Goal: Task Accomplishment & Management: Manage account settings

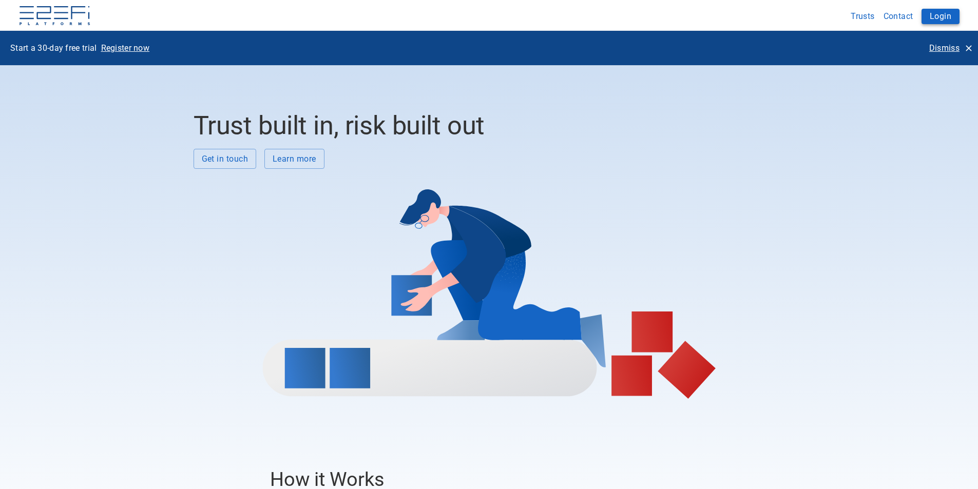
click at [947, 19] on button "Login" at bounding box center [940, 16] width 38 height 15
click at [947, 17] on button "Login" at bounding box center [940, 16] width 38 height 15
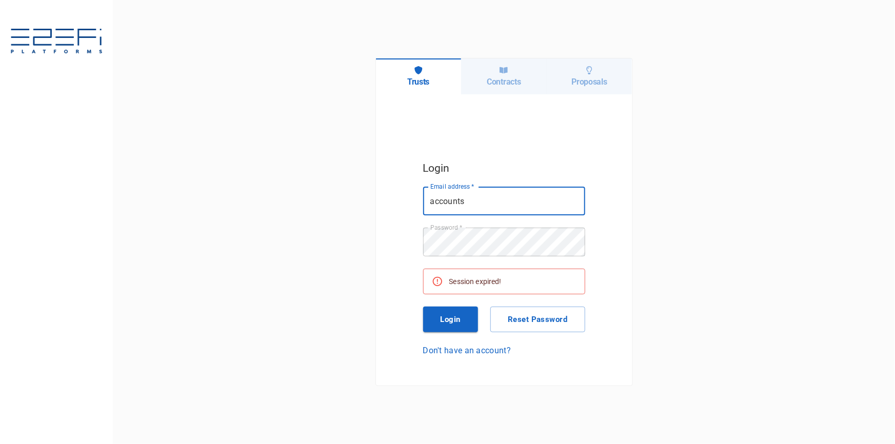
type input "accounts@hcbuilding.com.au"
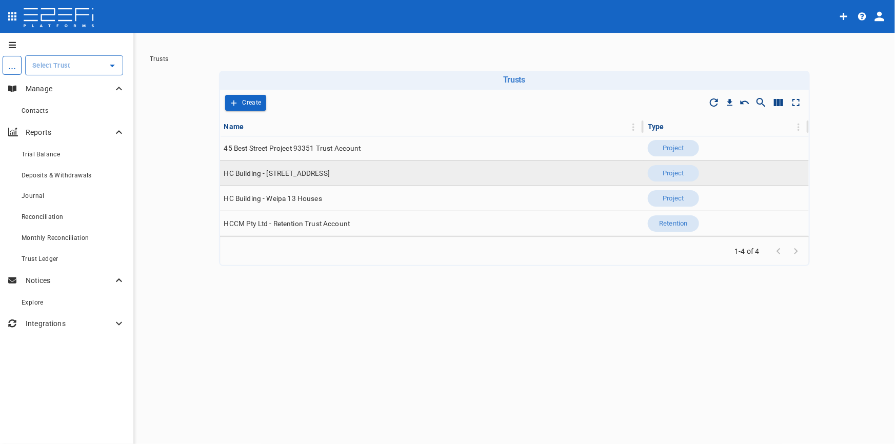
click at [320, 175] on span "HC Building - [STREET_ADDRESS]" at bounding box center [277, 174] width 106 height 10
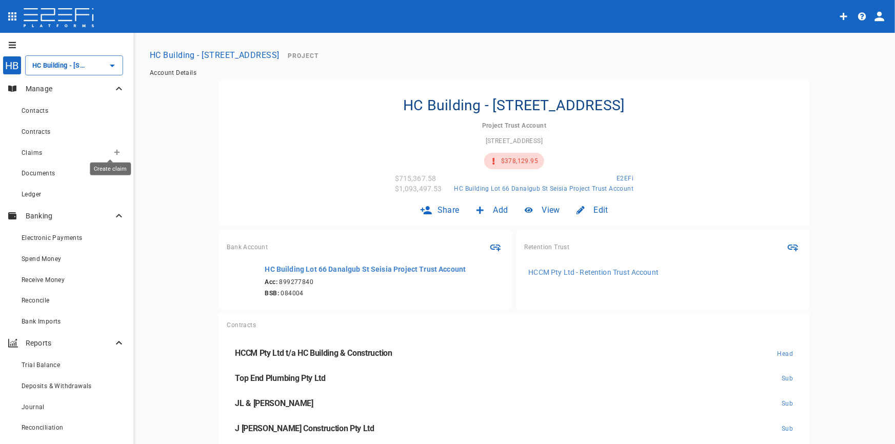
click at [114, 150] on icon "Create claim" at bounding box center [117, 152] width 6 height 6
click at [111, 172] on span "Smart Create" at bounding box center [132, 171] width 44 height 12
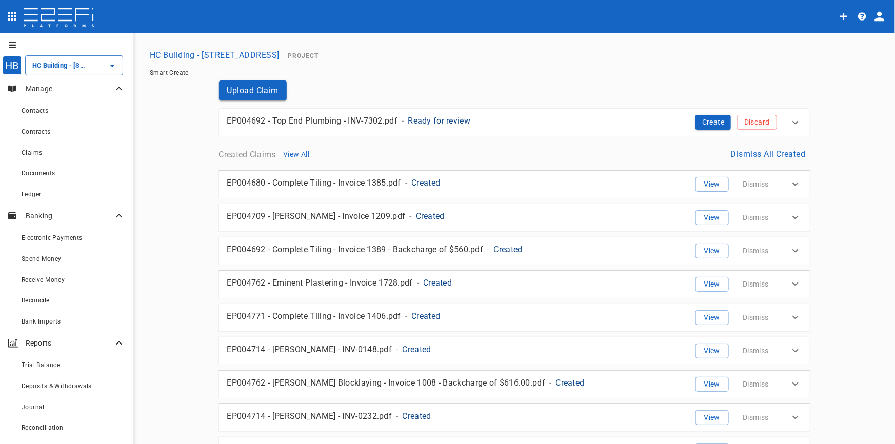
click at [443, 122] on p "Ready for review" at bounding box center [439, 121] width 63 height 12
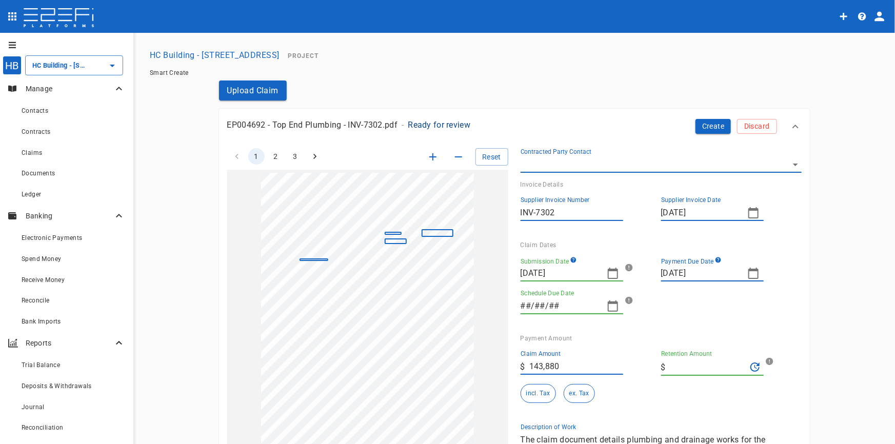
click at [749, 208] on icon "button" at bounding box center [754, 212] width 10 height 11
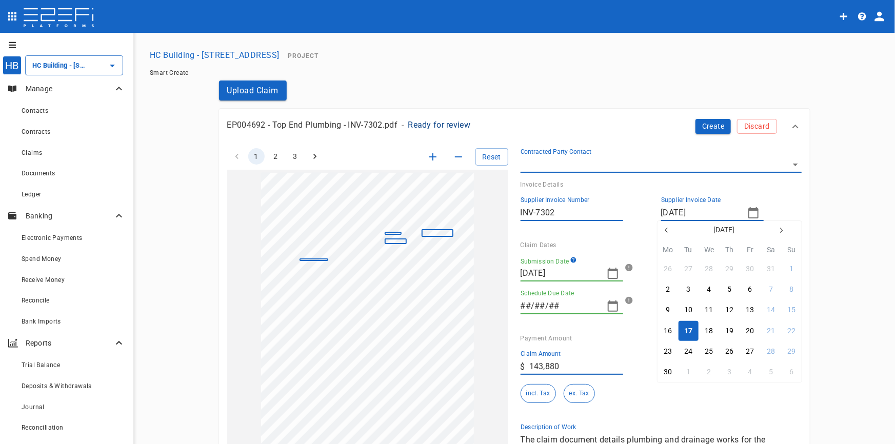
click at [688, 331] on div "17" at bounding box center [689, 331] width 8 height 11
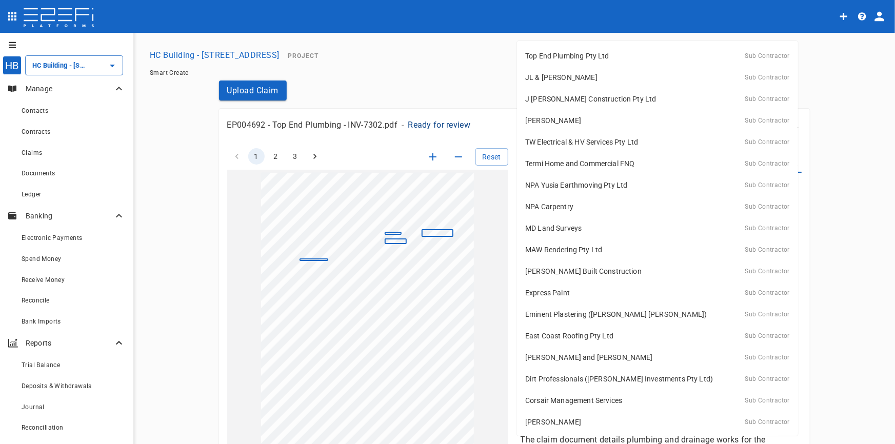
click at [794, 165] on body "HB HC Building - Lot 66 Danalgub St ​ Manage Contacts Contracts Claims Document…" at bounding box center [447, 222] width 895 height 444
click at [580, 53] on p "Top End Plumbing Pty Ltd" at bounding box center [567, 56] width 84 height 10
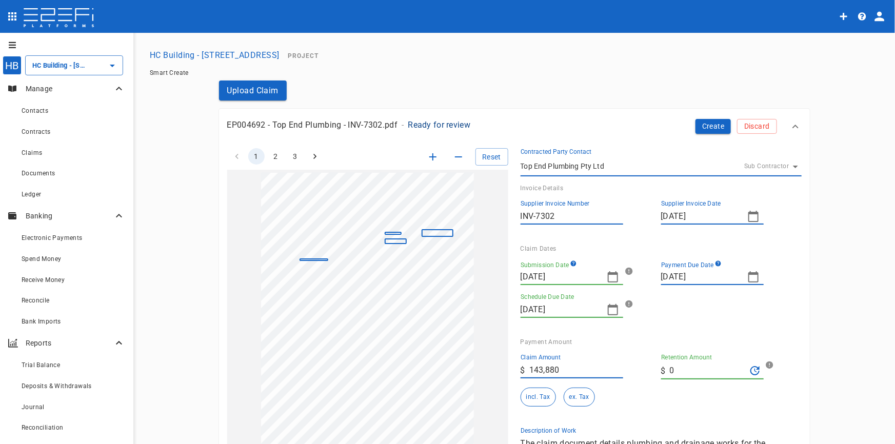
click at [757, 217] on button "button" at bounding box center [754, 216] width 21 height 21
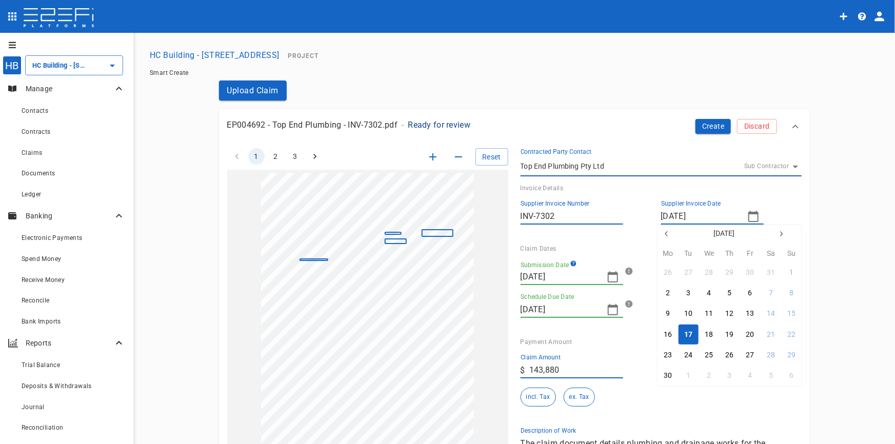
click at [749, 220] on div at bounding box center [447, 222] width 895 height 444
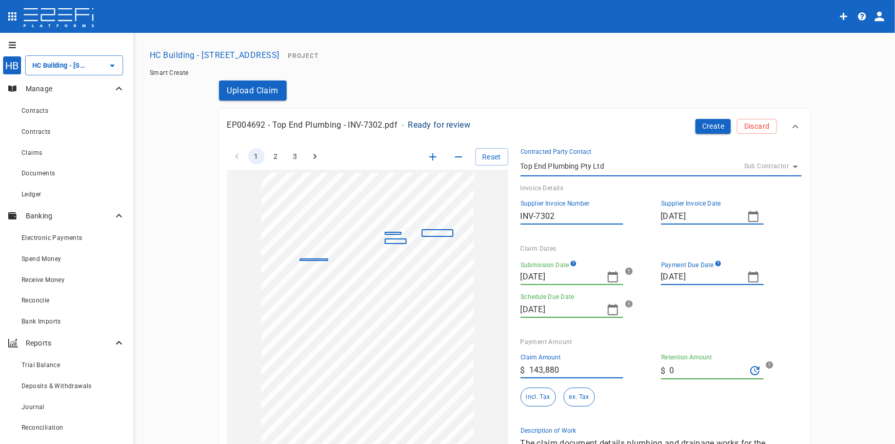
drag, startPoint x: 757, startPoint y: 217, endPoint x: 749, endPoint y: 220, distance: 8.8
click at [749, 220] on icon "button" at bounding box center [754, 216] width 12 height 12
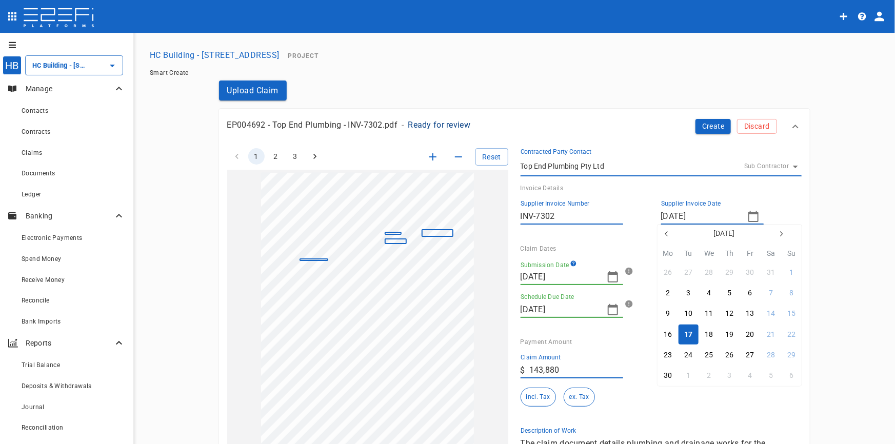
click at [688, 339] on div "17" at bounding box center [689, 334] width 8 height 11
type input "FN71483020028G4C"
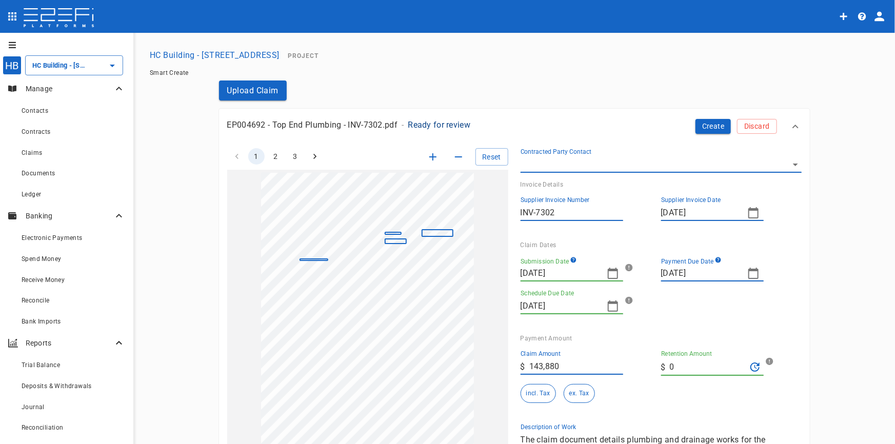
click at [610, 276] on icon "button" at bounding box center [613, 273] width 12 height 12
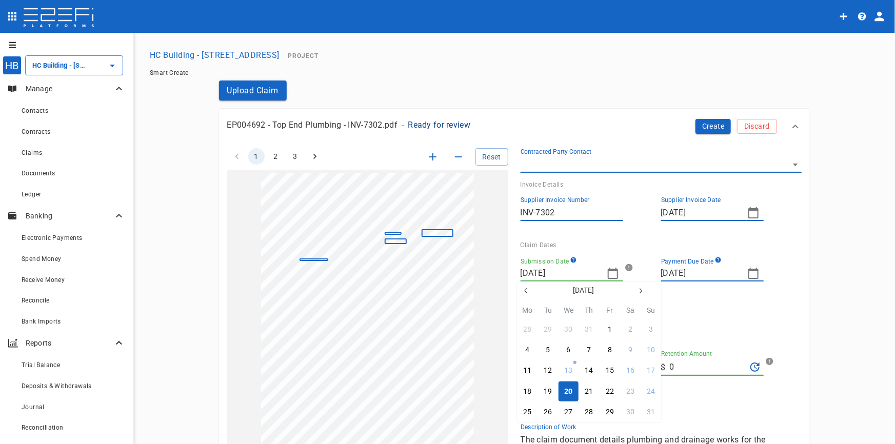
click at [525, 287] on icon "button" at bounding box center [526, 291] width 8 height 8
click at [527, 290] on icon "button" at bounding box center [526, 291] width 8 height 8
click at [550, 390] on div "17" at bounding box center [548, 391] width 8 height 11
type input "17/06/2025"
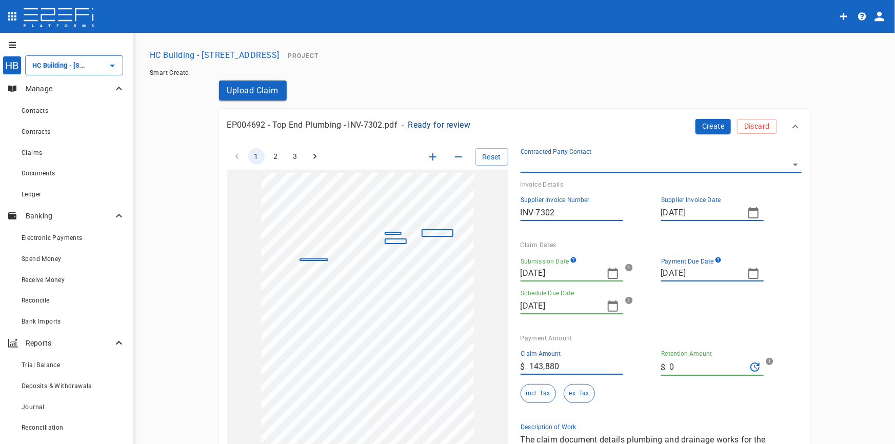
click at [636, 246] on div "Claim Dates" at bounding box center [657, 245] width 273 height 7
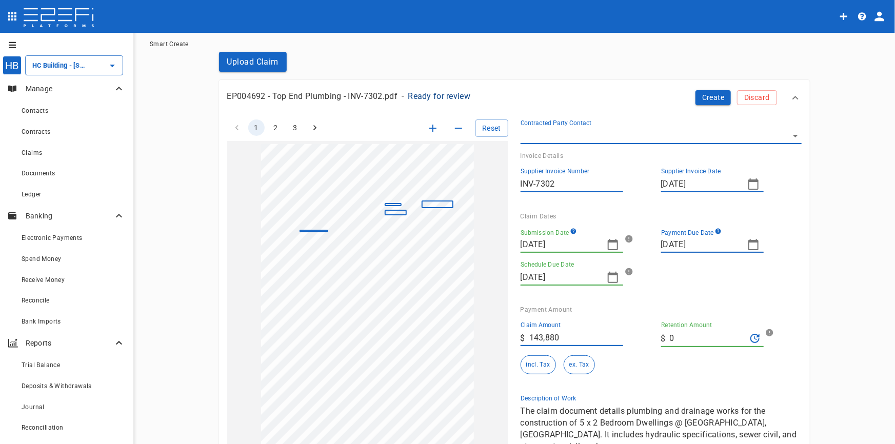
scroll to position [93, 0]
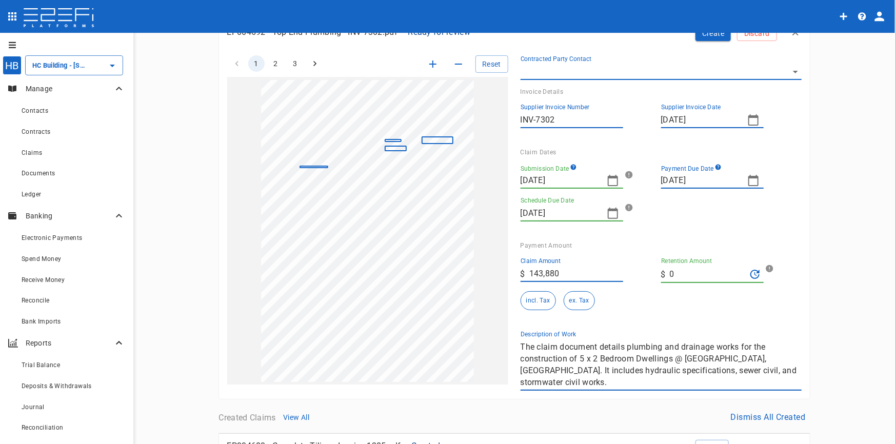
click at [610, 215] on icon "button" at bounding box center [613, 213] width 12 height 12
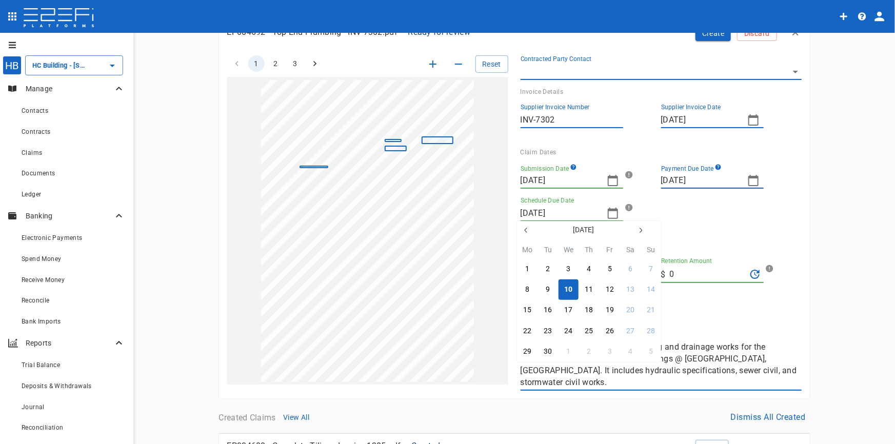
click at [707, 214] on div at bounding box center [447, 222] width 895 height 444
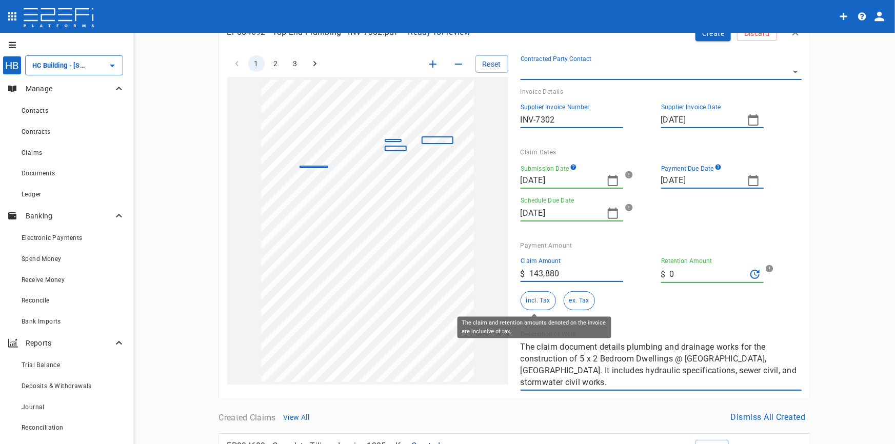
click at [534, 302] on button "incl. Tax" at bounding box center [538, 300] width 35 height 19
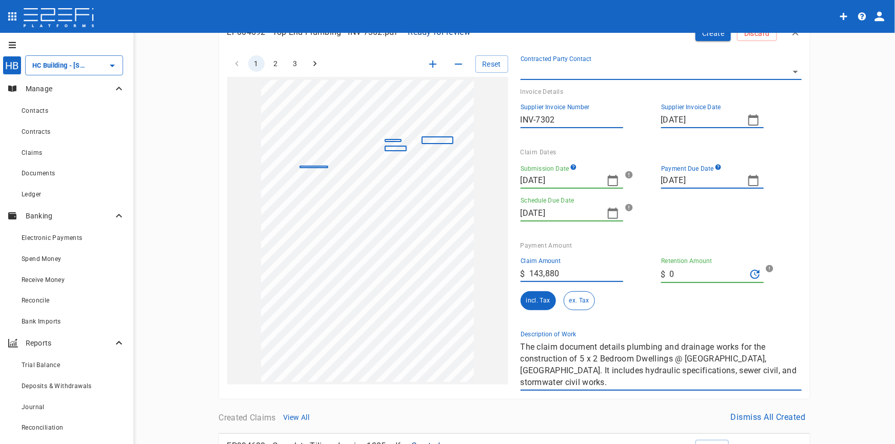
drag, startPoint x: 516, startPoint y: 348, endPoint x: 617, endPoint y: 350, distance: 101.1
click at [617, 350] on div "Description of Work The claim document details plumbing and drainage works for …" at bounding box center [657, 357] width 289 height 68
drag, startPoint x: 518, startPoint y: 343, endPoint x: 870, endPoint y: 372, distance: 353.2
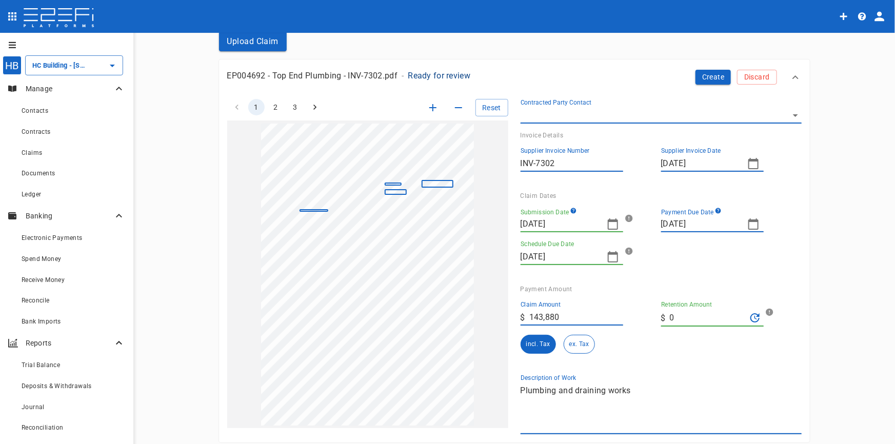
scroll to position [0, 0]
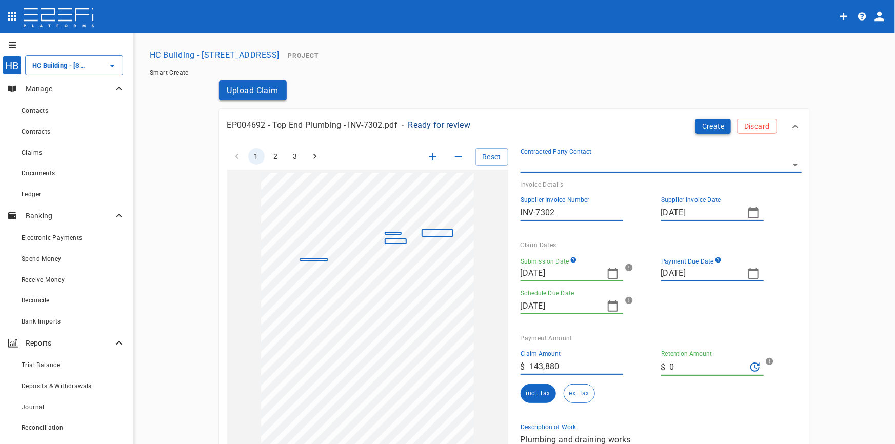
type textarea "Plumbing and draining works"
click at [704, 125] on button "Create" at bounding box center [714, 126] width 36 height 15
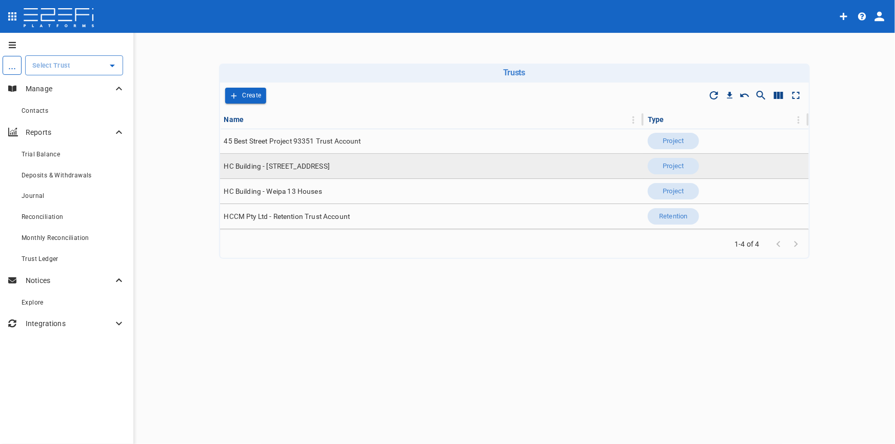
click at [295, 167] on span "HC Building - [STREET_ADDRESS]" at bounding box center [277, 167] width 106 height 10
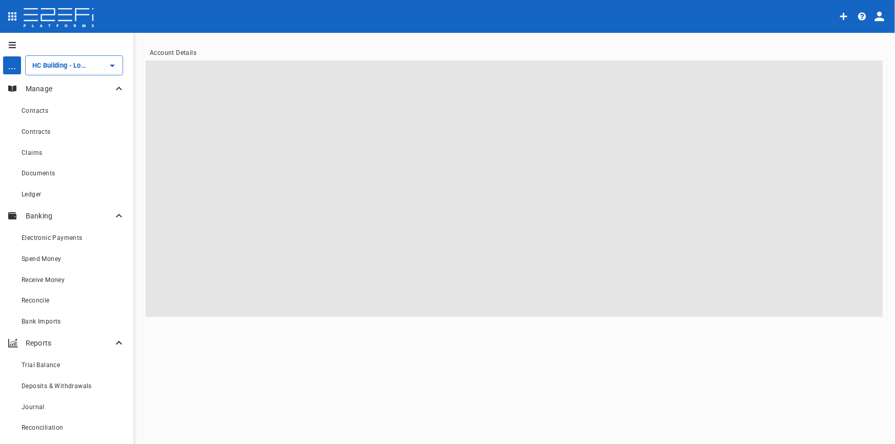
type input "HC Building - [STREET_ADDRESS]"
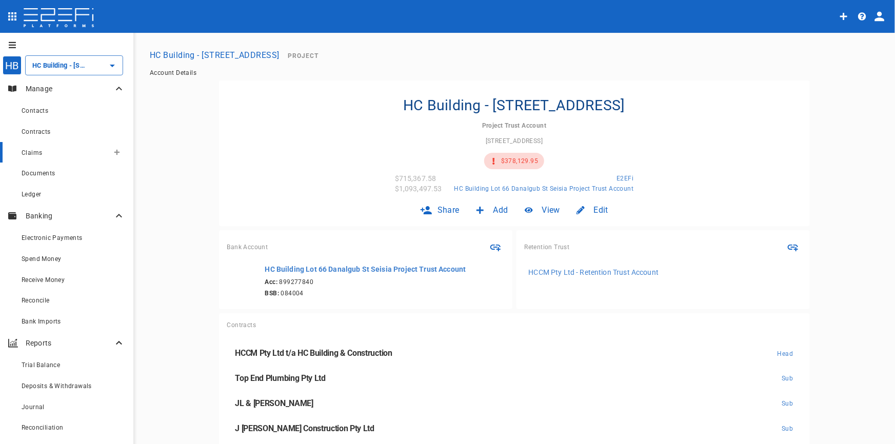
click at [32, 157] on span "Claims" at bounding box center [32, 152] width 21 height 7
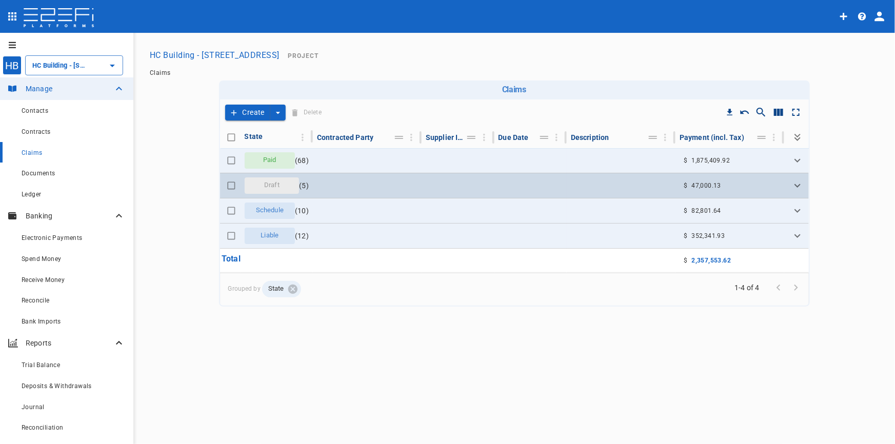
click at [253, 181] on div "Draft" at bounding box center [272, 186] width 55 height 16
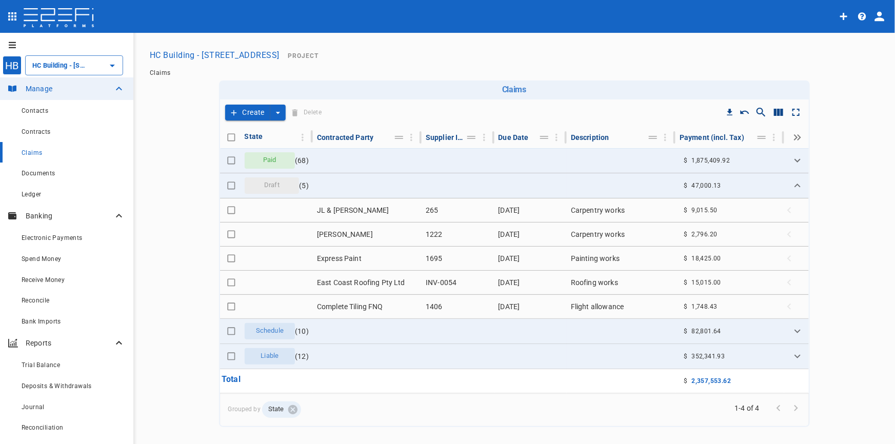
click at [33, 153] on span "Claims" at bounding box center [32, 152] width 21 height 7
click at [114, 152] on icon "Create claim" at bounding box center [117, 152] width 6 height 6
click at [115, 171] on span "Smart Create" at bounding box center [132, 171] width 44 height 12
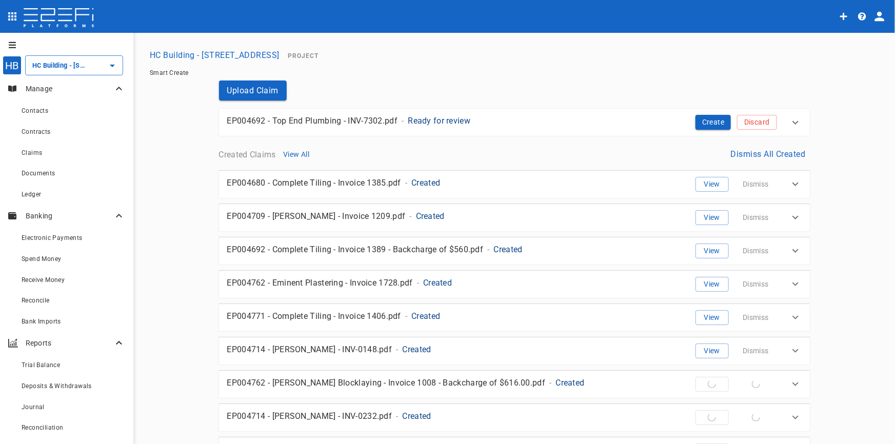
click at [433, 121] on p "Ready for review" at bounding box center [439, 121] width 63 height 12
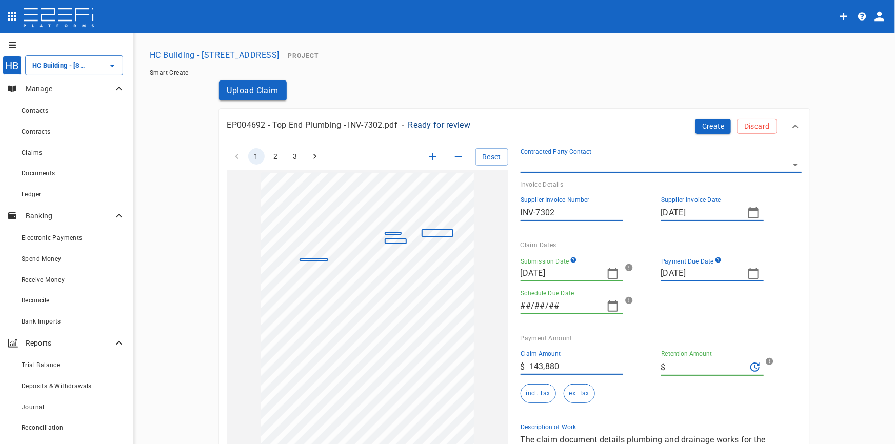
click at [787, 166] on body "HB HC Building - Lot 66 Danalgub St ​ Manage Contacts Contracts Claims Document…" at bounding box center [447, 222] width 895 height 444
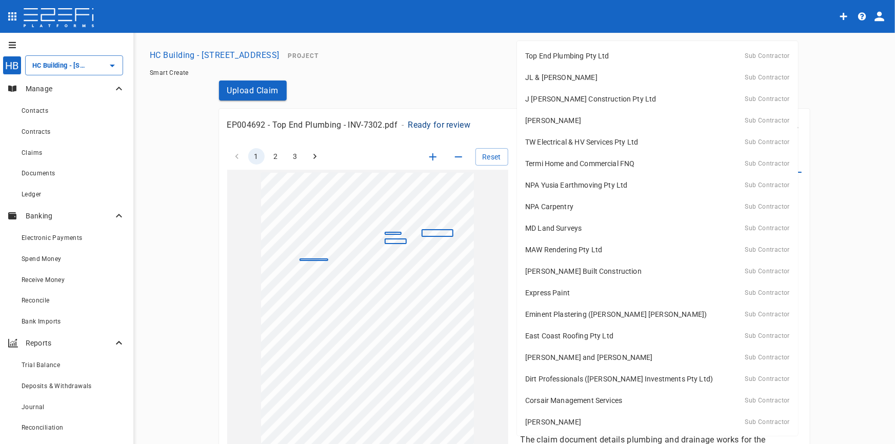
click at [577, 53] on p "Top End Plumbing Pty Ltd" at bounding box center [567, 56] width 84 height 10
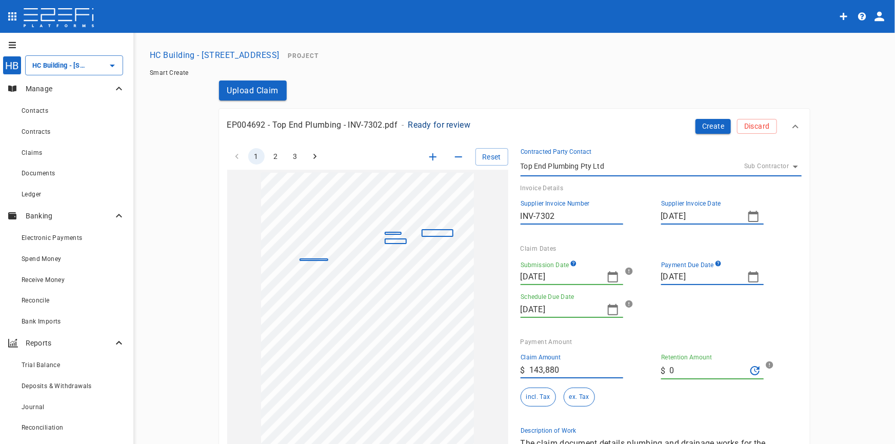
click at [750, 220] on icon "button" at bounding box center [754, 216] width 12 height 12
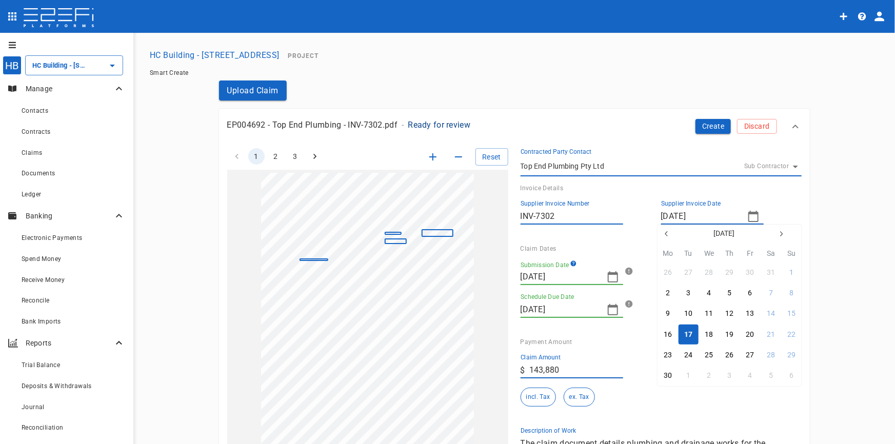
click at [692, 334] on button "17" at bounding box center [689, 335] width 20 height 20
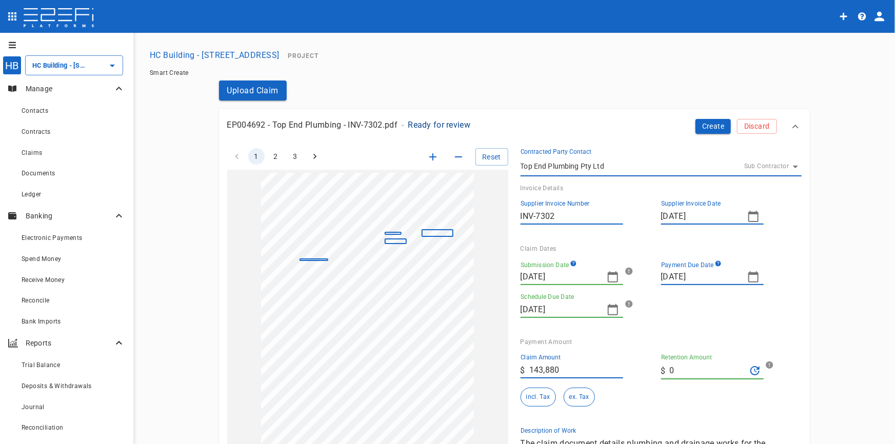
type input "FN71483020028G4C"
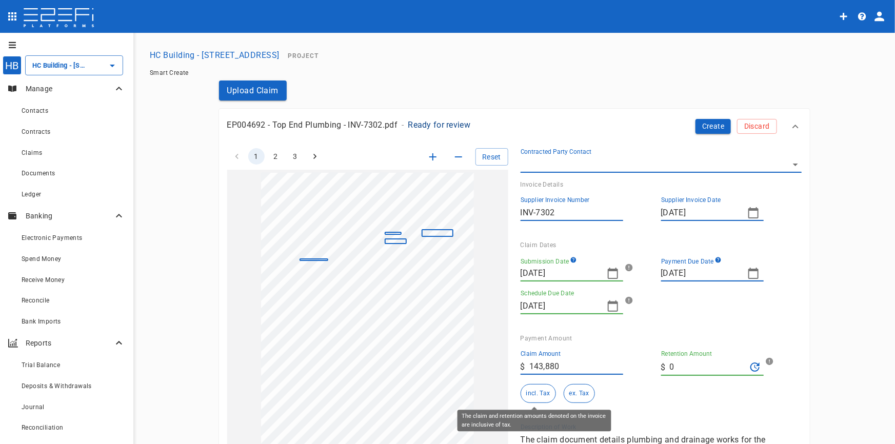
click at [530, 390] on button "incl. Tax" at bounding box center [538, 393] width 35 height 19
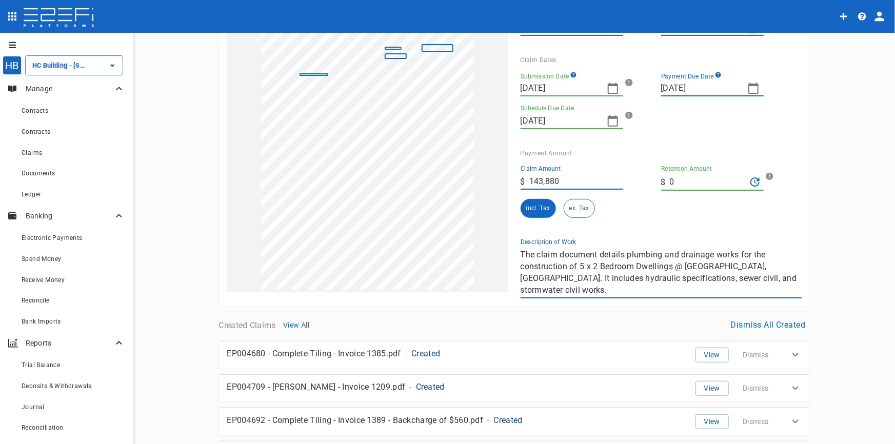
scroll to position [186, 0]
drag, startPoint x: 517, startPoint y: 254, endPoint x: 873, endPoint y: 300, distance: 359.5
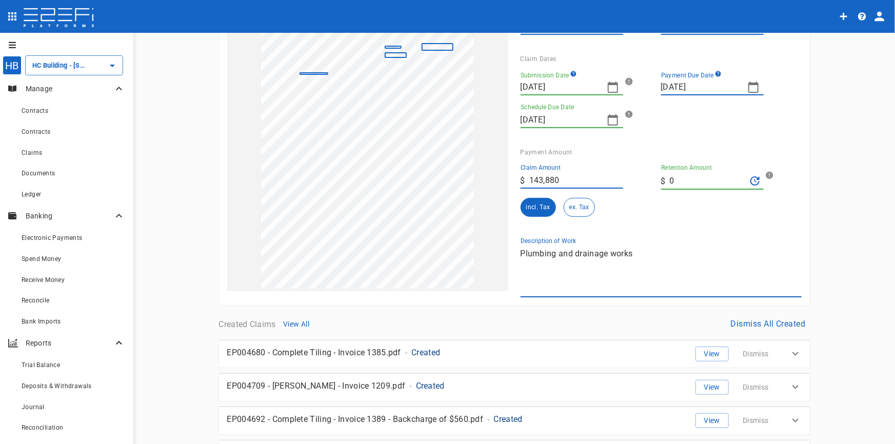
type textarea "Plumbing and drainage works"
click at [752, 87] on icon "button" at bounding box center [754, 87] width 12 height 12
click at [694, 204] on button "17" at bounding box center [689, 205] width 20 height 20
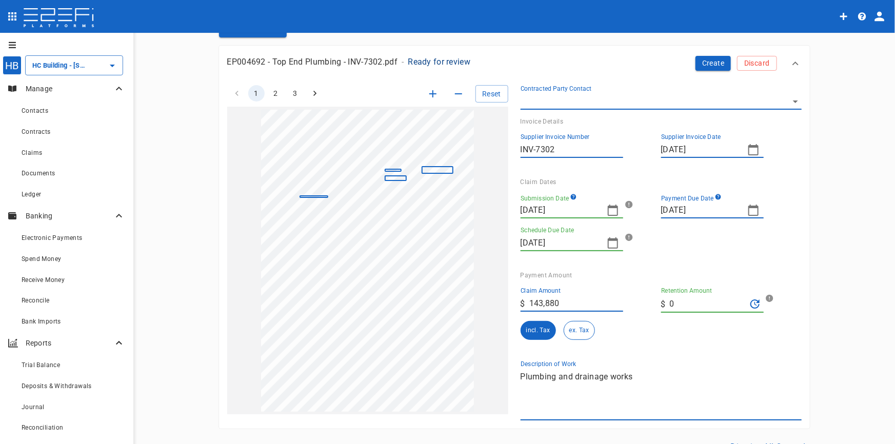
scroll to position [0, 0]
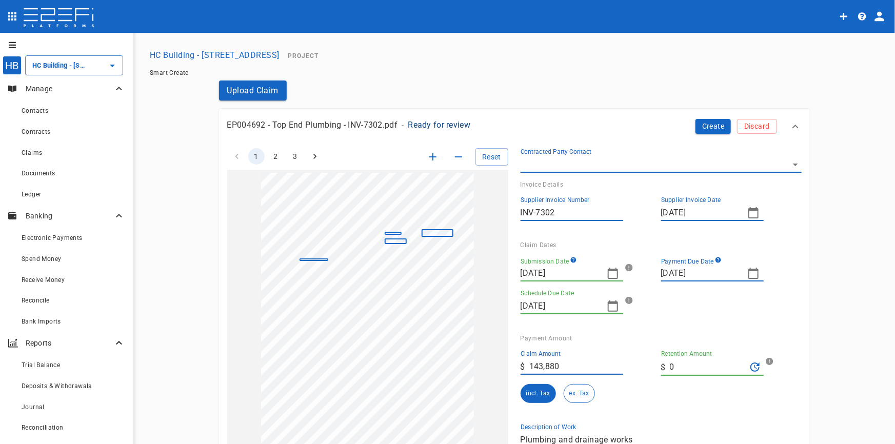
click at [705, 129] on button "Create" at bounding box center [714, 126] width 36 height 15
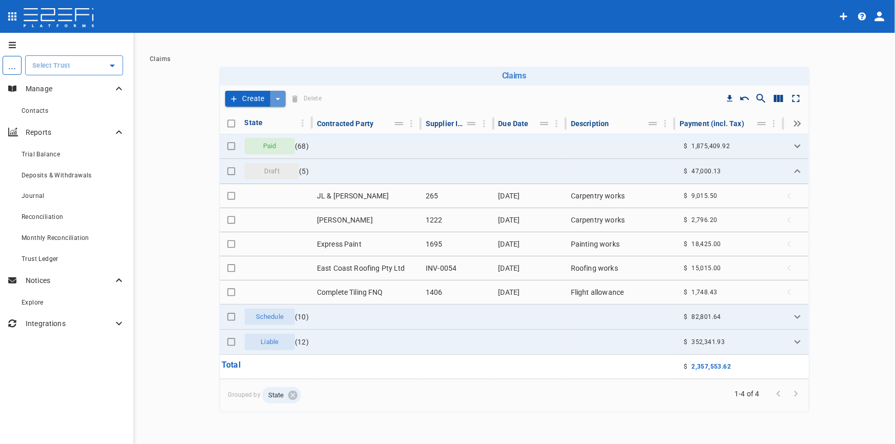
click at [283, 97] on button "create claim type options" at bounding box center [277, 99] width 15 height 16
click at [267, 115] on span "Smart Create" at bounding box center [255, 117] width 44 height 12
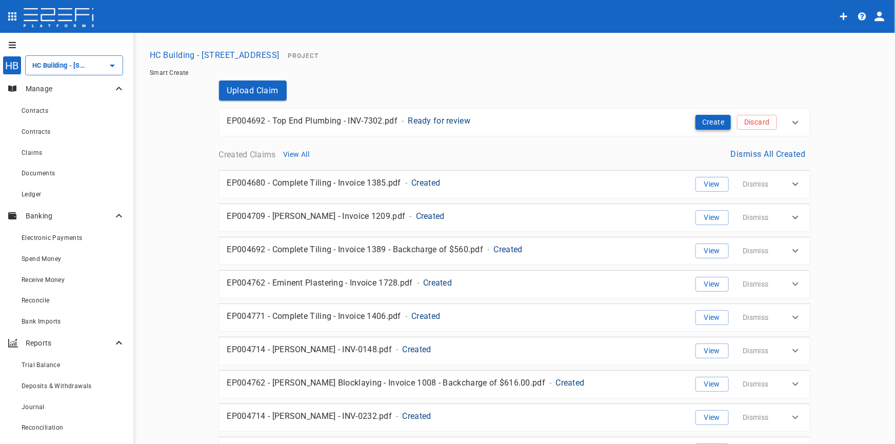
click at [705, 122] on button "Create" at bounding box center [714, 122] width 36 height 15
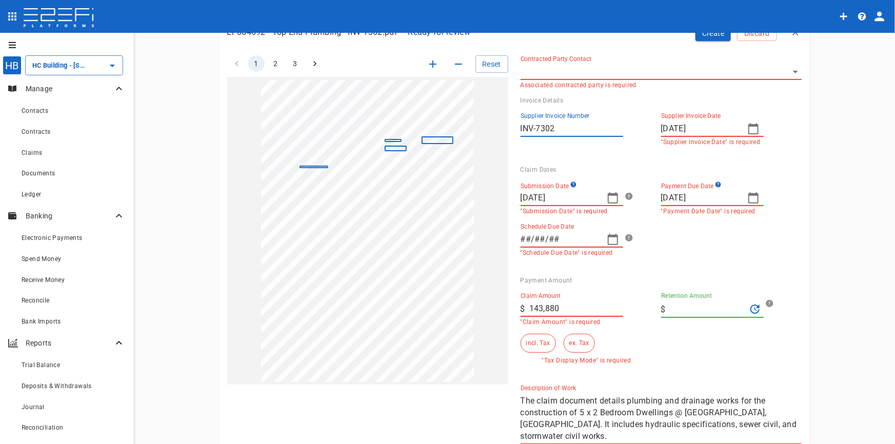
scroll to position [46, 0]
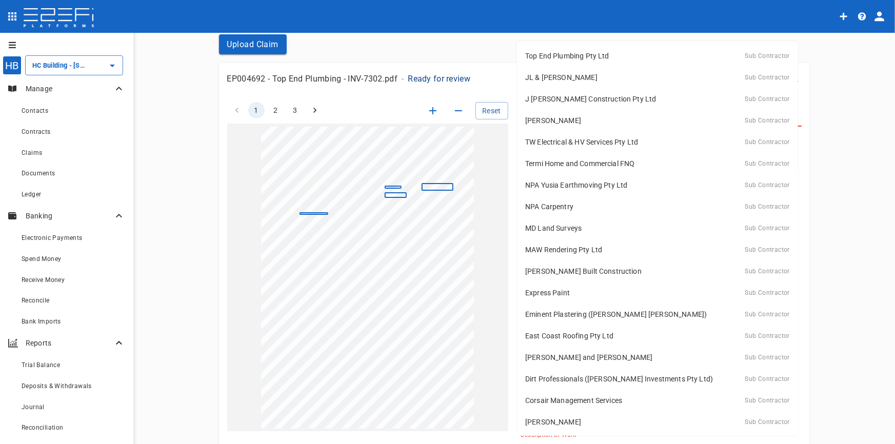
click at [791, 118] on body "HB HC Building - Lot 66 Danalgub St ​ Manage Contacts Contracts Claims Document…" at bounding box center [447, 222] width 895 height 444
click at [580, 56] on p "Top End Plumbing Pty Ltd" at bounding box center [567, 56] width 84 height 10
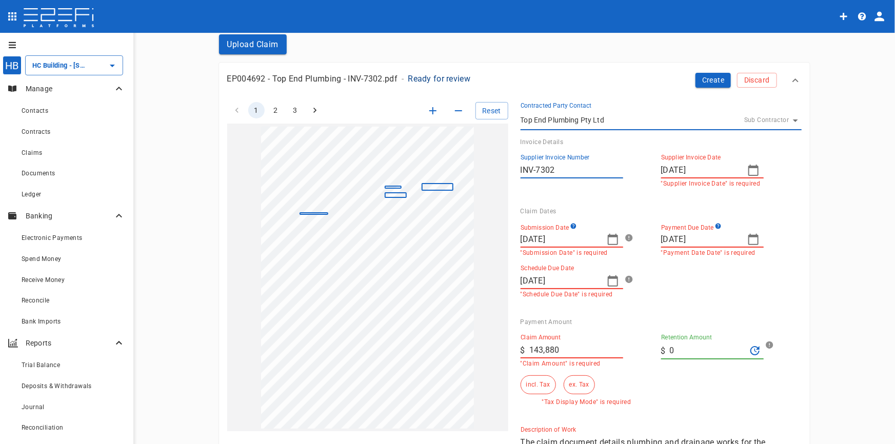
click at [613, 241] on icon "button" at bounding box center [613, 239] width 12 height 12
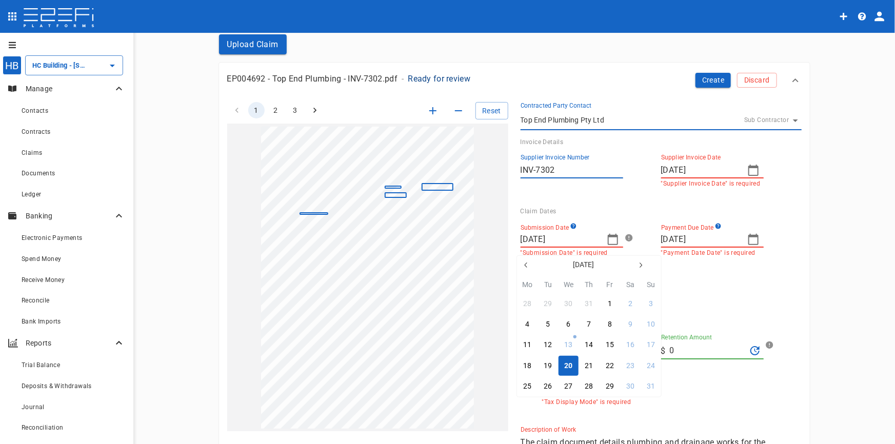
click at [523, 269] on icon "button" at bounding box center [526, 265] width 8 height 8
click at [550, 364] on div "17" at bounding box center [548, 366] width 8 height 11
type input "17/06/2025"
type input "08/07/2025"
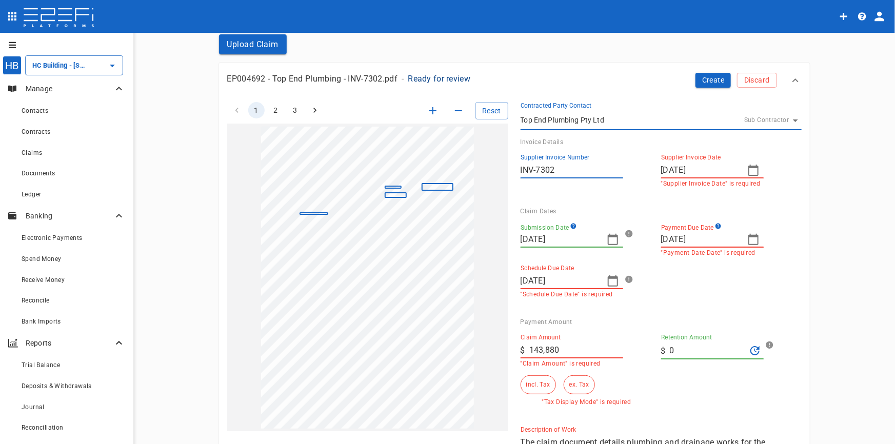
click at [748, 169] on icon "button" at bounding box center [754, 170] width 12 height 12
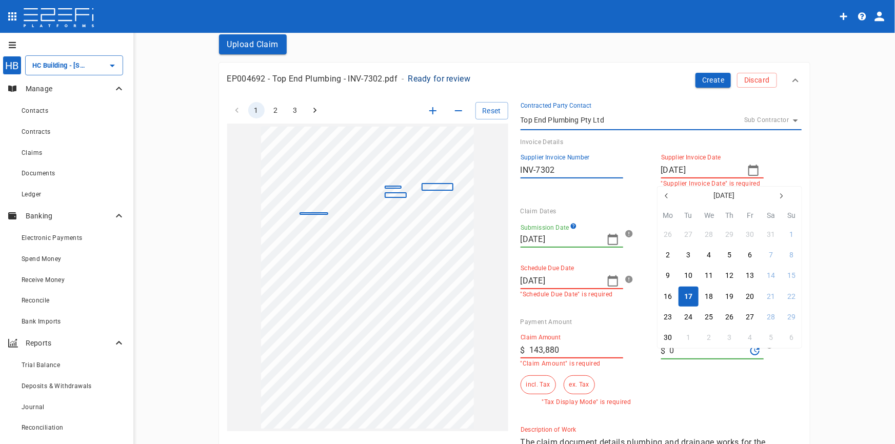
click at [688, 298] on div "17" at bounding box center [689, 296] width 8 height 11
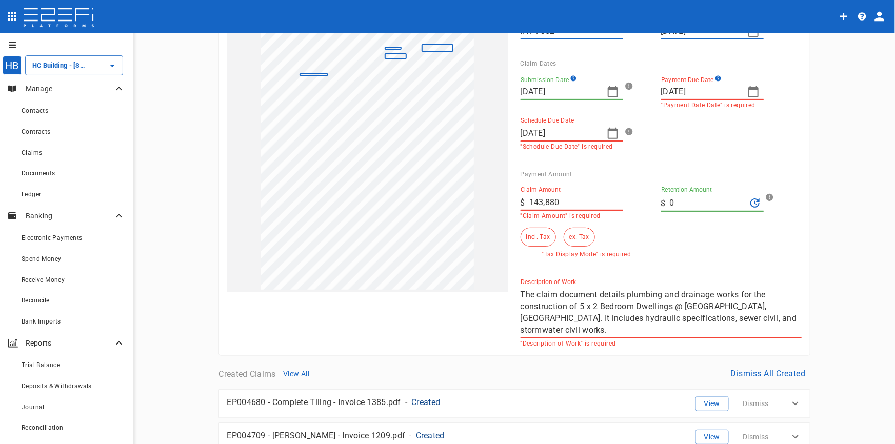
scroll to position [186, 0]
type input "FN71483020028G4C"
type input "[DATE]"
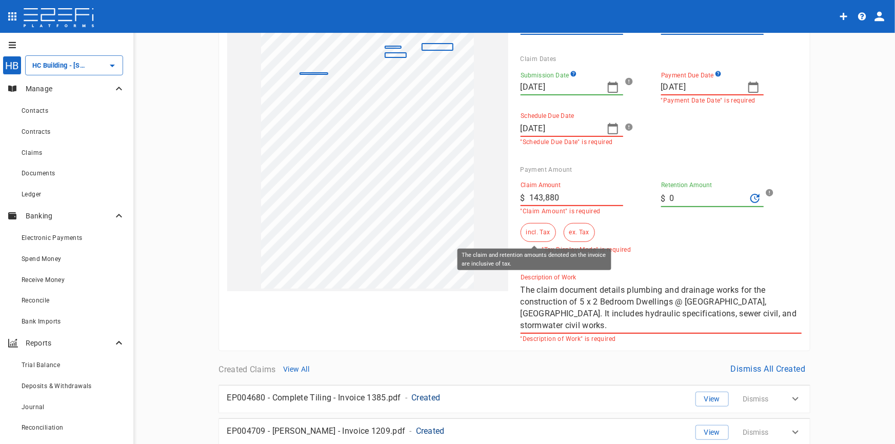
click at [529, 230] on button "incl. Tax" at bounding box center [538, 232] width 35 height 19
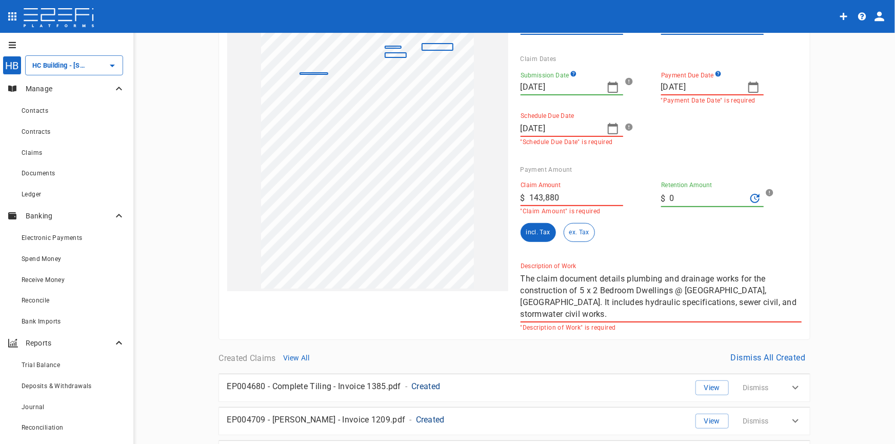
drag, startPoint x: 792, startPoint y: 300, endPoint x: 491, endPoint y: 272, distance: 302.5
click at [491, 272] on div "1 2 3 Reset SupplierInvoiceNumber: INV-7302 SupplierName: Top End Plumbing PTY …" at bounding box center [508, 141] width 587 height 382
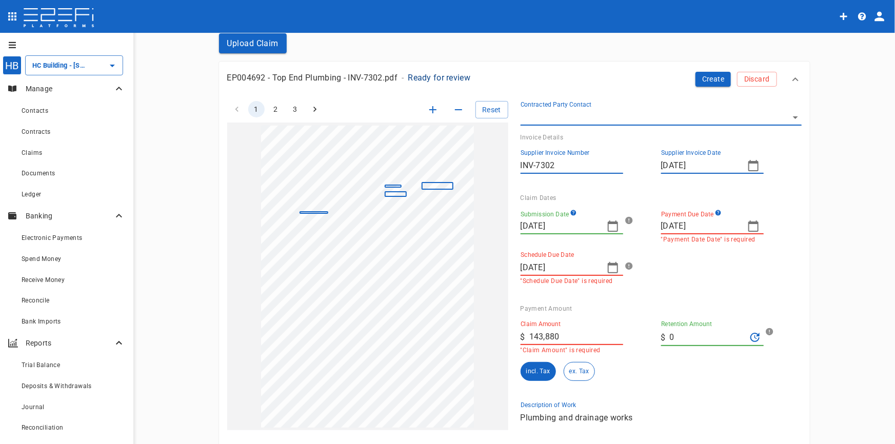
scroll to position [93, 0]
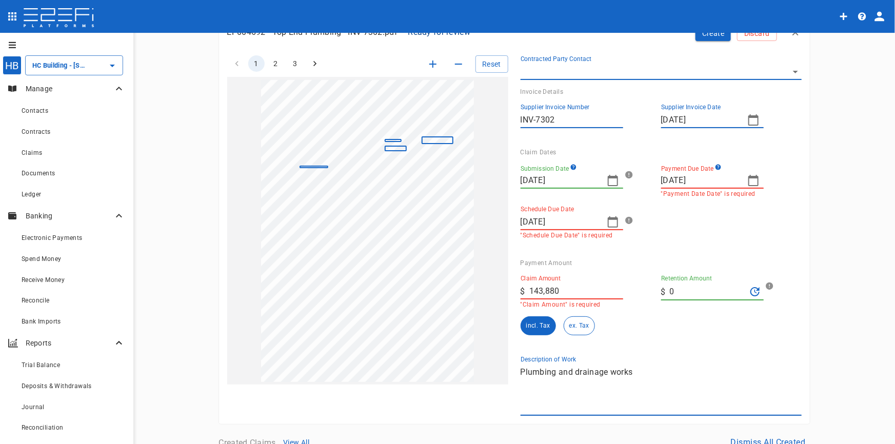
type textarea "Plumbing and drainage works"
click at [288, 65] on button "3" at bounding box center [295, 63] width 16 height 16
click at [429, 64] on icon "button" at bounding box center [432, 64] width 7 height 7
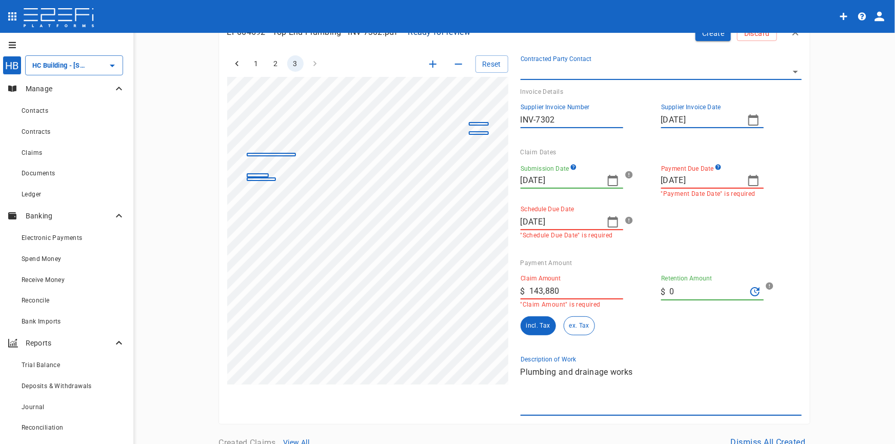
click at [429, 64] on icon "button" at bounding box center [432, 64] width 7 height 7
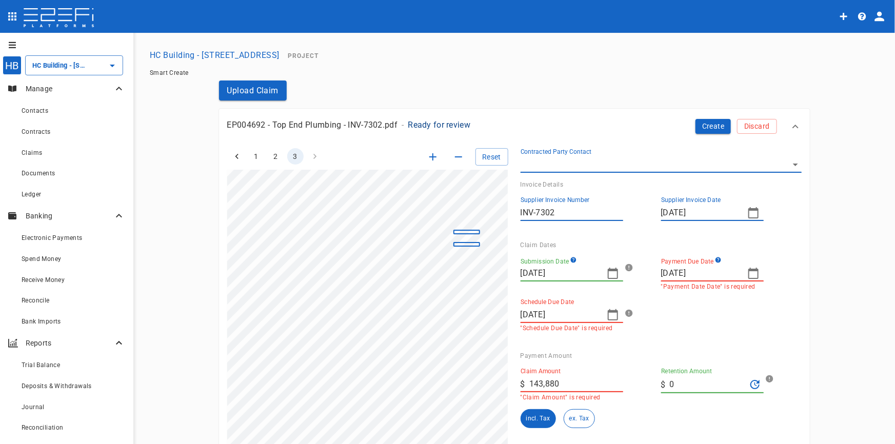
click at [703, 120] on button "Create" at bounding box center [714, 126] width 36 height 15
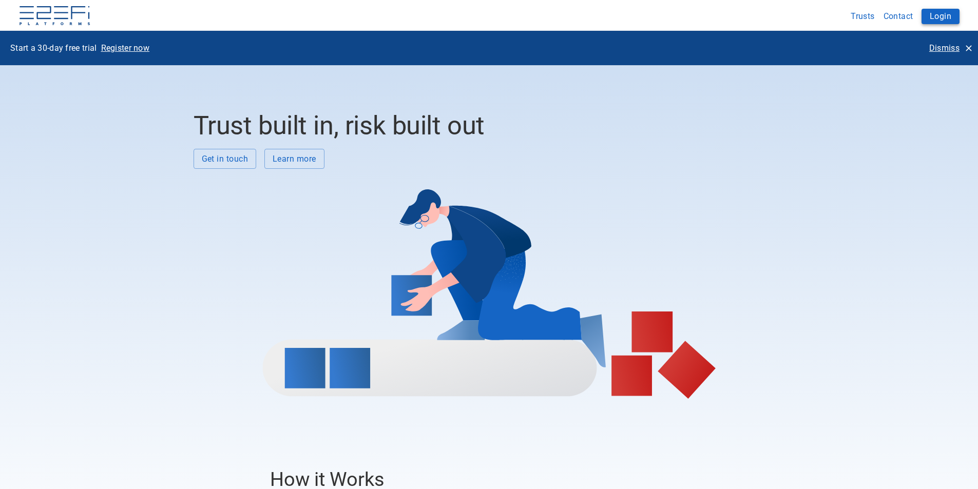
click at [946, 12] on button "Login" at bounding box center [940, 16] width 38 height 15
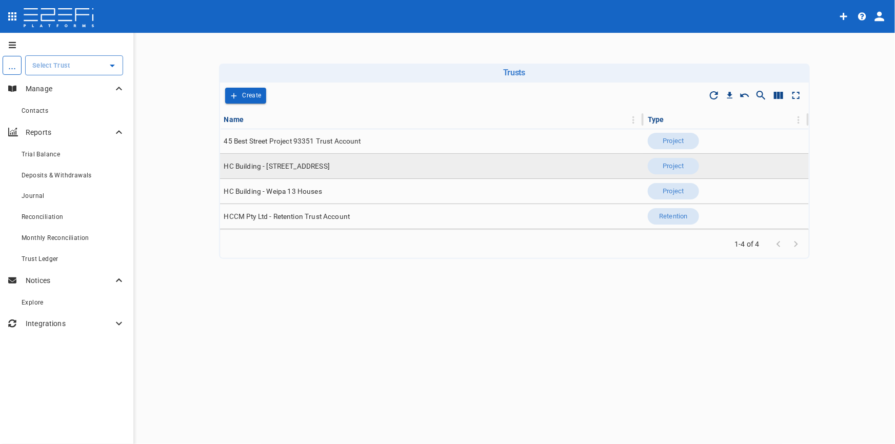
click at [271, 167] on span "HC Building - [STREET_ADDRESS]" at bounding box center [277, 167] width 106 height 10
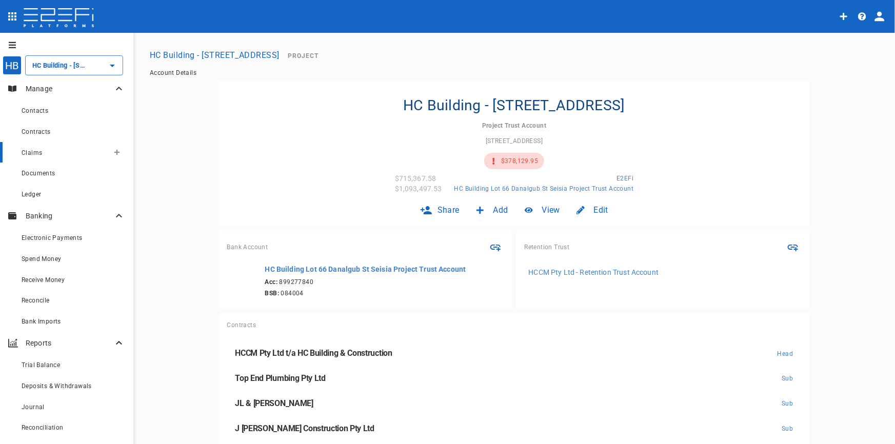
click at [35, 155] on span "Claims" at bounding box center [32, 152] width 21 height 7
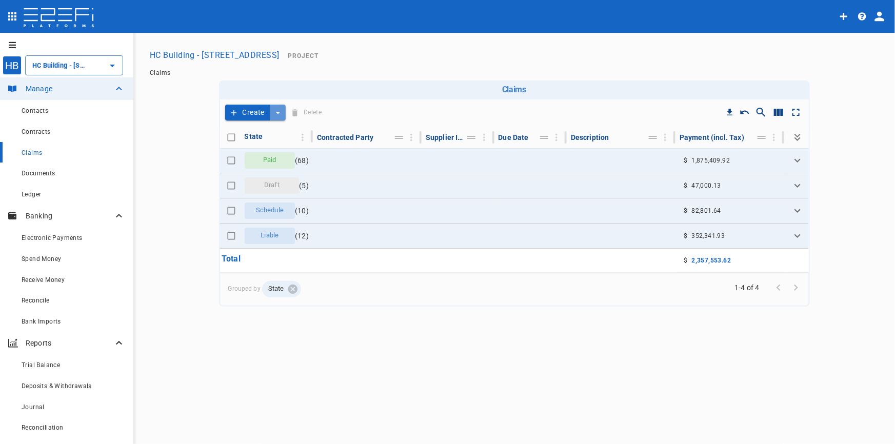
click at [279, 110] on icon "create claim type options" at bounding box center [278, 113] width 10 height 10
click at [284, 127] on div "Smart Create" at bounding box center [255, 131] width 61 height 20
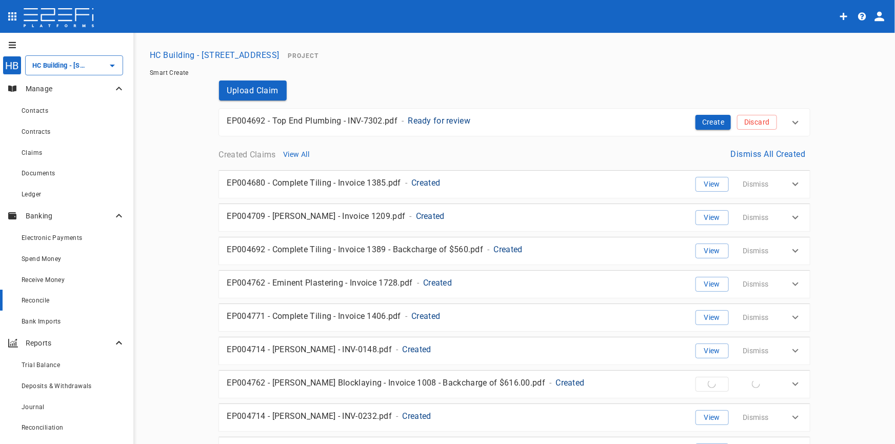
click at [47, 299] on span "Reconcile" at bounding box center [36, 300] width 28 height 7
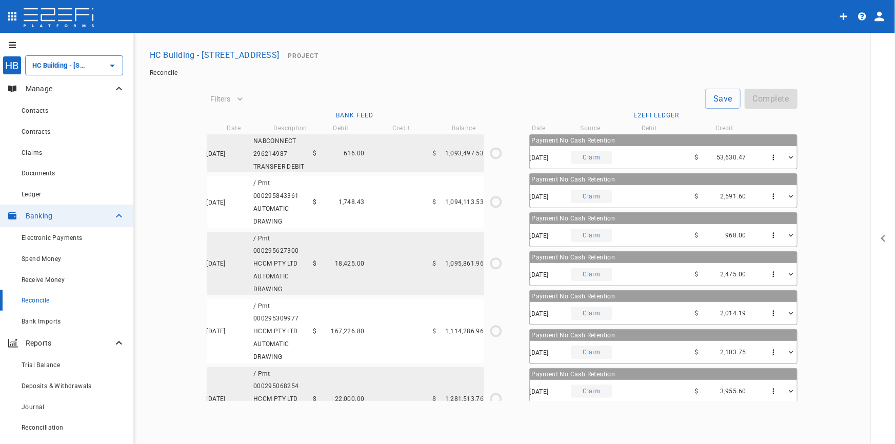
type input "[DATE]"
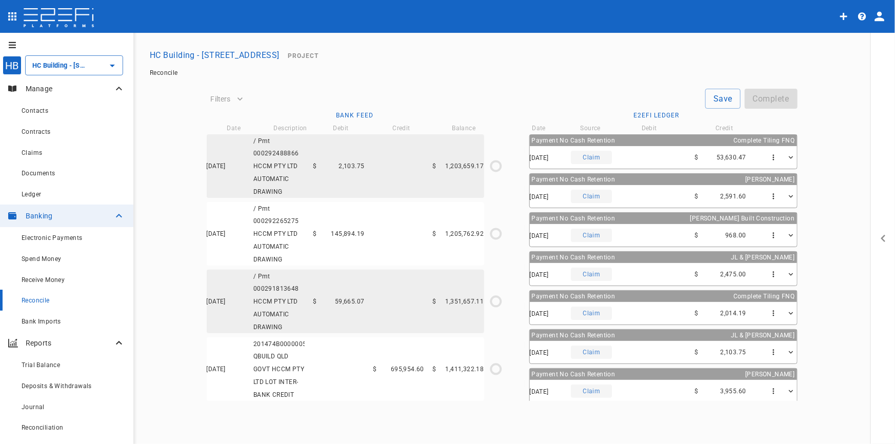
scroll to position [910, 0]
click at [51, 282] on span "Receive Money" at bounding box center [43, 280] width 43 height 7
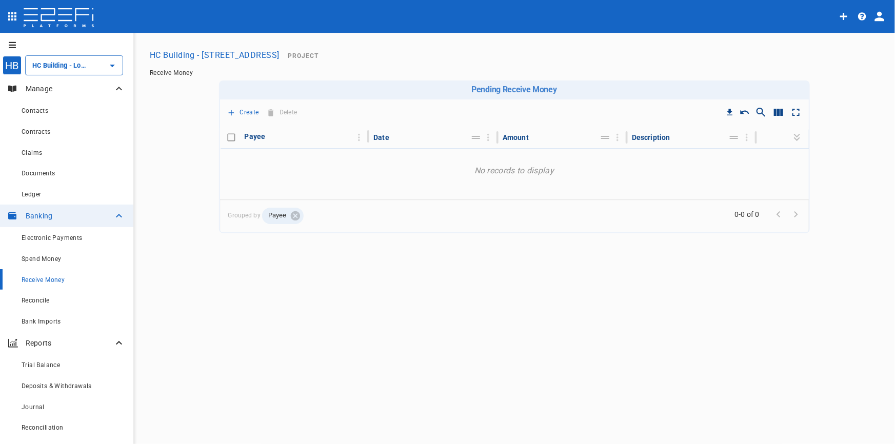
type input "HC Building - [STREET_ADDRESS]"
click at [238, 109] on button "Create" at bounding box center [243, 113] width 36 height 16
click at [246, 128] on span "Principal Progress Payment" at bounding box center [282, 131] width 98 height 12
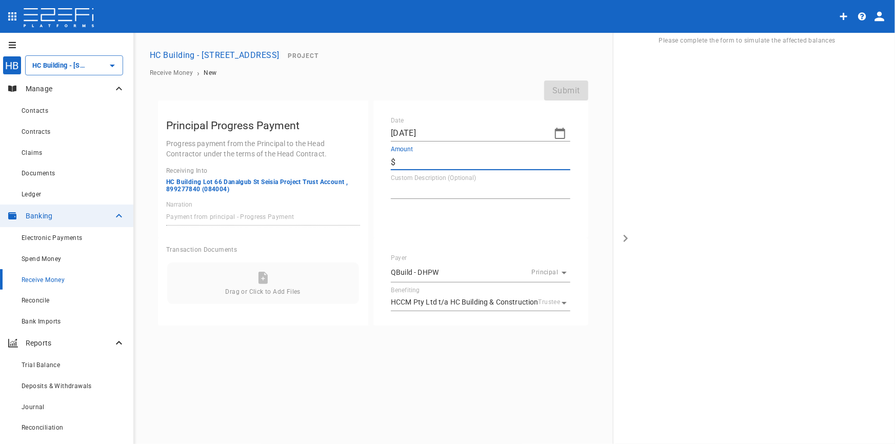
click at [409, 164] on input "Amount" at bounding box center [485, 162] width 171 height 16
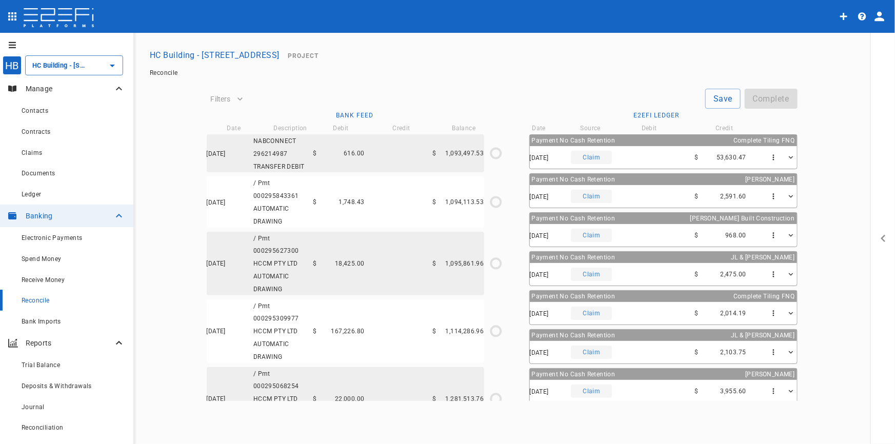
type input "[DATE]"
click at [50, 281] on span "Receive Money" at bounding box center [43, 280] width 43 height 7
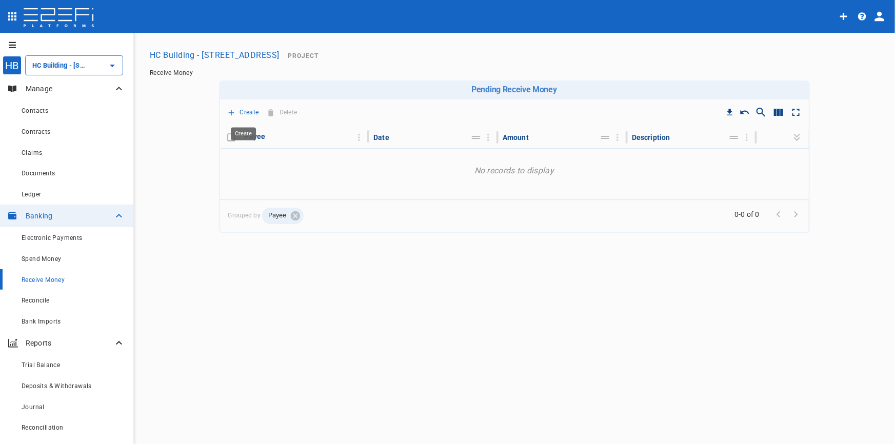
click at [245, 112] on p "Create" at bounding box center [249, 113] width 19 height 12
click at [246, 130] on span "Principal Progress Payment" at bounding box center [282, 131] width 98 height 12
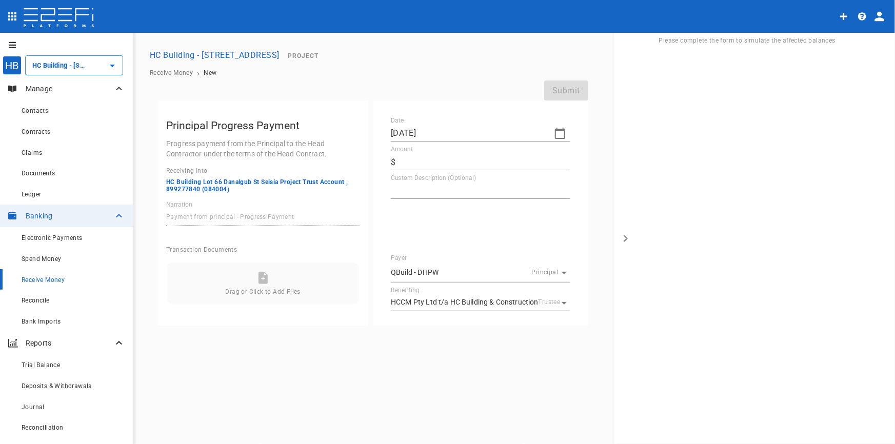
click at [565, 133] on icon "button" at bounding box center [560, 133] width 12 height 12
click at [462, 213] on div "7" at bounding box center [464, 210] width 4 height 11
type input "[DATE]"
click at [412, 161] on input "Amount" at bounding box center [485, 162] width 171 height 16
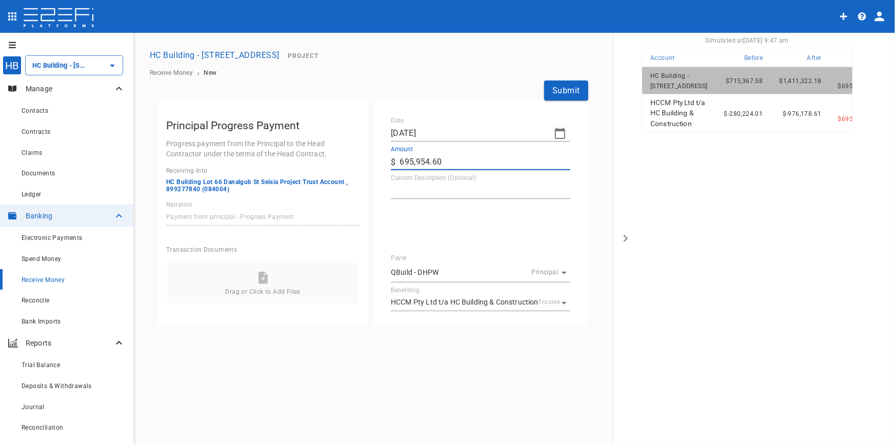
type input "695,954.6"
click at [433, 196] on textarea "Custom Description (Optional)" at bounding box center [481, 191] width 180 height 12
type textarea "Progress Claim 9"
click at [261, 277] on icon at bounding box center [263, 278] width 9 height 12
click at [569, 88] on button "Submit" at bounding box center [566, 91] width 44 height 20
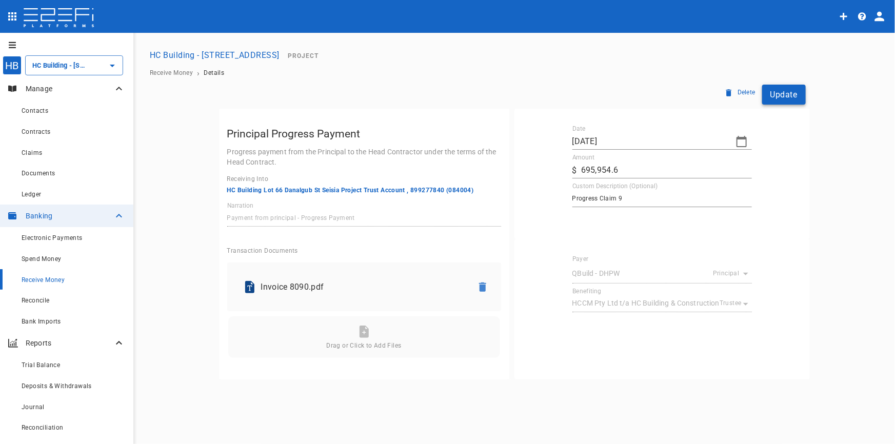
click at [785, 94] on button "Update" at bounding box center [785, 95] width 44 height 20
click at [29, 151] on span "Claims" at bounding box center [32, 152] width 21 height 7
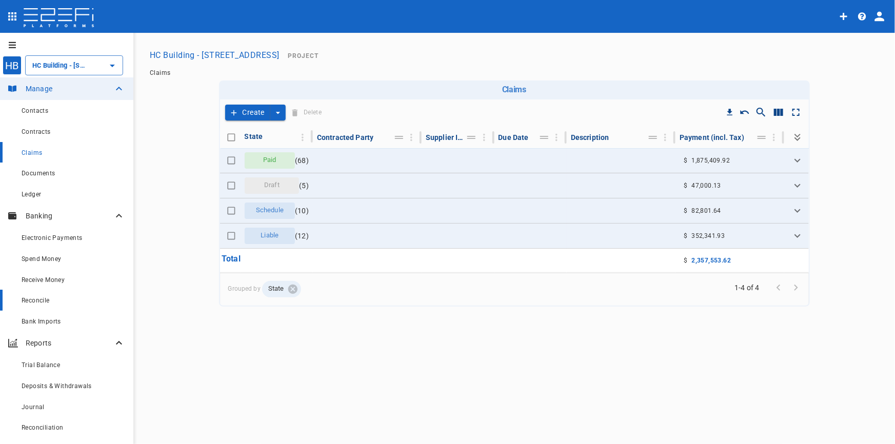
click at [37, 302] on span "Reconcile" at bounding box center [36, 300] width 28 height 7
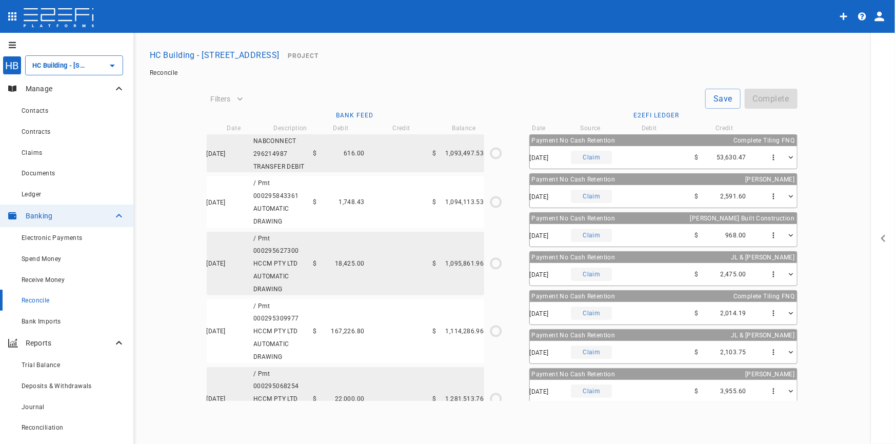
type input "20/06/2025"
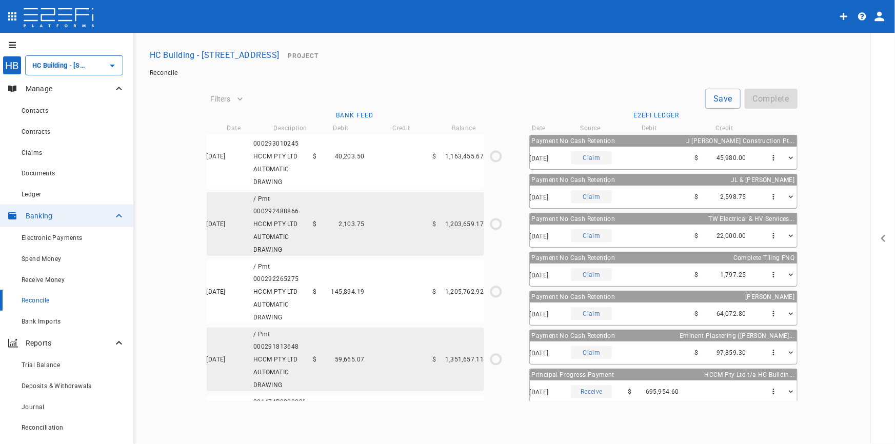
scroll to position [917, 0]
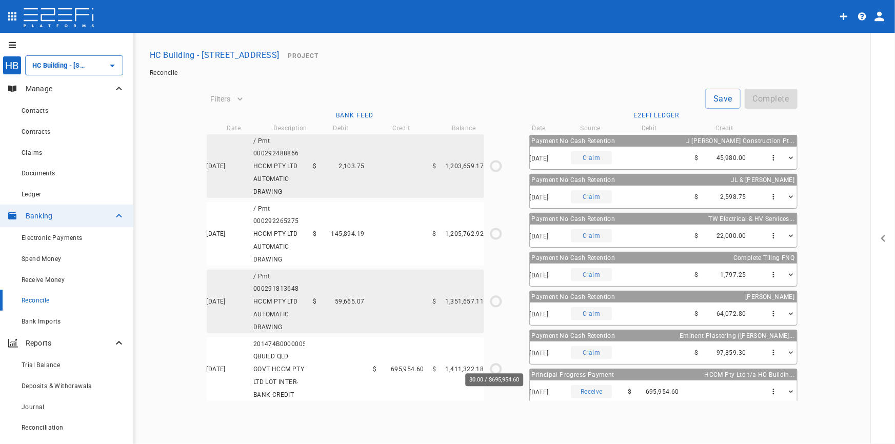
drag, startPoint x: 493, startPoint y: 357, endPoint x: 579, endPoint y: 389, distance: 92.1
click at [493, 362] on icon "$0.00 / $695,954.60" at bounding box center [496, 369] width 15 height 15
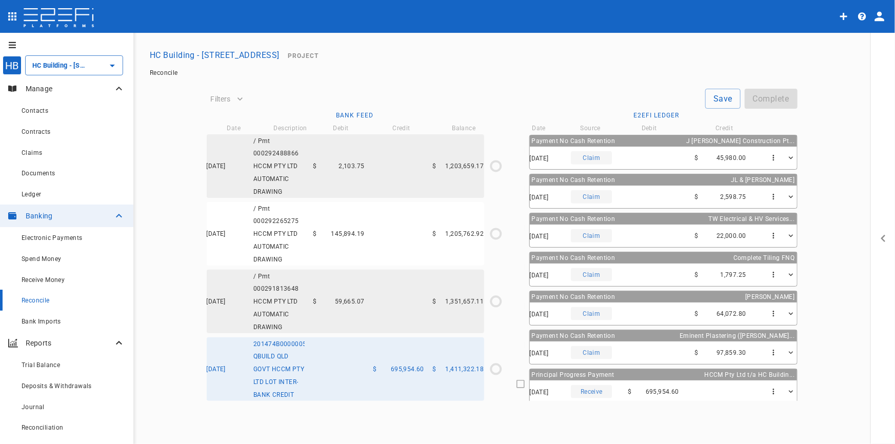
click at [569, 375] on span "Principal Progress Payment" at bounding box center [573, 375] width 83 height 7
type input "24/06/2025"
type input "1,411,322.18"
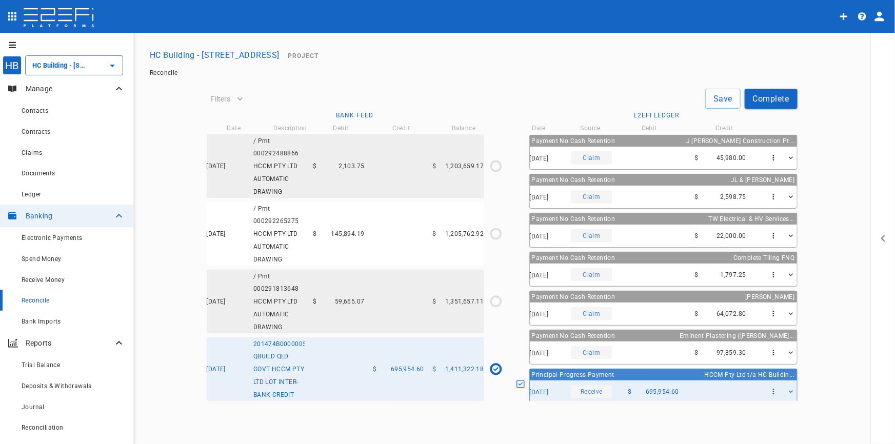
scroll to position [910, 0]
click at [716, 95] on button "Save" at bounding box center [723, 99] width 35 height 20
click at [769, 389] on icon "button" at bounding box center [773, 392] width 9 height 9
click at [785, 416] on span "Edit Payment" at bounding box center [786, 411] width 45 height 12
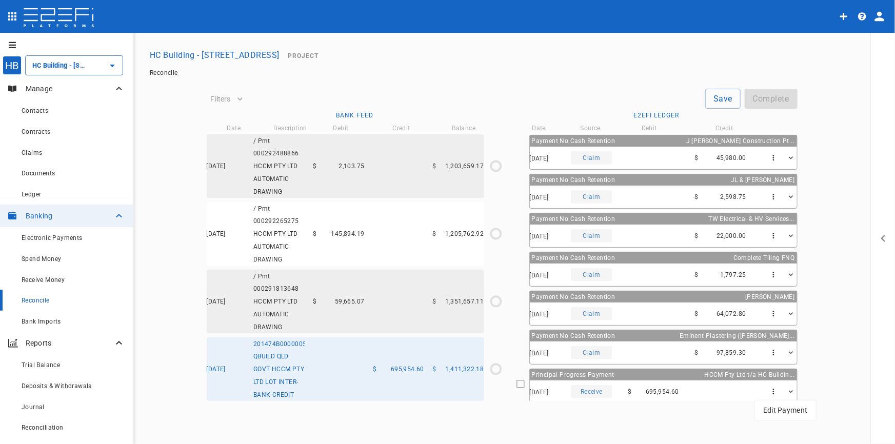
type input "20/06/2025"
type input "715,367.58"
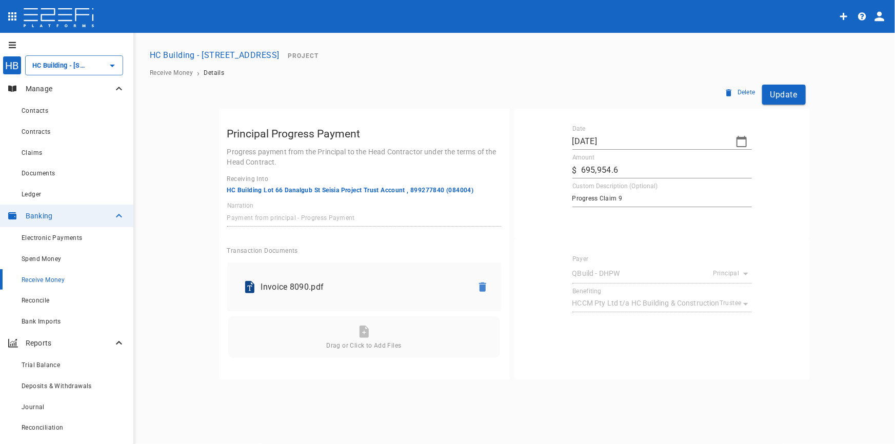
click at [743, 146] on icon "button" at bounding box center [742, 141] width 10 height 11
click at [580, 157] on icon "button" at bounding box center [582, 159] width 8 height 8
click at [581, 159] on icon "button" at bounding box center [582, 159] width 8 height 8
click at [607, 282] on div "24" at bounding box center [603, 280] width 8 height 11
type input "24/06/2025"
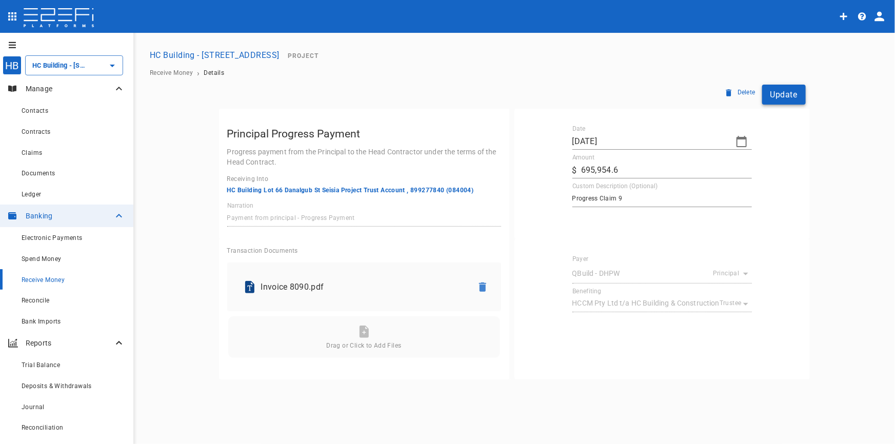
click at [790, 96] on button "Update" at bounding box center [785, 95] width 44 height 20
click at [36, 304] on span "Reconcile" at bounding box center [36, 300] width 28 height 7
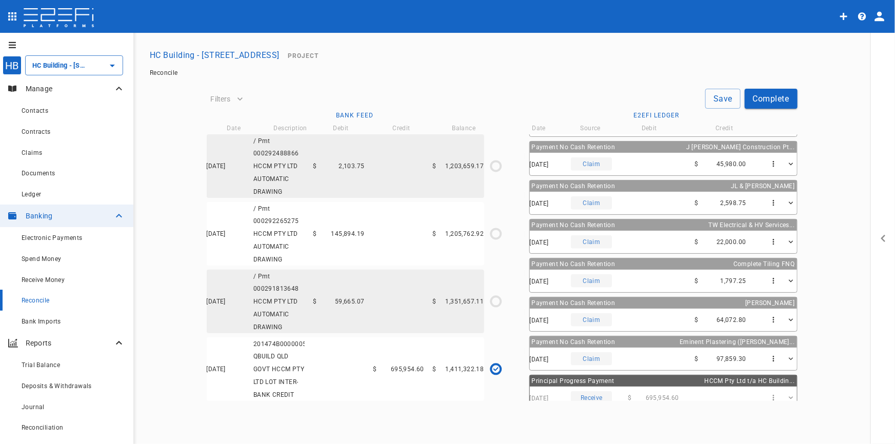
scroll to position [623, 0]
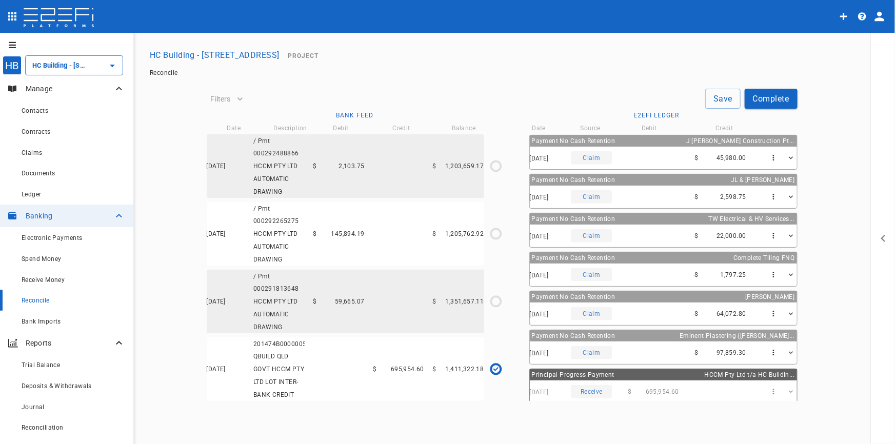
click at [654, 392] on span "695,954.60" at bounding box center [662, 391] width 33 height 7
click at [653, 376] on div "Principal Progress Payment HCCM Pty Ltd t/a HC Buildin..." at bounding box center [663, 374] width 267 height 11
click at [496, 367] on icon "$695,954.60 / $695,954.60" at bounding box center [496, 369] width 5 height 4
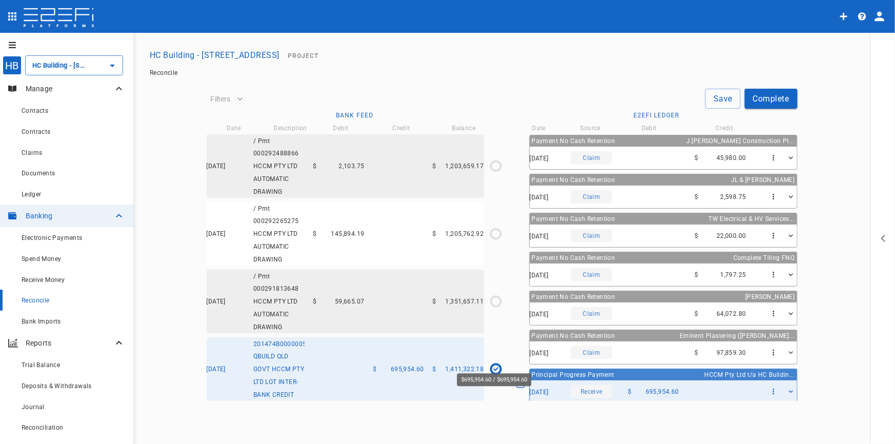
click at [494, 367] on icon "$695,954.60 / $695,954.60" at bounding box center [496, 369] width 5 height 5
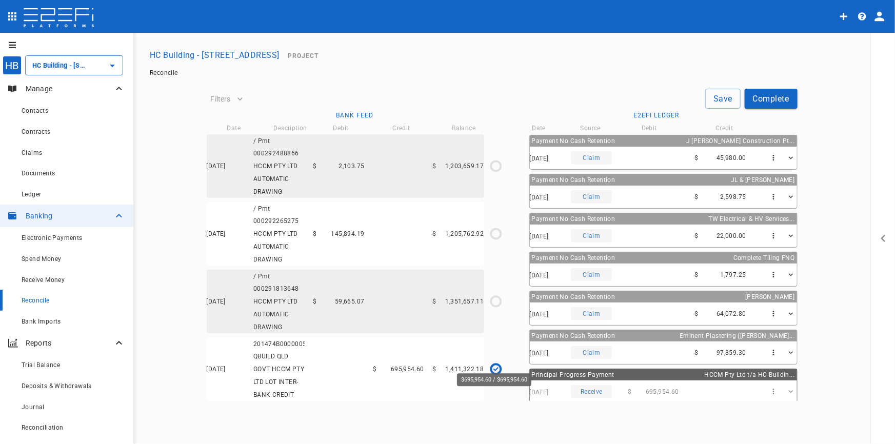
click at [494, 367] on icon "$695,954.60 / $695,954.60" at bounding box center [496, 369] width 5 height 5
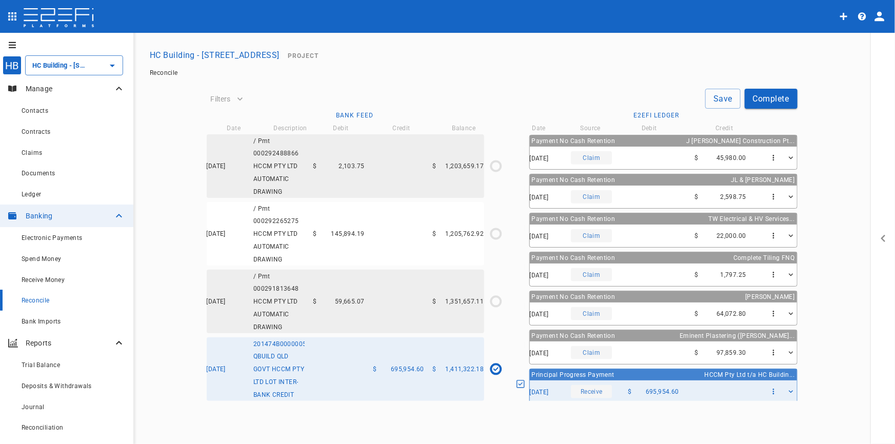
click at [722, 104] on button "Save" at bounding box center [723, 99] width 35 height 20
click at [276, 290] on span "/ Pmt 000291813648 HCCM PTY LTD AUTOMATIC DRAWING" at bounding box center [276, 302] width 46 height 58
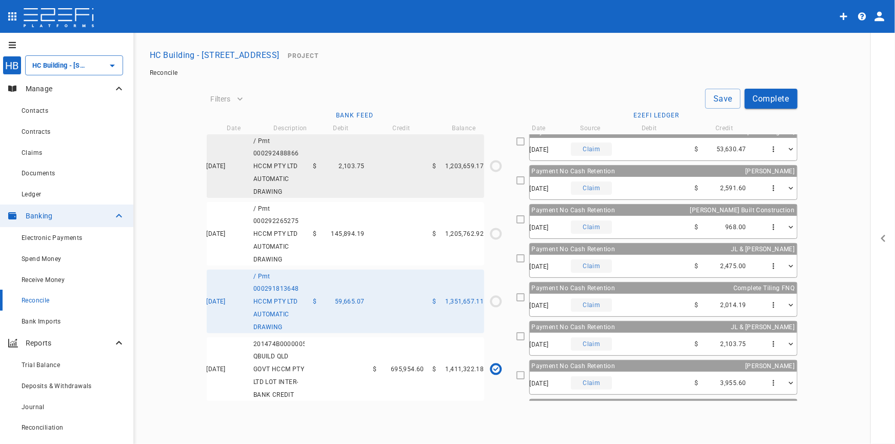
scroll to position [0, 0]
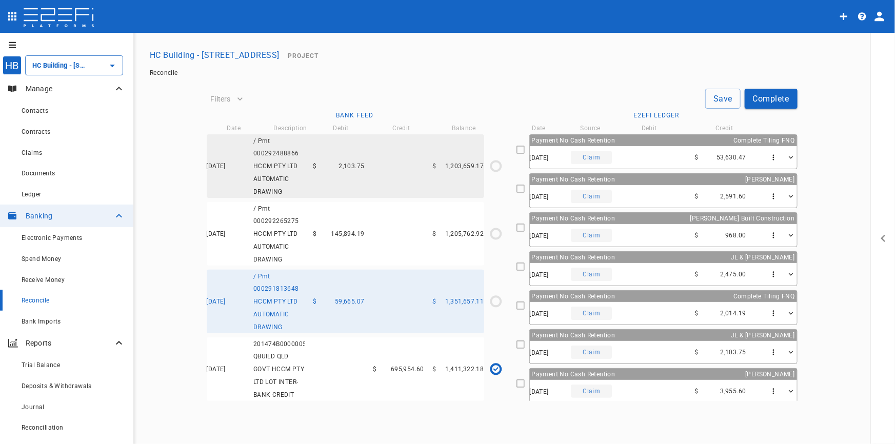
click at [647, 178] on div "Payment No Cash Retention Jason Sanderson" at bounding box center [663, 179] width 267 height 11
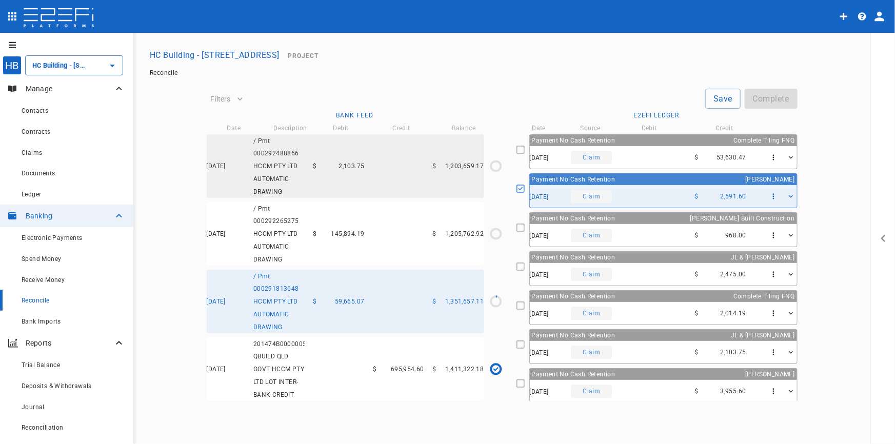
type input "26/06/2025"
click at [674, 217] on div "Payment No Cash Retention Lucas Built Construction" at bounding box center [663, 218] width 267 height 11
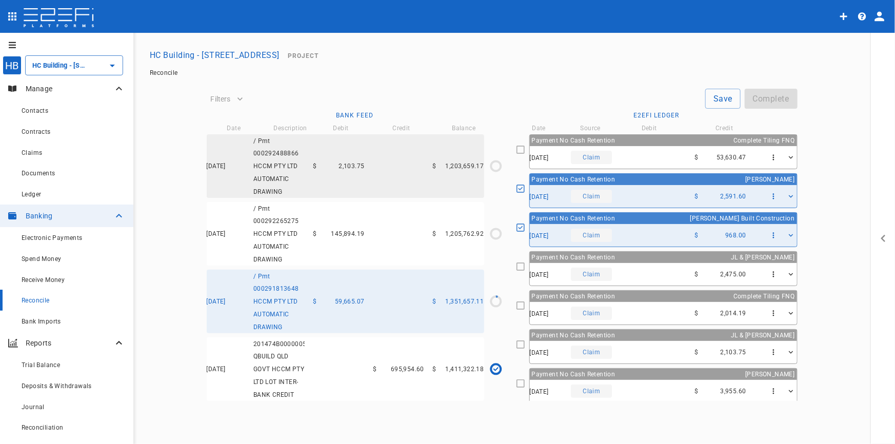
click at [671, 257] on div "Payment No Cash Retention JL & RJ Plackett" at bounding box center [663, 257] width 267 height 11
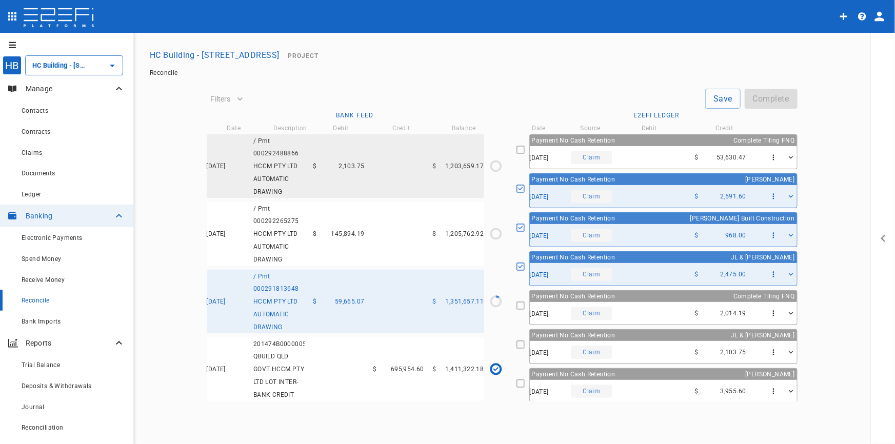
click at [683, 154] on div "26/06/2025 Claim $ 53,630.47" at bounding box center [663, 157] width 267 height 23
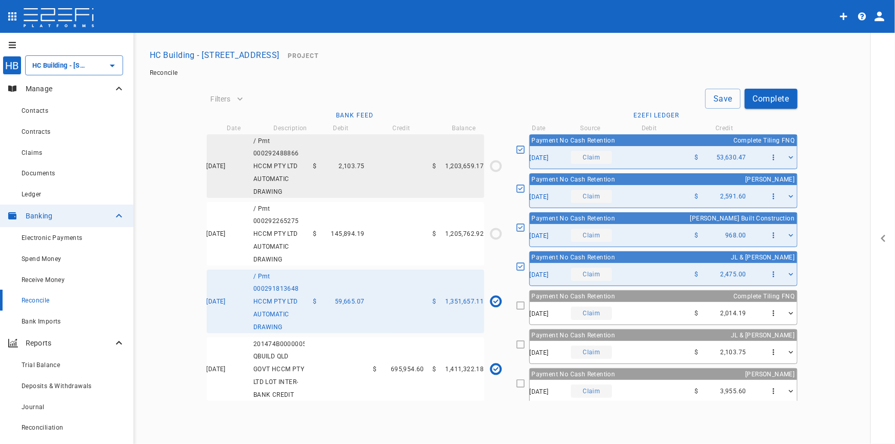
scroll to position [910, 0]
click at [717, 97] on button "Save" at bounding box center [723, 99] width 35 height 20
click at [772, 97] on button "Complete" at bounding box center [771, 99] width 53 height 20
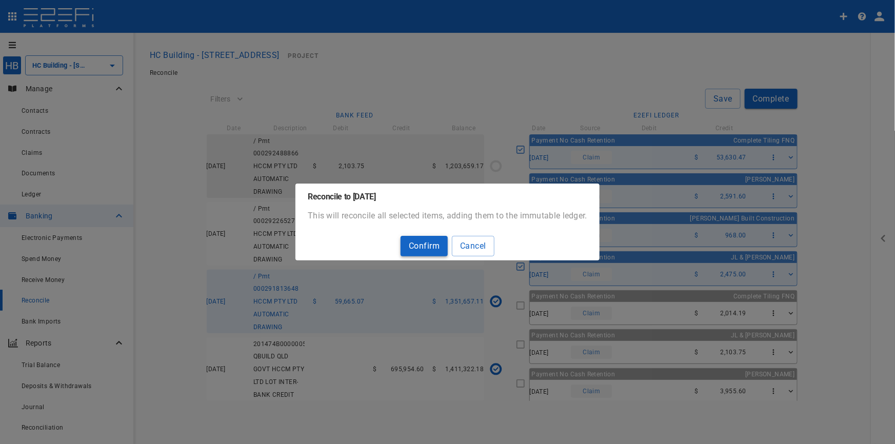
click at [435, 247] on button "Confirm" at bounding box center [424, 246] width 47 height 20
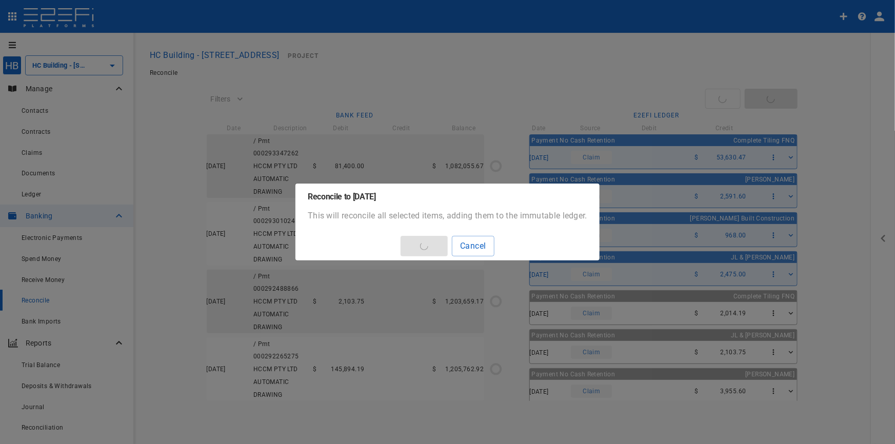
type input "715,367.58"
type input "27/06/2025"
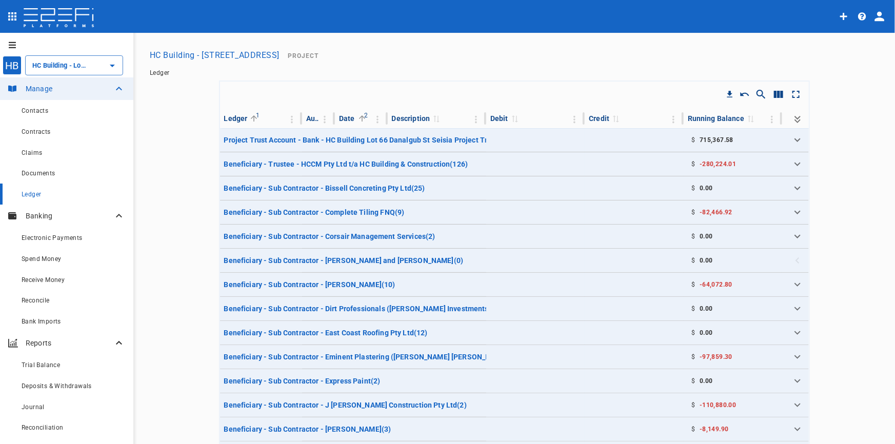
type input "HC Building - [STREET_ADDRESS]"
click at [32, 303] on span "Reconcile" at bounding box center [36, 300] width 28 height 7
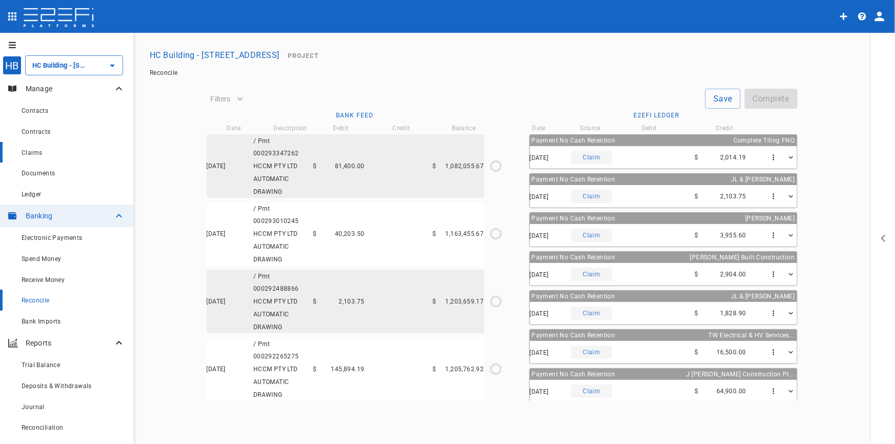
click at [36, 149] on div "Claims" at bounding box center [74, 152] width 104 height 13
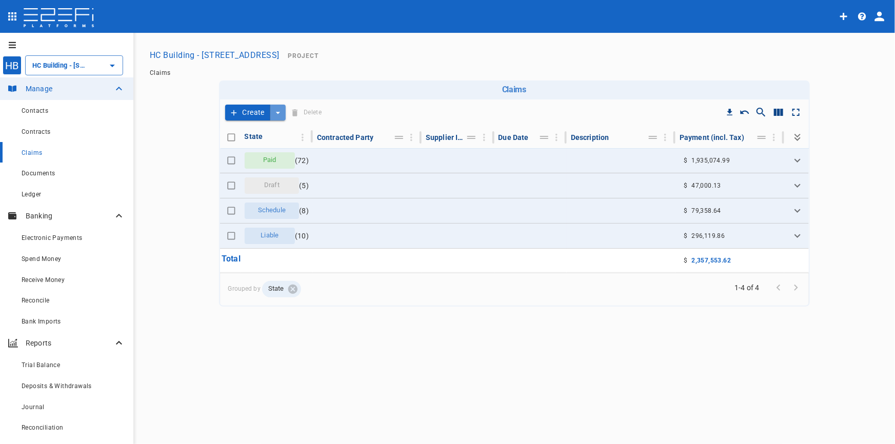
click at [276, 112] on icon "create claim type options" at bounding box center [278, 113] width 10 height 10
click at [256, 150] on span "Self Create" at bounding box center [255, 151] width 44 height 12
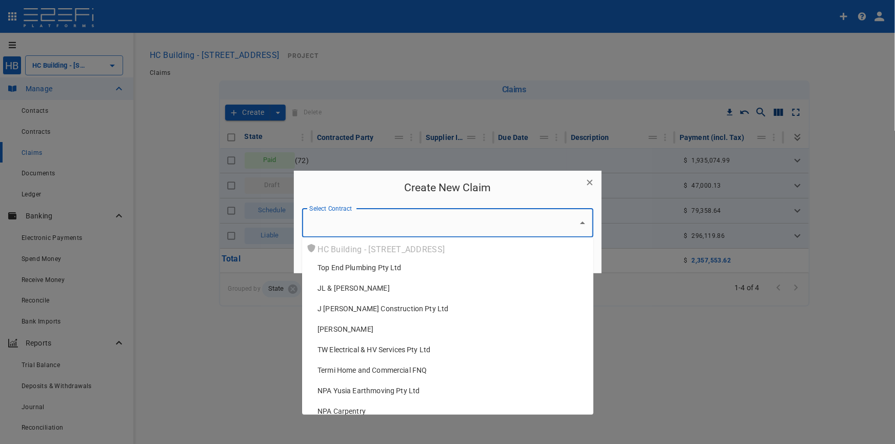
click at [398, 219] on input "Select Contract" at bounding box center [440, 222] width 267 height 19
click at [375, 268] on span "Top End Plumbing Pty Ltd" at bounding box center [360, 268] width 84 height 10
type input "Top End Plumbing Pty Ltd"
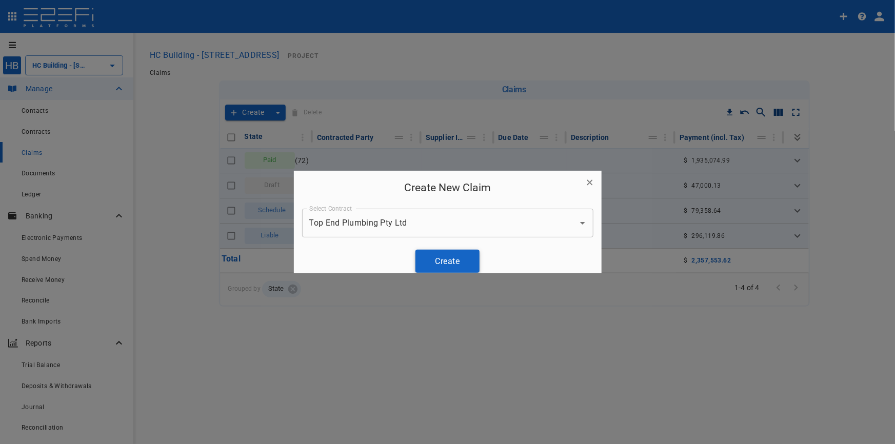
click at [435, 261] on button "Create" at bounding box center [448, 261] width 64 height 23
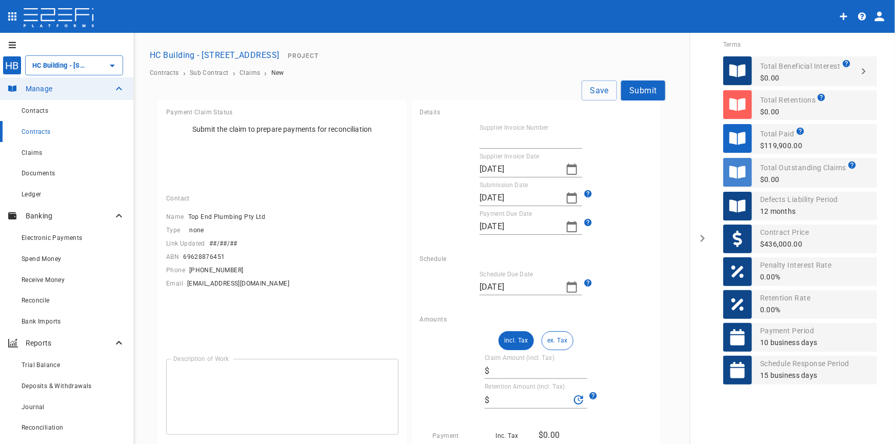
type input "03/09/2025"
type input "10/09/2025"
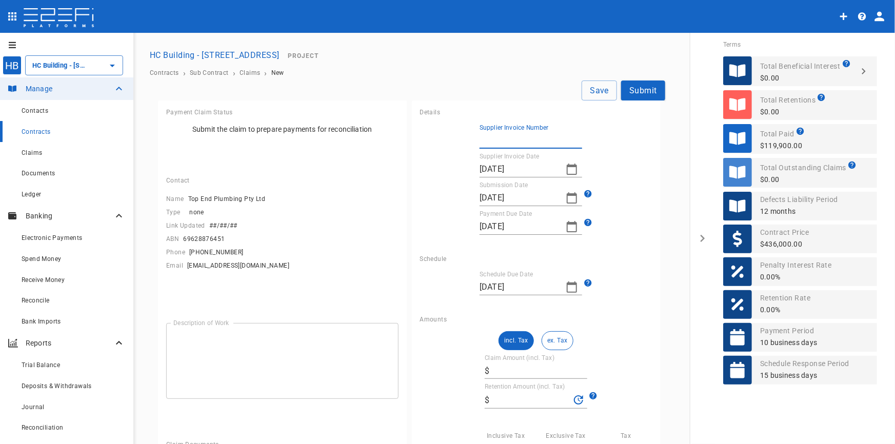
click at [506, 135] on input "Supplier Invoice Number" at bounding box center [531, 140] width 103 height 16
drag, startPoint x: 502, startPoint y: 130, endPoint x: 505, endPoint y: 137, distance: 7.6
click at [503, 135] on div "Supplier Invoice Number" at bounding box center [531, 136] width 103 height 25
click at [505, 140] on input "Supplier Invoice Number" at bounding box center [531, 140] width 103 height 16
type input "INV-7302"
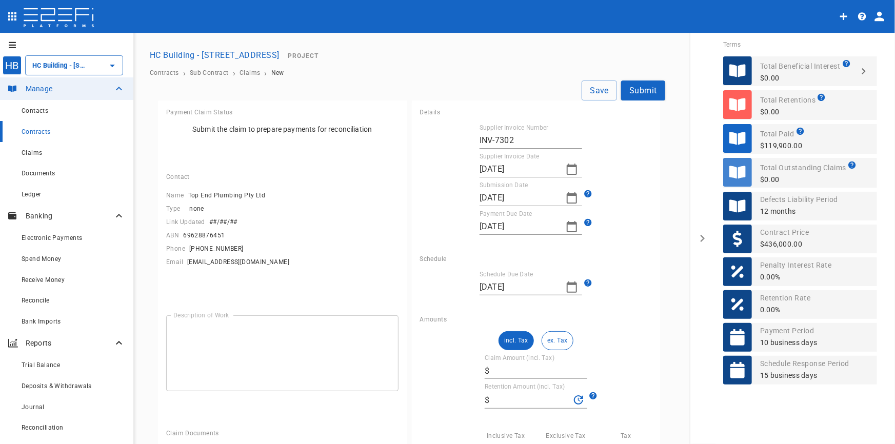
click at [562, 169] on button "button" at bounding box center [572, 169] width 21 height 21
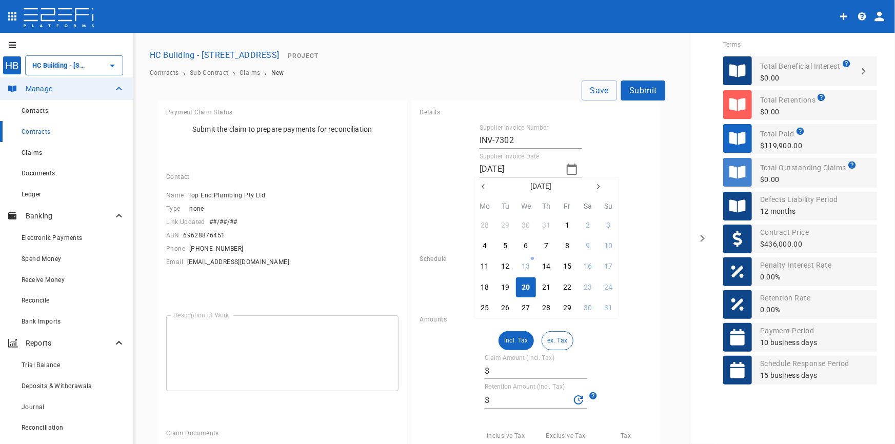
click at [487, 187] on icon "button" at bounding box center [484, 187] width 8 height 8
click at [482, 187] on icon "button" at bounding box center [483, 186] width 3 height 5
click at [502, 291] on div "17" at bounding box center [505, 287] width 8 height 11
type input "17/06/2025"
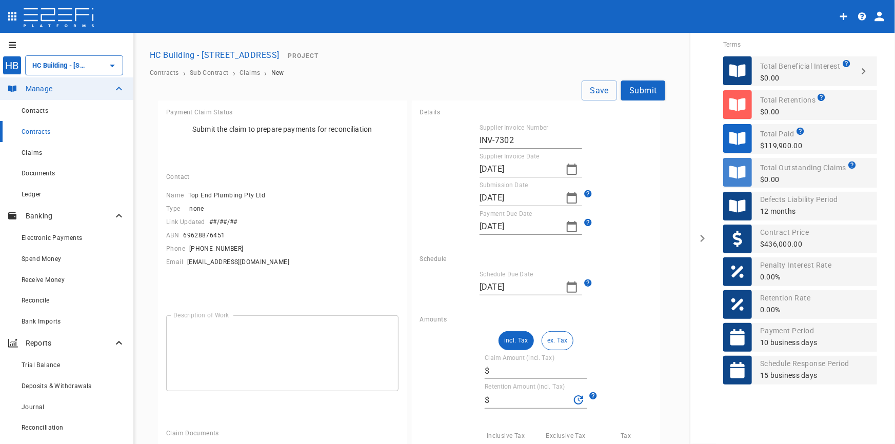
click at [567, 200] on icon "button" at bounding box center [572, 198] width 12 height 12
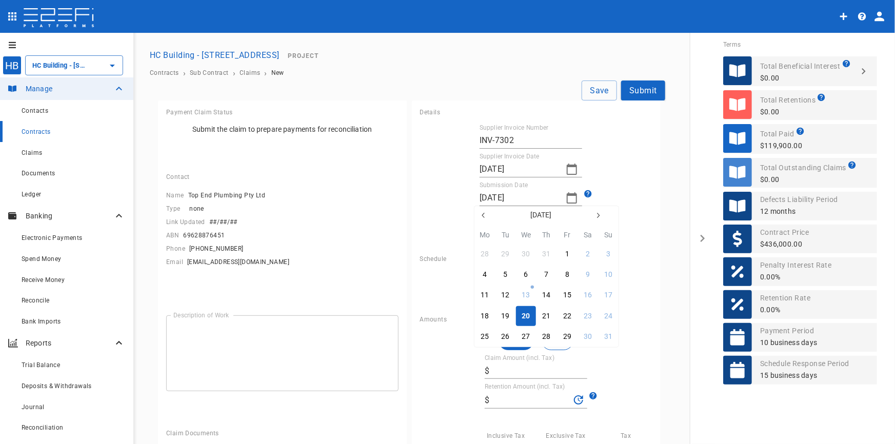
click at [484, 216] on icon "button" at bounding box center [484, 215] width 8 height 8
click at [501, 313] on div "17" at bounding box center [505, 316] width 8 height 11
type input "17/06/2025"
type input "01/07/2025"
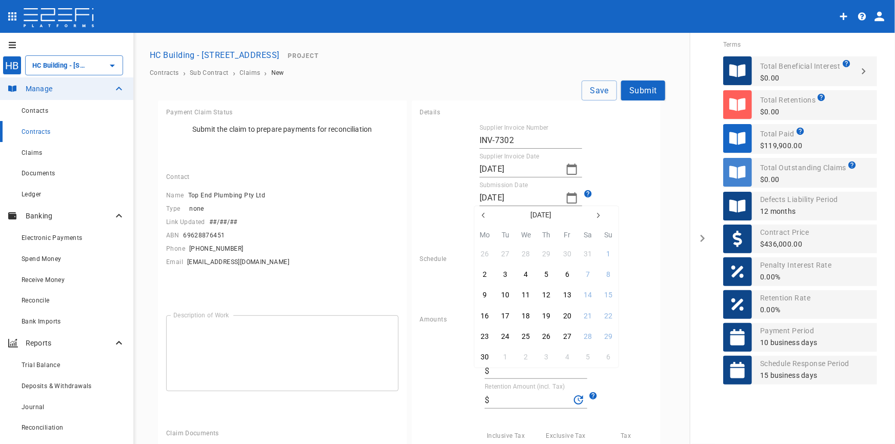
type input "08/07/2025"
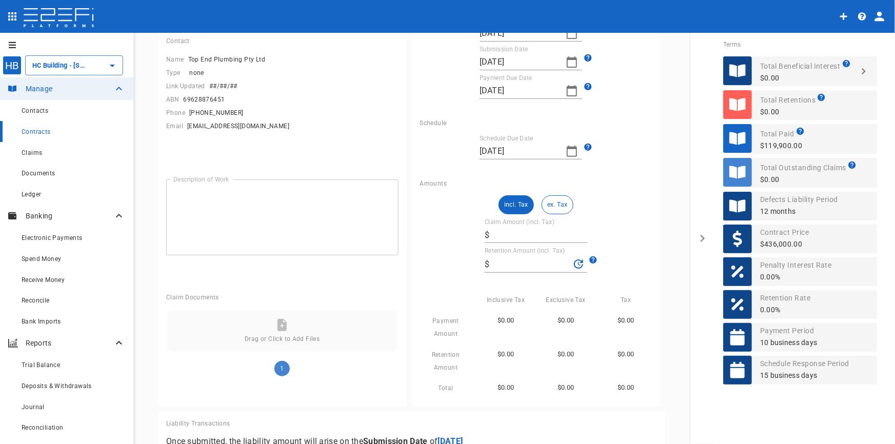
scroll to position [140, 0]
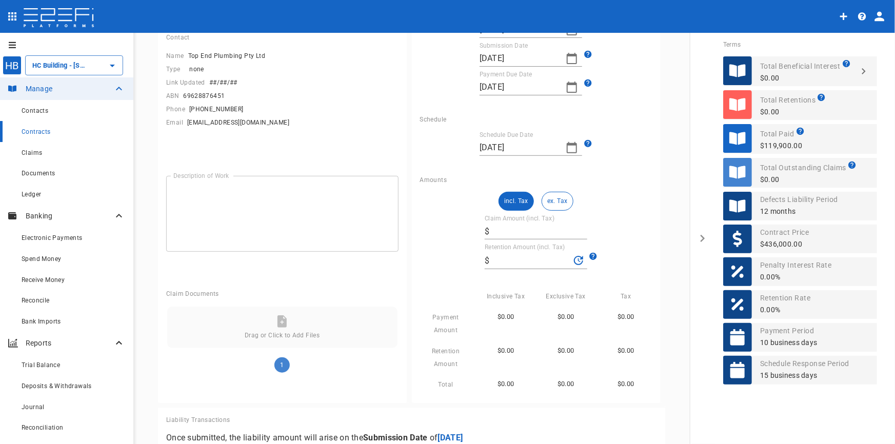
click at [514, 231] on input "Claim Amount (incl. Tax)" at bounding box center [541, 231] width 94 height 16
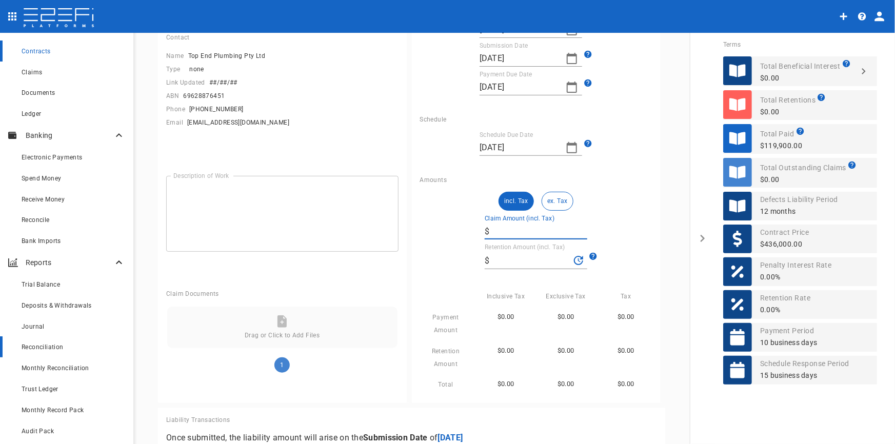
scroll to position [189, 0]
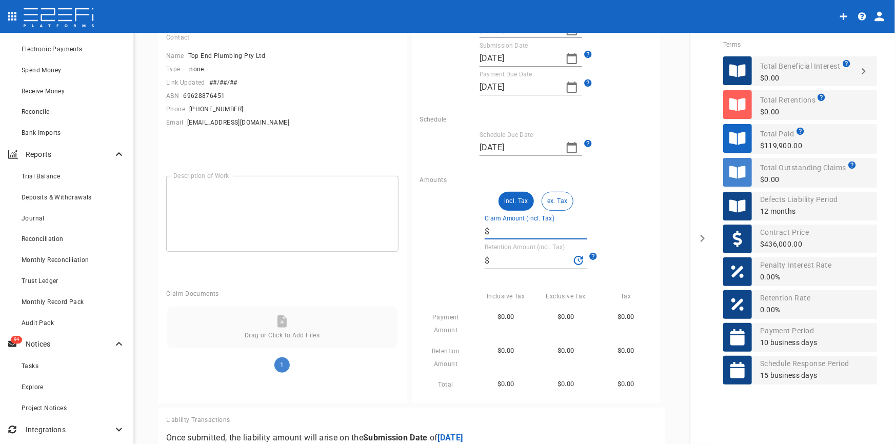
type input "1"
type input "0"
type input "143,880"
click at [511, 199] on button "incl. Tax" at bounding box center [516, 201] width 35 height 19
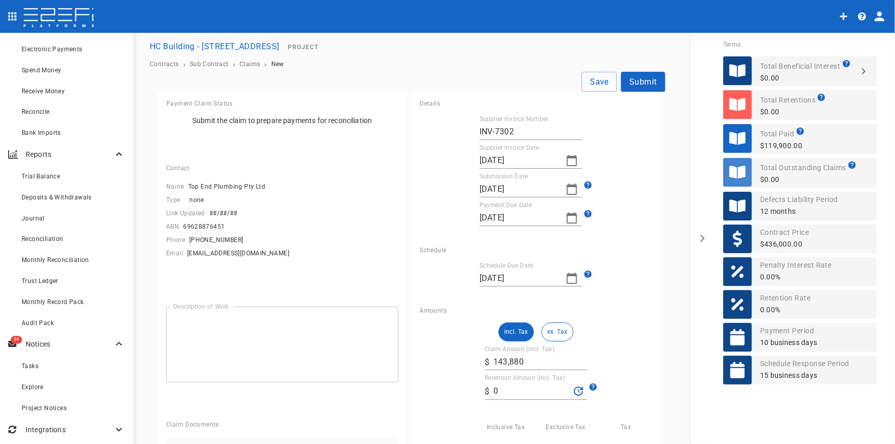
scroll to position [0, 0]
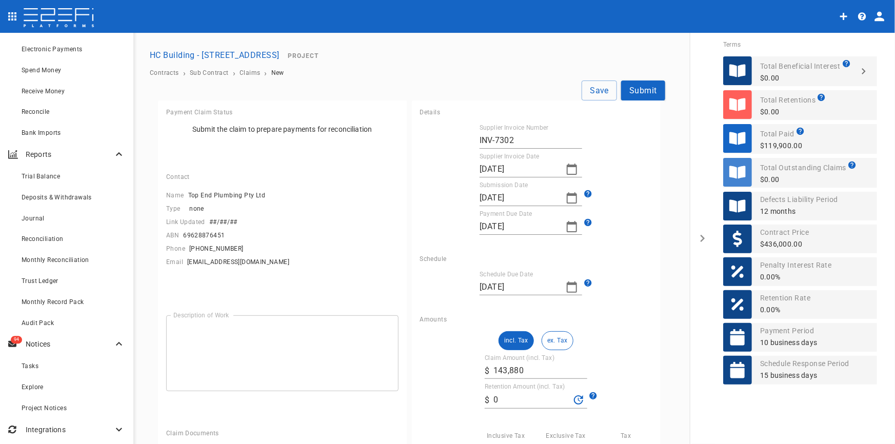
click at [261, 336] on textarea "Description of Work" at bounding box center [282, 353] width 218 height 59
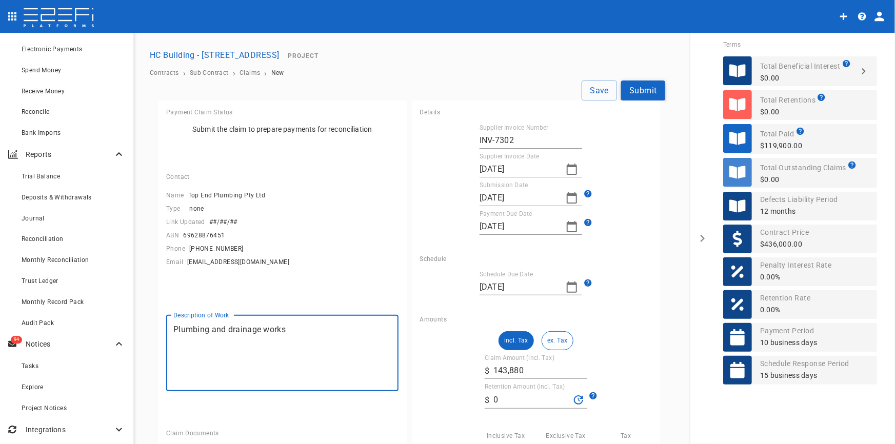
type textarea "Plumbing and drainage works"
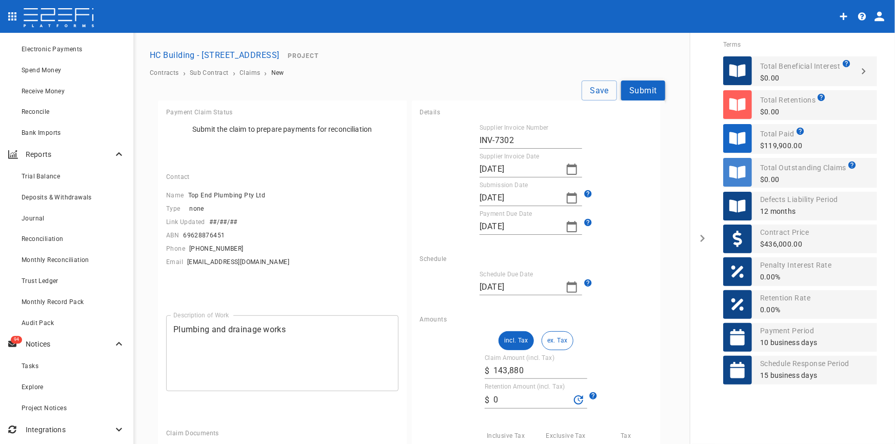
click at [639, 92] on button "Submit" at bounding box center [643, 91] width 44 height 20
type input "[DATE]"
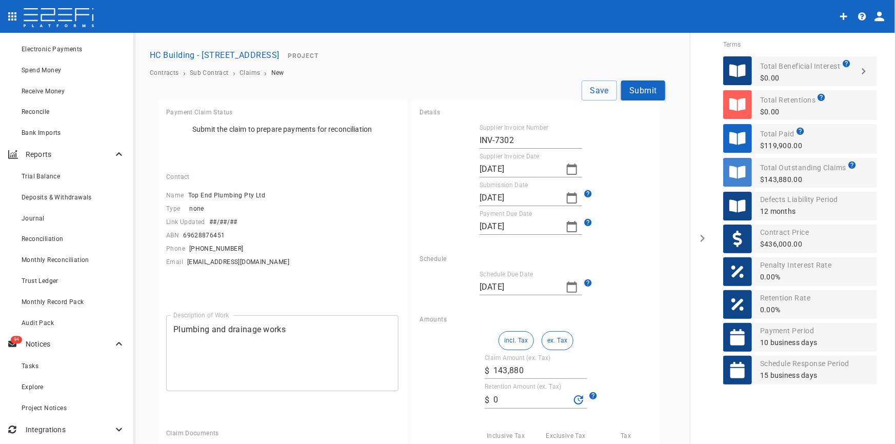
type input "03/09/2025"
type input "10/09/2025"
type input "[DATE]"
type input "03/09/2025"
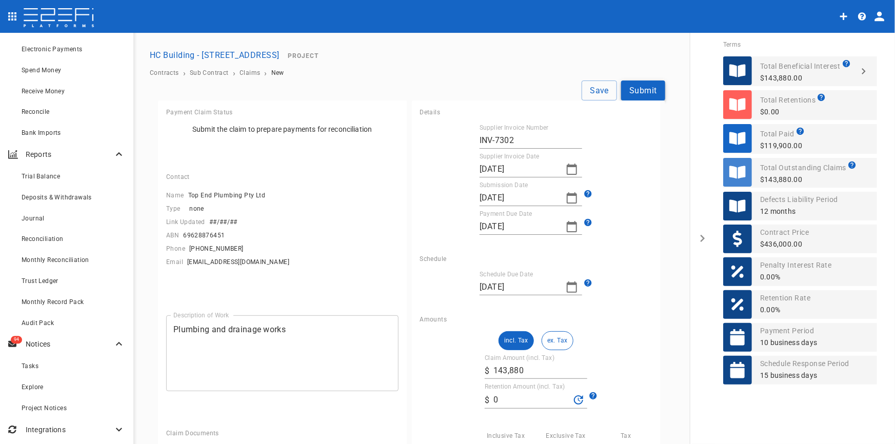
type input "10/09/2025"
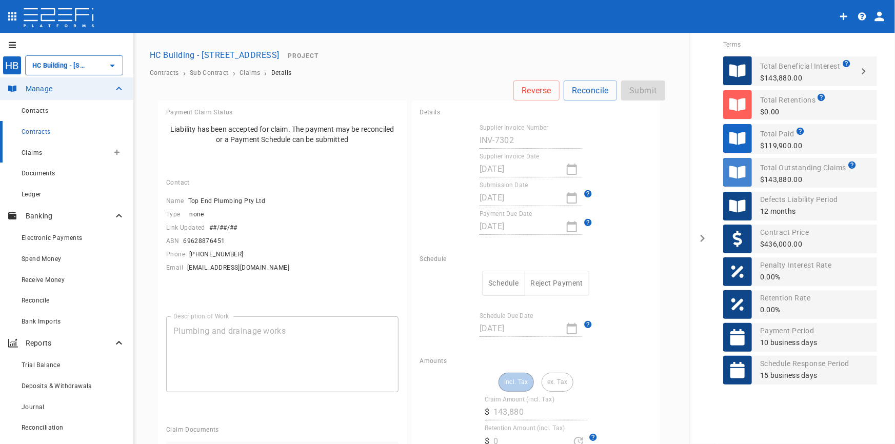
click at [36, 153] on span "Claims" at bounding box center [32, 152] width 21 height 7
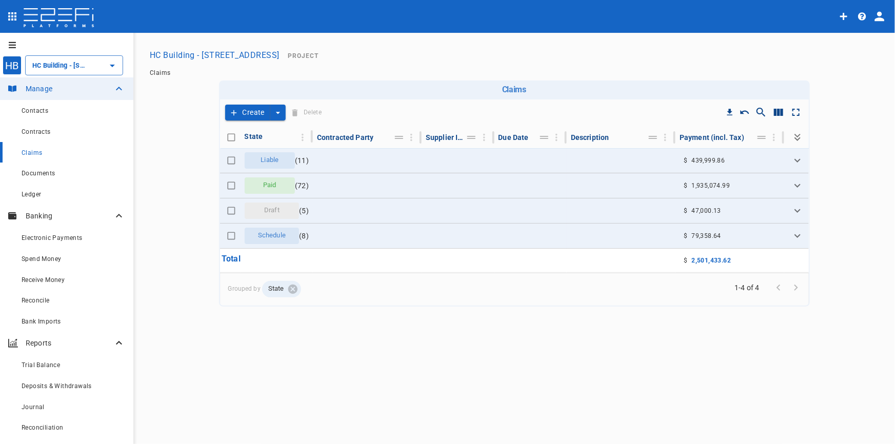
click at [280, 113] on icon "create claim type options" at bounding box center [278, 113] width 10 height 10
click at [268, 131] on span "Smart Create" at bounding box center [255, 131] width 44 height 12
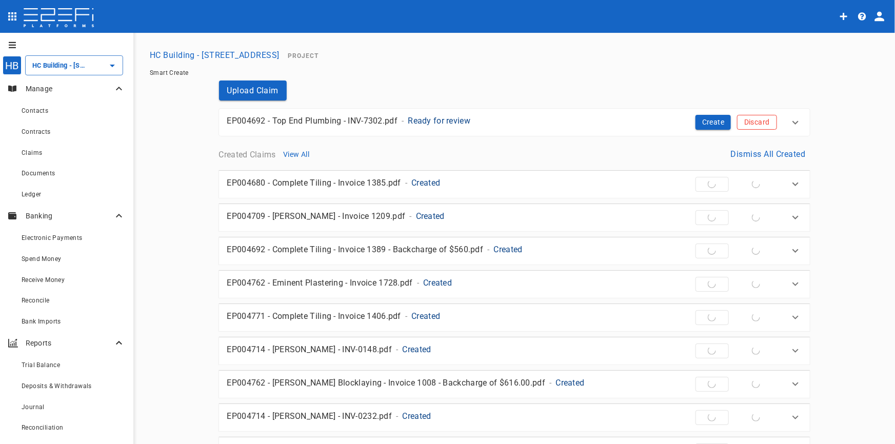
click at [759, 120] on button "Discard" at bounding box center [757, 122] width 40 height 15
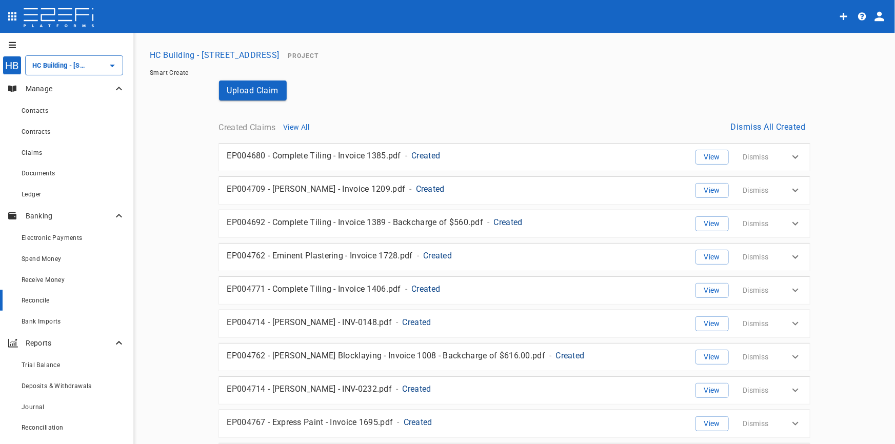
click at [35, 300] on span "Reconcile" at bounding box center [36, 300] width 28 height 7
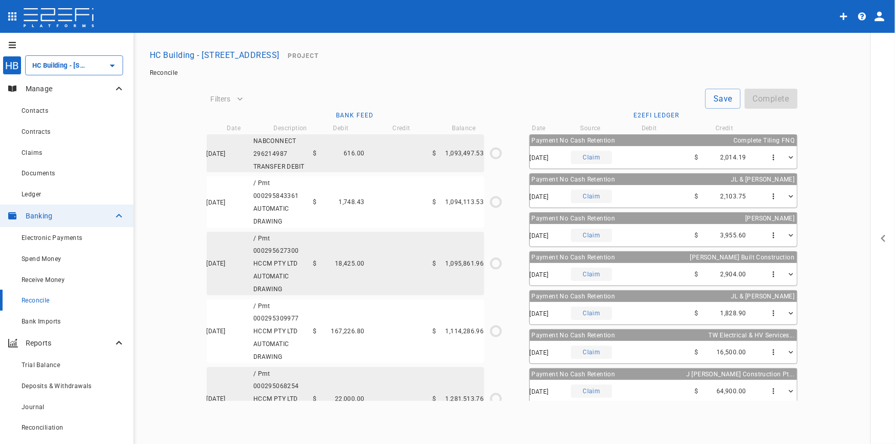
type input "27/06/2025"
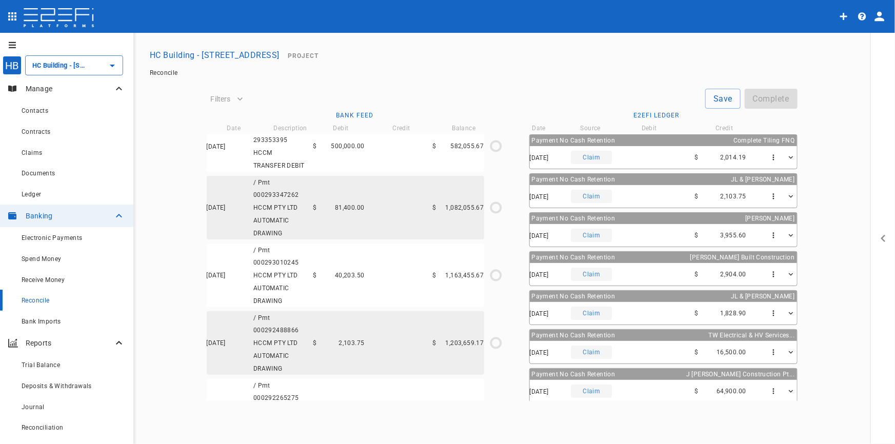
scroll to position [775, 0]
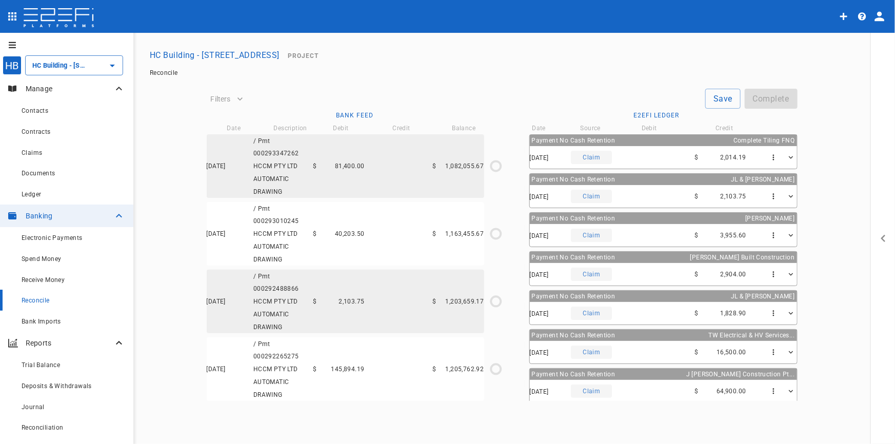
click at [348, 366] on span "145,894.19" at bounding box center [347, 369] width 33 height 7
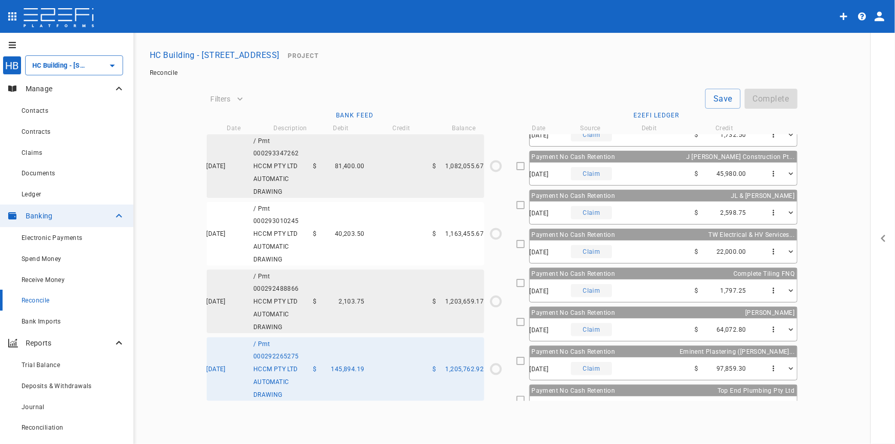
scroll to position [467, 0]
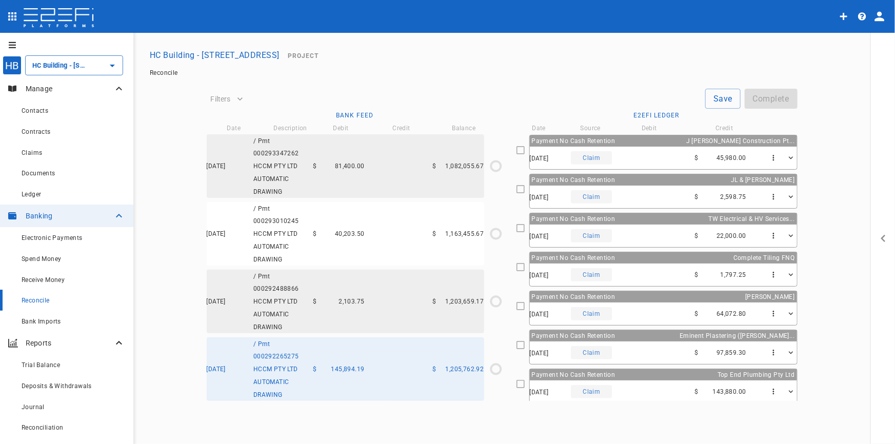
click at [618, 378] on div "Payment No Cash Retention Top End Plumbing Pty Ltd" at bounding box center [663, 374] width 267 height 11
type input "01/07/2025"
type input "1,205,762.92"
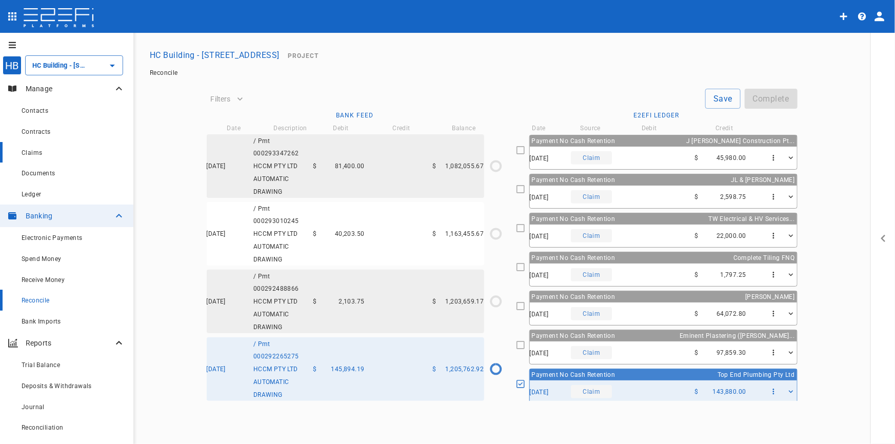
click at [48, 152] on div "Claims" at bounding box center [74, 152] width 104 height 13
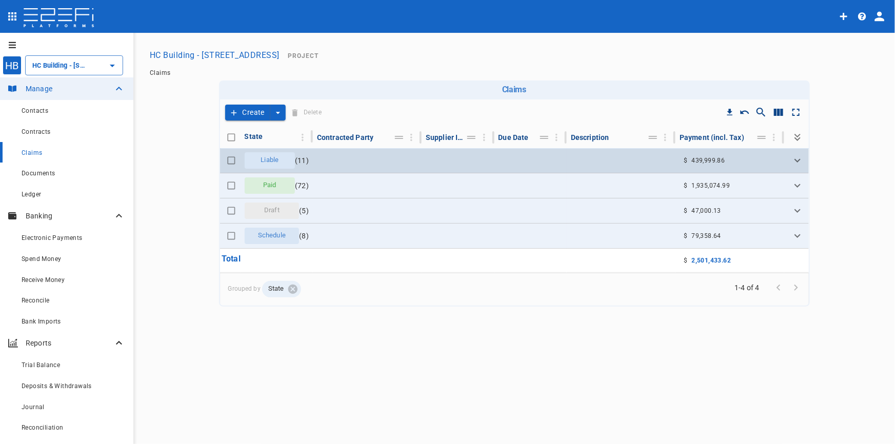
click at [261, 156] on span "Liable" at bounding box center [270, 160] width 30 height 10
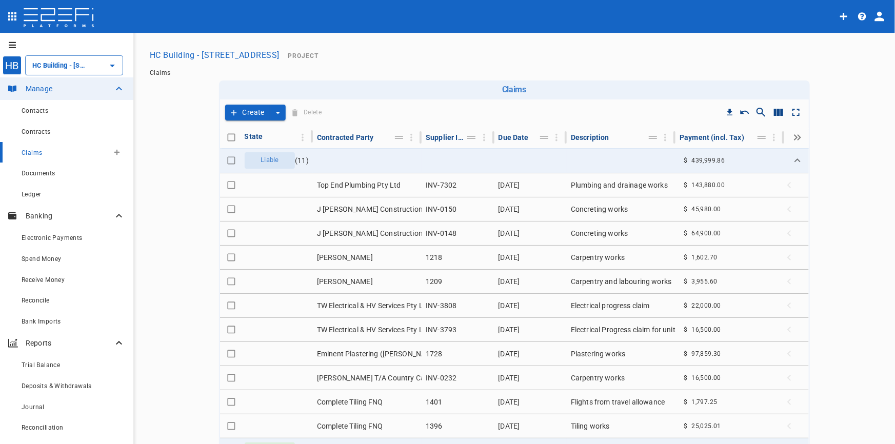
click at [35, 154] on span "Claims" at bounding box center [32, 152] width 21 height 7
click at [273, 112] on icon "create claim type options" at bounding box center [278, 113] width 10 height 10
click at [258, 134] on span "Smart Create" at bounding box center [252, 131] width 44 height 12
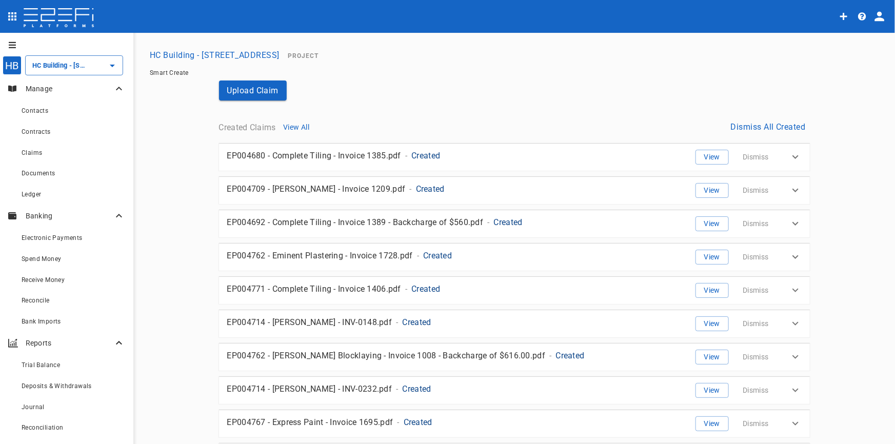
click at [506, 220] on p "Created" at bounding box center [508, 223] width 29 height 12
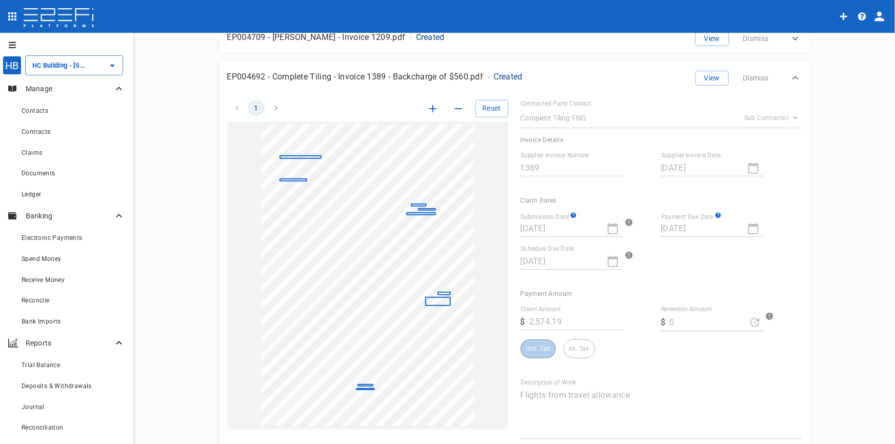
scroll to position [93, 0]
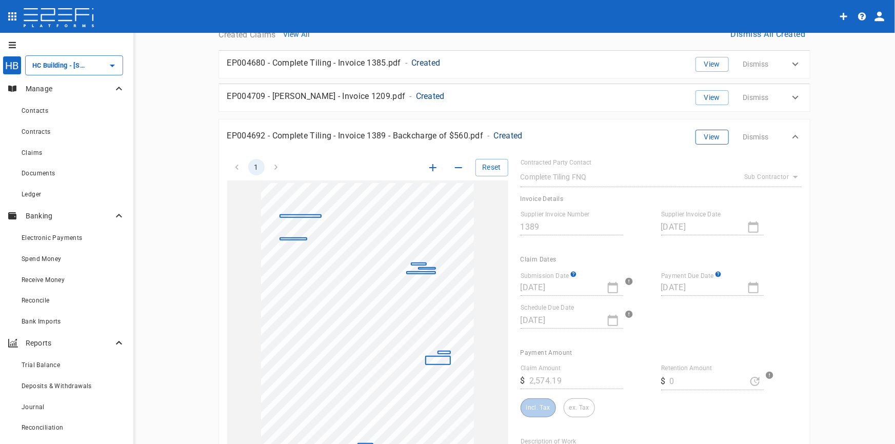
click at [707, 138] on button "View" at bounding box center [712, 137] width 33 height 15
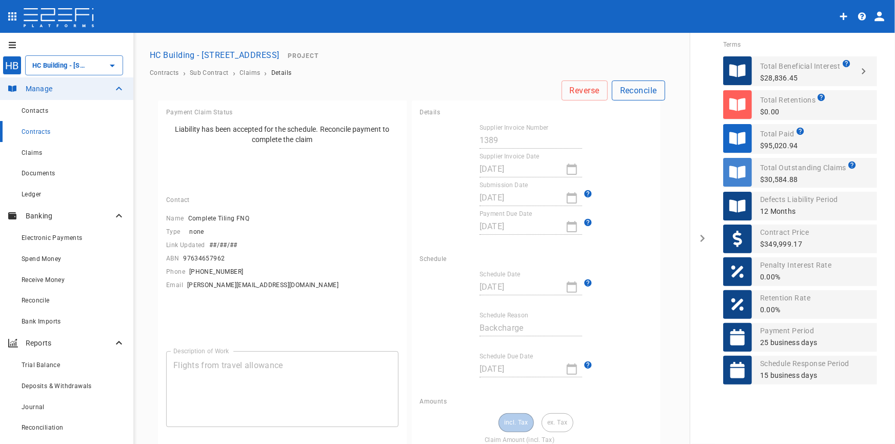
click at [625, 90] on button "Reconcile" at bounding box center [638, 91] width 53 height 20
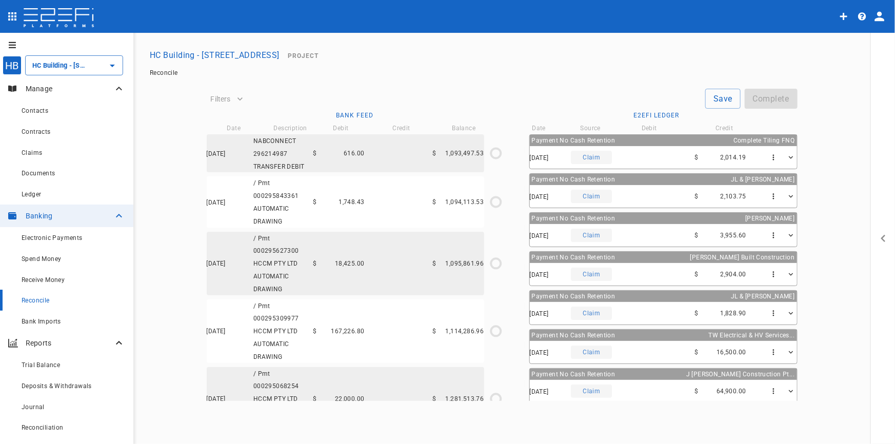
type input "27/06/2025"
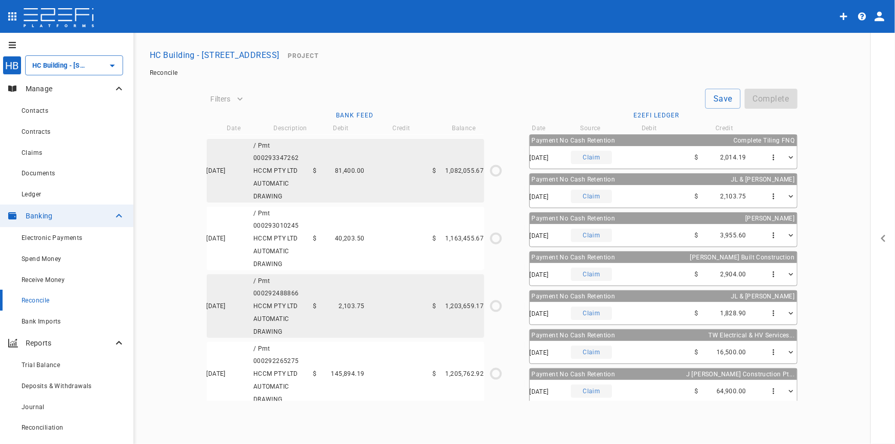
scroll to position [775, 0]
click at [379, 373] on div "01/07/2025 / Pmt 000292265275 HCCM PTY LTD AUTOMATIC DRAWING $ 145,894.19 $ 1,2…" at bounding box center [346, 370] width 278 height 64
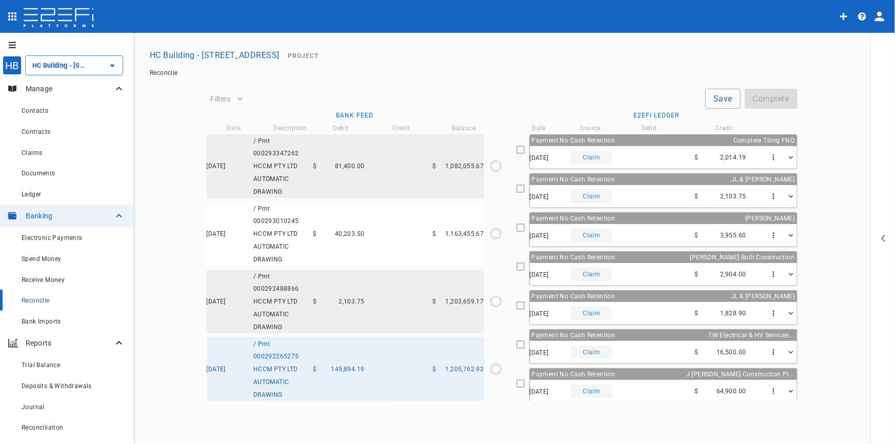
click at [643, 159] on div "03/07/2025 Claim $ 2,014.19" at bounding box center [663, 157] width 267 height 23
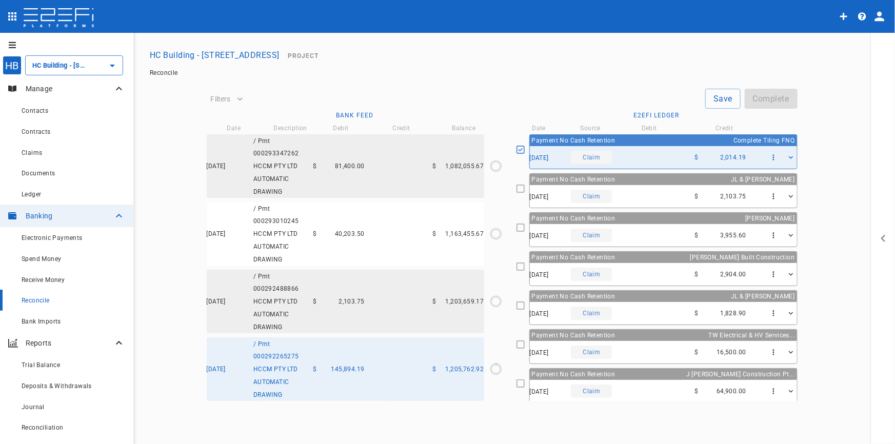
type input "01/07/2025"
type input "1,205,762.92"
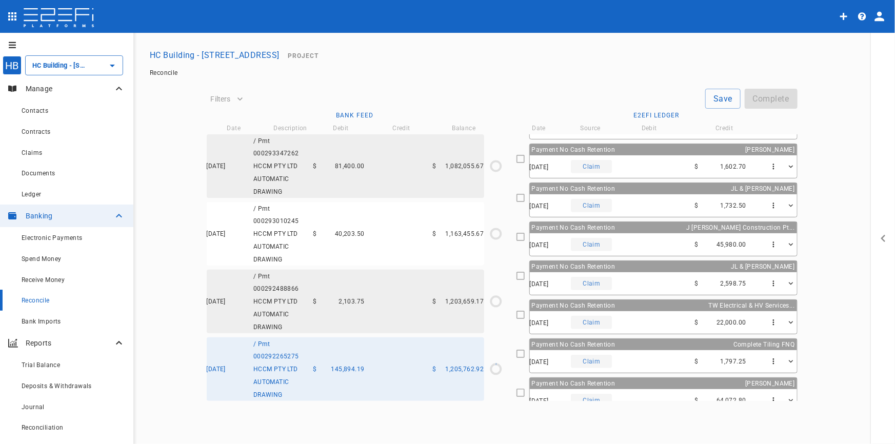
scroll to position [467, 0]
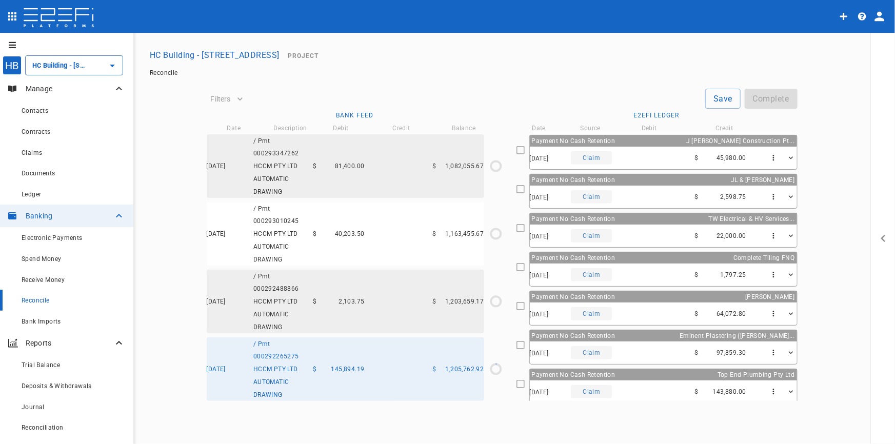
click at [668, 384] on div "01/07/2025 Claim $ 143,880.00" at bounding box center [663, 392] width 267 height 23
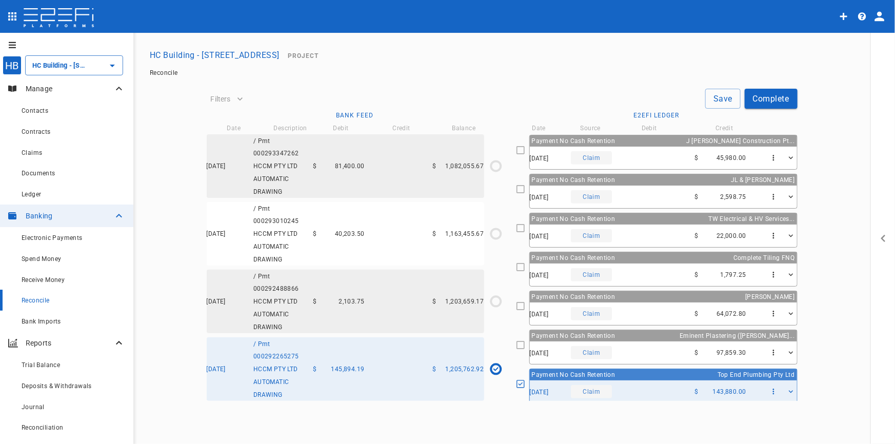
scroll to position [768, 0]
click at [723, 103] on button "Save" at bounding box center [723, 99] width 35 height 20
click at [374, 308] on div "03/07/2025 / Pmt 000292488866 HCCM PTY LTD AUTOMATIC DRAWING $ 2,103.75 $ 1,203…" at bounding box center [346, 302] width 278 height 64
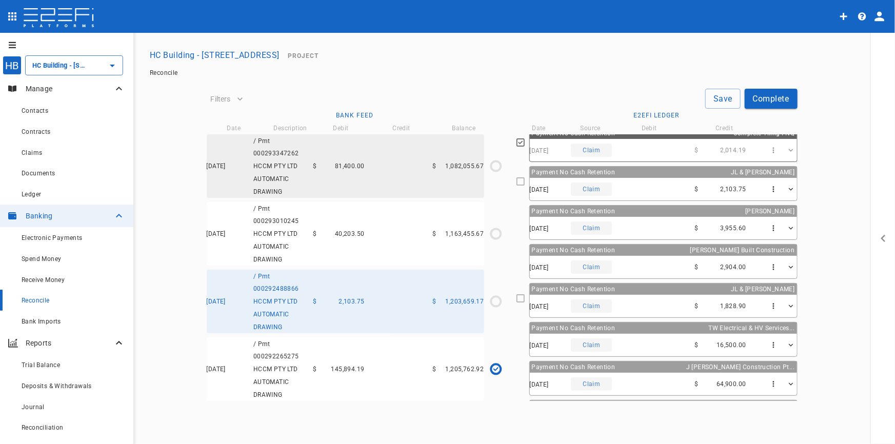
scroll to position [0, 0]
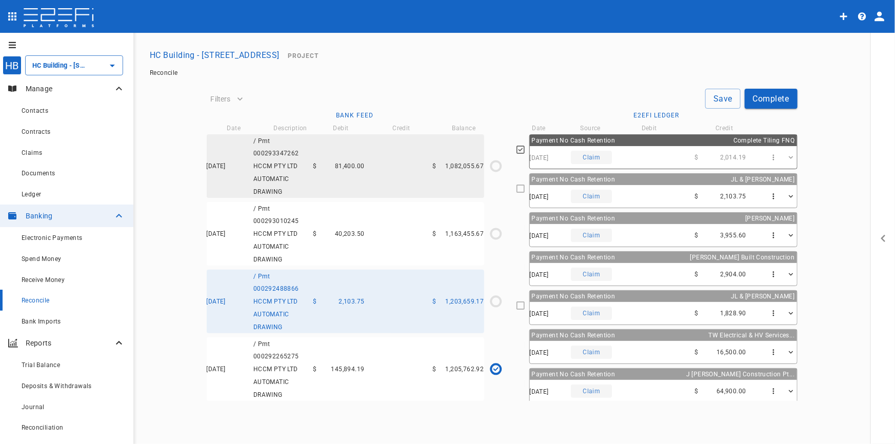
click at [661, 196] on div "04/07/2025 Claim $ 2,103.75" at bounding box center [663, 196] width 267 height 23
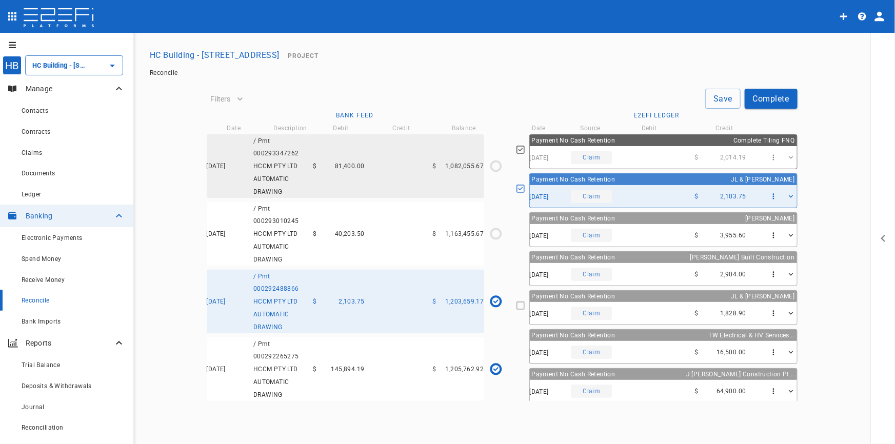
type input "03/07/2025"
type input "1,203,659.17"
click at [724, 101] on button "Save" at bounding box center [723, 99] width 35 height 20
click at [341, 239] on div "10/07/2025 / Pmt 000293010245 HCCM PTY LTD AUTOMATIC DRAWING $ 40,203.50 $ 1,16…" at bounding box center [346, 234] width 278 height 64
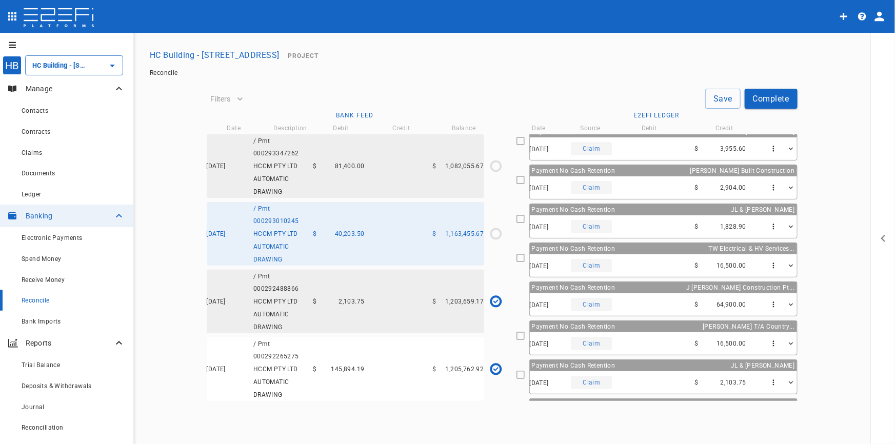
scroll to position [93, 0]
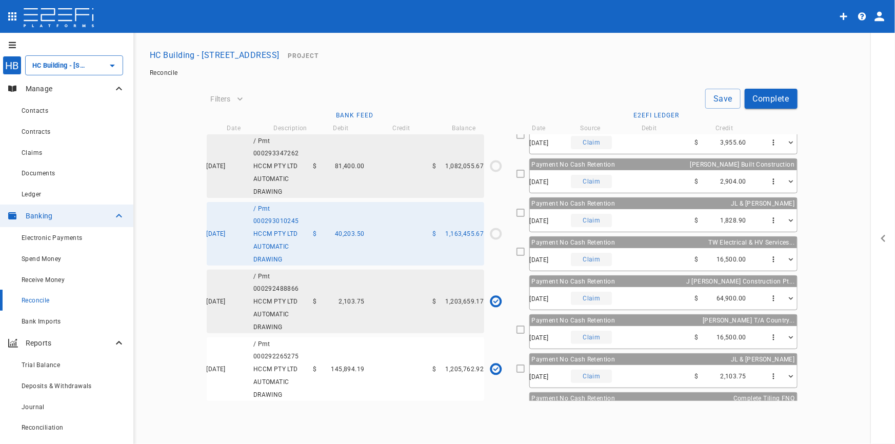
click at [574, 241] on span "Payment No Cash Retention" at bounding box center [574, 242] width 84 height 7
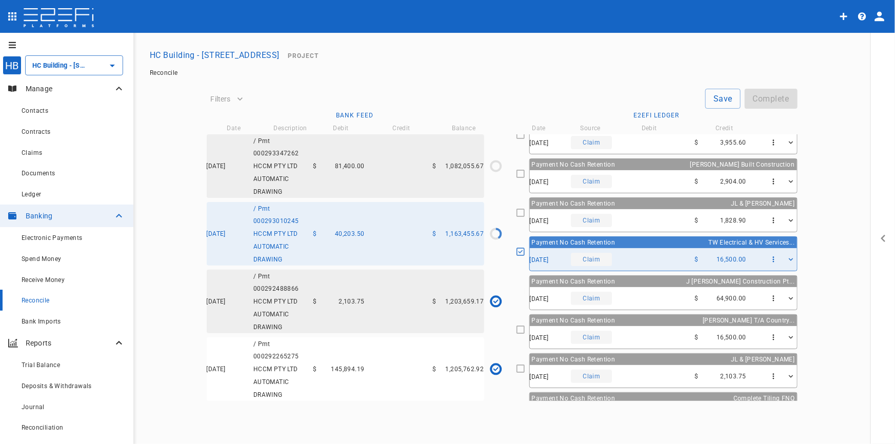
type input "10/07/2025"
type input "1,163,455.67"
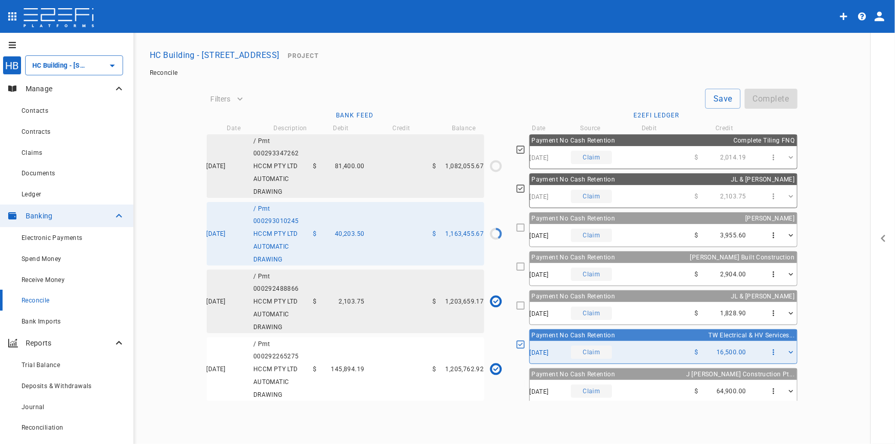
scroll to position [0, 0]
click at [641, 256] on div "Payment No Cash Retention Lucas Built Construction" at bounding box center [663, 257] width 267 height 11
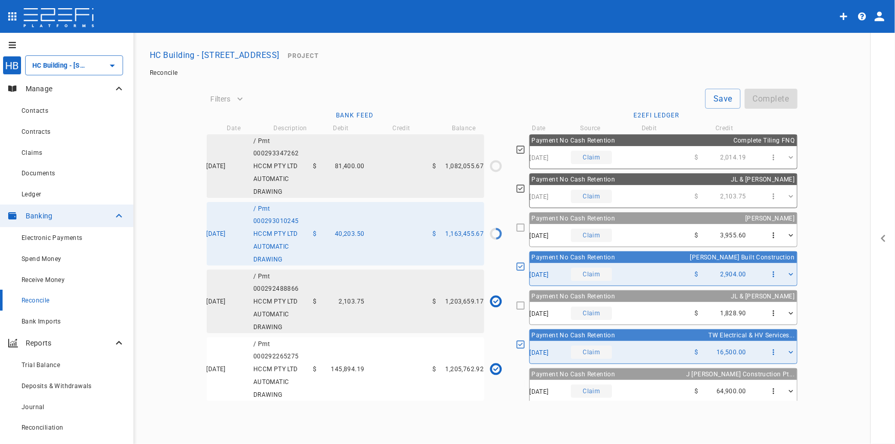
click at [661, 307] on div "13/07/2025 Claim $ 1,828.90" at bounding box center [663, 313] width 267 height 23
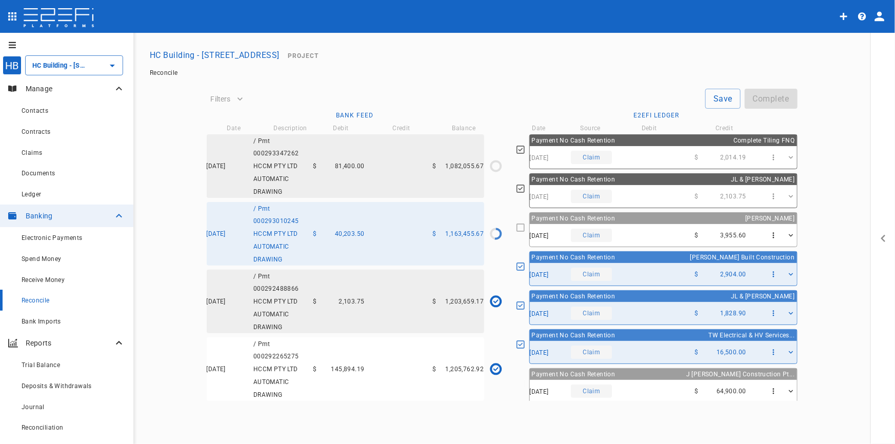
click at [668, 225] on div "20/07/2025 Claim $ 3,955.60" at bounding box center [663, 235] width 267 height 23
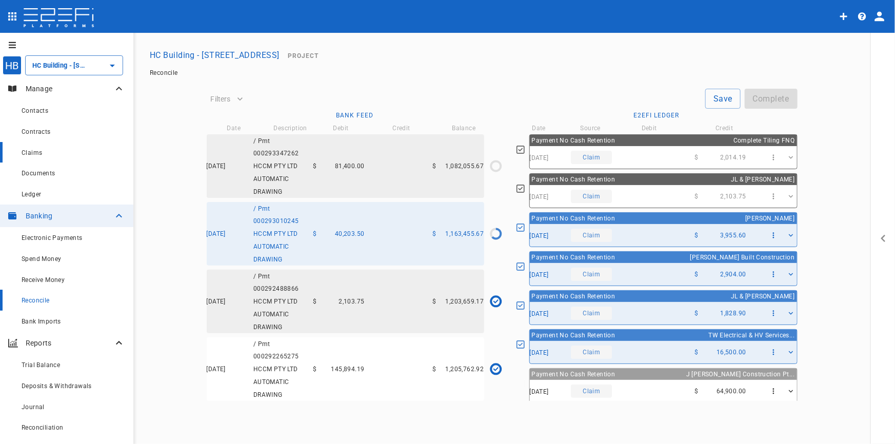
click at [34, 155] on span "Claims" at bounding box center [32, 152] width 21 height 7
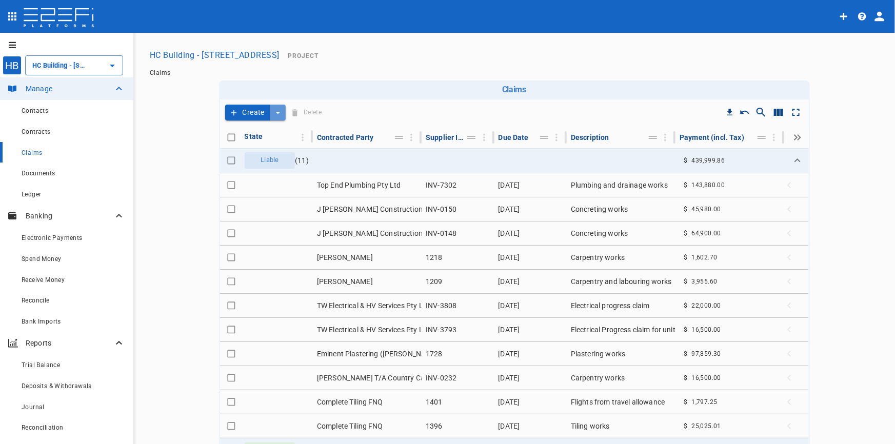
click at [274, 114] on icon "create claim type options" at bounding box center [278, 113] width 10 height 10
click at [259, 134] on span "Smart Create" at bounding box center [252, 131] width 44 height 12
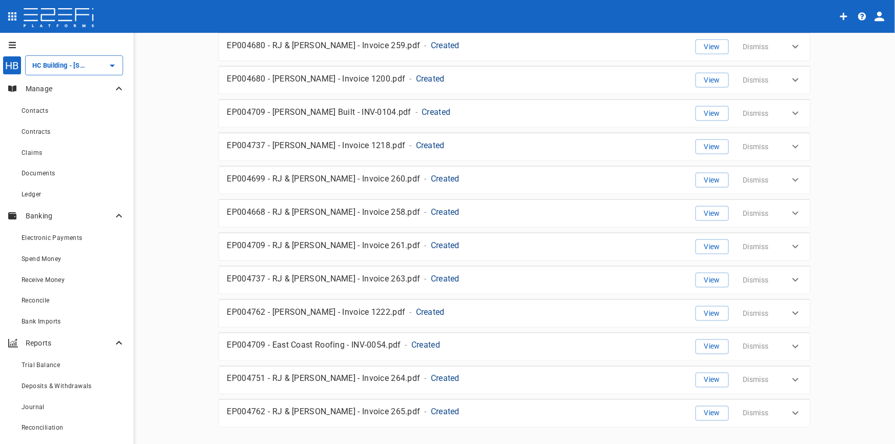
scroll to position [691, 0]
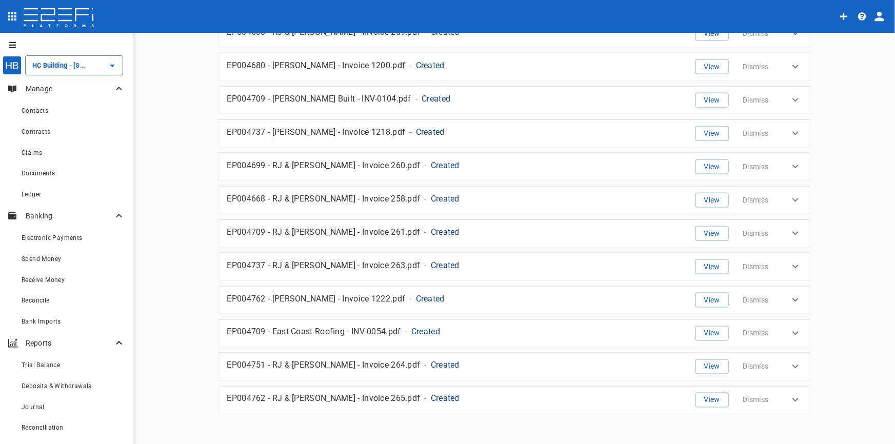
click at [412, 327] on p "Created" at bounding box center [426, 332] width 29 height 12
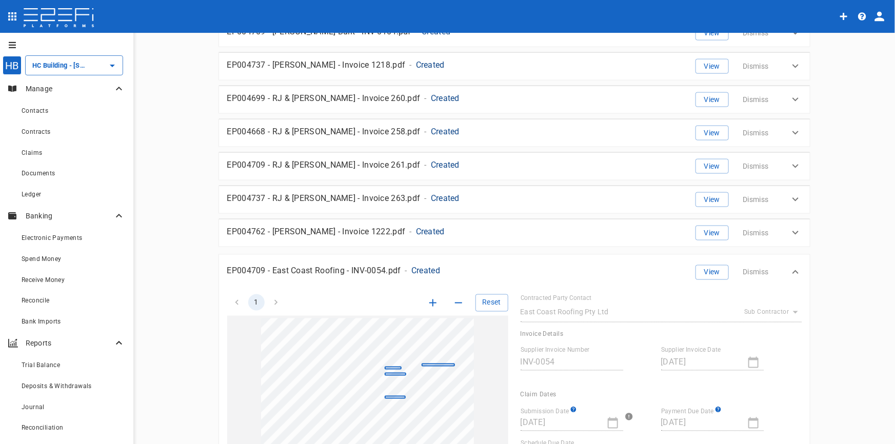
scroll to position [924, 0]
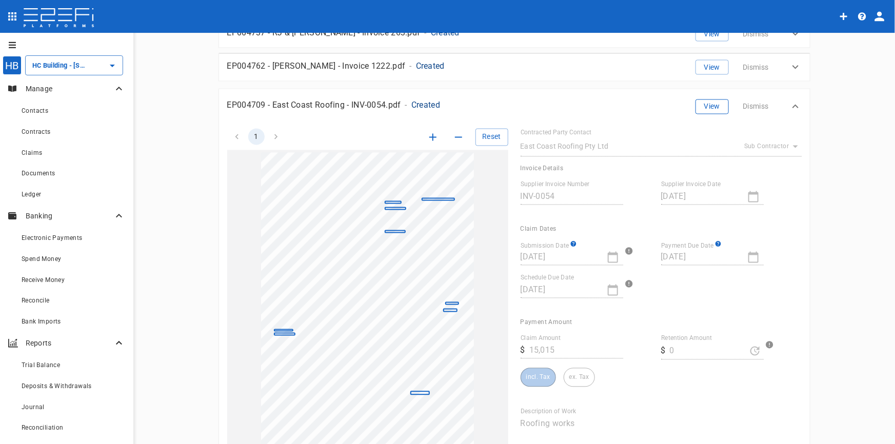
click at [716, 106] on button "View" at bounding box center [712, 107] width 33 height 15
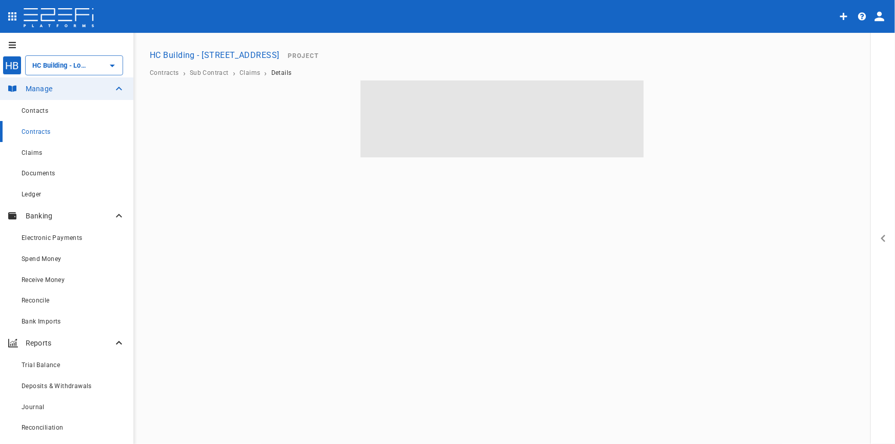
type input "HC Building - [STREET_ADDRESS]"
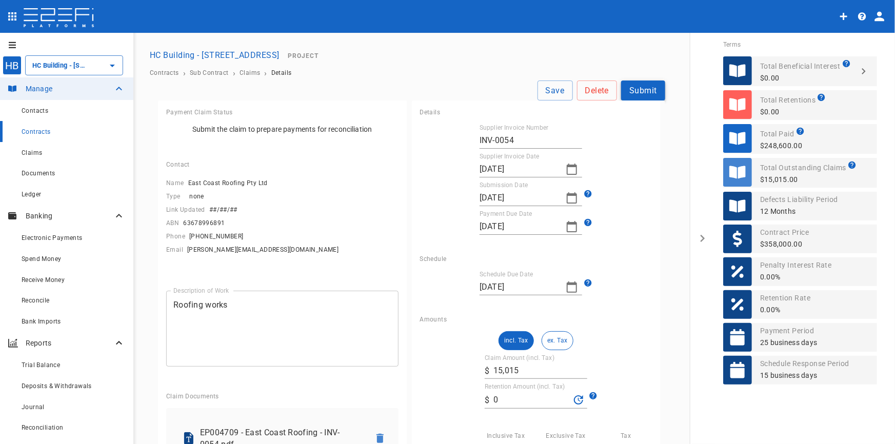
click at [632, 87] on button "Submit" at bounding box center [643, 91] width 44 height 20
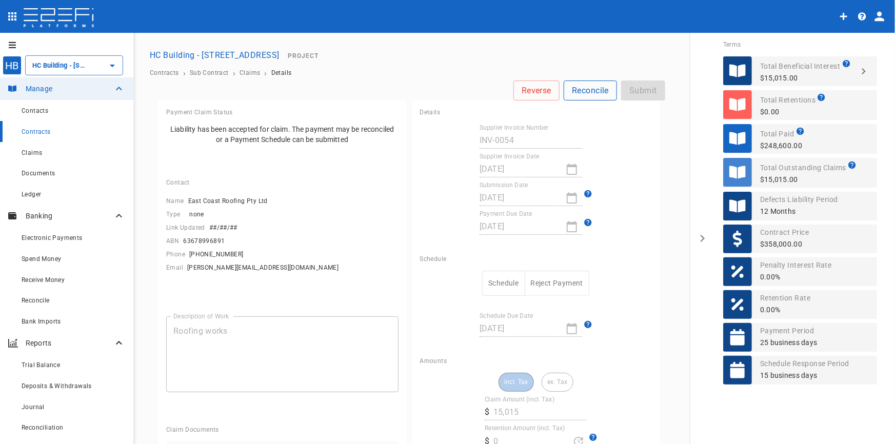
click at [590, 89] on button "Reconcile" at bounding box center [590, 91] width 53 height 20
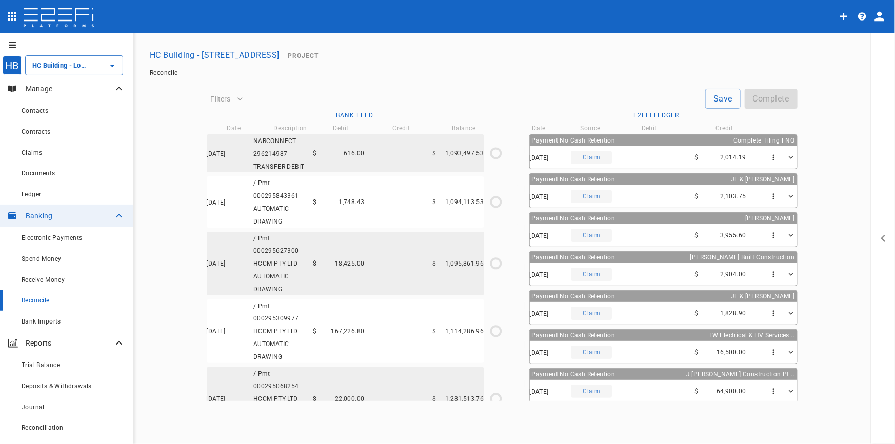
type input "HC Building - [STREET_ADDRESS]"
type input "1,351,657.11"
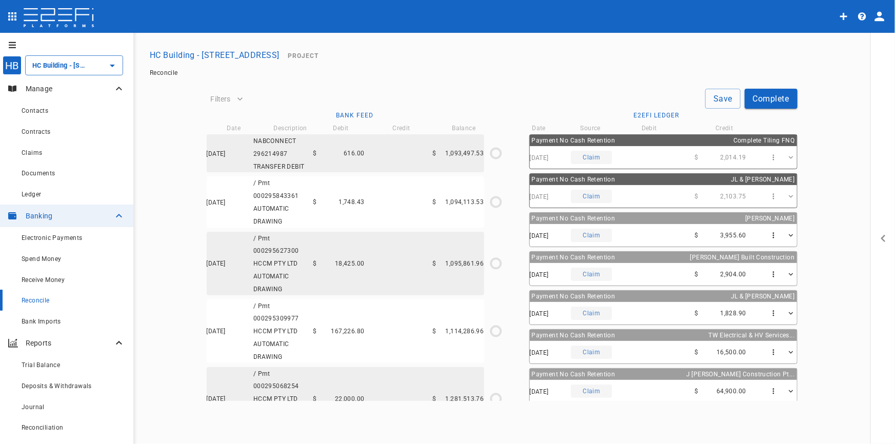
type input "27/06/2025"
type input "03/07/2025"
type input "1,203,659.17"
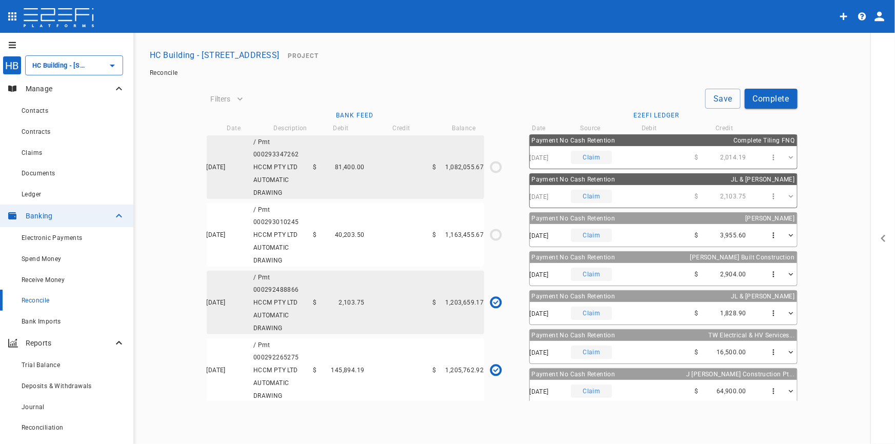
scroll to position [768, 0]
click at [367, 233] on div "10/07/2025 / Pmt 000293010245 HCCM PTY LTD AUTOMATIC DRAWING $ 40,203.50 $ 1,16…" at bounding box center [346, 234] width 278 height 64
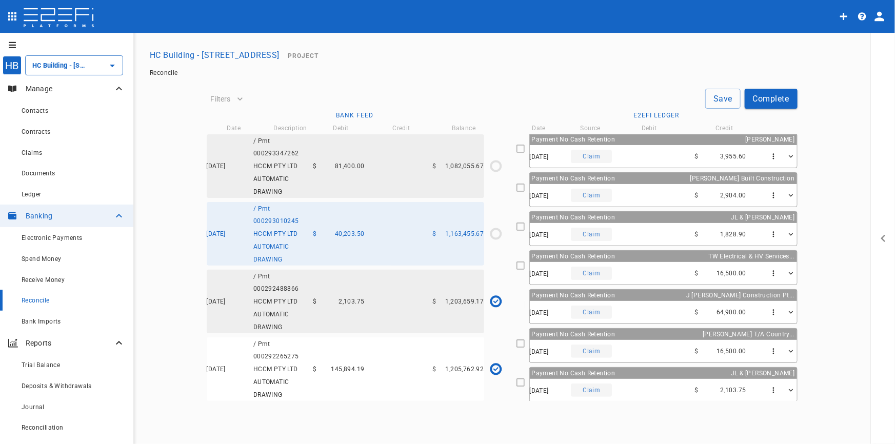
scroll to position [140, 0]
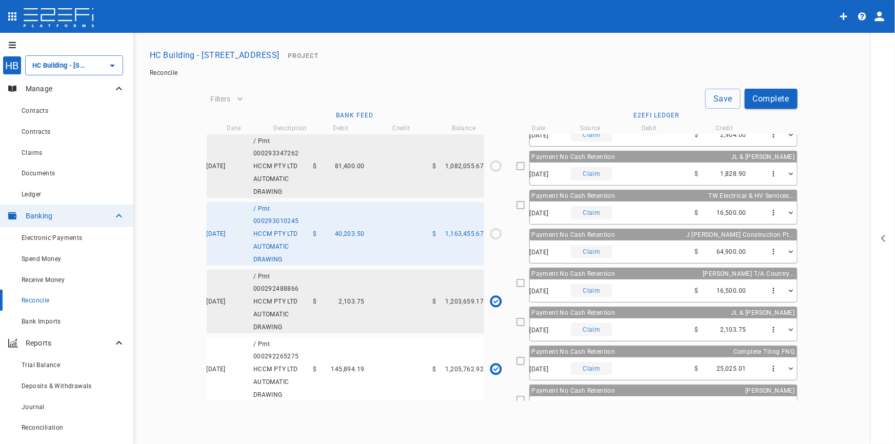
click at [644, 205] on div "11/07/2025 Claim $ 16,500.00" at bounding box center [663, 213] width 267 height 23
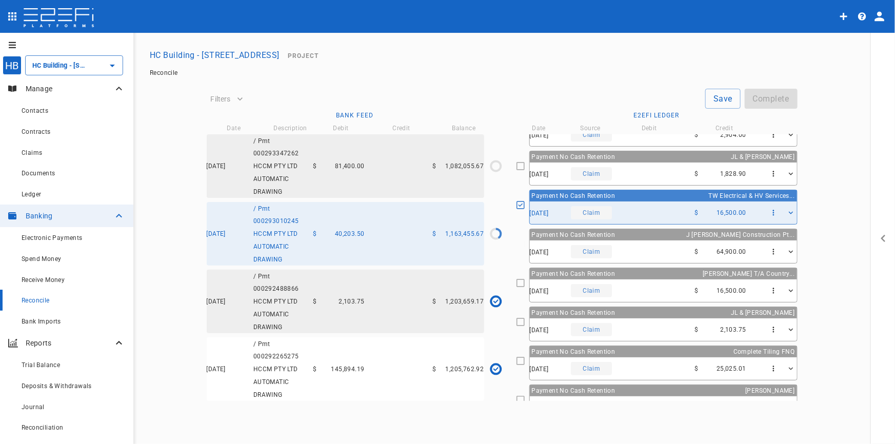
type input "10/07/2025"
type input "1,163,455.67"
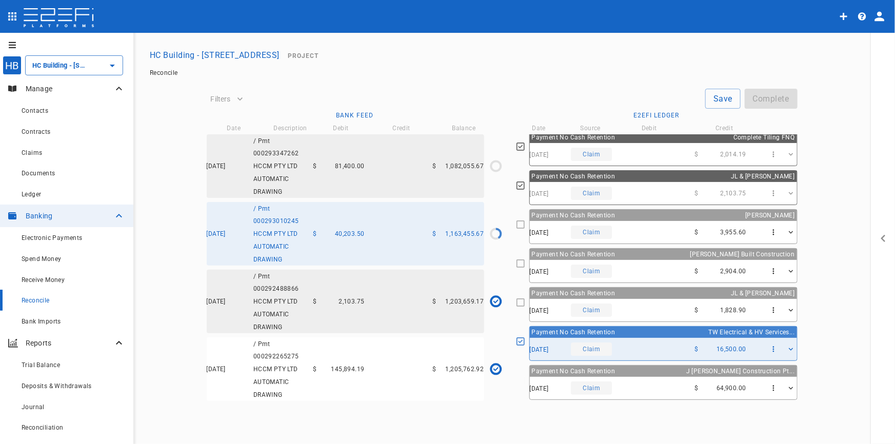
scroll to position [0, 0]
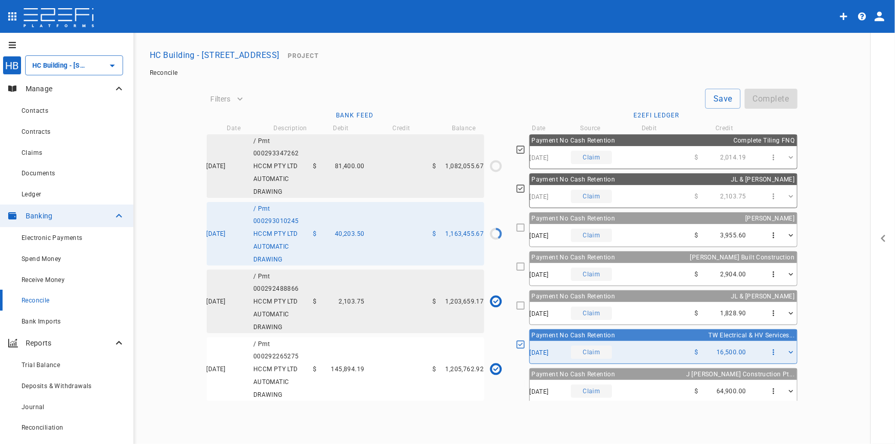
click at [666, 273] on div "22/07/2025 Claim $ 2,904.00" at bounding box center [663, 274] width 267 height 23
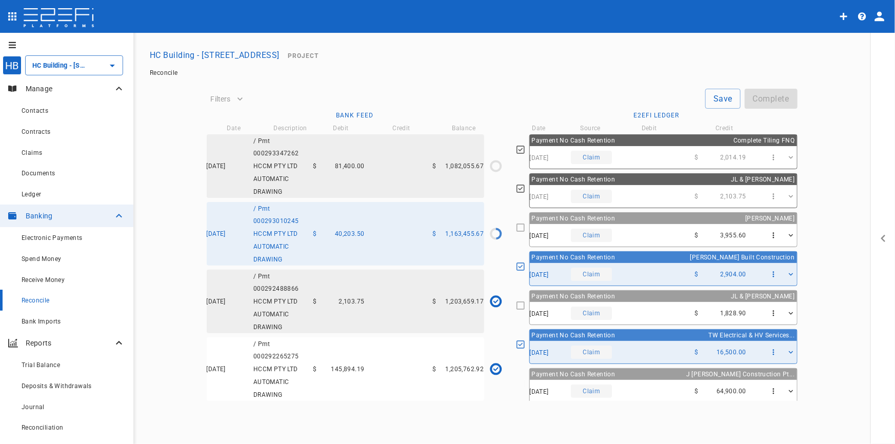
click at [666, 307] on div "13/07/2025 Claim $ 1,828.90" at bounding box center [663, 313] width 267 height 23
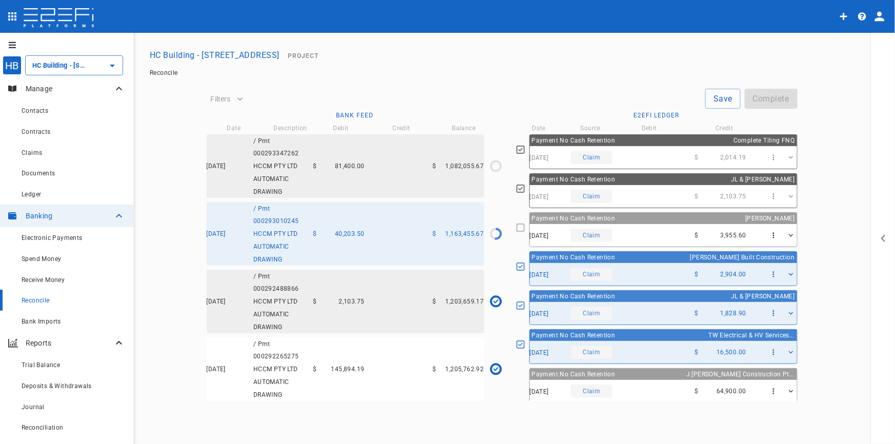
click at [658, 230] on div "20/07/2025 Claim $ 3,955.60" at bounding box center [663, 235] width 267 height 23
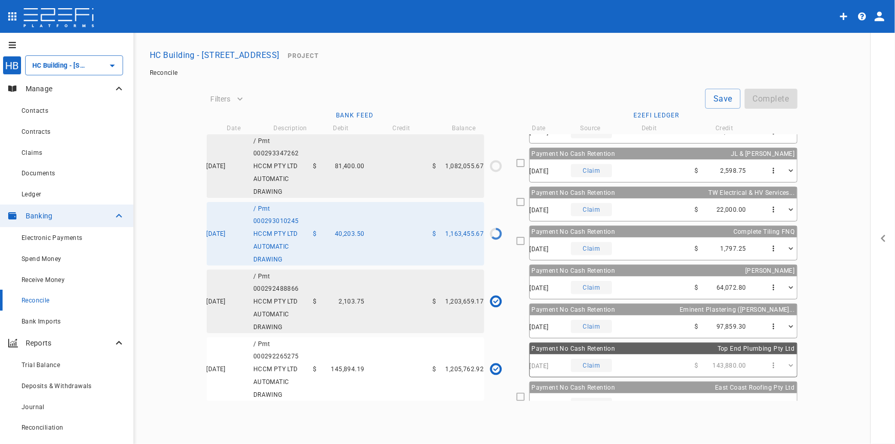
scroll to position [507, 0]
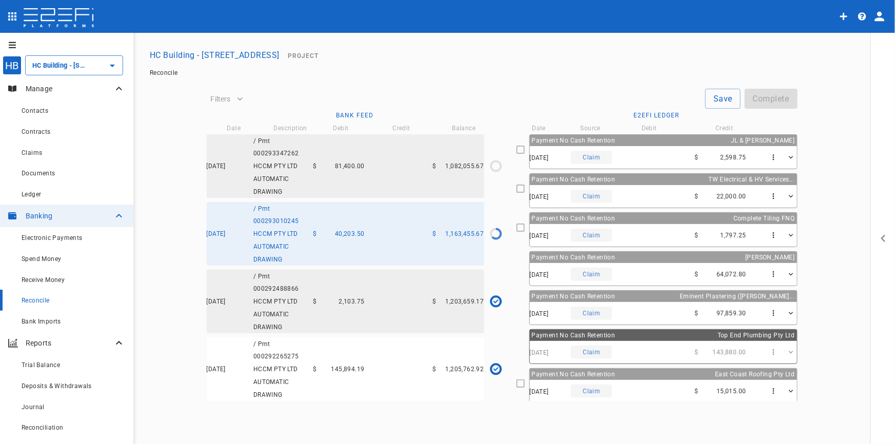
click at [653, 382] on div "17/07/2025 Claim $ 15,015.00" at bounding box center [663, 391] width 267 height 23
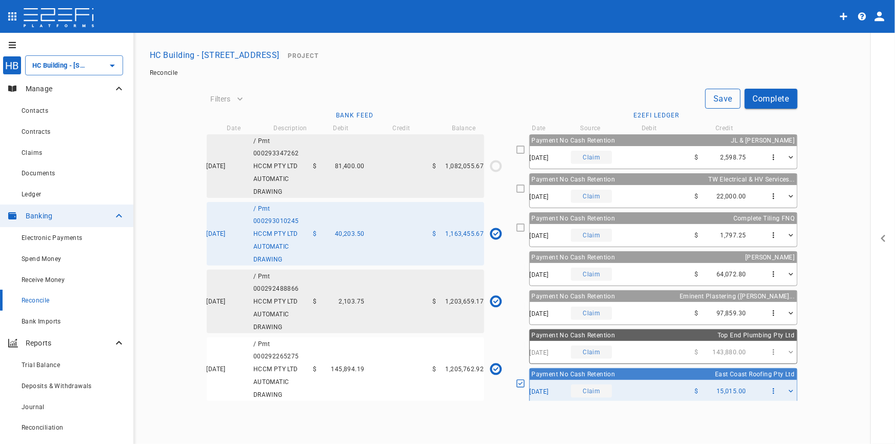
click at [718, 106] on button "Save" at bounding box center [723, 99] width 35 height 20
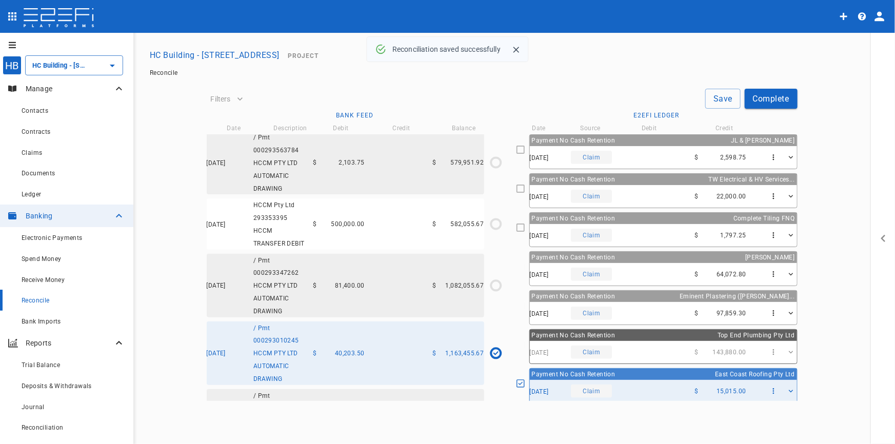
scroll to position [628, 0]
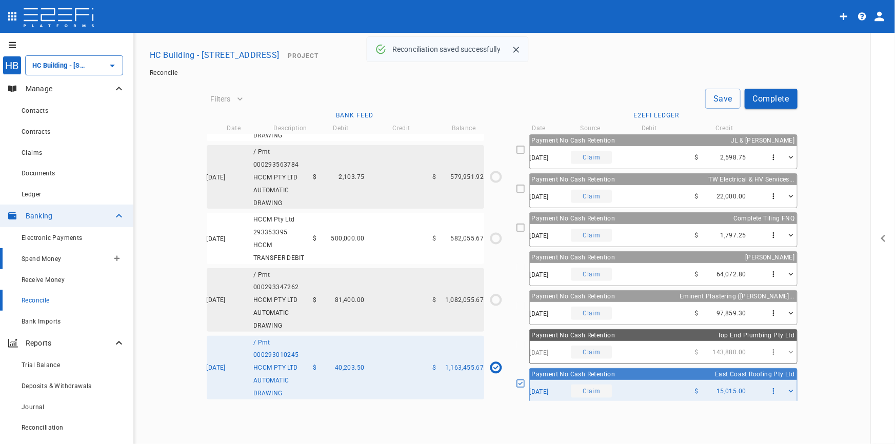
click at [44, 259] on span "Spend Money" at bounding box center [42, 259] width 40 height 7
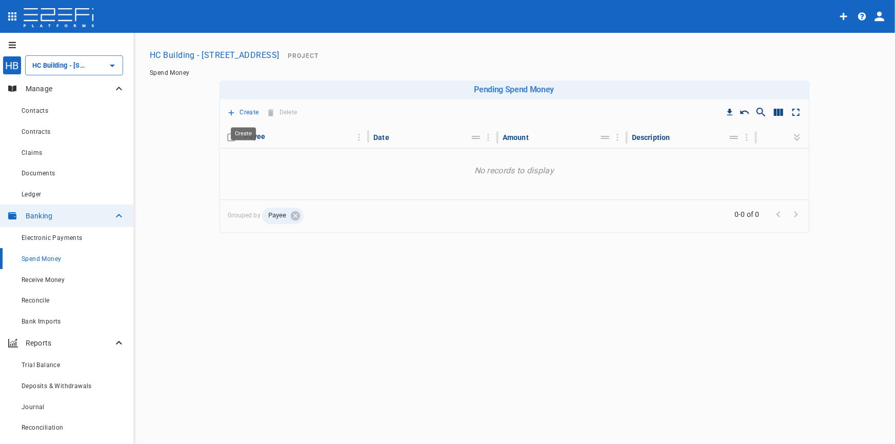
click at [241, 109] on p "Create" at bounding box center [249, 113] width 19 height 12
click at [252, 168] on span "Trustee Payment" at bounding box center [264, 171] width 62 height 12
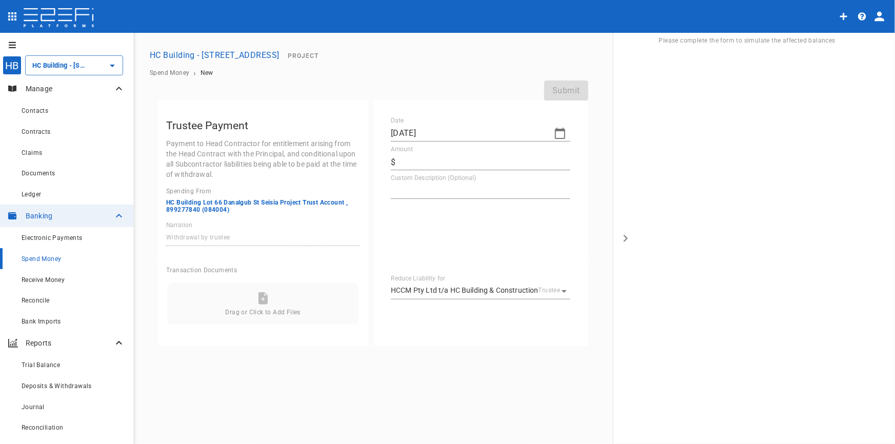
click at [559, 132] on icon "button" at bounding box center [560, 133] width 12 height 12
click at [403, 147] on icon "button" at bounding box center [401, 151] width 8 height 8
click at [422, 226] on div "15" at bounding box center [422, 230] width 8 height 11
type input "15/07/2025"
click at [410, 162] on input "Amount" at bounding box center [485, 162] width 171 height 16
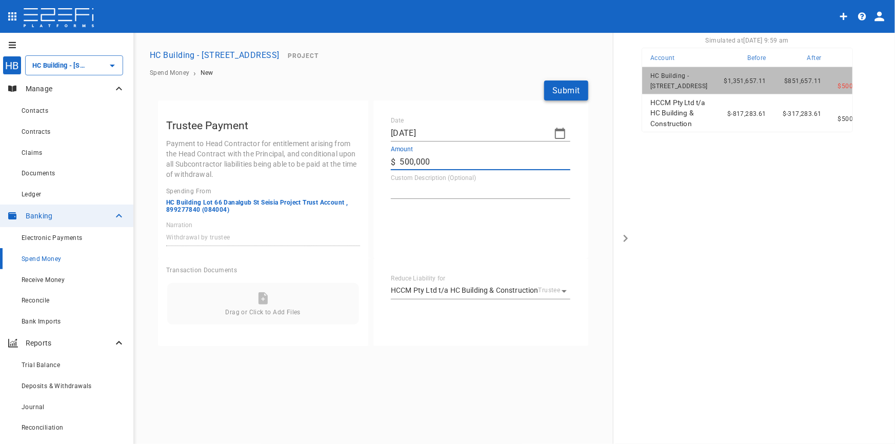
type input "500,000"
click at [556, 93] on button "Submit" at bounding box center [566, 91] width 44 height 20
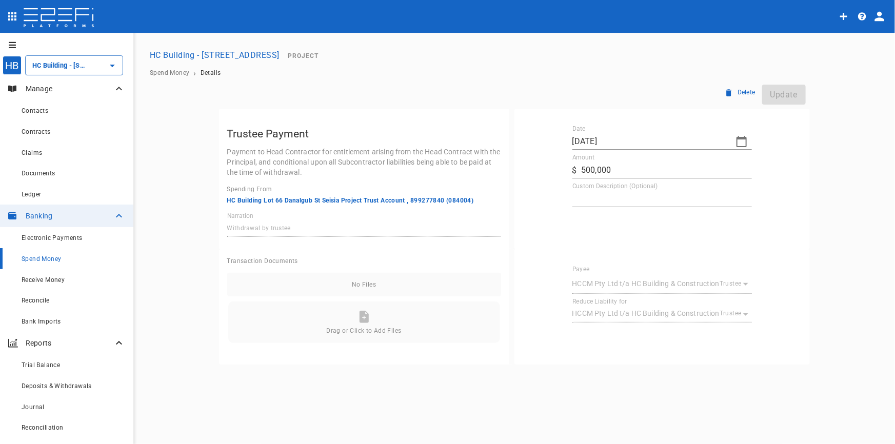
click at [671, 165] on input "500,000" at bounding box center [666, 170] width 171 height 16
click at [665, 144] on input "15/07/2025" at bounding box center [650, 141] width 155 height 16
click at [603, 237] on div "15" at bounding box center [603, 238] width 8 height 11
drag, startPoint x: 791, startPoint y: 164, endPoint x: 759, endPoint y: 191, distance: 41.5
click at [789, 166] on div "Date 15/07/2025 Amount ​ $ 500,000 Custom Description (Optional) x" at bounding box center [662, 166] width 279 height 82
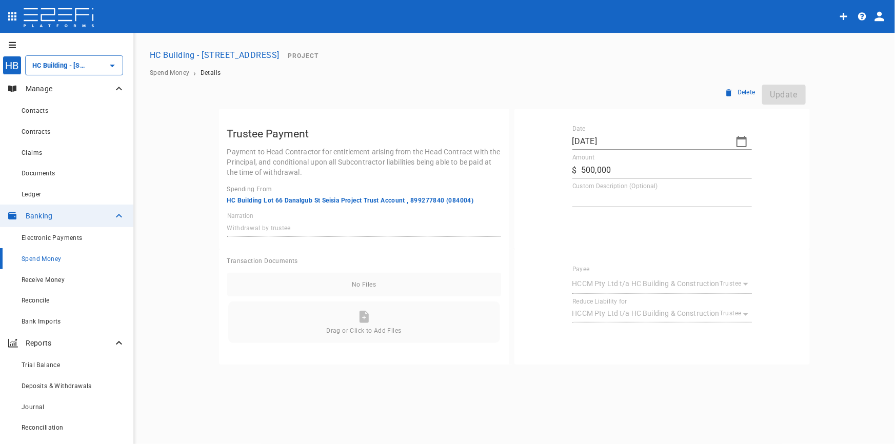
click at [588, 194] on textarea "Custom Description (Optional)" at bounding box center [663, 199] width 180 height 12
type textarea "Payment to HCCM"
click at [786, 90] on button "Update" at bounding box center [785, 95] width 44 height 20
click at [43, 299] on span "Reconcile" at bounding box center [36, 300] width 28 height 7
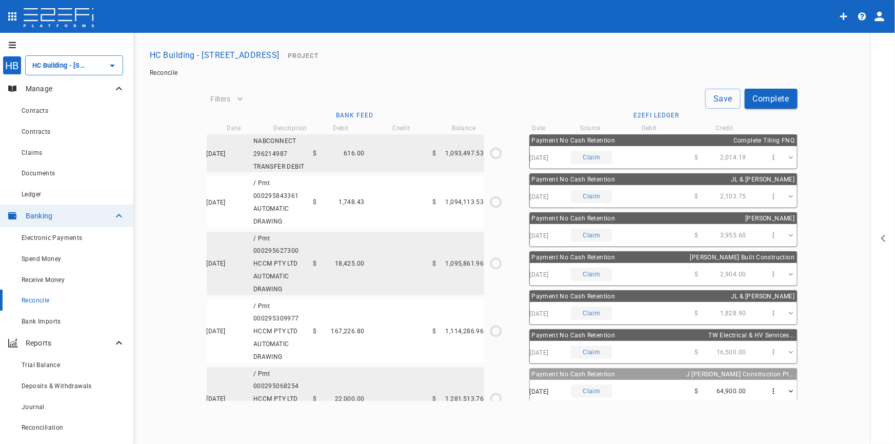
type input "10/07/2025"
type input "1,163,455.67"
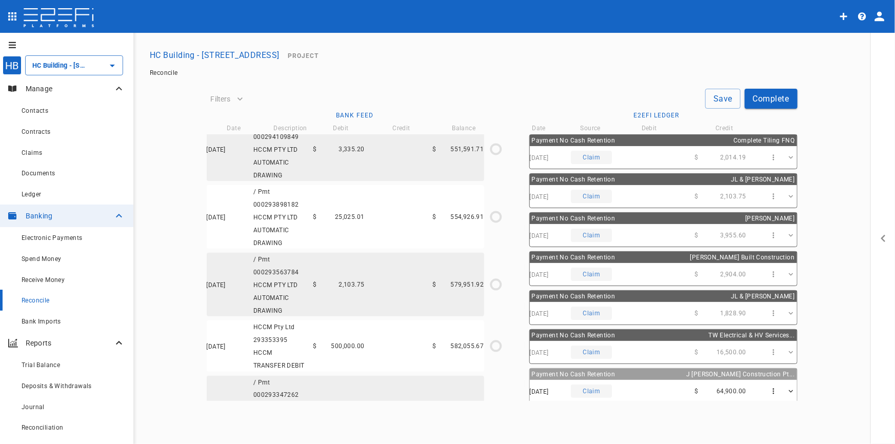
scroll to position [699, 0]
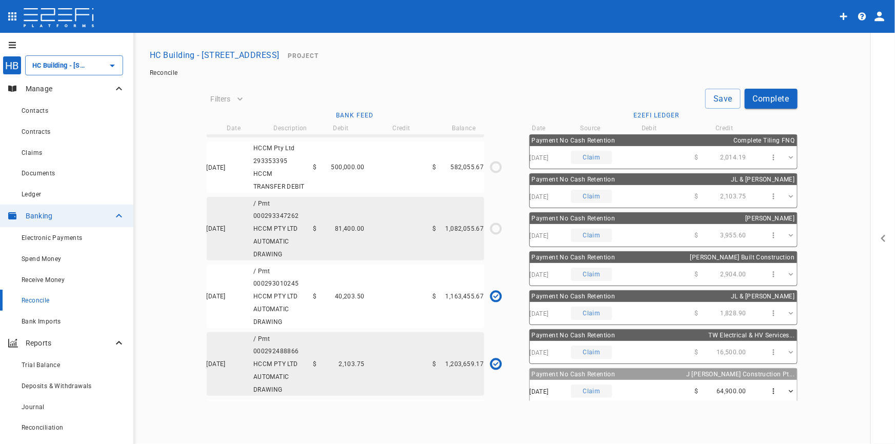
click at [363, 183] on div "15/07/2025 HCCM Pty Ltd 293353395 HCCM TRANSFER DEBIT $ 500,000.00 $ 582,055.67" at bounding box center [346, 167] width 278 height 51
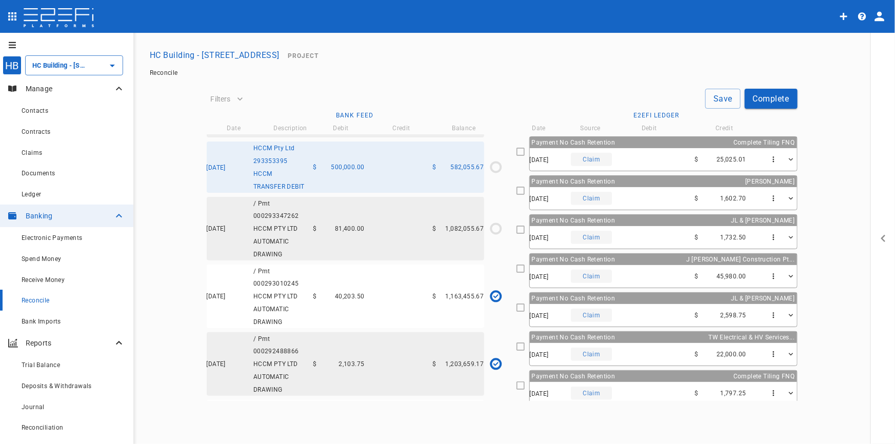
scroll to position [545, 0]
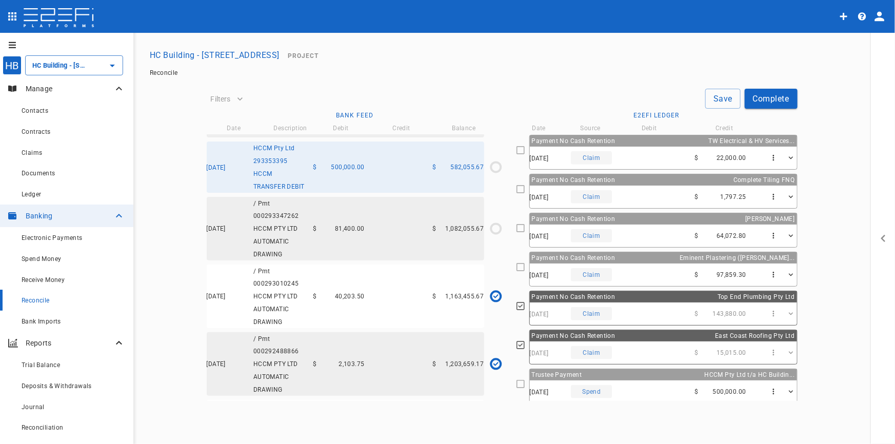
click at [632, 394] on div "15/07/2025 Spend $ 500,000.00" at bounding box center [663, 392] width 267 height 23
type input "15/07/2025"
type input "582,055.67"
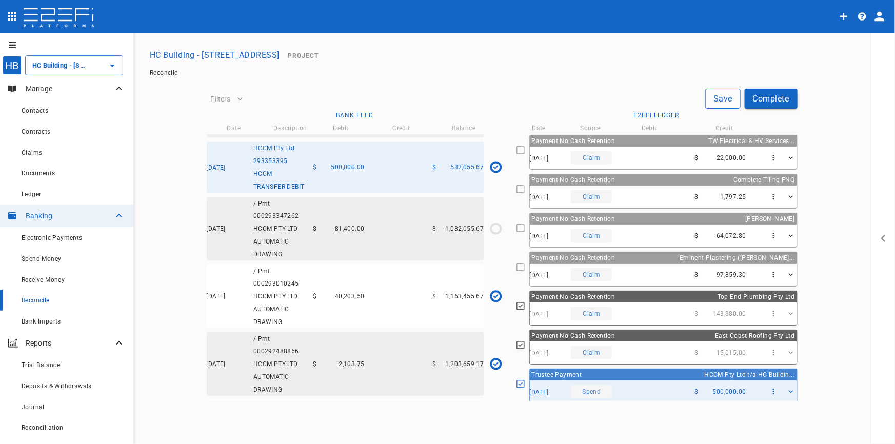
click at [716, 103] on button "Save" at bounding box center [723, 99] width 35 height 20
click at [383, 250] on div "15/07/2025 / Pmt 000293347262 HCCM PTY LTD AUTOMATIC DRAWING $ 81,400.00 $ 1,08…" at bounding box center [346, 229] width 278 height 64
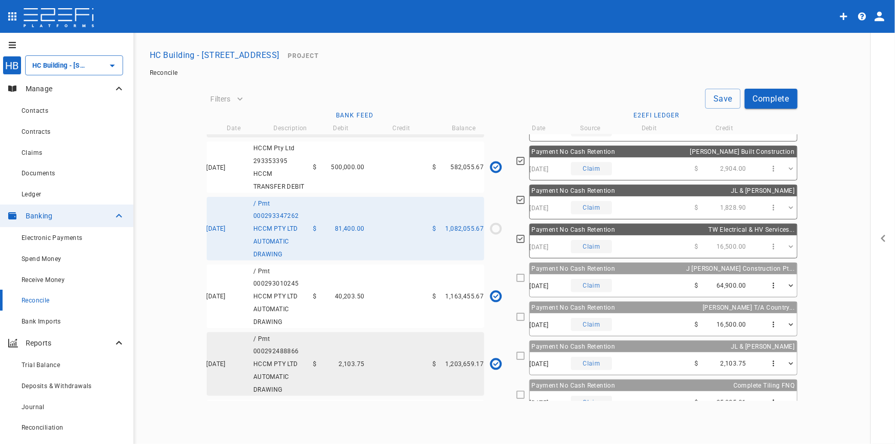
scroll to position [79, 0]
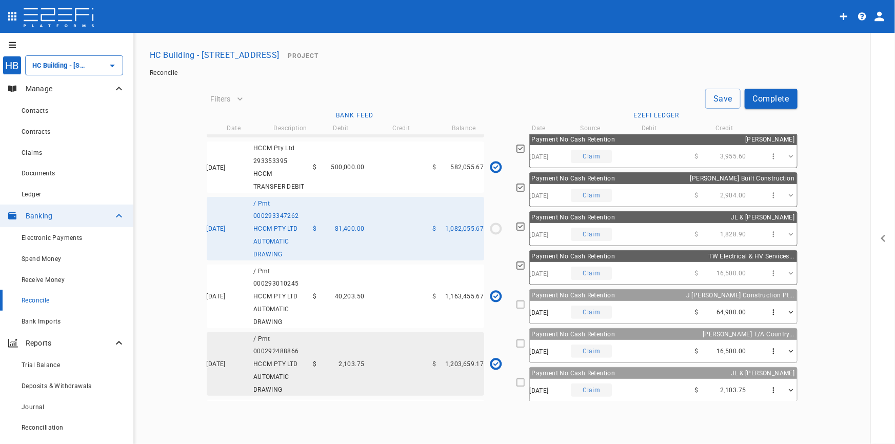
click at [654, 301] on div "15/07/2025 Claim $ 64,900.00" at bounding box center [663, 312] width 267 height 23
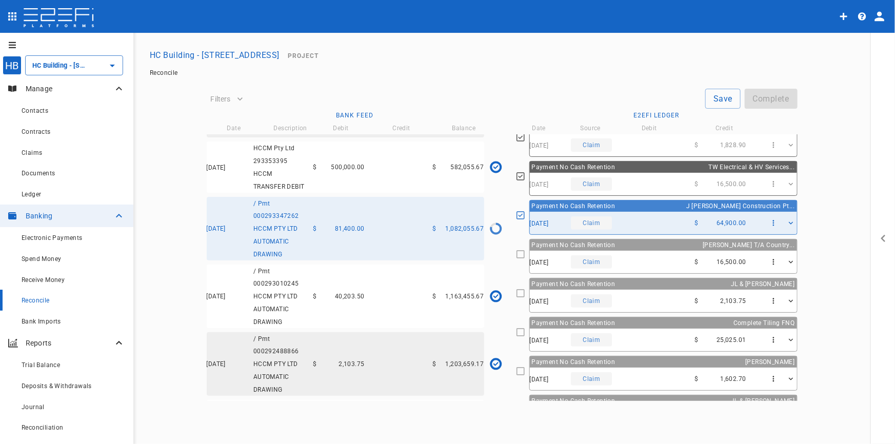
scroll to position [172, 0]
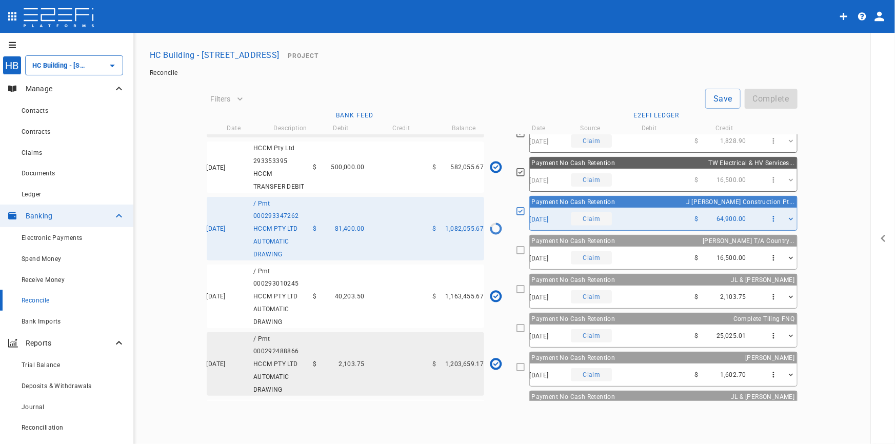
click at [644, 247] on div "12/07/2025 Claim $ 16,500.00" at bounding box center [663, 258] width 267 height 23
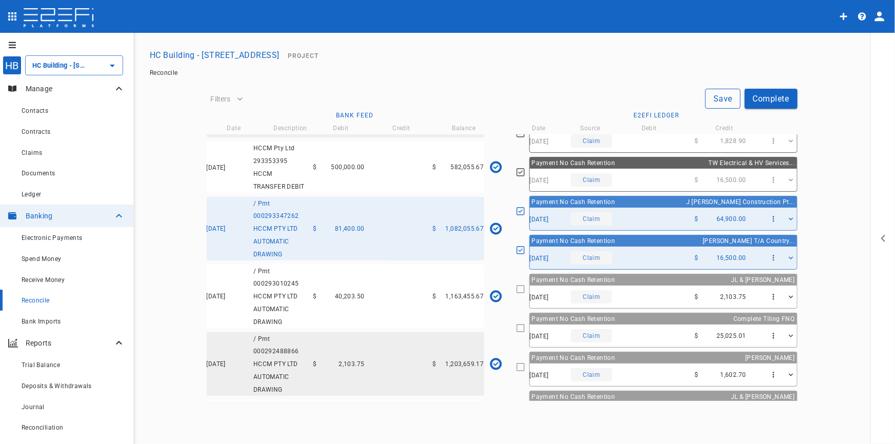
click at [717, 96] on button "Save" at bounding box center [723, 99] width 35 height 20
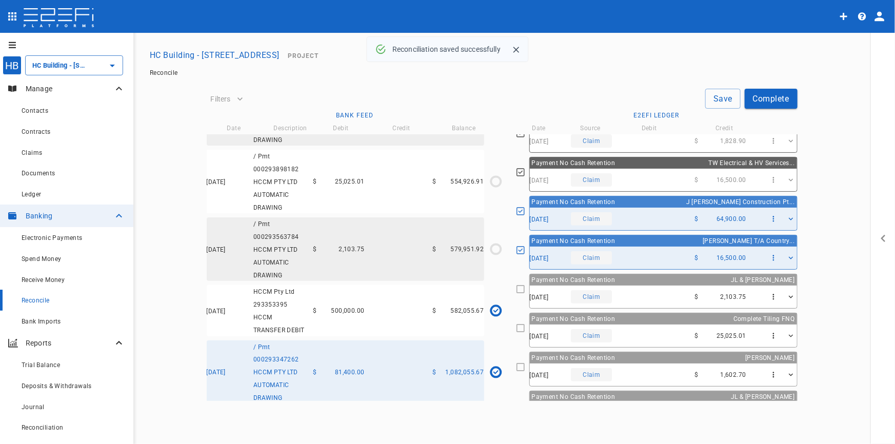
scroll to position [559, 0]
click at [384, 258] on div "17/07/2025 / Pmt 000293563784 HCCM PTY LTD AUTOMATIC DRAWING $ 2,103.75 $ 579,9…" at bounding box center [346, 246] width 278 height 64
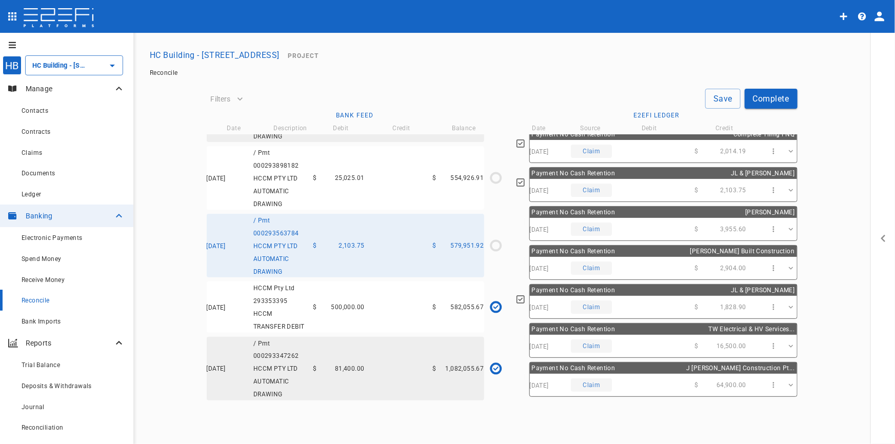
scroll to position [0, 0]
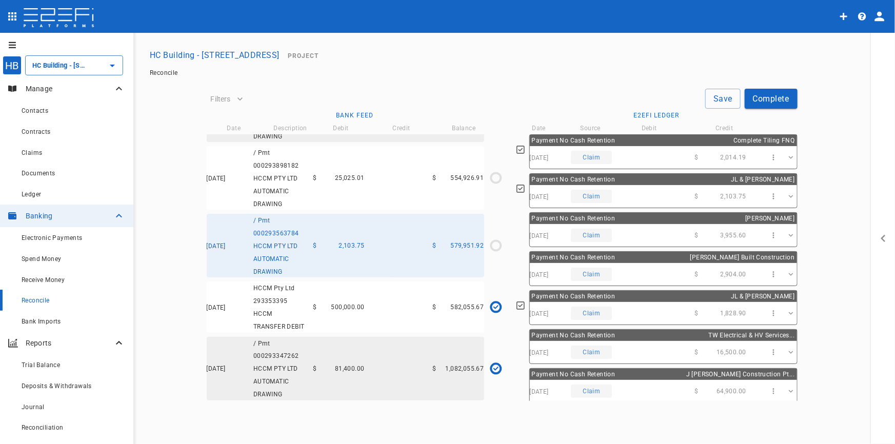
click at [684, 181] on div "Payment No Cash Retention JL & RJ Plackett" at bounding box center [663, 179] width 267 height 11
type input "17/07/2025"
type input "579,951.92"
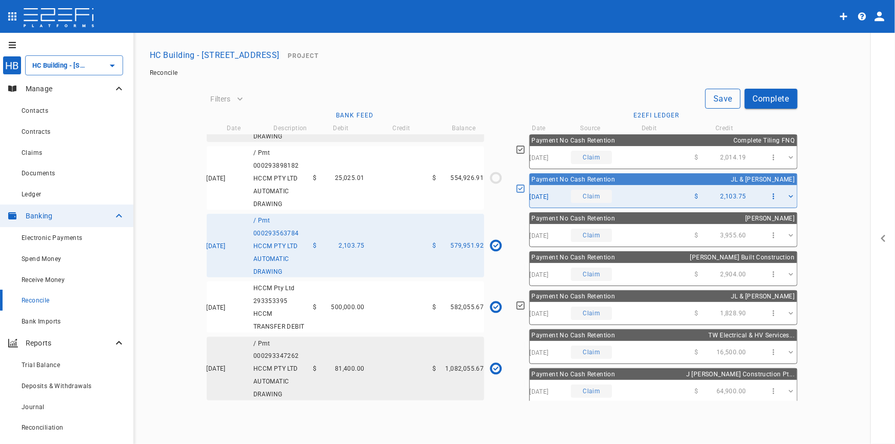
click at [732, 96] on button "Save" at bounding box center [723, 99] width 35 height 20
click at [344, 196] on div "22/07/2025 / Pmt 000293898182 HCCM PTY LTD AUTOMATIC DRAWING $ 25,025.01 $ 554,…" at bounding box center [346, 178] width 278 height 64
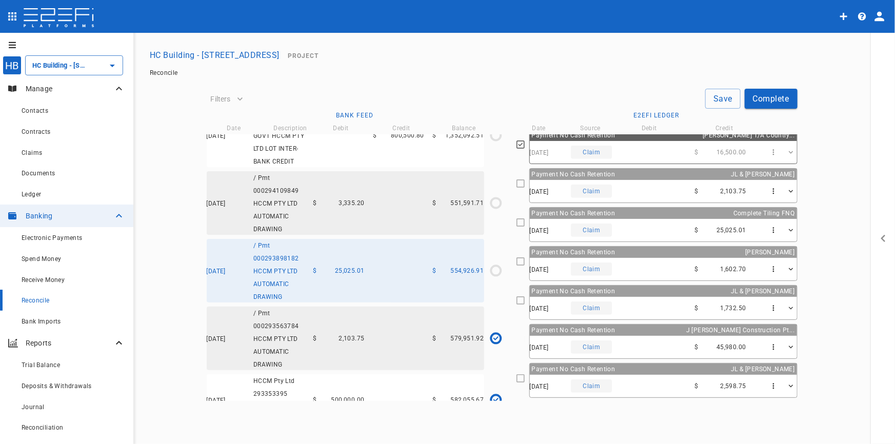
scroll to position [280, 0]
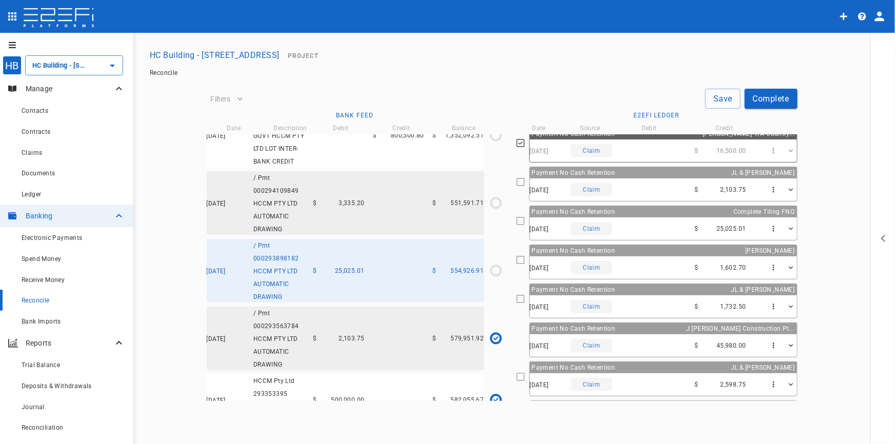
click at [677, 222] on div "24/07/2025 Claim $ 25,025.01" at bounding box center [663, 229] width 267 height 23
type input "22/07/2025"
type input "554,926.91"
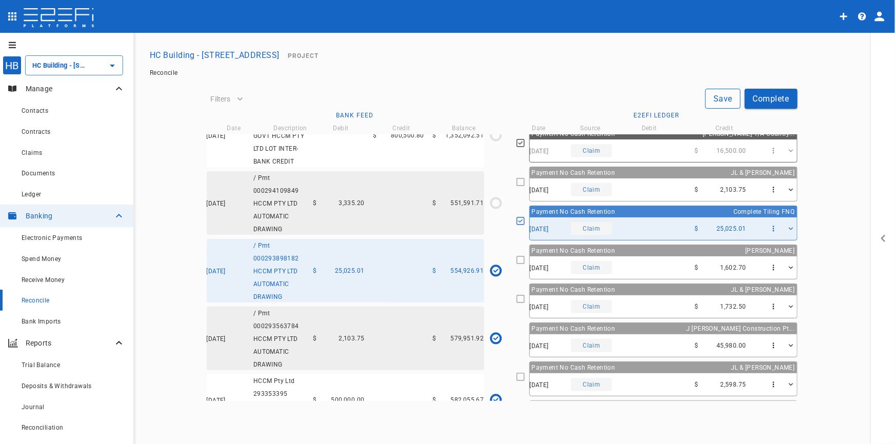
click at [713, 100] on button "Save" at bounding box center [723, 99] width 35 height 20
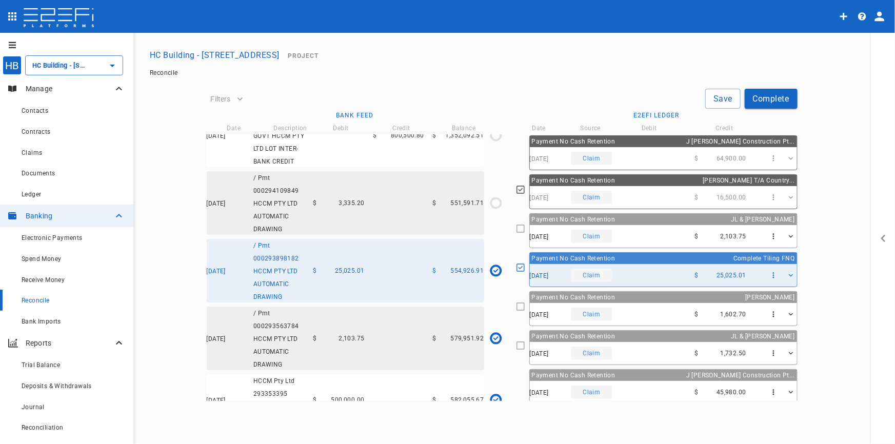
click at [334, 207] on div "$ 3,335.20" at bounding box center [339, 203] width 51 height 7
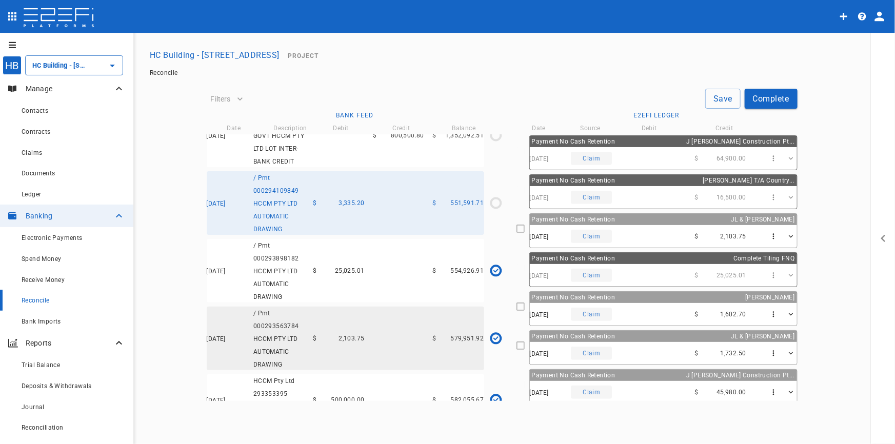
click at [566, 296] on span "Payment No Cash Retention" at bounding box center [574, 297] width 84 height 7
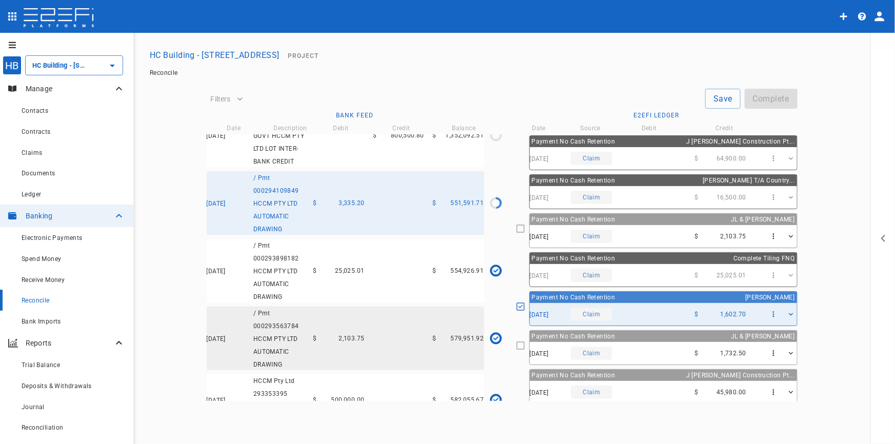
type input "24/07/2025"
type input "551,591.71"
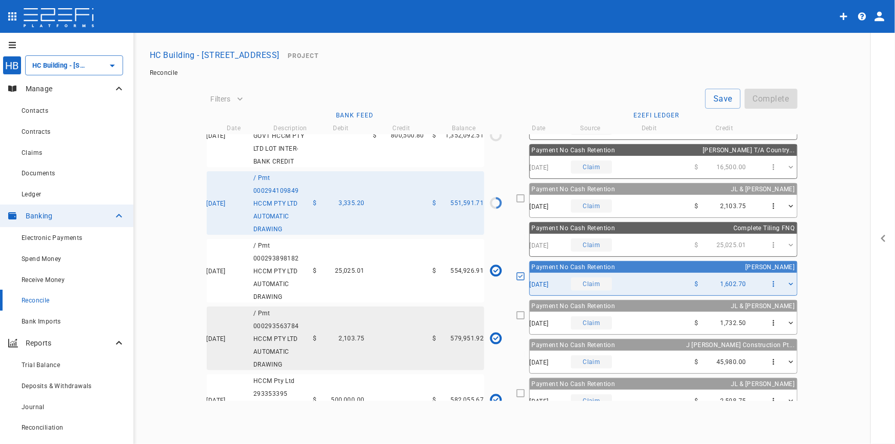
scroll to position [280, 0]
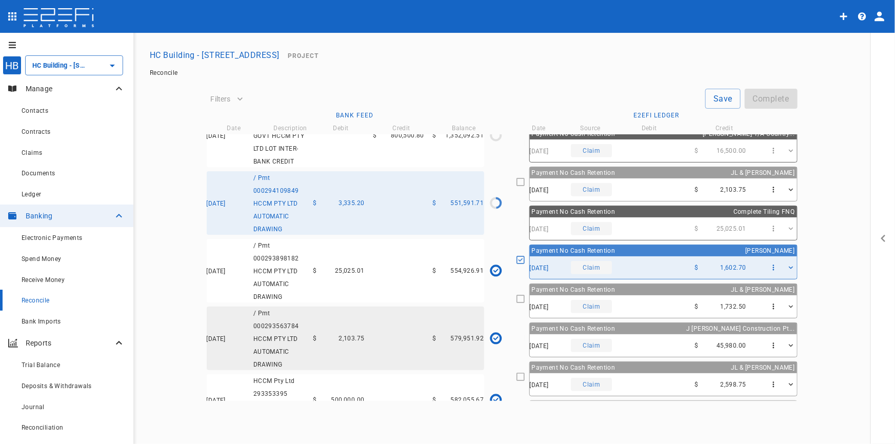
click at [595, 287] on span "Payment No Cash Retention" at bounding box center [574, 289] width 84 height 7
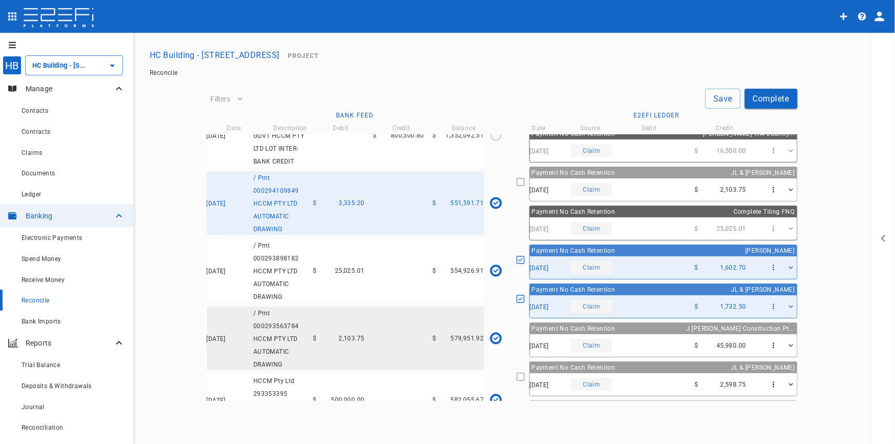
click at [724, 103] on button "Save" at bounding box center [723, 99] width 35 height 20
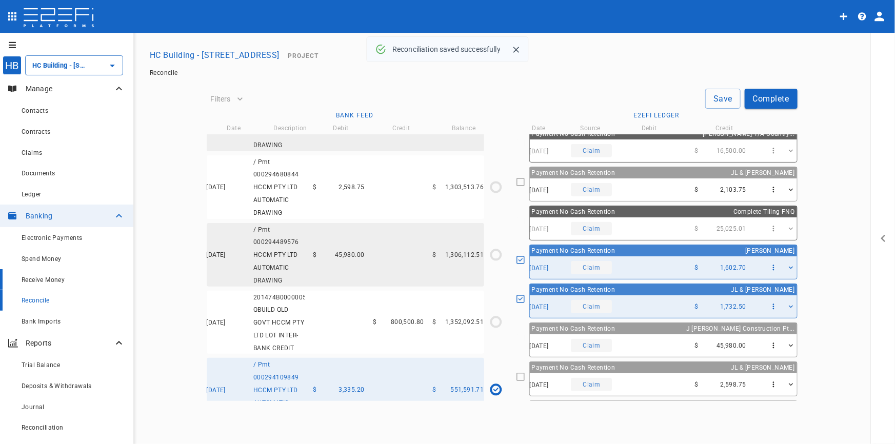
click at [46, 284] on div "Receive Money" at bounding box center [74, 279] width 104 height 13
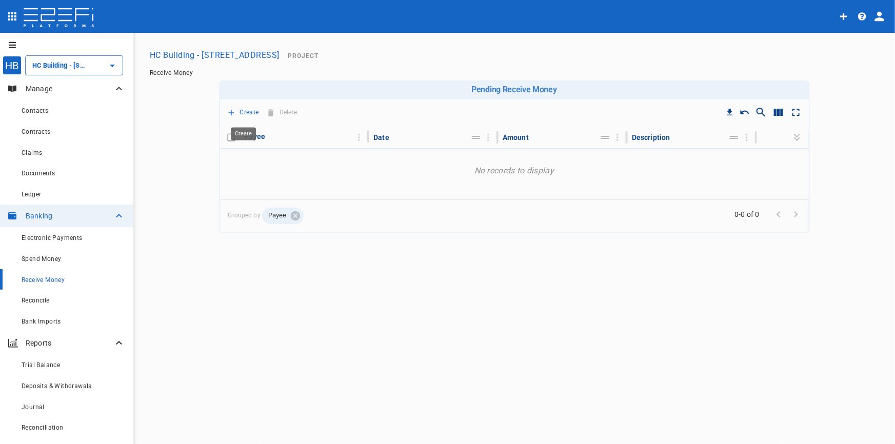
click at [231, 113] on icon "Create" at bounding box center [231, 113] width 6 height 6
click at [244, 129] on span "Principal Progress Payment" at bounding box center [282, 131] width 98 height 12
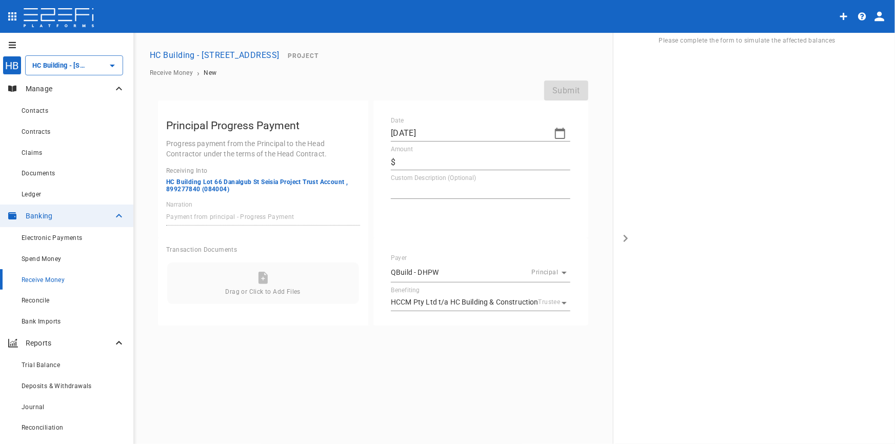
click at [557, 133] on icon "button" at bounding box center [560, 133] width 12 height 12
click at [400, 152] on icon "button" at bounding box center [400, 150] width 3 height 5
click at [484, 256] on div "25" at bounding box center [484, 251] width 8 height 11
type input "25/07/2025"
click at [432, 164] on input "Amount" at bounding box center [485, 162] width 171 height 16
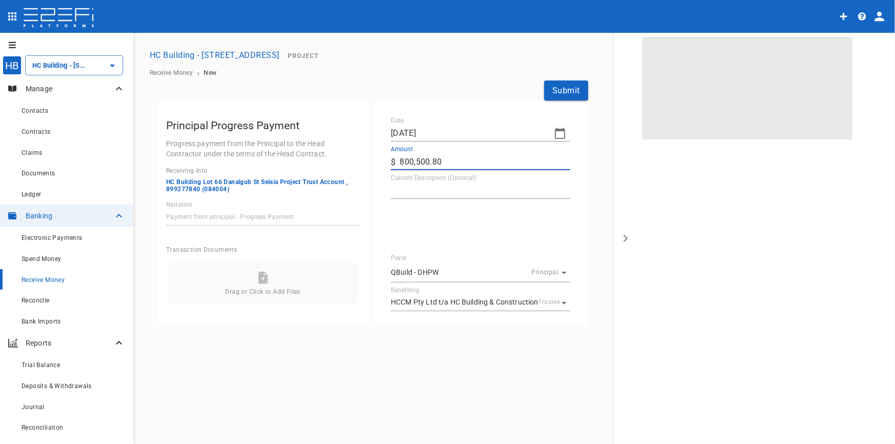
type input "800,500.8"
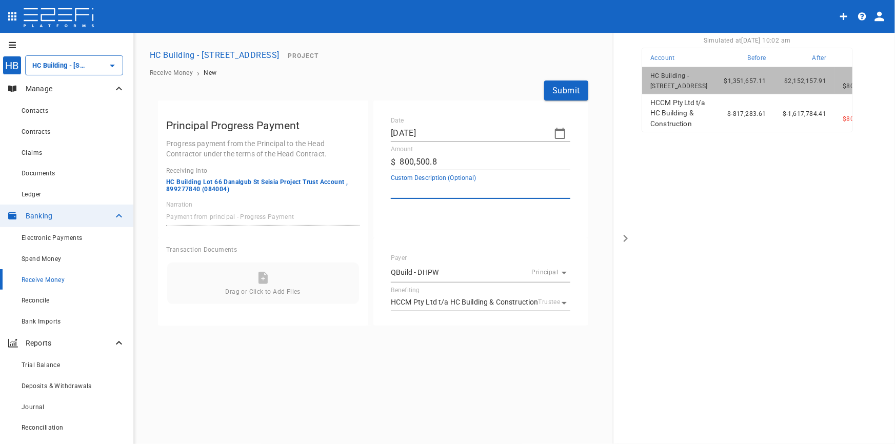
click at [426, 189] on textarea "Custom Description (Optional)" at bounding box center [481, 191] width 180 height 12
type textarea "Progress Claim 10"
click at [262, 282] on icon at bounding box center [263, 278] width 9 height 12
click at [264, 276] on icon at bounding box center [263, 278] width 9 height 12
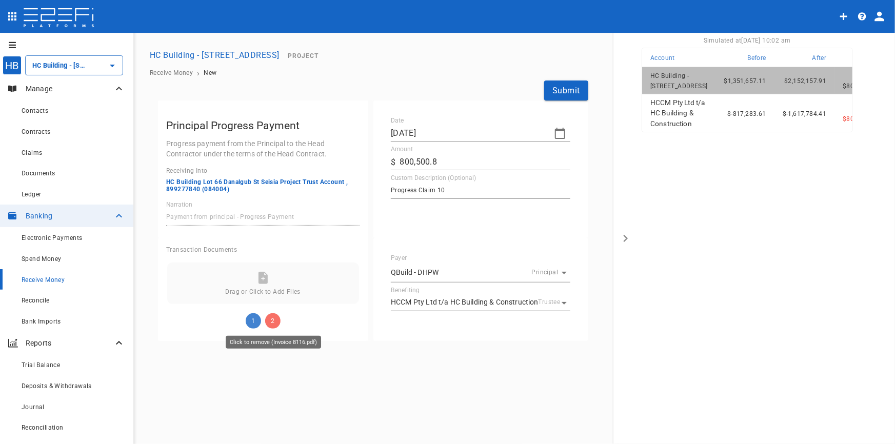
click at [273, 320] on span "2" at bounding box center [272, 321] width 15 height 15
click at [562, 92] on button "Submit" at bounding box center [566, 91] width 44 height 20
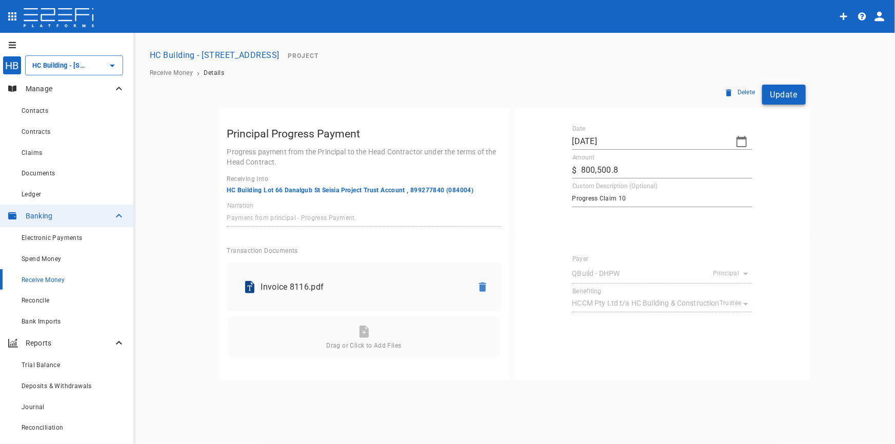
click at [784, 95] on button "Update" at bounding box center [785, 95] width 44 height 20
click at [34, 298] on span "Reconcile" at bounding box center [36, 300] width 28 height 7
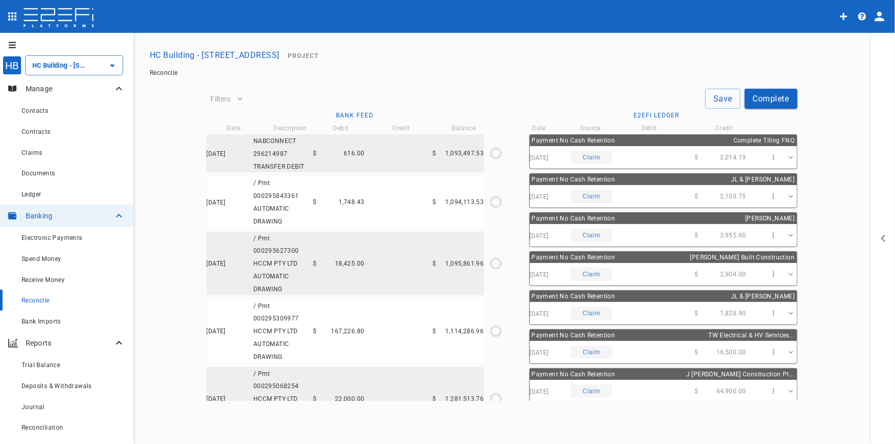
type input "24/07/2025"
type input "551,591.71"
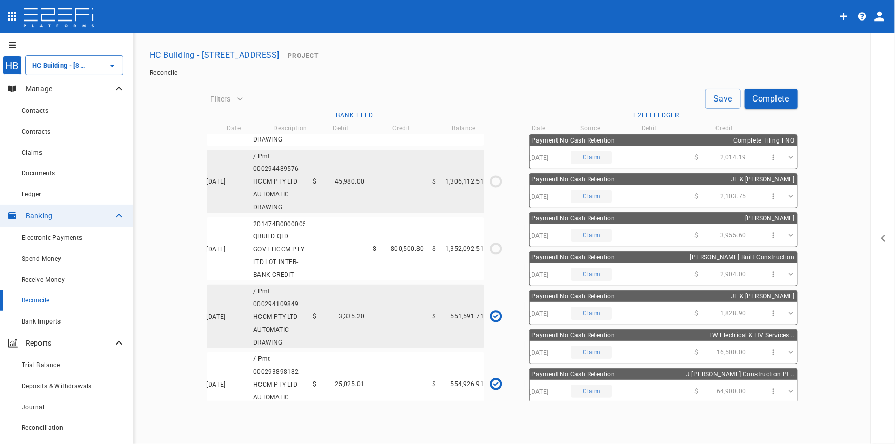
scroll to position [420, 0]
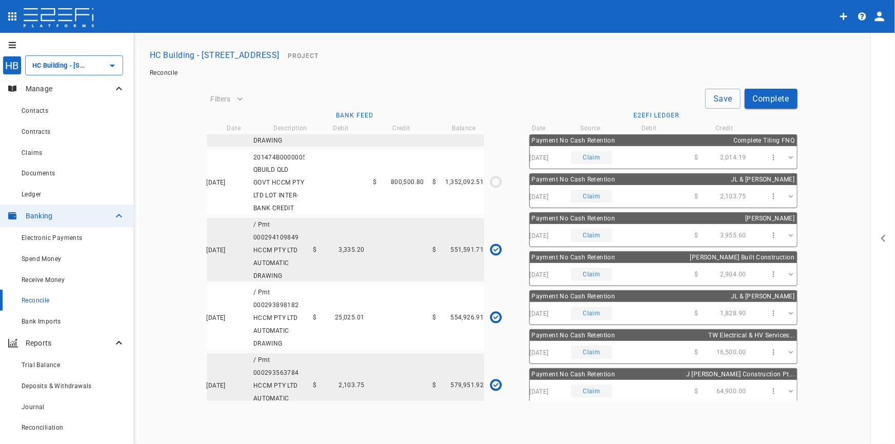
click at [315, 186] on div "25/07/2025 201474B00000057946 QBUILD QLD GOVT HCCM PTY LTD LOT INTER-BANK CREDI…" at bounding box center [346, 183] width 278 height 64
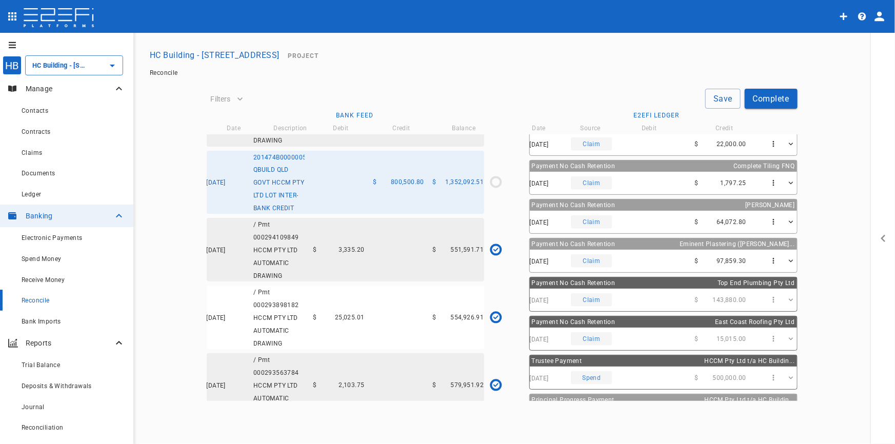
scroll to position [584, 0]
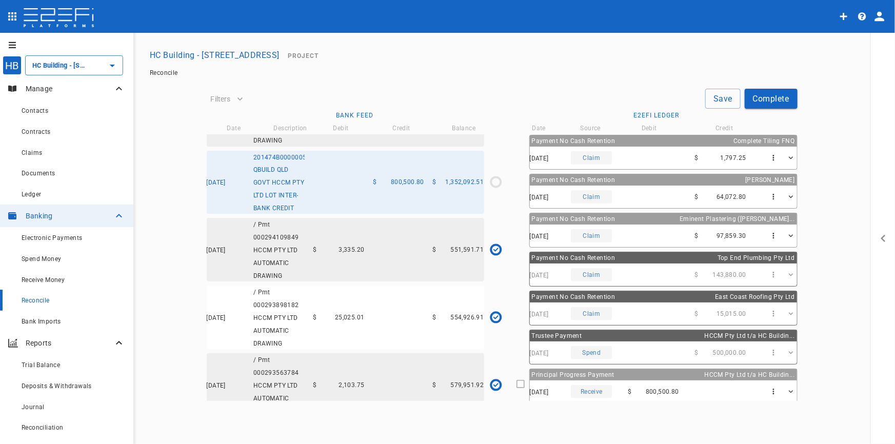
click at [588, 389] on div "Receive" at bounding box center [591, 391] width 41 height 13
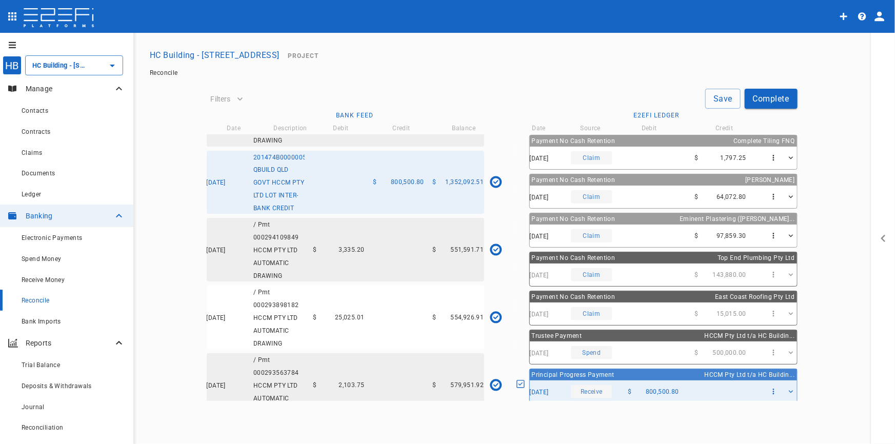
type input "25/07/2025"
type input "1,352,092.51"
click at [725, 101] on button "Save" at bounding box center [723, 99] width 35 height 20
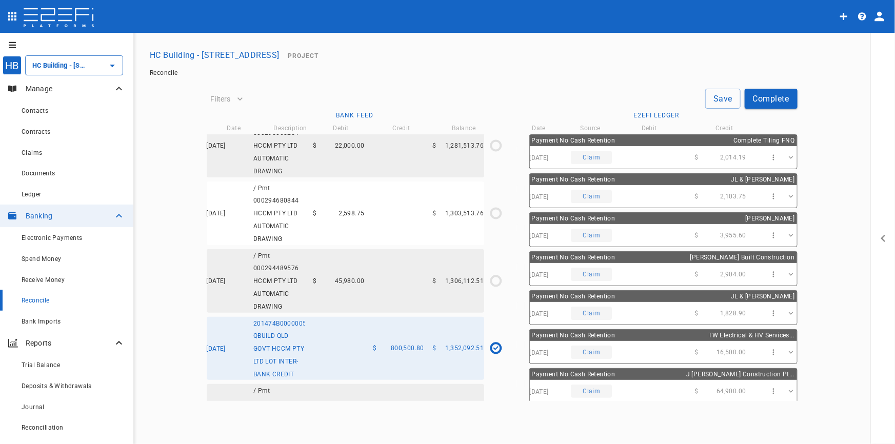
scroll to position [233, 0]
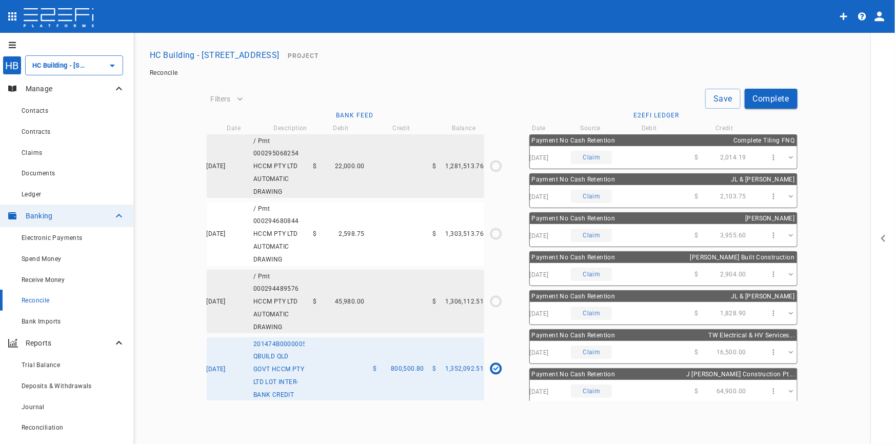
click at [341, 300] on span "45,980.00" at bounding box center [350, 301] width 30 height 7
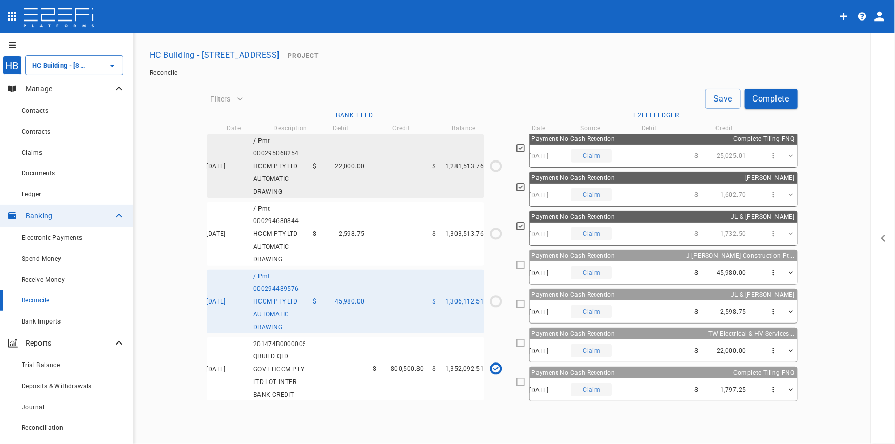
scroll to position [326, 0]
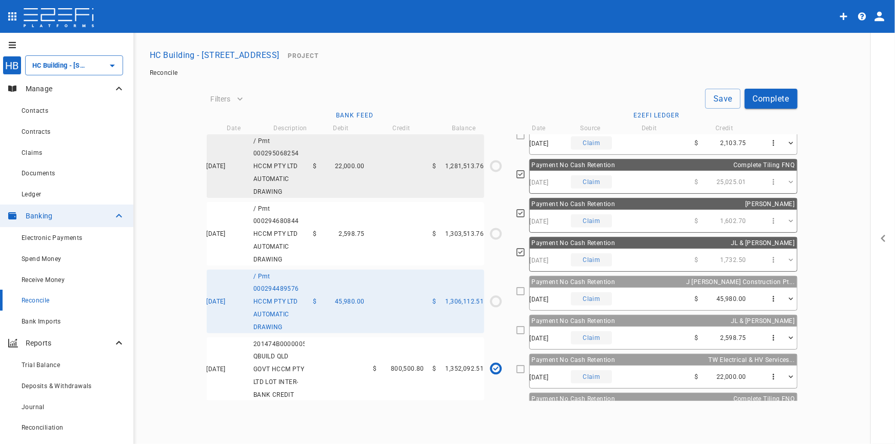
click at [638, 279] on div "Payment No Cash Retention J Cavallaro Construction Pt..." at bounding box center [663, 282] width 267 height 11
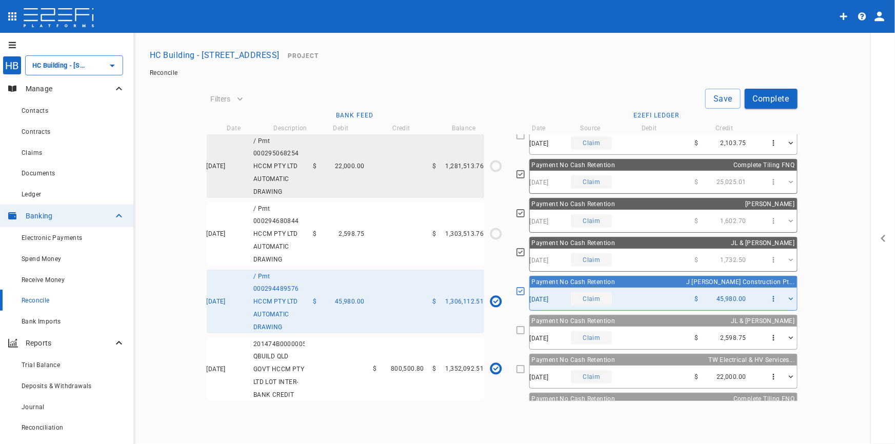
type input "29/07/2025"
type input "1,306,112.51"
click at [725, 101] on button "Save" at bounding box center [723, 99] width 35 height 20
click at [334, 232] on div "$ 2,598.75" at bounding box center [339, 233] width 51 height 7
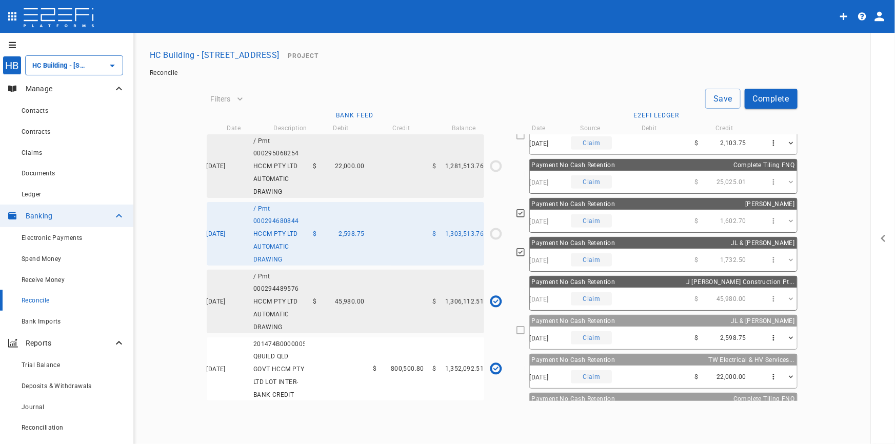
click at [555, 319] on span "Payment No Cash Retention" at bounding box center [574, 321] width 84 height 7
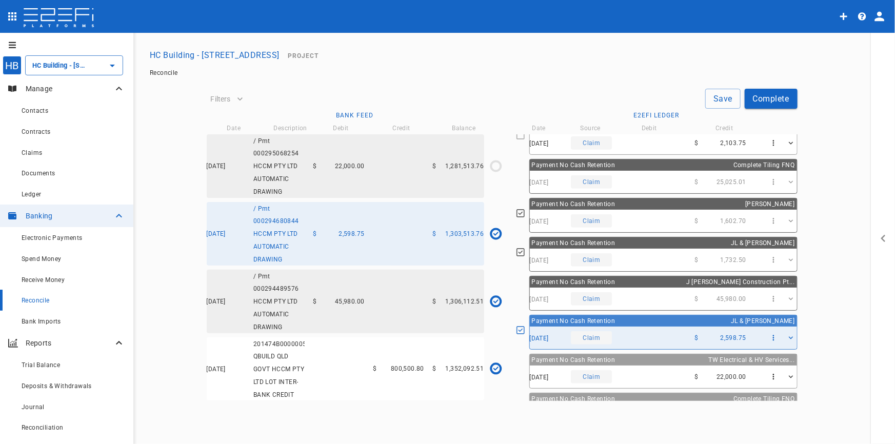
type input "31/07/2025"
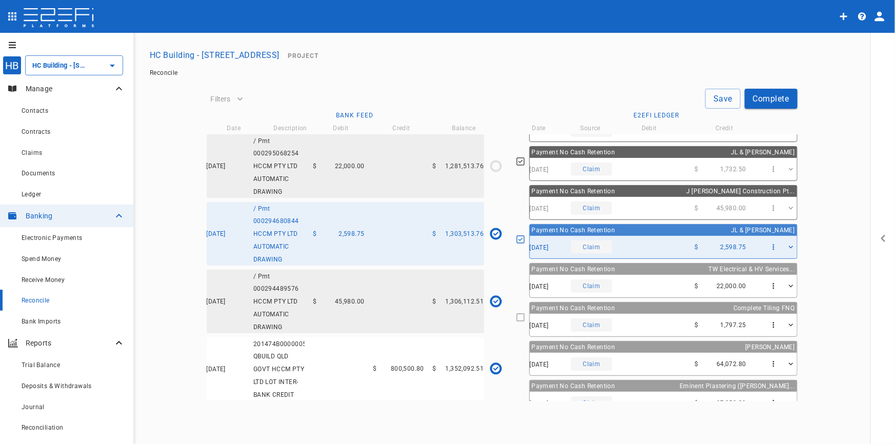
scroll to position [420, 0]
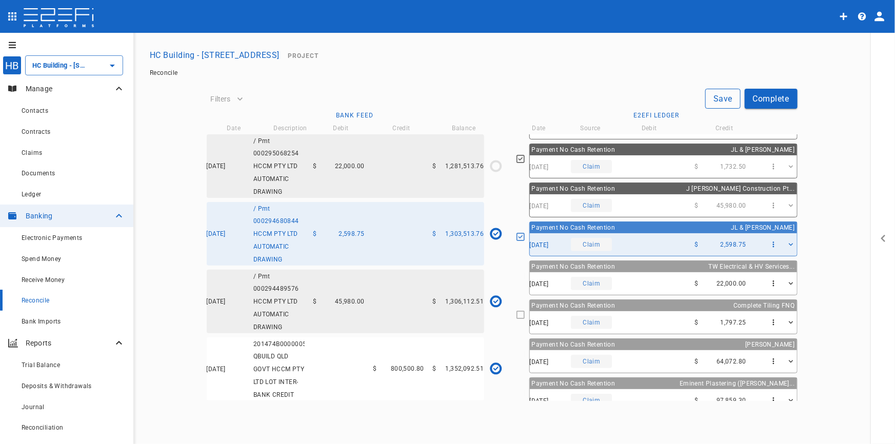
click at [720, 97] on button "Save" at bounding box center [723, 99] width 35 height 20
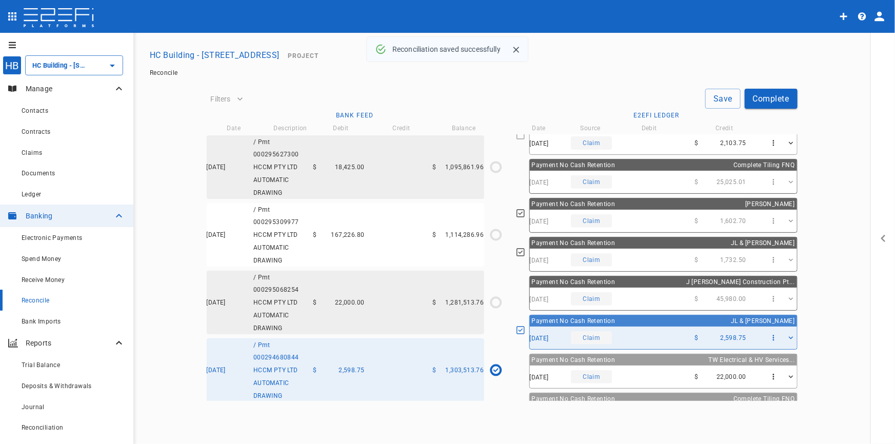
scroll to position [93, 0]
click at [770, 94] on button "Complete" at bounding box center [771, 99] width 53 height 20
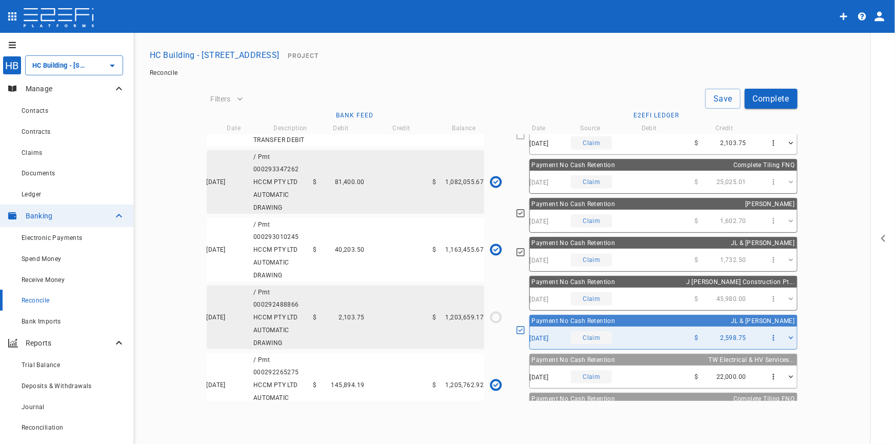
scroll to position [768, 0]
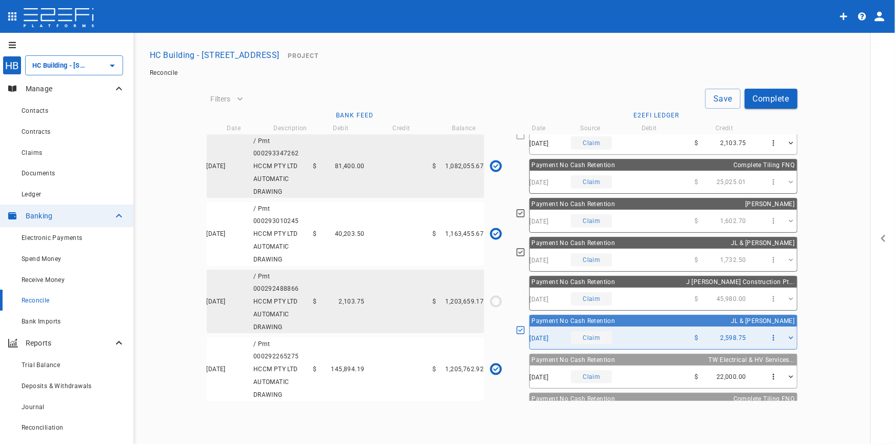
click at [363, 298] on span "2,103.75" at bounding box center [352, 301] width 26 height 7
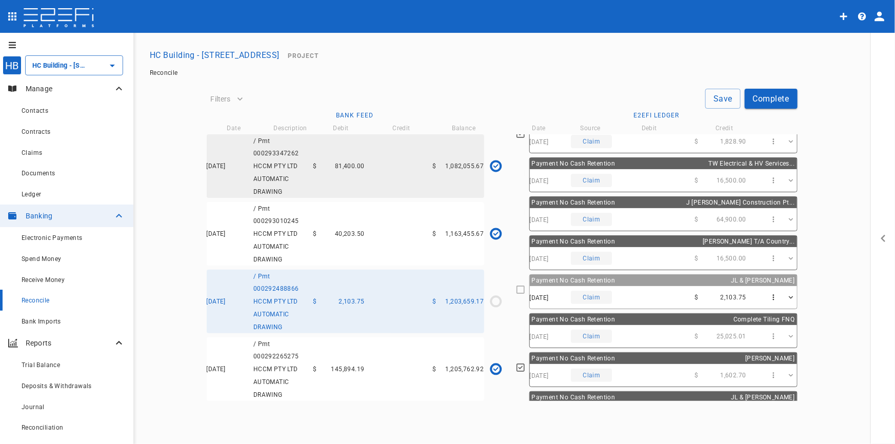
scroll to position [165, 0]
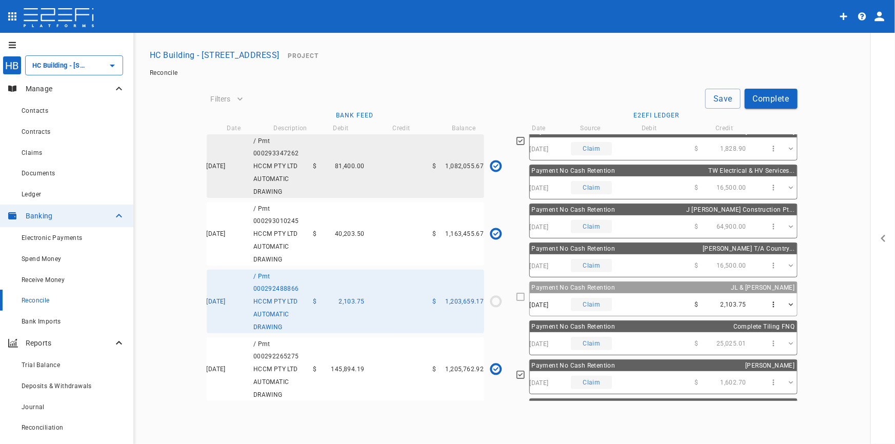
click at [590, 295] on div "18/07/2025 Claim $ 2,103.75" at bounding box center [663, 305] width 267 height 23
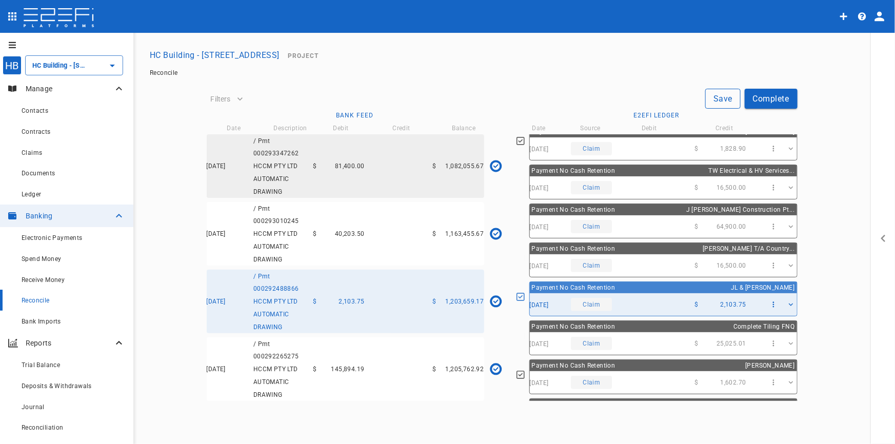
click at [720, 99] on button "Save" at bounding box center [723, 99] width 35 height 20
click at [780, 99] on button "Complete" at bounding box center [771, 99] width 53 height 20
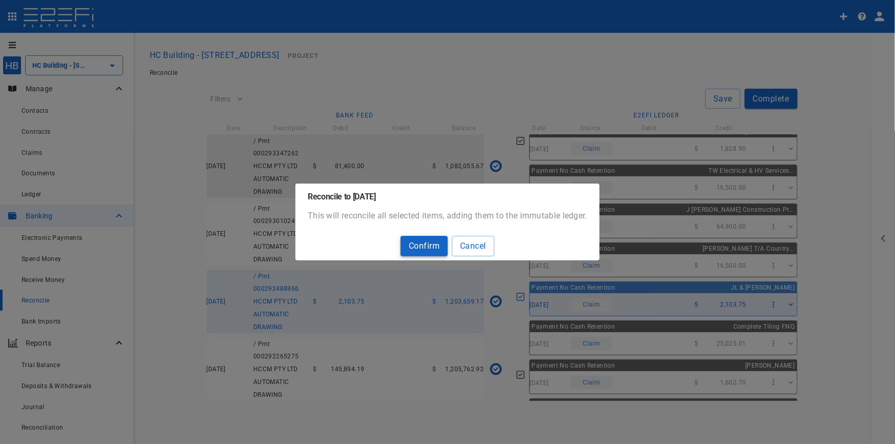
click at [437, 243] on button "Confirm" at bounding box center [424, 246] width 47 height 20
type input "1,351,657.11"
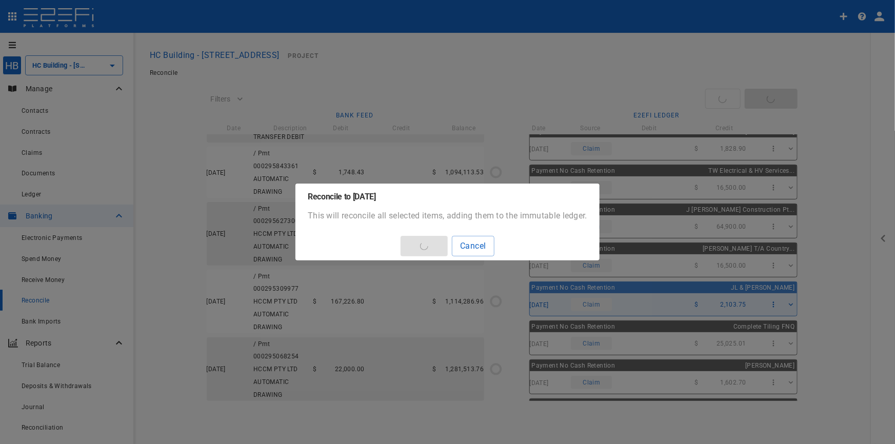
type input "01/08/2025"
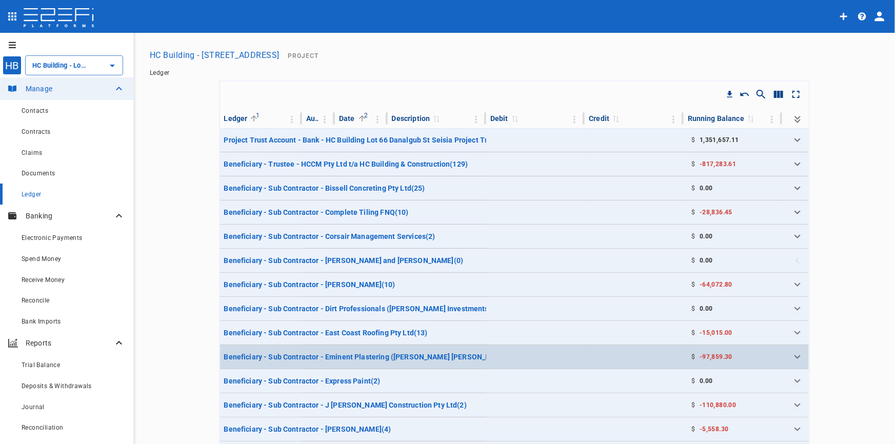
type input "HC Building - [STREET_ADDRESS]"
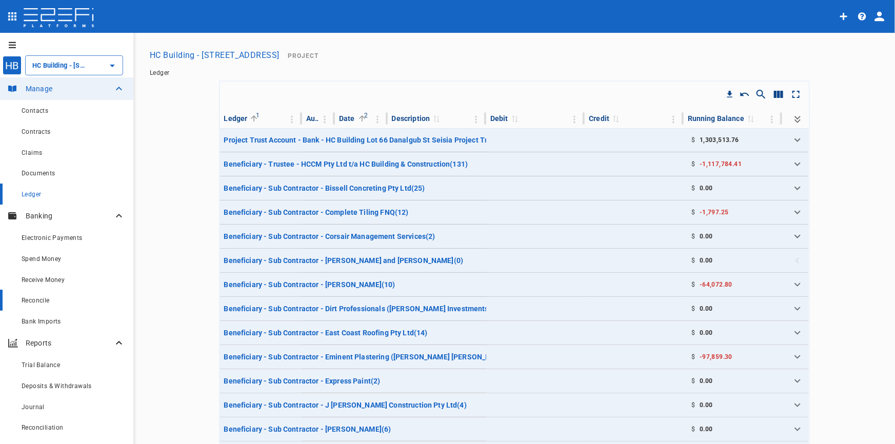
click at [43, 300] on span "Reconcile" at bounding box center [36, 300] width 28 height 7
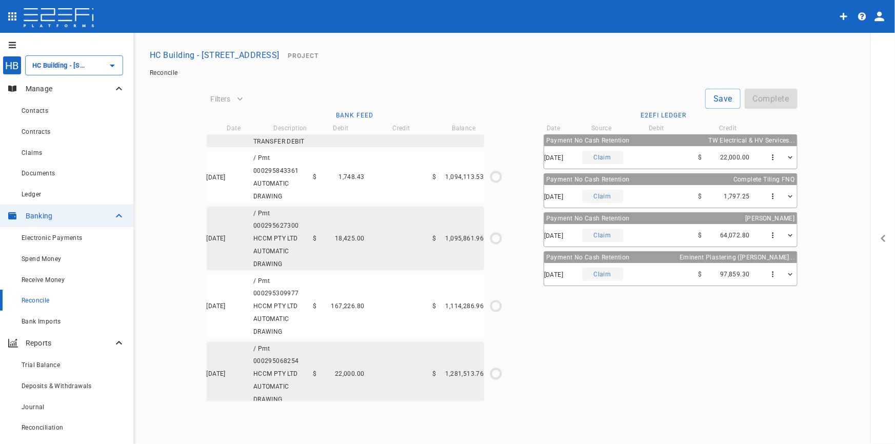
scroll to position [36, 0]
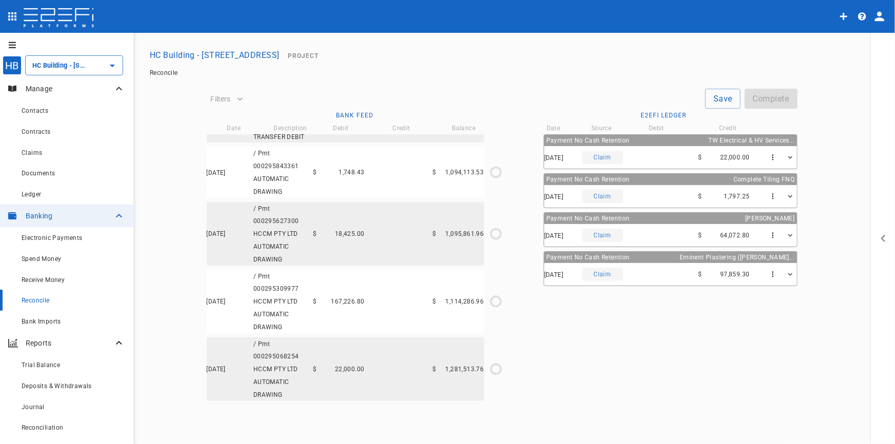
click at [427, 369] on div "05/08/2025 / Pmt 000295068254 HCCM PTY LTD AUTOMATIC DRAWING $ 22,000.00 $ 1,28…" at bounding box center [346, 370] width 278 height 64
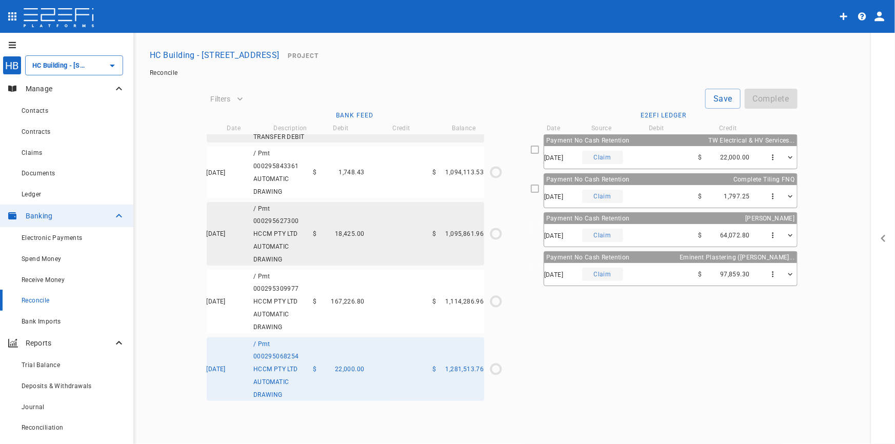
click at [669, 140] on div "Payment No Cash Retention TW Electrical & HV Services..." at bounding box center [670, 140] width 253 height 11
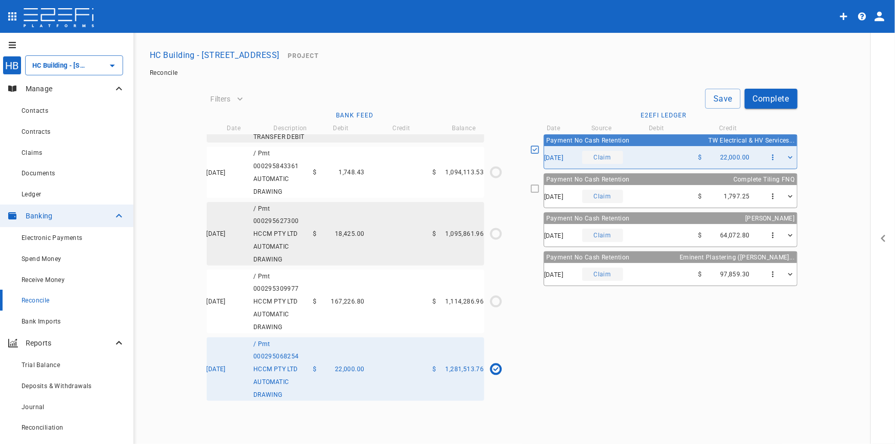
type input "05/08/2025"
type input "1,281,513.76"
click at [718, 97] on button "Save" at bounding box center [723, 99] width 35 height 20
click at [421, 294] on div "07/08/2025 / Pmt 000295309977 HCCM PTY LTD AUTOMATIC DRAWING $ 167,226.80 $ 1,1…" at bounding box center [346, 302] width 278 height 64
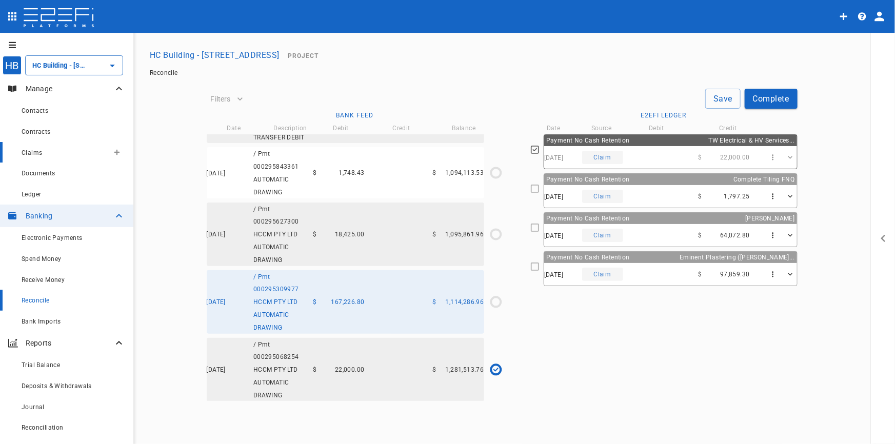
click at [41, 149] on span "Claims" at bounding box center [32, 152] width 21 height 7
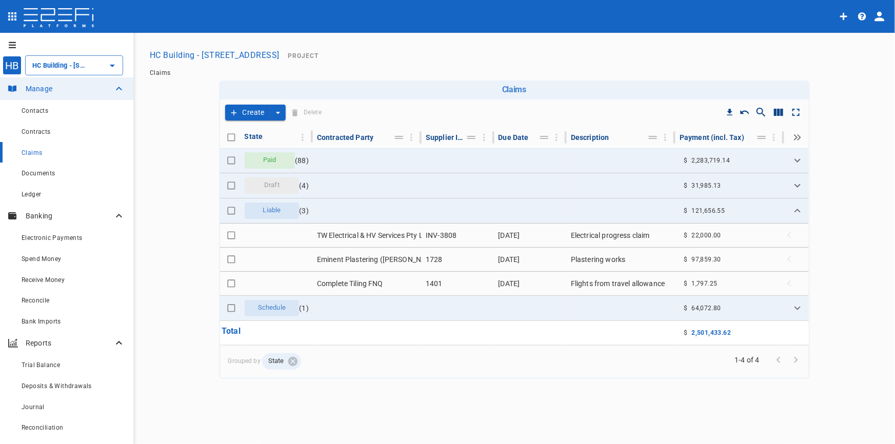
click at [278, 112] on icon "create claim type options" at bounding box center [278, 113] width 4 height 2
click at [268, 125] on span "Smart Create" at bounding box center [255, 131] width 44 height 12
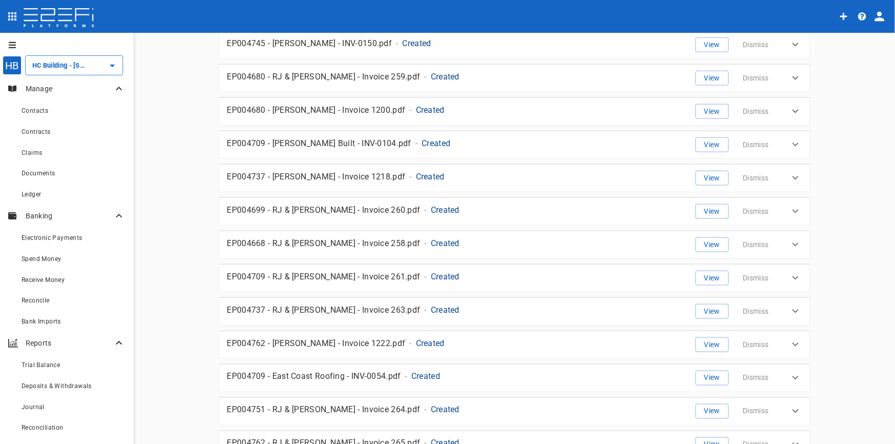
scroll to position [691, 0]
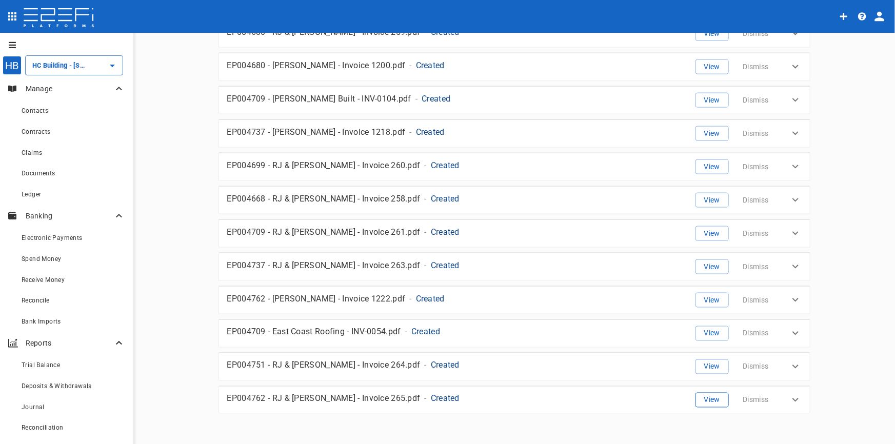
click at [703, 400] on button "View" at bounding box center [712, 400] width 33 height 15
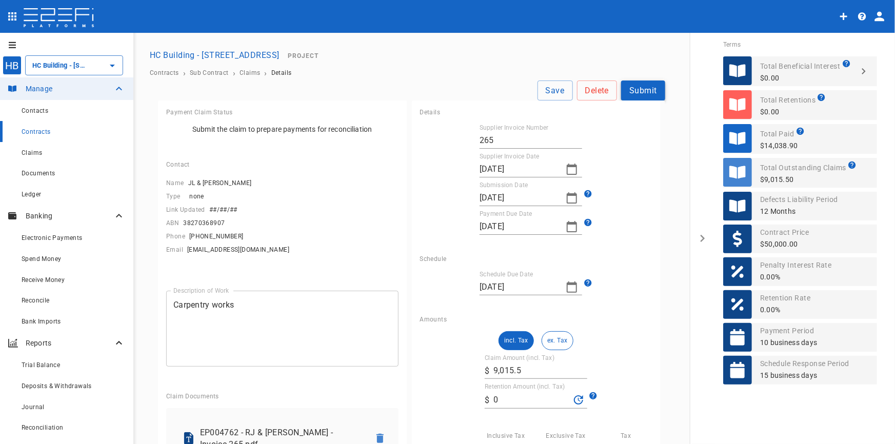
click at [647, 97] on button "Submit" at bounding box center [643, 91] width 44 height 20
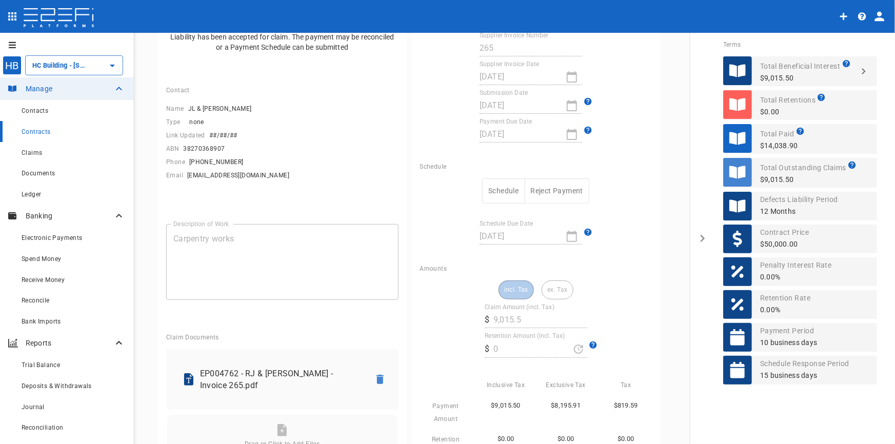
scroll to position [93, 0]
click at [484, 188] on button "Schedule" at bounding box center [503, 190] width 43 height 25
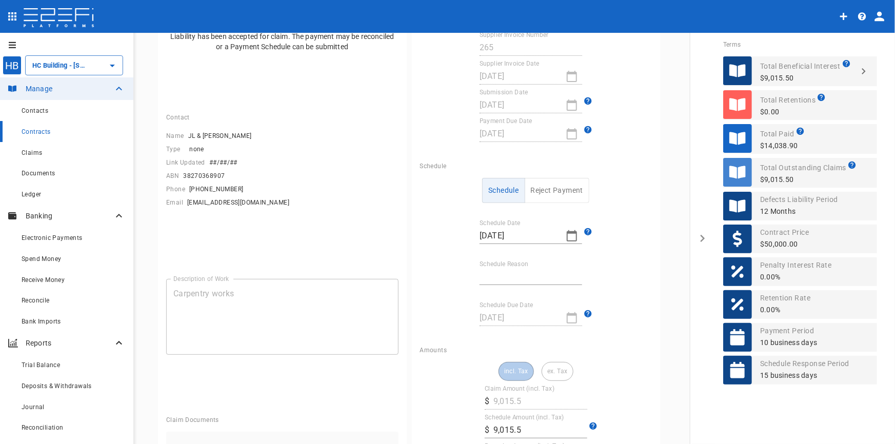
click at [511, 285] on div "Schedule Reject Payment Schedule Date 18/08/2025 Schedule Reason Schedule Due D…" at bounding box center [536, 252] width 232 height 148
click at [511, 277] on input "Schedule Reason" at bounding box center [531, 277] width 103 height 16
type input "Invoice contained other jobs"
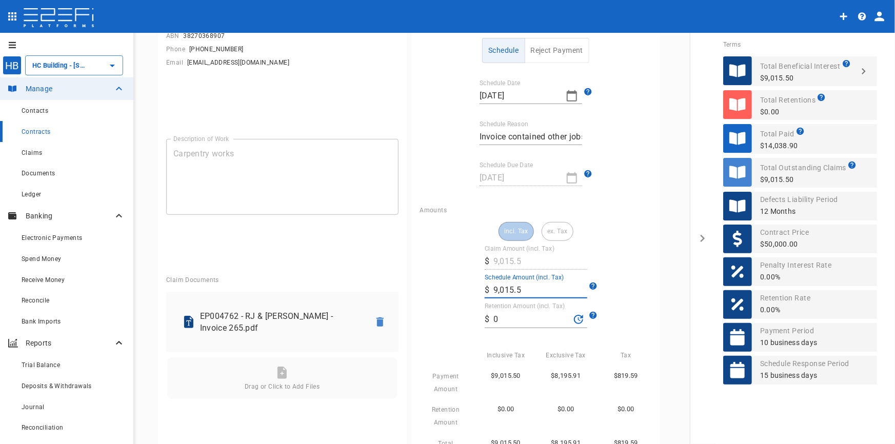
drag, startPoint x: 537, startPoint y: 288, endPoint x: 323, endPoint y: 298, distance: 214.2
click at [323, 298] on div "Payment Claim Status Liability has been accepted for claim. The payment may be …" at bounding box center [411, 280] width 507 height 825
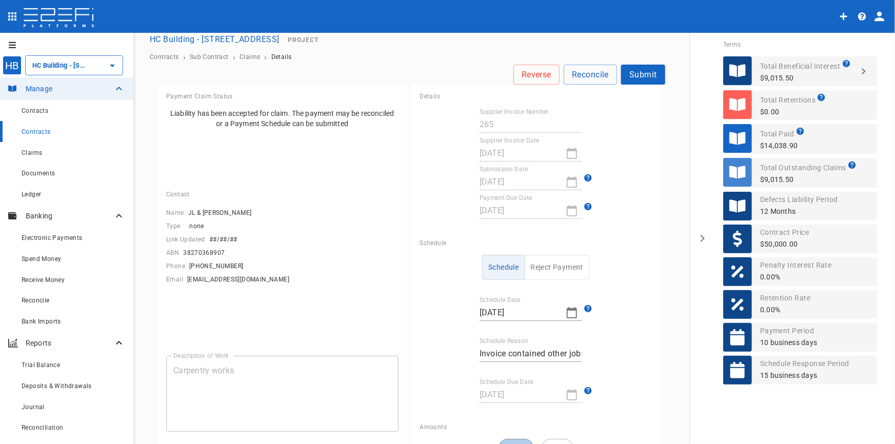
scroll to position [0, 0]
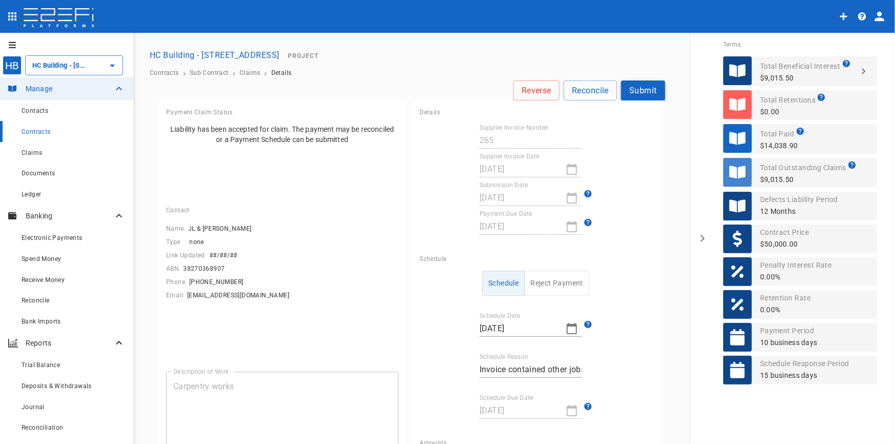
type input "701.25"
click at [636, 96] on button "Submit" at bounding box center [643, 91] width 44 height 20
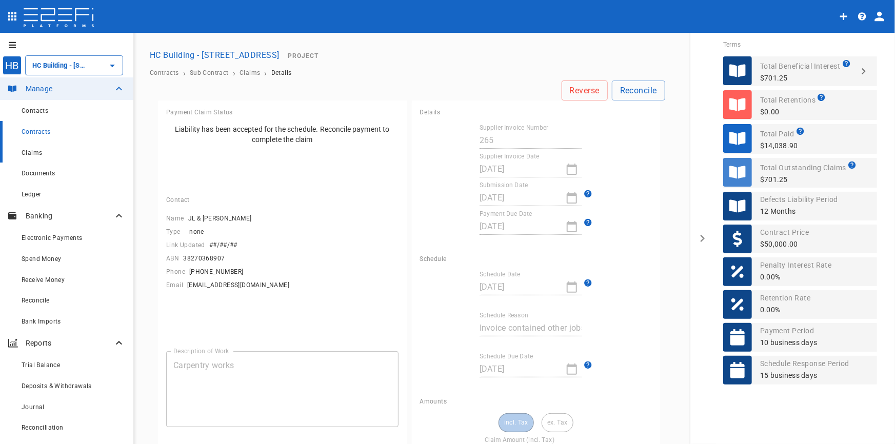
click at [46, 147] on div "Claims" at bounding box center [74, 152] width 104 height 13
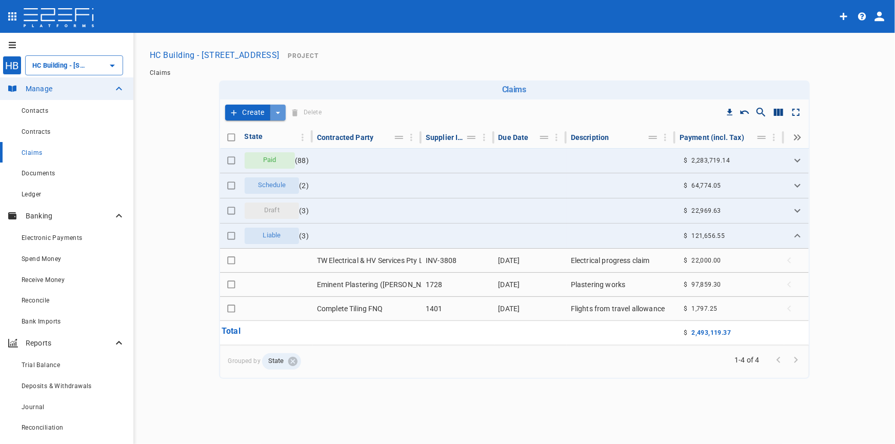
click at [277, 115] on icon "create claim type options" at bounding box center [278, 113] width 10 height 10
click at [273, 128] on span "Smart Create" at bounding box center [255, 131] width 44 height 12
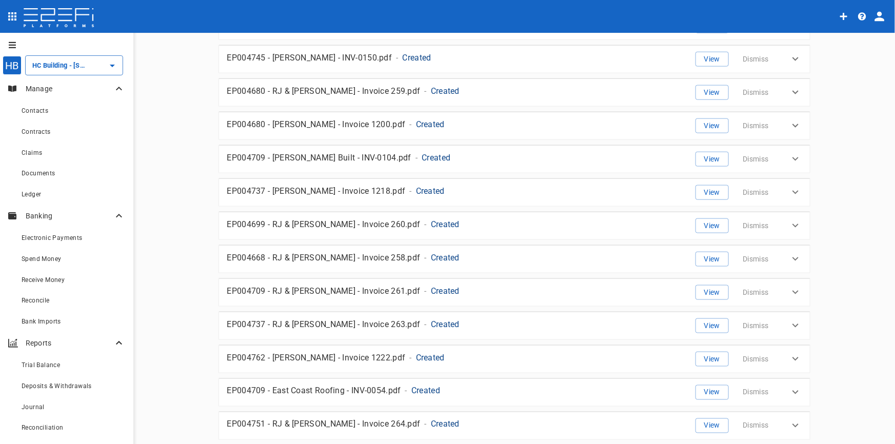
scroll to position [653, 0]
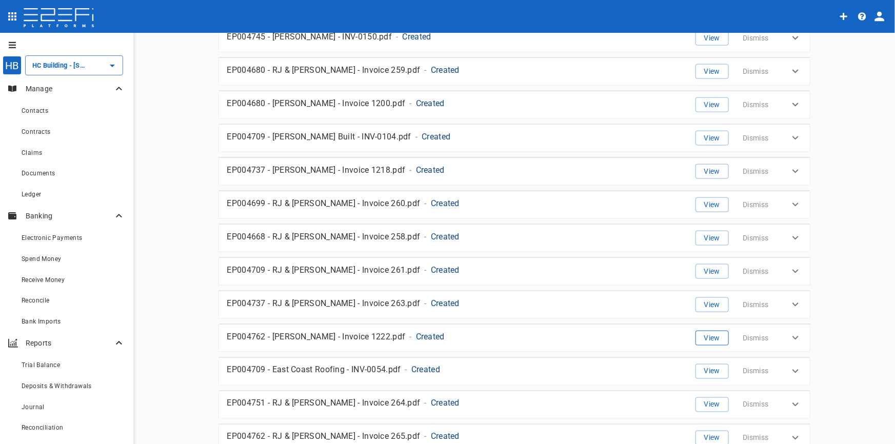
click at [705, 336] on button "View" at bounding box center [712, 338] width 33 height 15
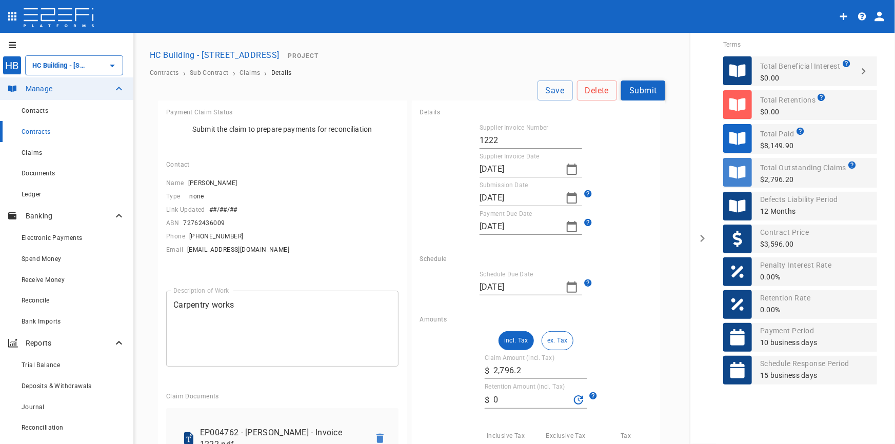
click at [643, 92] on button "Submit" at bounding box center [643, 91] width 44 height 20
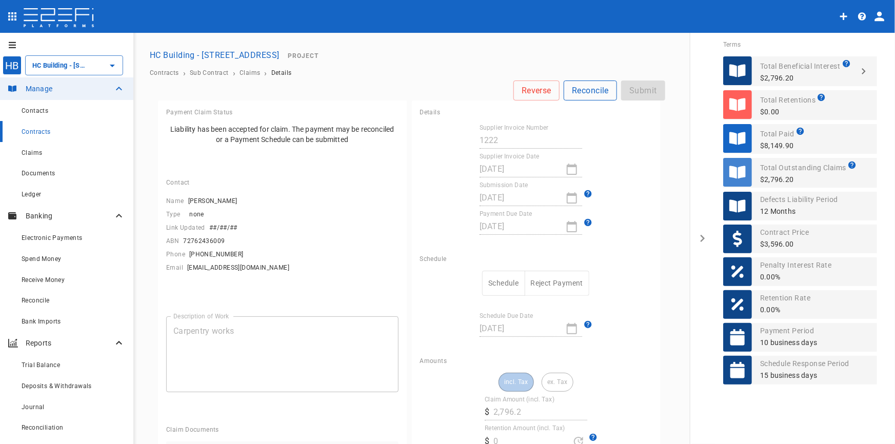
click at [576, 91] on button "Reconcile" at bounding box center [590, 91] width 53 height 20
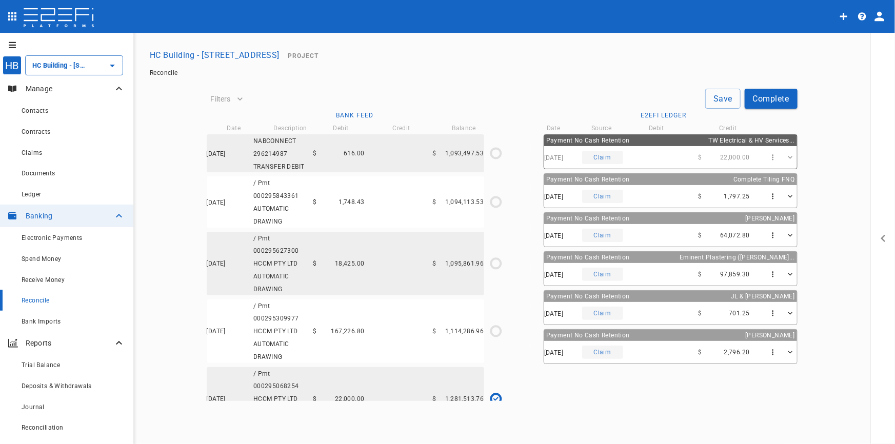
type input "01/08/2025"
type input "05/08/2025"
type input "1,281,513.76"
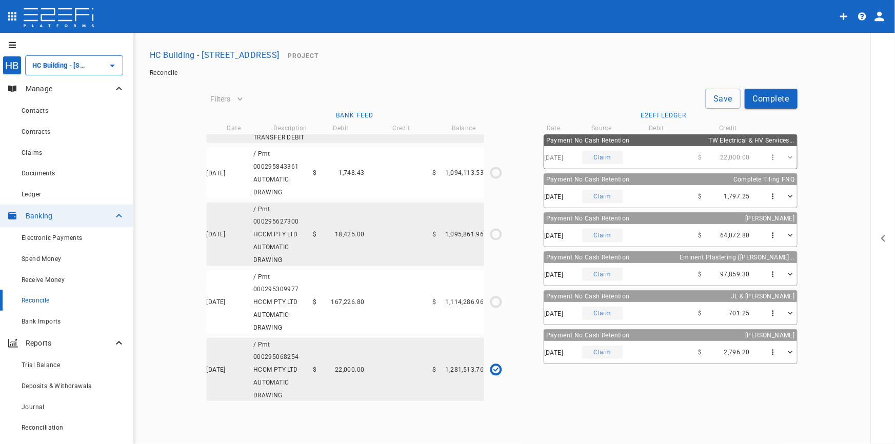
click at [323, 303] on div "$ 167,226.80" at bounding box center [339, 302] width 51 height 7
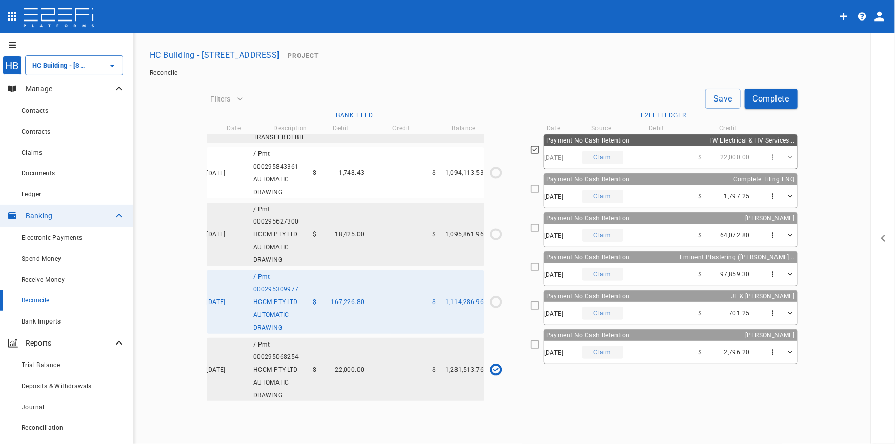
click at [608, 298] on span "Payment No Cash Retention" at bounding box center [588, 296] width 84 height 7
type input "07/08/2025"
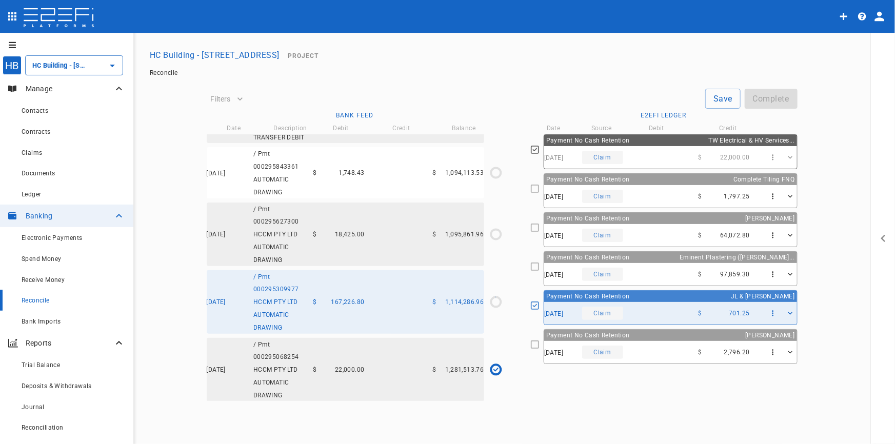
click at [669, 266] on div "08/08/2025 Claim $ 97,859.30" at bounding box center [670, 274] width 253 height 23
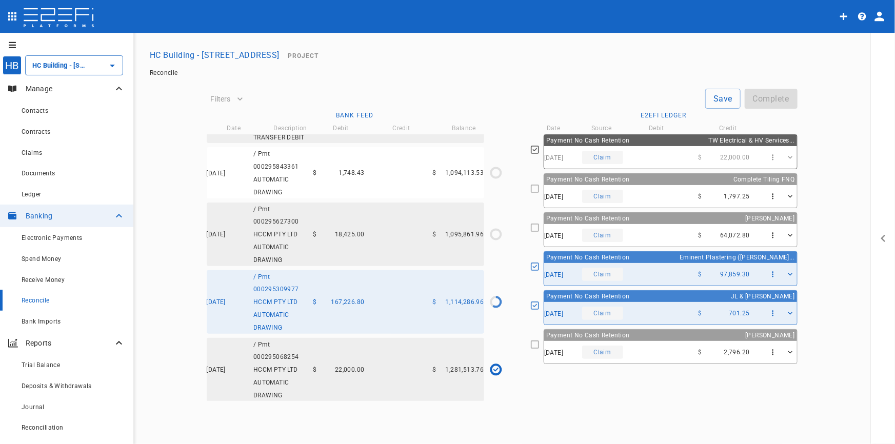
click at [672, 344] on div "17/08/2025 Claim $ 2,796.20" at bounding box center [670, 352] width 253 height 23
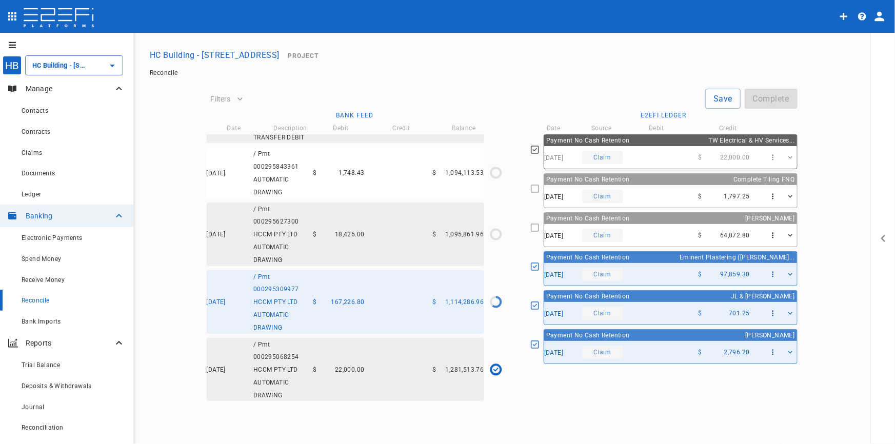
click at [718, 228] on div "07/08/2025 Claim $ 64,072.80" at bounding box center [670, 235] width 253 height 23
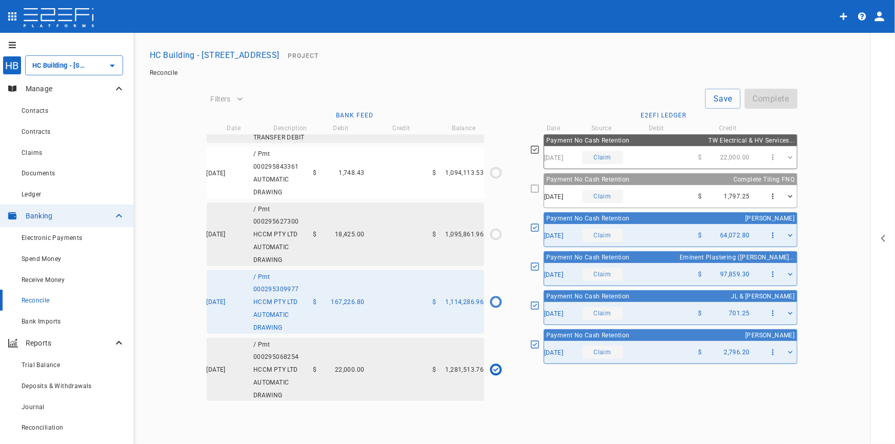
click at [722, 198] on div "$ 1,797.25" at bounding box center [724, 196] width 51 height 7
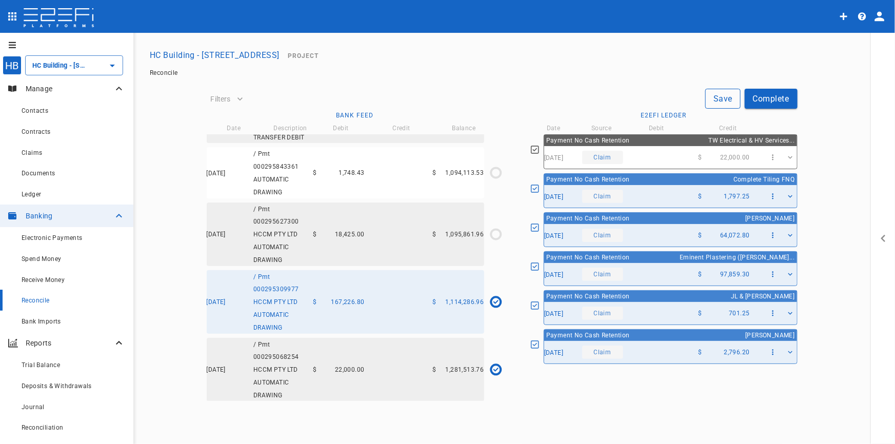
click at [722, 96] on button "Save" at bounding box center [723, 99] width 35 height 20
click at [767, 96] on button "Complete" at bounding box center [771, 99] width 53 height 20
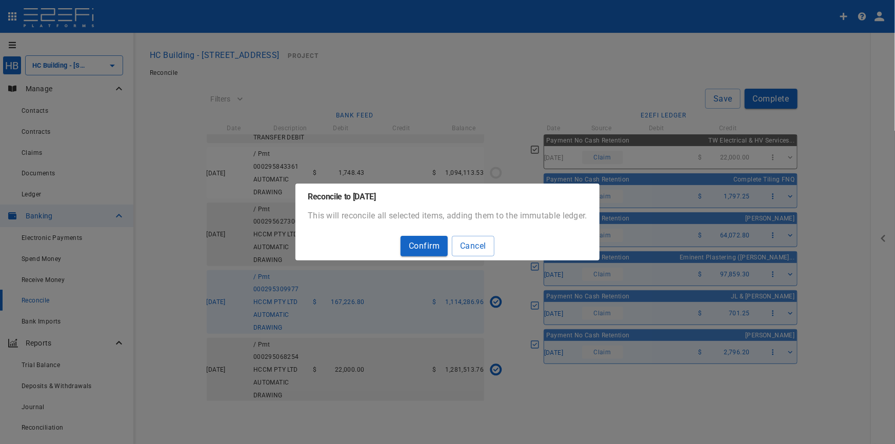
click at [436, 242] on button "Confirm" at bounding box center [424, 246] width 47 height 20
type input "1,303,513.76"
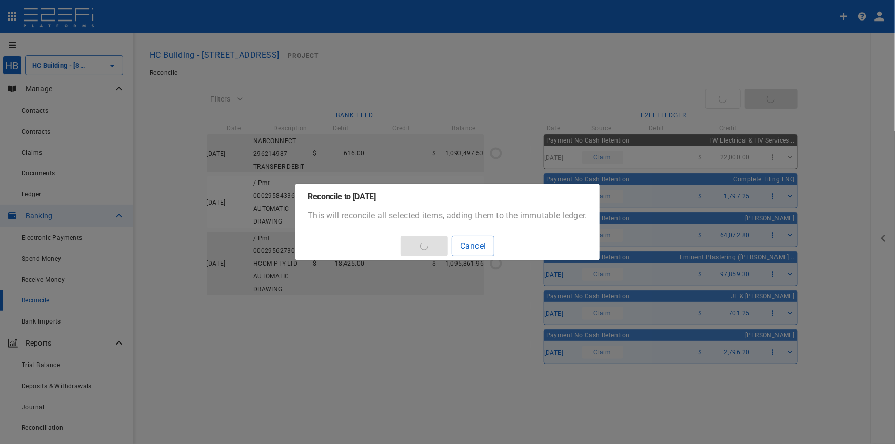
type input "08/08/2025"
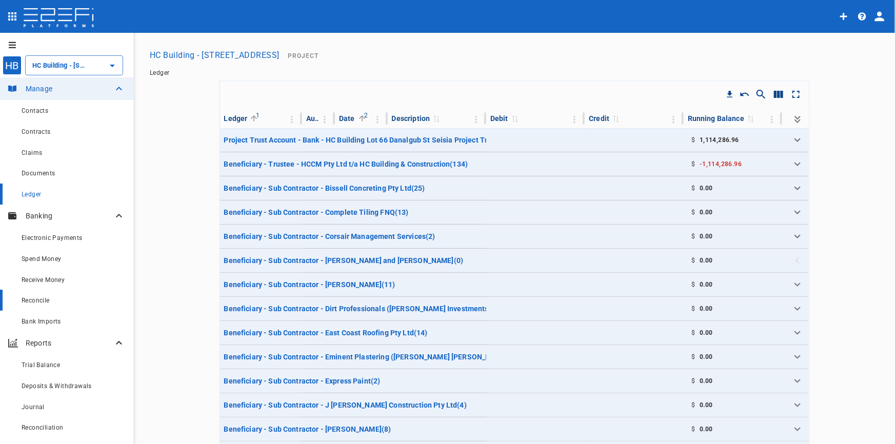
click at [26, 306] on div "Reconcile" at bounding box center [74, 300] width 104 height 13
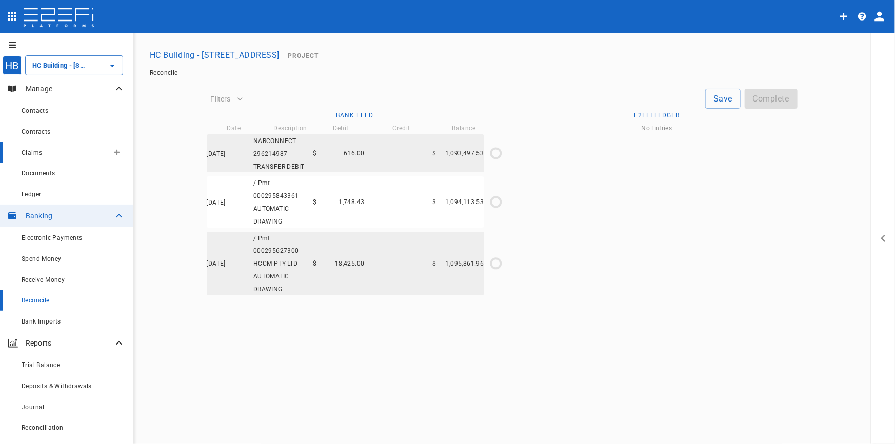
click at [40, 151] on span "Claims" at bounding box center [32, 152] width 21 height 7
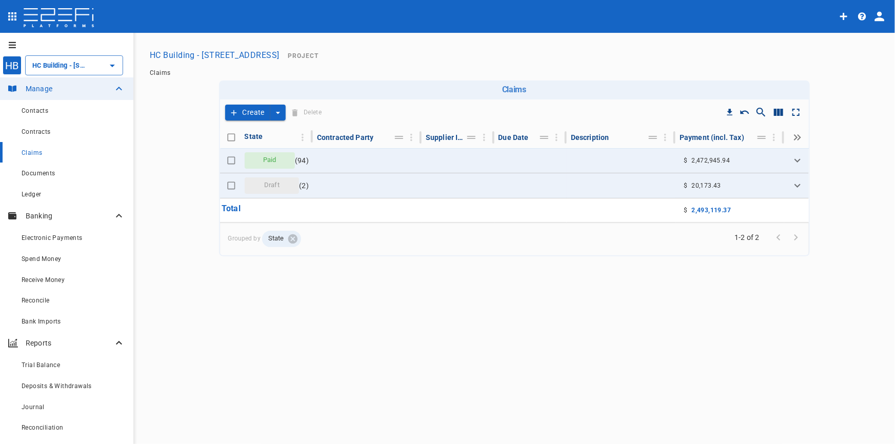
click at [245, 112] on button "Create" at bounding box center [247, 113] width 45 height 16
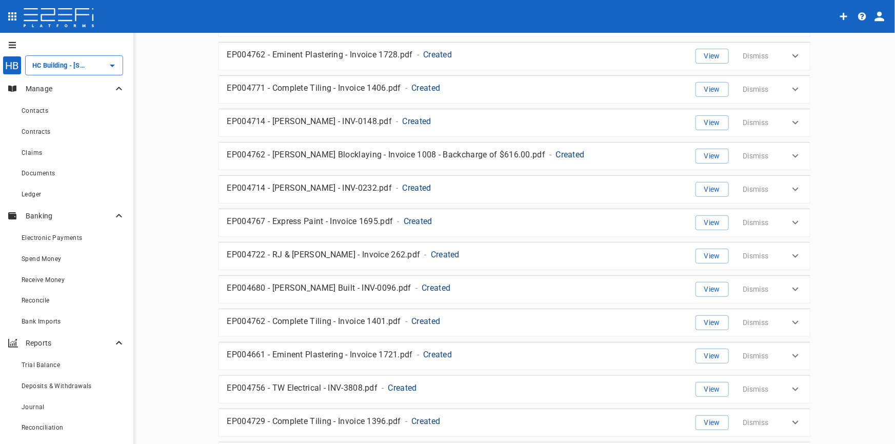
scroll to position [178, 0]
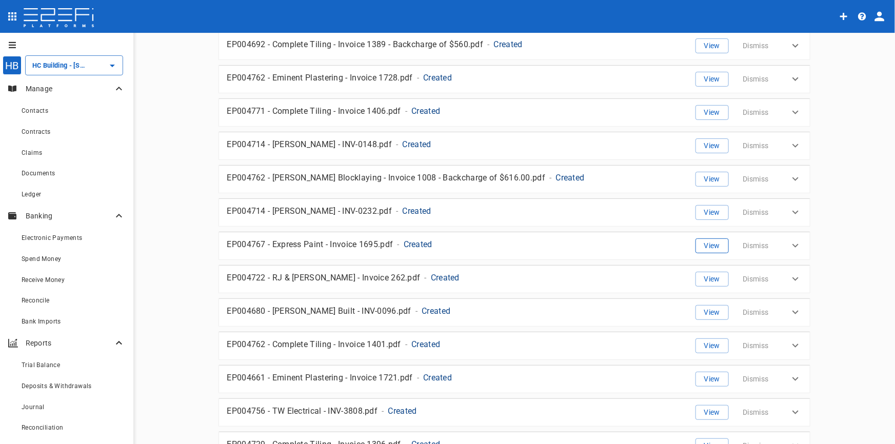
click at [702, 243] on button "View" at bounding box center [712, 246] width 33 height 15
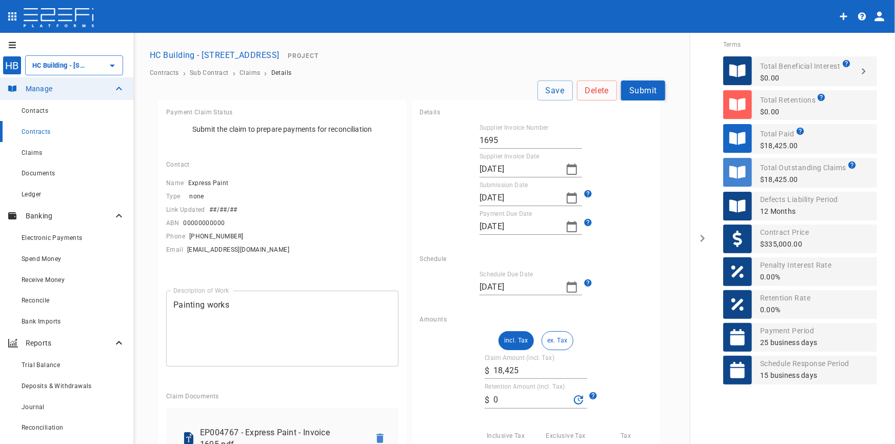
click at [647, 89] on button "Submit" at bounding box center [643, 91] width 44 height 20
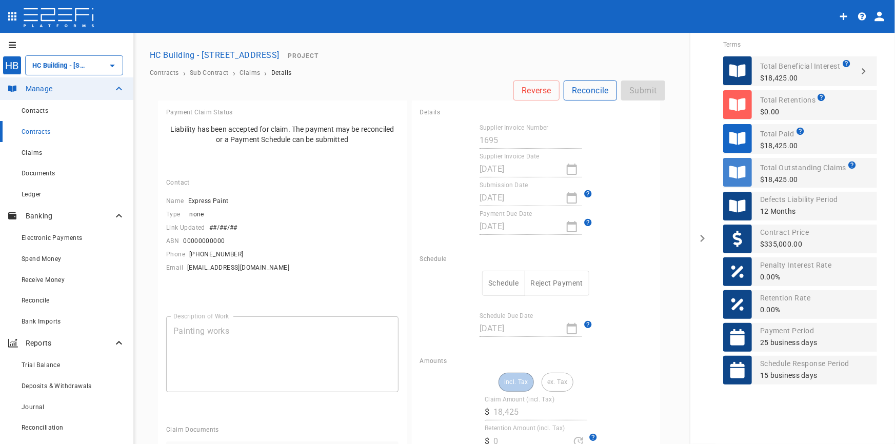
click at [573, 90] on button "Reconcile" at bounding box center [590, 91] width 53 height 20
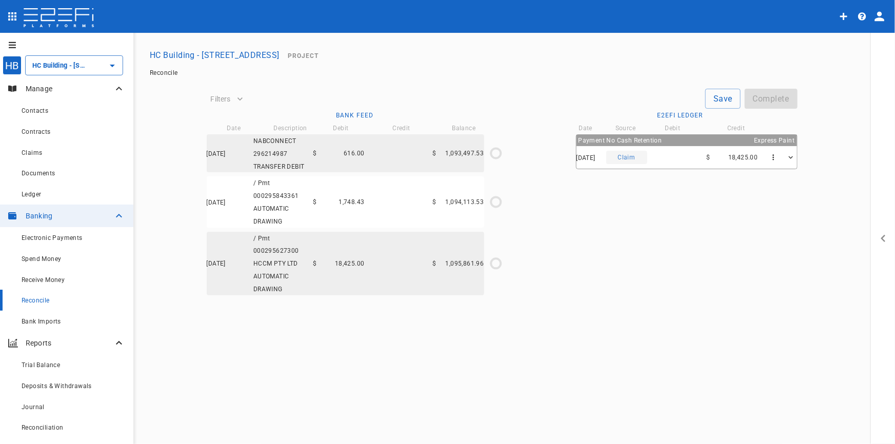
drag, startPoint x: 355, startPoint y: 267, endPoint x: 467, endPoint y: 255, distance: 112.5
click at [359, 266] on span "18,425.00" at bounding box center [350, 263] width 30 height 7
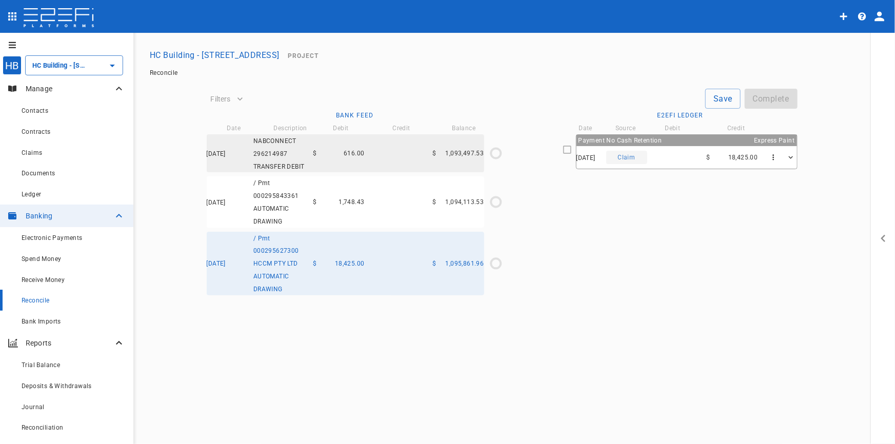
click at [688, 157] on div "05/09/2025 Claim $ 18,425.00" at bounding box center [687, 157] width 221 height 23
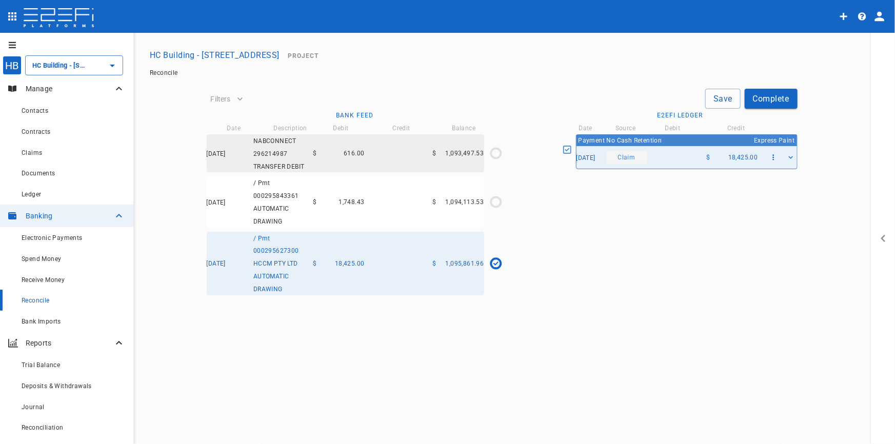
type input "12/08/2025"
type input "1,095,861.96"
click at [727, 102] on button "Save" at bounding box center [723, 99] width 35 height 20
click at [58, 152] on div "Claims" at bounding box center [65, 152] width 87 height 13
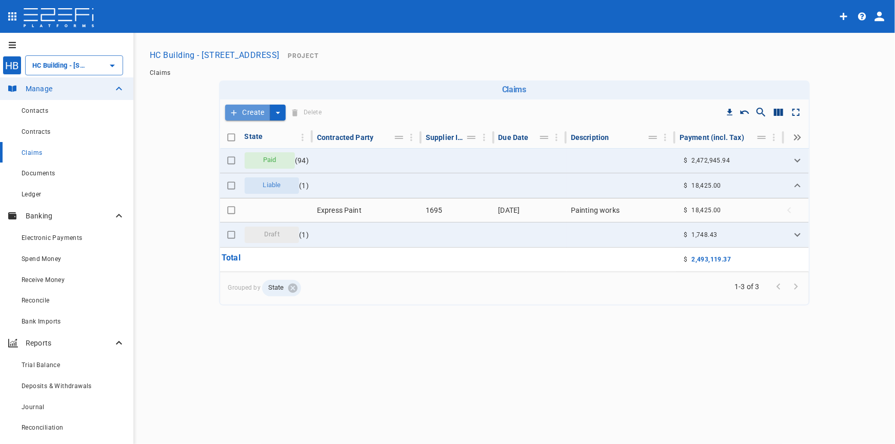
click at [261, 114] on button "Create" at bounding box center [247, 113] width 45 height 16
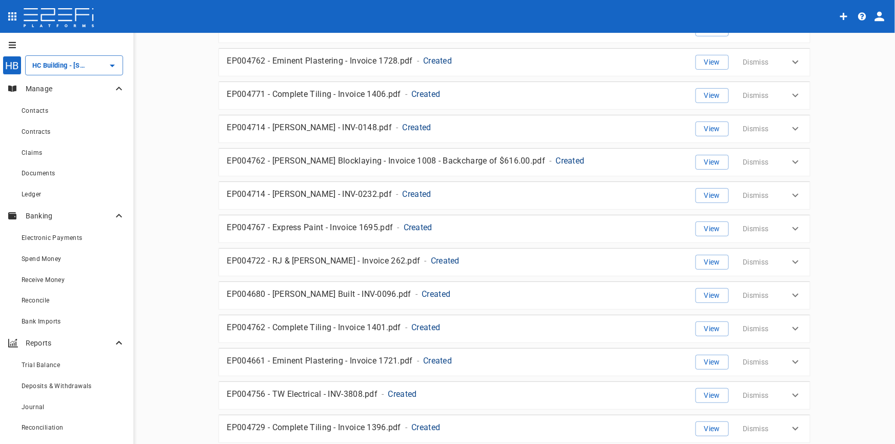
scroll to position [178, 0]
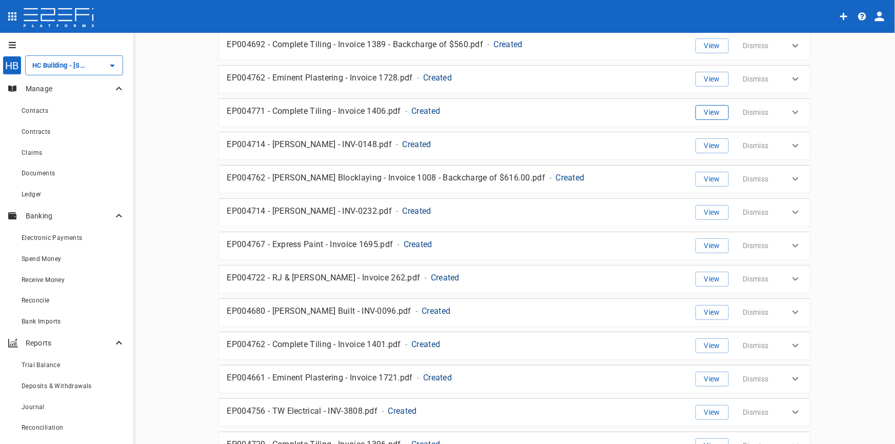
click at [715, 114] on button "View" at bounding box center [712, 112] width 33 height 15
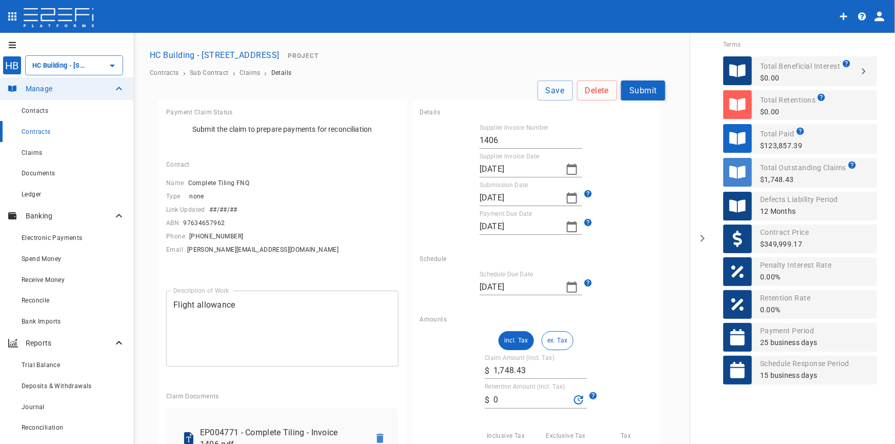
click at [642, 87] on button "Submit" at bounding box center [643, 91] width 44 height 20
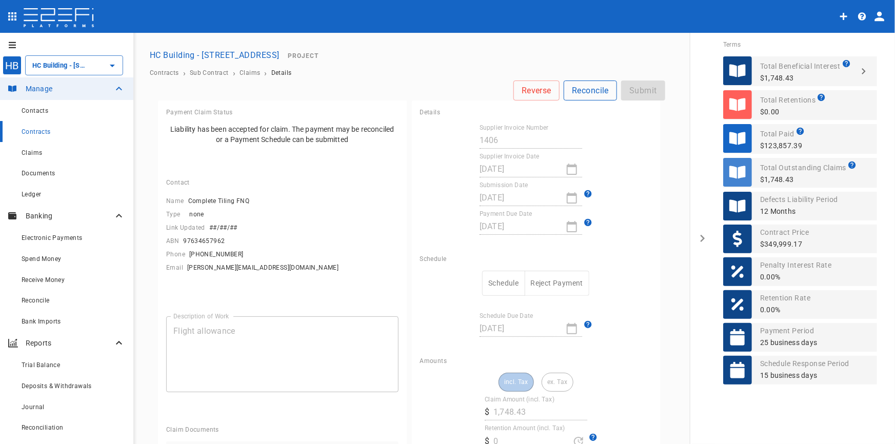
click at [582, 93] on button "Reconcile" at bounding box center [590, 91] width 53 height 20
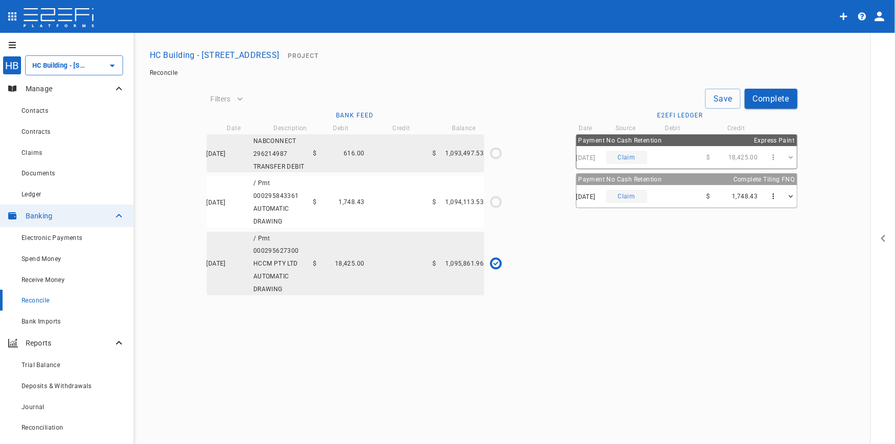
type input "12/08/2025"
type input "1,095,861.96"
click at [337, 211] on div "14/08/2025 / Pmt 000295843361 AUTOMATIC DRAWING $ 1,748.43 $ 1,094,113.53" at bounding box center [346, 202] width 278 height 51
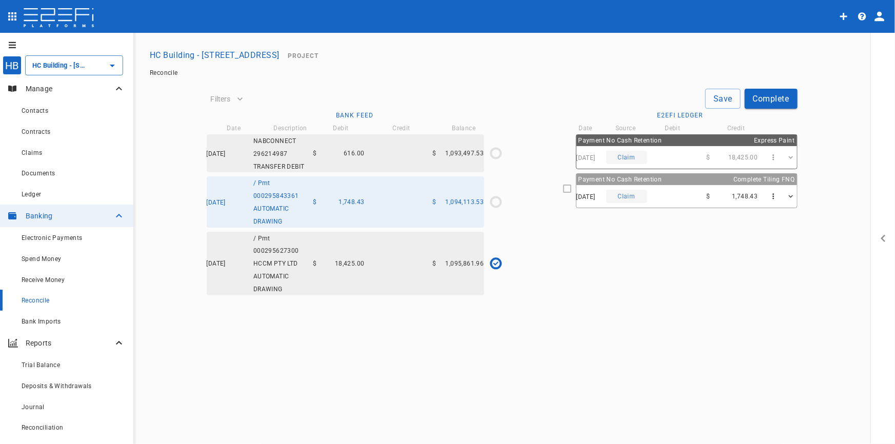
click at [717, 195] on div "$ 1,748.43" at bounding box center [732, 196] width 51 height 7
type input "14/08/2025"
type input "1,094,113.53"
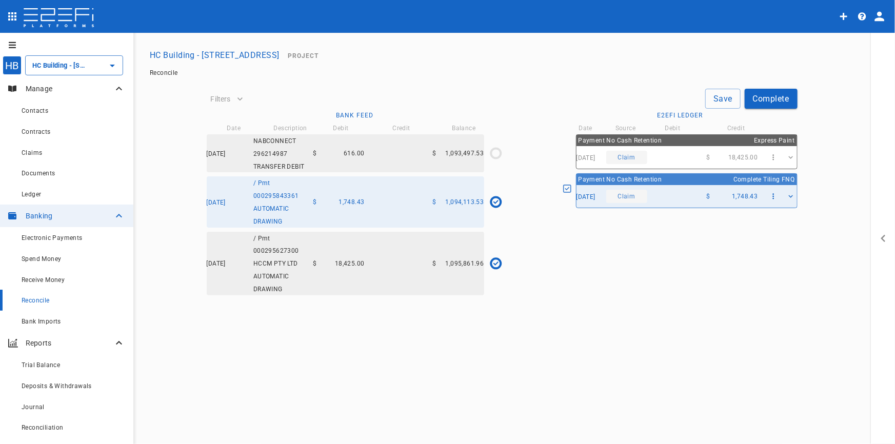
click at [719, 96] on button "Save" at bounding box center [723, 99] width 35 height 20
click at [386, 151] on div "19/08/2025 NABCONNECT 296214987 TRANSFER DEBIT $ 616.00 $ 1,093,497.53" at bounding box center [346, 153] width 278 height 38
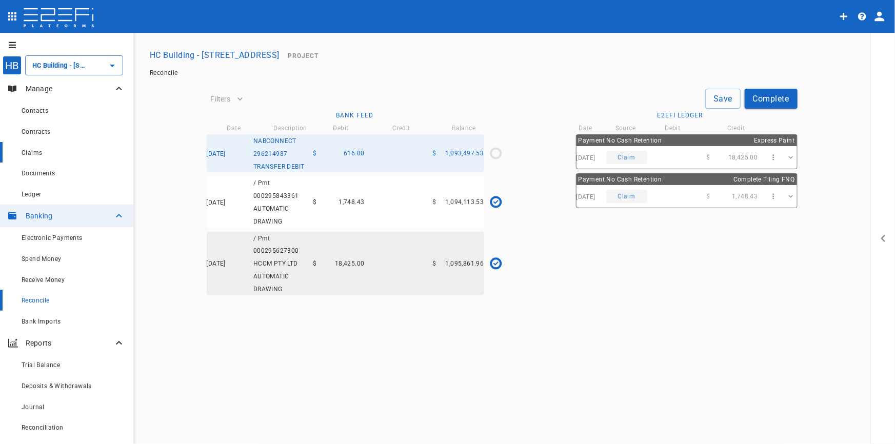
click at [41, 154] on span "Claims" at bounding box center [32, 152] width 21 height 7
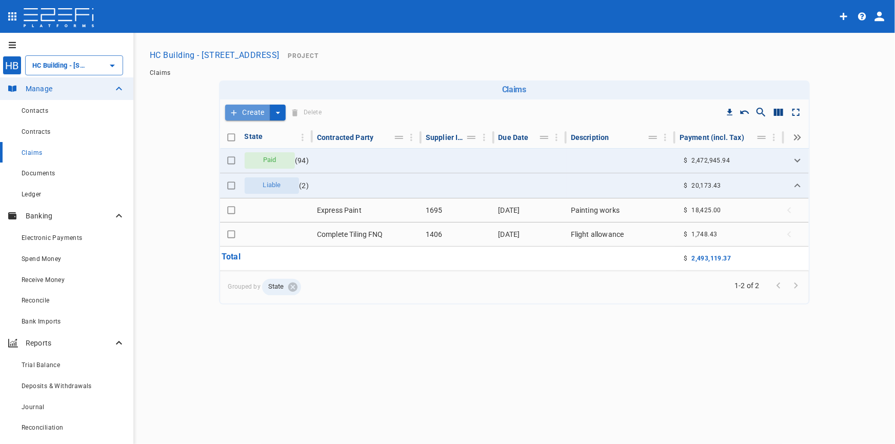
click at [267, 113] on button "Create" at bounding box center [247, 113] width 45 height 16
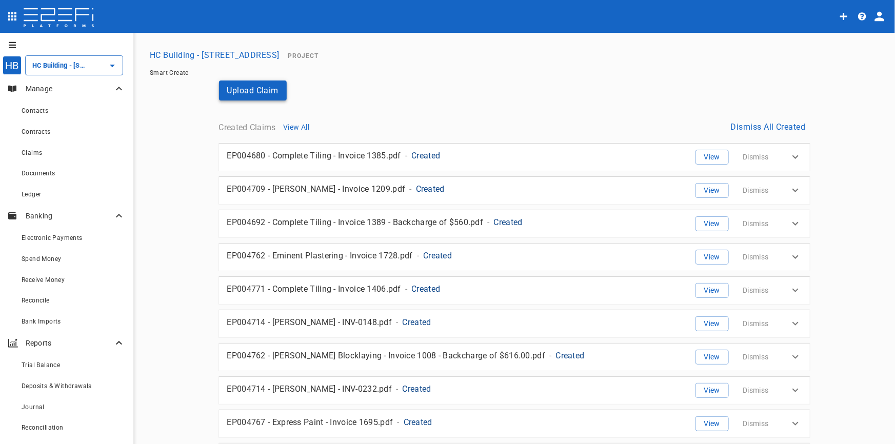
click at [238, 91] on button "Upload Claim" at bounding box center [253, 91] width 68 height 20
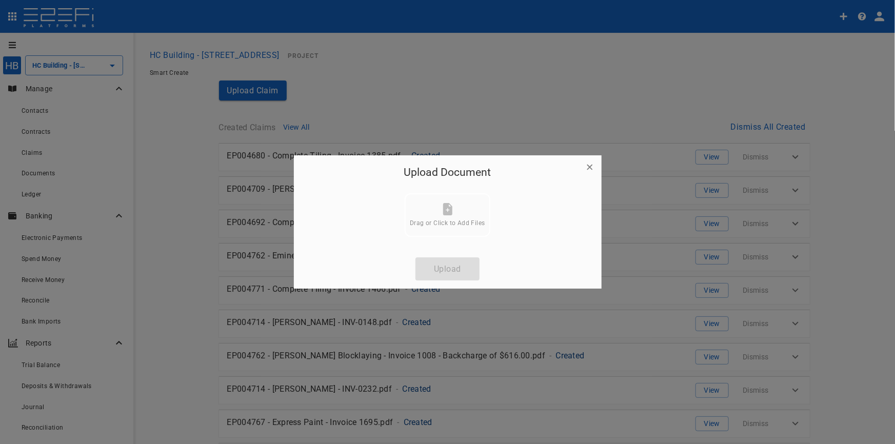
click at [461, 218] on div "Drag or Click to Add Files" at bounding box center [447, 215] width 75 height 24
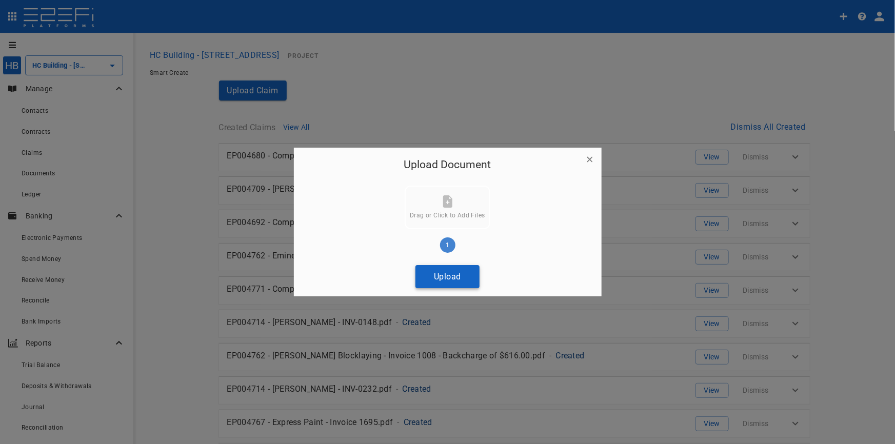
click at [456, 275] on button "Upload" at bounding box center [448, 276] width 64 height 23
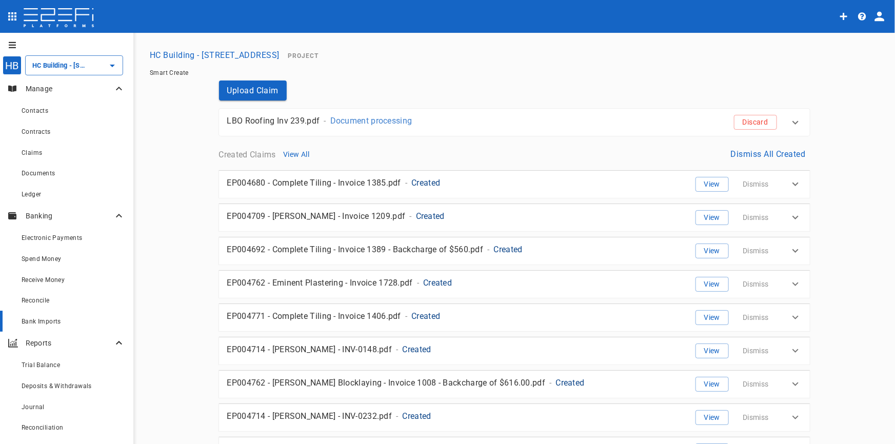
scroll to position [189, 0]
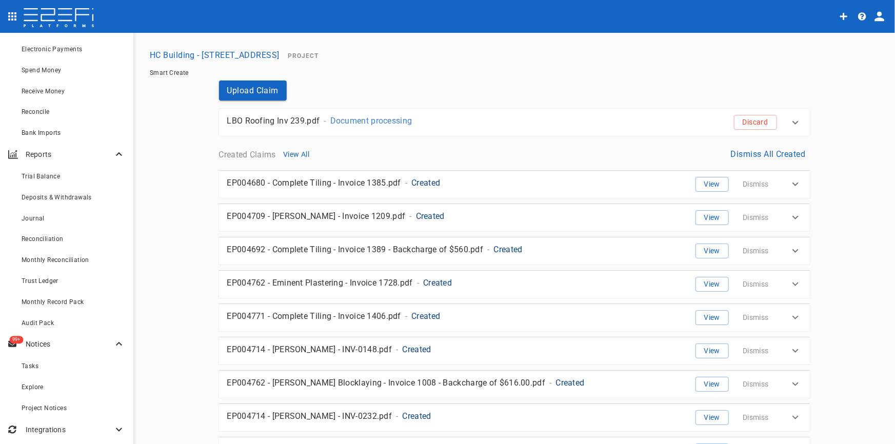
click at [48, 345] on p "Notices" at bounding box center [69, 344] width 87 height 10
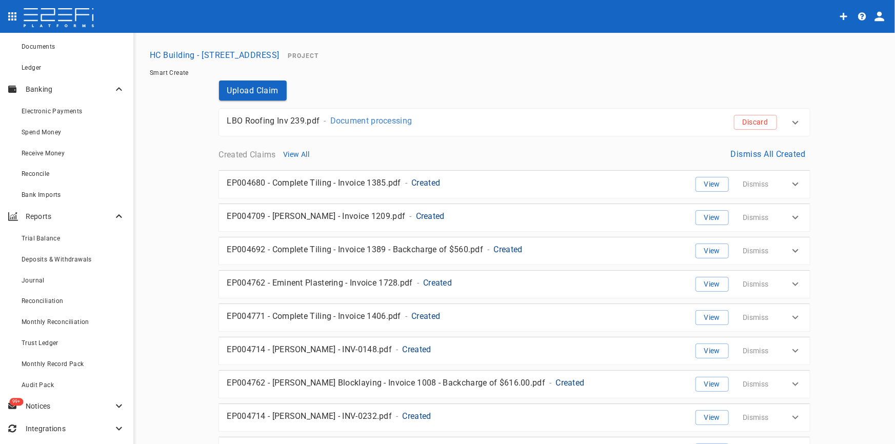
scroll to position [126, 0]
click at [113, 409] on icon at bounding box center [119, 407] width 12 height 12
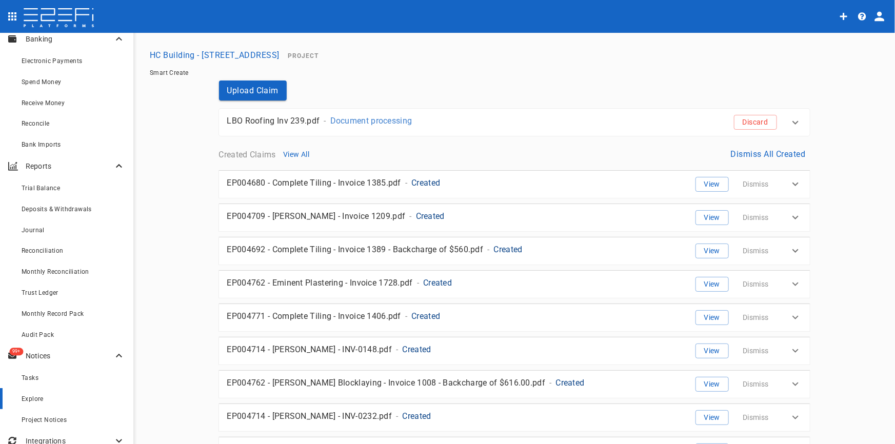
scroll to position [189, 0]
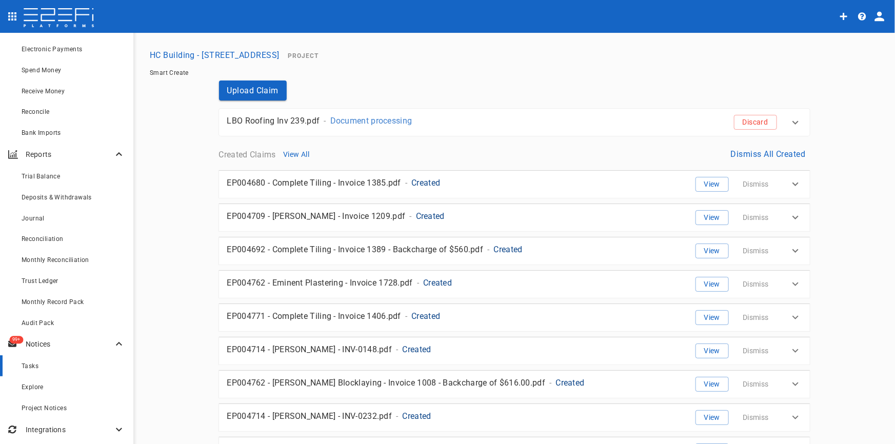
click at [30, 365] on span "Tasks" at bounding box center [30, 366] width 17 height 7
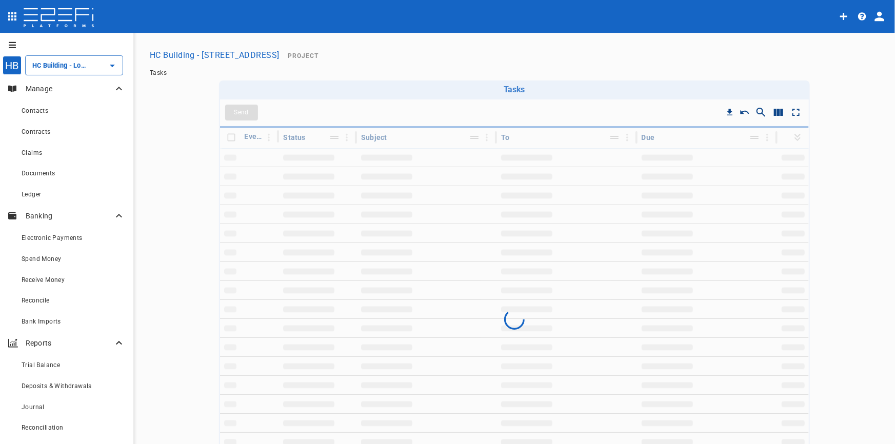
type input "HC Building - [STREET_ADDRESS]"
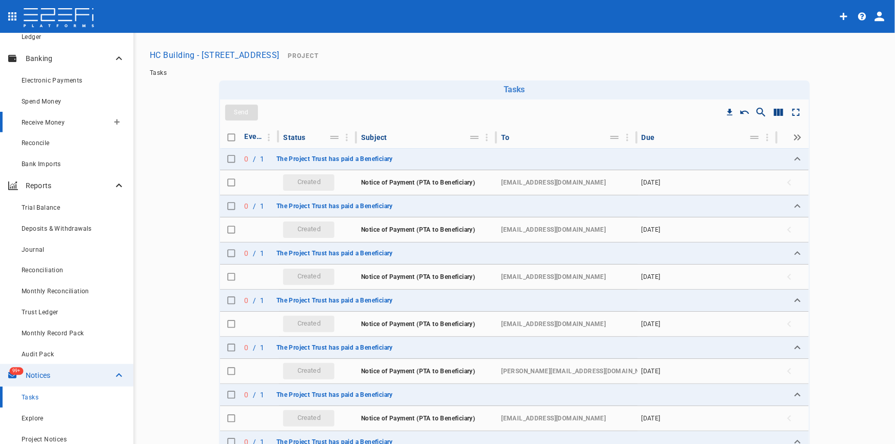
scroll to position [186, 0]
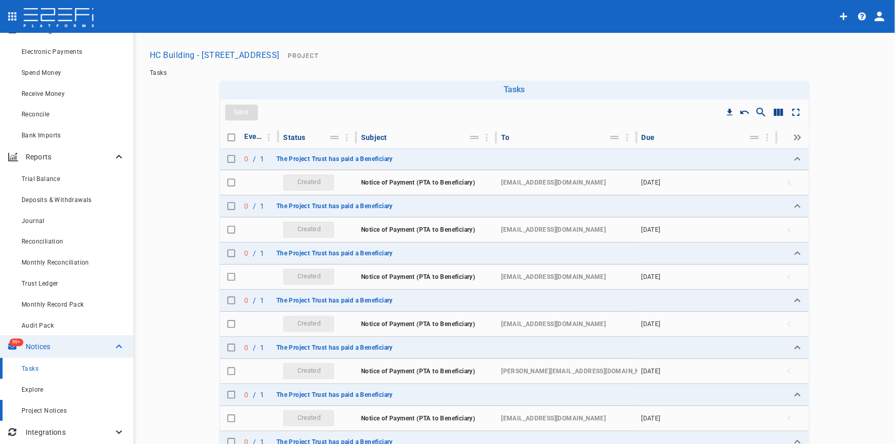
click at [36, 412] on span "Project Notices" at bounding box center [44, 410] width 45 height 7
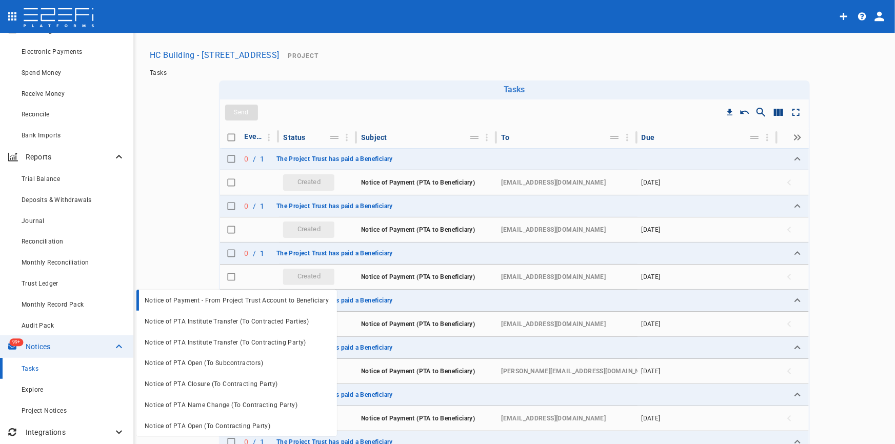
click at [217, 301] on span "Notice of Payment - From Project Trust Account to Beneficiary" at bounding box center [237, 300] width 184 height 7
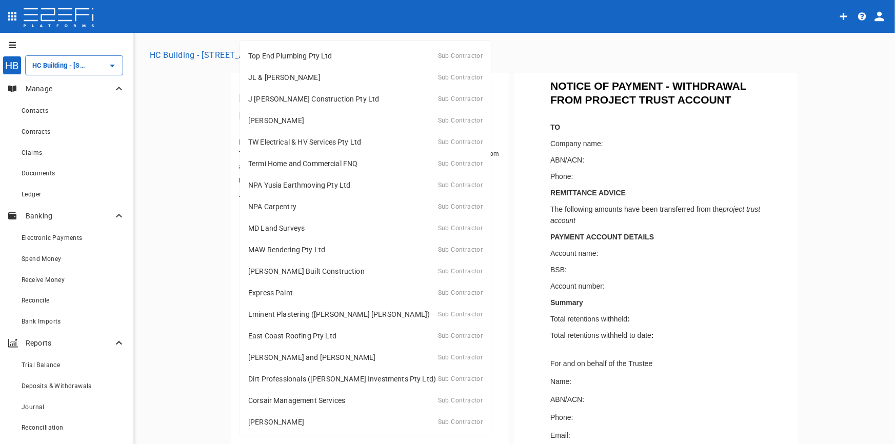
click at [446, 277] on body "HB HC Building - Lot 66 Danalgub St ​ Manage Contacts Contracts Claims Document…" at bounding box center [447, 222] width 895 height 444
click at [314, 77] on div "JL & RJ Plackett Sub Contractor" at bounding box center [365, 77] width 235 height 15
type input "G3MY3HYG00028G4C"
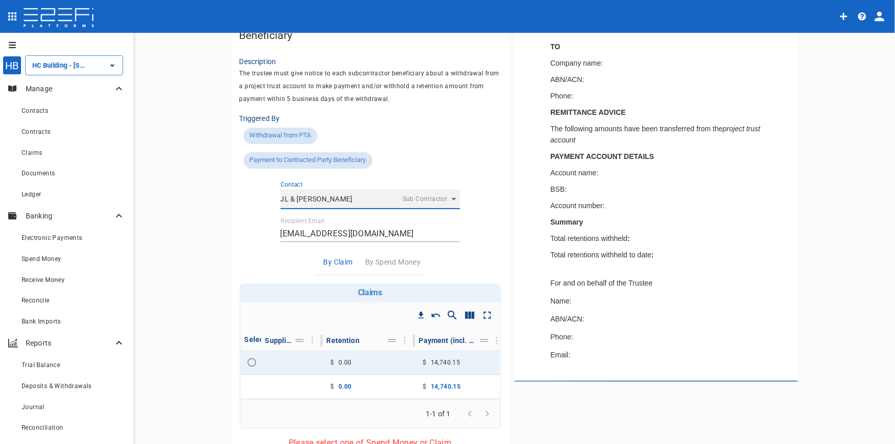
scroll to position [167, 0]
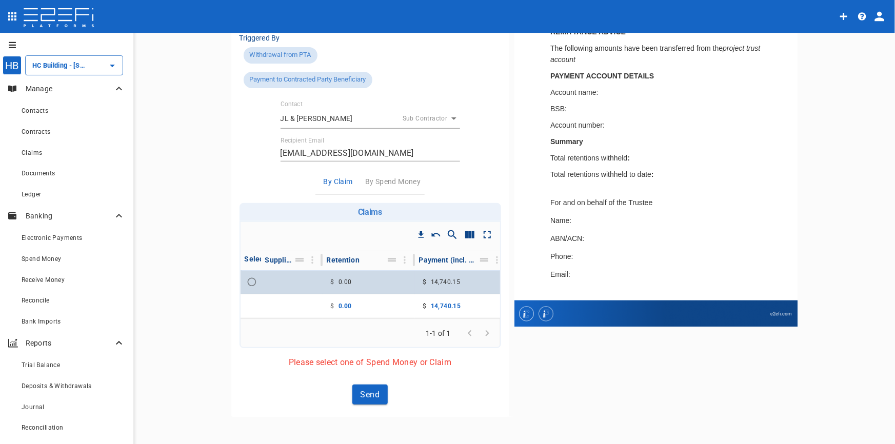
click at [245, 275] on input "Toggle select row" at bounding box center [252, 282] width 14 height 14
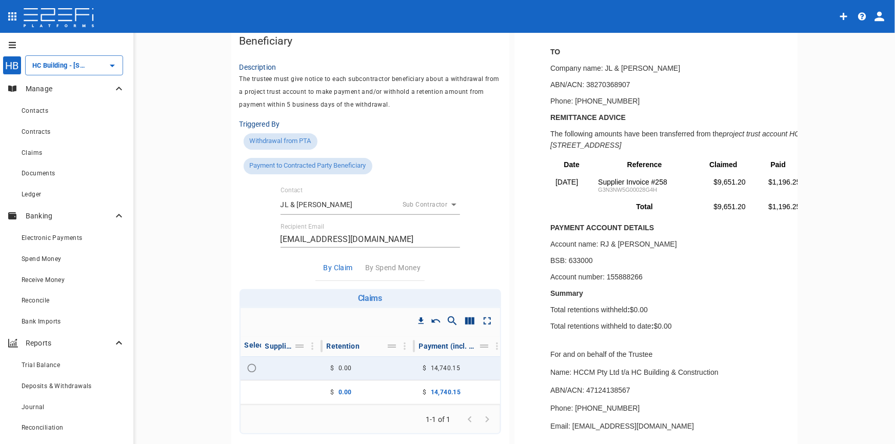
scroll to position [147, 0]
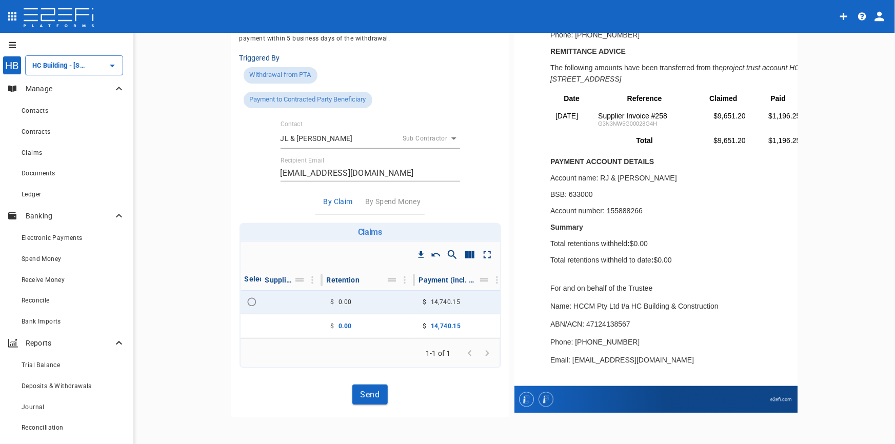
click at [481, 353] on span "Go to next page" at bounding box center [487, 353] width 17 height 10
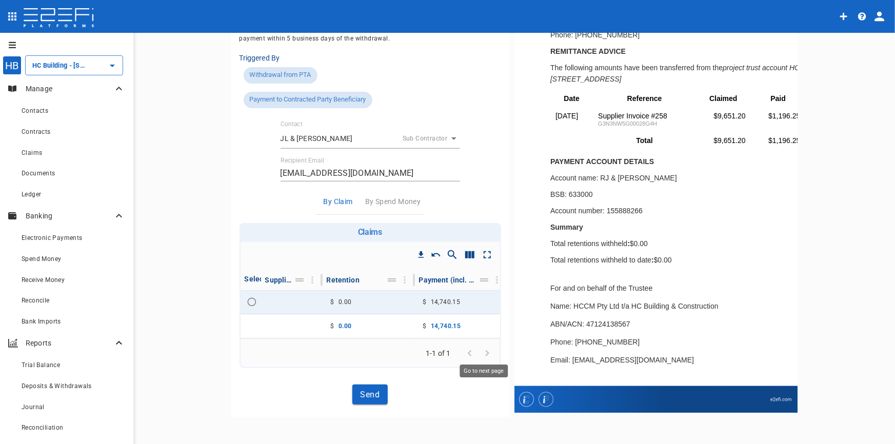
click at [481, 353] on span "Go to next page" at bounding box center [487, 353] width 17 height 10
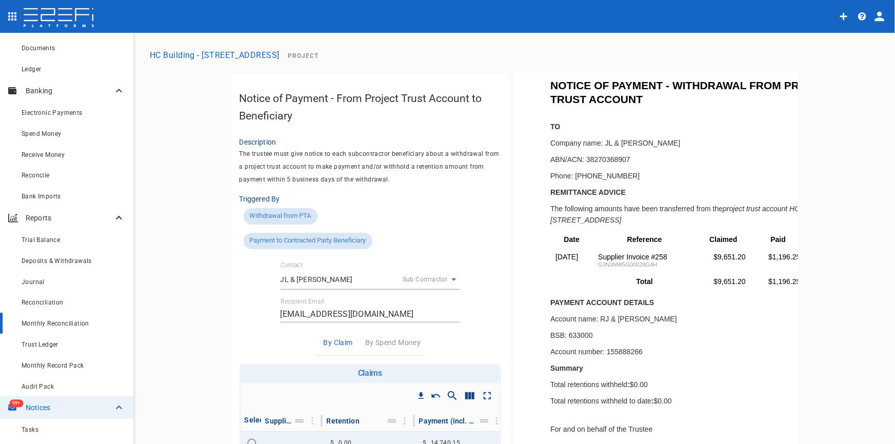
scroll to position [189, 0]
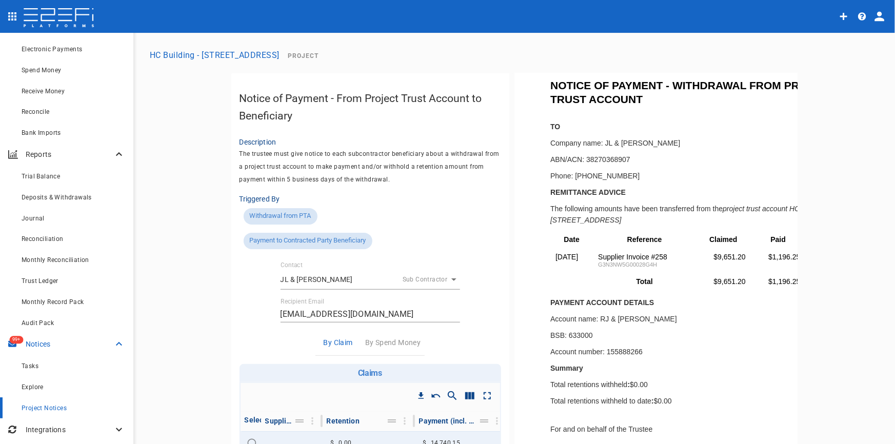
click at [58, 342] on p "Notices" at bounding box center [69, 344] width 87 height 10
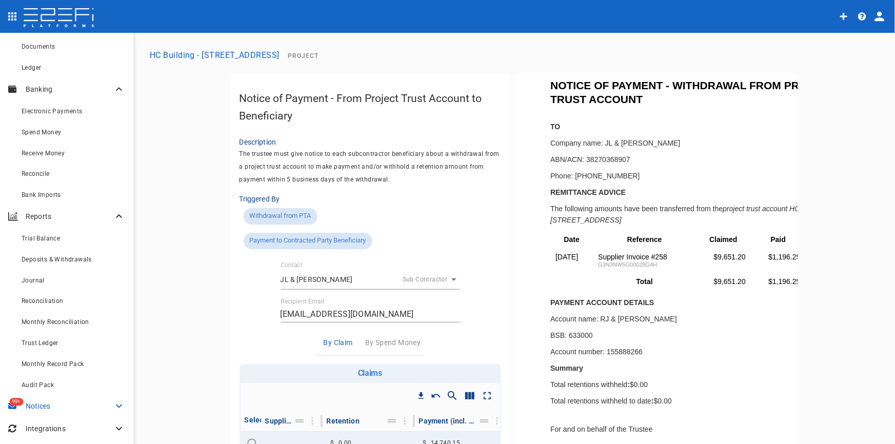
scroll to position [126, 0]
click at [46, 400] on div "99+ Notices" at bounding box center [66, 407] width 133 height 23
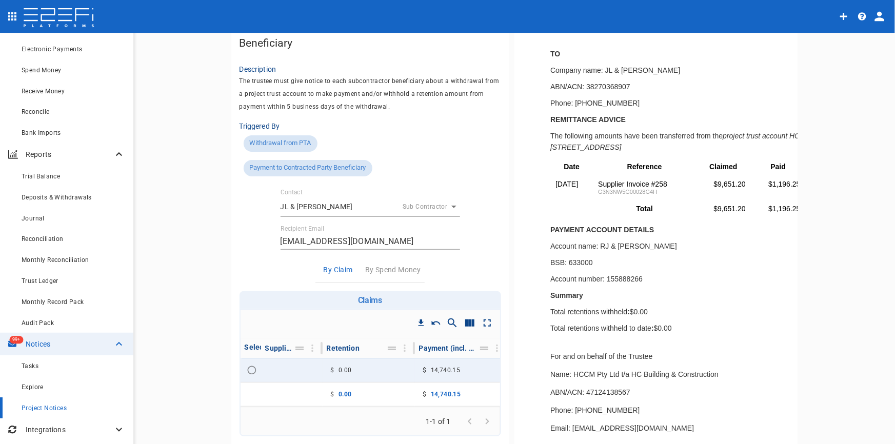
scroll to position [0, 0]
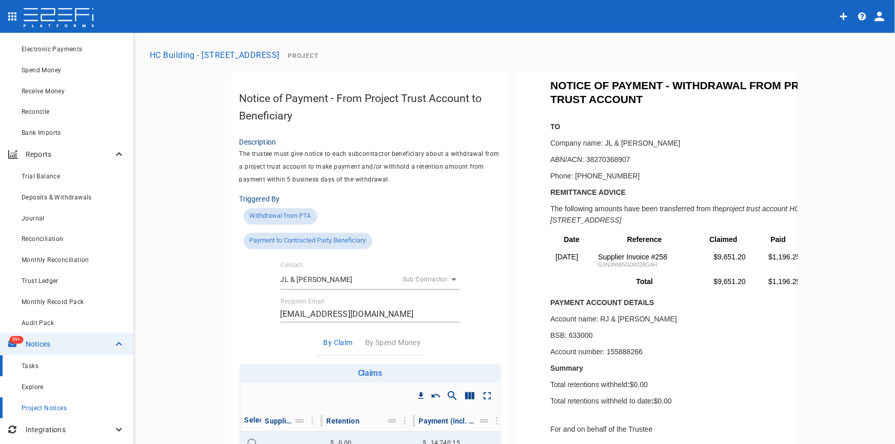
click at [36, 364] on span "Tasks" at bounding box center [30, 366] width 17 height 7
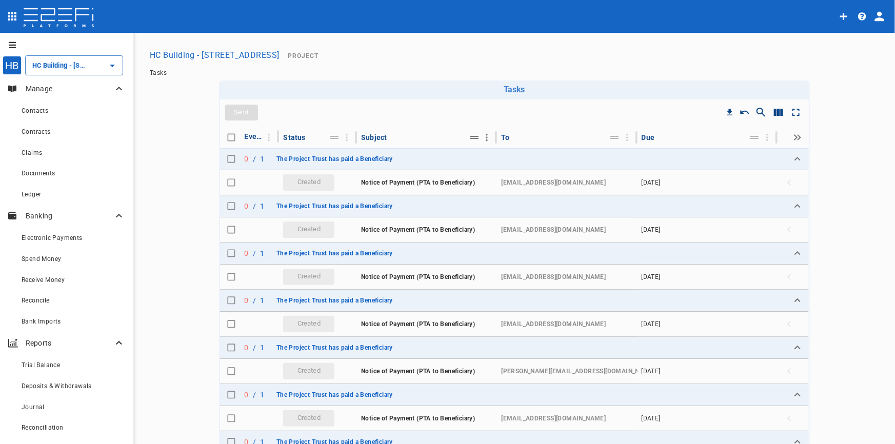
click at [482, 133] on icon "Column Actions" at bounding box center [487, 137] width 11 height 11
click at [499, 172] on div "Filter by Subject" at bounding box center [516, 174] width 70 height 10
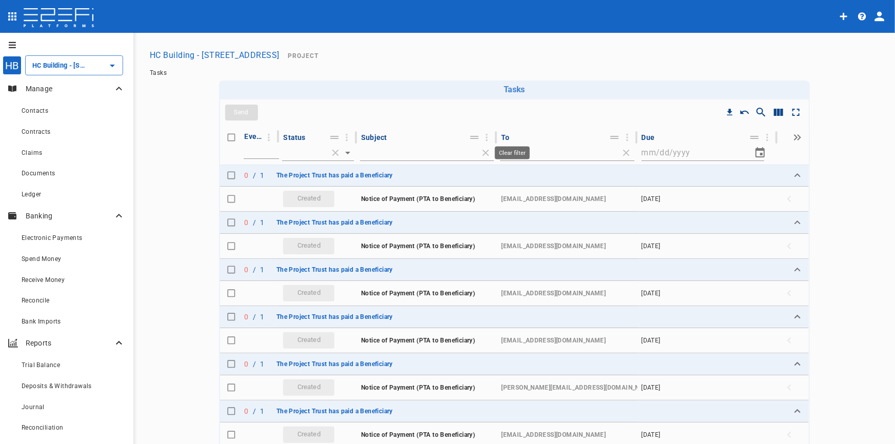
click at [479, 154] on span "Clear filter" at bounding box center [486, 153] width 16 height 16
click at [486, 135] on icon "Column Actions" at bounding box center [487, 137] width 2 height 7
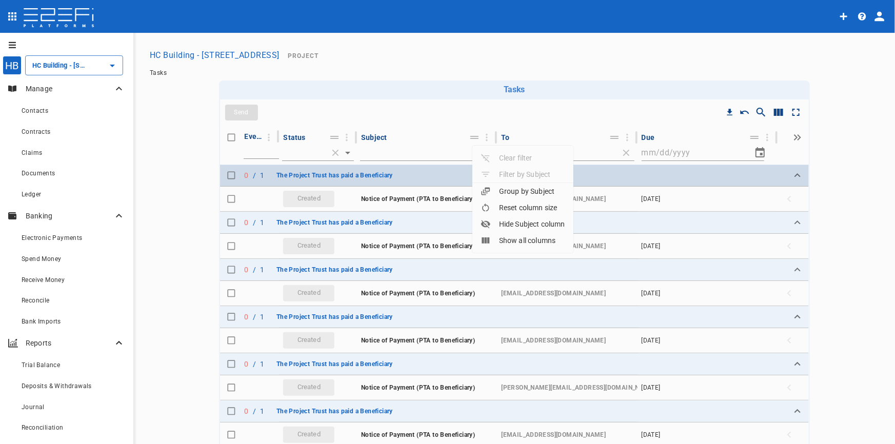
click at [499, 185] on li "Group by Subject" at bounding box center [523, 191] width 101 height 16
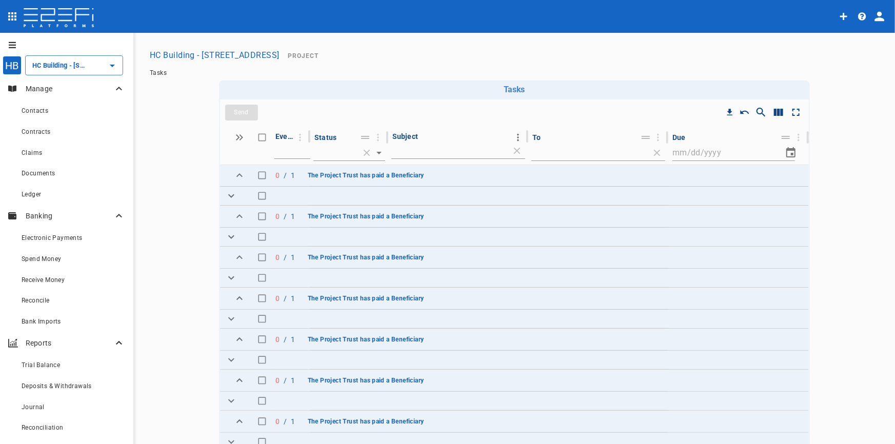
click at [517, 139] on icon "Column Actions" at bounding box center [518, 136] width 2 height 7
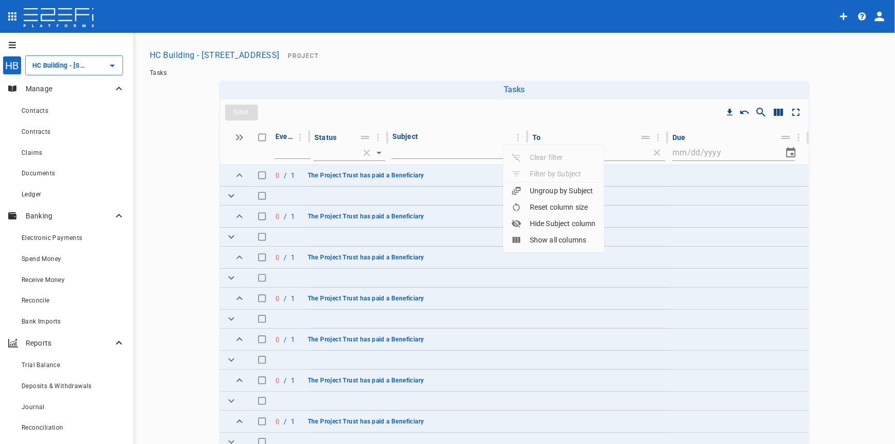
click at [486, 108] on div at bounding box center [447, 222] width 895 height 444
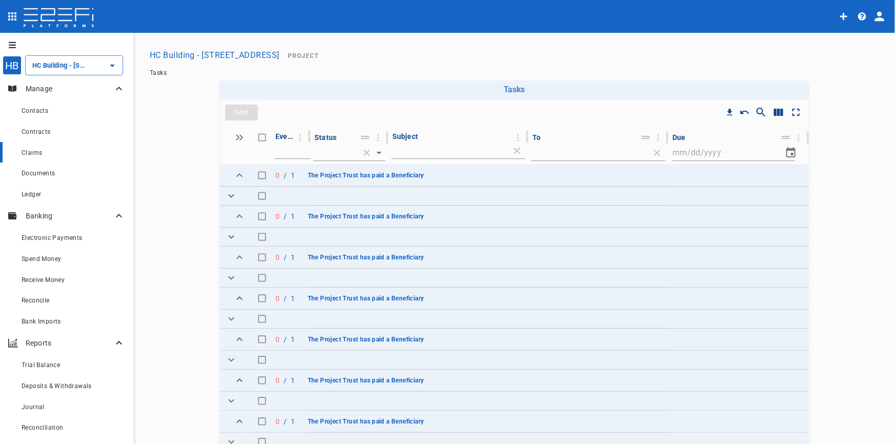
click at [46, 149] on div "Claims" at bounding box center [74, 152] width 104 height 13
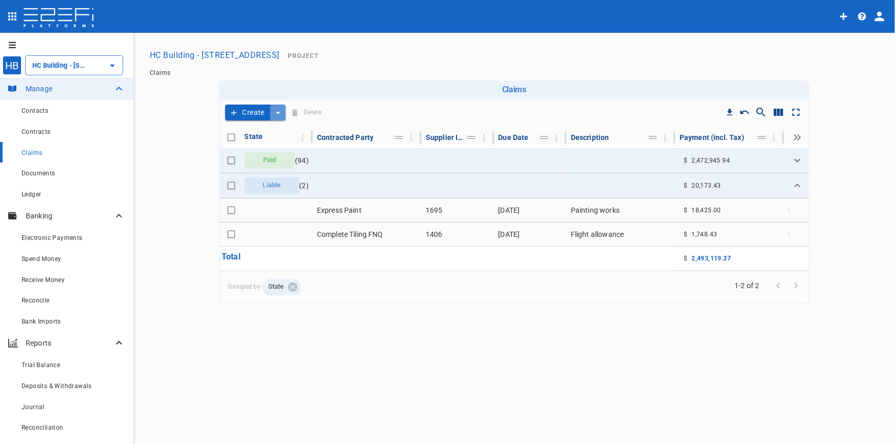
click at [273, 112] on icon "create claim type options" at bounding box center [278, 113] width 10 height 10
click at [261, 131] on span "Smart Create" at bounding box center [255, 131] width 44 height 12
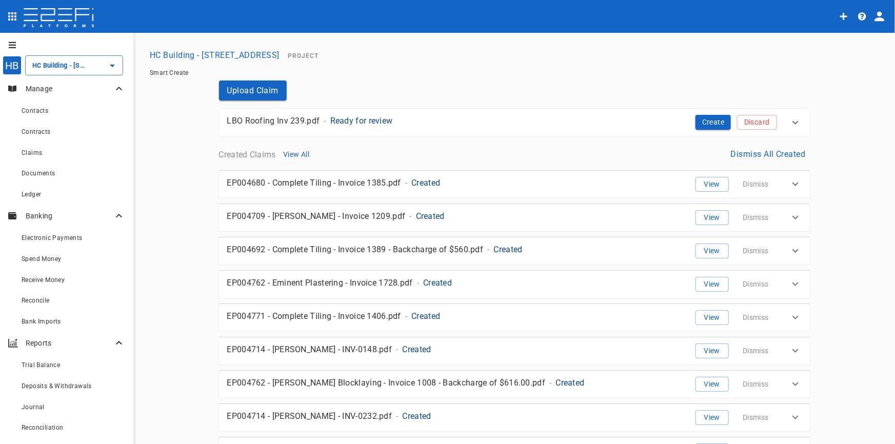
click at [379, 120] on p "Ready for review" at bounding box center [361, 121] width 63 height 12
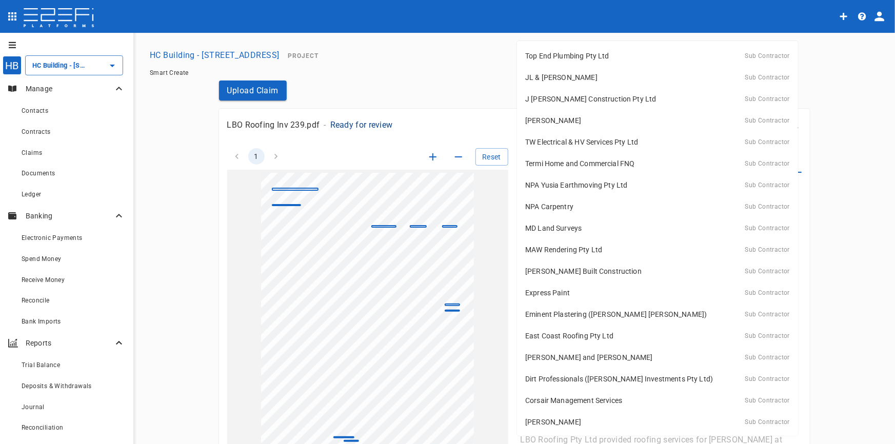
click at [793, 162] on body "HB HC Building - Lot 66 Danalgub St ​ Manage Contacts Contracts Claims Document…" at bounding box center [447, 222] width 895 height 444
click at [484, 123] on div at bounding box center [447, 222] width 895 height 444
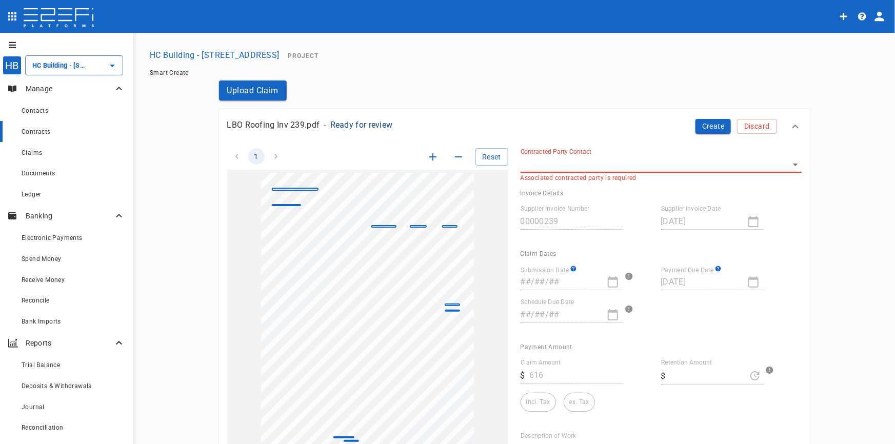
click at [38, 128] on span "Contracts" at bounding box center [36, 131] width 29 height 7
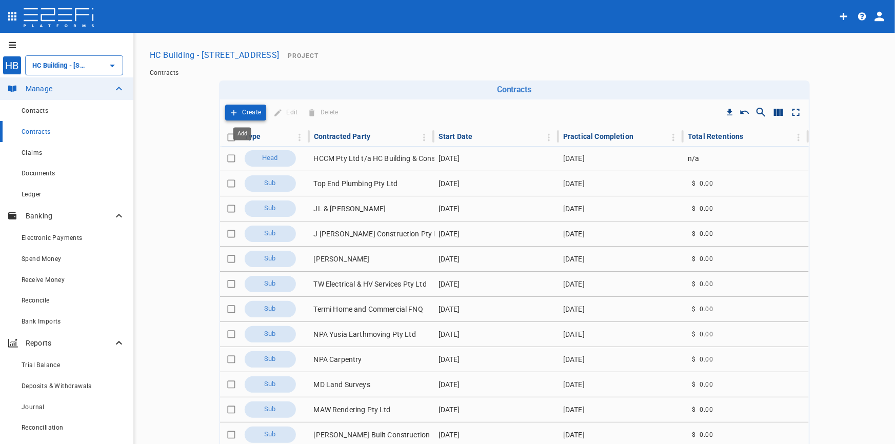
click at [229, 109] on icon "Add" at bounding box center [233, 112] width 9 height 9
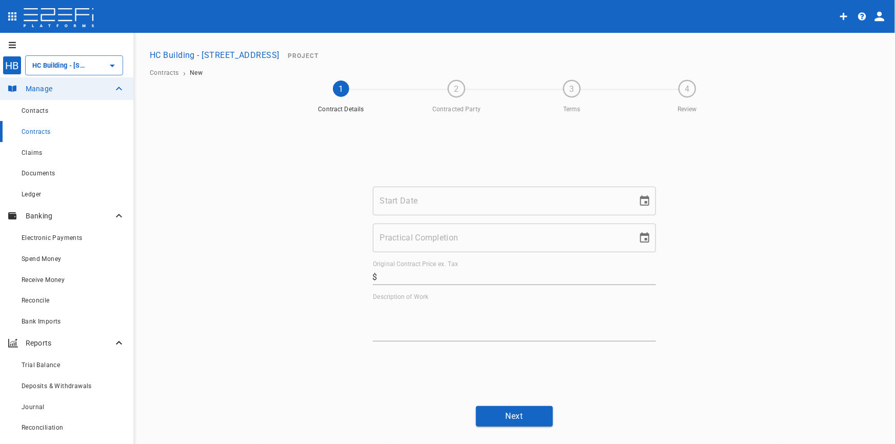
click at [421, 199] on input "Start Date" at bounding box center [502, 201] width 258 height 29
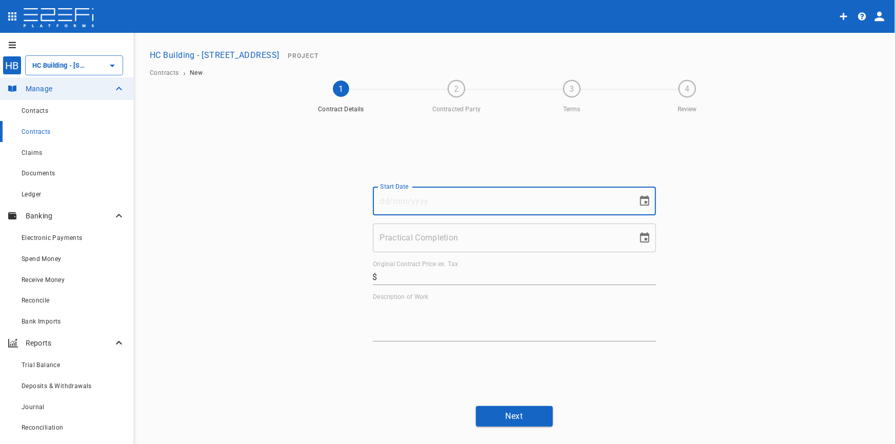
type input "1"
type input "01/08/2025"
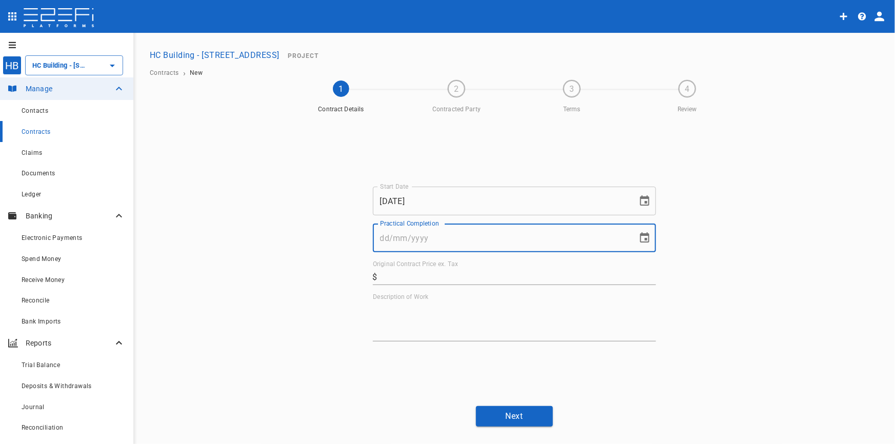
click at [435, 241] on input "Practical Completion" at bounding box center [502, 238] width 258 height 29
type input "31/10/2025"
click at [441, 279] on input "Original Contract Price ex. Tax" at bounding box center [519, 277] width 275 height 16
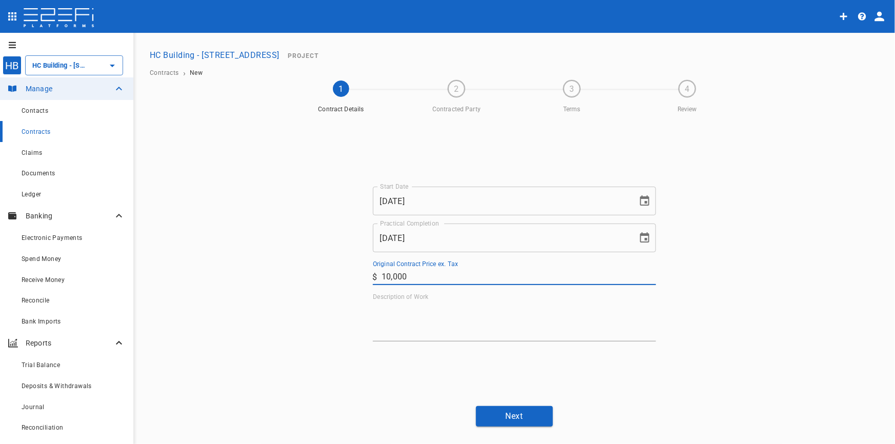
type input "10,000"
click at [442, 320] on textarea "Description of Work" at bounding box center [514, 321] width 283 height 35
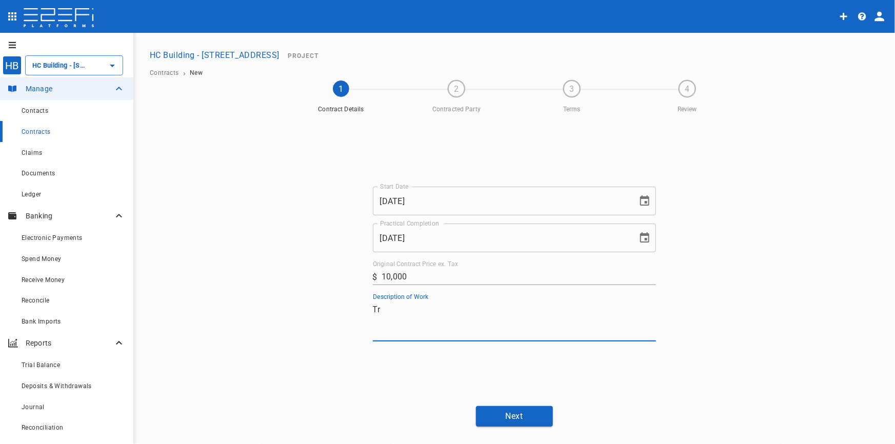
type textarea "T"
drag, startPoint x: 426, startPoint y: 305, endPoint x: 325, endPoint y: 292, distance: 101.9
click at [325, 292] on div "Start Date 01/08/2025 Start Date Practical Completion 31/10/2025 Practical Comp…" at bounding box center [515, 258] width 616 height 280
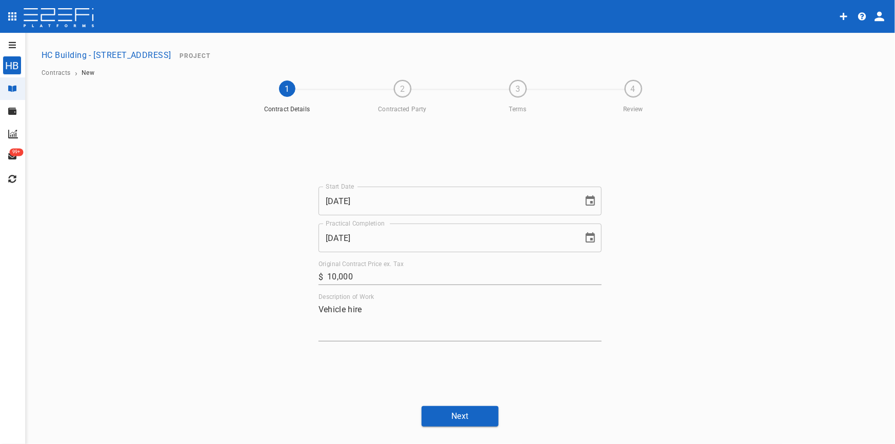
click at [25, 51] on div at bounding box center [12, 45] width 25 height 16
click at [11, 45] on icon "open drawer" at bounding box center [12, 45] width 7 height 6
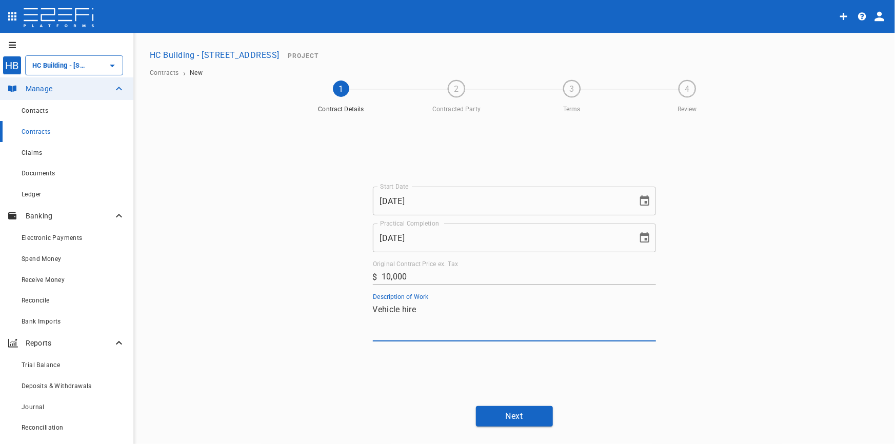
drag, startPoint x: 422, startPoint y: 309, endPoint x: 267, endPoint y: 303, distance: 155.6
click at [267, 303] on div "Start Date 01/08/2025 Start Date Practical Completion 31/10/2025 Practical Comp…" at bounding box center [515, 258] width 616 height 280
type textarea "Roofing works"
click at [513, 409] on button "Next" at bounding box center [514, 416] width 77 height 20
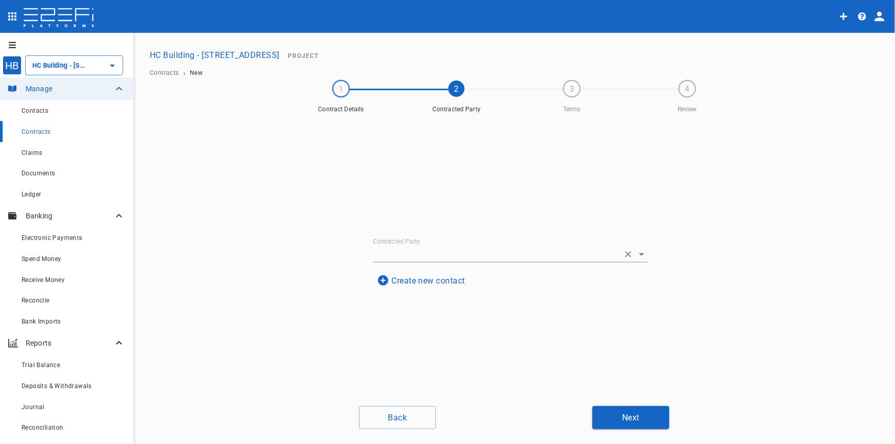
click at [642, 256] on icon "Open" at bounding box center [642, 254] width 12 height 12
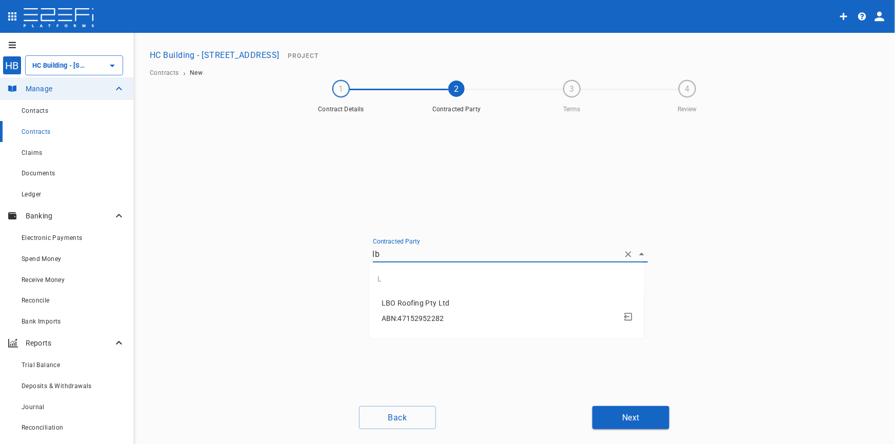
type input "lbo"
click at [424, 313] on div "ABN: 47152952282" at bounding box center [509, 318] width 255 height 19
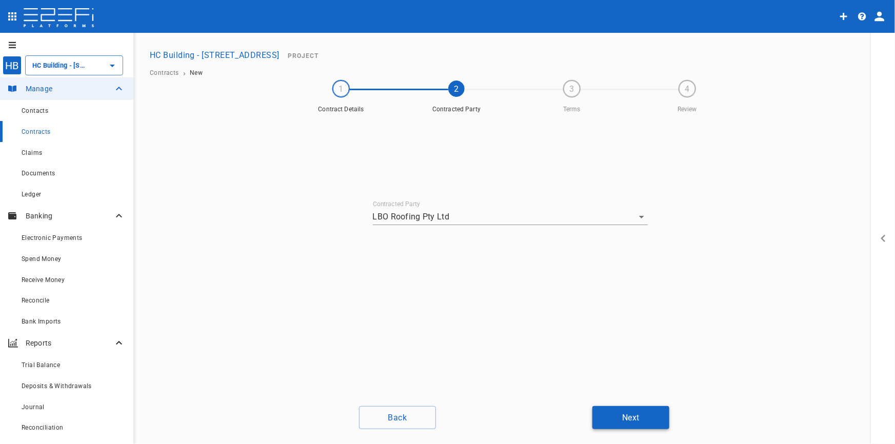
click at [632, 420] on button "Next" at bounding box center [631, 417] width 77 height 23
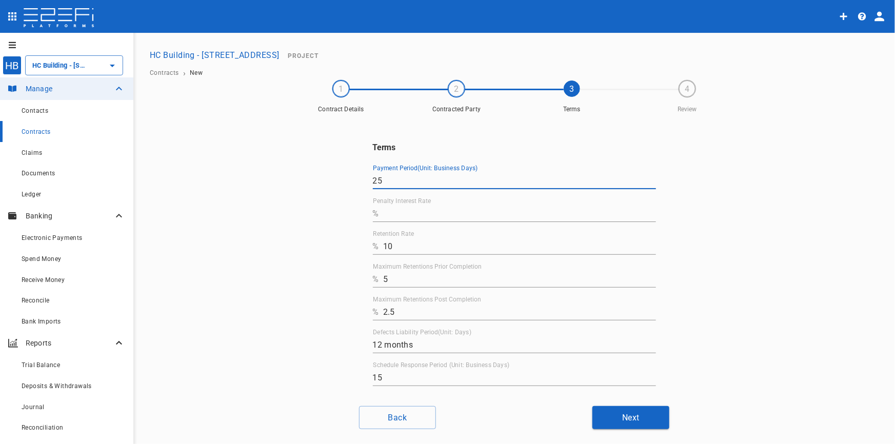
drag, startPoint x: 408, startPoint y: 180, endPoint x: 312, endPoint y: 180, distance: 96.0
click at [315, 181] on div "Terms Payment Period(Unit: Business Days) 25 Penalty Interest Rate % Retention …" at bounding box center [515, 258] width 616 height 280
type input "10"
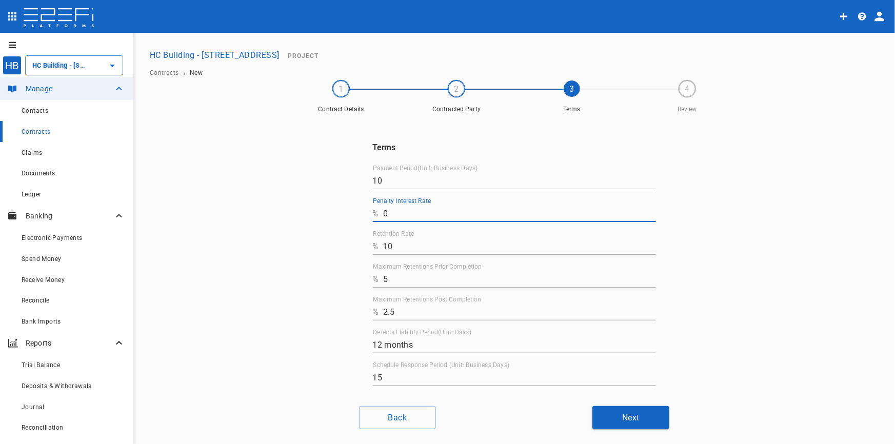
type input "0"
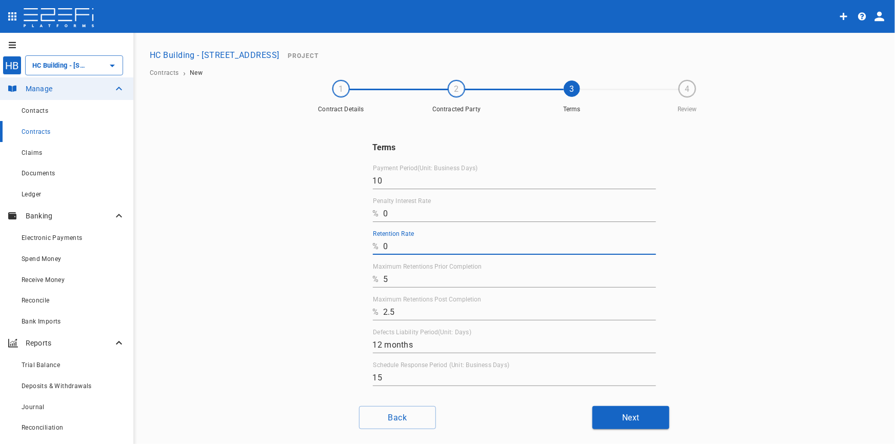
type input "0"
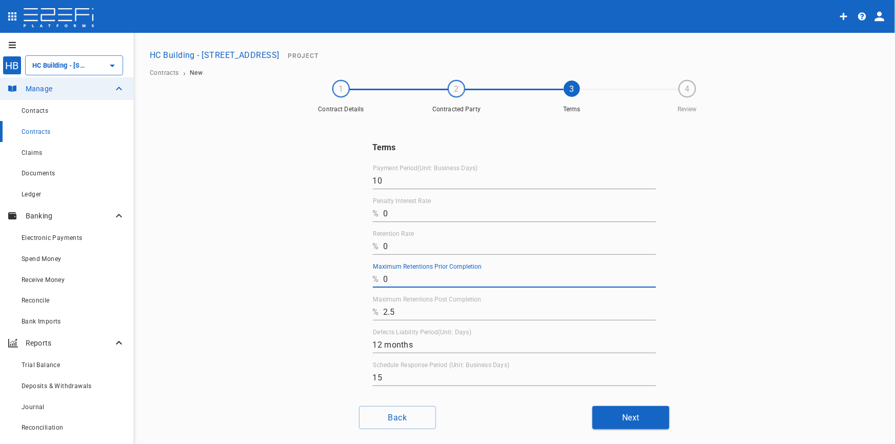
type input "0"
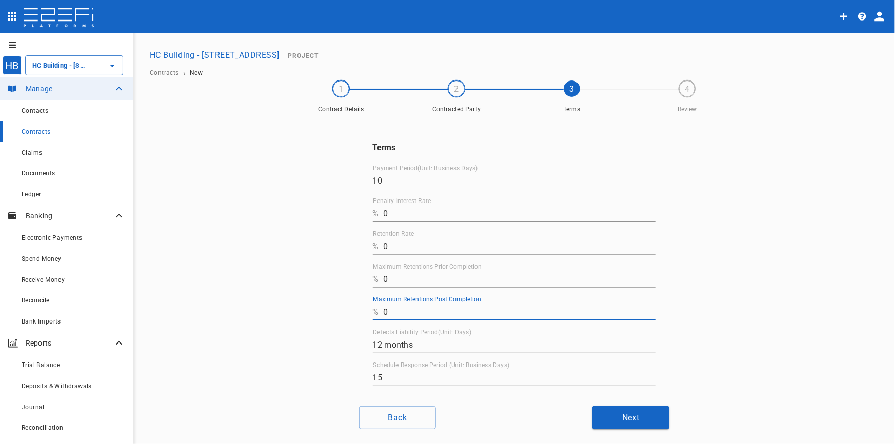
type input "0"
click at [605, 418] on button "Next" at bounding box center [631, 417] width 77 height 23
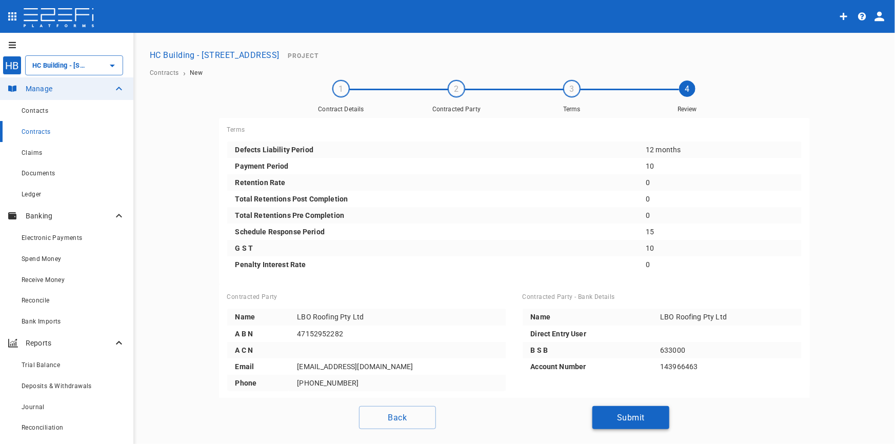
click at [618, 419] on button "Submit" at bounding box center [631, 417] width 77 height 23
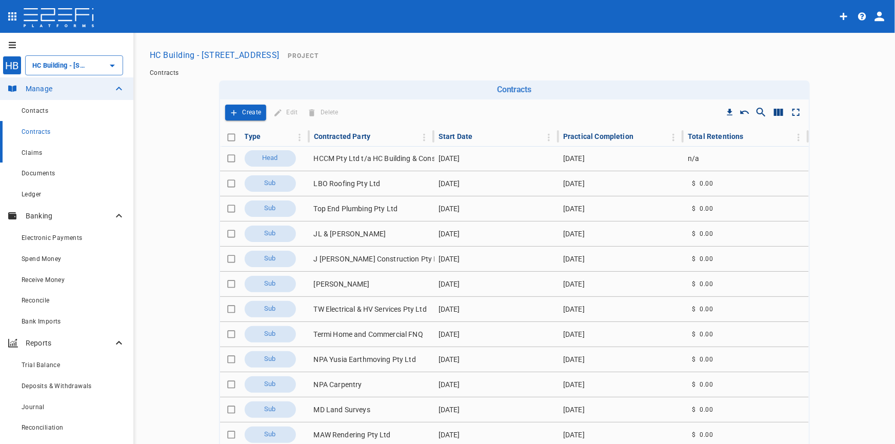
click at [26, 157] on div "Claims" at bounding box center [74, 152] width 104 height 13
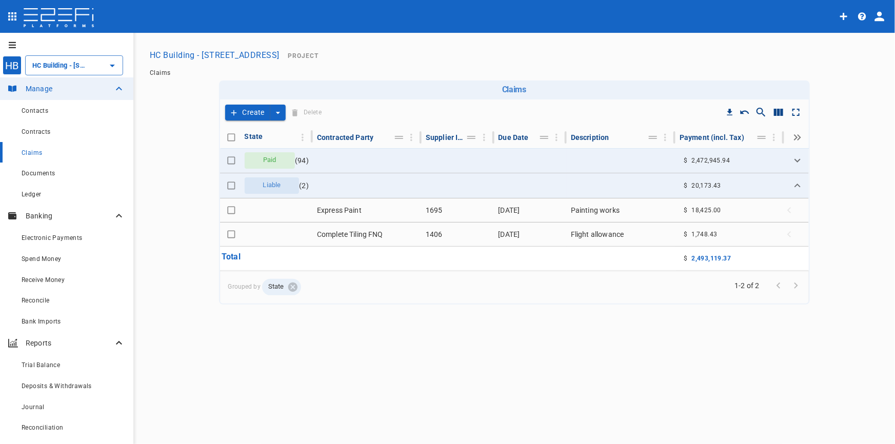
click at [266, 112] on button "Create" at bounding box center [247, 113] width 45 height 16
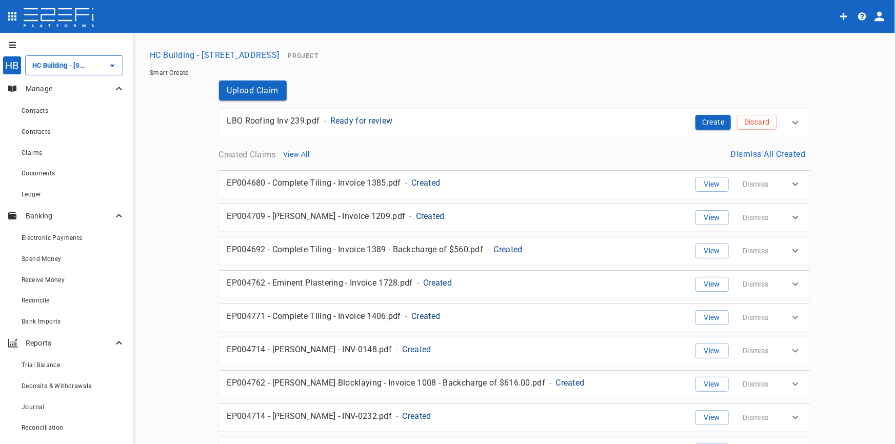
click at [375, 125] on p "Ready for review" at bounding box center [361, 121] width 63 height 12
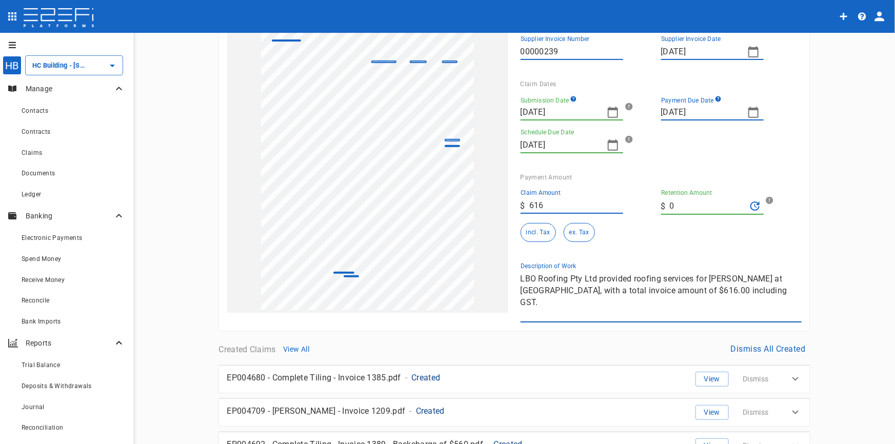
scroll to position [186, 0]
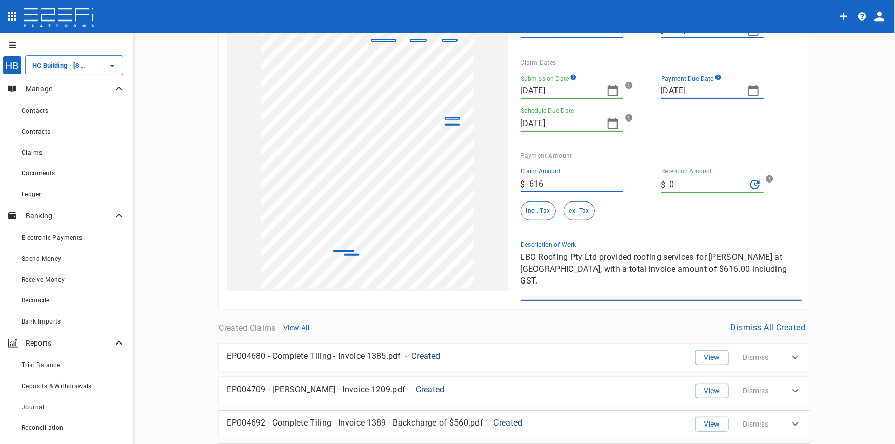
click at [403, 251] on div "1 Reset SupplierInvoiceNumber: 00000239 ClaimAmount: 616.00 GSTAmount: 56.00 Su…" at bounding box center [508, 125] width 587 height 351
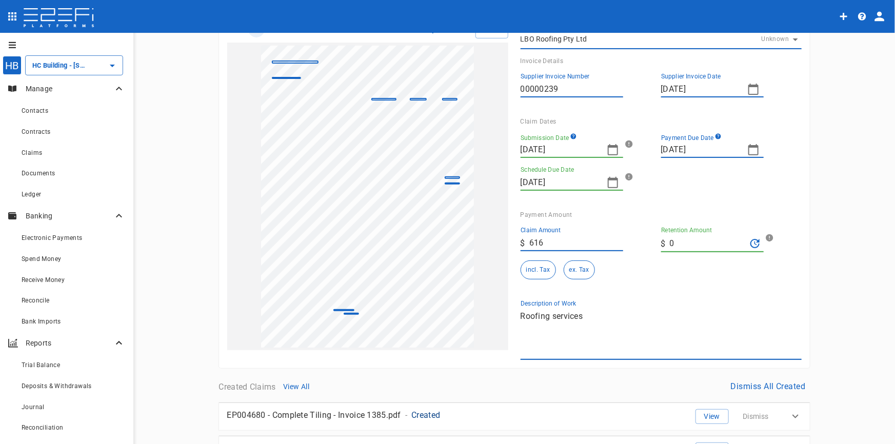
scroll to position [0, 0]
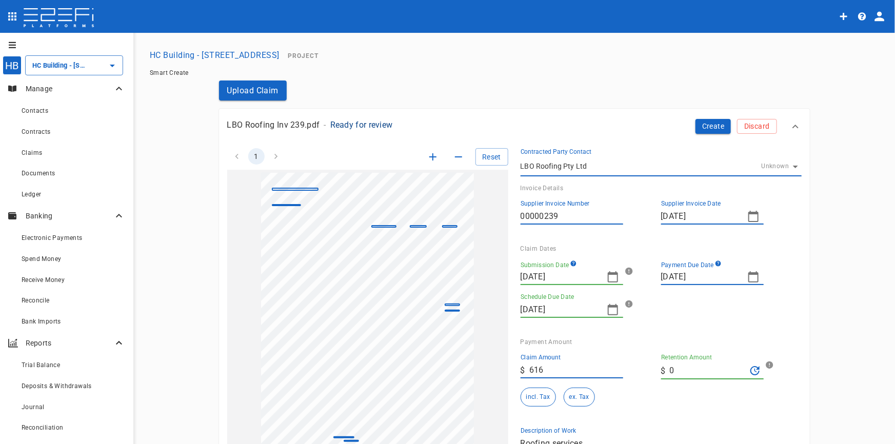
type textarea "Roofing services"
click at [613, 275] on icon "button" at bounding box center [613, 276] width 10 height 11
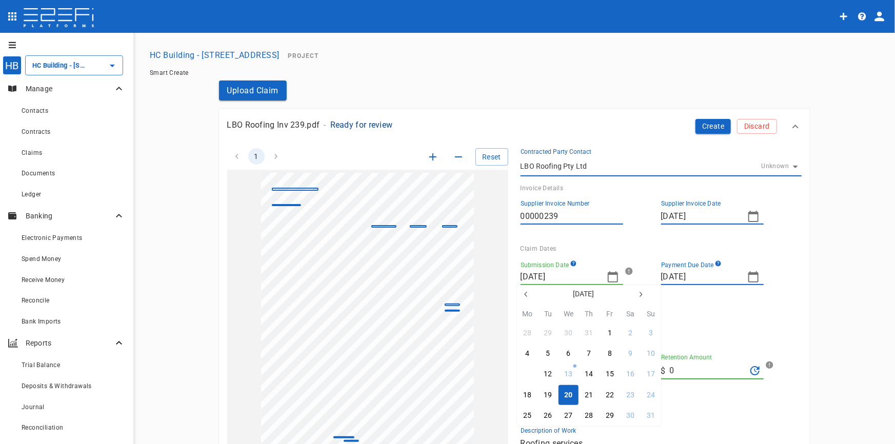
click at [523, 375] on div "11" at bounding box center [527, 374] width 8 height 11
type input "11/08/2025"
type input "02/09/2025"
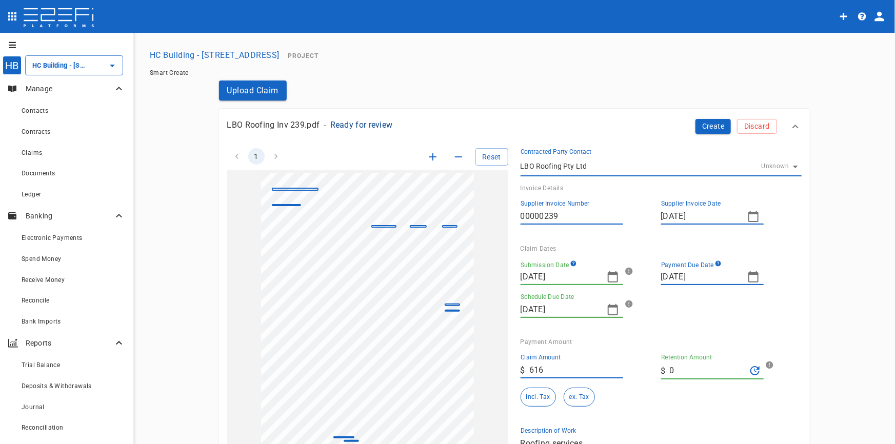
click at [749, 273] on icon "button" at bounding box center [754, 276] width 10 height 11
click at [667, 417] on div "25" at bounding box center [668, 416] width 8 height 11
type input "25/08/2025"
click at [711, 124] on button "Create" at bounding box center [714, 126] width 36 height 15
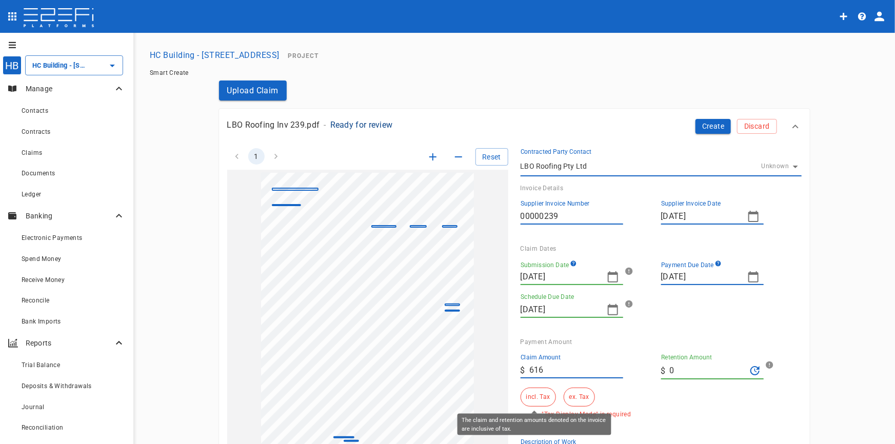
click at [533, 399] on button "incl. Tax" at bounding box center [538, 397] width 35 height 19
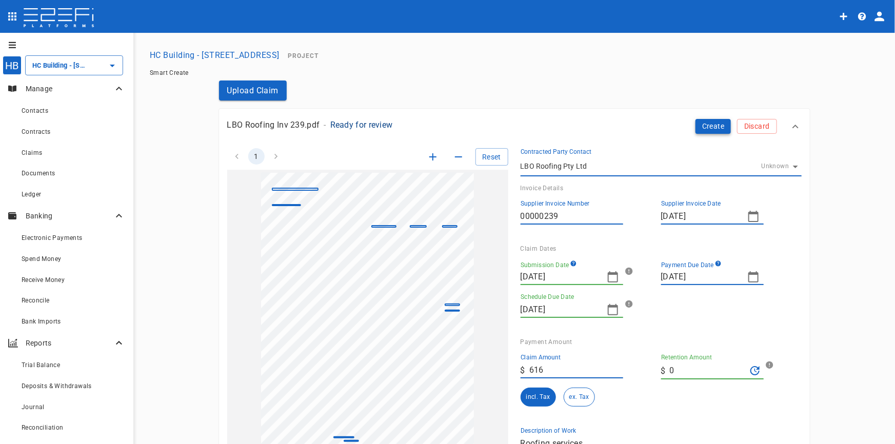
click at [704, 126] on button "Create" at bounding box center [714, 126] width 36 height 15
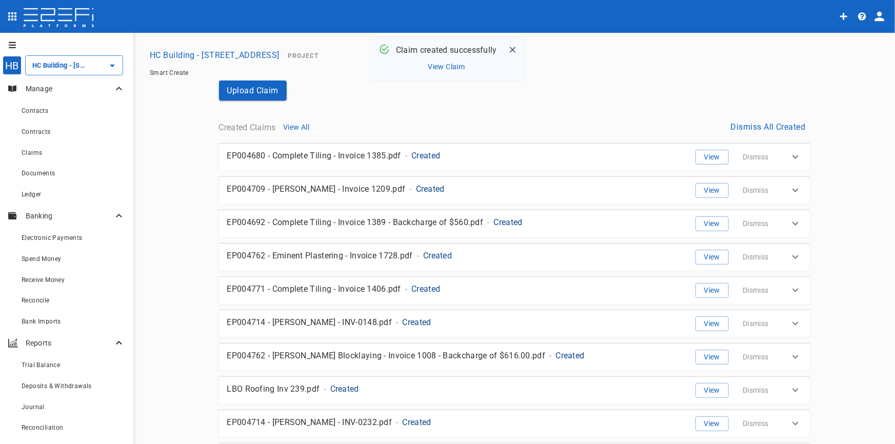
click at [455, 71] on button "View Claim" at bounding box center [447, 67] width 42 height 14
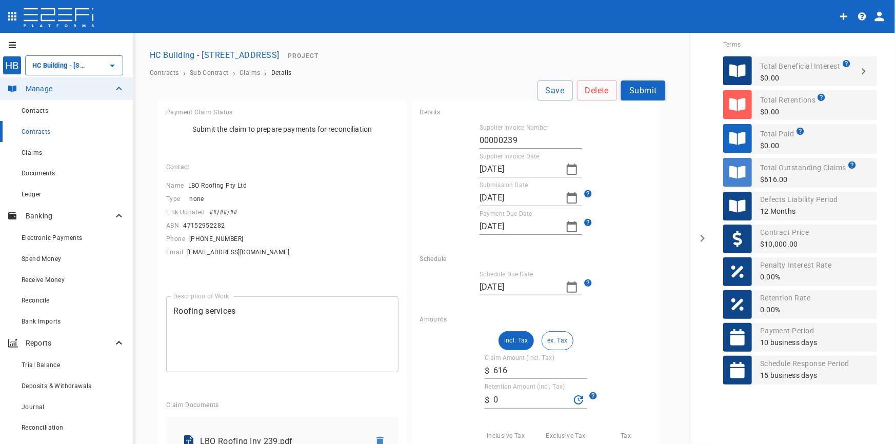
click at [628, 89] on button "Submit" at bounding box center [643, 91] width 44 height 20
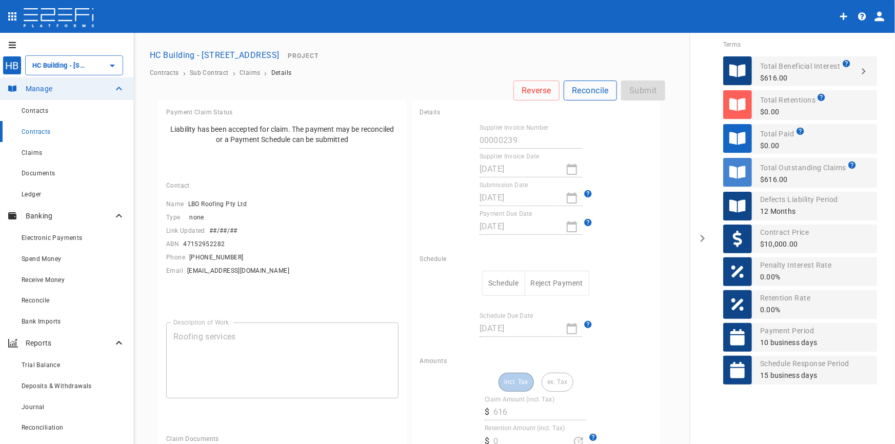
click at [588, 90] on button "Reconcile" at bounding box center [590, 91] width 53 height 20
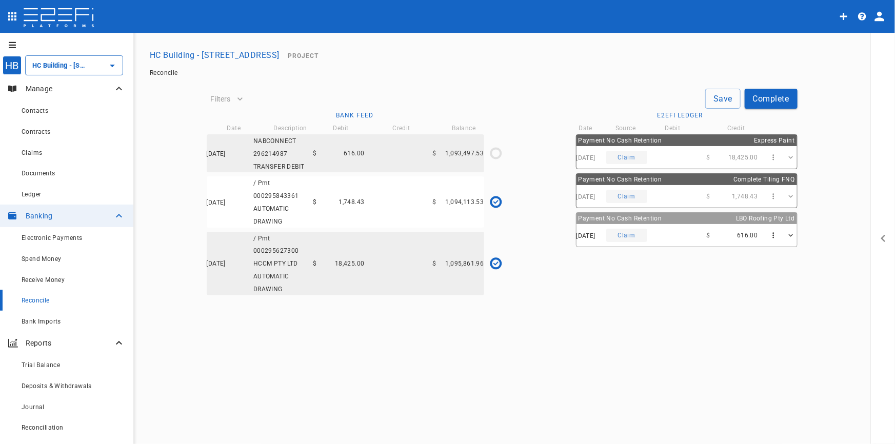
click at [369, 150] on div "19/08/2025 NABCONNECT 296214987 TRANSFER DEBIT $ 616.00 $ 1,093,497.53" at bounding box center [346, 153] width 278 height 38
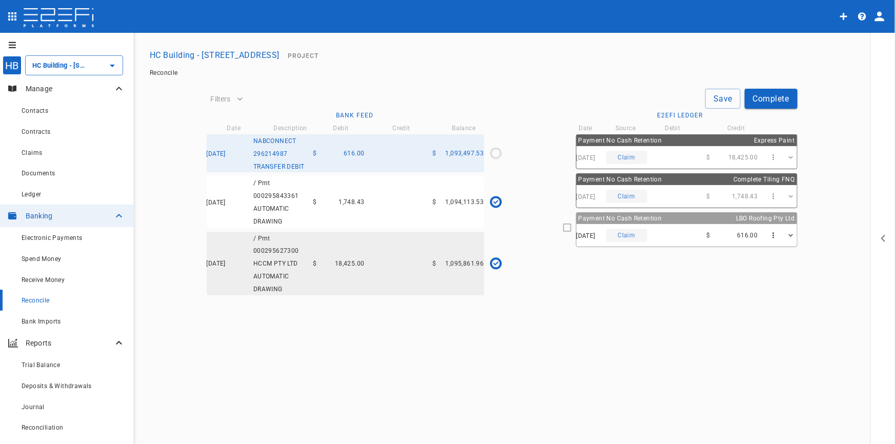
click at [461, 151] on span "1,093,497.53" at bounding box center [465, 153] width 38 height 7
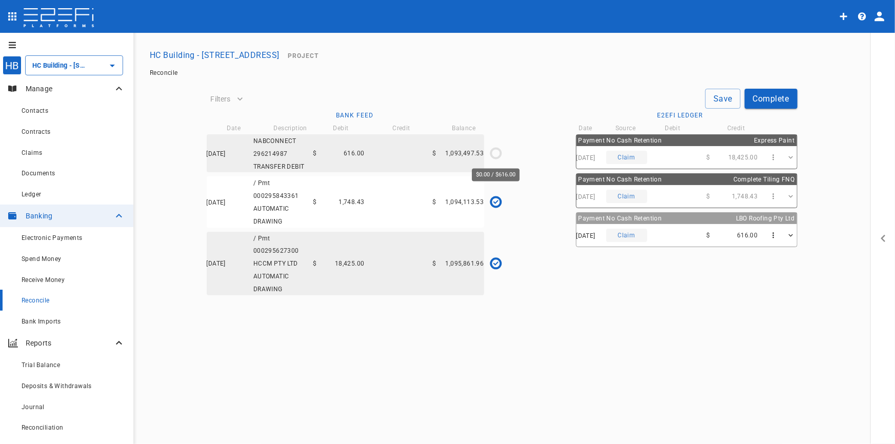
click at [493, 154] on icon "$0.00 / $616.00" at bounding box center [496, 153] width 15 height 15
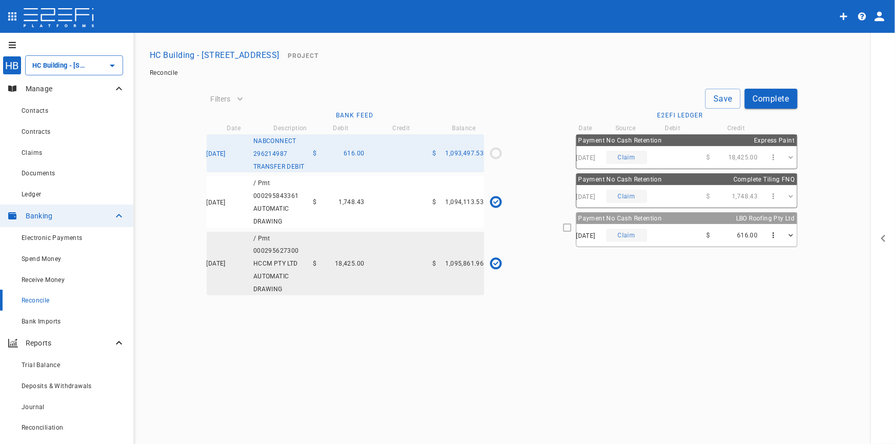
click at [653, 238] on div "25/08/2025 Claim $ 616.00" at bounding box center [687, 235] width 221 height 23
type input "19/08/2025"
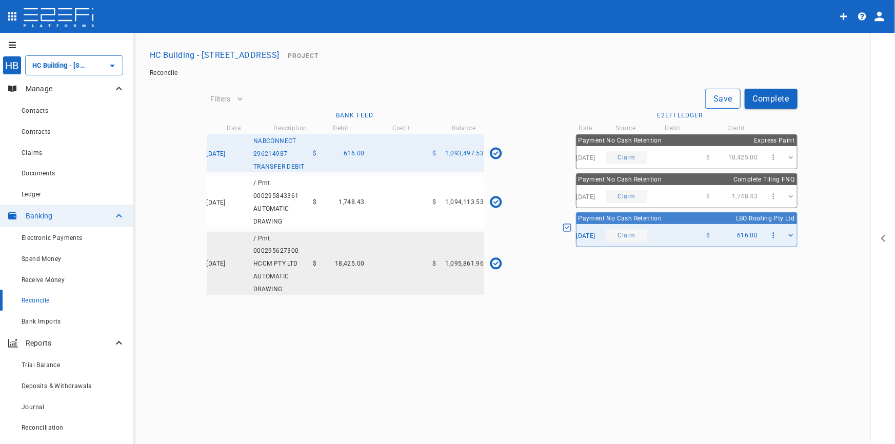
click at [713, 93] on button "Save" at bounding box center [723, 99] width 35 height 20
click at [780, 104] on button "Complete" at bounding box center [771, 99] width 53 height 20
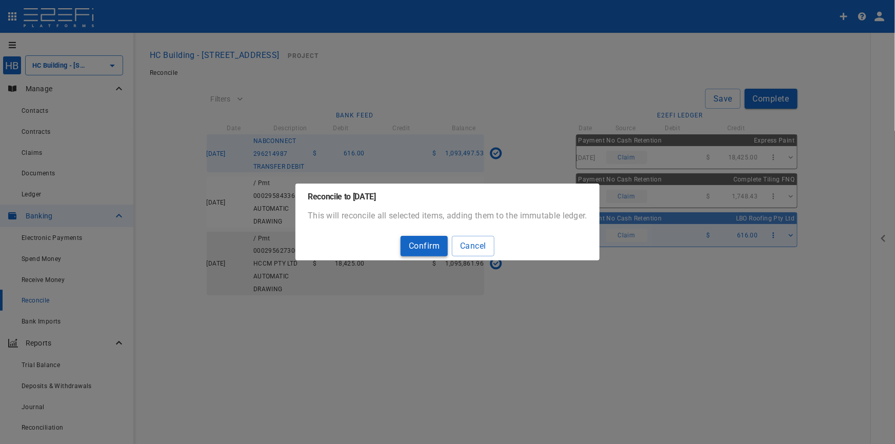
click at [412, 248] on button "Confirm" at bounding box center [424, 246] width 47 height 20
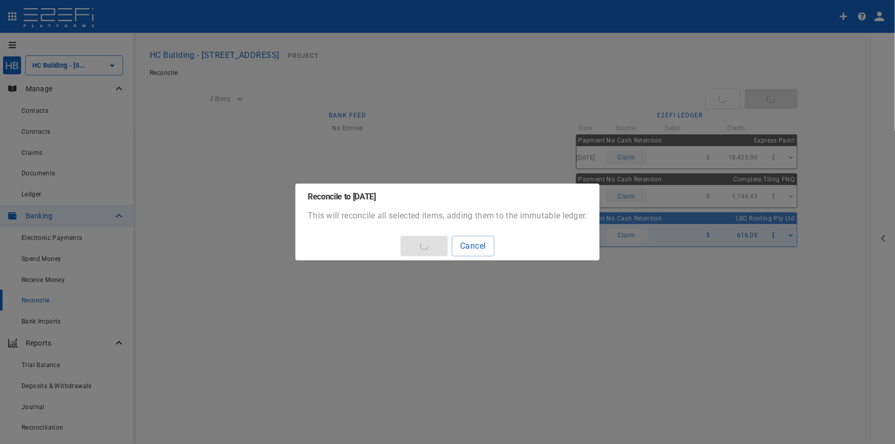
type input "1,114,286.96"
type input "[DATE]"
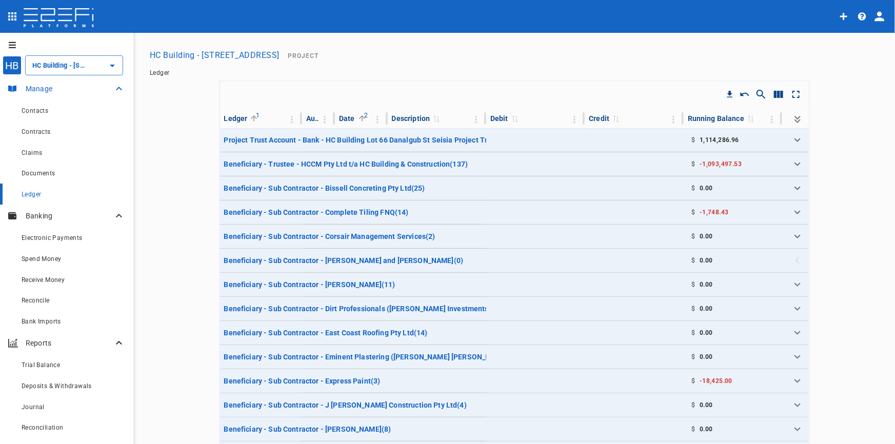
click at [27, 91] on p "Manage" at bounding box center [69, 89] width 87 height 10
click at [196, 57] on button "HC Building - [STREET_ADDRESS]" at bounding box center [215, 55] width 138 height 20
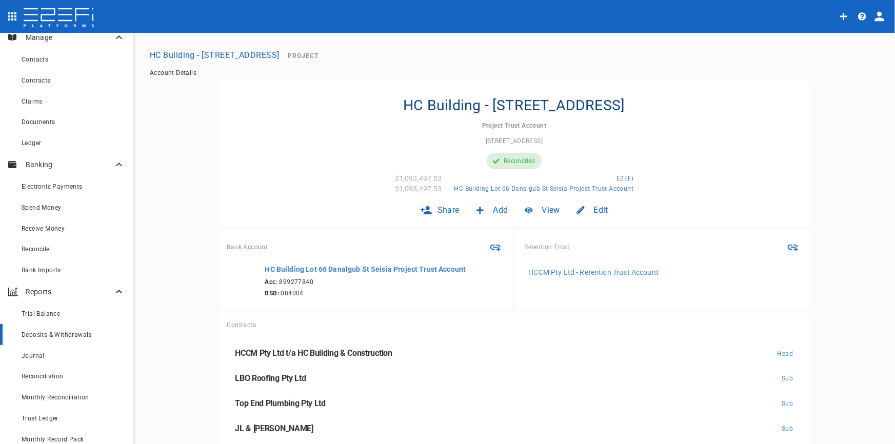
scroll to position [186, 0]
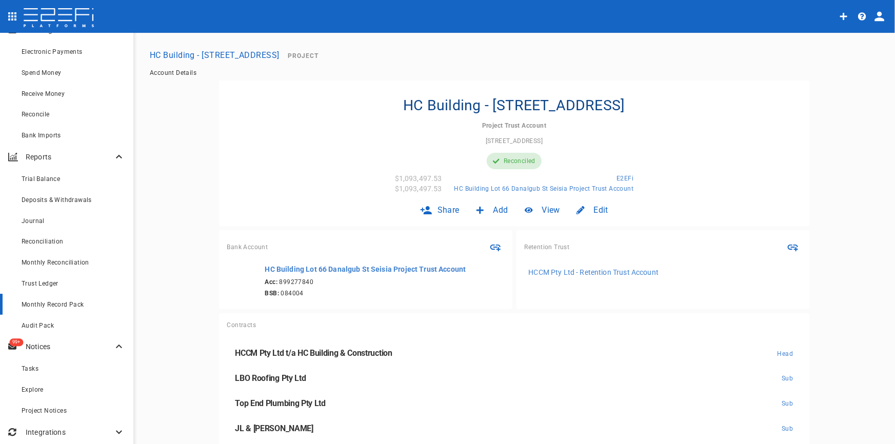
click at [67, 305] on span "Monthly Record Pack" at bounding box center [53, 304] width 63 height 7
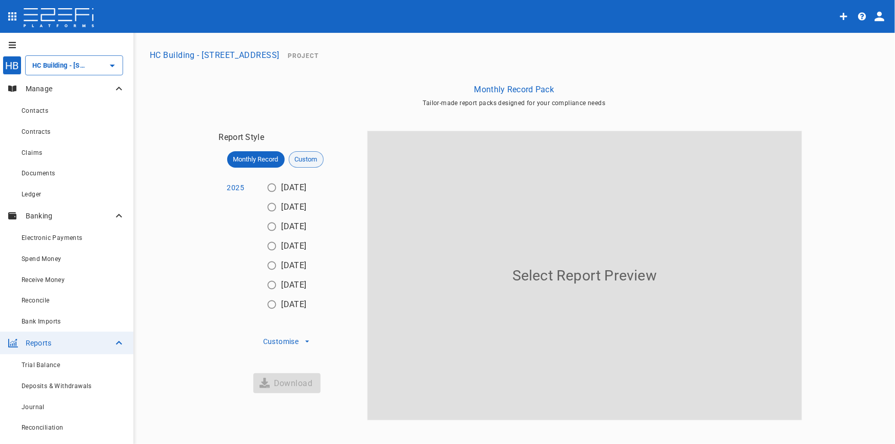
click at [301, 162] on span "Custom" at bounding box center [306, 159] width 34 height 10
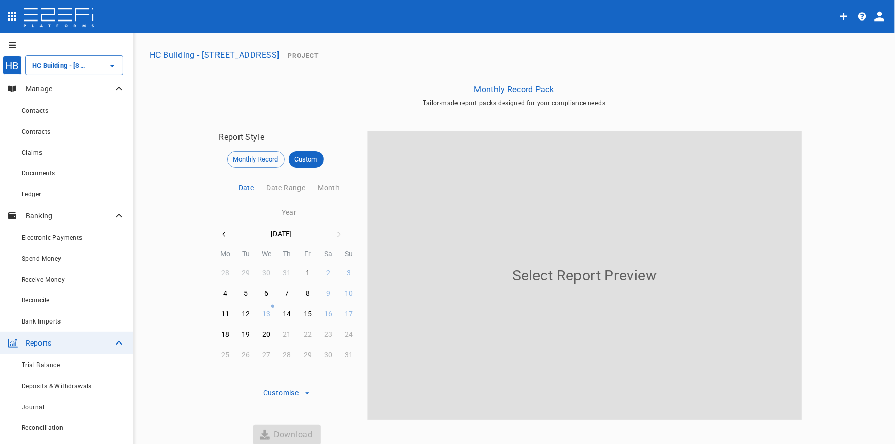
click at [220, 237] on icon "button" at bounding box center [224, 234] width 8 height 8
click at [220, 234] on icon "button" at bounding box center [224, 234] width 8 height 8
click at [220, 233] on icon "button" at bounding box center [224, 234] width 8 height 8
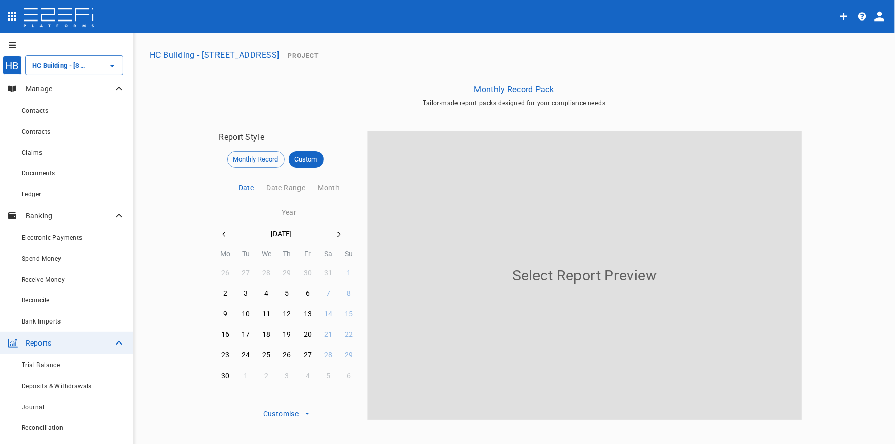
click at [220, 233] on icon "button" at bounding box center [224, 234] width 8 height 8
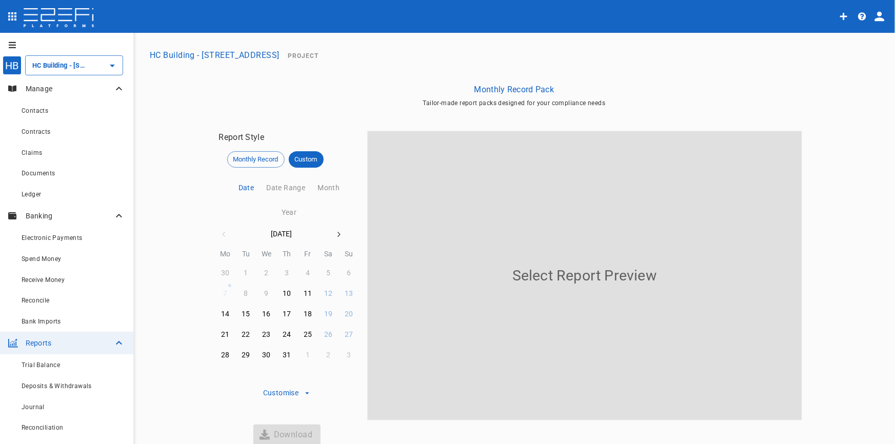
click at [335, 231] on icon "button" at bounding box center [339, 234] width 8 height 8
click at [220, 230] on icon "button" at bounding box center [224, 234] width 8 height 8
click at [285, 352] on div "31" at bounding box center [287, 355] width 8 height 11
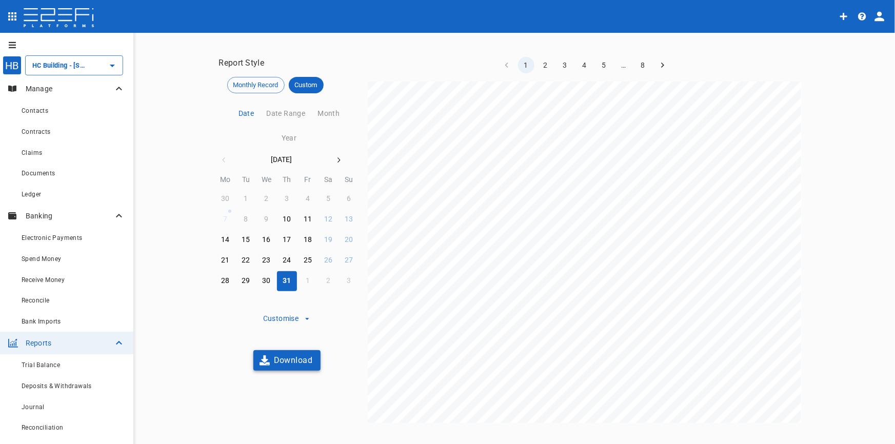
click at [270, 360] on button "Download" at bounding box center [287, 360] width 68 height 20
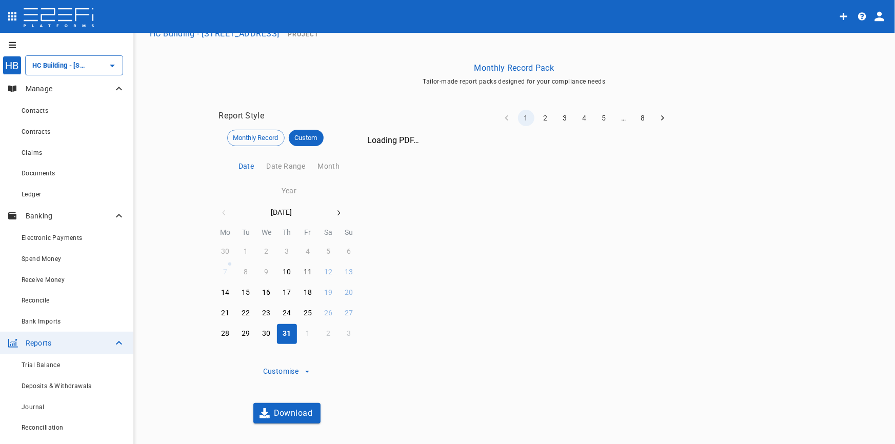
scroll to position [74, 0]
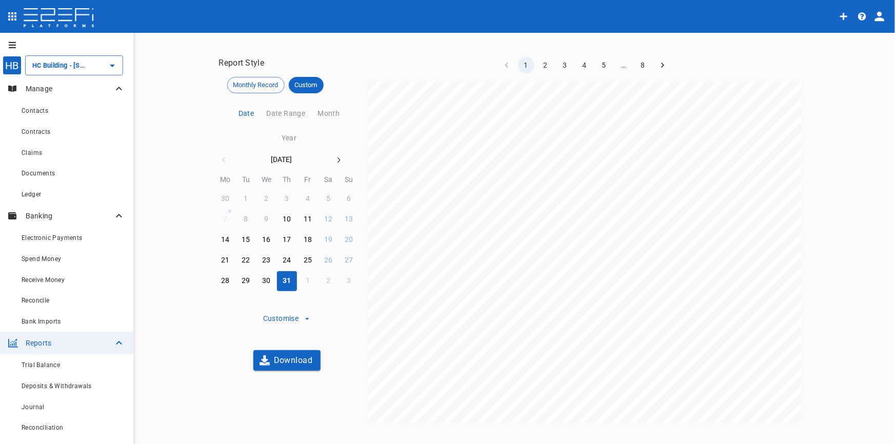
click at [330, 155] on button "button" at bounding box center [338, 160] width 18 height 18
click at [324, 281] on div "30" at bounding box center [328, 281] width 8 height 11
click at [246, 81] on span "Monthly Record" at bounding box center [256, 85] width 56 height 10
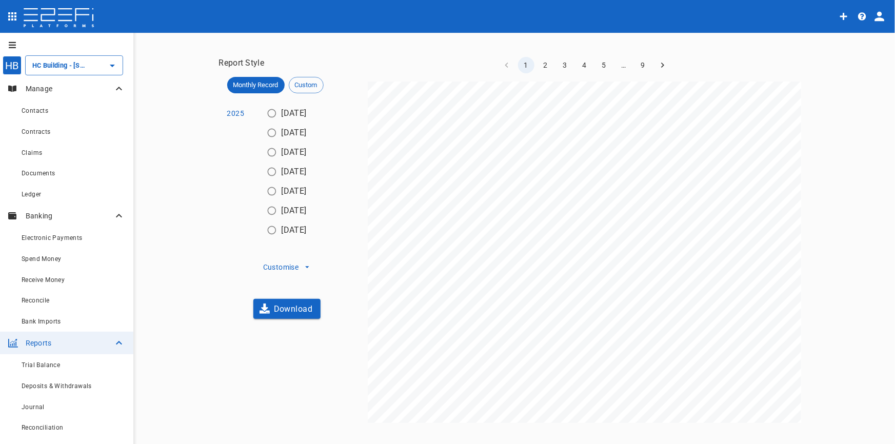
click at [289, 266] on button "Customise" at bounding box center [287, 268] width 53 height 14
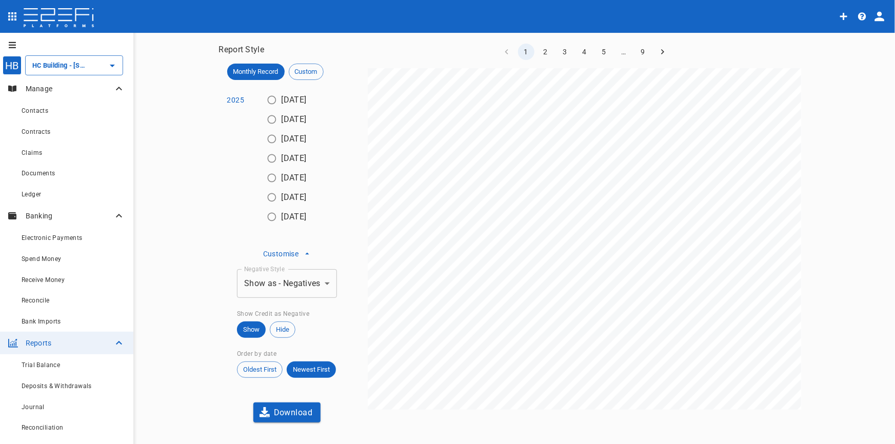
scroll to position [0, 0]
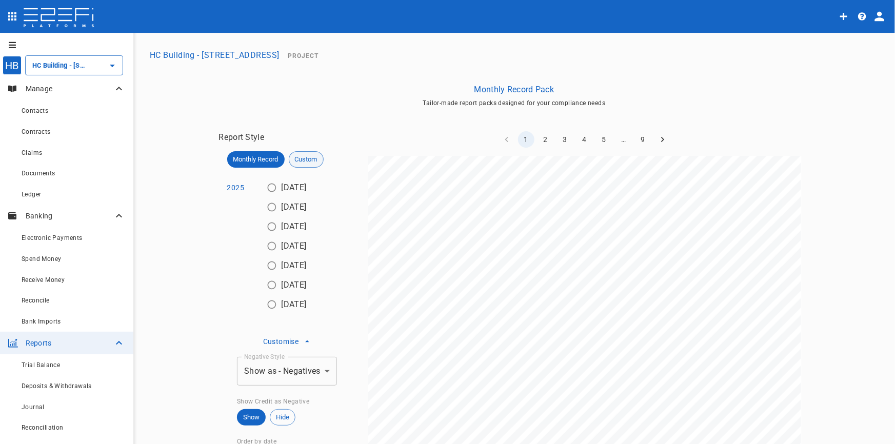
click at [301, 159] on span "Custom" at bounding box center [306, 159] width 34 height 10
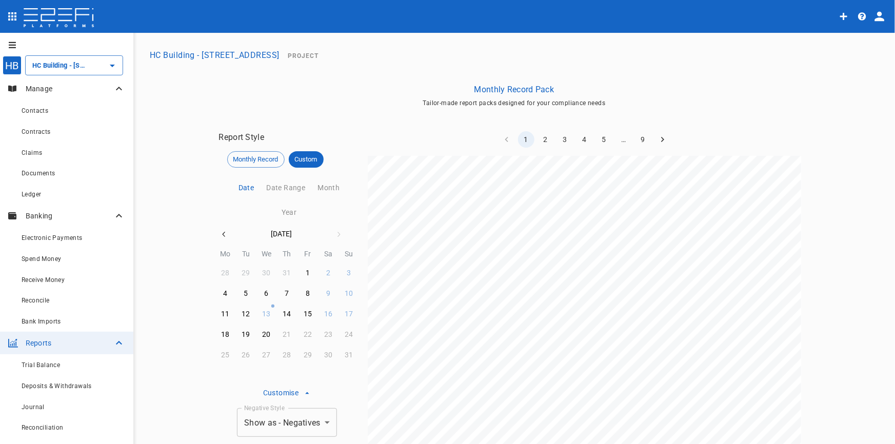
click at [220, 236] on icon "button" at bounding box center [224, 234] width 8 height 8
click at [222, 236] on icon "button" at bounding box center [223, 234] width 3 height 5
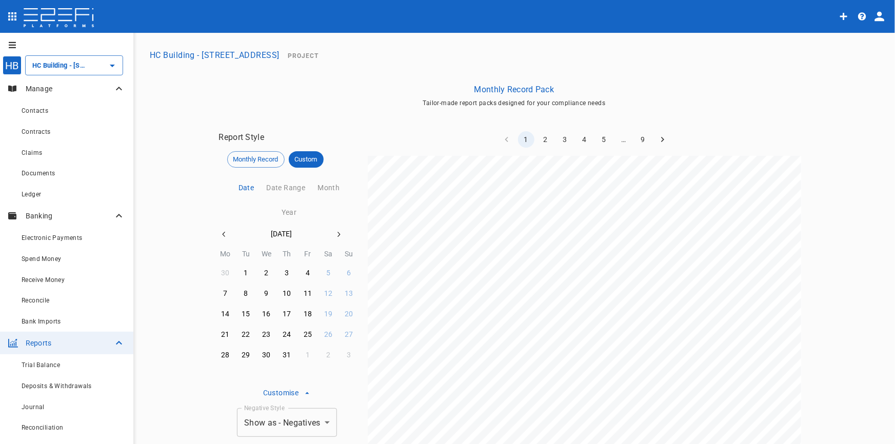
click at [222, 236] on icon "button" at bounding box center [223, 234] width 3 height 5
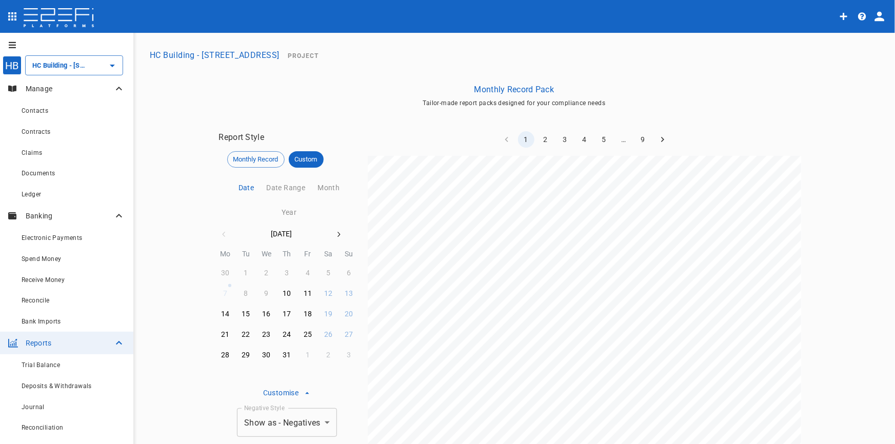
click at [339, 229] on button "button" at bounding box center [338, 234] width 18 height 18
click at [306, 272] on div "1" at bounding box center [308, 273] width 4 height 11
click at [286, 187] on button "Date Range" at bounding box center [283, 188] width 51 height 25
click at [306, 276] on div "1" at bounding box center [308, 273] width 4 height 11
click at [318, 353] on button "30" at bounding box center [328, 356] width 20 height 20
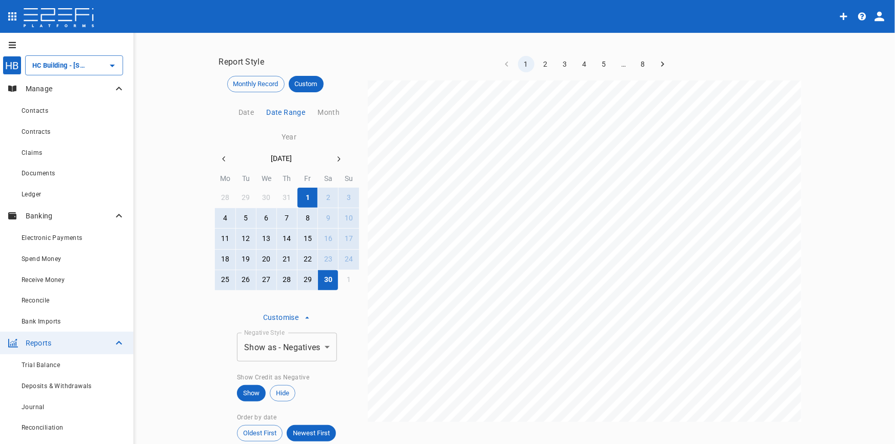
scroll to position [139, 0]
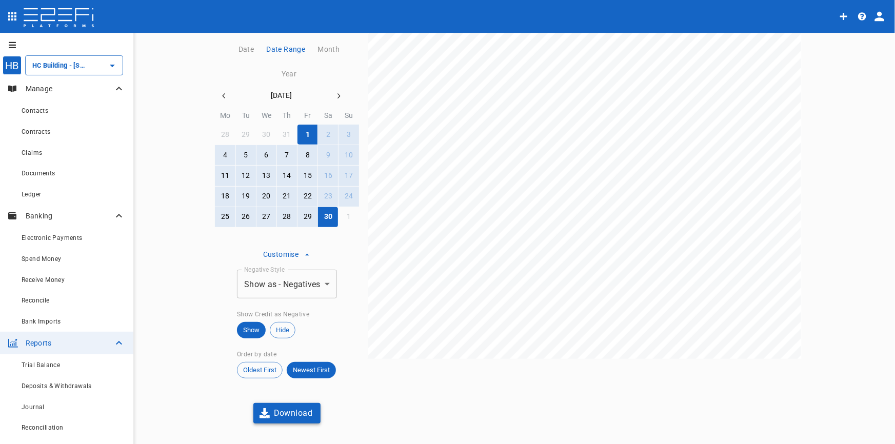
click at [285, 411] on button "Download" at bounding box center [287, 413] width 68 height 20
click at [337, 94] on icon "button" at bounding box center [339, 96] width 8 height 8
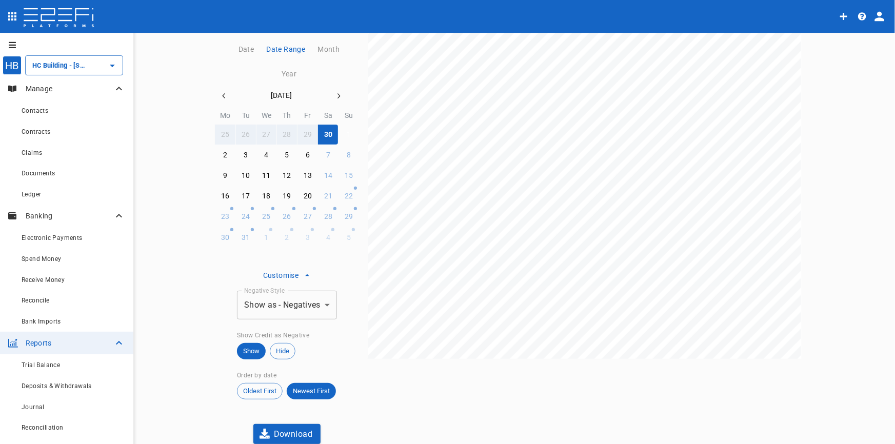
click at [347, 133] on div "1" at bounding box center [349, 134] width 4 height 11
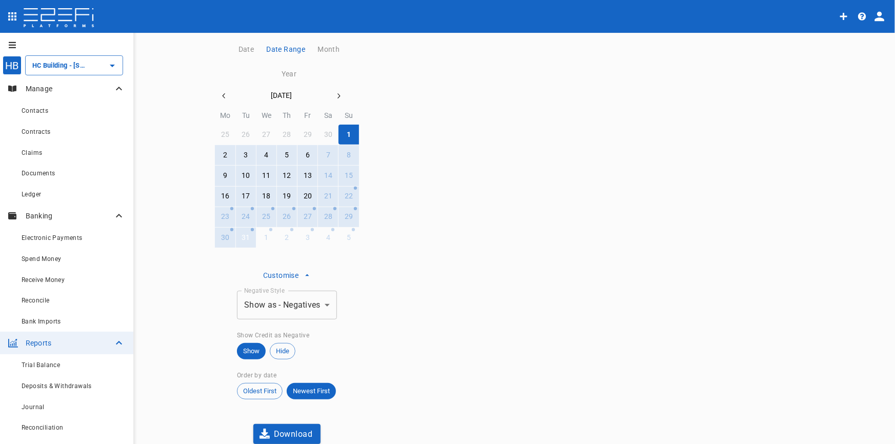
click at [242, 236] on div "31" at bounding box center [246, 237] width 8 height 11
click at [275, 432] on button "Download" at bounding box center [287, 434] width 68 height 20
click at [335, 96] on icon "button" at bounding box center [339, 96] width 8 height 8
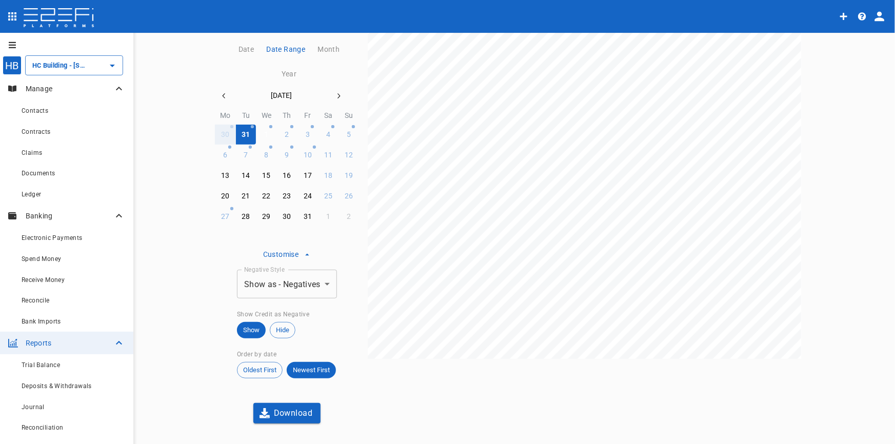
drag, startPoint x: 266, startPoint y: 133, endPoint x: 261, endPoint y: 134, distance: 5.2
click at [266, 134] on button "1" at bounding box center [267, 135] width 20 height 20
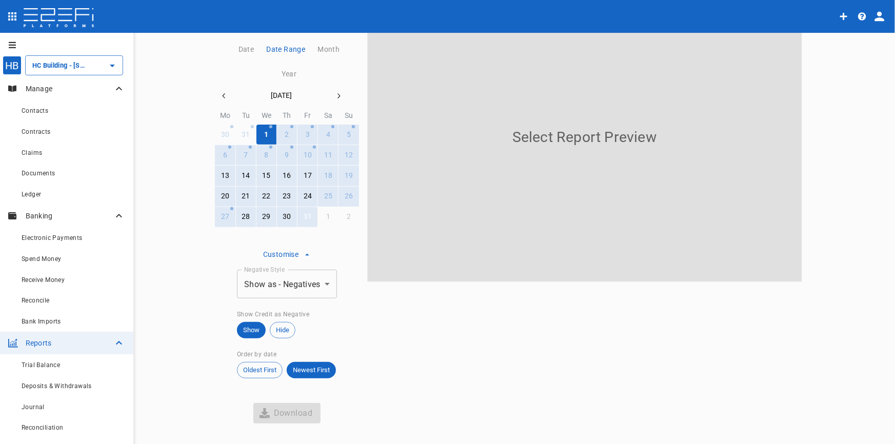
click at [304, 220] on div "31" at bounding box center [308, 216] width 8 height 11
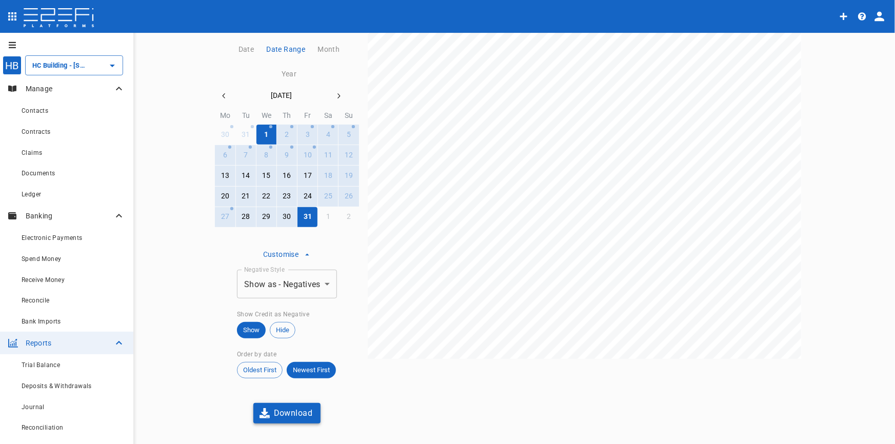
click at [294, 414] on button "Download" at bounding box center [287, 413] width 68 height 20
click at [335, 92] on icon "button" at bounding box center [339, 96] width 8 height 8
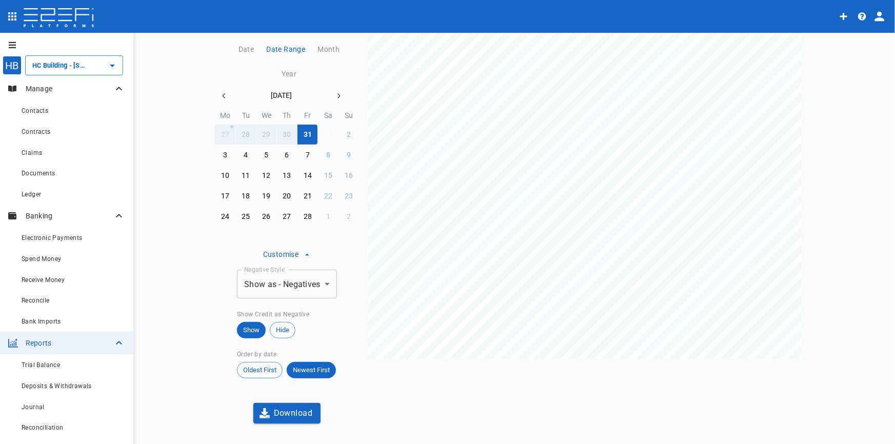
click at [322, 132] on button "1" at bounding box center [328, 135] width 20 height 20
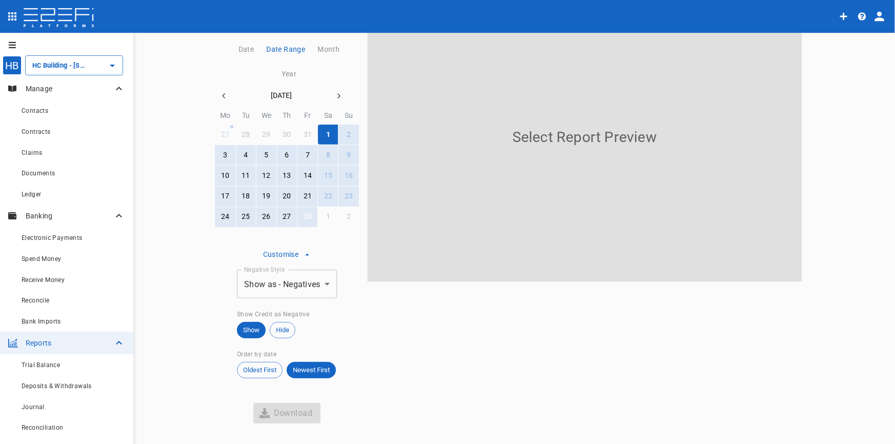
click at [306, 216] on div "28" at bounding box center [308, 216] width 8 height 11
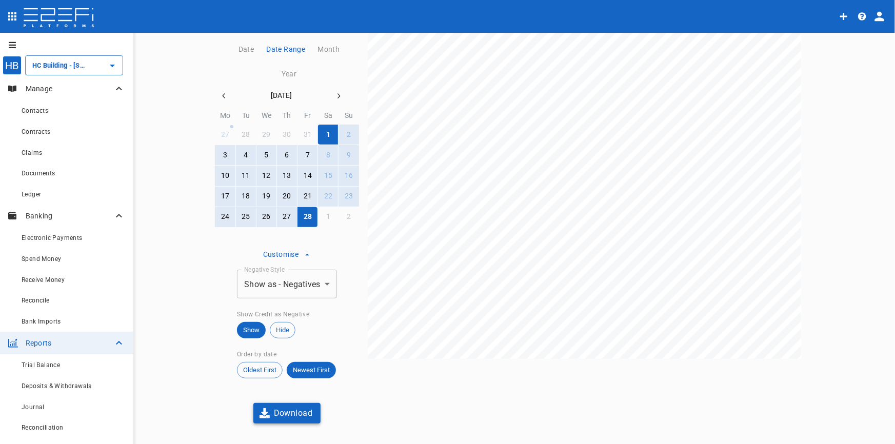
click at [270, 415] on button "Download" at bounding box center [287, 413] width 68 height 20
click at [336, 92] on icon "button" at bounding box center [339, 96] width 8 height 8
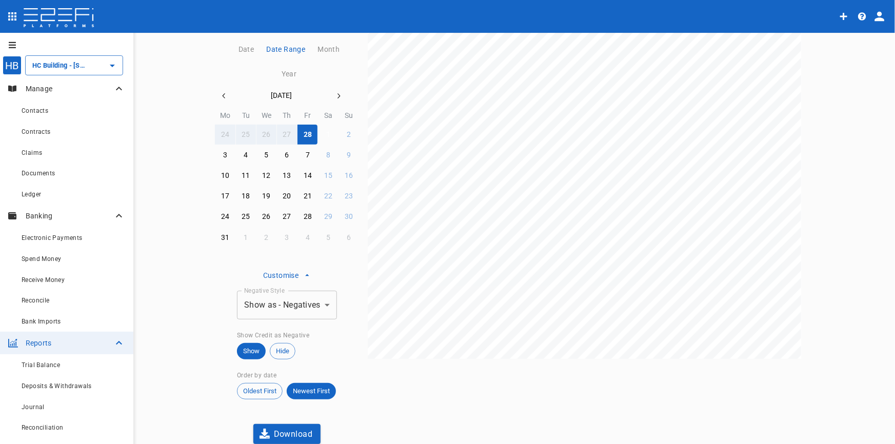
click at [326, 133] on div "1" at bounding box center [328, 134] width 4 height 11
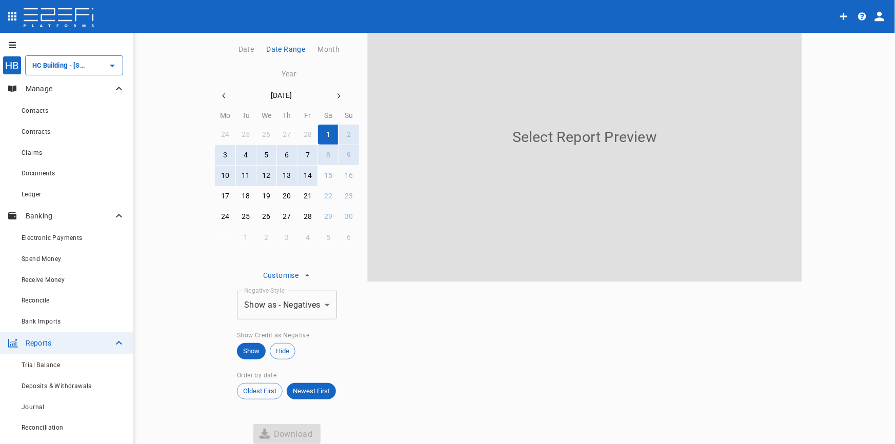
click at [224, 233] on div "31" at bounding box center [225, 237] width 8 height 11
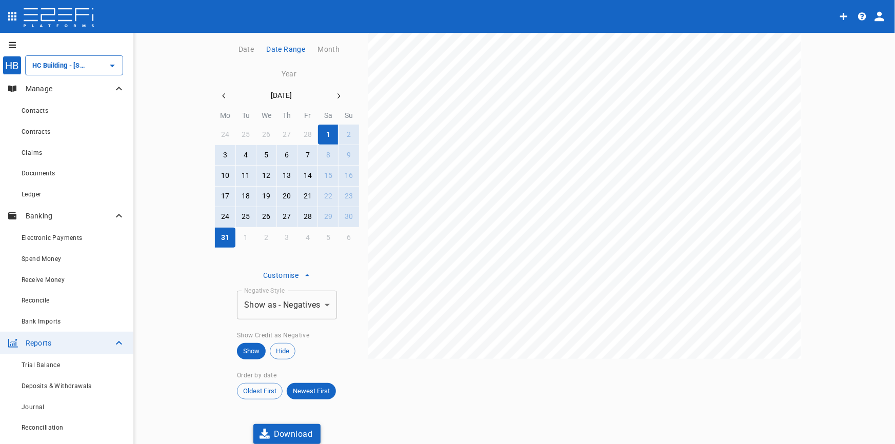
click at [299, 436] on button "Download" at bounding box center [287, 434] width 68 height 20
click at [336, 90] on button "button" at bounding box center [338, 96] width 18 height 18
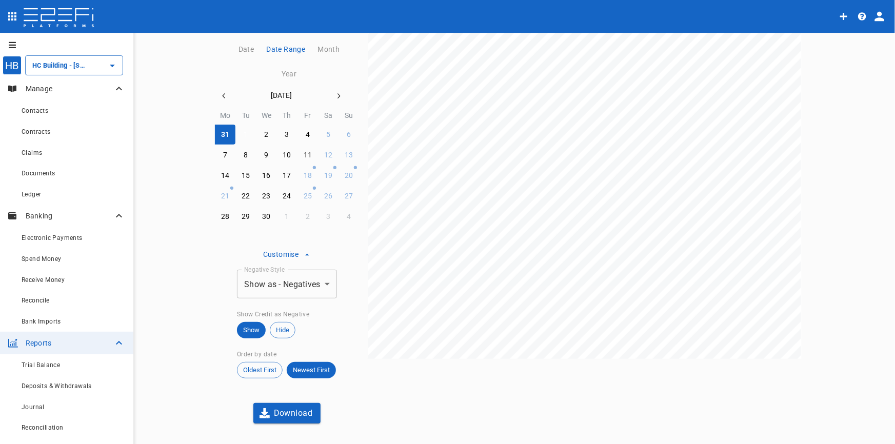
click at [244, 133] on div "1" at bounding box center [246, 134] width 4 height 11
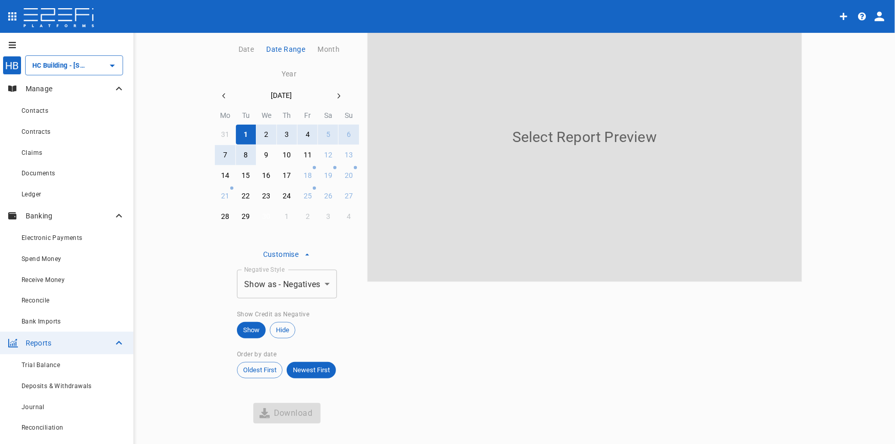
click at [265, 218] on div "30" at bounding box center [266, 216] width 8 height 11
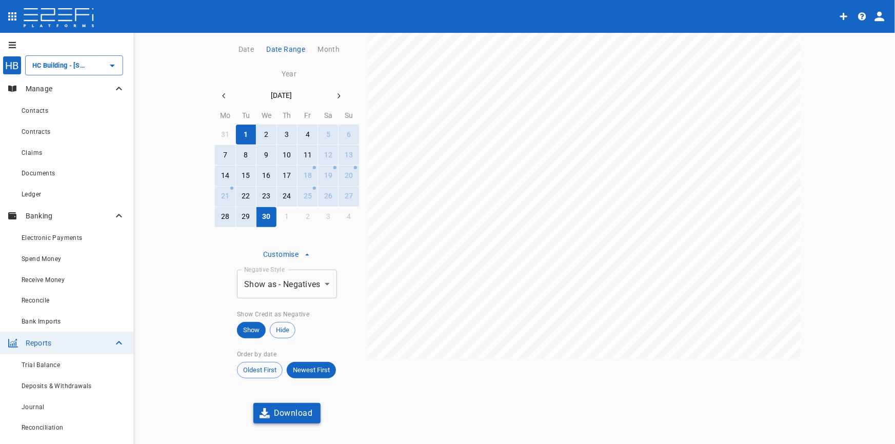
click at [294, 415] on button "Download" at bounding box center [287, 413] width 68 height 20
click at [337, 97] on icon "button" at bounding box center [339, 96] width 8 height 8
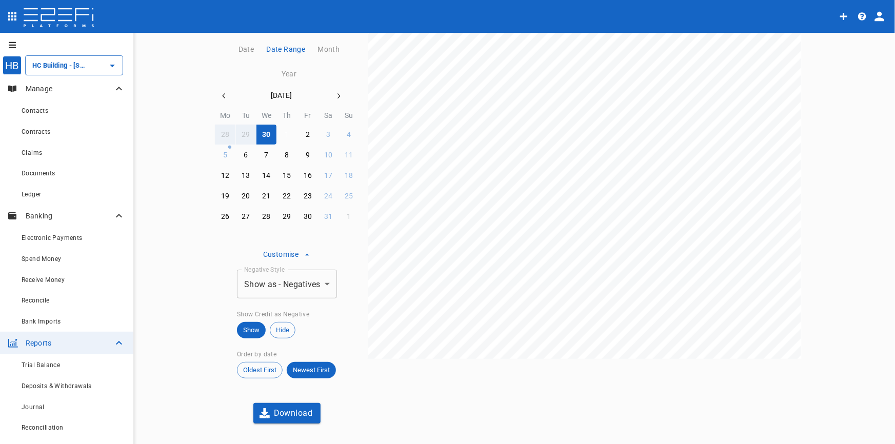
click at [285, 133] on div "1" at bounding box center [287, 134] width 4 height 11
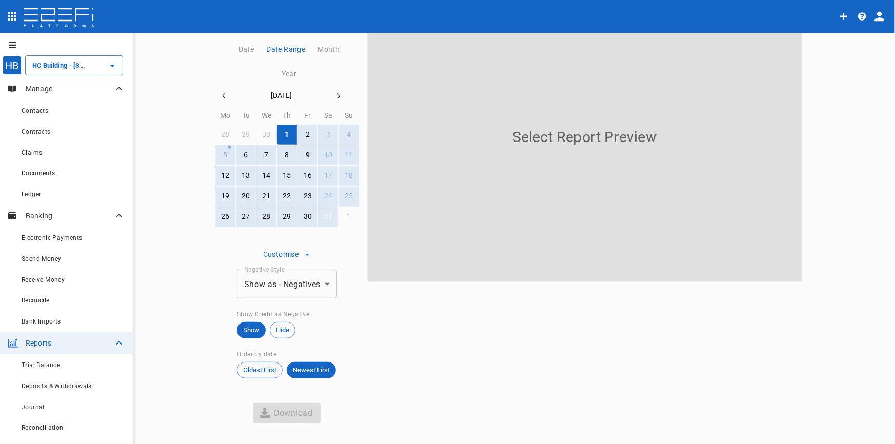
click at [325, 218] on div "31" at bounding box center [328, 216] width 8 height 11
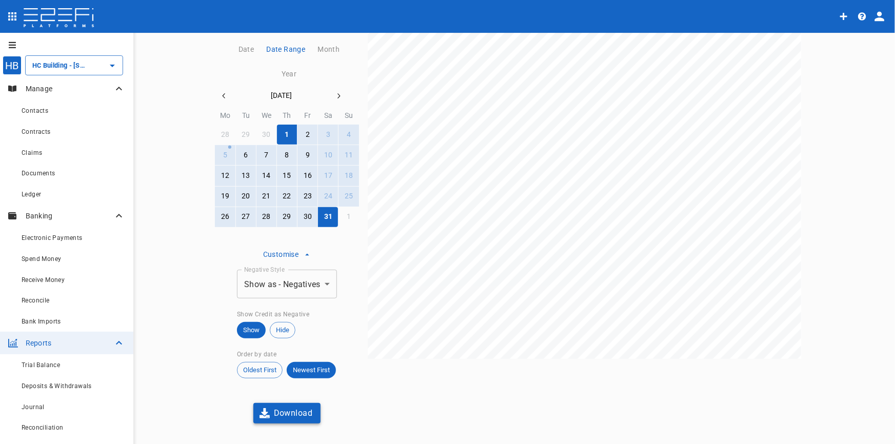
click at [278, 414] on button "Download" at bounding box center [287, 413] width 68 height 20
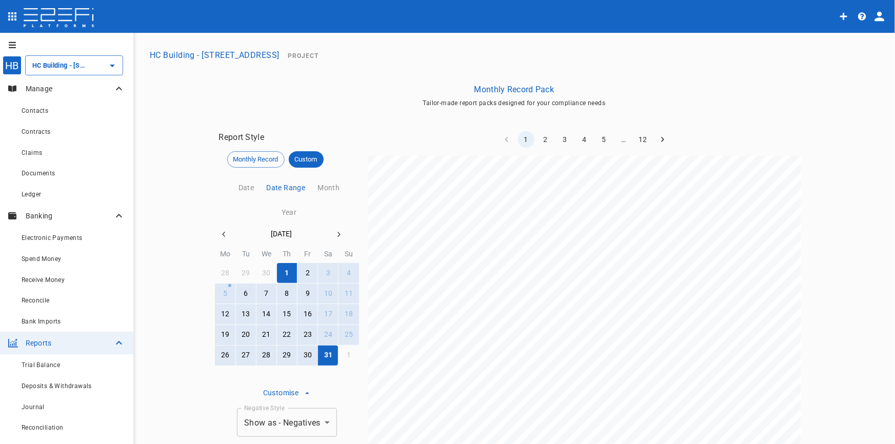
click at [337, 232] on icon "button" at bounding box center [339, 234] width 8 height 8
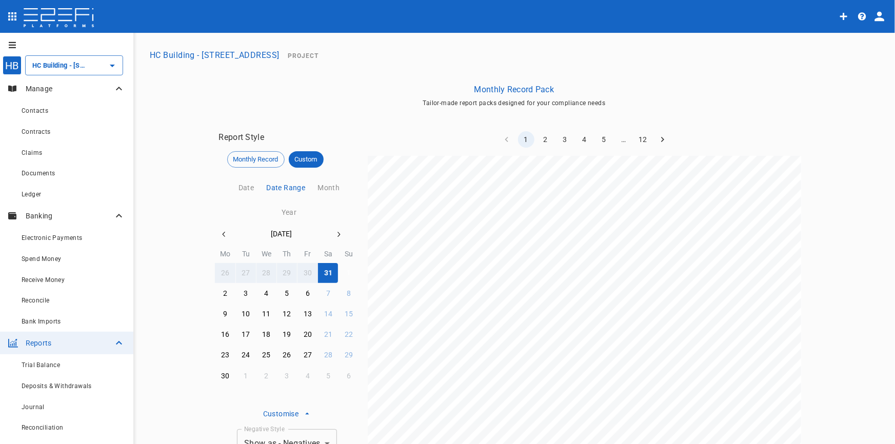
click at [343, 272] on button "1" at bounding box center [349, 273] width 20 height 20
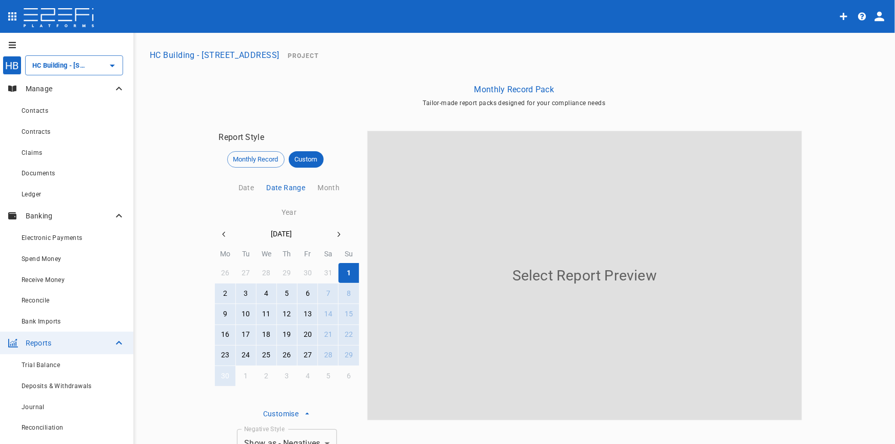
click at [225, 374] on div "30" at bounding box center [225, 376] width 8 height 11
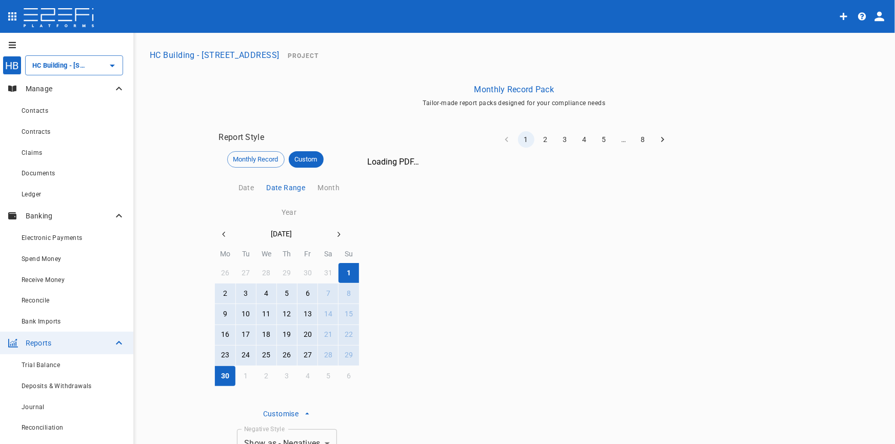
scroll to position [159, 0]
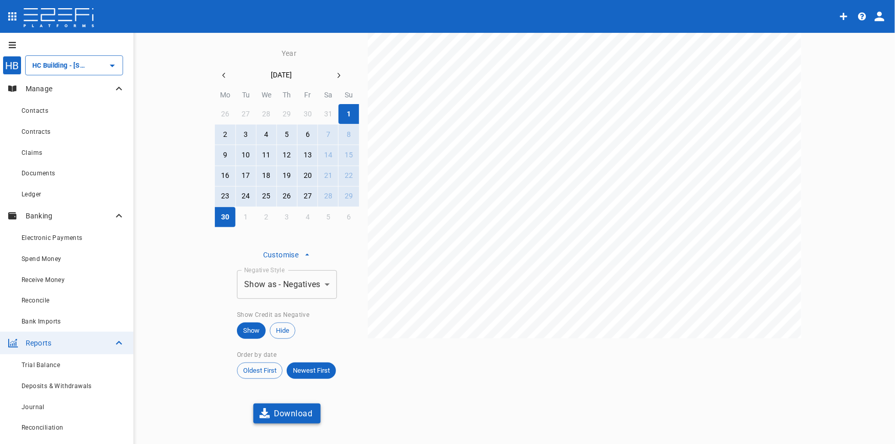
click at [289, 414] on button "Download" at bounding box center [287, 414] width 68 height 20
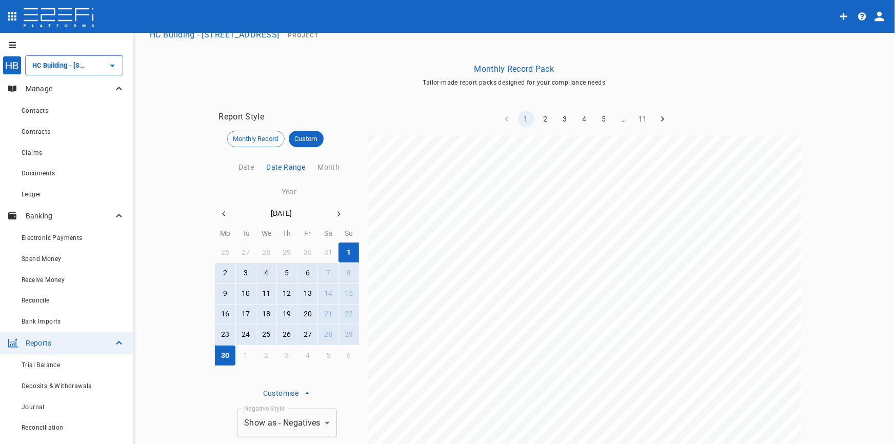
scroll to position [0, 0]
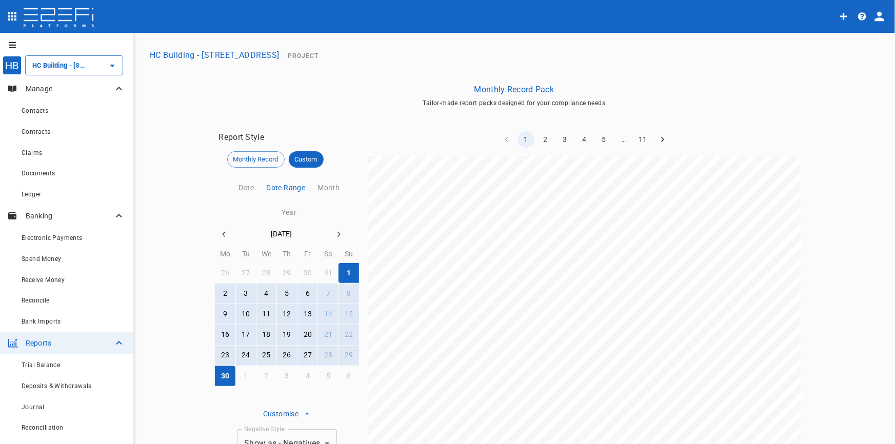
click at [335, 233] on icon "button" at bounding box center [339, 234] width 8 height 8
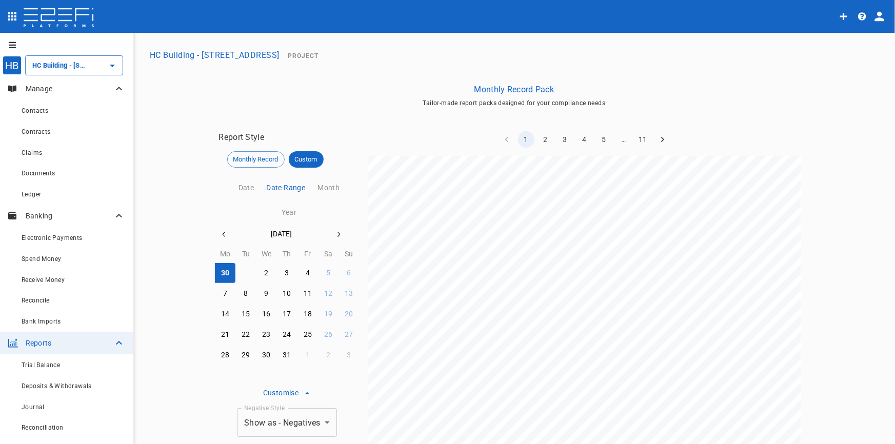
click at [245, 276] on button "1" at bounding box center [246, 273] width 20 height 20
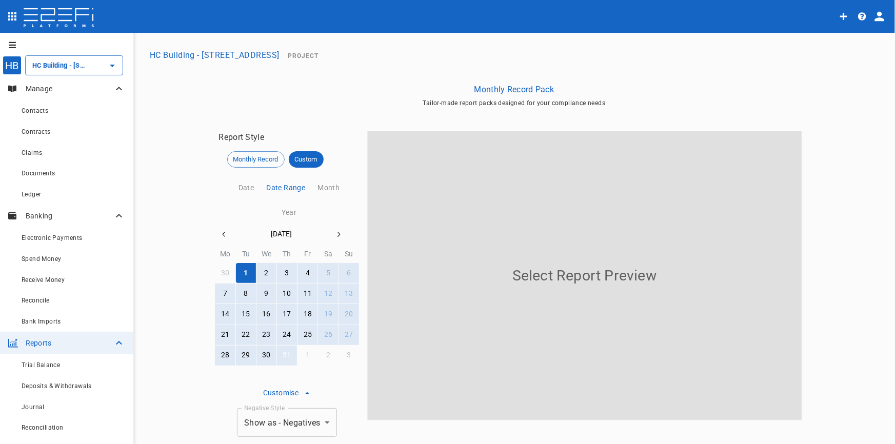
click at [282, 362] on button "31" at bounding box center [287, 356] width 20 height 20
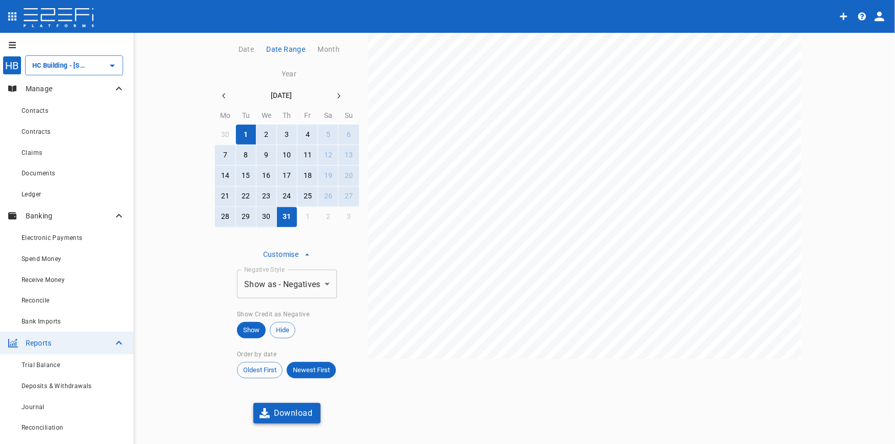
click at [279, 415] on button "Download" at bounding box center [287, 413] width 68 height 20
click at [45, 106] on div "Contacts" at bounding box center [74, 110] width 104 height 13
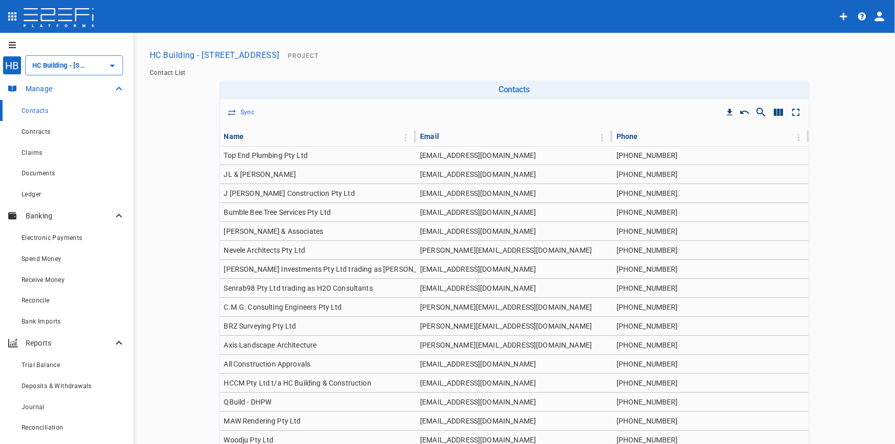
click at [54, 84] on p "Manage" at bounding box center [69, 89] width 87 height 10
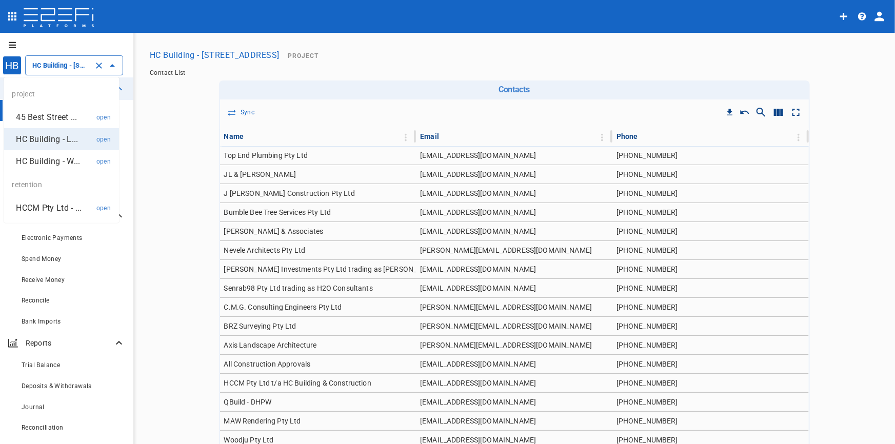
click at [64, 67] on input "HC Building - [STREET_ADDRESS]" at bounding box center [60, 65] width 60 height 11
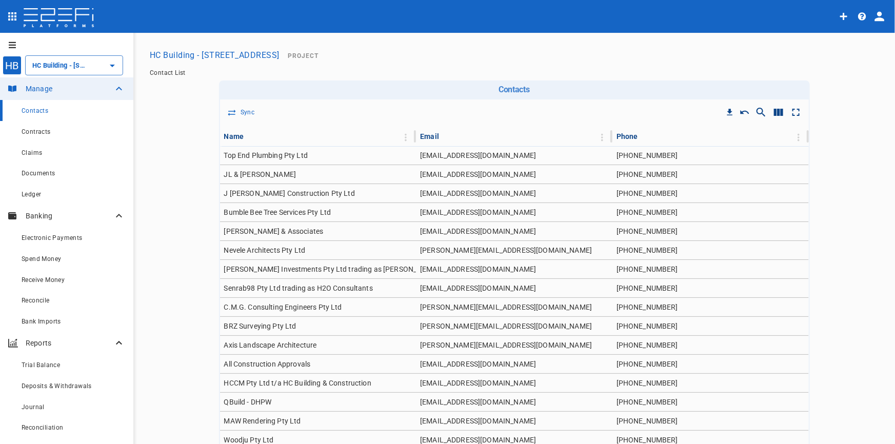
click at [15, 63] on div "HB" at bounding box center [12, 65] width 19 height 19
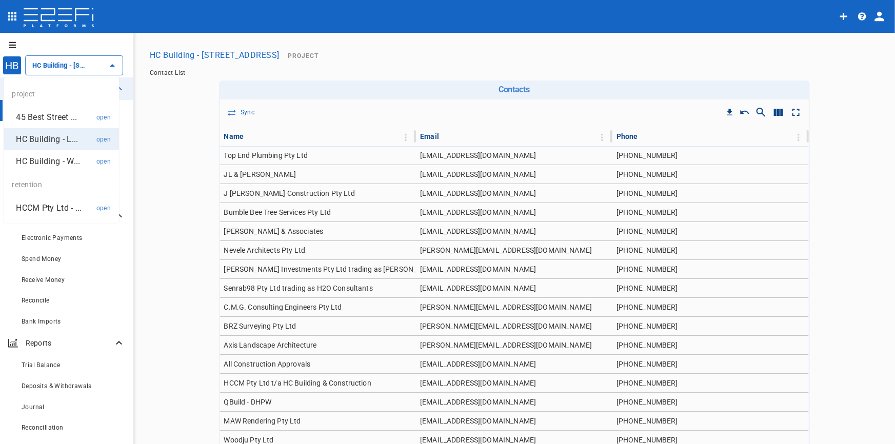
click at [15, 64] on div "HB" at bounding box center [12, 65] width 19 height 19
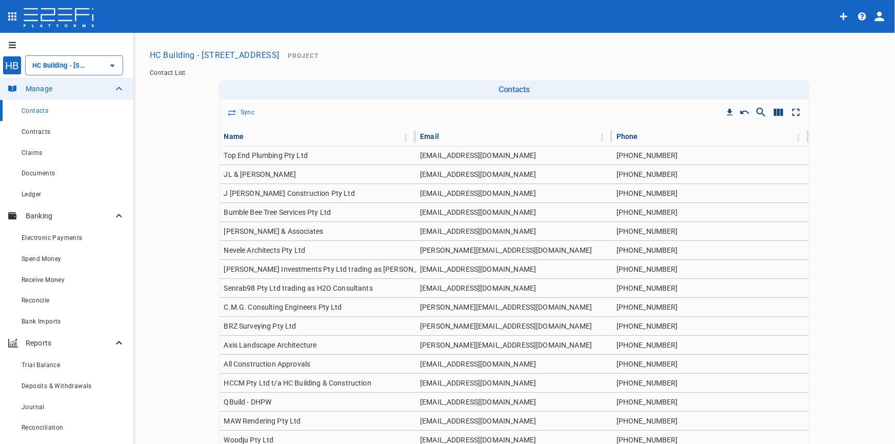
click at [203, 55] on button "HC Building - [STREET_ADDRESS]" at bounding box center [215, 55] width 138 height 20
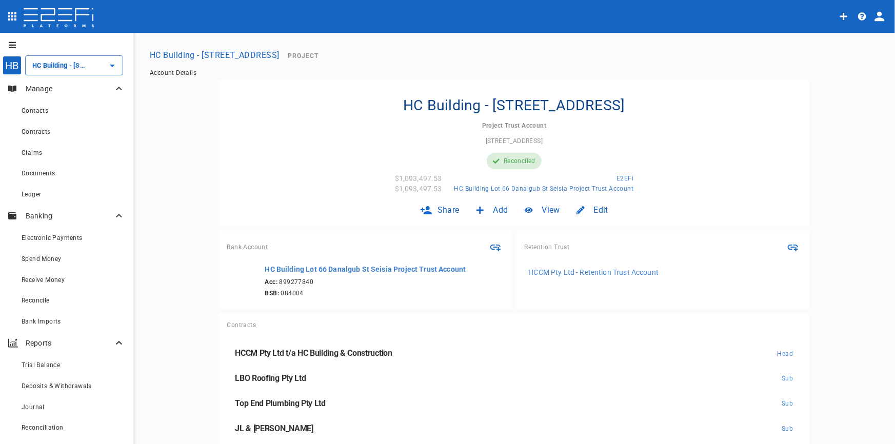
click at [13, 46] on icon "open drawer" at bounding box center [12, 45] width 7 height 6
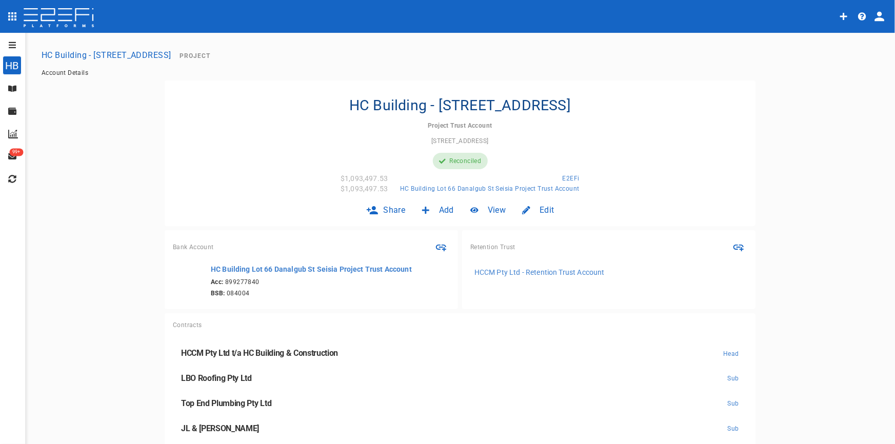
click at [13, 45] on icon "open drawer" at bounding box center [12, 45] width 7 height 6
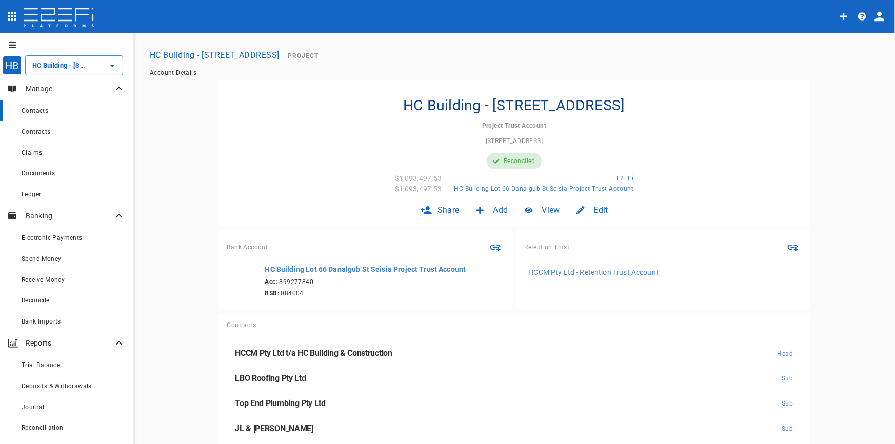
click at [44, 112] on span "Contacts" at bounding box center [35, 110] width 27 height 7
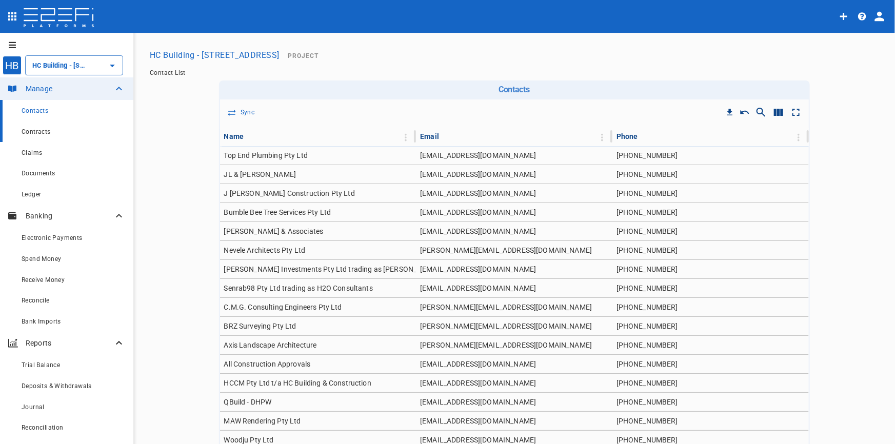
click at [41, 139] on link "Contracts" at bounding box center [66, 131] width 133 height 21
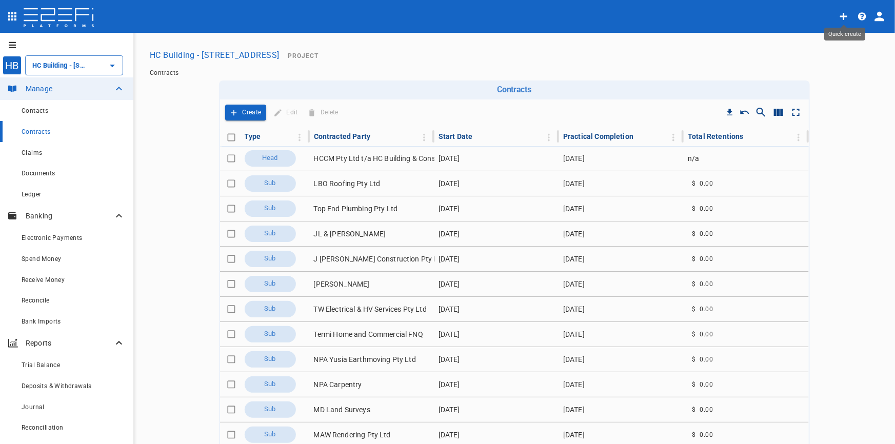
click at [846, 15] on icon "Quick create" at bounding box center [844, 16] width 7 height 7
click at [846, 15] on div at bounding box center [447, 222] width 895 height 444
click at [50, 12] on img at bounding box center [59, 18] width 72 height 21
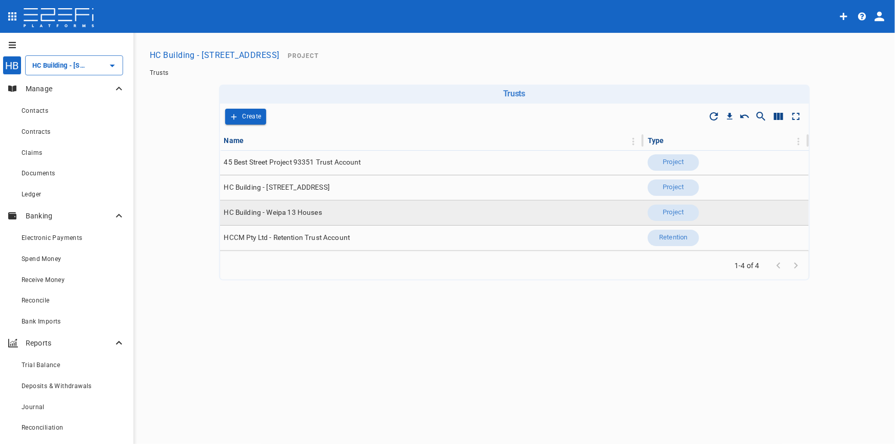
click at [302, 208] on span "HC Building - Weipa 13 Houses" at bounding box center [273, 213] width 98 height 10
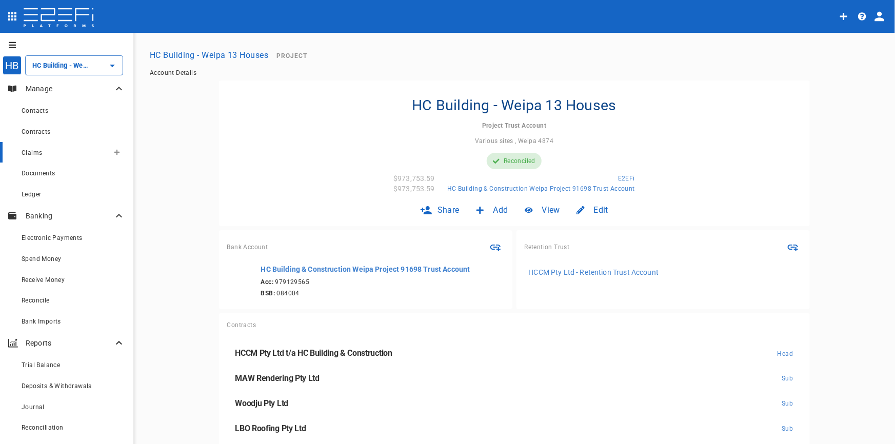
click at [40, 153] on span "Claims" at bounding box center [32, 152] width 21 height 7
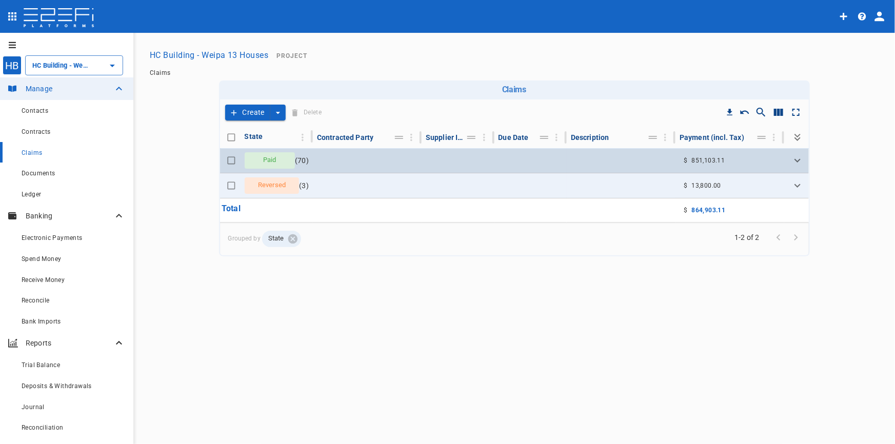
click at [247, 161] on div "Paid" at bounding box center [270, 160] width 51 height 16
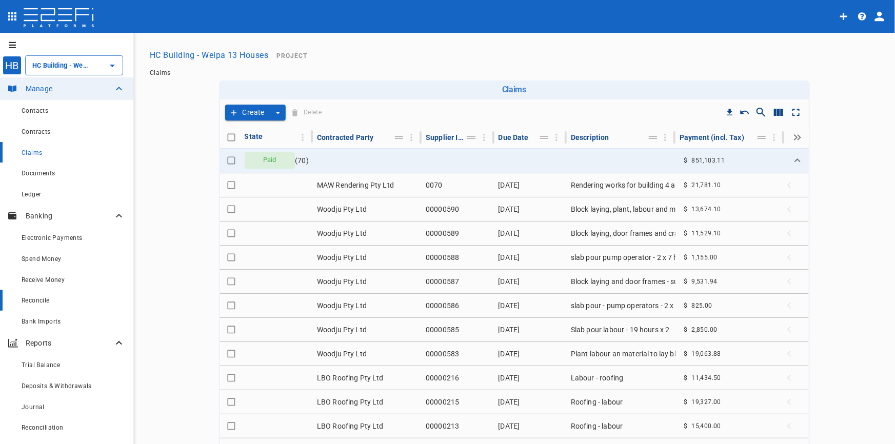
click at [26, 301] on span "Reconcile" at bounding box center [36, 300] width 28 height 7
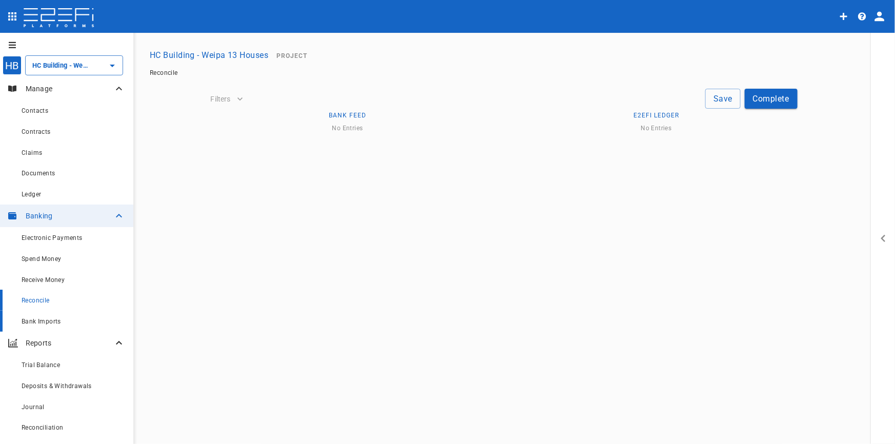
click at [42, 323] on span "Bank Imports" at bounding box center [42, 321] width 40 height 7
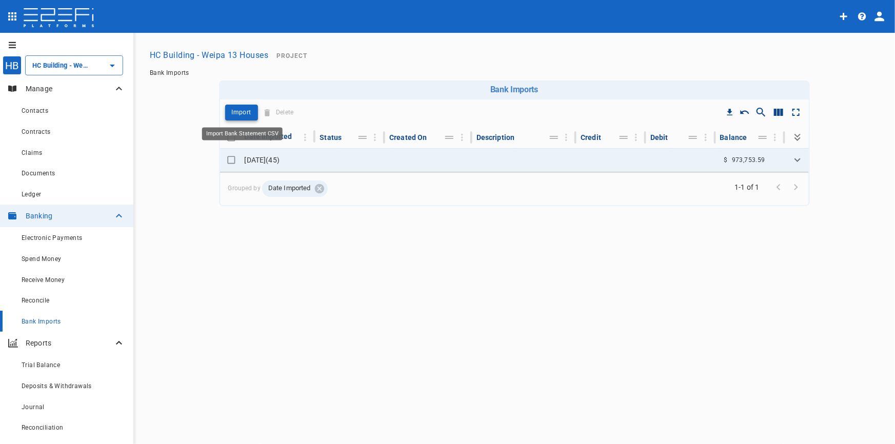
click at [228, 108] on button "Import" at bounding box center [241, 113] width 33 height 16
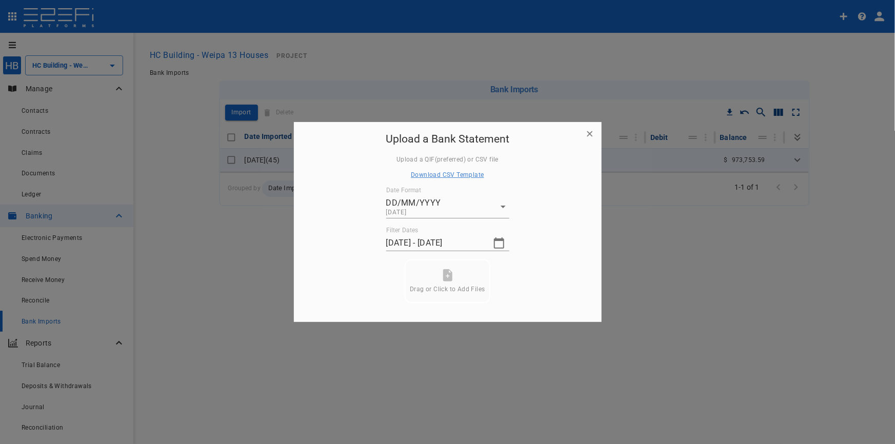
click at [496, 248] on icon "button" at bounding box center [499, 243] width 10 height 11
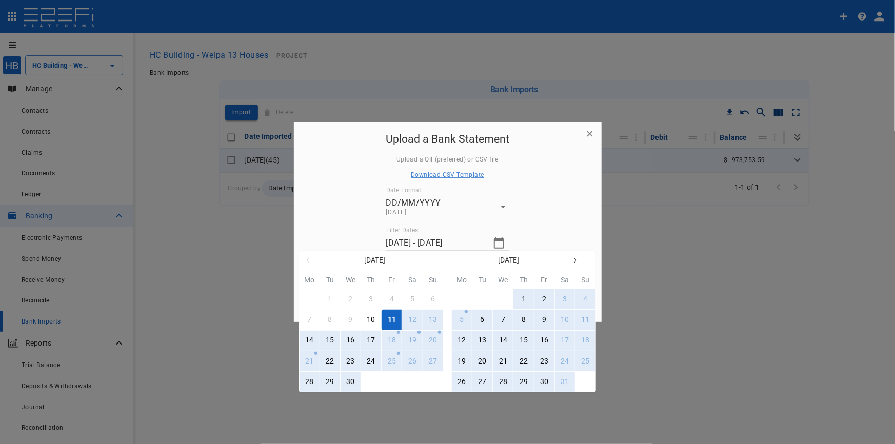
click at [563, 216] on div at bounding box center [447, 222] width 895 height 444
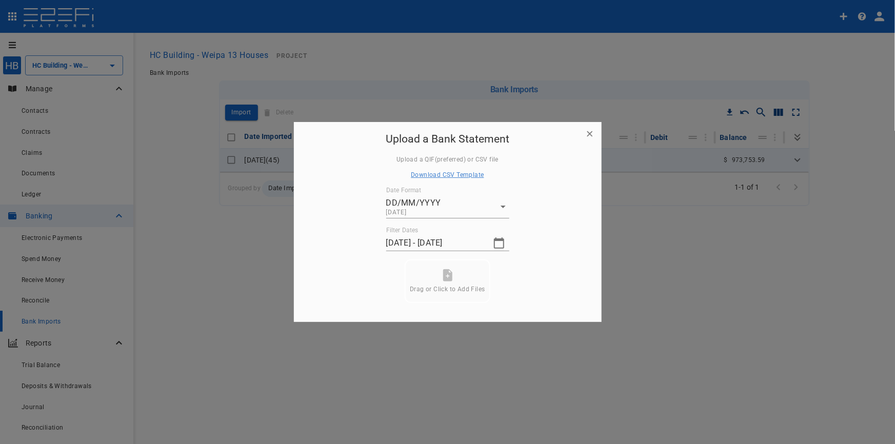
click at [499, 243] on icon "button" at bounding box center [499, 243] width 12 height 12
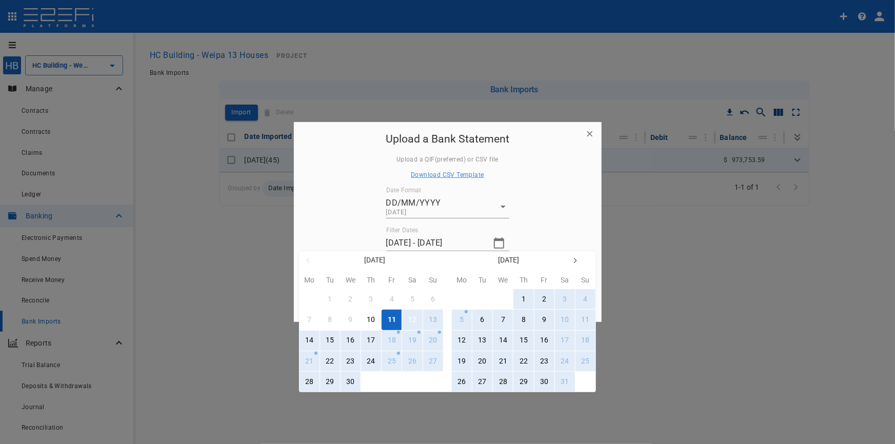
click at [414, 320] on div "12" at bounding box center [412, 320] width 8 height 11
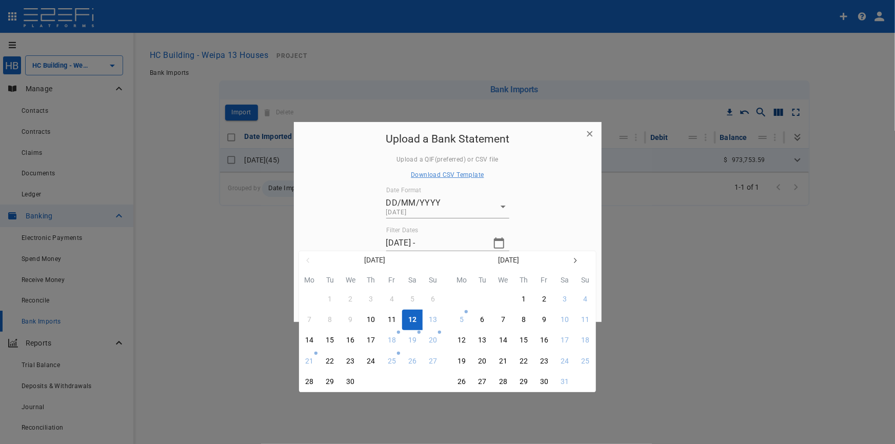
click at [502, 245] on div at bounding box center [447, 222] width 895 height 444
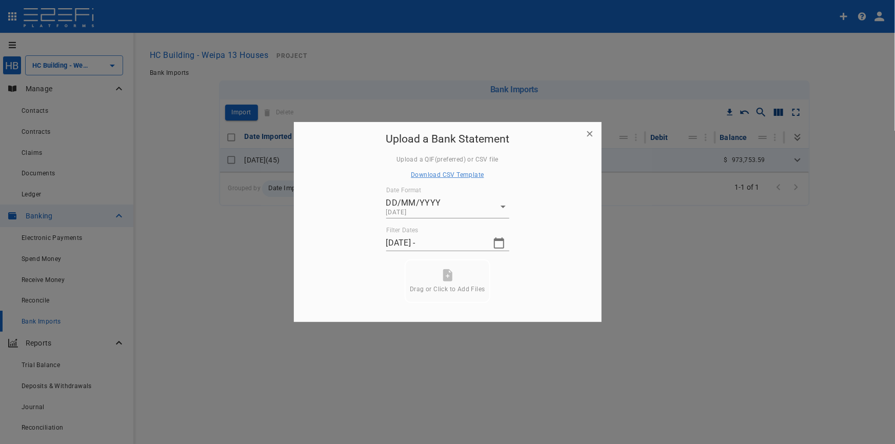
click at [502, 246] on icon "button" at bounding box center [499, 243] width 12 height 12
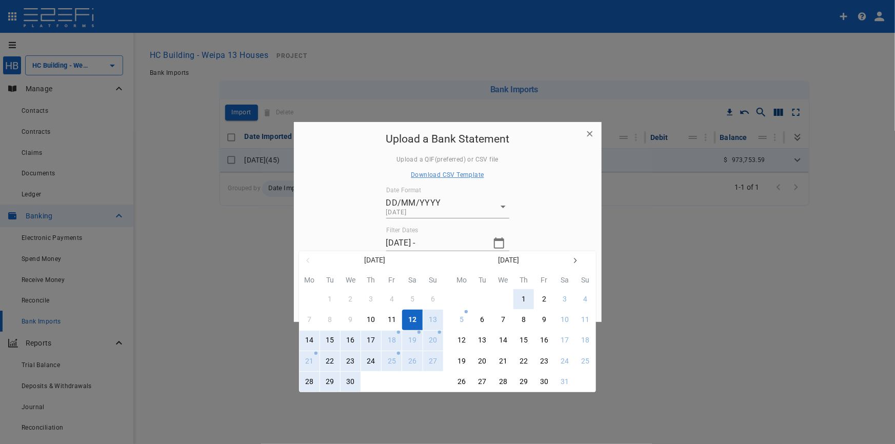
click at [575, 262] on icon "button" at bounding box center [576, 260] width 3 height 5
click at [575, 261] on icon "button" at bounding box center [575, 261] width 8 height 8
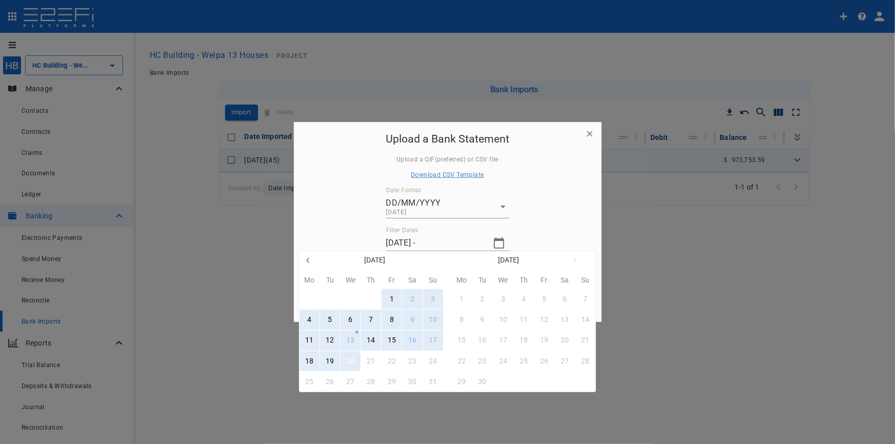
click at [354, 362] on div "20" at bounding box center [350, 361] width 8 height 11
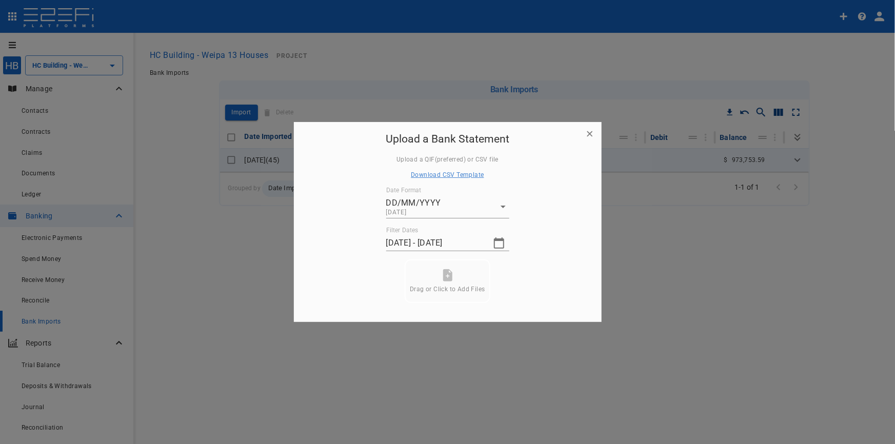
click at [445, 280] on icon at bounding box center [447, 275] width 9 height 12
click at [455, 297] on button "Submit" at bounding box center [447, 293] width 77 height 20
type input "15/08/2025 - 20/08/2025"
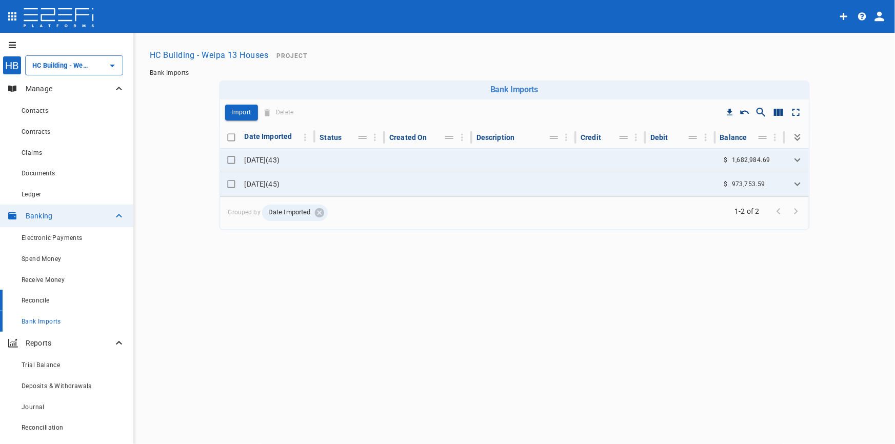
click at [35, 306] on div "Reconcile" at bounding box center [74, 300] width 104 height 13
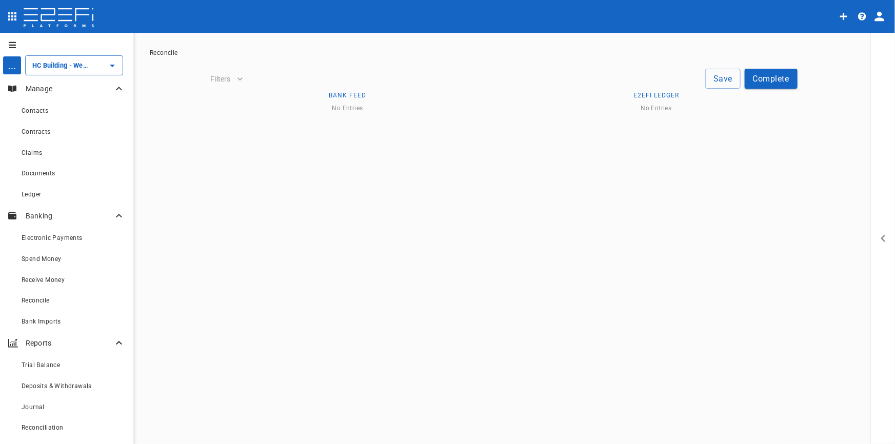
type input "HC Building - [STREET_ADDRESS]"
type input "11/04/2025"
type input "HC Building - Weipa 13 Houses"
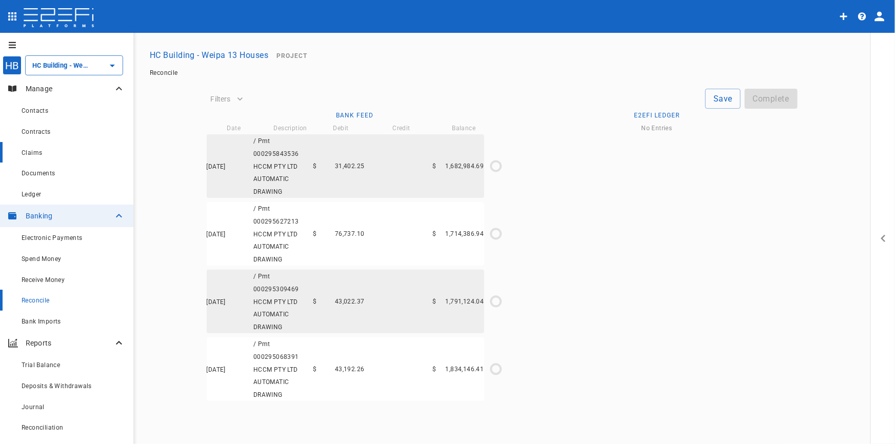
click at [46, 153] on div "Claims" at bounding box center [74, 152] width 104 height 13
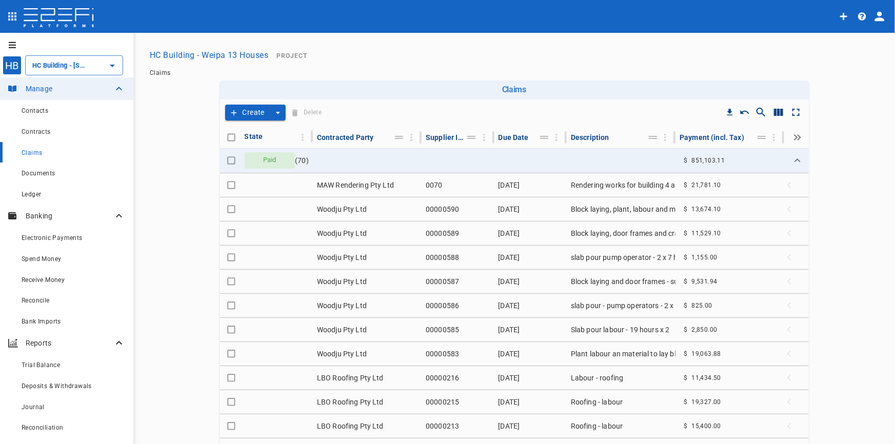
type input "HC Building - Weipa 13 Houses"
click at [265, 113] on button "Create" at bounding box center [247, 113] width 45 height 16
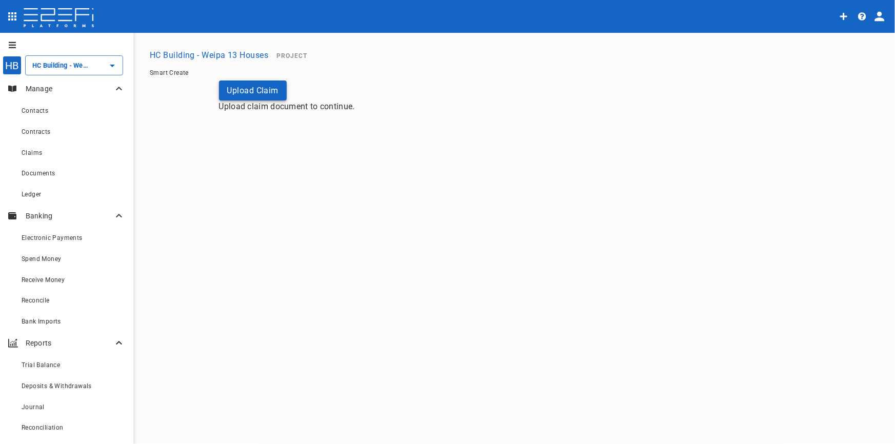
click at [265, 91] on button "Upload Claim" at bounding box center [253, 91] width 68 height 20
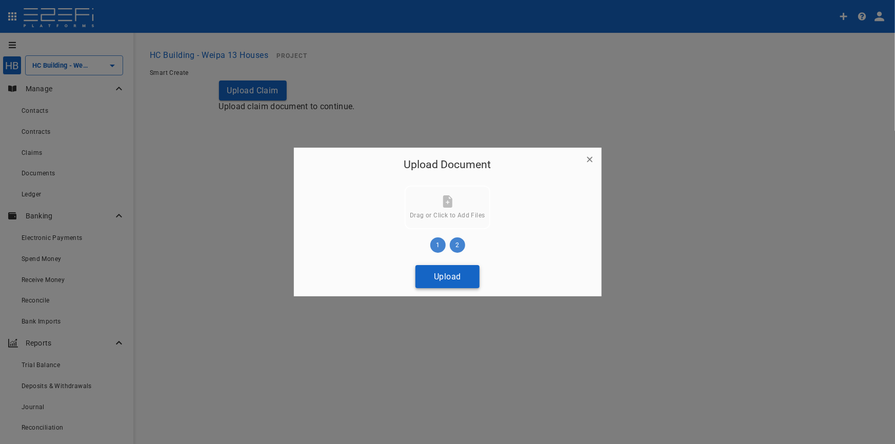
click at [445, 279] on button "Upload" at bounding box center [448, 276] width 64 height 23
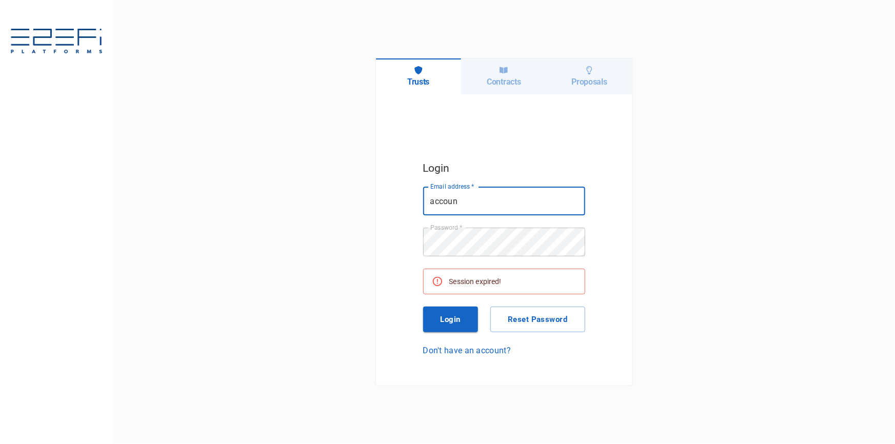
type input "accounts@hcbuilding.com.au"
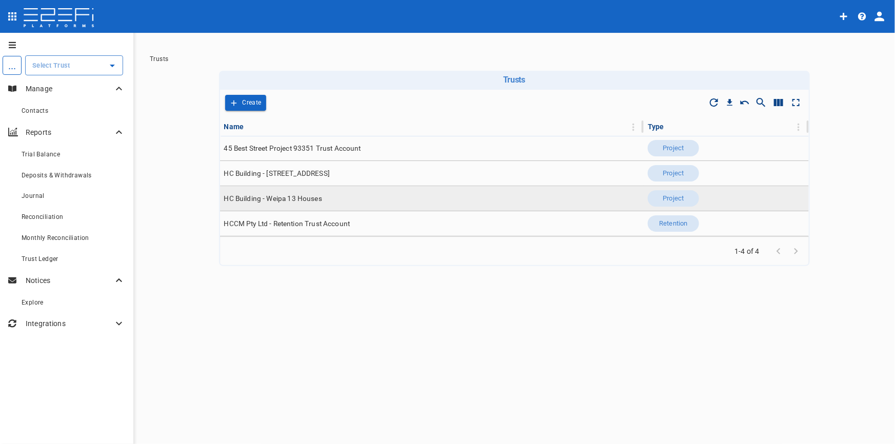
click at [300, 199] on span "HC Building - Weipa 13 Houses" at bounding box center [273, 199] width 98 height 10
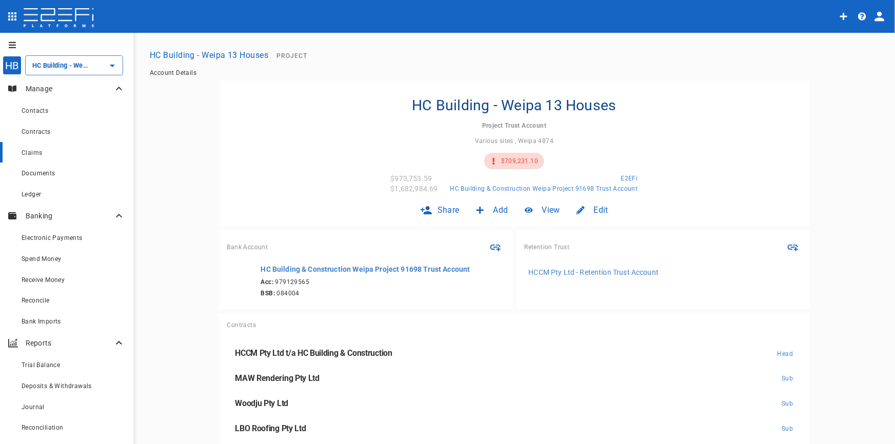
click at [31, 157] on span "Claims" at bounding box center [32, 152] width 21 height 7
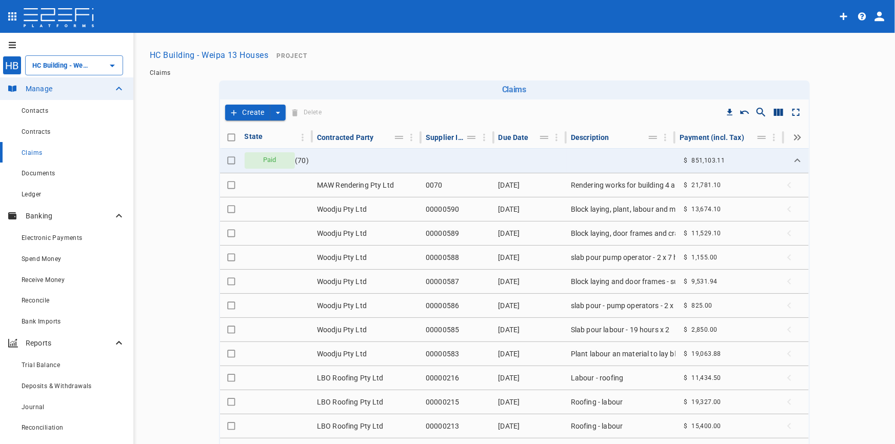
click at [252, 114] on button "Create" at bounding box center [247, 113] width 45 height 16
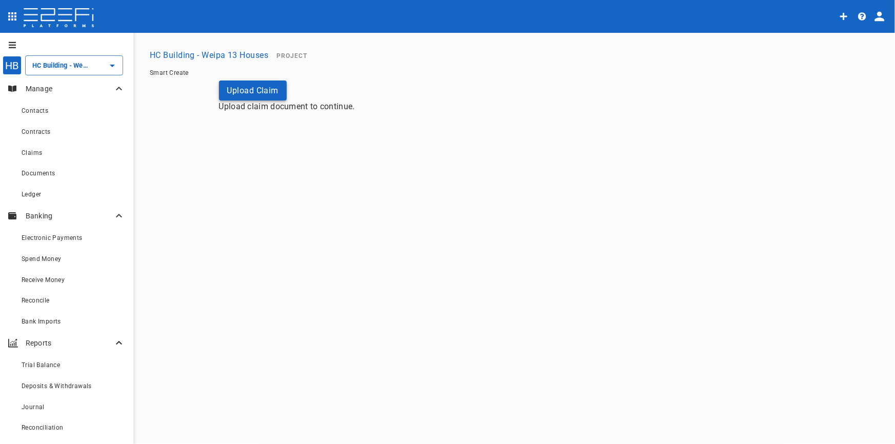
click at [263, 89] on button "Upload Claim" at bounding box center [253, 91] width 68 height 20
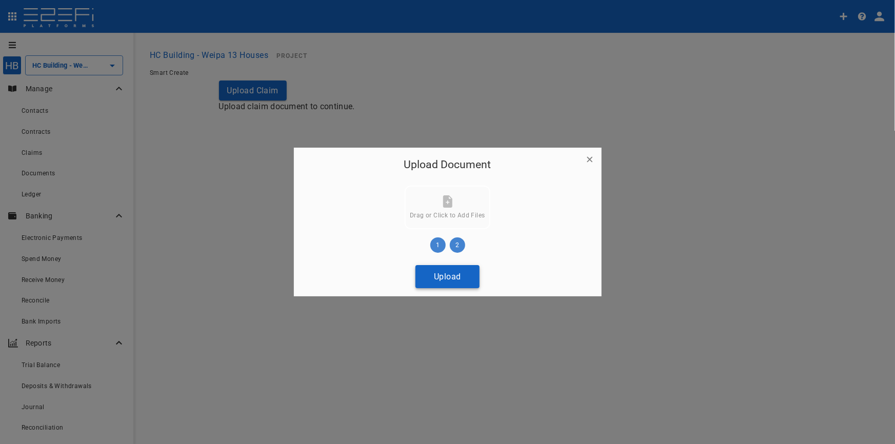
click at [457, 276] on button "Upload" at bounding box center [448, 276] width 64 height 23
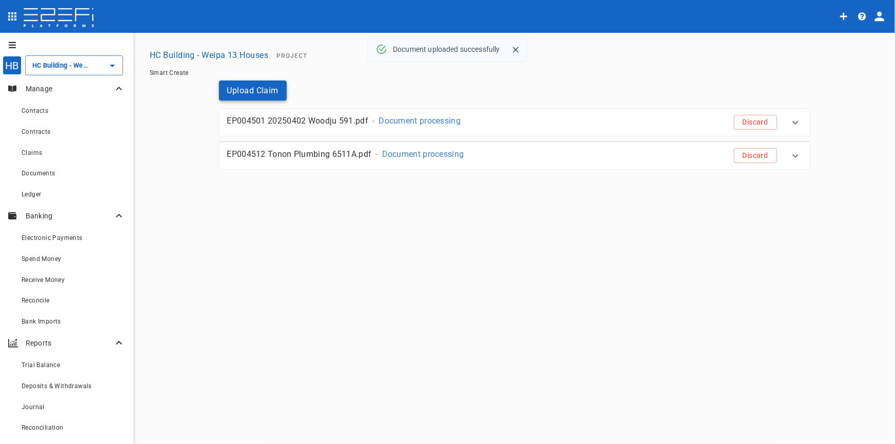
click at [264, 93] on button "Upload Claim" at bounding box center [253, 91] width 68 height 20
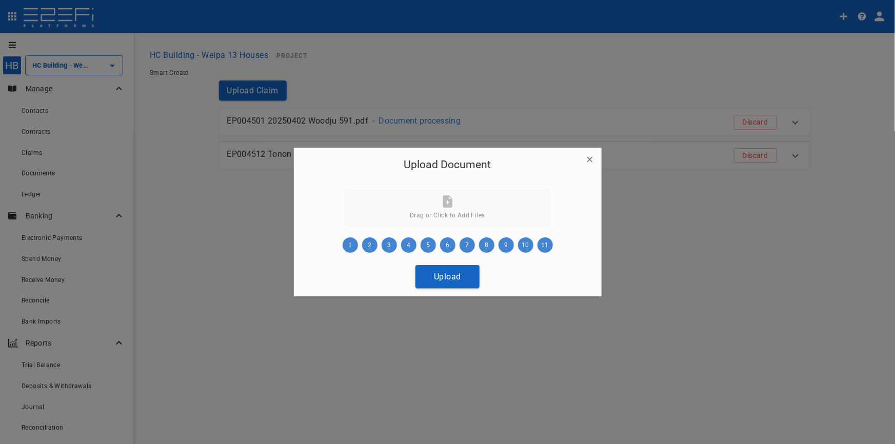
click at [453, 280] on button "Upload" at bounding box center [448, 276] width 64 height 23
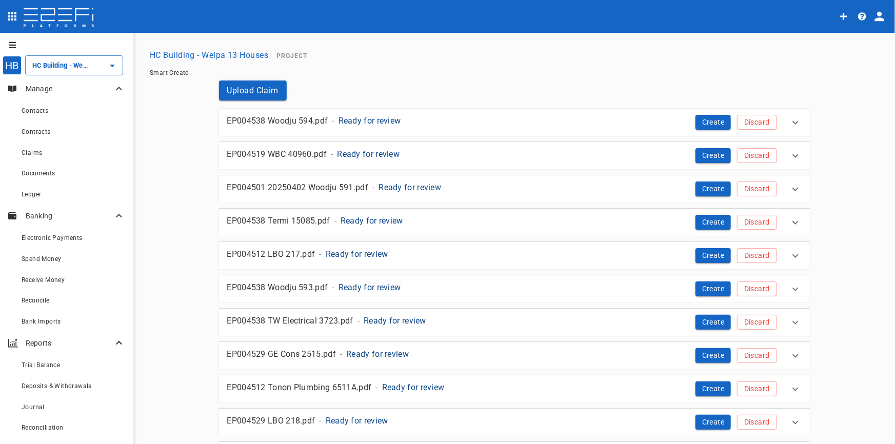
click at [369, 122] on p "Ready for review" at bounding box center [370, 121] width 63 height 12
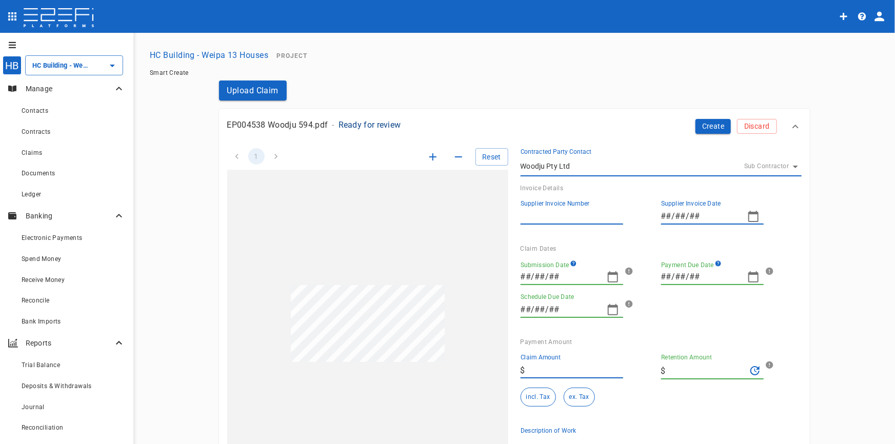
type input "00000594"
type input "15/04/2025"
type input "[DATE]"
type textarea "Invoice for setup of bond beam at Lot 6 Eagle Terrace, Weipa - a 4-bedroom dwel…"
type input "24/09/2025"
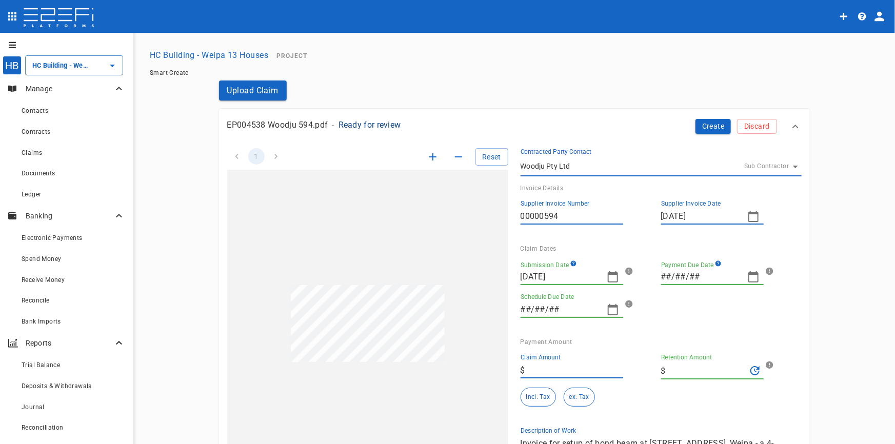
type input "10/09/2025"
type input "968"
type input "0"
click at [612, 279] on icon "button" at bounding box center [613, 277] width 12 height 12
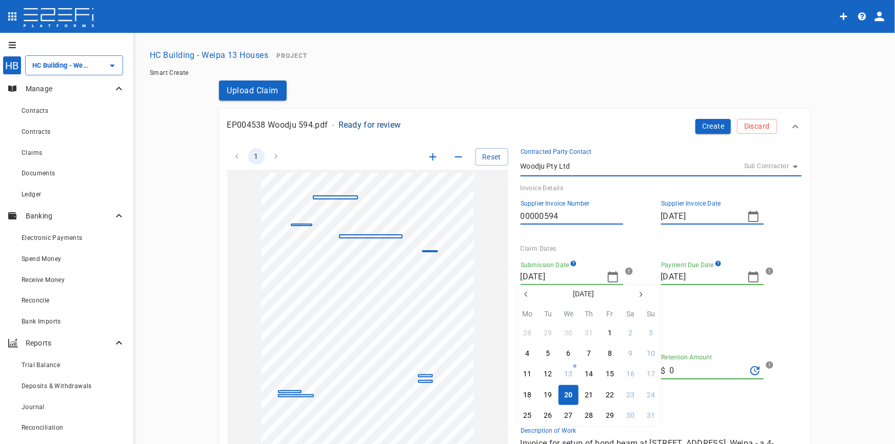
click at [524, 295] on icon "button" at bounding box center [526, 294] width 8 height 8
click at [523, 295] on icon "button" at bounding box center [526, 294] width 8 height 8
click at [525, 296] on icon "button" at bounding box center [526, 294] width 8 height 8
click at [550, 375] on div "15" at bounding box center [548, 374] width 8 height 11
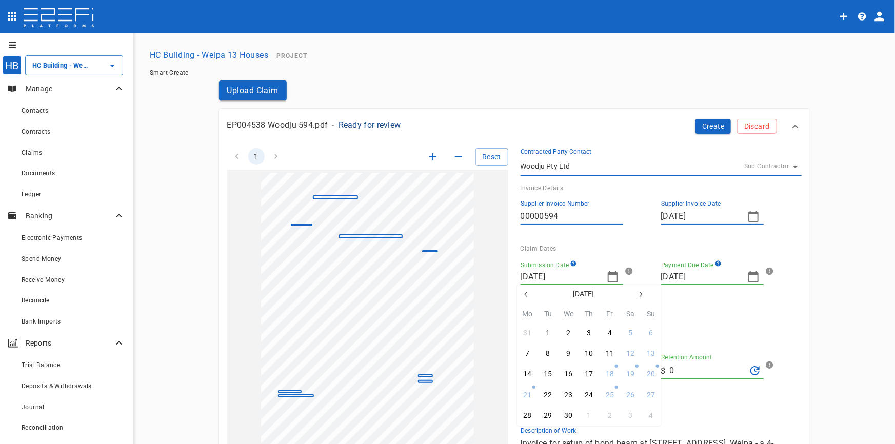
type input "15/04/2025"
type input "26/05/2025"
type input "12/05/2025"
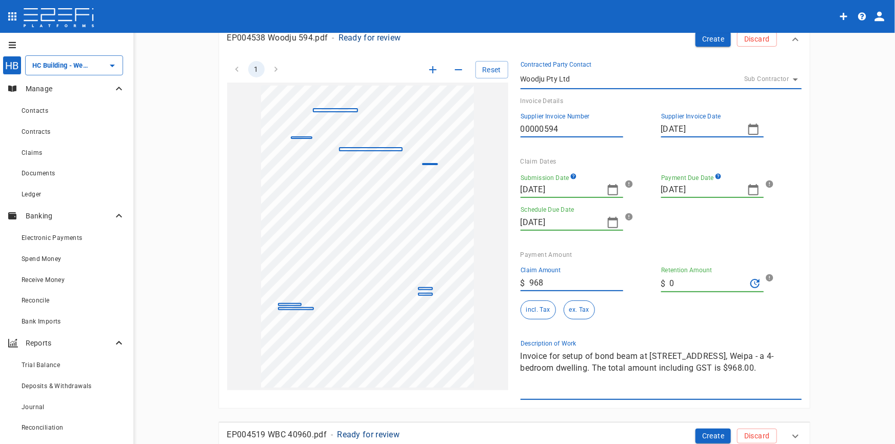
scroll to position [93, 0]
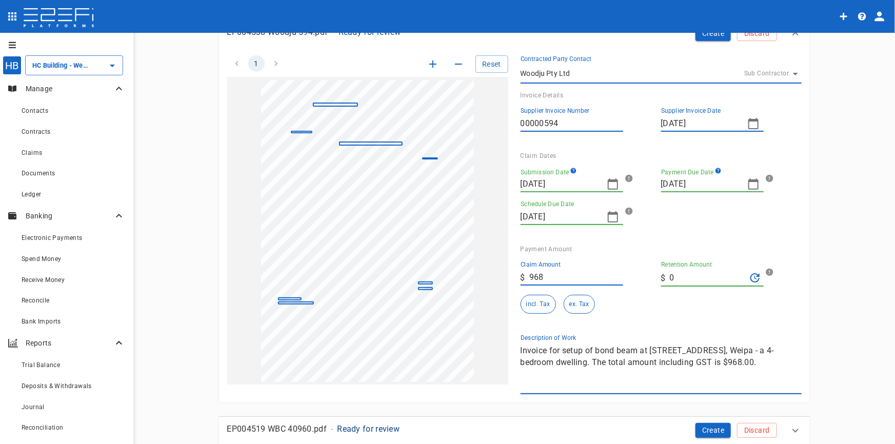
click at [748, 186] on icon "button" at bounding box center [754, 184] width 12 height 12
click at [666, 206] on button "button" at bounding box center [667, 201] width 18 height 18
click at [689, 322] on div "29" at bounding box center [689, 322] width 8 height 11
type input "29/04/2025"
click at [431, 64] on icon "button" at bounding box center [433, 64] width 12 height 12
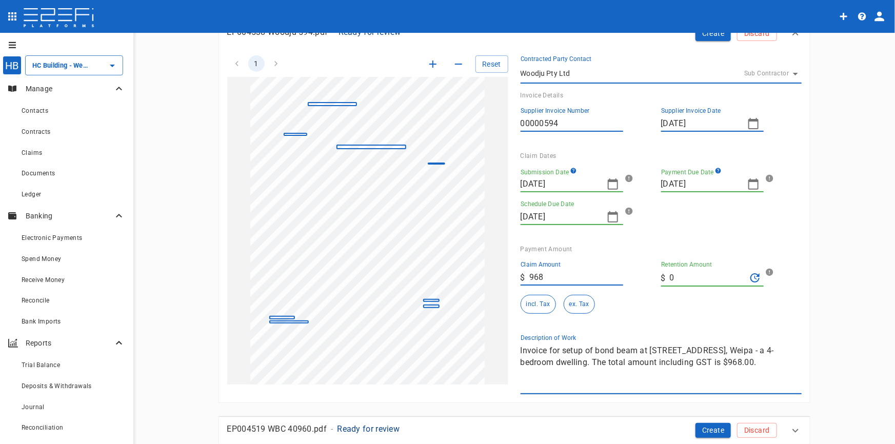
click at [431, 64] on icon "button" at bounding box center [433, 64] width 12 height 12
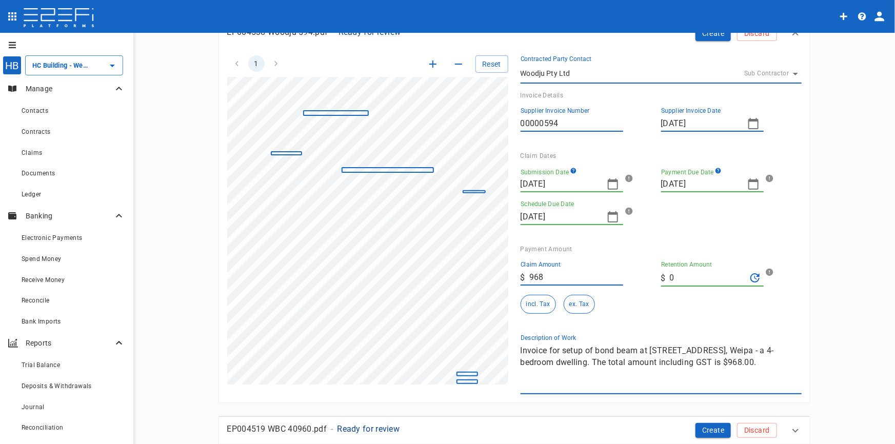
click at [431, 64] on icon "button" at bounding box center [433, 64] width 12 height 12
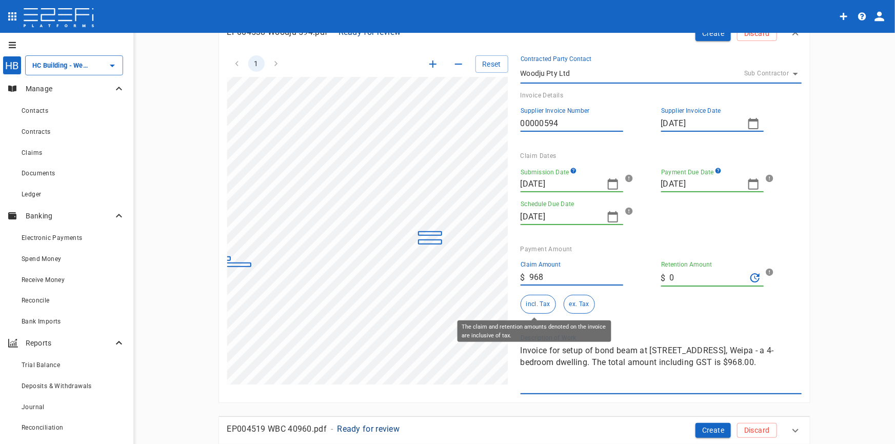
click at [539, 305] on button "incl. Tax" at bounding box center [538, 304] width 35 height 19
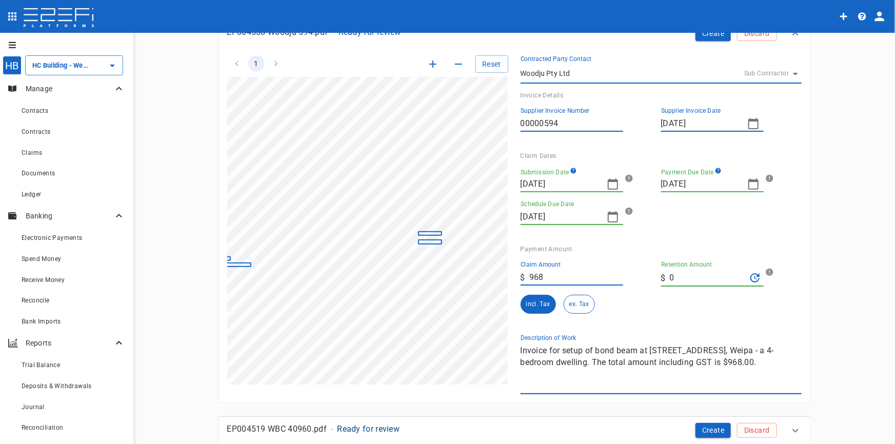
click at [475, 342] on div "1 Reset SupplierInvoiceNumber: 00000594 ClaimAmount: 968.00 GSTAmount: 88.00 Su…" at bounding box center [508, 218] width 587 height 351
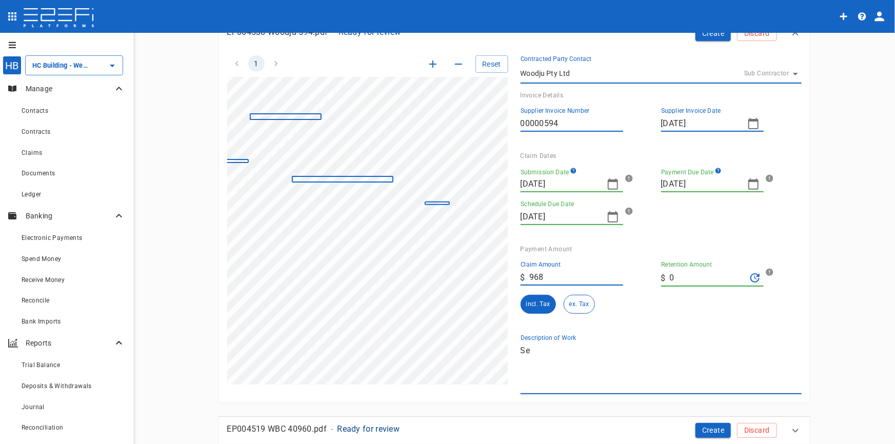
type textarea "S"
type textarea "Set up of bond beam"
drag, startPoint x: 752, startPoint y: 363, endPoint x: 212, endPoint y: 301, distance: 543.4
click at [215, 301] on div "1 Reset SupplierInvoiceNumber: 00000594 ClaimAmount: 968.00 GSTAmount: 88.00 Su…" at bounding box center [362, 218] width 294 height 351
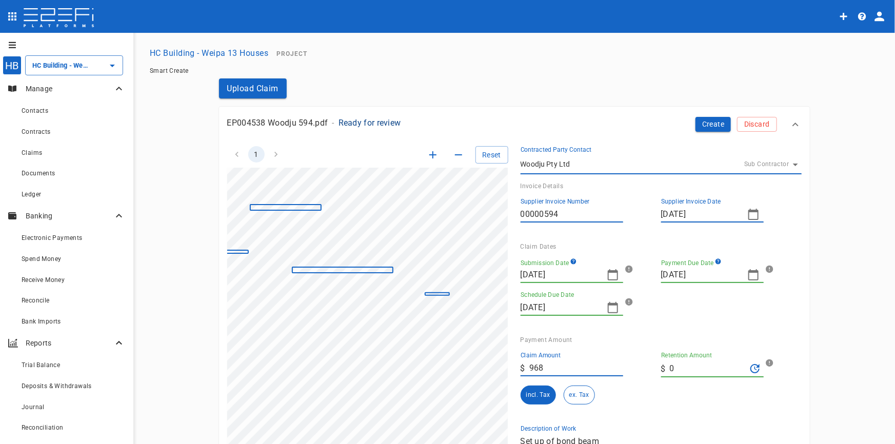
scroll to position [0, 0]
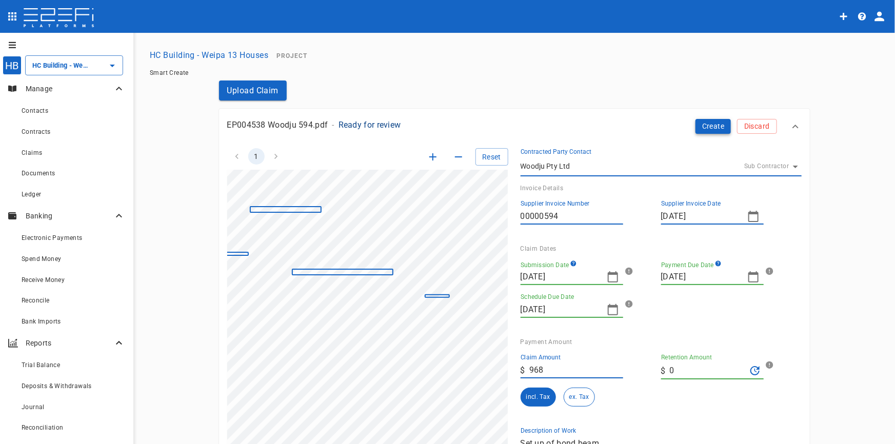
click at [706, 127] on button "Create" at bounding box center [714, 126] width 36 height 15
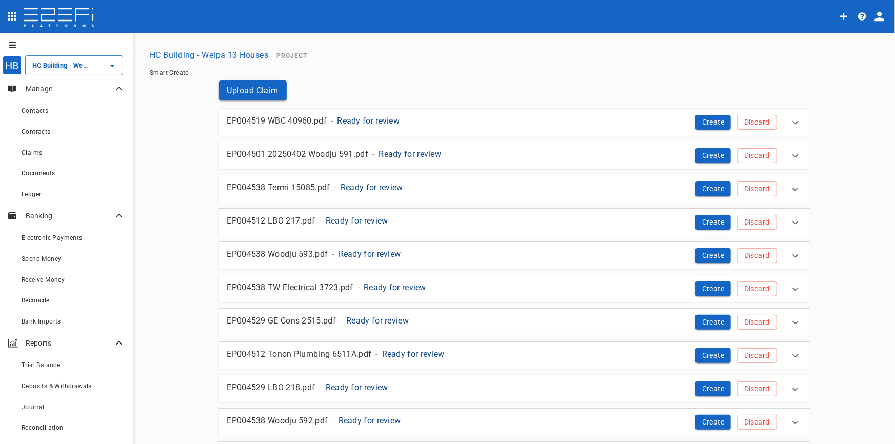
click at [371, 121] on p "Ready for review" at bounding box center [368, 121] width 63 height 12
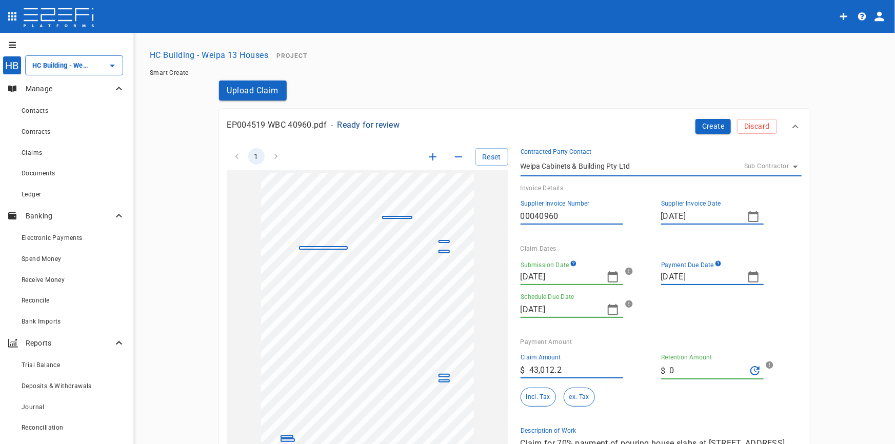
click at [608, 279] on icon "button" at bounding box center [613, 276] width 10 height 11
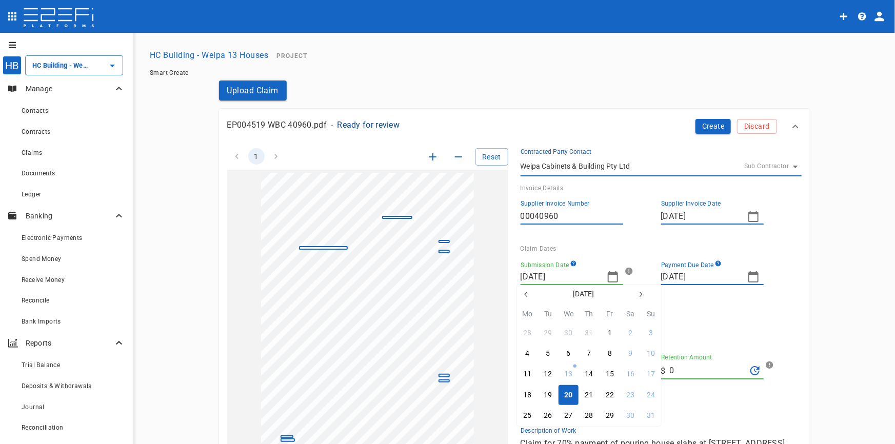
click at [523, 291] on icon "button" at bounding box center [526, 294] width 8 height 8
click at [524, 292] on icon "button" at bounding box center [526, 294] width 8 height 8
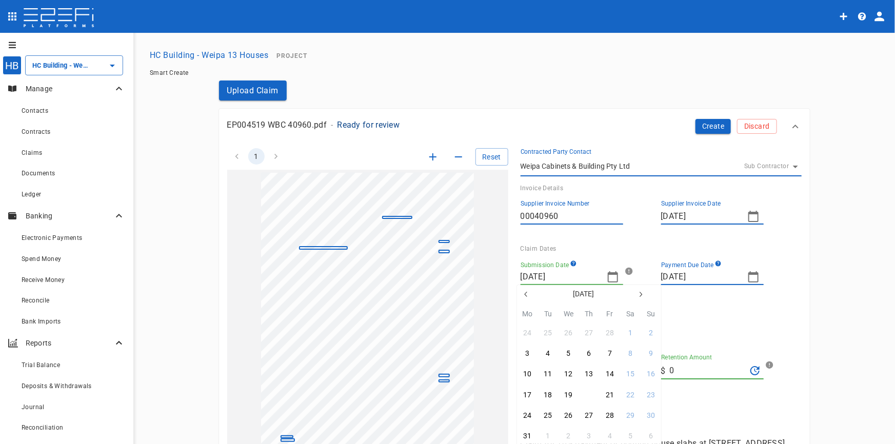
click at [589, 395] on div "20" at bounding box center [589, 395] width 8 height 11
type input "20/03/2025"
type input "10/04/2025"
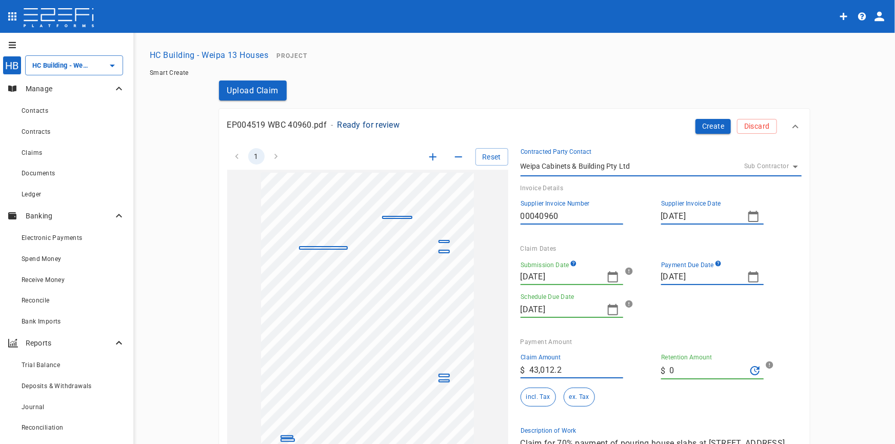
click at [749, 277] on icon "button" at bounding box center [754, 277] width 12 height 12
click at [666, 297] on icon "button" at bounding box center [667, 294] width 8 height 8
click at [730, 437] on div "3" at bounding box center [730, 436] width 4 height 11
type input "03/04/2025"
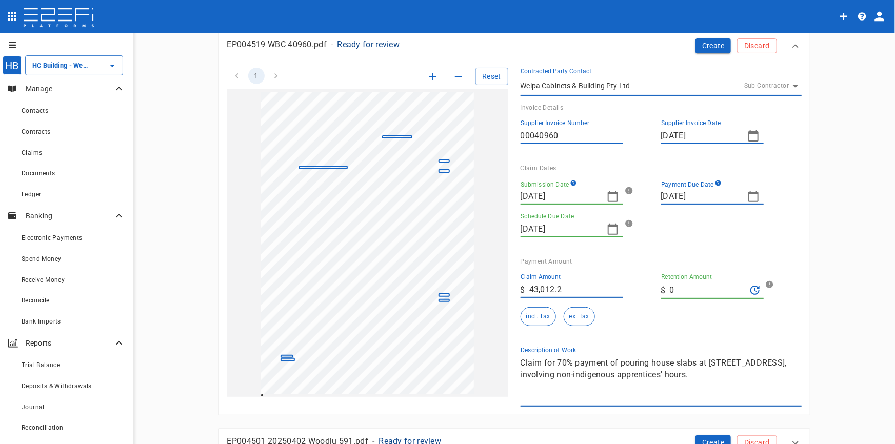
scroll to position [186, 0]
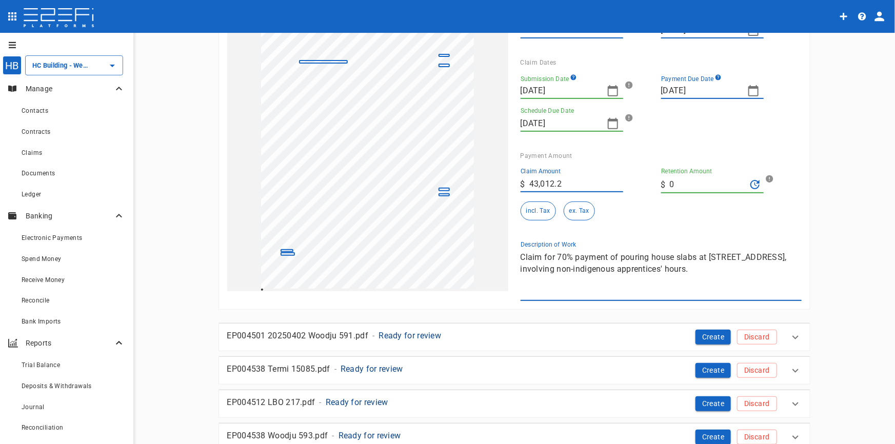
click at [401, 249] on div "1 Reset SupplierInvoiceNumber: 00040960 ClaimAmount: 43012.20 GSTAmount: 3910.2…" at bounding box center [508, 125] width 587 height 351
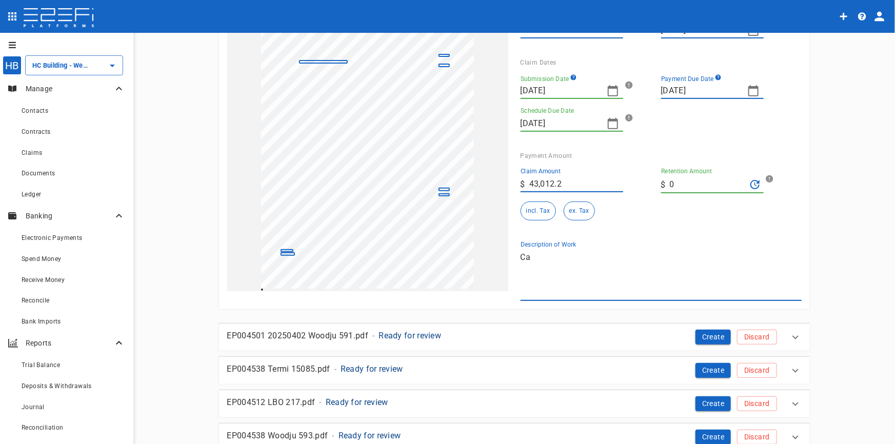
type textarea "C"
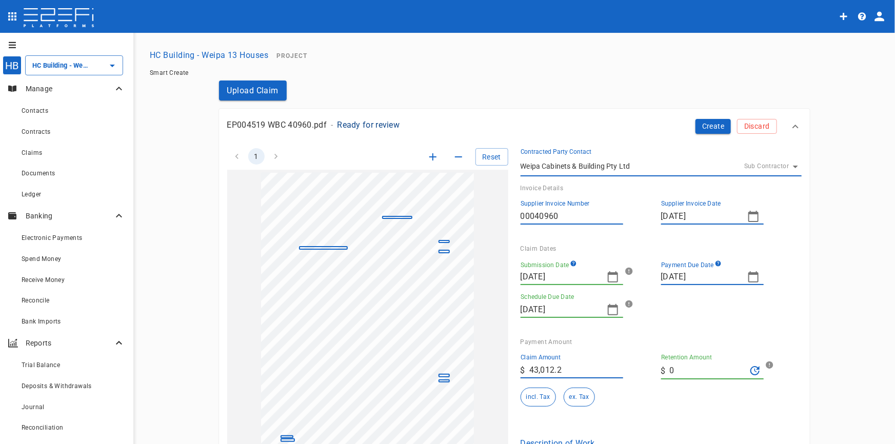
click at [427, 158] on icon "button" at bounding box center [433, 157] width 12 height 12
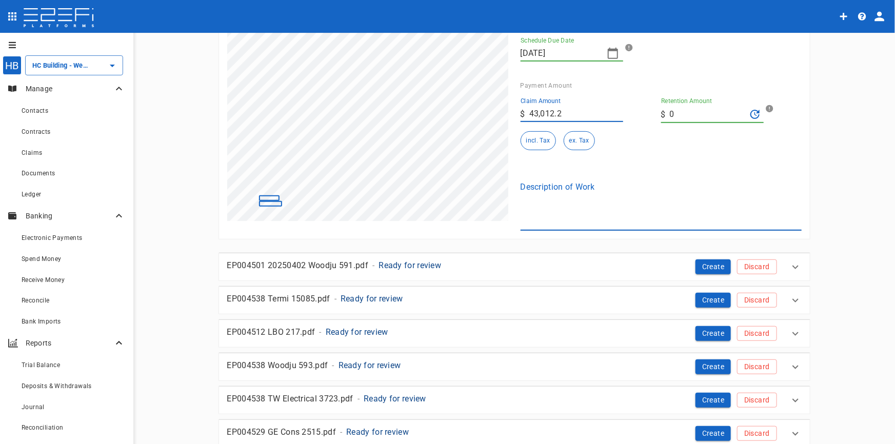
scroll to position [280, 0]
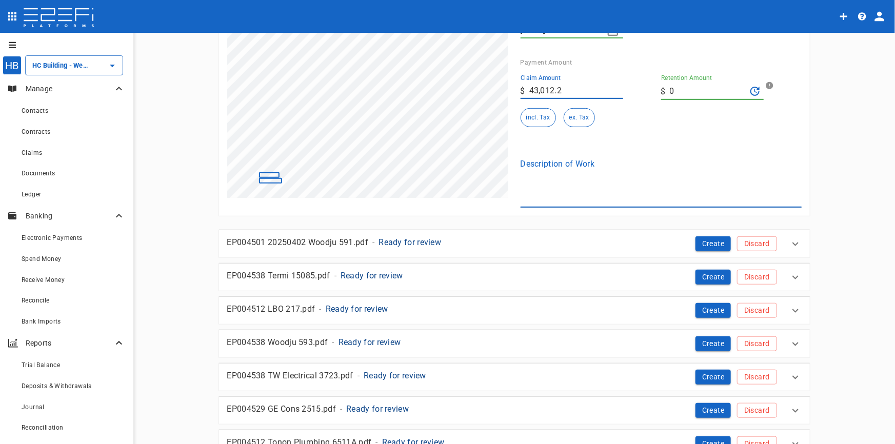
click at [565, 177] on textarea "Description of Work" at bounding box center [661, 181] width 281 height 47
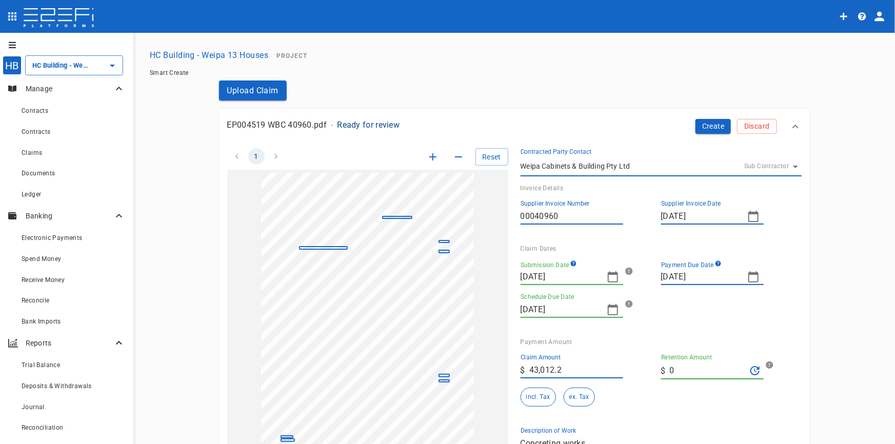
scroll to position [46, 0]
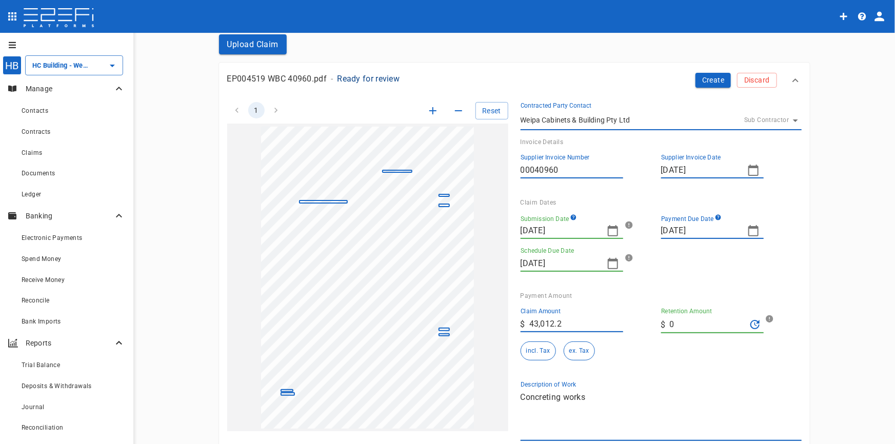
type textarea "Concreting works"
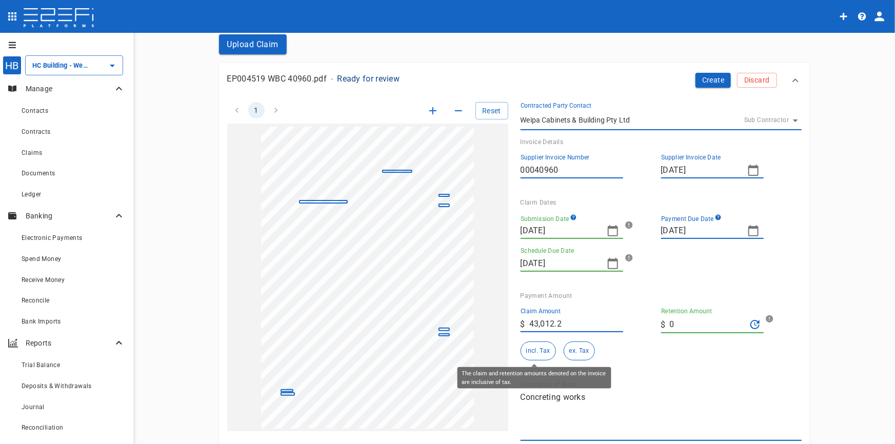
click at [531, 349] on button "incl. Tax" at bounding box center [538, 351] width 35 height 19
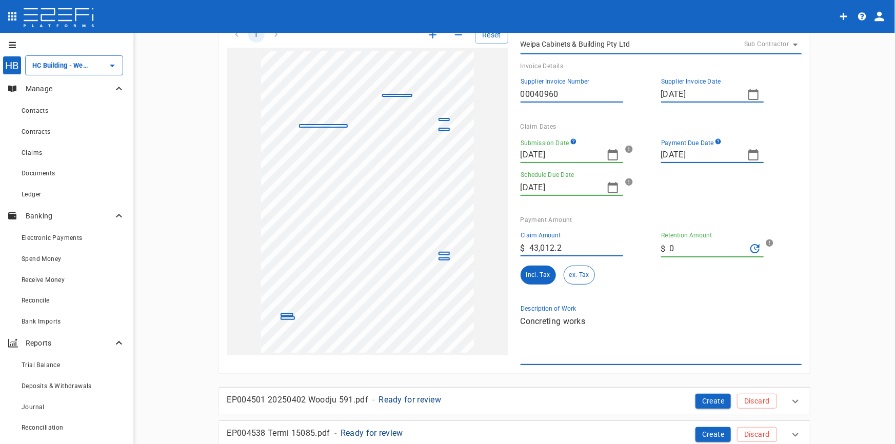
scroll to position [0, 0]
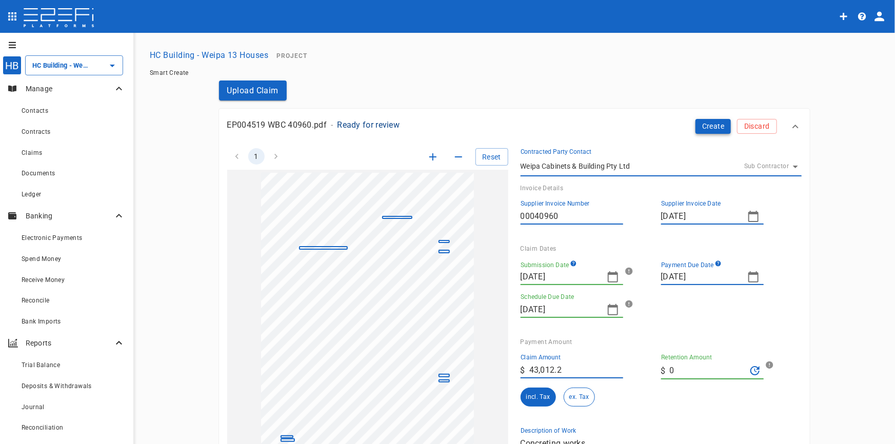
click at [716, 123] on button "Create" at bounding box center [714, 126] width 36 height 15
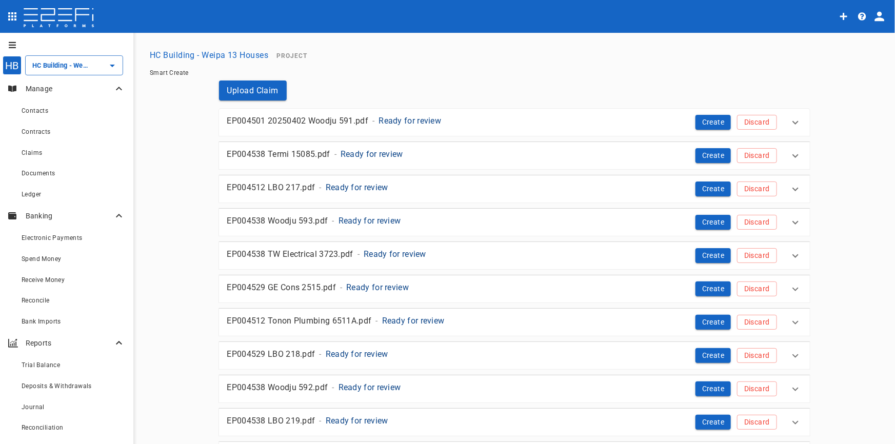
click at [398, 121] on p "Ready for review" at bounding box center [410, 121] width 63 height 12
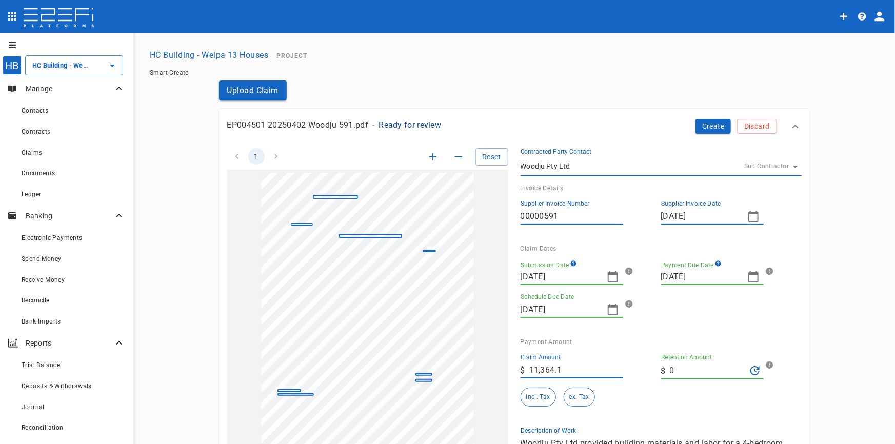
click at [610, 279] on icon "button" at bounding box center [613, 277] width 12 height 12
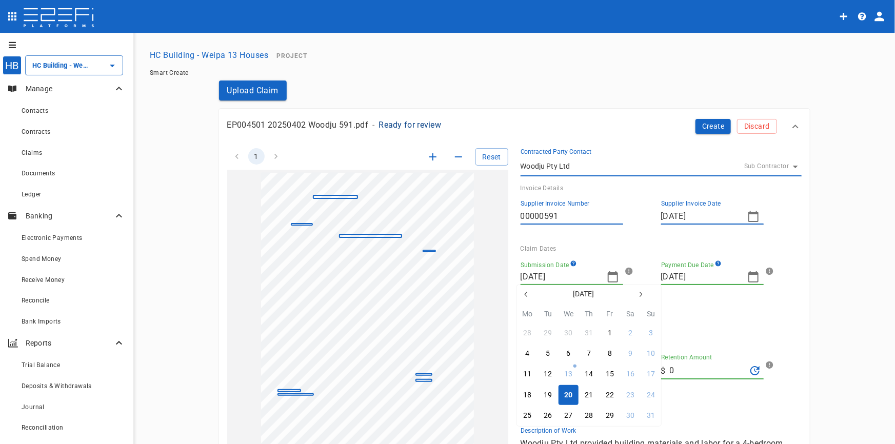
click at [522, 295] on button "button" at bounding box center [526, 294] width 18 height 18
click at [524, 294] on icon "button" at bounding box center [526, 294] width 8 height 8
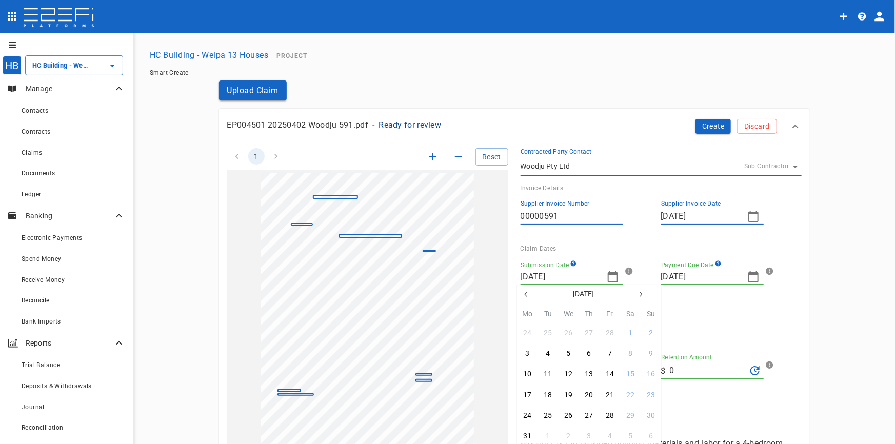
click at [524, 294] on icon "button" at bounding box center [526, 294] width 8 height 8
click at [641, 291] on icon "button" at bounding box center [641, 294] width 8 height 8
click at [566, 336] on button "2" at bounding box center [569, 333] width 20 height 20
type input "02/04/2025"
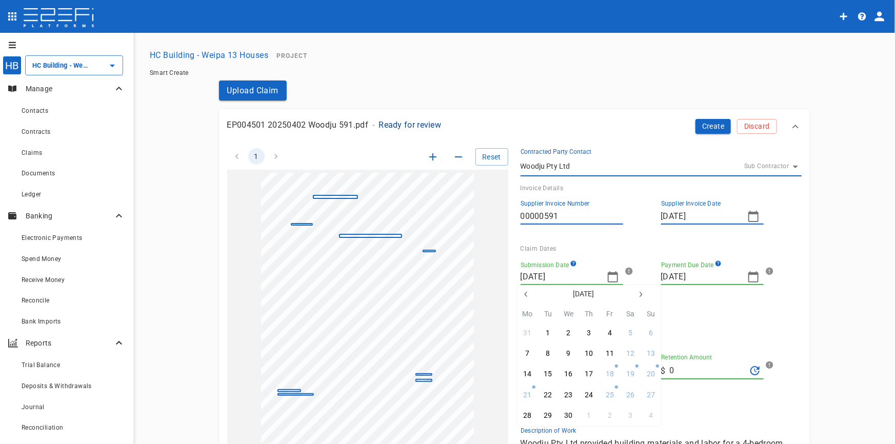
type input "13/05/2025"
type input "28/04/2025"
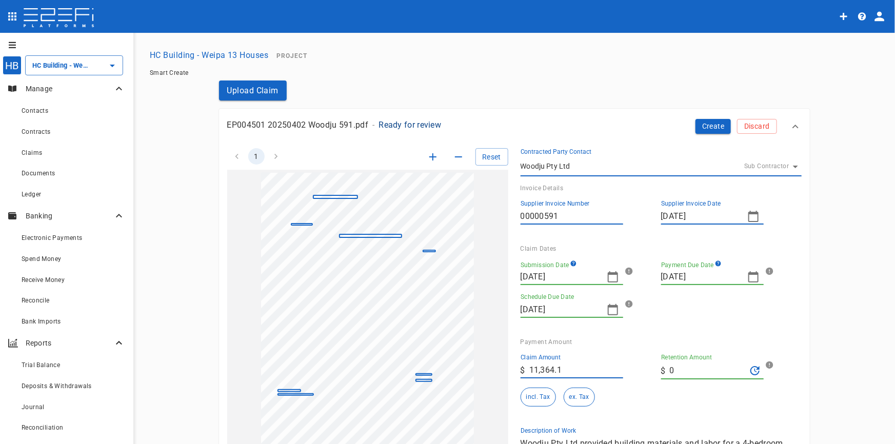
click at [750, 279] on icon "button" at bounding box center [754, 277] width 12 height 12
click at [663, 297] on icon "button" at bounding box center [667, 294] width 8 height 8
click at [707, 378] on div "16" at bounding box center [709, 374] width 8 height 11
type input "16/04/2025"
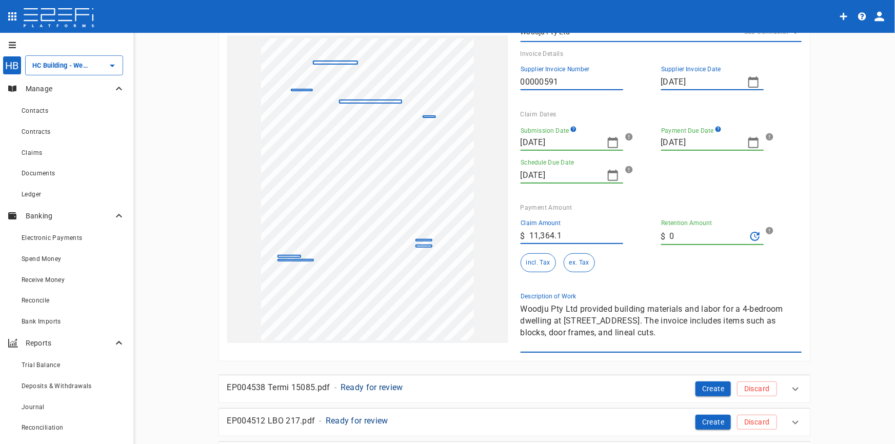
scroll to position [140, 0]
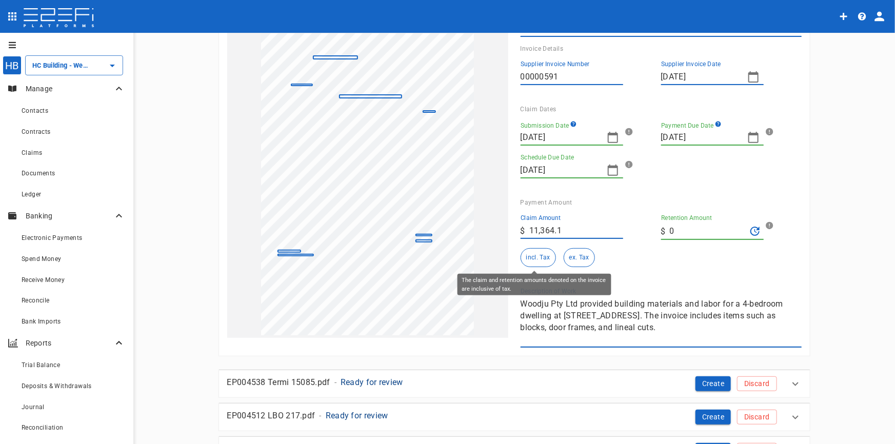
click at [540, 258] on button "incl. Tax" at bounding box center [538, 257] width 35 height 19
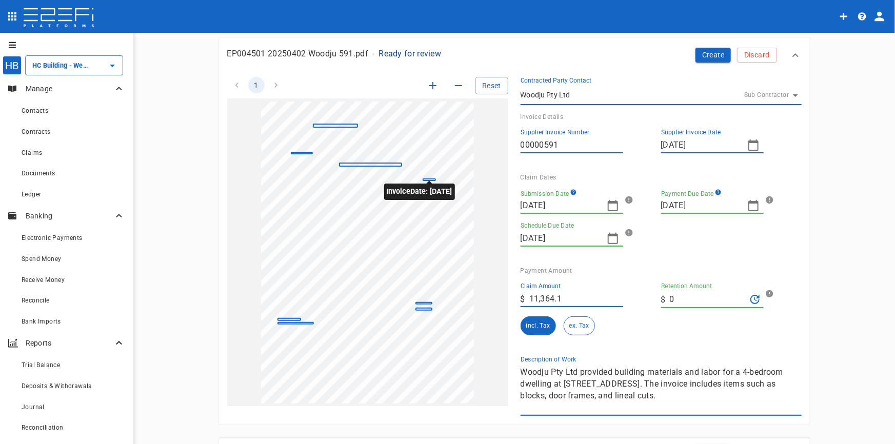
scroll to position [0, 0]
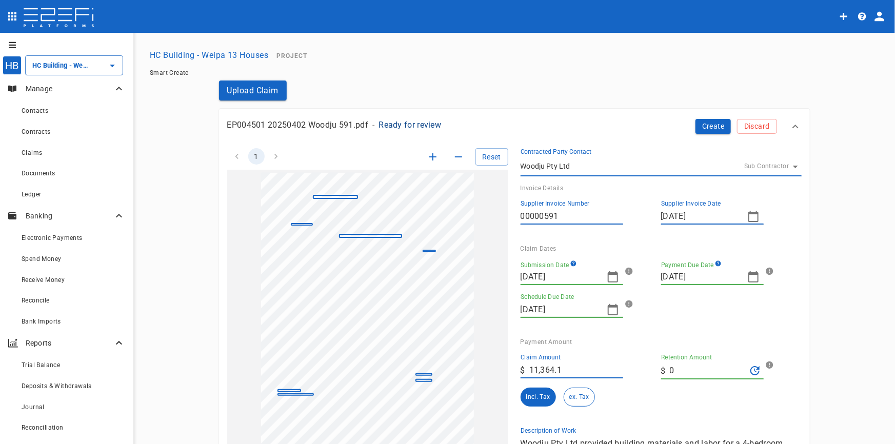
click at [429, 159] on icon "button" at bounding box center [432, 156] width 7 height 7
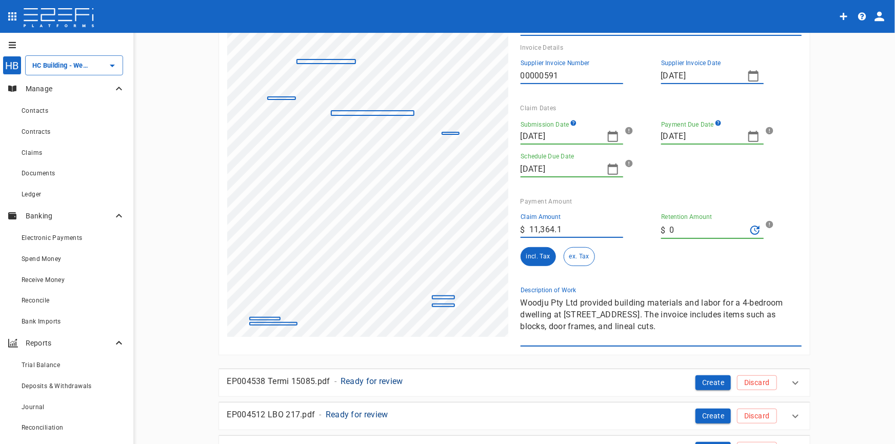
scroll to position [140, 0]
click at [663, 331] on textarea "Woodju Pty Ltd provided building materials and labor for a 4-bedroom dwelling a…" at bounding box center [661, 321] width 281 height 47
click at [477, 285] on div "1 Reset SupplierInvoiceNumber: 00000591 ClaimAmount: 11364.10 GSTAmount: 1033.1…" at bounding box center [508, 171] width 587 height 351
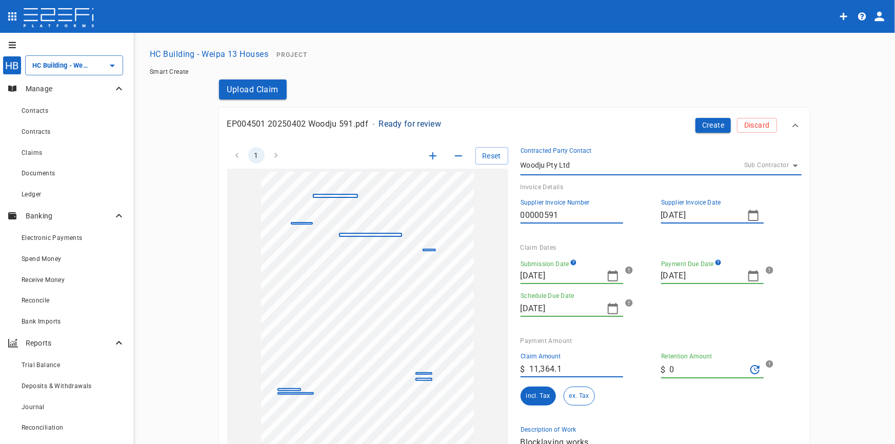
scroll to position [0, 0]
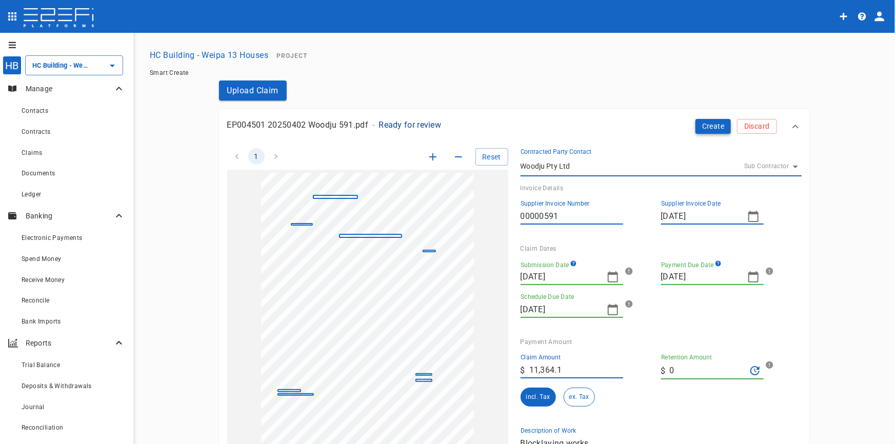
type textarea "Blocklaying works"
click at [699, 127] on button "Create" at bounding box center [714, 126] width 36 height 15
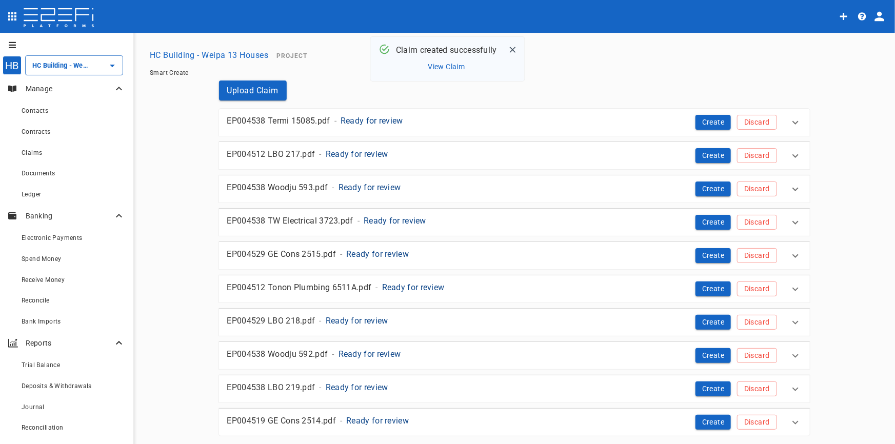
click at [366, 119] on p "Ready for review" at bounding box center [372, 121] width 63 height 12
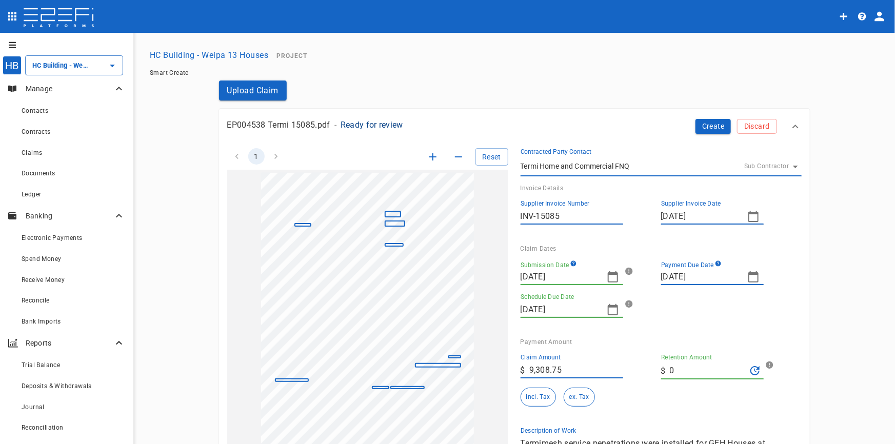
click at [609, 281] on icon "button" at bounding box center [613, 277] width 12 height 12
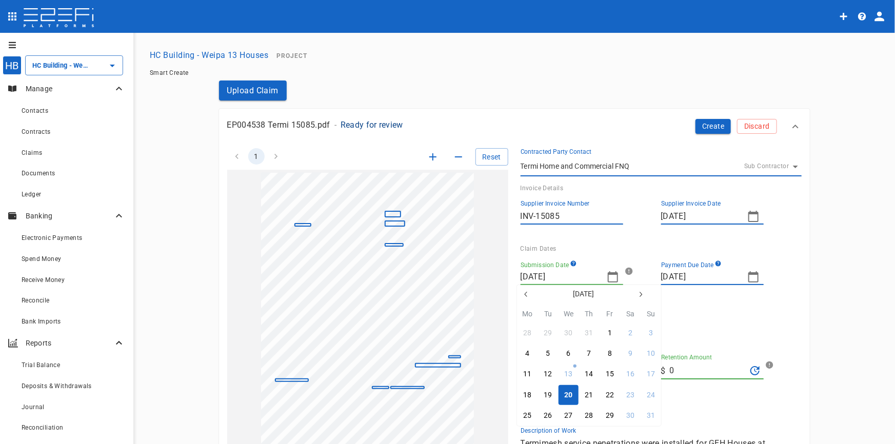
click at [521, 292] on button "button" at bounding box center [526, 294] width 18 height 18
click at [527, 296] on icon "button" at bounding box center [526, 294] width 8 height 8
click at [527, 296] on icon "button" at bounding box center [525, 294] width 3 height 5
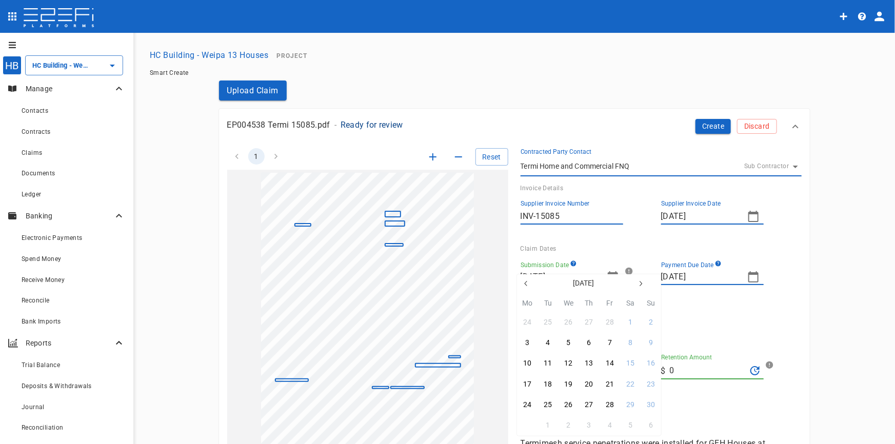
click at [528, 427] on div "31" at bounding box center [527, 425] width 8 height 11
type input "31/03/2025"
type input "23/04/2025"
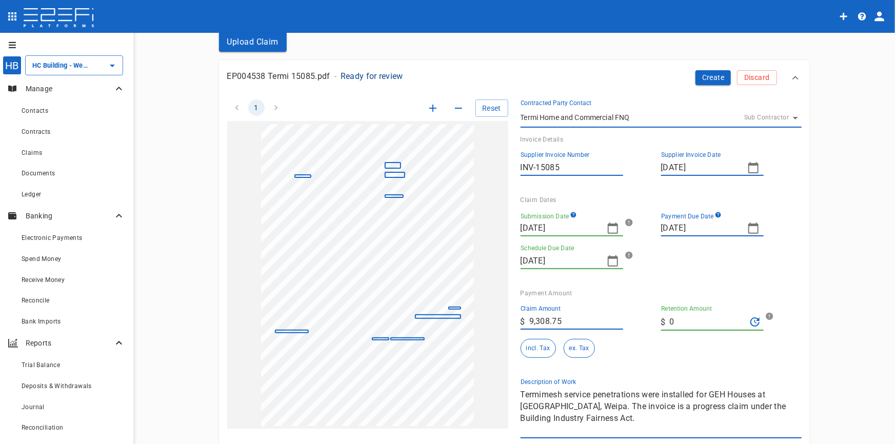
scroll to position [46, 0]
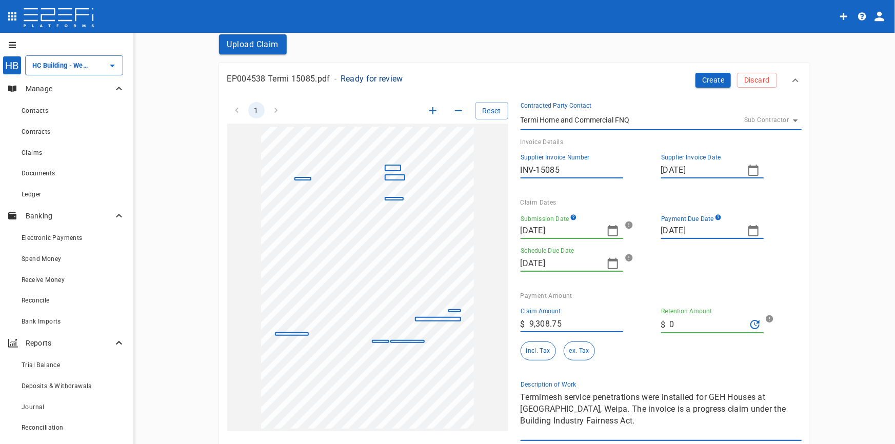
click at [752, 234] on icon "button" at bounding box center [754, 231] width 12 height 12
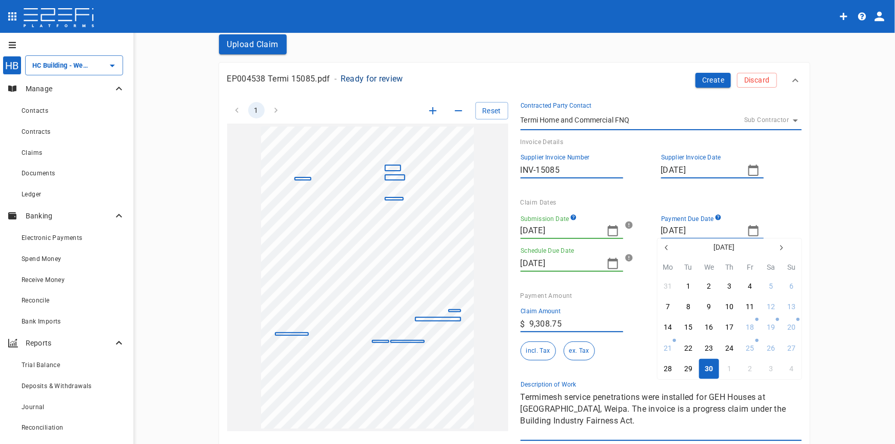
click at [666, 249] on icon "button" at bounding box center [667, 248] width 8 height 8
click at [778, 245] on icon "button" at bounding box center [781, 248] width 8 height 8
click at [669, 327] on div "14" at bounding box center [668, 327] width 8 height 11
type input "14/04/2025"
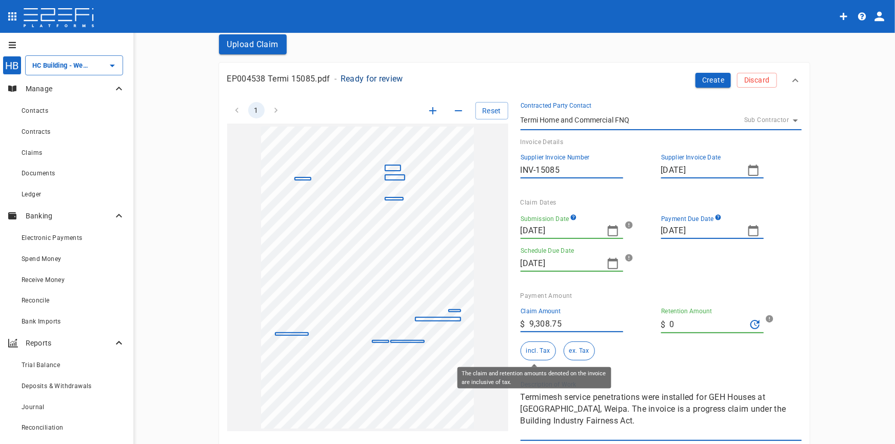
click at [531, 349] on button "incl. Tax" at bounding box center [538, 351] width 35 height 19
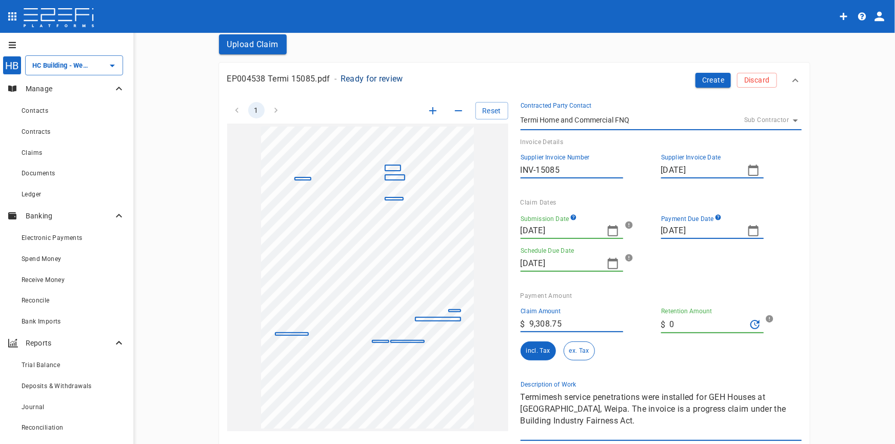
click at [431, 112] on icon "button" at bounding box center [433, 111] width 12 height 12
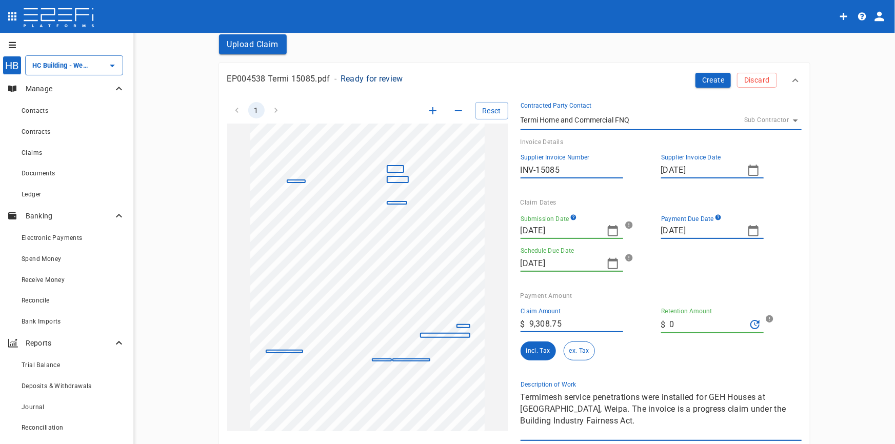
click at [431, 112] on icon "button" at bounding box center [433, 111] width 12 height 12
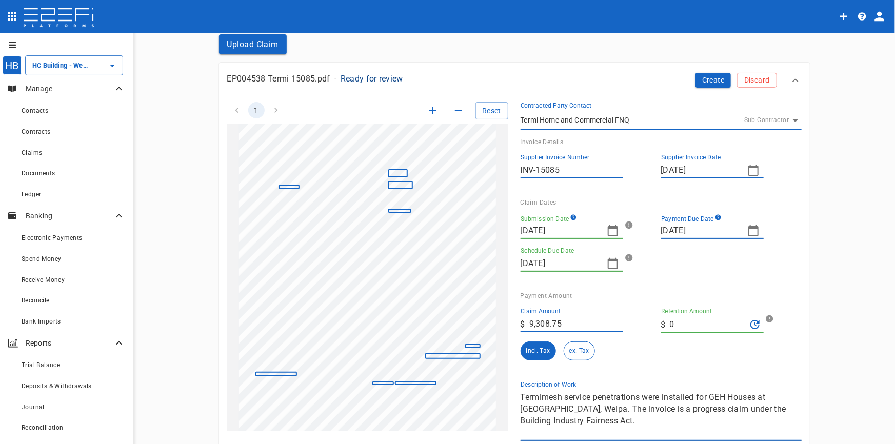
click at [431, 112] on icon "button" at bounding box center [433, 111] width 12 height 12
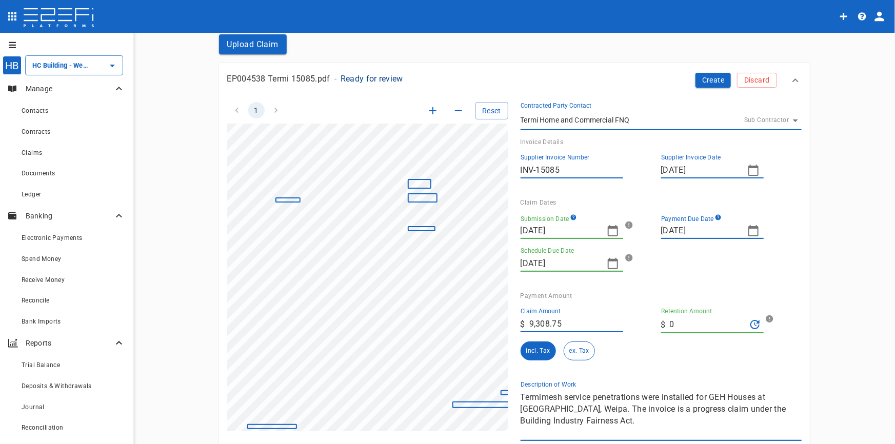
scroll to position [140, 37]
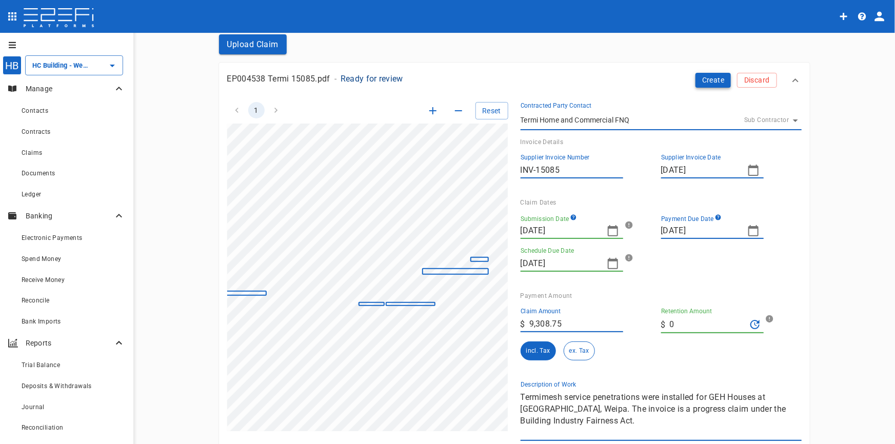
click at [711, 83] on button "Create" at bounding box center [714, 80] width 36 height 15
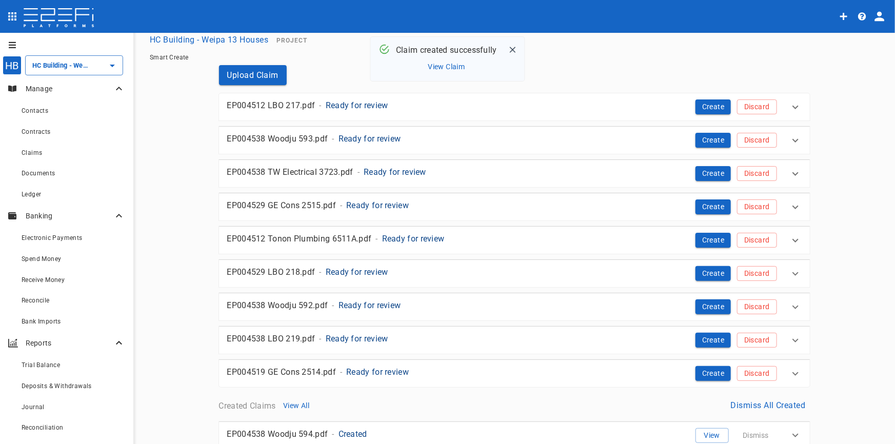
scroll to position [0, 0]
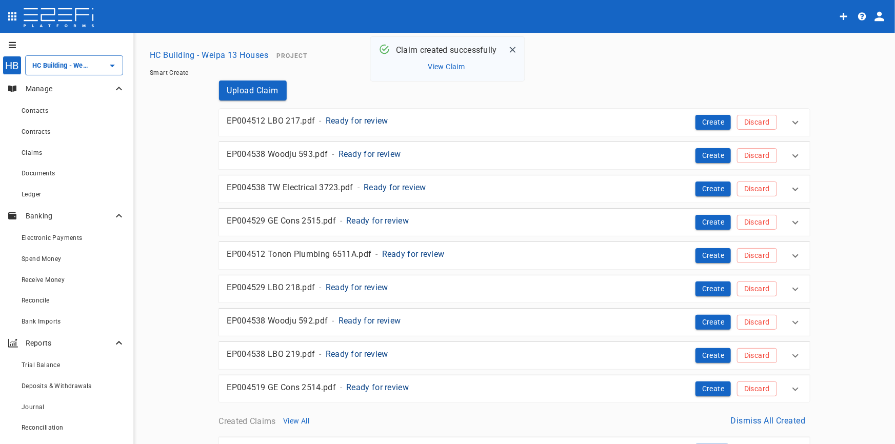
click at [356, 125] on p "Ready for review" at bounding box center [357, 121] width 63 height 12
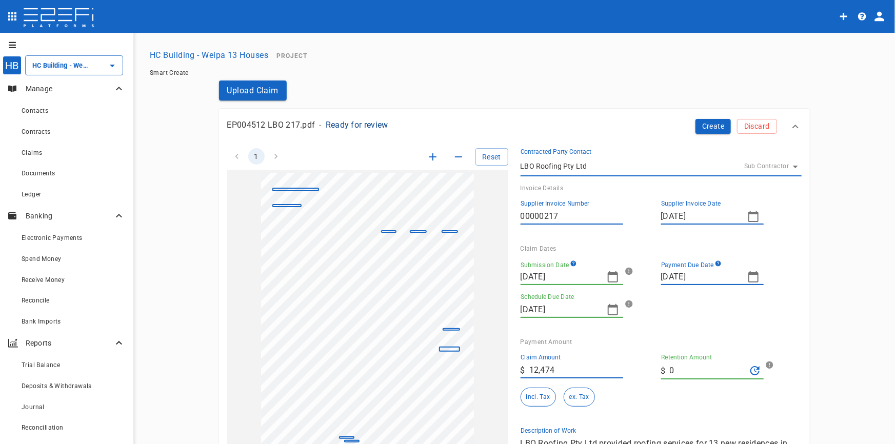
click at [611, 276] on icon "button" at bounding box center [613, 277] width 12 height 12
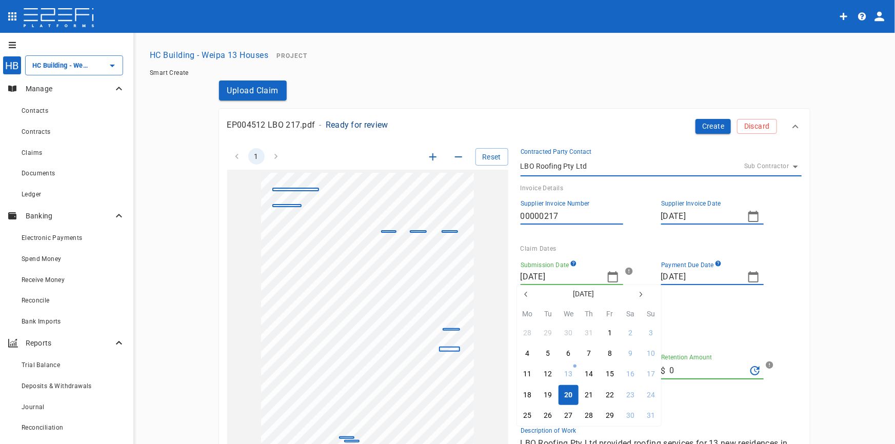
click at [525, 298] on icon "button" at bounding box center [526, 294] width 8 height 8
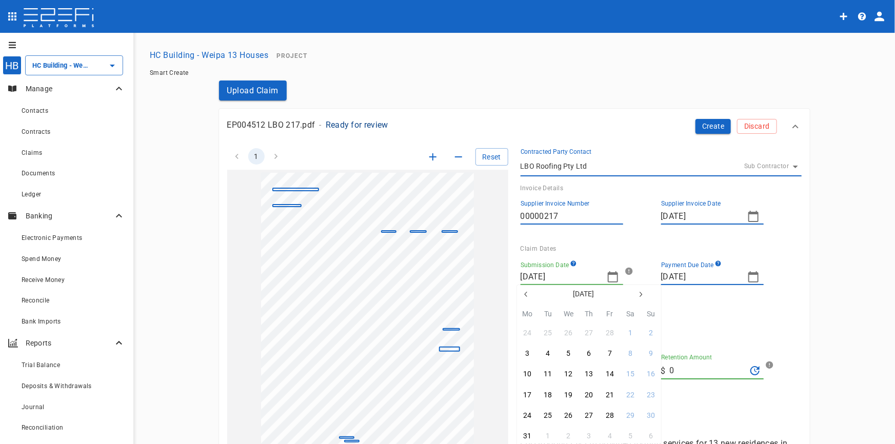
click at [641, 294] on icon "button" at bounding box center [641, 294] width 8 height 8
click at [548, 375] on div "15" at bounding box center [548, 374] width 8 height 11
type input "15/04/2025"
type input "12/05/2025"
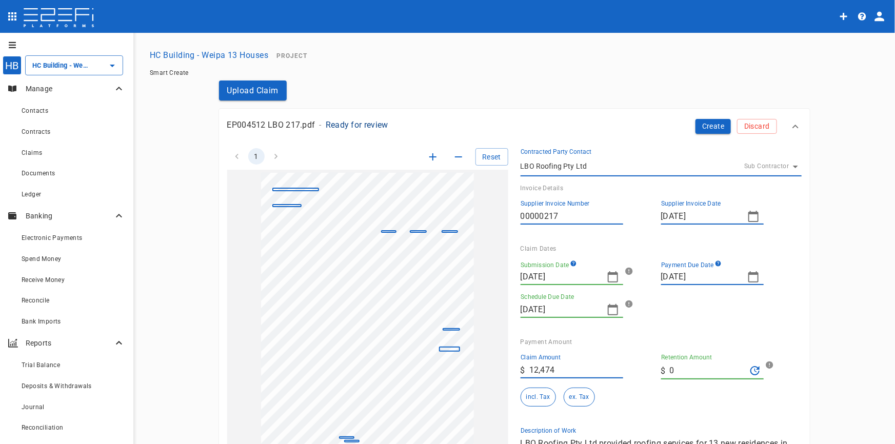
click at [748, 276] on icon "button" at bounding box center [754, 277] width 12 height 12
click at [688, 414] on div "29" at bounding box center [689, 416] width 8 height 11
type input "29/04/2025"
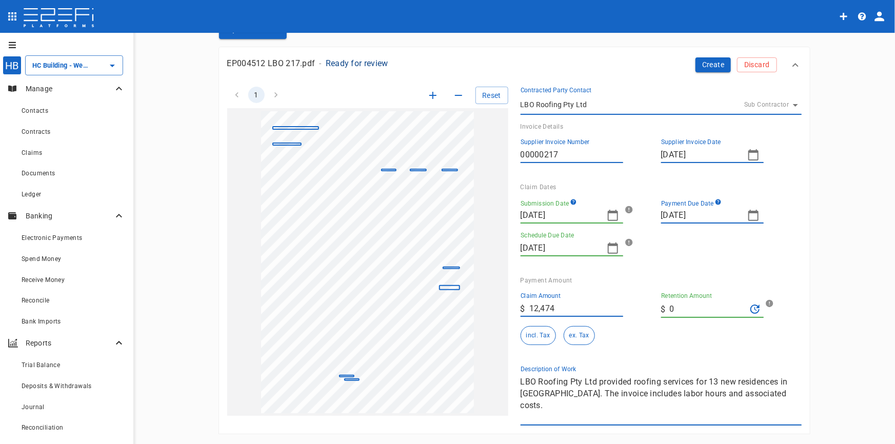
scroll to position [46, 0]
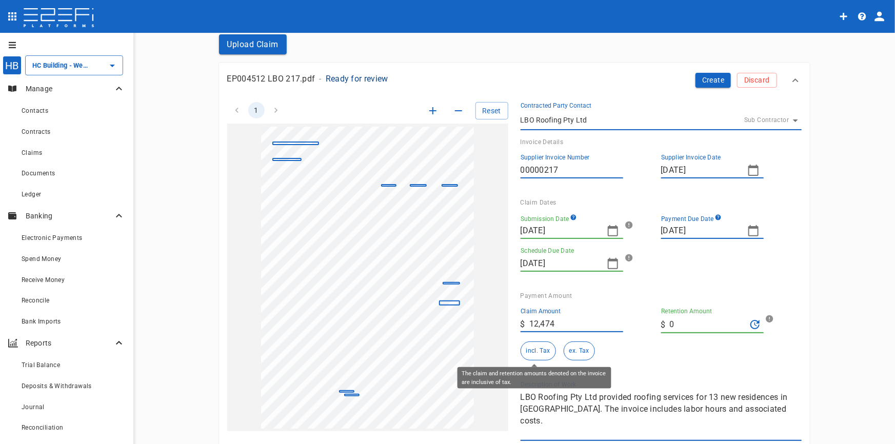
click at [527, 342] on button "incl. Tax" at bounding box center [538, 351] width 35 height 19
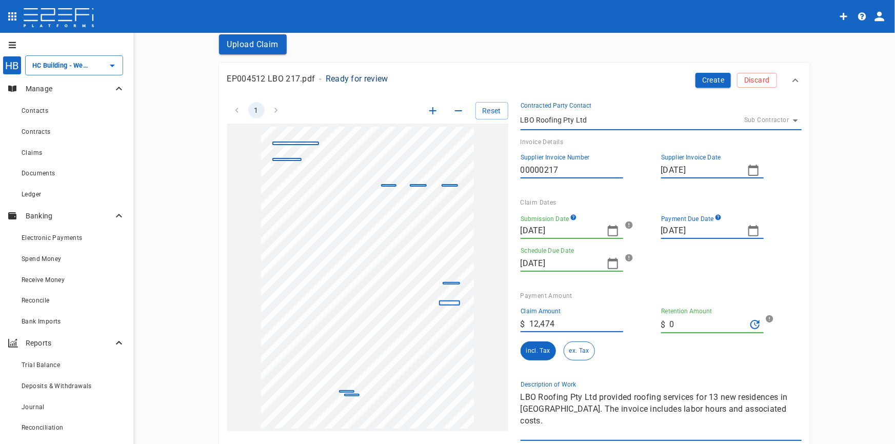
click at [433, 387] on div "1 Reset SupplierInvoiceNumber: 00000217 ClaimAmount: 12474.00 GSTAmount: 1134.0…" at bounding box center [508, 265] width 587 height 351
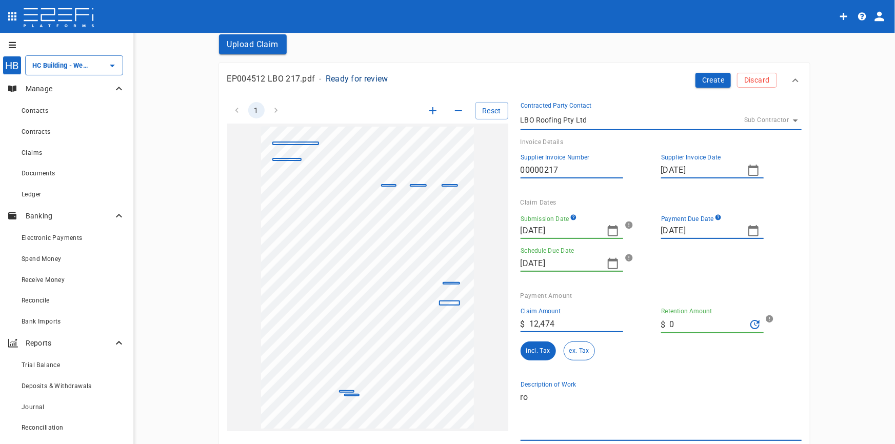
type textarea "r"
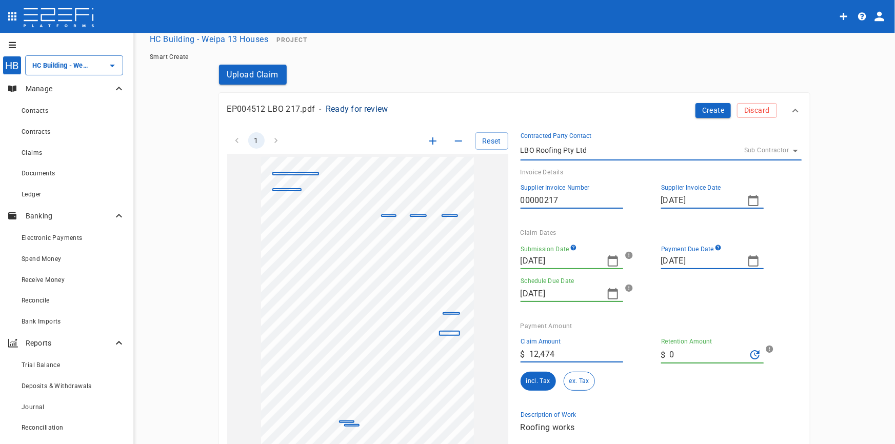
scroll to position [0, 0]
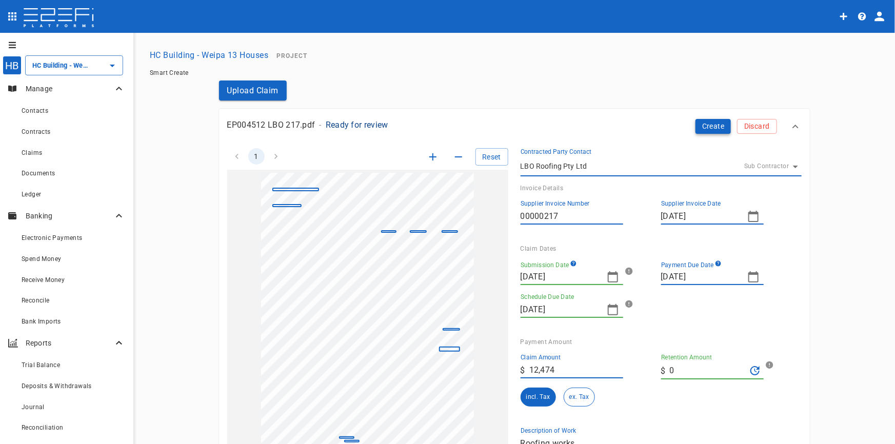
type textarea "Roofing works"
click at [706, 123] on button "Create" at bounding box center [714, 126] width 36 height 15
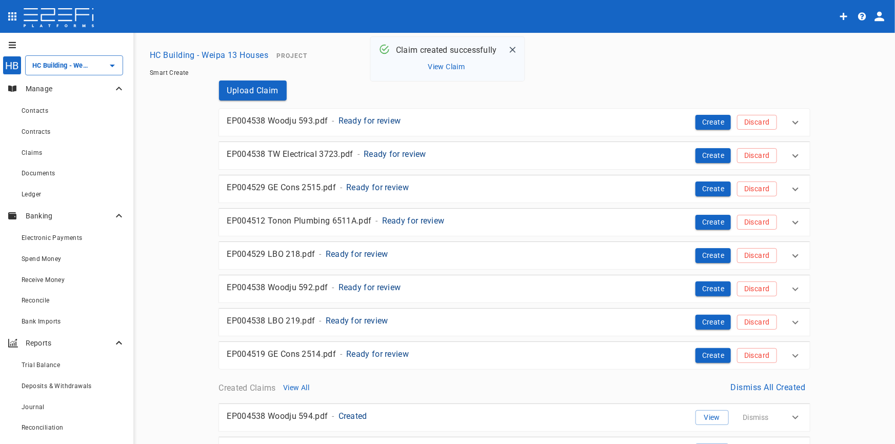
click at [375, 122] on p "Ready for review" at bounding box center [370, 121] width 63 height 12
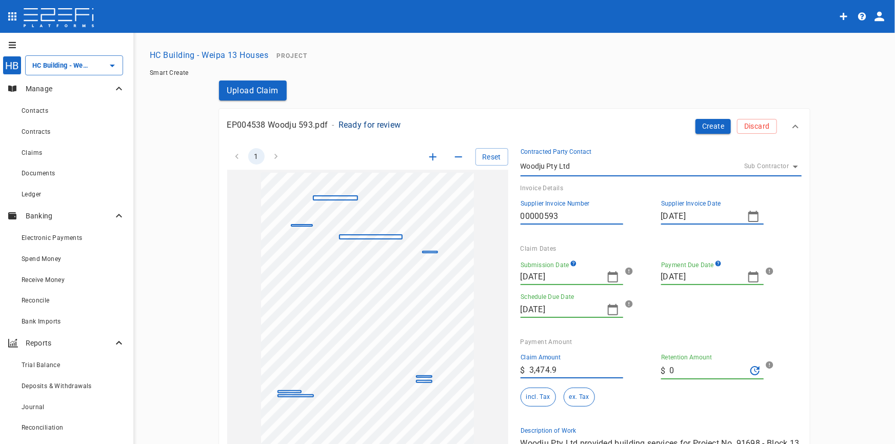
click at [609, 278] on icon "button" at bounding box center [613, 277] width 12 height 12
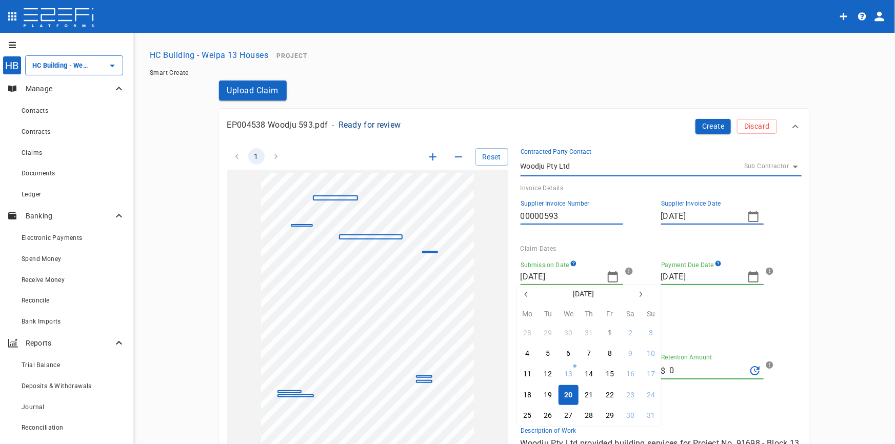
click at [524, 294] on icon "button" at bounding box center [526, 294] width 8 height 8
click at [523, 292] on icon "button" at bounding box center [526, 294] width 8 height 8
click at [545, 375] on div "15" at bounding box center [548, 374] width 8 height 11
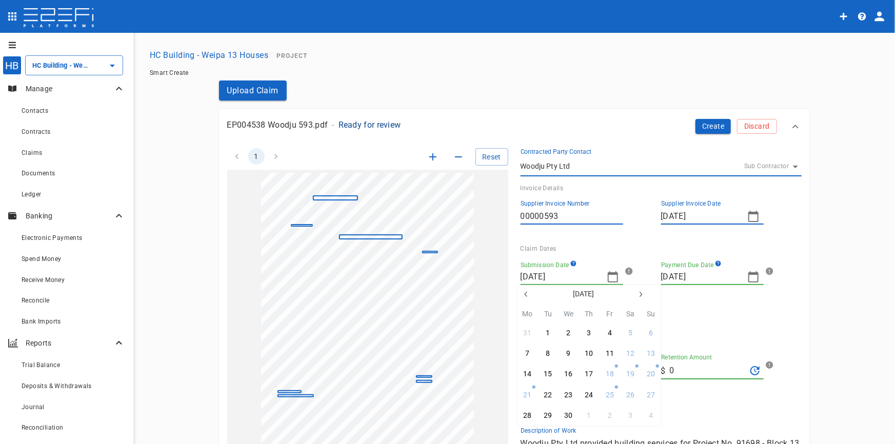
type input "15/04/2025"
type input "26/05/2025"
type input "12/05/2025"
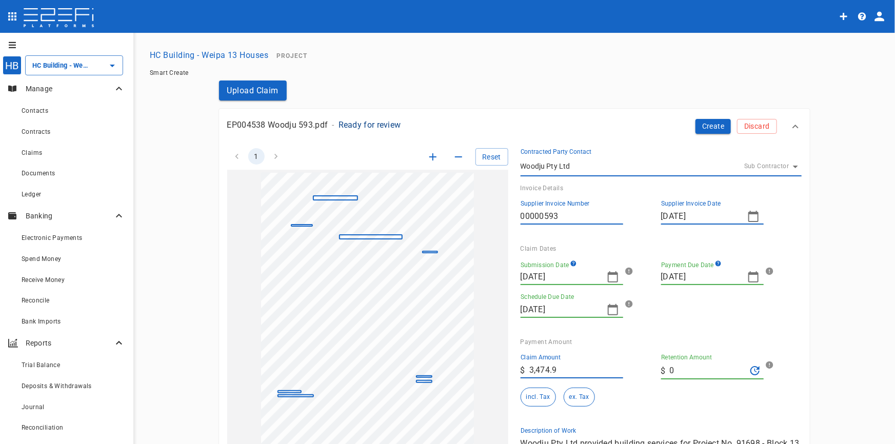
click at [749, 275] on icon "button" at bounding box center [754, 276] width 10 height 11
click at [749, 275] on div at bounding box center [447, 222] width 895 height 444
click at [575, 370] on input "3,474.9" at bounding box center [577, 370] width 94 height 16
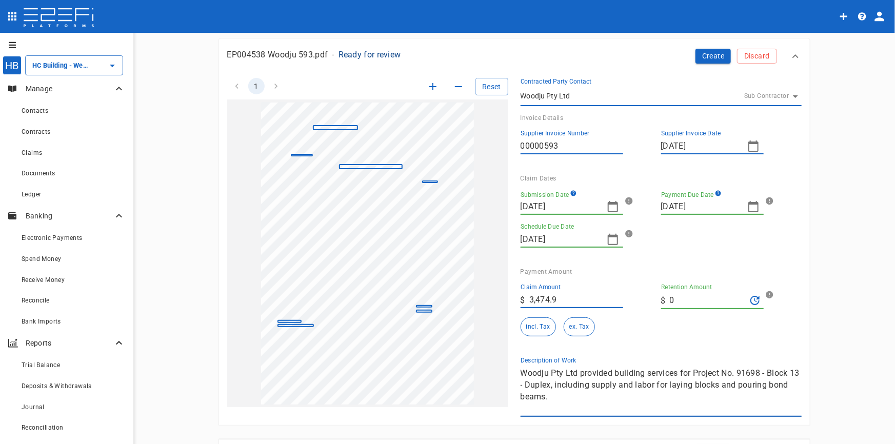
scroll to position [46, 0]
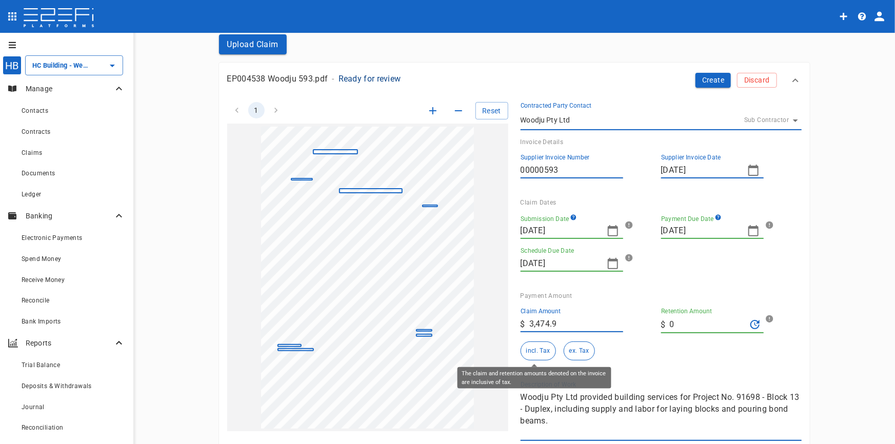
click at [530, 350] on button "incl. Tax" at bounding box center [538, 351] width 35 height 19
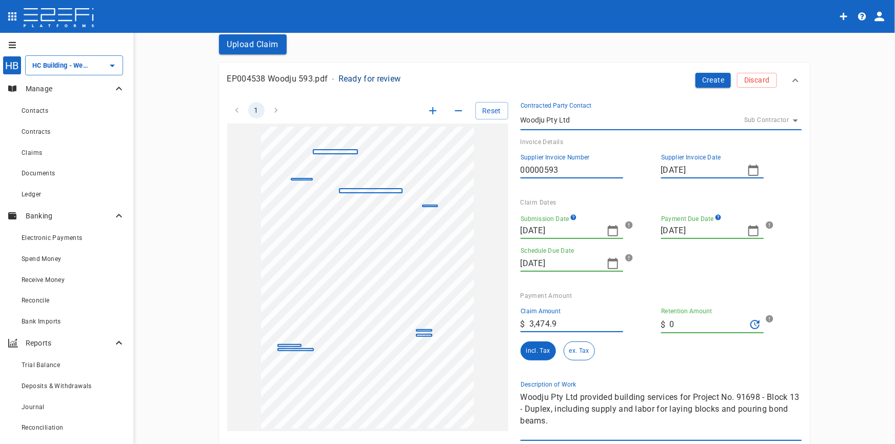
drag, startPoint x: 567, startPoint y: 423, endPoint x: 501, endPoint y: 384, distance: 76.8
click at [501, 384] on div "1 Reset SupplierInvoiceNumber: 00000593 ClaimAmount: 3474.90 GSTAmount: 315.90 …" at bounding box center [508, 265] width 587 height 351
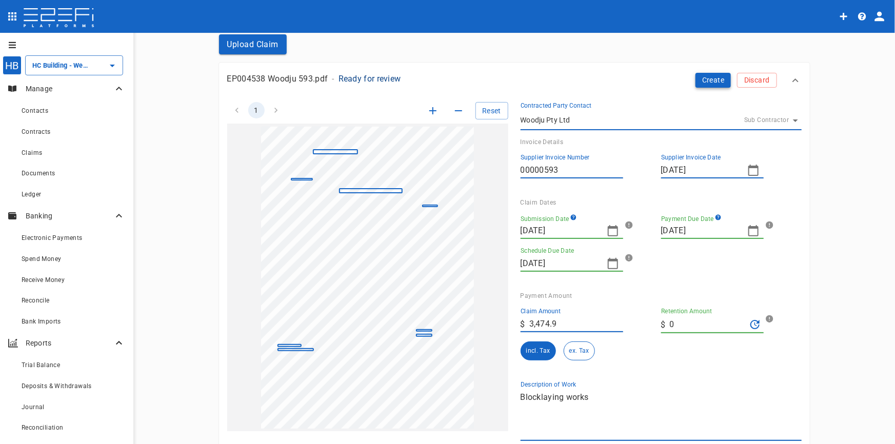
type textarea "Blocklaying works"
click at [711, 84] on button "Create" at bounding box center [714, 80] width 36 height 15
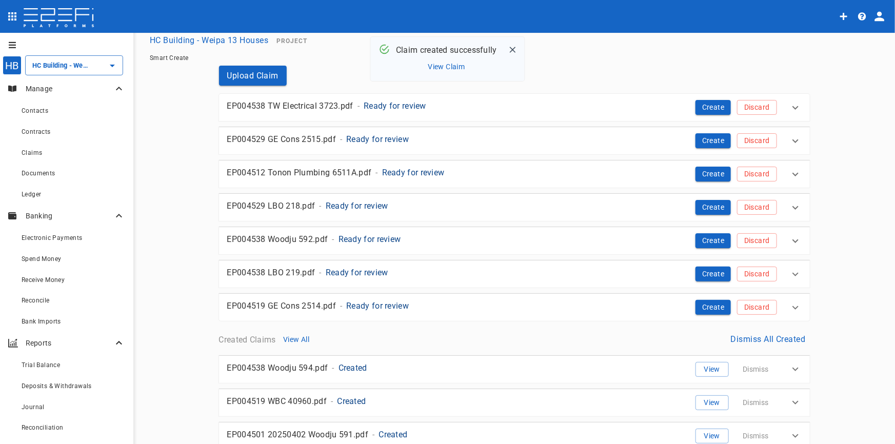
scroll to position [0, 0]
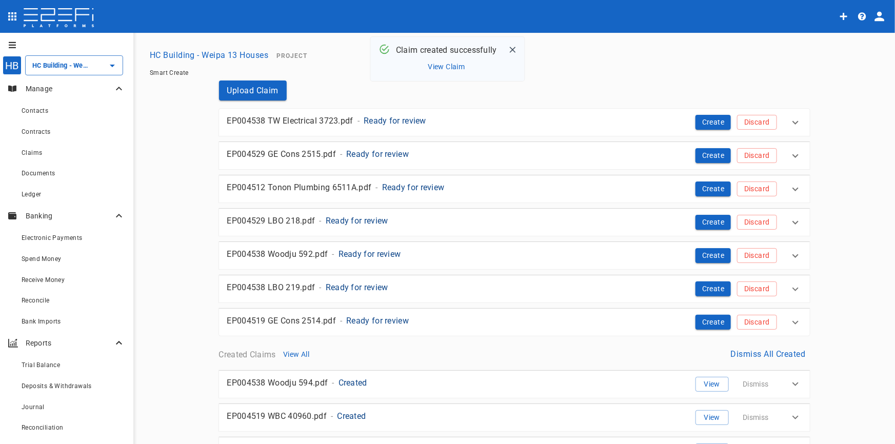
click at [382, 124] on p "Ready for review" at bounding box center [395, 121] width 63 height 12
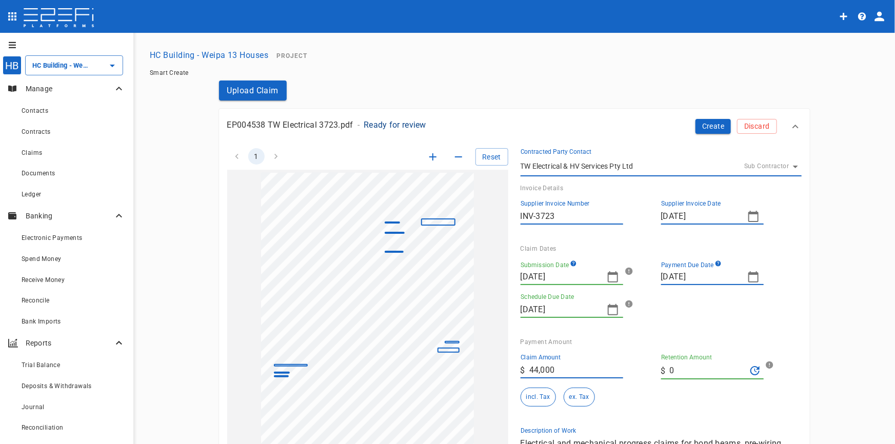
click at [607, 278] on icon "button" at bounding box center [613, 277] width 12 height 12
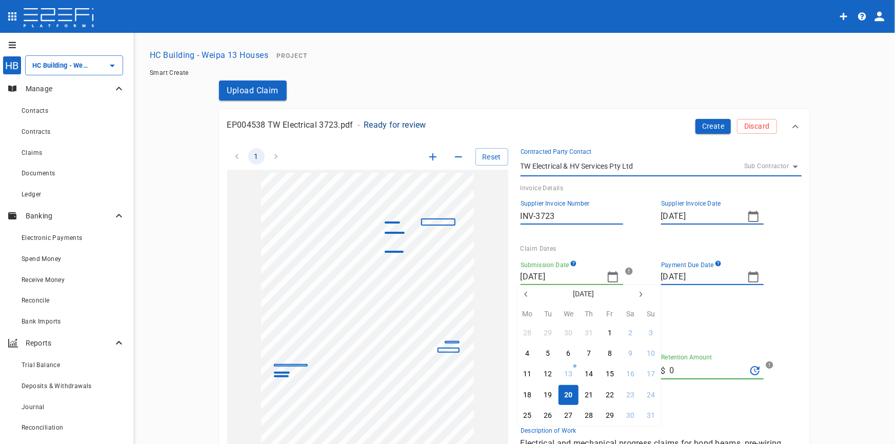
click at [523, 296] on icon "button" at bounding box center [526, 294] width 8 height 8
click at [590, 374] on div "17" at bounding box center [589, 374] width 8 height 11
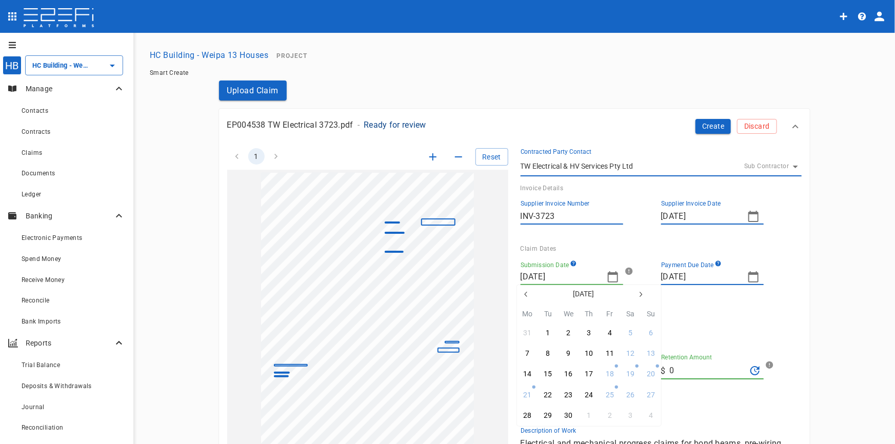
type input "17/04/2025"
type input "14/05/2025"
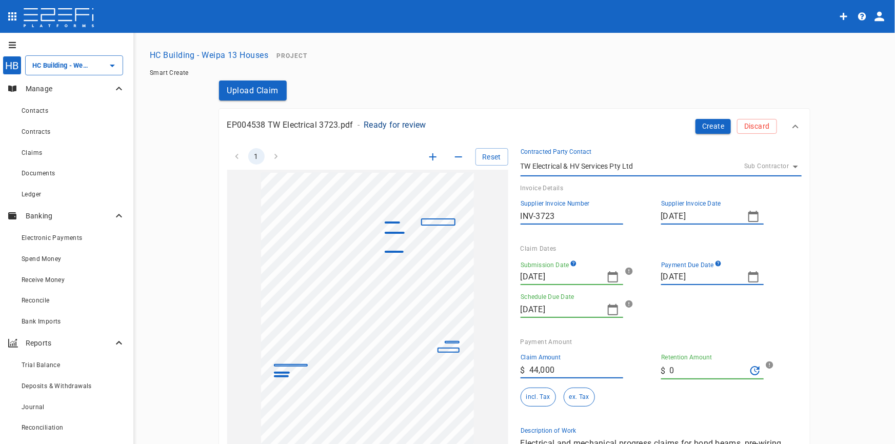
scroll to position [46, 0]
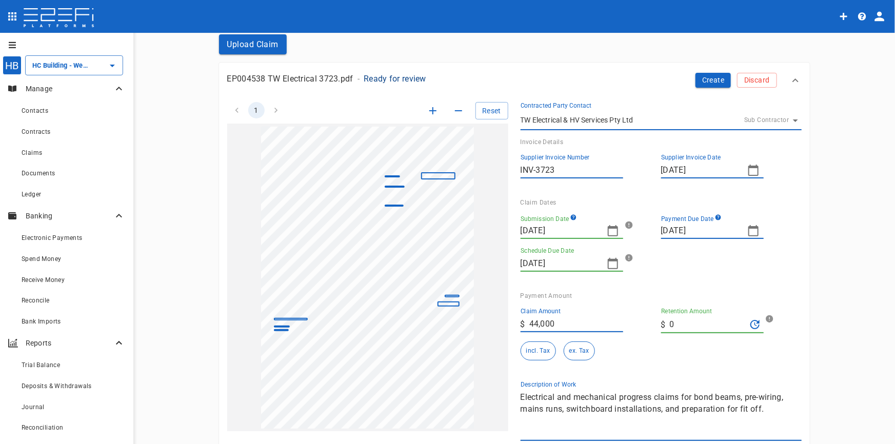
click at [587, 323] on input "44,000" at bounding box center [577, 324] width 94 height 16
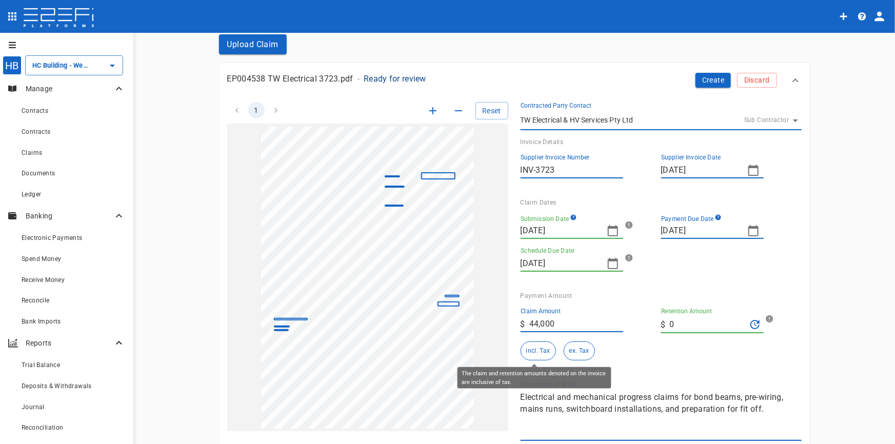
click at [534, 350] on button "incl. Tax" at bounding box center [538, 351] width 35 height 19
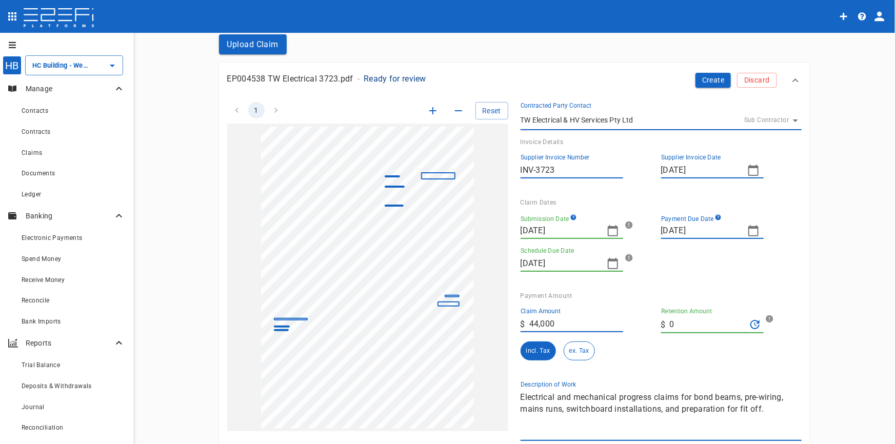
scroll to position [186, 0]
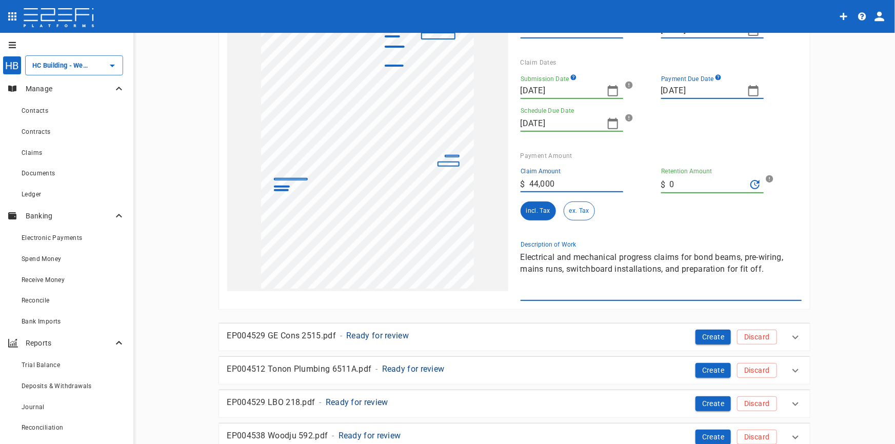
drag, startPoint x: 677, startPoint y: 255, endPoint x: 864, endPoint y: 279, distance: 188.3
click at [864, 279] on main "HC Building - Weipa 13 Houses Project Smart Create Upload Claim EP004538 TW Ele…" at bounding box center [514, 303] width 737 height 888
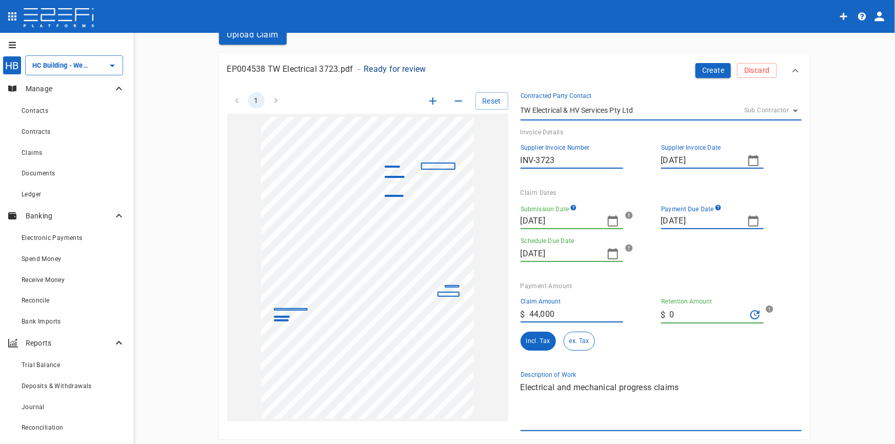
scroll to position [0, 0]
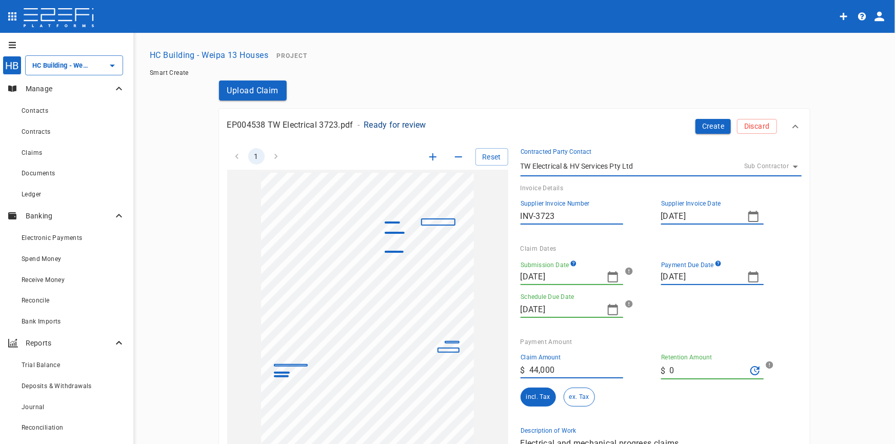
type textarea "Electrical and mechanical progress claims"
click at [690, 123] on div "Create Discard" at bounding box center [735, 122] width 94 height 23
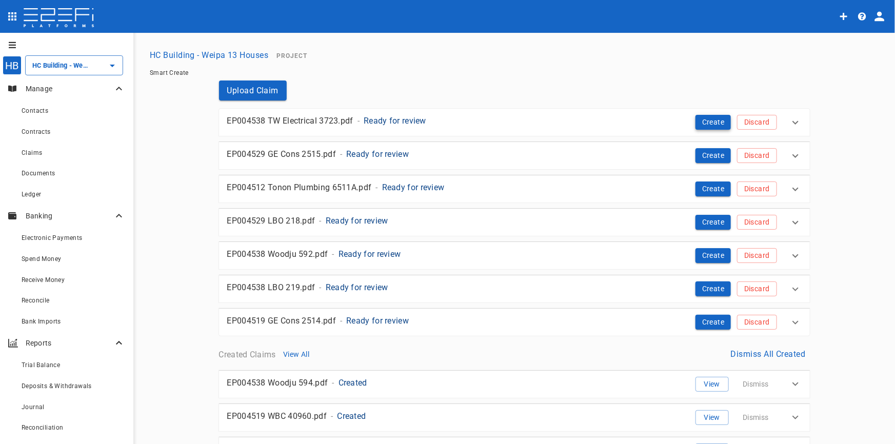
click at [704, 125] on button "Create" at bounding box center [714, 122] width 36 height 15
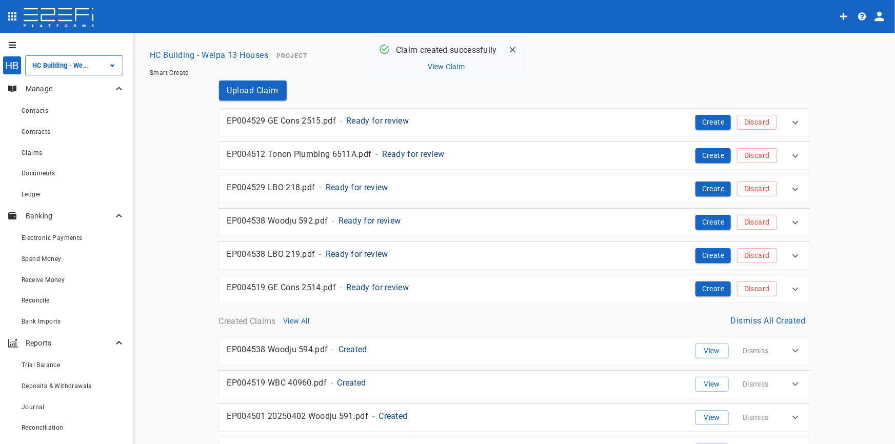
click at [363, 121] on p "Ready for review" at bounding box center [377, 121] width 63 height 12
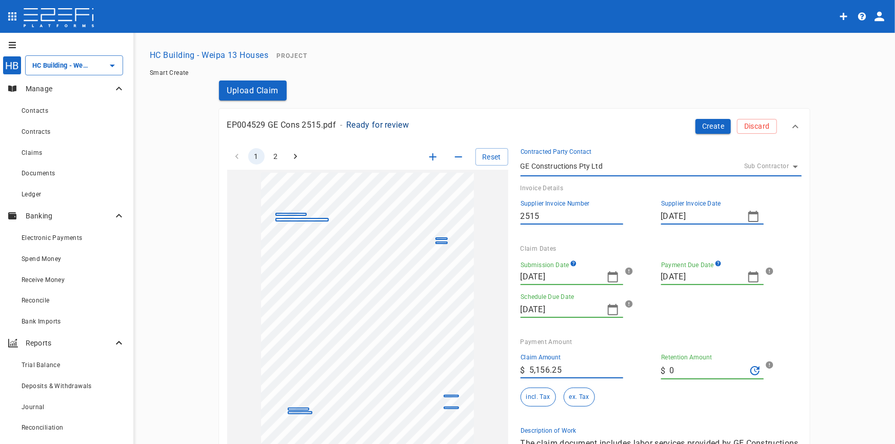
click at [611, 279] on icon "button" at bounding box center [613, 277] width 12 height 12
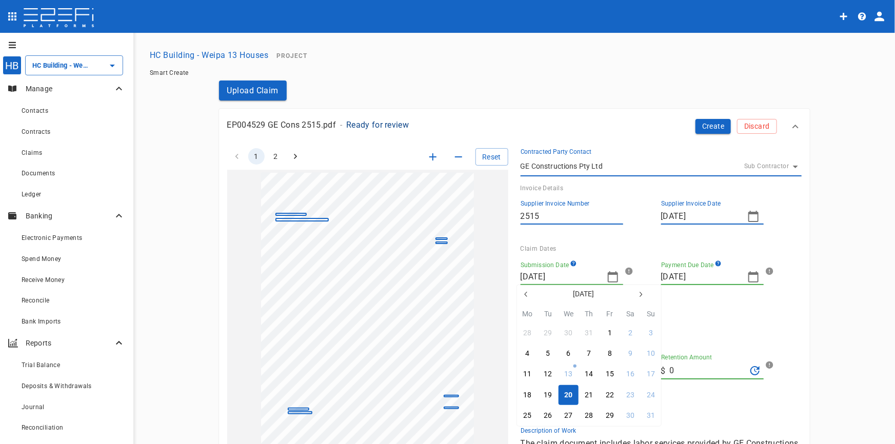
click at [525, 293] on icon "button" at bounding box center [526, 294] width 8 height 8
click at [525, 293] on icon "button" at bounding box center [525, 294] width 3 height 5
click at [527, 394] on div "21" at bounding box center [527, 395] width 8 height 11
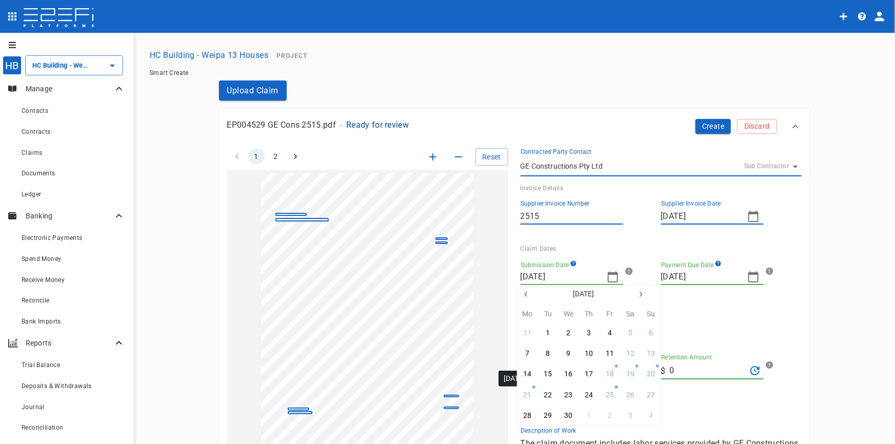
type input "21/04/2025"
type input "28/05/2025"
type input "14/05/2025"
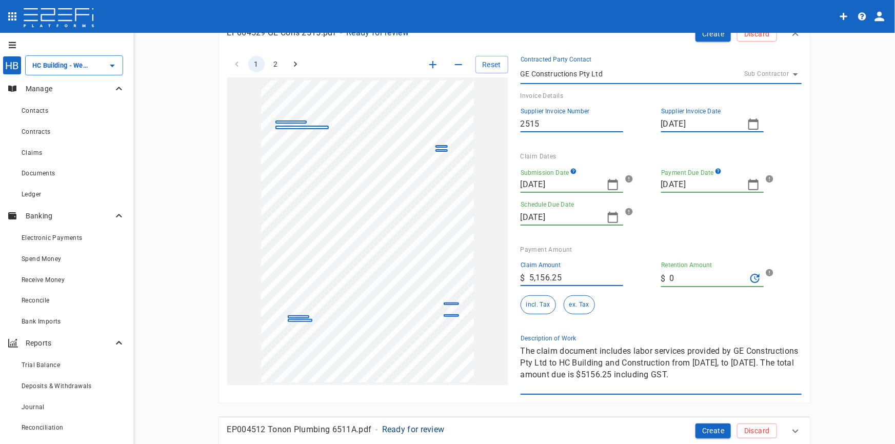
scroll to position [93, 0]
click at [609, 181] on icon "button" at bounding box center [613, 184] width 10 height 11
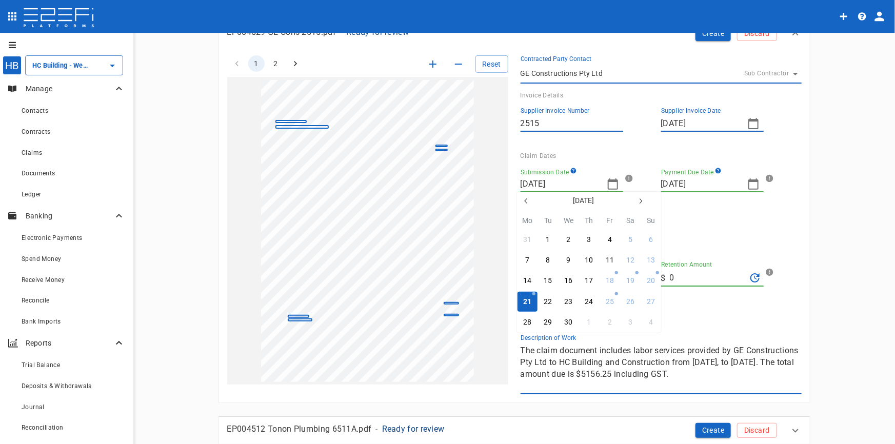
click at [748, 124] on div at bounding box center [447, 222] width 895 height 444
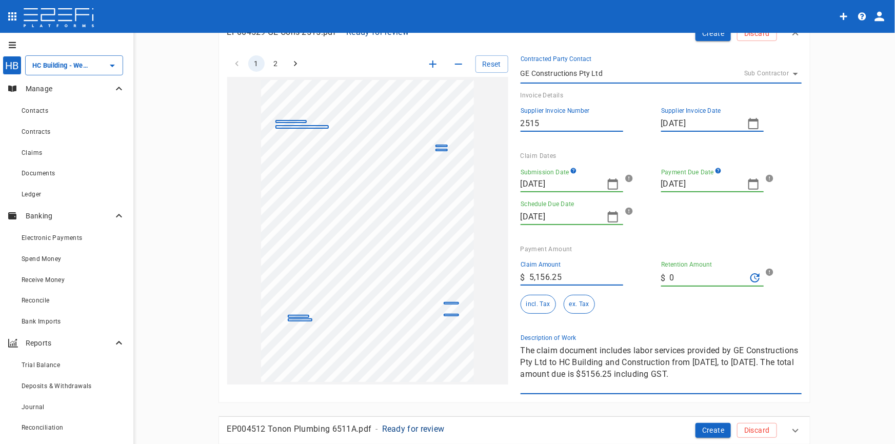
click at [754, 119] on icon "button" at bounding box center [754, 123] width 10 height 11
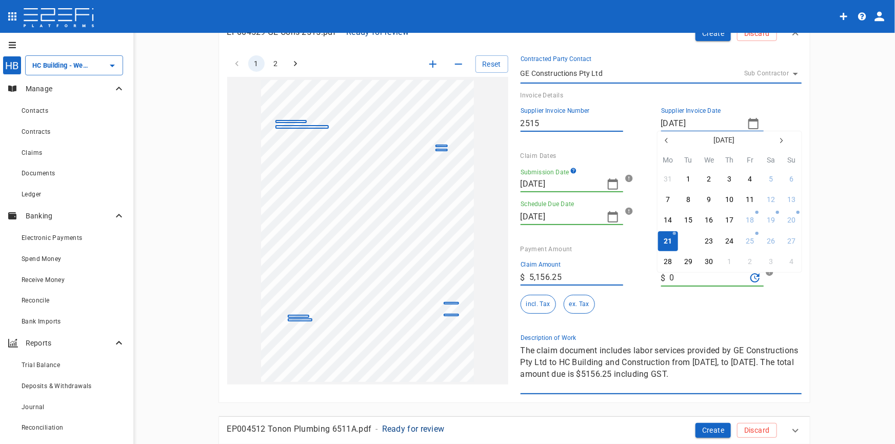
click at [689, 241] on div "22" at bounding box center [689, 241] width 8 height 11
type input "22/04/2025"
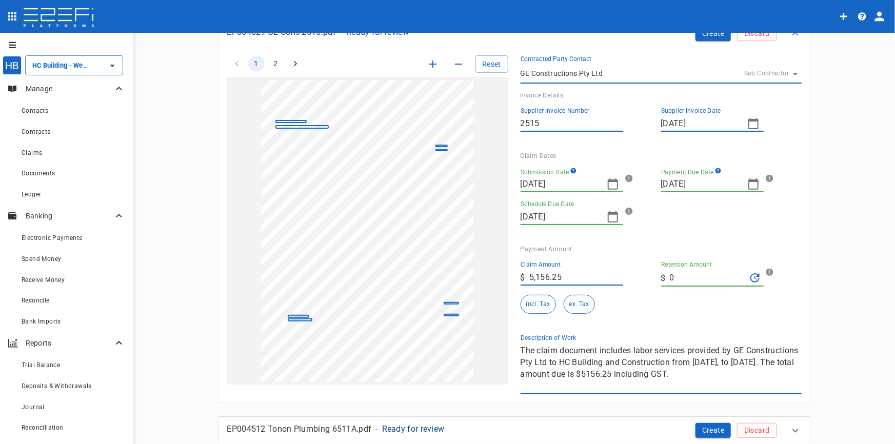
click at [750, 185] on icon "button" at bounding box center [754, 184] width 12 height 12
click at [750, 185] on div at bounding box center [447, 222] width 895 height 444
click at [748, 181] on icon "button" at bounding box center [754, 184] width 12 height 12
click at [663, 203] on icon "button" at bounding box center [667, 201] width 8 height 8
click at [780, 201] on icon "button" at bounding box center [781, 201] width 8 height 8
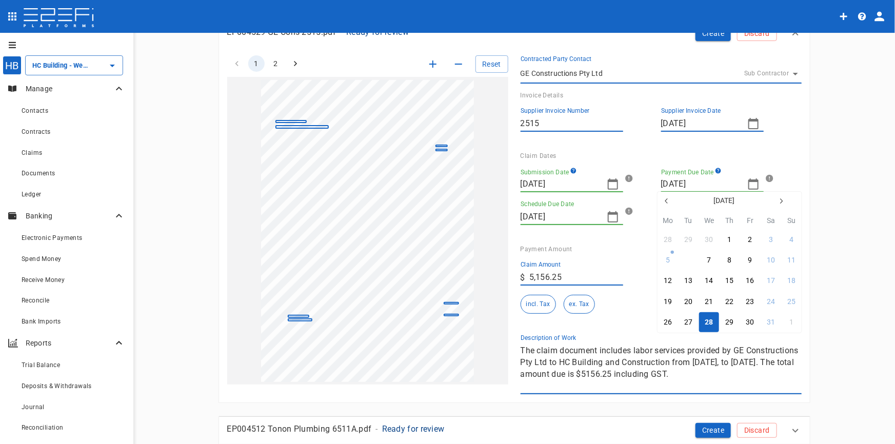
click at [690, 263] on div "6" at bounding box center [689, 260] width 4 height 11
type input "06/05/2025"
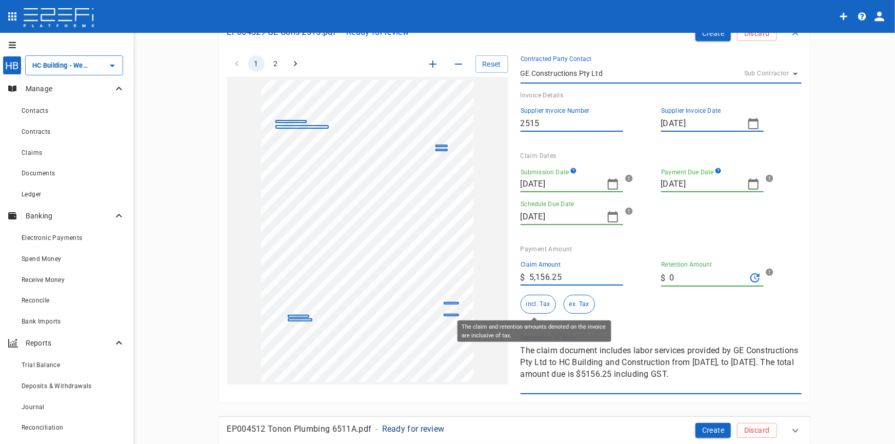
click at [531, 299] on button "incl. Tax" at bounding box center [538, 304] width 35 height 19
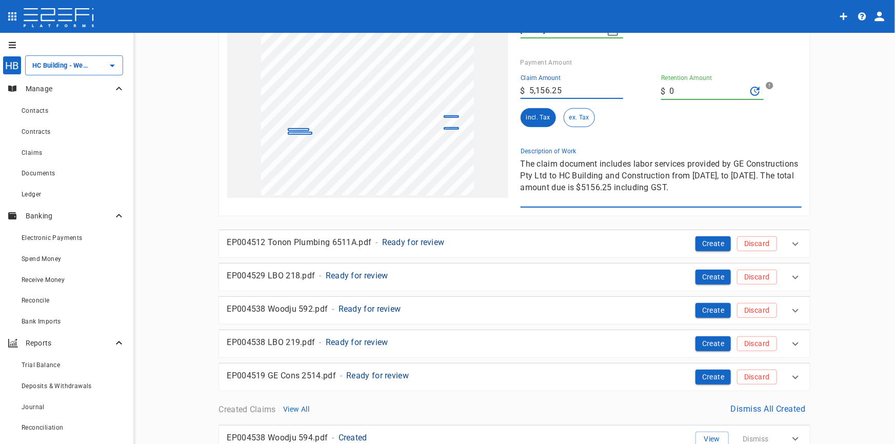
scroll to position [186, 0]
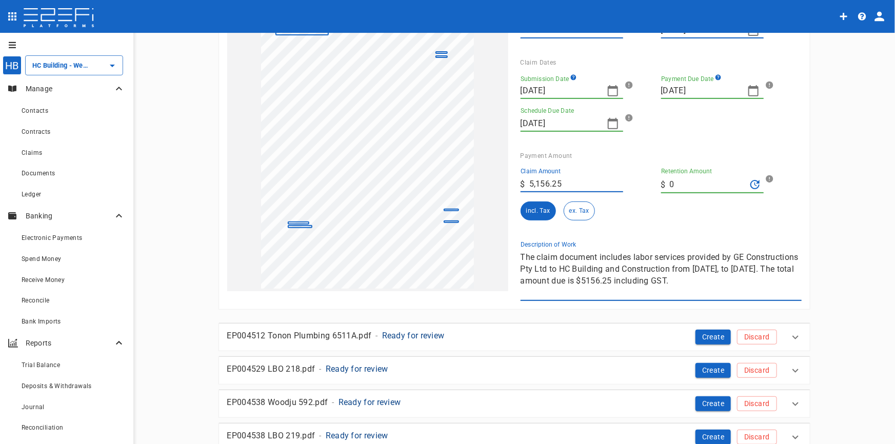
drag, startPoint x: 741, startPoint y: 279, endPoint x: 480, endPoint y: 251, distance: 262.6
click at [480, 251] on div "1 2 Reset SupplierInvoiceNumber: 2515 ClaimAmount: 5156.25 GSTAmount: 468.75 Su…" at bounding box center [508, 125] width 587 height 351
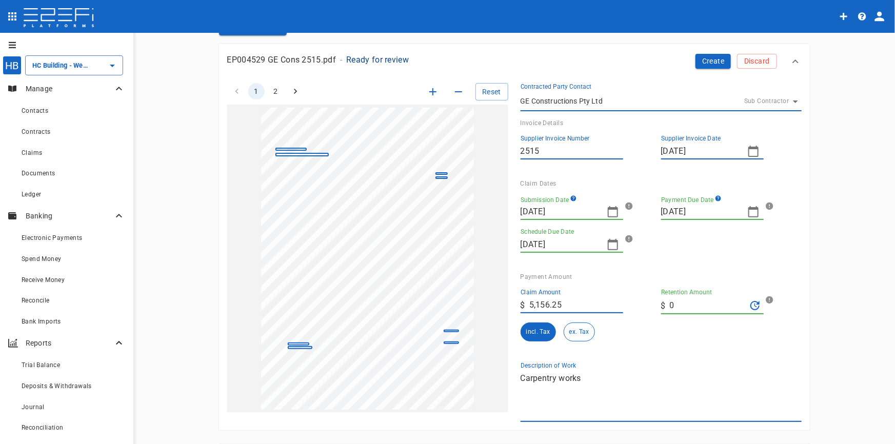
scroll to position [0, 0]
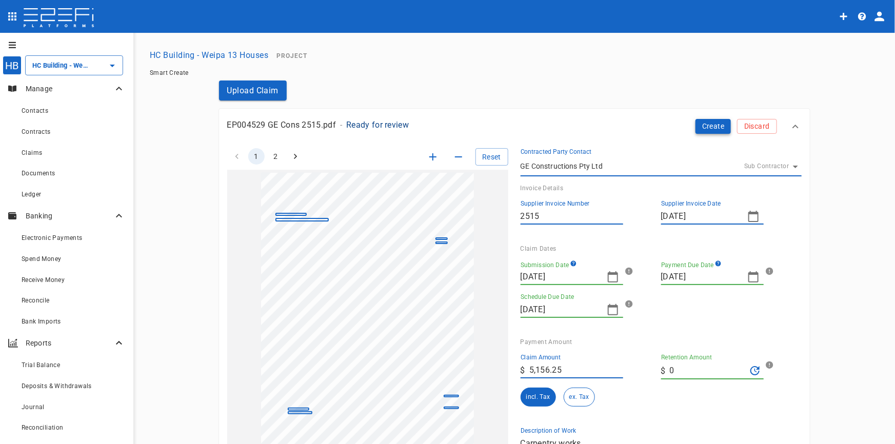
type textarea "Carpentry works"
click at [713, 126] on button "Create" at bounding box center [714, 126] width 36 height 15
click at [609, 280] on icon "button" at bounding box center [613, 277] width 12 height 12
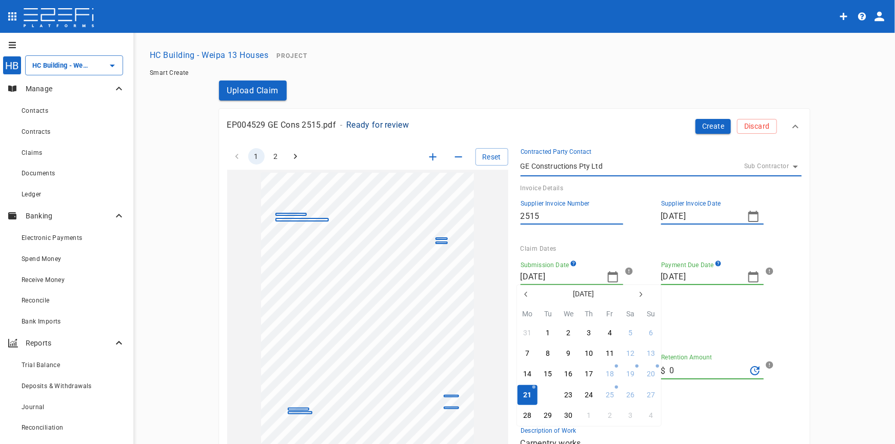
click at [548, 391] on div "22" at bounding box center [548, 395] width 8 height 11
type input "22/04/2025"
type input "29/05/2025"
type input "15/05/2025"
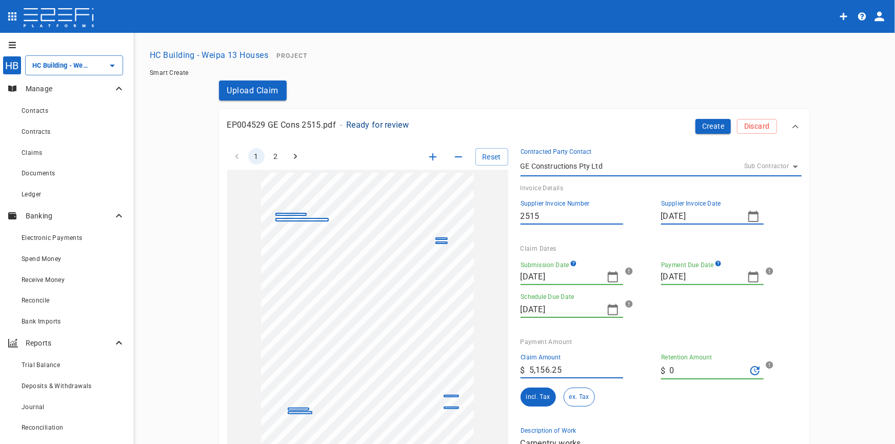
click at [748, 277] on icon "button" at bounding box center [754, 277] width 12 height 12
click at [667, 293] on icon "button" at bounding box center [667, 294] width 8 height 8
click at [784, 294] on icon "button" at bounding box center [781, 294] width 8 height 8
click at [693, 355] on button "6" at bounding box center [689, 354] width 20 height 20
type input "06/05/2025"
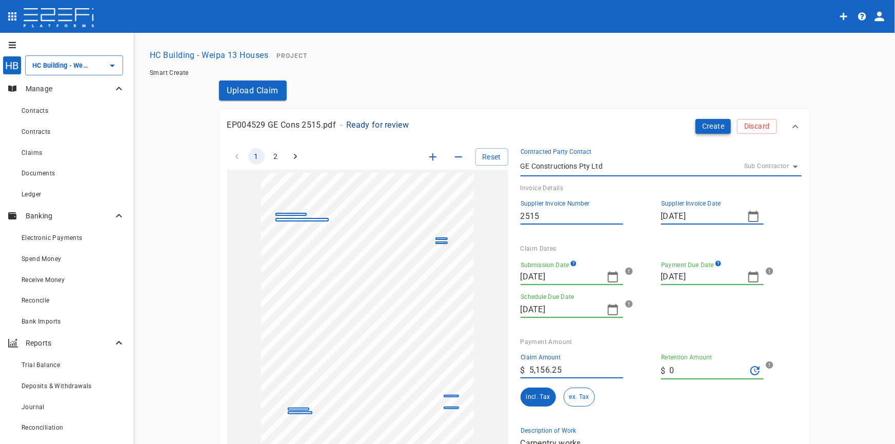
click at [710, 130] on button "Create" at bounding box center [714, 126] width 36 height 15
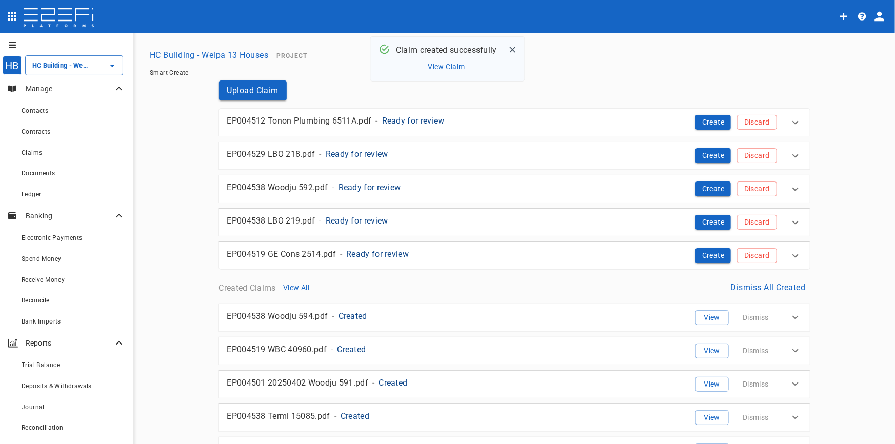
click at [414, 126] on p "Ready for review" at bounding box center [413, 121] width 63 height 12
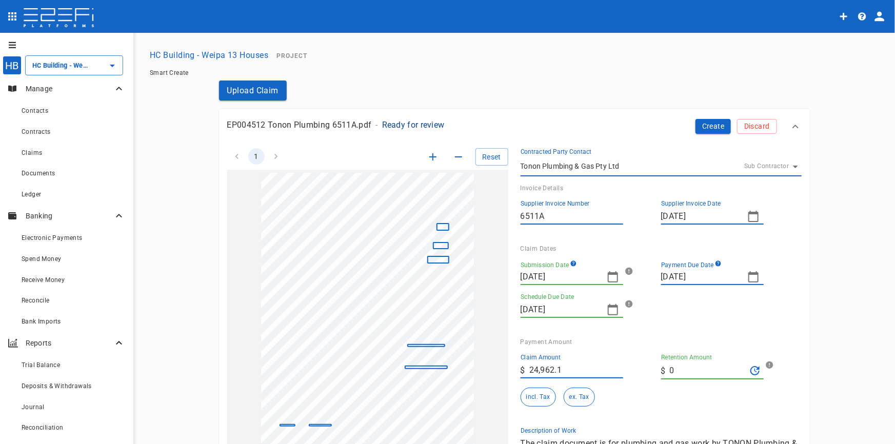
click at [607, 280] on icon "button" at bounding box center [613, 277] width 12 height 12
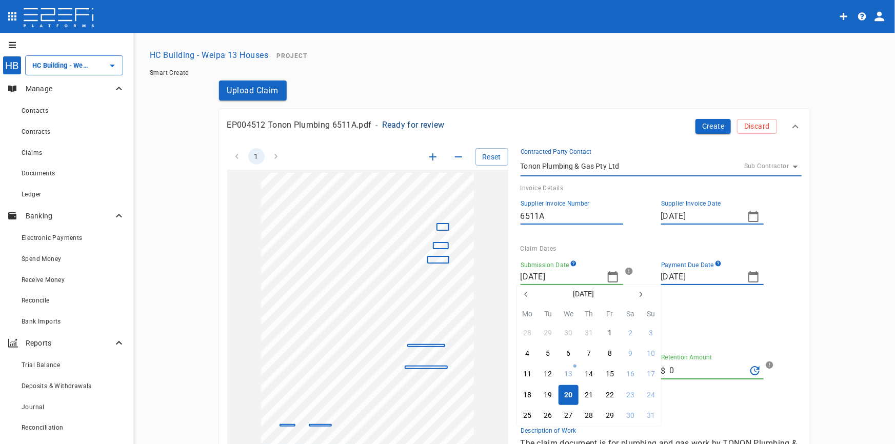
click at [526, 295] on icon "button" at bounding box center [525, 294] width 3 height 5
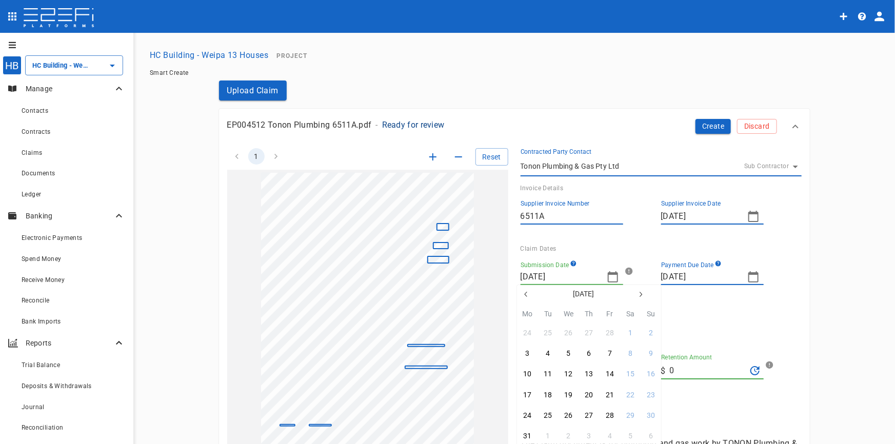
click at [526, 295] on icon "button" at bounding box center [525, 294] width 3 height 5
click at [641, 291] on icon "button" at bounding box center [641, 294] width 8 height 8
click at [529, 393] on div "17" at bounding box center [527, 395] width 8 height 11
type input "17/03/2025"
type input "07/04/2025"
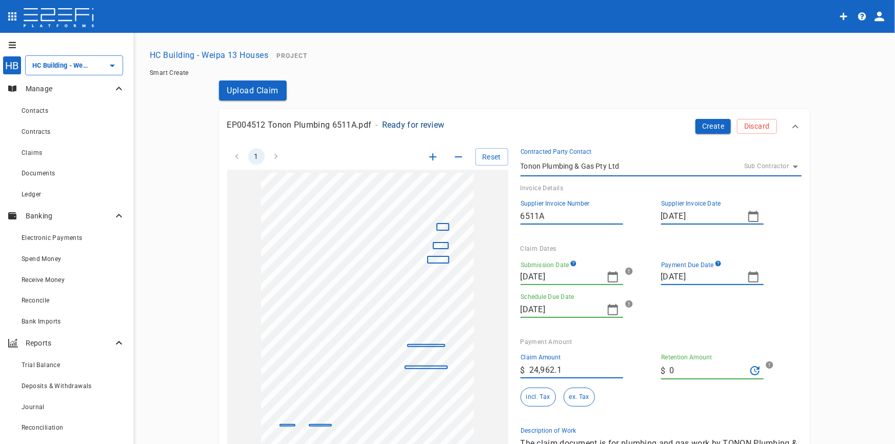
click at [749, 219] on icon "button" at bounding box center [754, 216] width 12 height 12
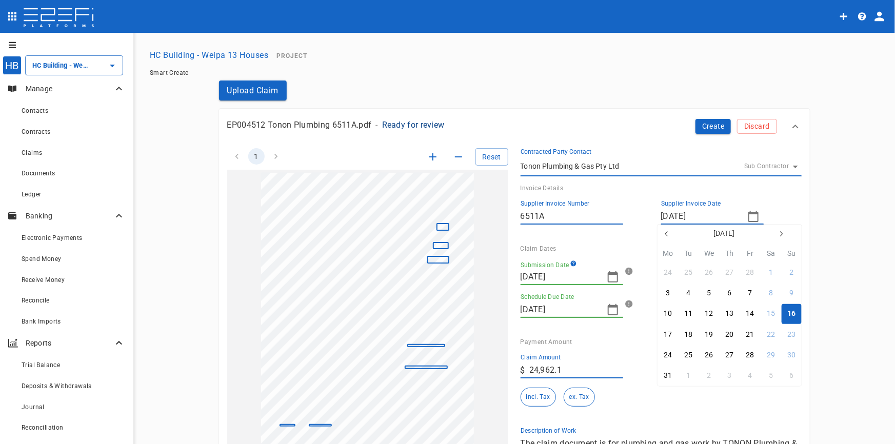
click at [749, 219] on div at bounding box center [447, 222] width 895 height 444
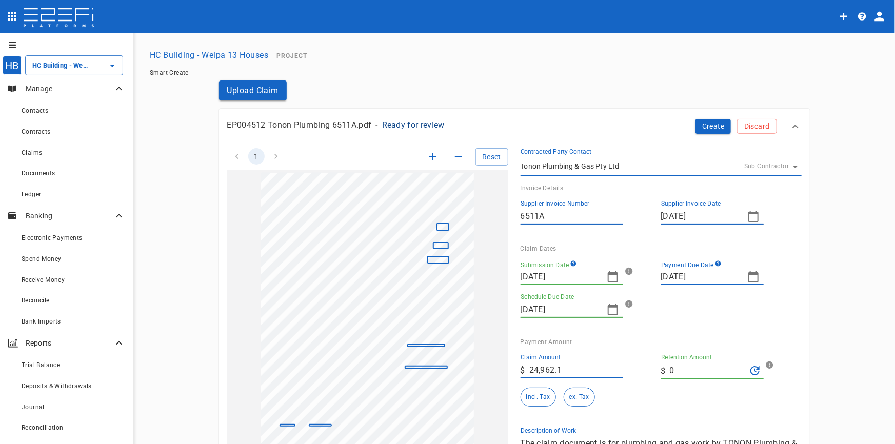
click at [610, 278] on icon "button" at bounding box center [613, 277] width 12 height 12
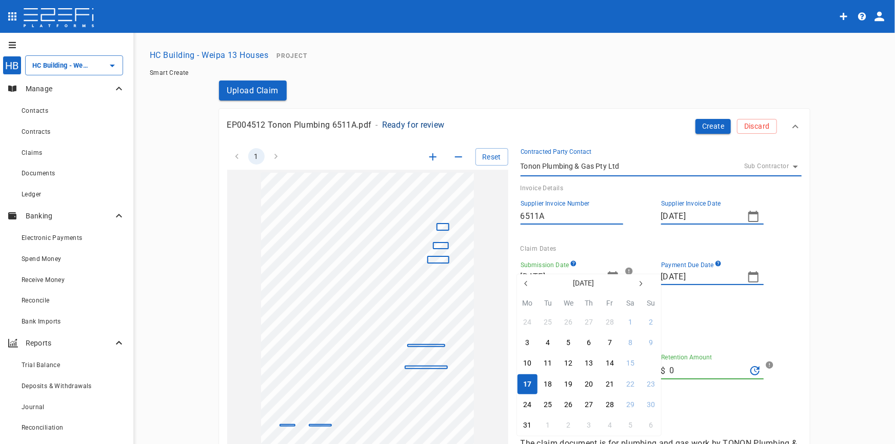
click at [651, 365] on div "16" at bounding box center [651, 363] width 8 height 11
type input "16/03/2025"
type input "04/04/2025"
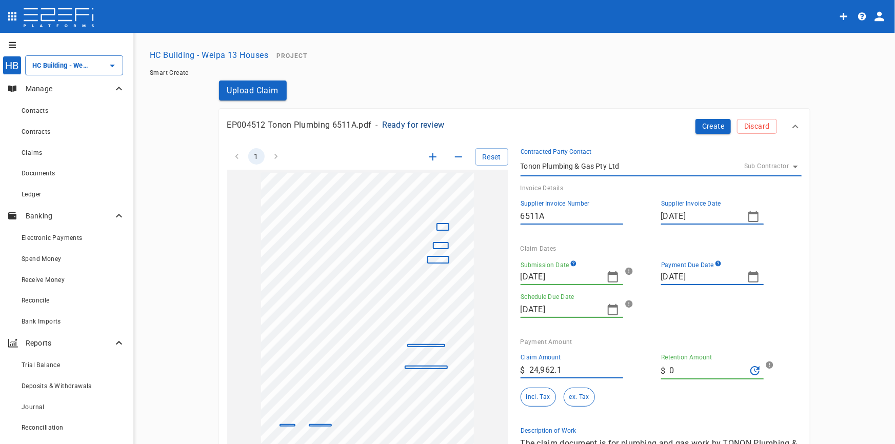
click at [750, 280] on icon "button" at bounding box center [754, 277] width 12 height 12
click at [667, 293] on icon "button" at bounding box center [667, 294] width 8 height 8
click at [791, 402] on div "30" at bounding box center [792, 405] width 8 height 11
type input "30/03/2025"
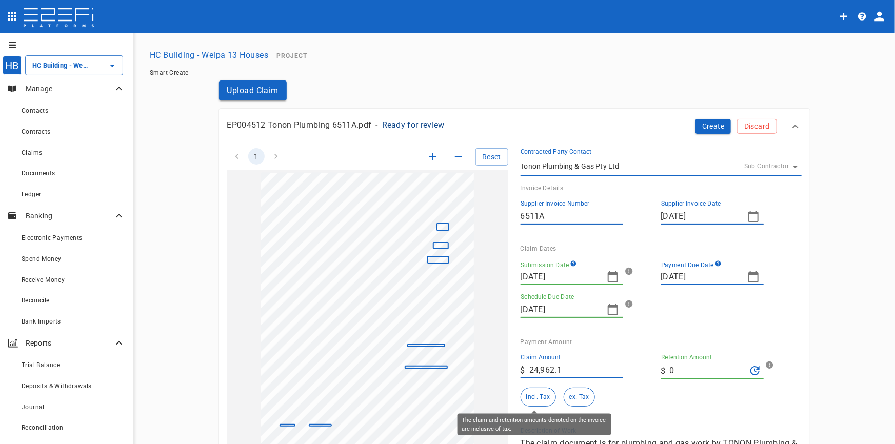
click at [525, 403] on button "incl. Tax" at bounding box center [538, 397] width 35 height 19
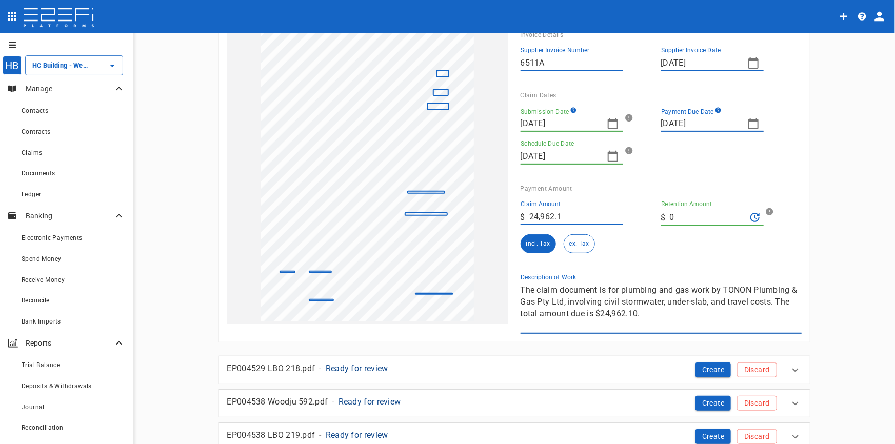
scroll to position [233, 0]
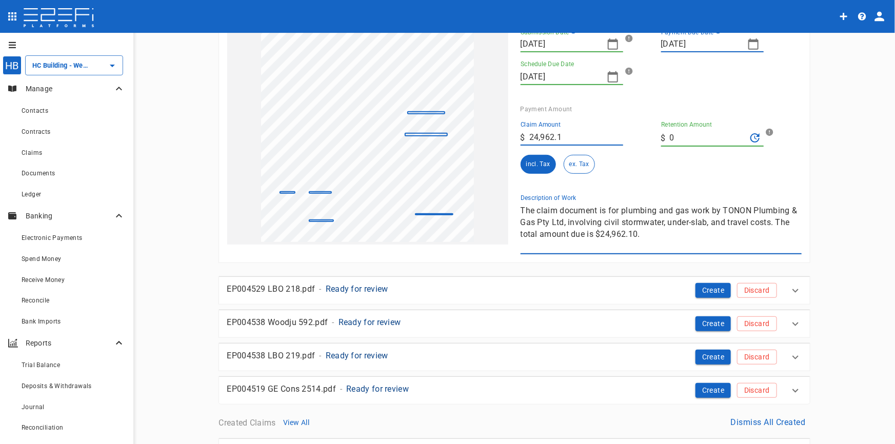
drag, startPoint x: 522, startPoint y: 210, endPoint x: 691, endPoint y: 249, distance: 173.2
click at [691, 249] on textarea "The claim document is for plumbing and gas work by TONON Plumbing & Gas Pty Ltd…" at bounding box center [661, 228] width 281 height 47
type textarea "T"
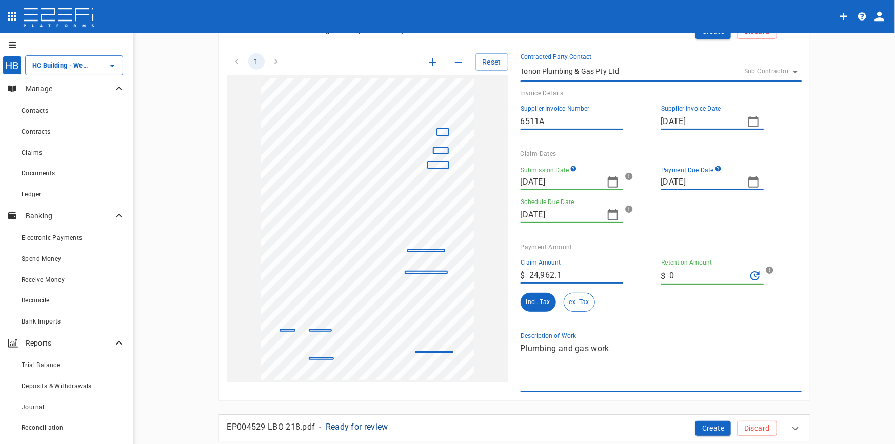
scroll to position [0, 0]
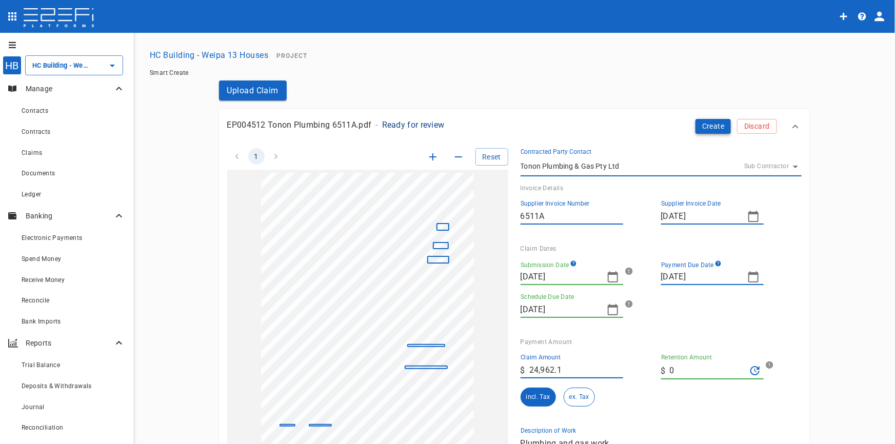
type textarea "Plumbing and gas work"
click at [708, 127] on button "Create" at bounding box center [714, 126] width 36 height 15
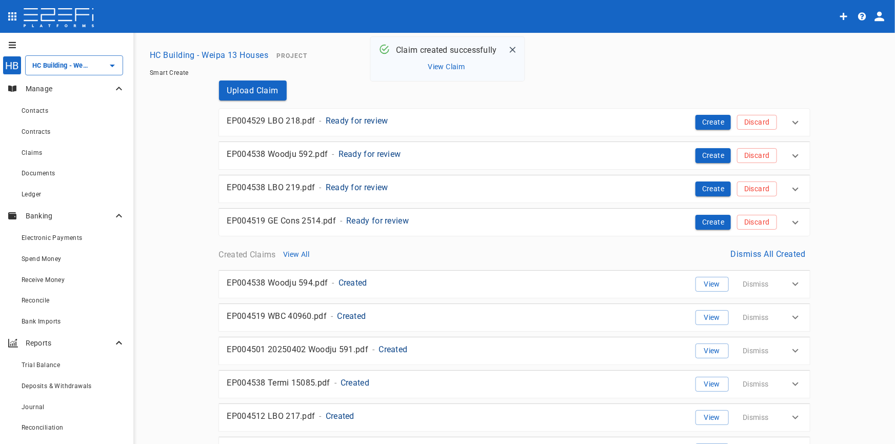
click at [356, 118] on p "Ready for review" at bounding box center [357, 121] width 63 height 12
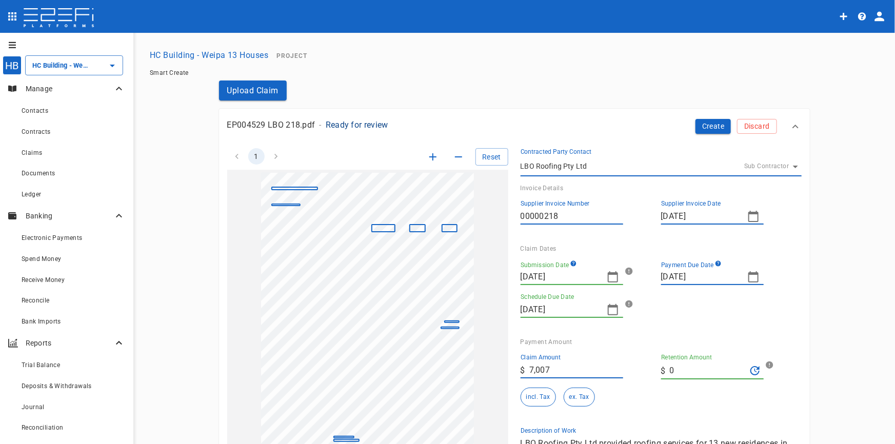
click at [607, 278] on icon "button" at bounding box center [613, 277] width 12 height 12
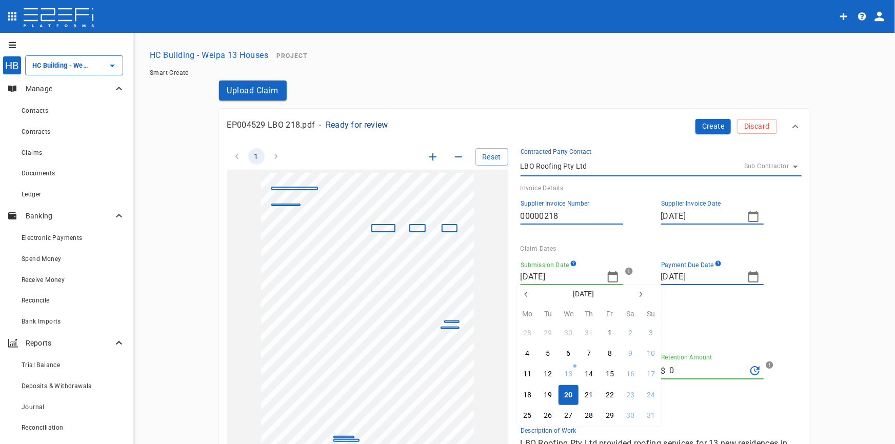
click at [527, 290] on icon "button" at bounding box center [526, 294] width 8 height 8
click at [527, 291] on icon "button" at bounding box center [526, 294] width 8 height 8
click at [527, 294] on icon "button" at bounding box center [526, 294] width 8 height 8
click at [550, 395] on div "22" at bounding box center [548, 395] width 8 height 11
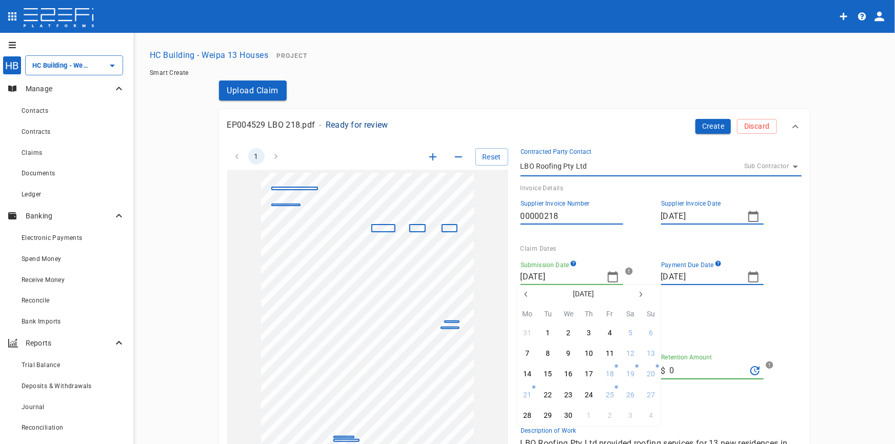
type input "22/04/2025"
type input "15/05/2025"
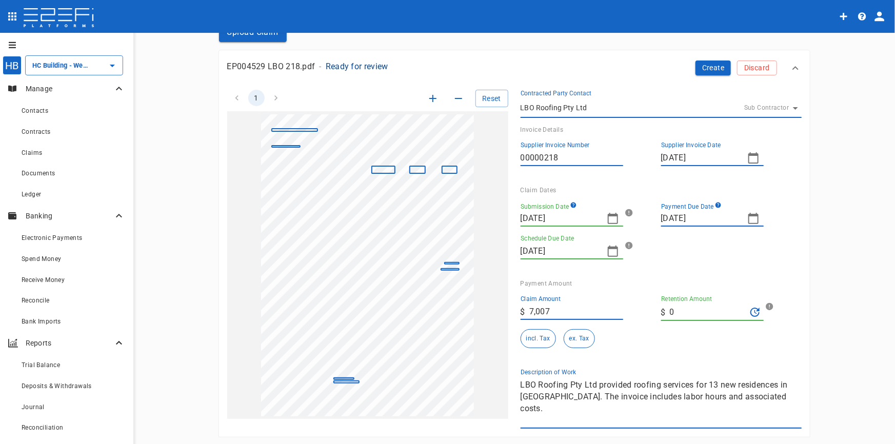
scroll to position [46, 0]
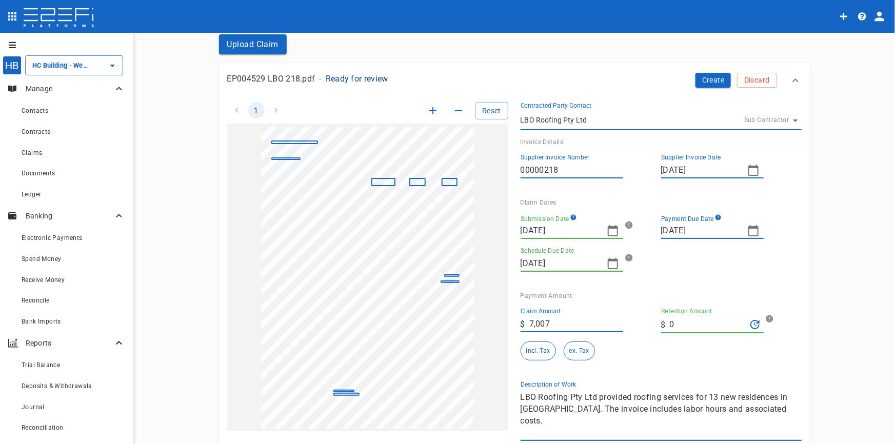
click at [750, 232] on icon "button" at bounding box center [754, 231] width 12 height 12
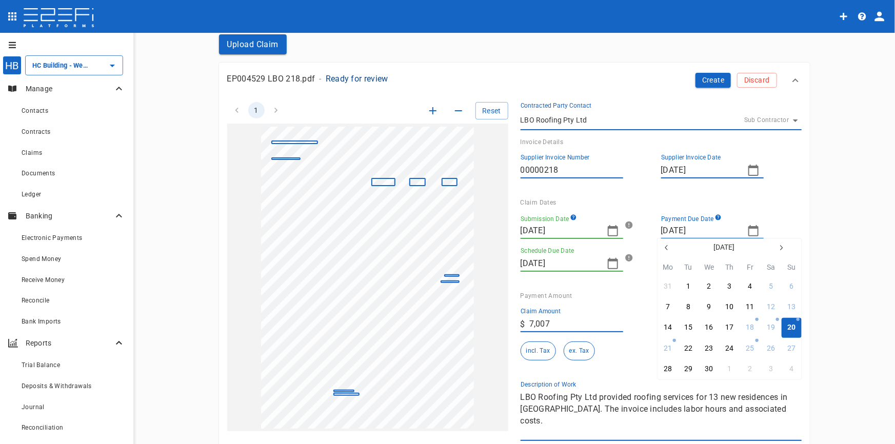
click at [780, 251] on icon "button" at bounding box center [781, 248] width 8 height 8
click at [691, 309] on button "6" at bounding box center [689, 307] width 20 height 20
type input "06/05/2025"
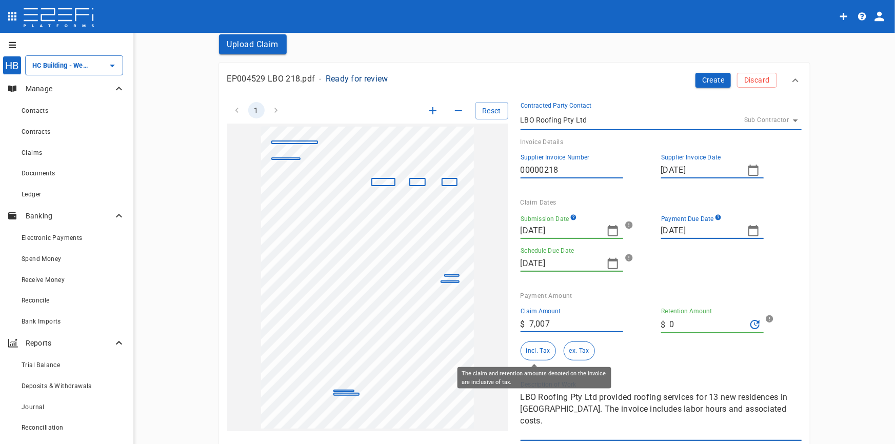
click at [534, 348] on button "incl. Tax" at bounding box center [538, 351] width 35 height 19
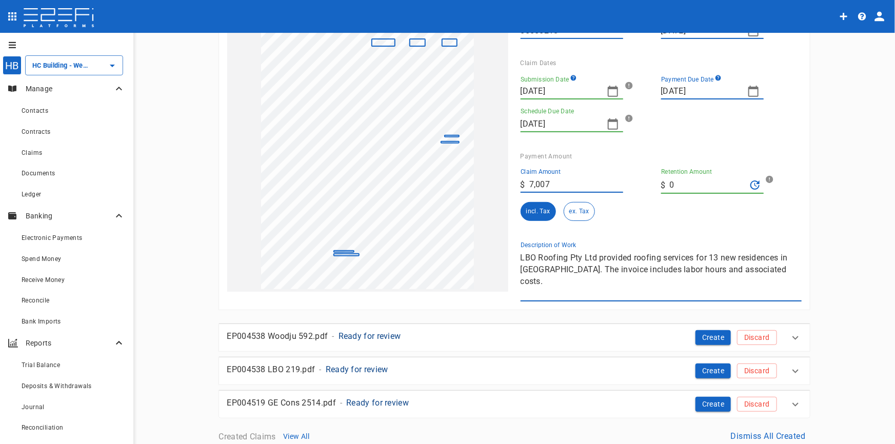
scroll to position [186, 0]
drag, startPoint x: 761, startPoint y: 271, endPoint x: 502, endPoint y: 260, distance: 259.4
click at [502, 260] on div "1 Reset SupplierInvoiceNumber: 00000218 ClaimAmount: 7007.00 GSTAmount: 637.00 …" at bounding box center [508, 125] width 587 height 351
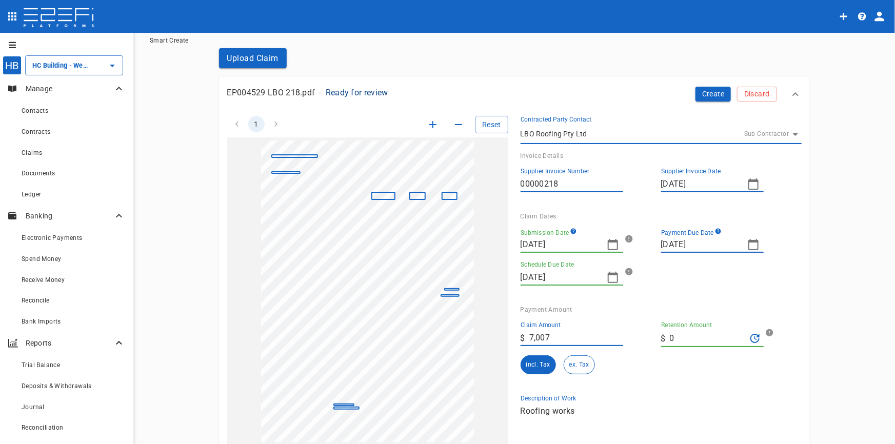
scroll to position [0, 0]
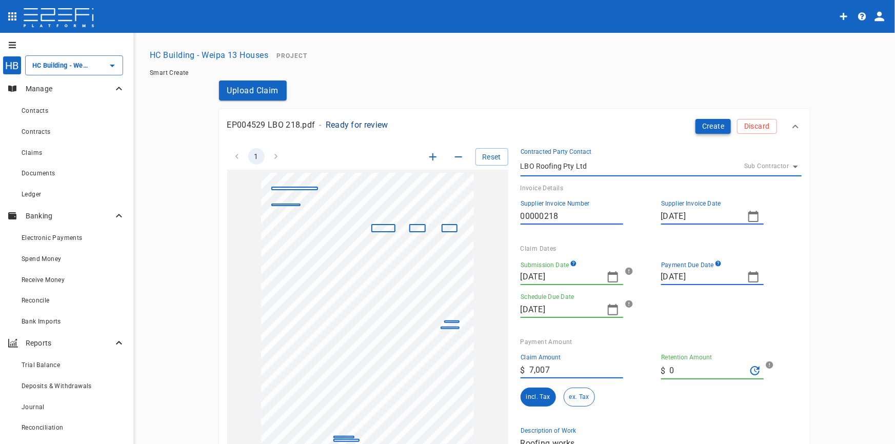
type textarea "Roofing works"
click at [710, 127] on button "Create" at bounding box center [714, 126] width 36 height 15
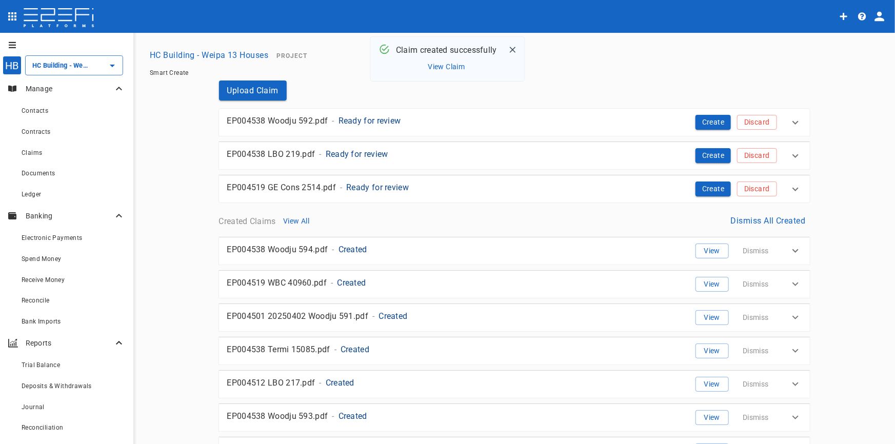
click at [349, 118] on p "Ready for review" at bounding box center [370, 121] width 63 height 12
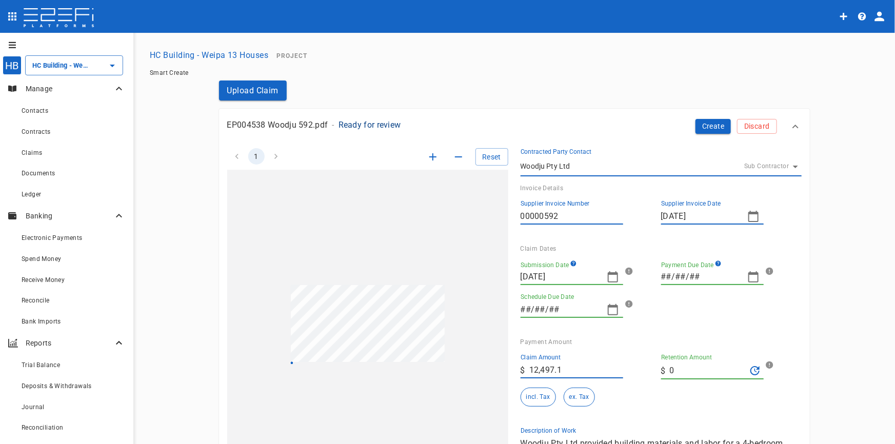
type input "24/09/2025"
type input "10/09/2025"
click at [607, 281] on icon "button" at bounding box center [613, 277] width 12 height 12
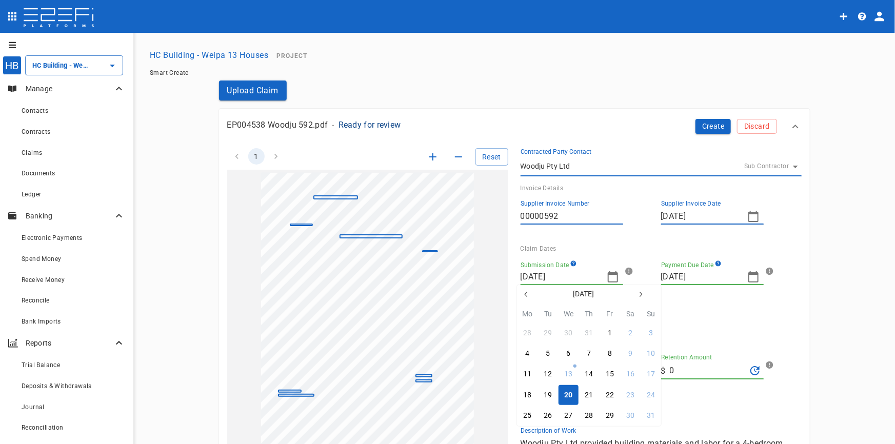
click at [524, 296] on icon "button" at bounding box center [526, 294] width 8 height 8
click at [527, 296] on icon "button" at bounding box center [525, 294] width 3 height 5
click at [548, 376] on div "15" at bounding box center [548, 374] width 8 height 11
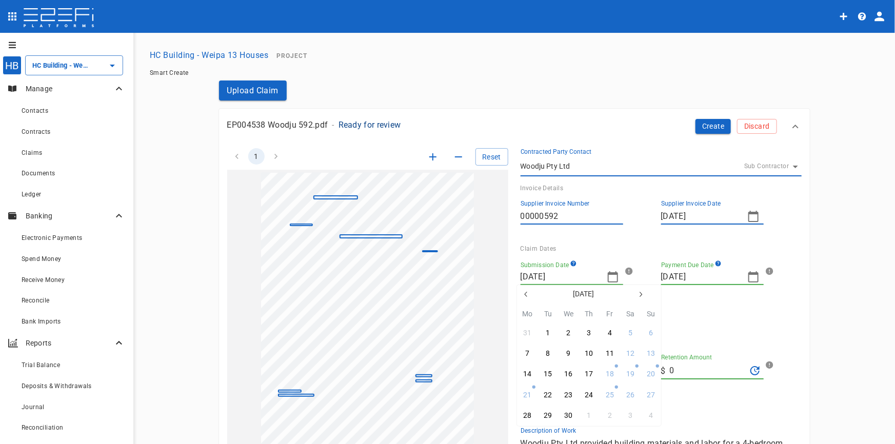
type input "15/04/2025"
type input "26/05/2025"
type input "12/05/2025"
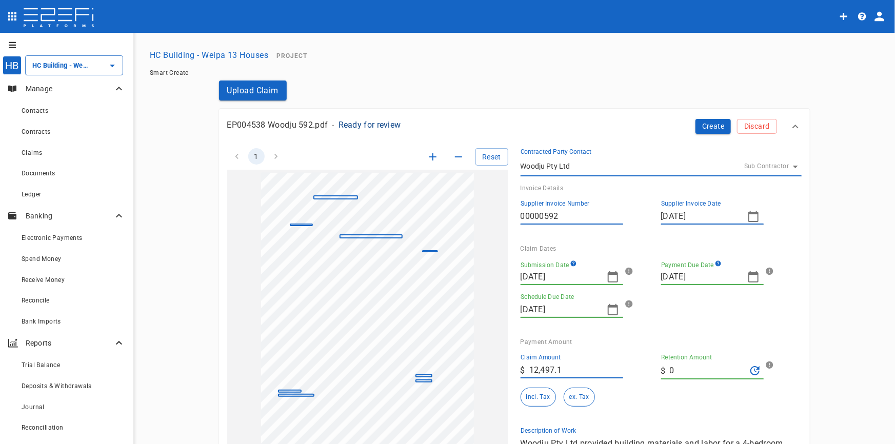
click at [748, 280] on icon "button" at bounding box center [754, 277] width 12 height 12
click at [663, 289] on button "button" at bounding box center [667, 294] width 18 height 18
click at [688, 418] on div "29" at bounding box center [689, 416] width 8 height 11
type input "29/04/2025"
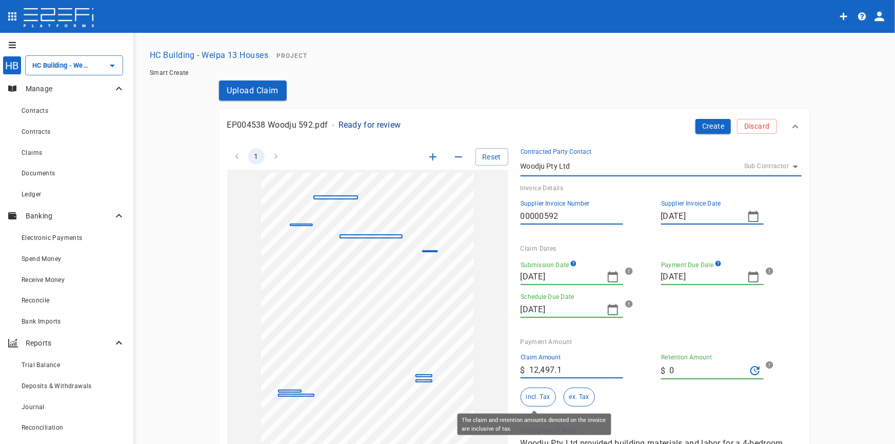
click at [529, 397] on button "incl. Tax" at bounding box center [538, 397] width 35 height 19
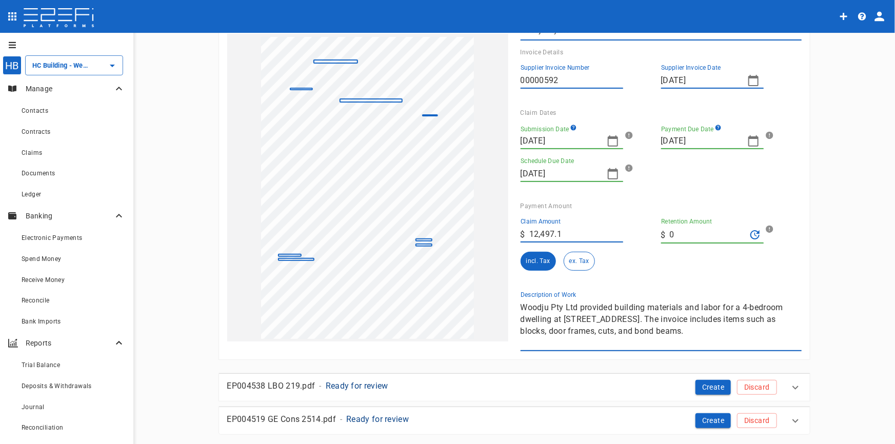
scroll to position [140, 0]
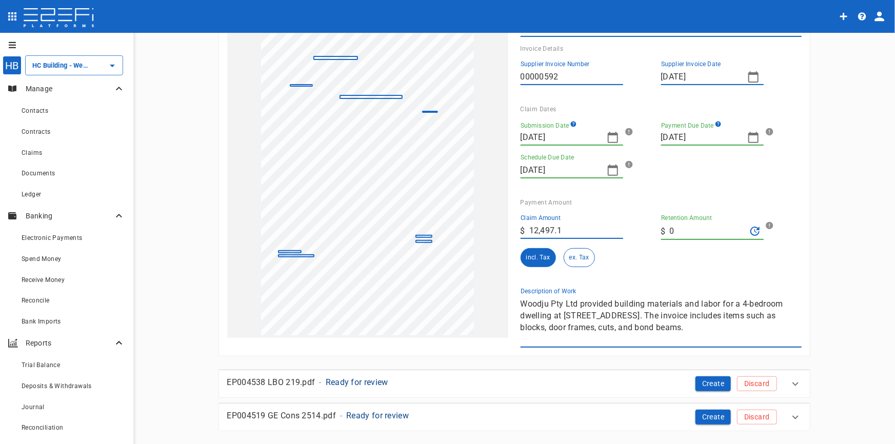
drag, startPoint x: 518, startPoint y: 304, endPoint x: 746, endPoint y: 347, distance: 231.8
click at [746, 347] on div "Woodju Pty Ltd provided building materials and labor for a 4-bedroom dwelling a…" at bounding box center [661, 322] width 281 height 52
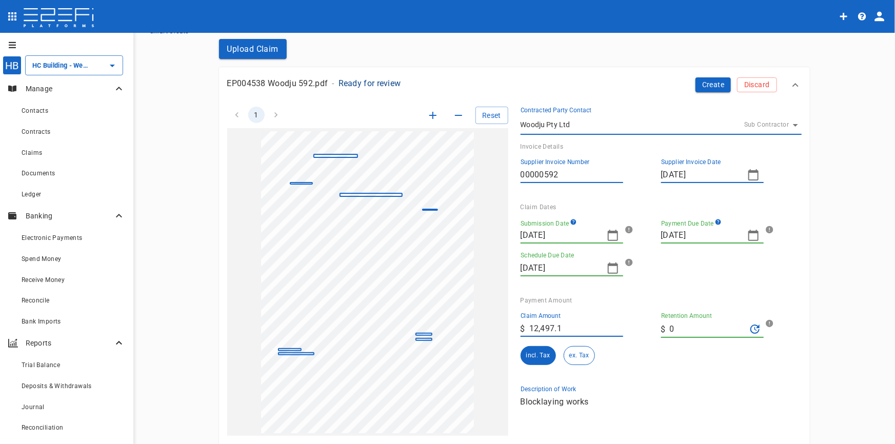
scroll to position [0, 0]
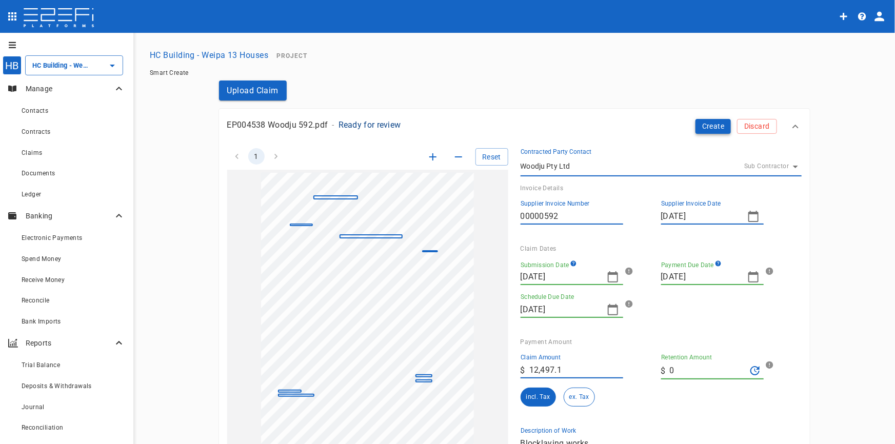
type textarea "Blocklaying works"
click at [713, 127] on button "Create" at bounding box center [714, 126] width 36 height 15
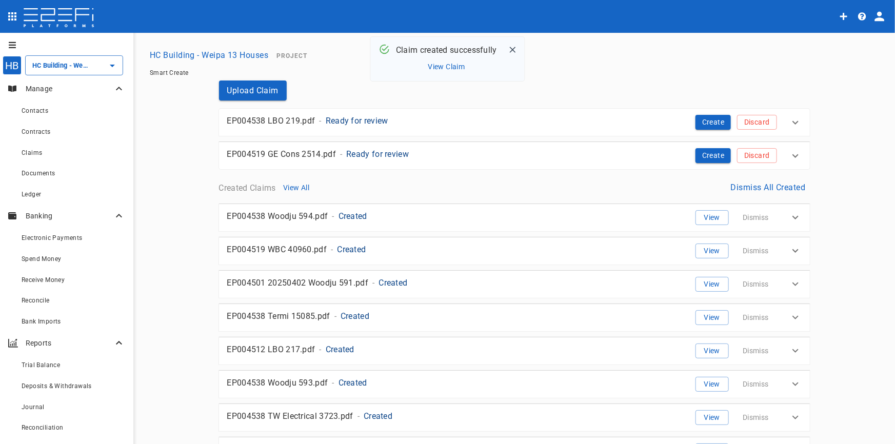
click at [359, 119] on p "Ready for review" at bounding box center [357, 121] width 63 height 12
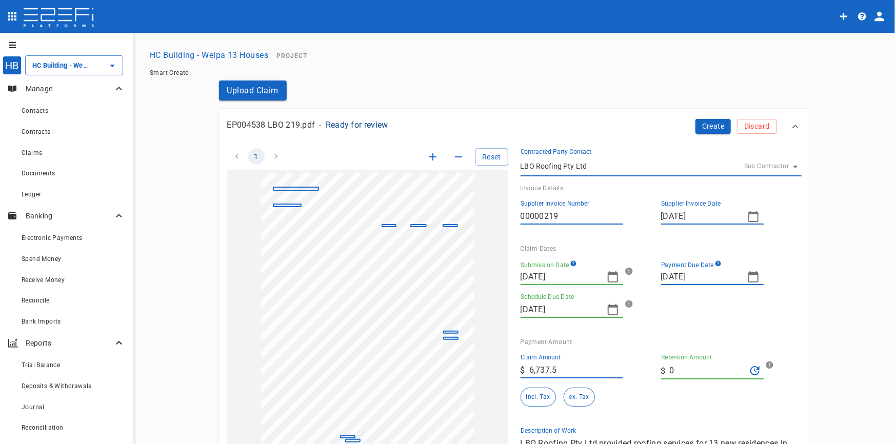
click at [610, 278] on icon "button" at bounding box center [613, 277] width 12 height 12
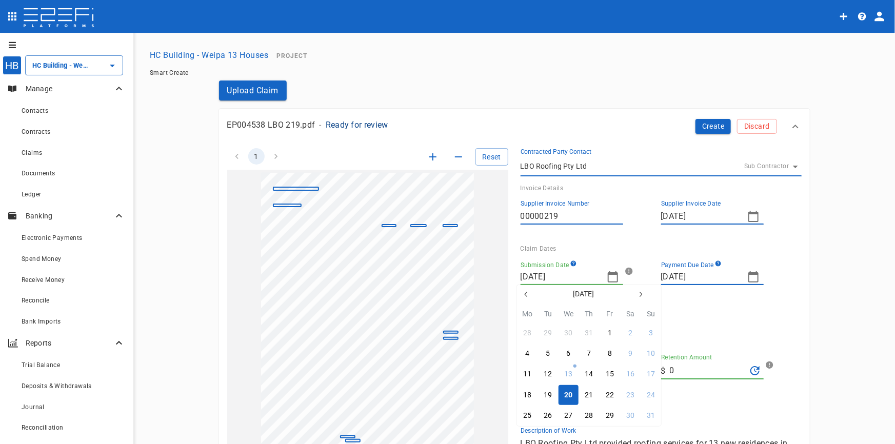
click at [523, 294] on icon "button" at bounding box center [526, 294] width 8 height 8
click at [526, 295] on icon "button" at bounding box center [526, 294] width 8 height 8
click at [525, 415] on div "28" at bounding box center [527, 416] width 8 height 11
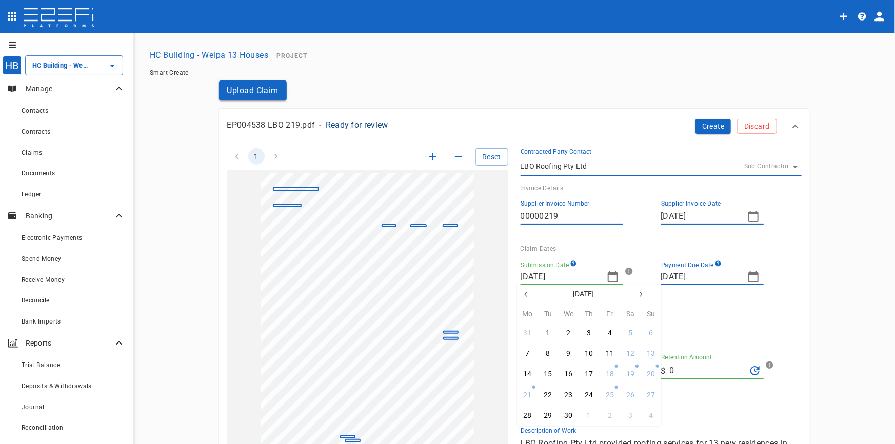
type input "28/04/2025"
type input "20/05/2025"
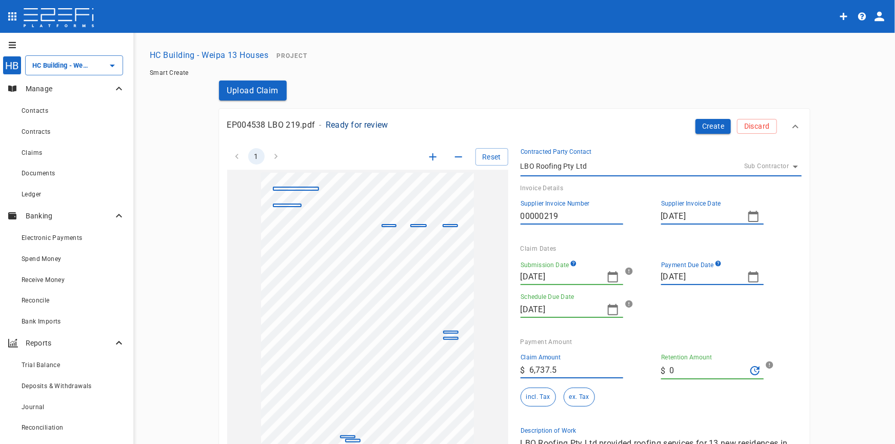
click at [748, 277] on icon "button" at bounding box center [754, 277] width 12 height 12
click at [785, 293] on button "button" at bounding box center [781, 294] width 18 height 18
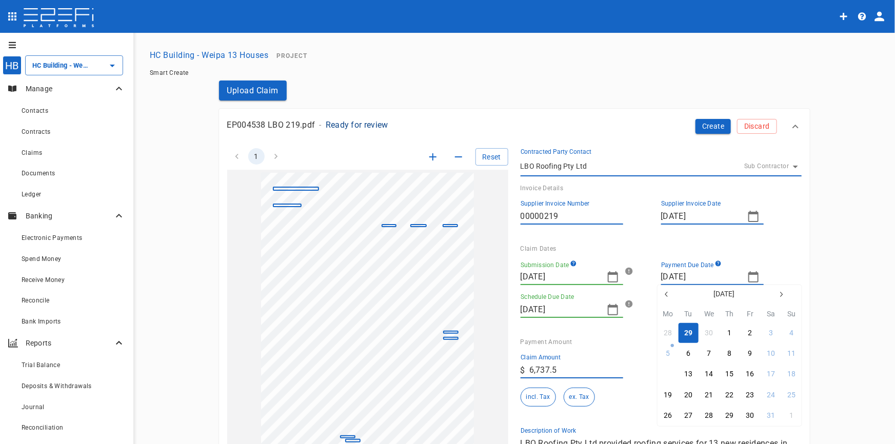
click at [672, 374] on button "12" at bounding box center [668, 375] width 20 height 20
type input "12/05/2025"
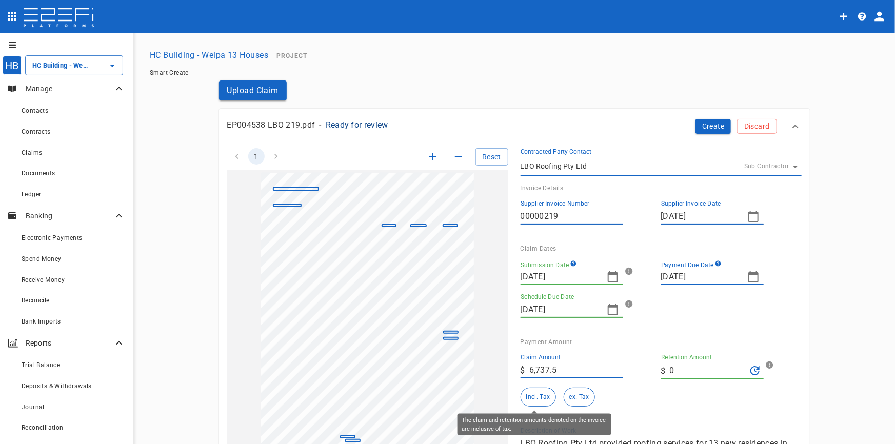
click at [537, 393] on button "incl. Tax" at bounding box center [538, 397] width 35 height 19
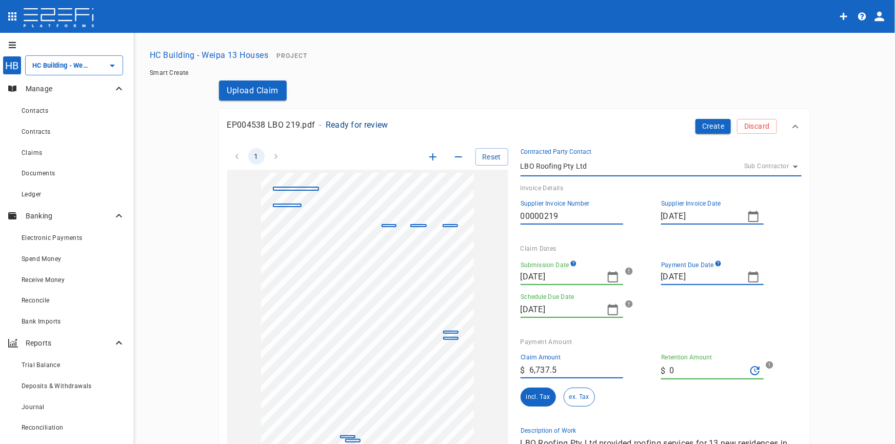
scroll to position [233, 0]
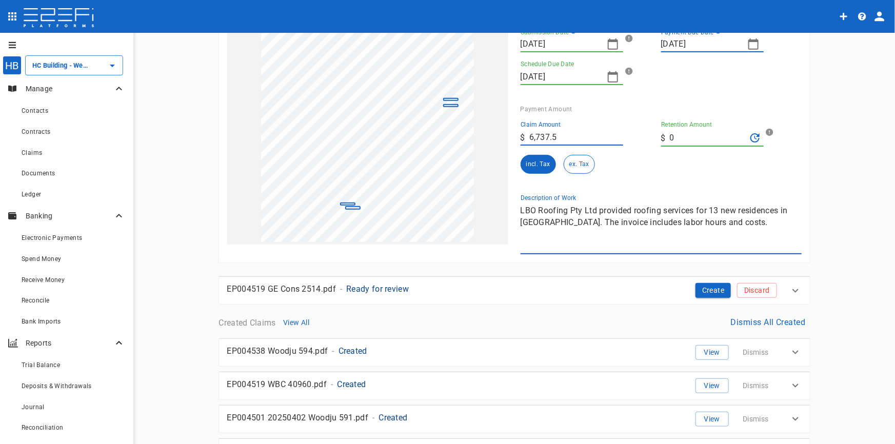
drag, startPoint x: 735, startPoint y: 226, endPoint x: 493, endPoint y: 208, distance: 242.9
click at [493, 208] on div "1 Reset SupplierInvoiceNumber: 00000219 ClaimAmount: 6737.50 GSTAmount: 612.50 …" at bounding box center [508, 78] width 587 height 351
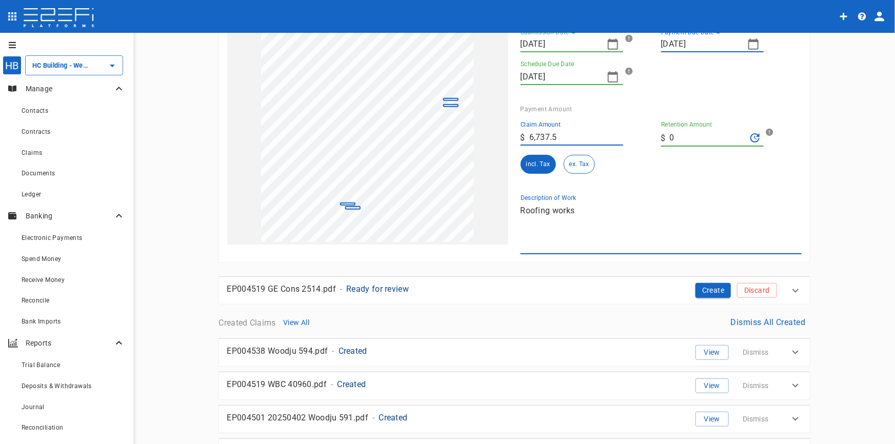
scroll to position [0, 0]
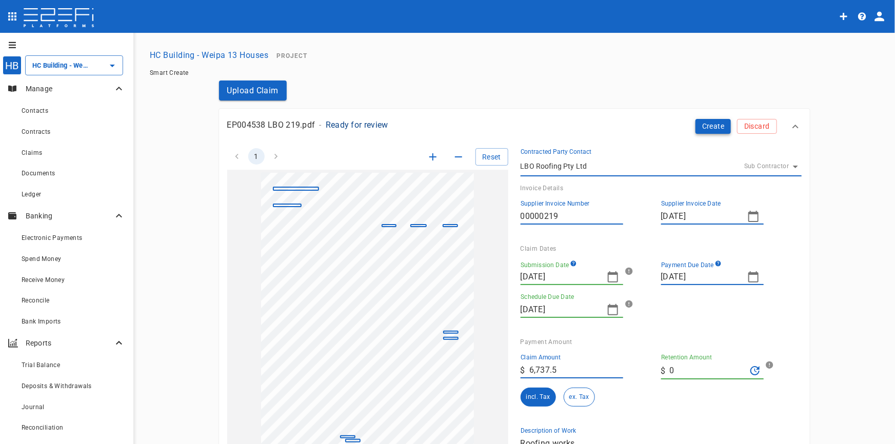
type textarea "Roofing works"
click at [706, 125] on button "Create" at bounding box center [714, 126] width 36 height 15
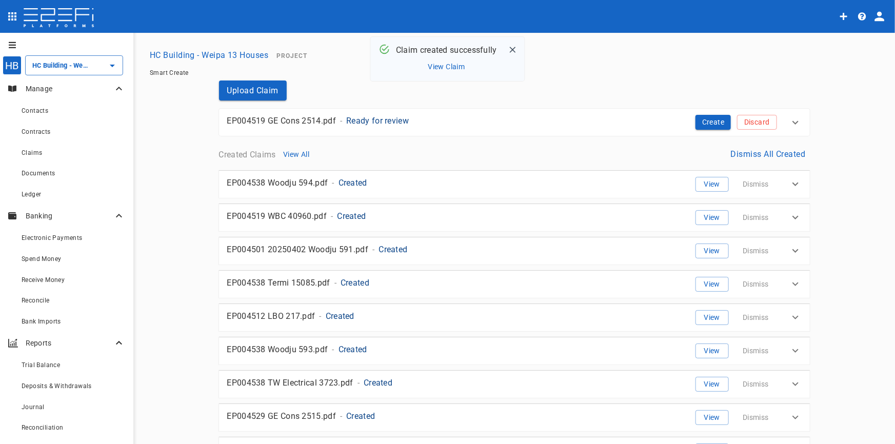
click at [372, 121] on p "Ready for review" at bounding box center [377, 121] width 63 height 12
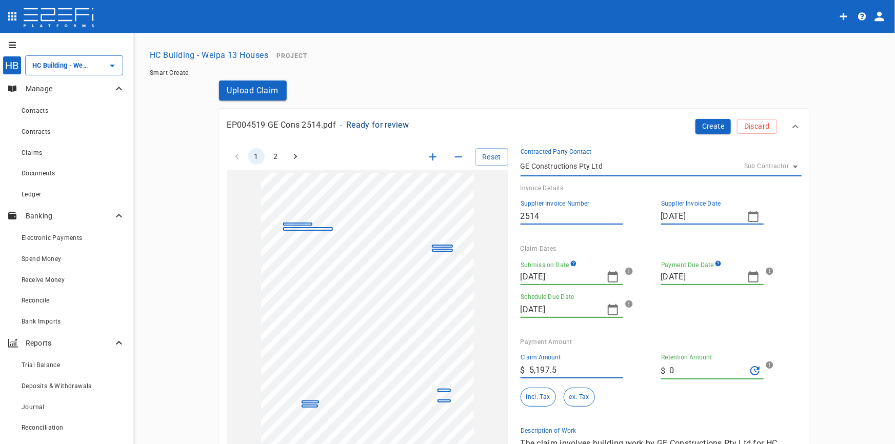
click at [607, 279] on icon "button" at bounding box center [613, 277] width 12 height 12
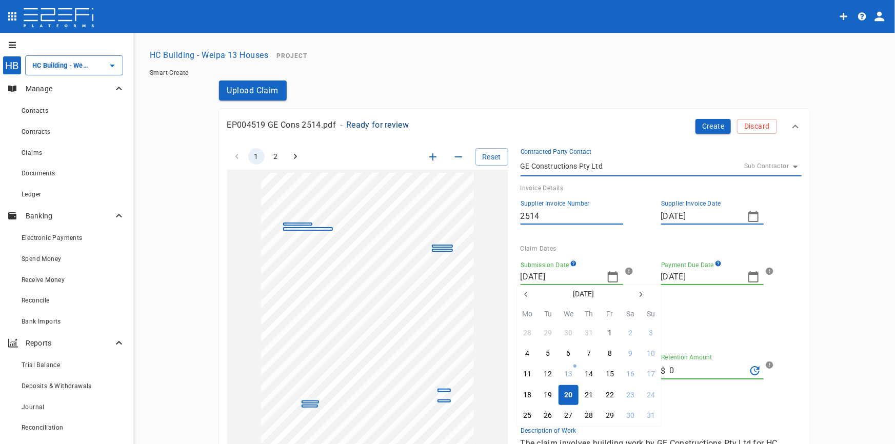
click at [525, 295] on icon "button" at bounding box center [525, 294] width 3 height 5
click at [525, 294] on icon "button" at bounding box center [525, 294] width 3 height 5
click at [531, 375] on div "14" at bounding box center [527, 374] width 8 height 11
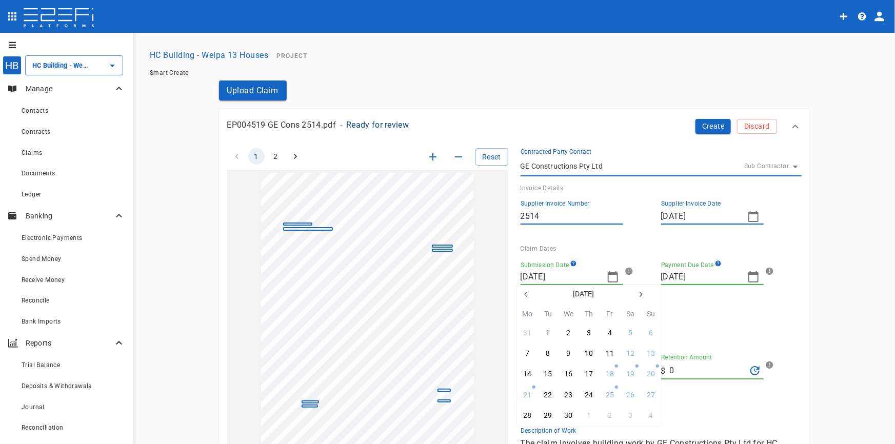
type input "14/04/2025"
type input "23/05/2025"
type input "09/05/2025"
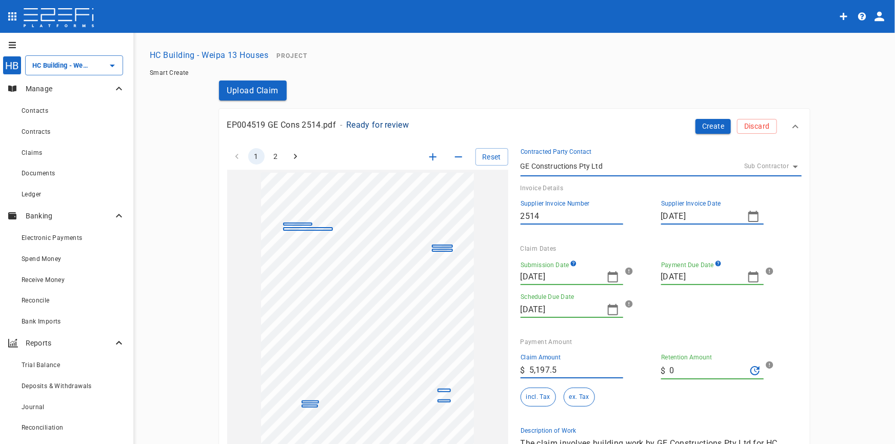
click at [748, 278] on icon "button" at bounding box center [754, 277] width 12 height 12
click at [664, 291] on icon "button" at bounding box center [667, 294] width 8 height 8
click at [670, 416] on div "28" at bounding box center [668, 416] width 8 height 11
type input "28/04/2025"
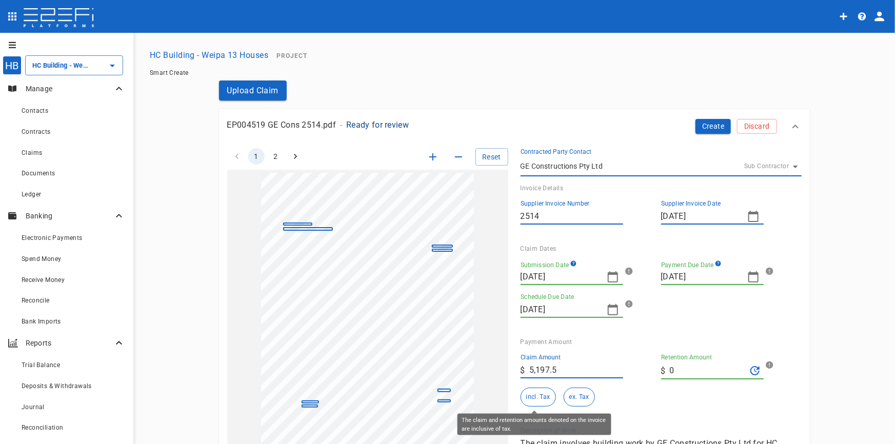
click at [542, 395] on button "incl. Tax" at bounding box center [538, 397] width 35 height 19
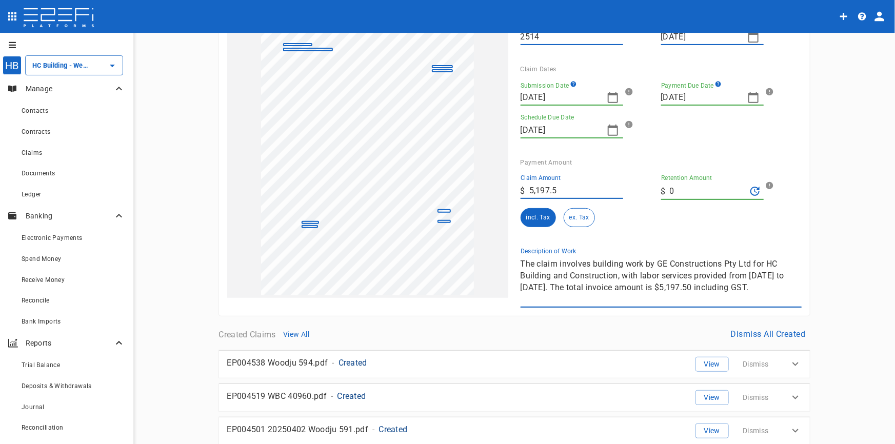
scroll to position [186, 0]
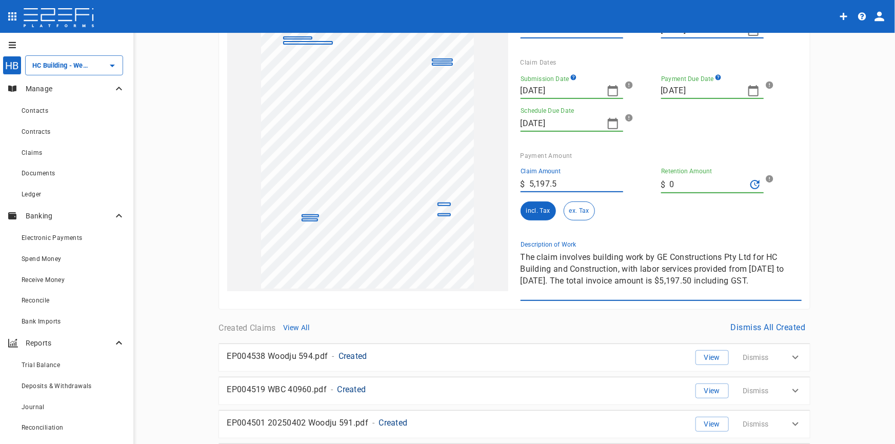
drag, startPoint x: 774, startPoint y: 277, endPoint x: 490, endPoint y: 241, distance: 286.5
click at [490, 241] on div "1 2 Reset SupplierInvoiceNumber: 2514 ClaimAmount: 5197.50 GSTAmount: 472.50 Su…" at bounding box center [508, 125] width 587 height 351
type textarea "I"
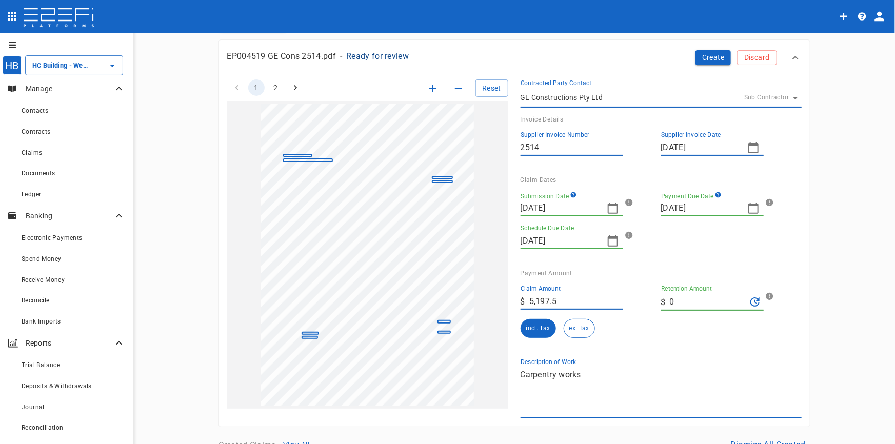
scroll to position [0, 0]
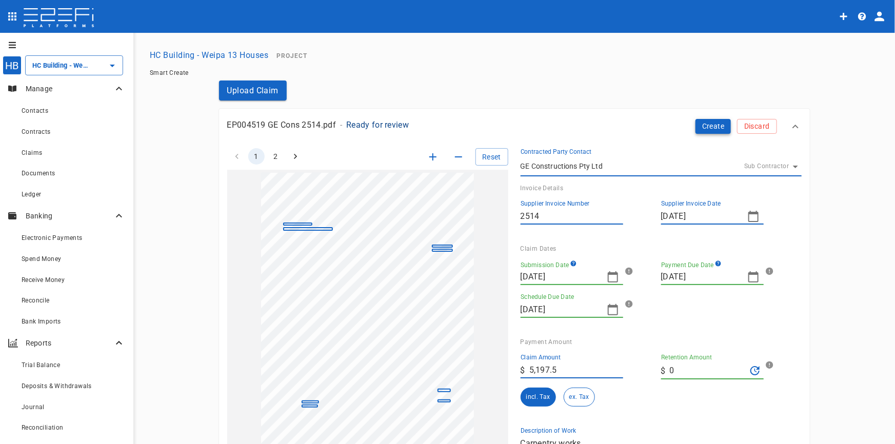
type textarea "Carpentry works"
click at [702, 128] on button "Create" at bounding box center [714, 126] width 36 height 15
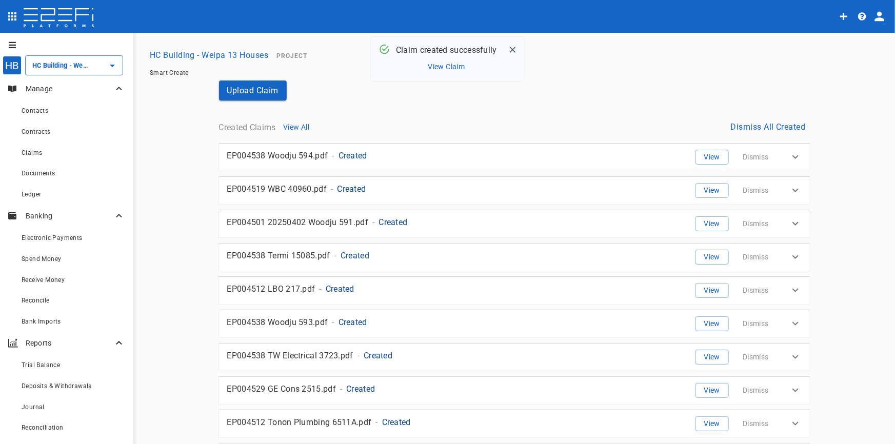
click at [296, 123] on button "View All" at bounding box center [296, 128] width 33 height 14
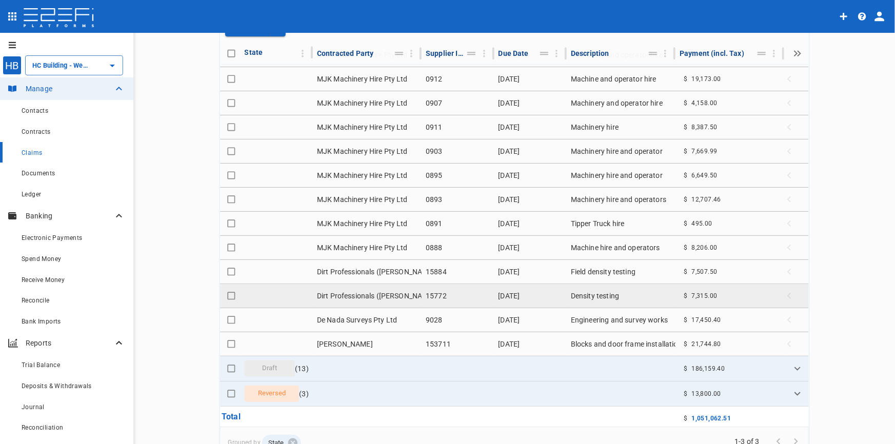
scroll to position [134, 0]
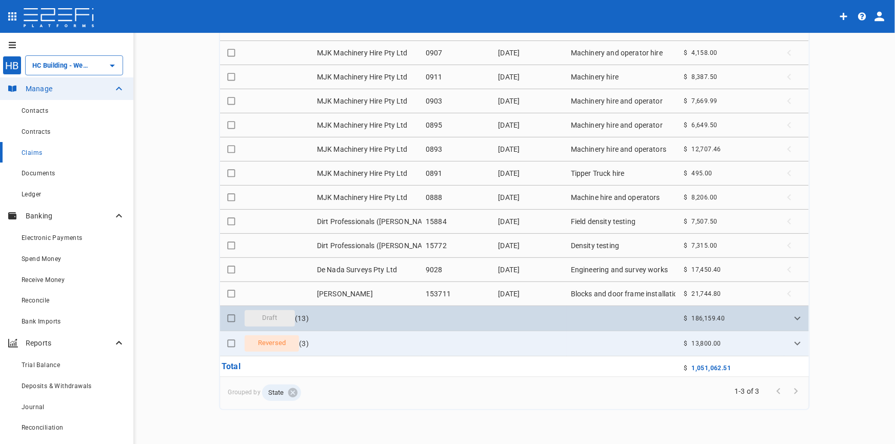
click at [250, 312] on div "Draft" at bounding box center [270, 318] width 51 height 16
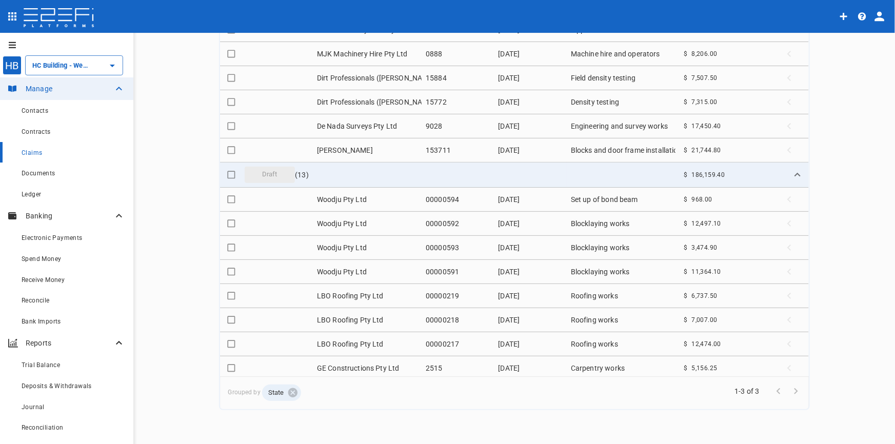
scroll to position [1560, 0]
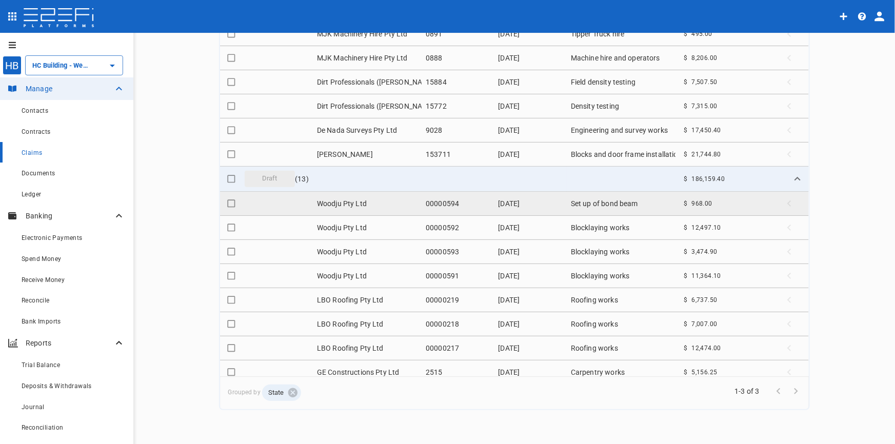
click at [328, 202] on td "Woodju Pty Ltd" at bounding box center [367, 204] width 109 height 24
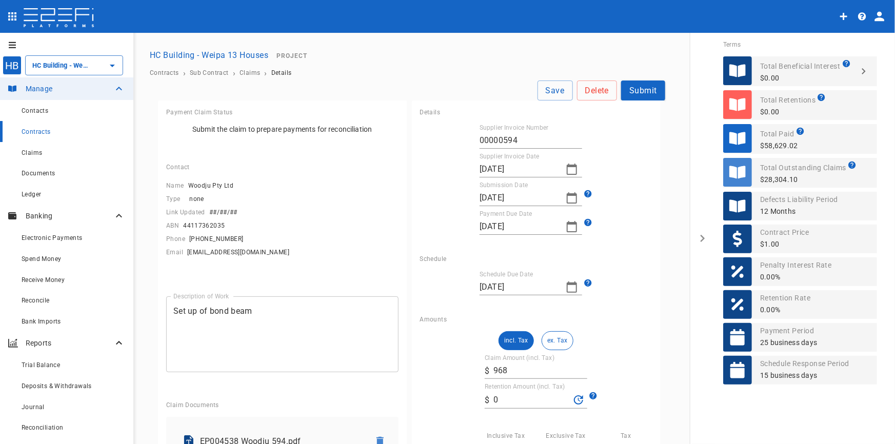
scroll to position [173, 0]
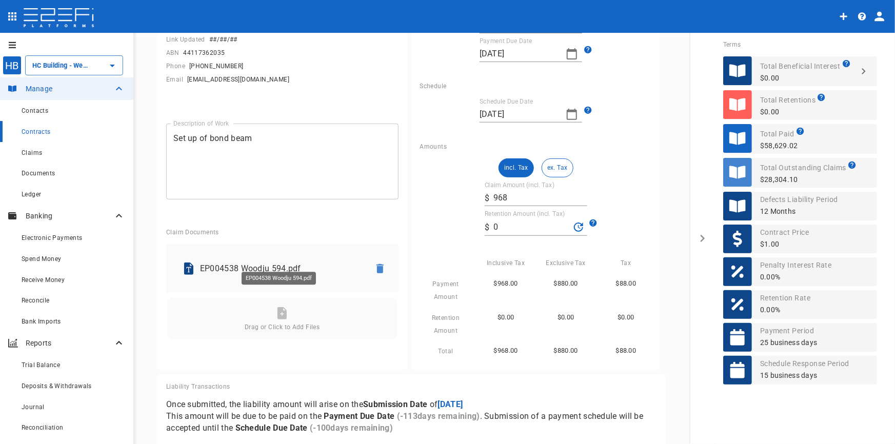
click at [280, 263] on p "EP004538 Woodju 594.pdf" at bounding box center [281, 269] width 162 height 12
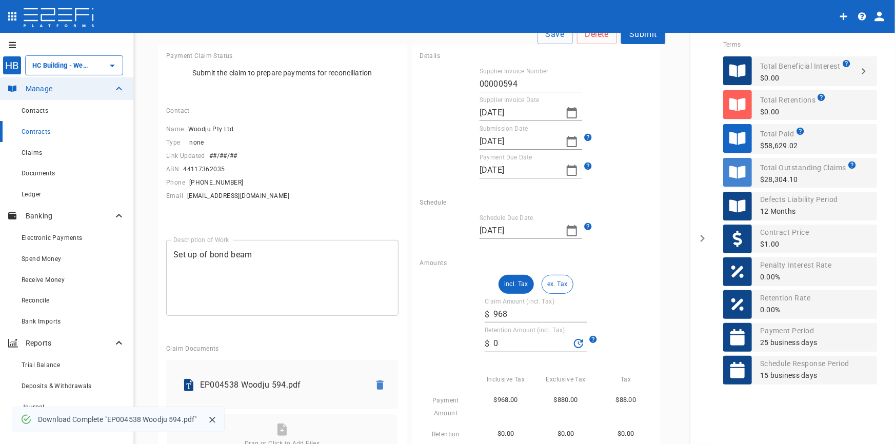
scroll to position [0, 0]
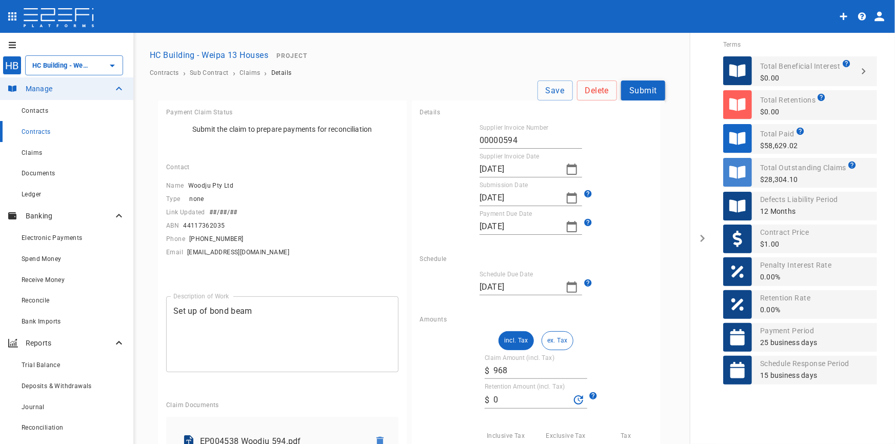
click at [632, 89] on button "Submit" at bounding box center [643, 91] width 44 height 20
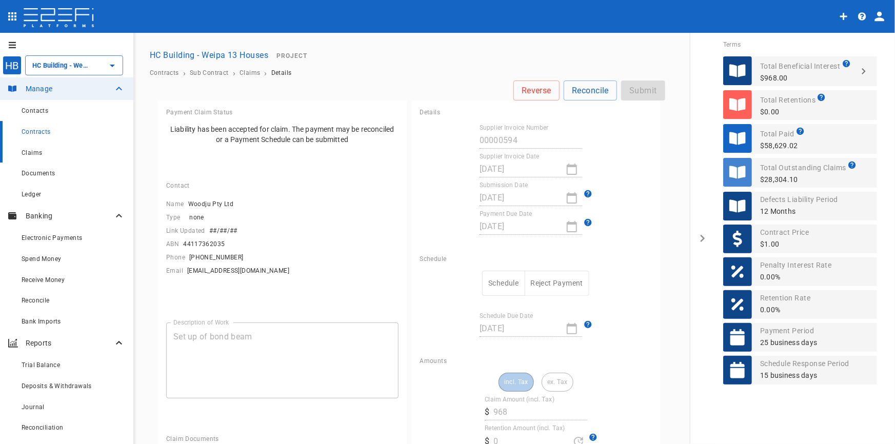
click at [36, 158] on div "Claims" at bounding box center [74, 152] width 104 height 13
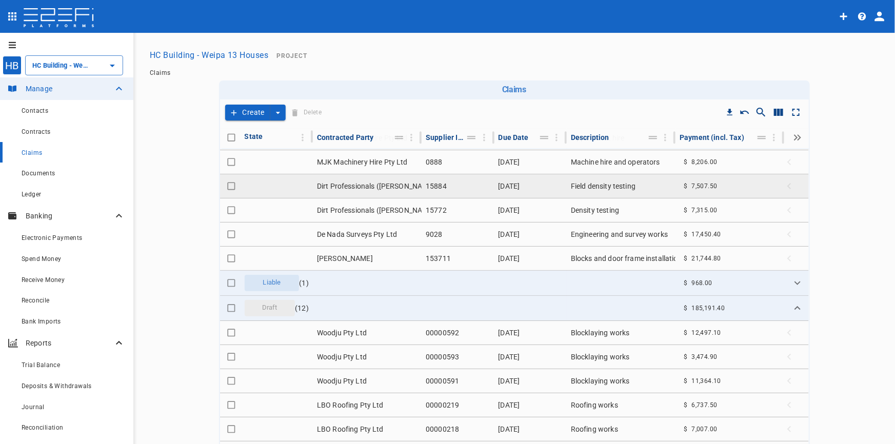
scroll to position [1688, 0]
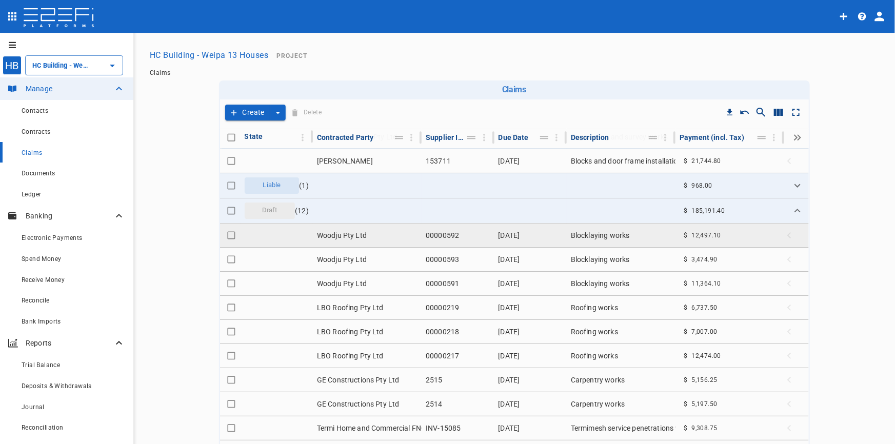
click at [338, 229] on td "Woodju Pty Ltd" at bounding box center [367, 236] width 109 height 24
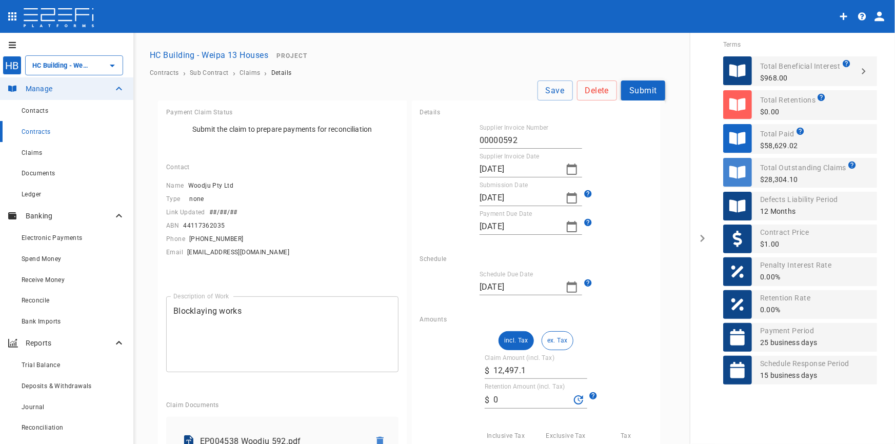
click at [631, 87] on button "Submit" at bounding box center [643, 91] width 44 height 20
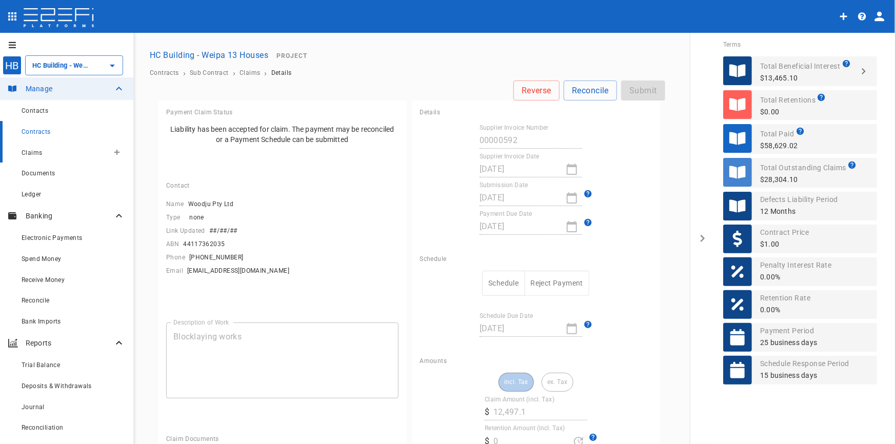
click at [37, 149] on div "Claims" at bounding box center [65, 152] width 87 height 13
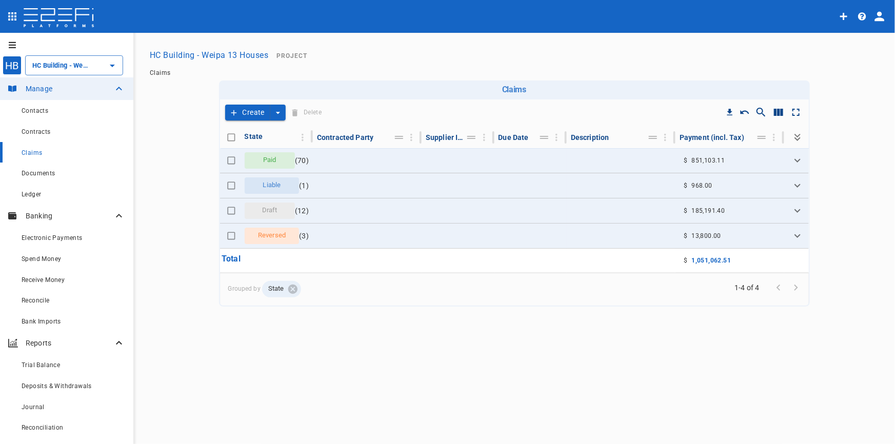
type input "HC Building - Weipa 13 Houses"
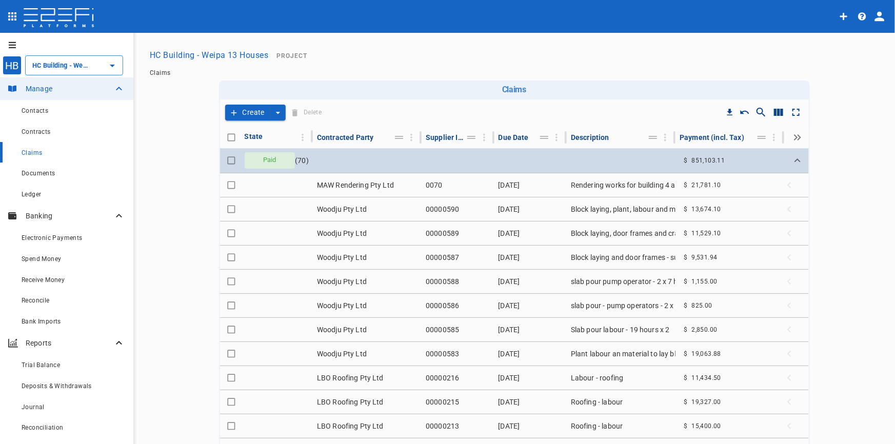
click at [792, 165] on icon "Expand" at bounding box center [798, 160] width 12 height 12
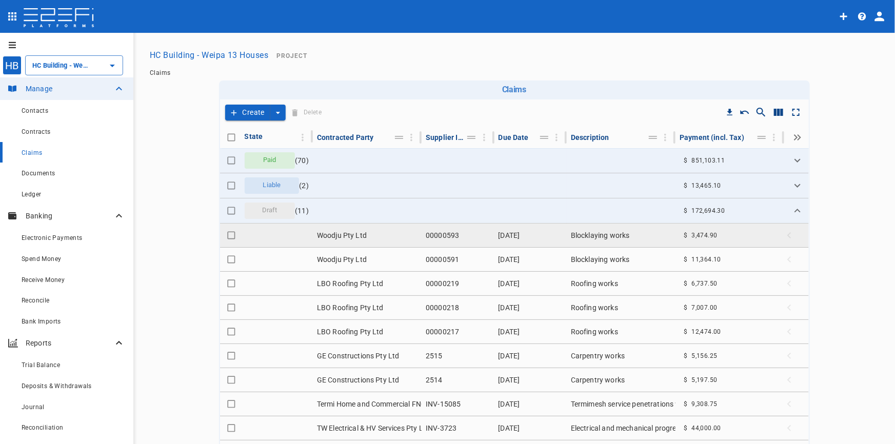
click at [323, 231] on td "Woodju Pty Ltd" at bounding box center [367, 236] width 109 height 24
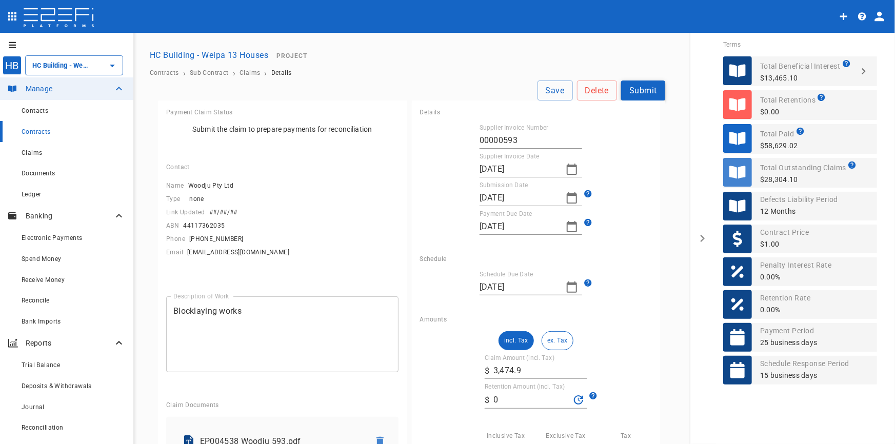
click at [647, 92] on button "Submit" at bounding box center [643, 91] width 44 height 20
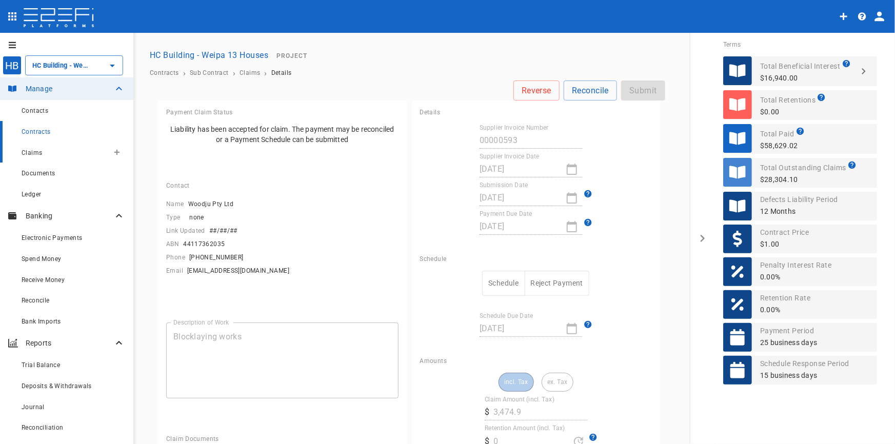
click at [35, 154] on span "Claims" at bounding box center [32, 152] width 21 height 7
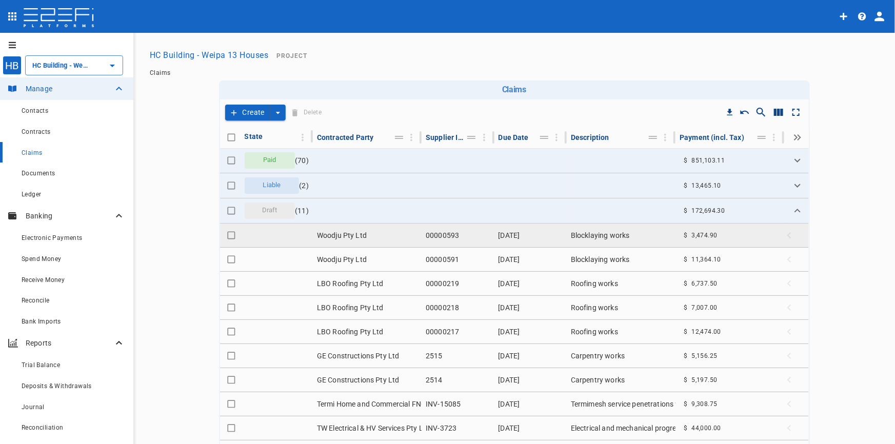
click at [320, 231] on td "Woodju Pty Ltd" at bounding box center [367, 236] width 109 height 24
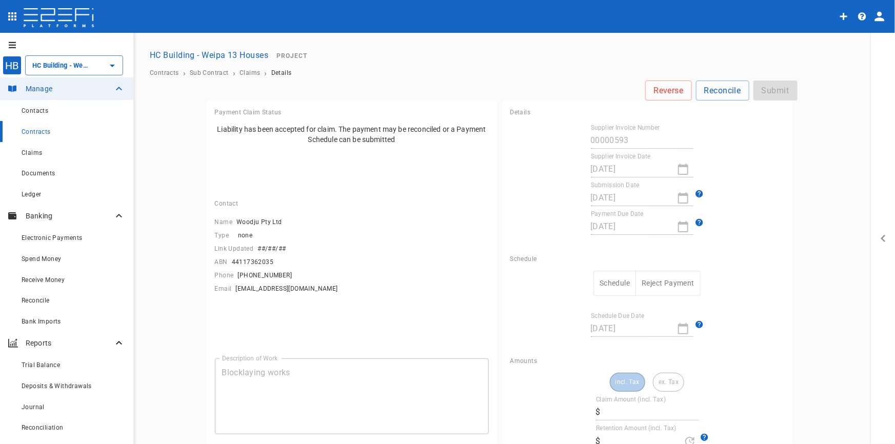
type input "3,474.9"
type input "0"
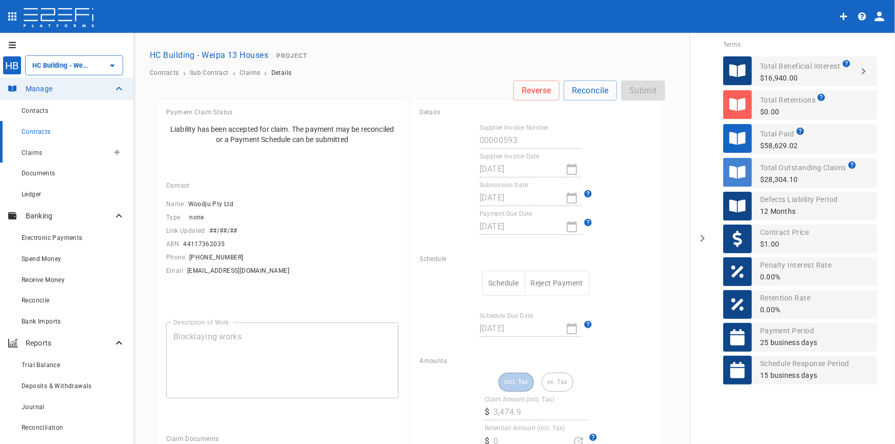
click at [36, 153] on span "Claims" at bounding box center [32, 152] width 21 height 7
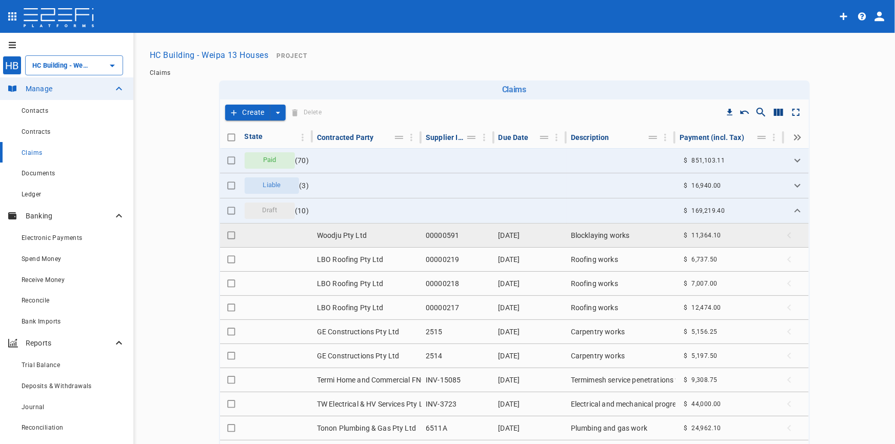
click at [378, 232] on td "Woodju Pty Ltd" at bounding box center [367, 236] width 109 height 24
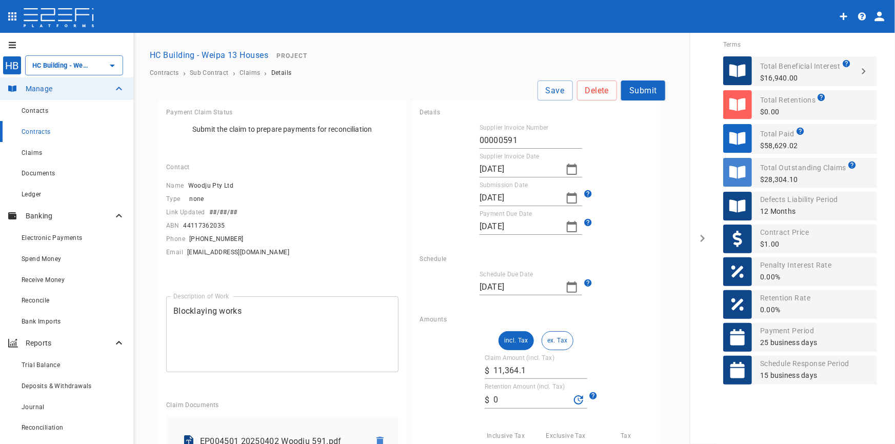
click at [639, 93] on button "Submit" at bounding box center [643, 91] width 44 height 20
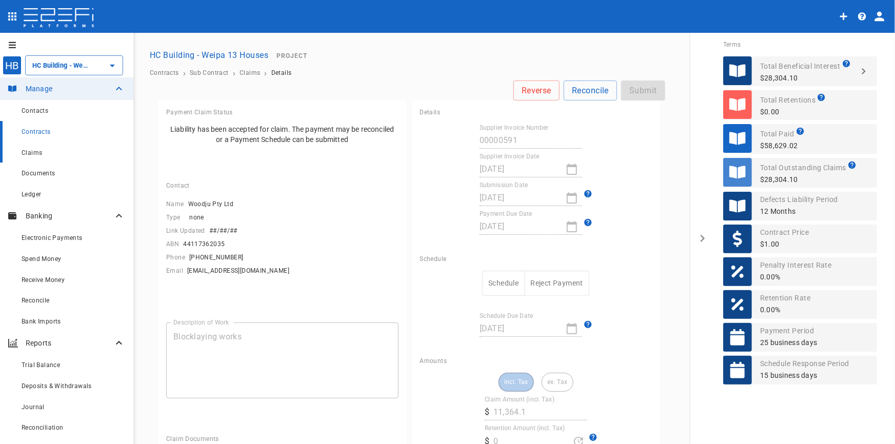
click at [29, 151] on span "Claims" at bounding box center [32, 152] width 21 height 7
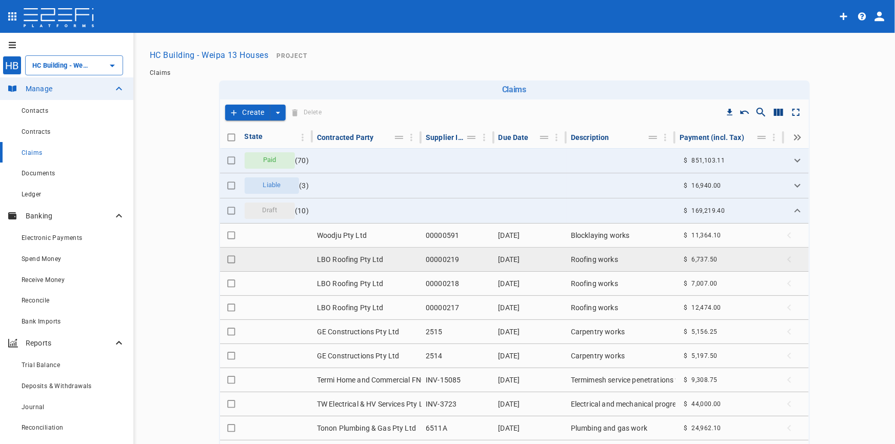
click at [353, 258] on td "LBO Roofing Pty Ltd" at bounding box center [367, 260] width 109 height 24
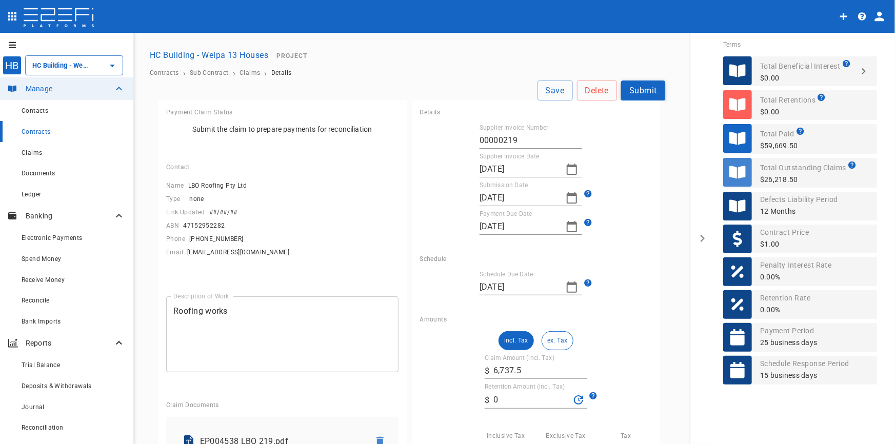
click at [647, 94] on button "Submit" at bounding box center [643, 91] width 44 height 20
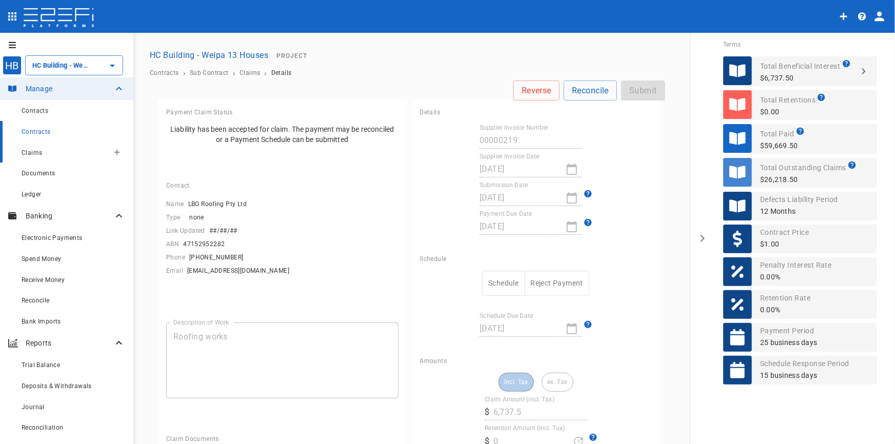
click at [48, 153] on div "Claims" at bounding box center [65, 152] width 87 height 13
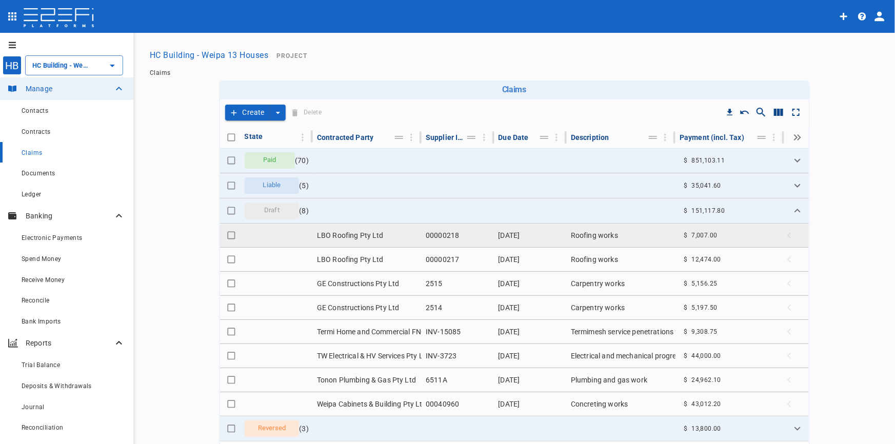
click at [377, 240] on td "LBO Roofing Pty Ltd" at bounding box center [367, 236] width 109 height 24
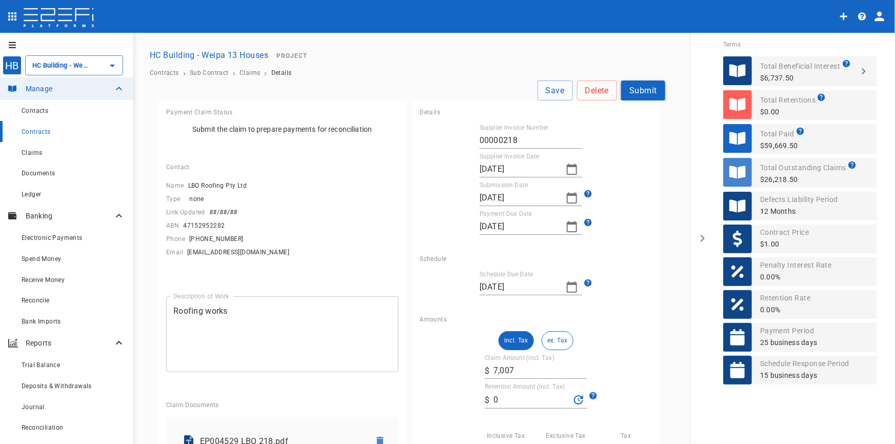
click at [637, 85] on button "Submit" at bounding box center [643, 91] width 44 height 20
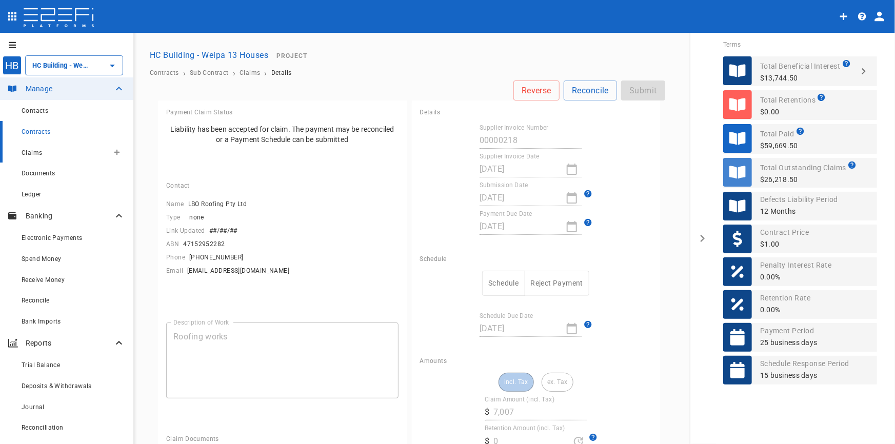
click at [36, 150] on span "Claims" at bounding box center [32, 152] width 21 height 7
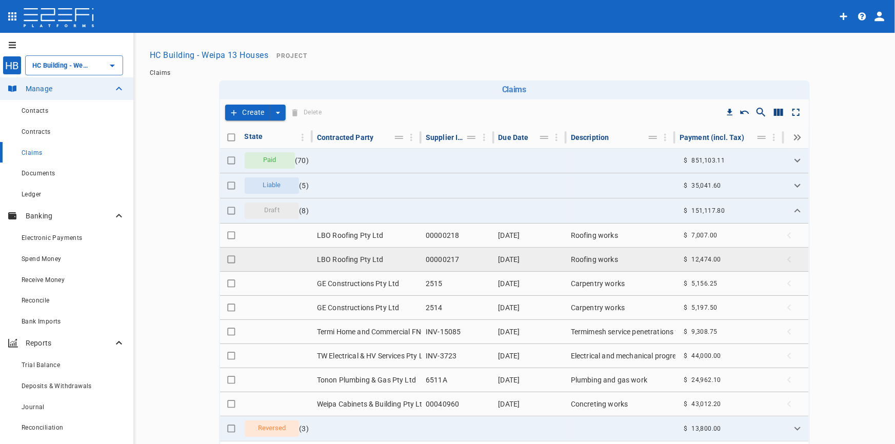
click at [380, 256] on td "LBO Roofing Pty Ltd" at bounding box center [367, 260] width 109 height 24
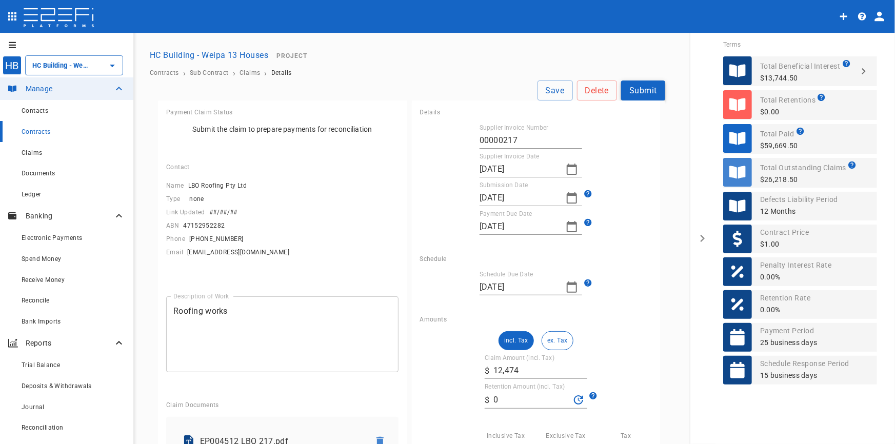
click at [631, 90] on button "Submit" at bounding box center [643, 91] width 44 height 20
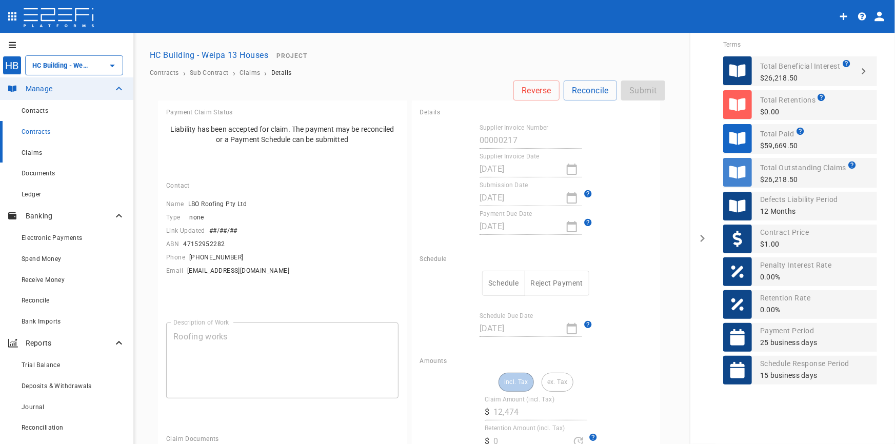
click at [37, 151] on span "Claims" at bounding box center [32, 152] width 21 height 7
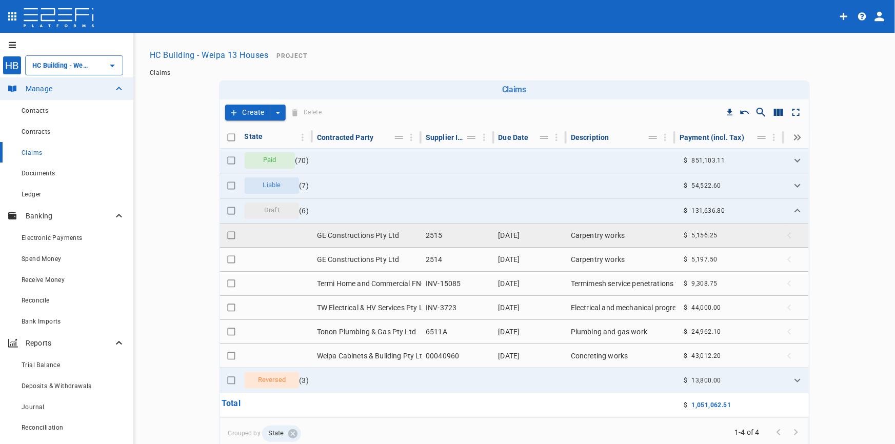
click at [382, 235] on td "GE Constructions Pty Ltd" at bounding box center [367, 236] width 109 height 24
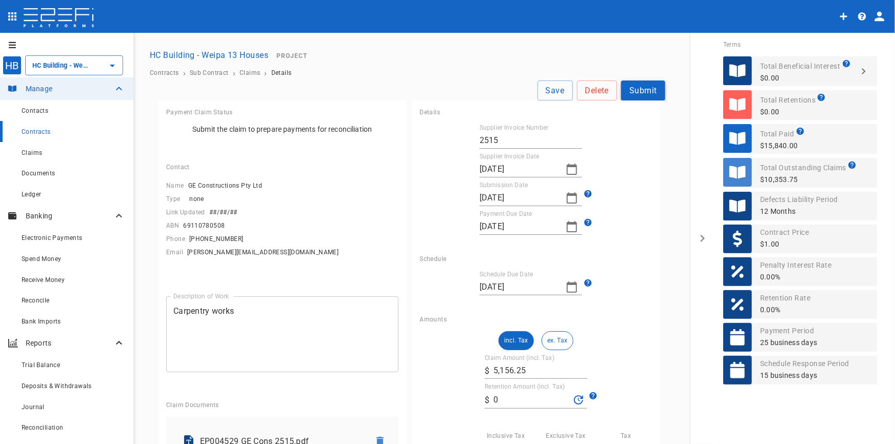
click at [640, 92] on button "Submit" at bounding box center [643, 91] width 44 height 20
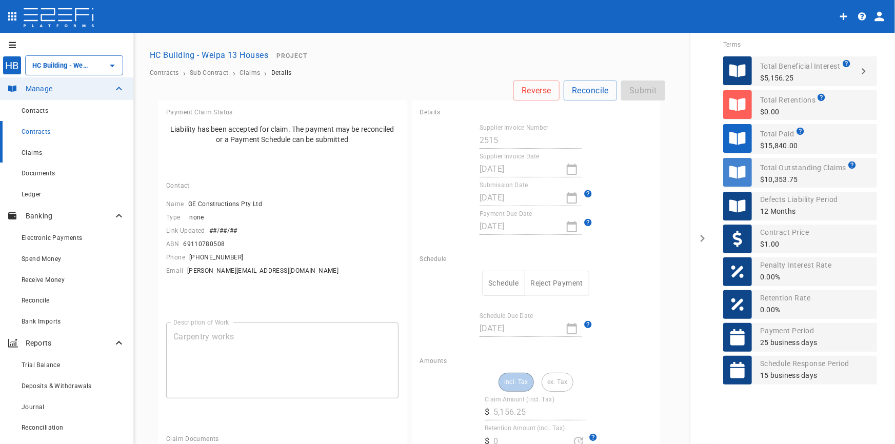
click at [39, 149] on span "Claims" at bounding box center [32, 152] width 21 height 7
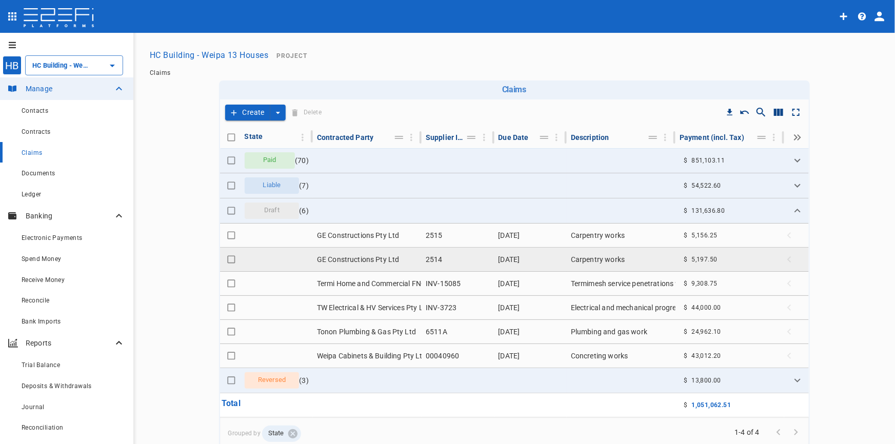
click at [387, 255] on td "GE Constructions Pty Ltd" at bounding box center [367, 260] width 109 height 24
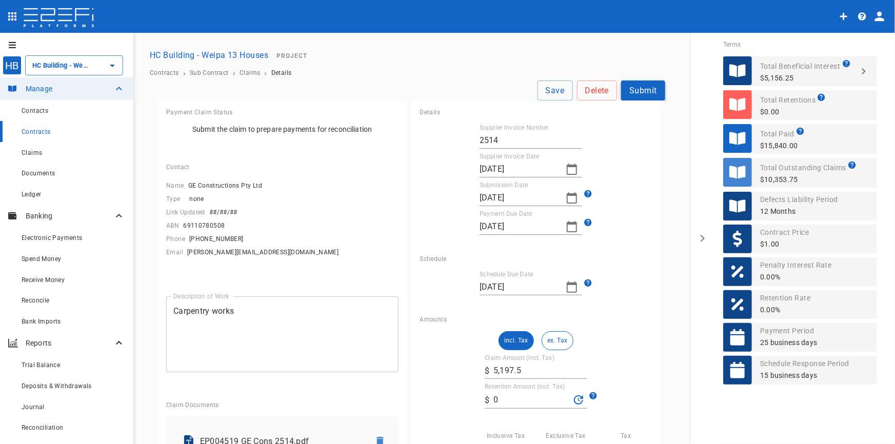
click at [641, 92] on button "Submit" at bounding box center [643, 91] width 44 height 20
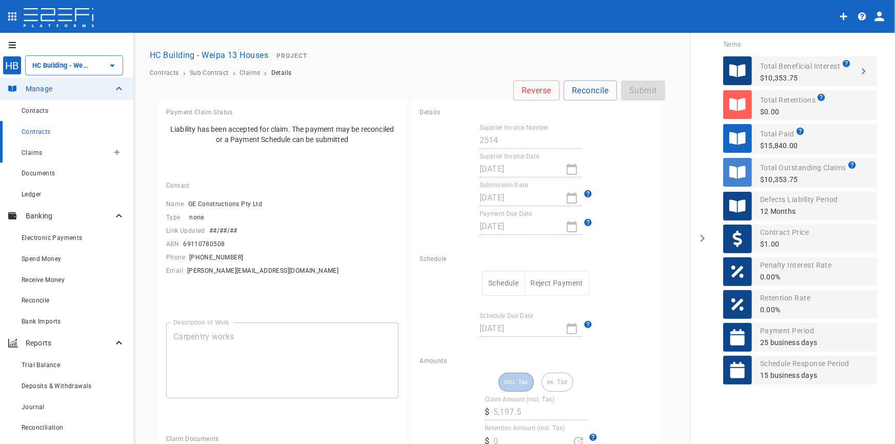
click at [37, 152] on span "Claims" at bounding box center [32, 152] width 21 height 7
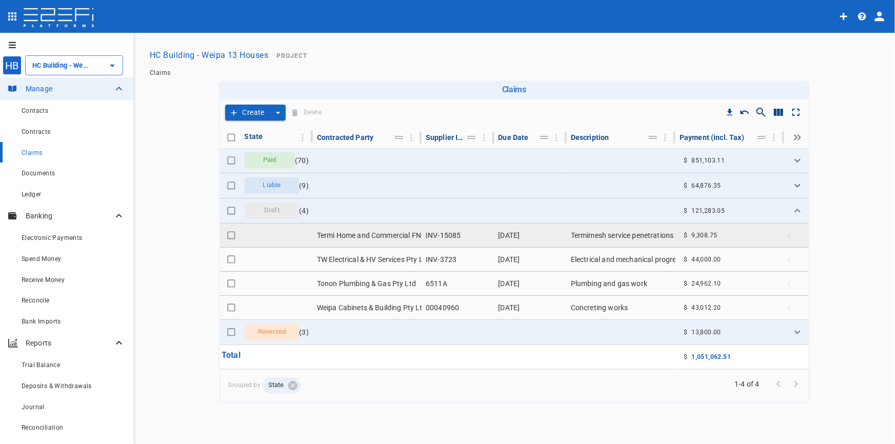
click at [390, 233] on td "Termi Home and Commercial FNQ" at bounding box center [367, 236] width 109 height 24
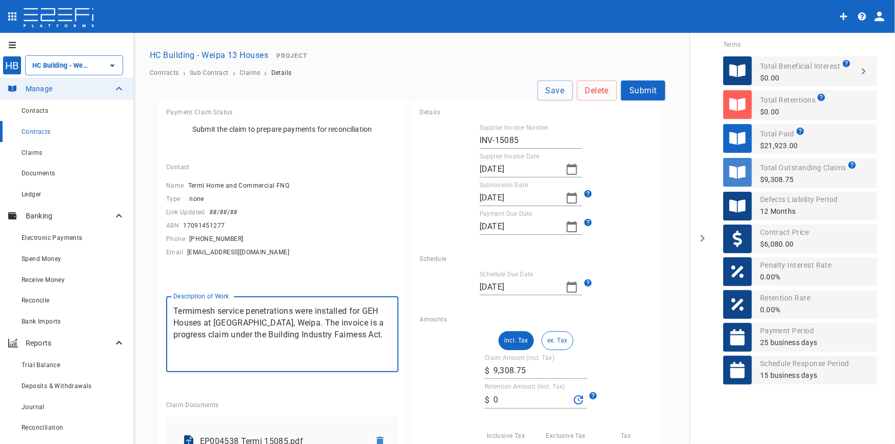
click at [353, 339] on textarea "Termimesh service penetrations were installed for GEH Houses at Kingfisher Cour…" at bounding box center [282, 334] width 218 height 59
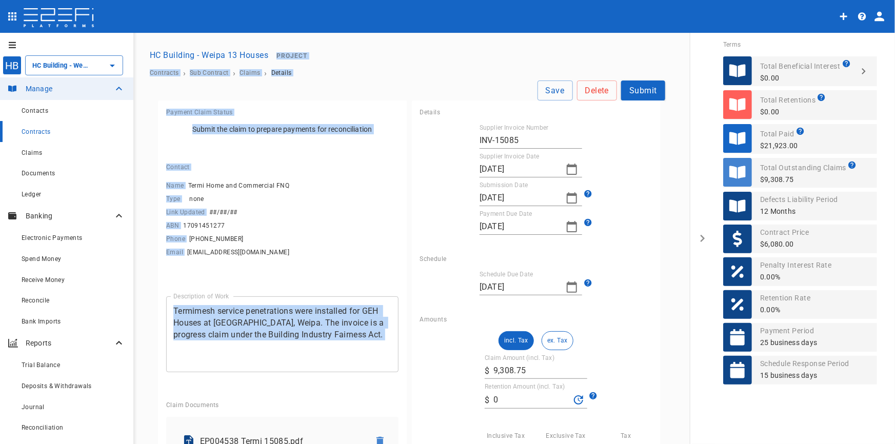
drag, startPoint x: 389, startPoint y: 331, endPoint x: 127, endPoint y: 281, distance: 267.4
click at [127, 281] on div "HB HC Building - Weipa 13 Houses ​ Manage Contacts Contracts Claims Documents L…" at bounding box center [447, 332] width 871 height 574
click at [212, 311] on textarea "Termimesh service penetrations were installed for GEH Houses at Kingfisher Cour…" at bounding box center [282, 334] width 218 height 59
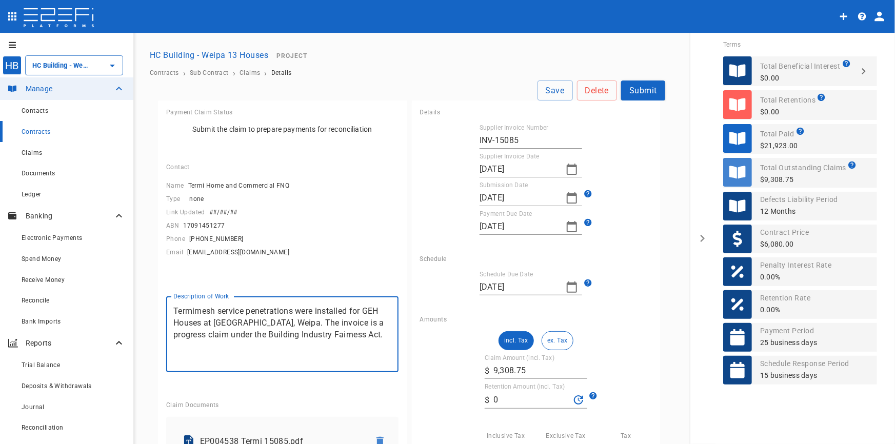
drag, startPoint x: 174, startPoint y: 305, endPoint x: 411, endPoint y: 332, distance: 237.6
click at [411, 332] on div "Payment Claim Status Submit the claim to prepare payments for reconciliation Co…" at bounding box center [411, 360] width 507 height 519
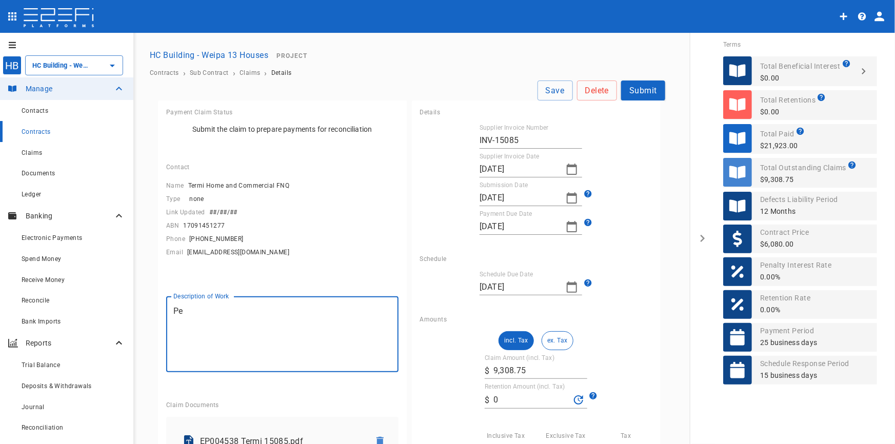
type textarea "P"
type textarea "Termite management system"
click at [560, 90] on button "Save" at bounding box center [555, 91] width 35 height 20
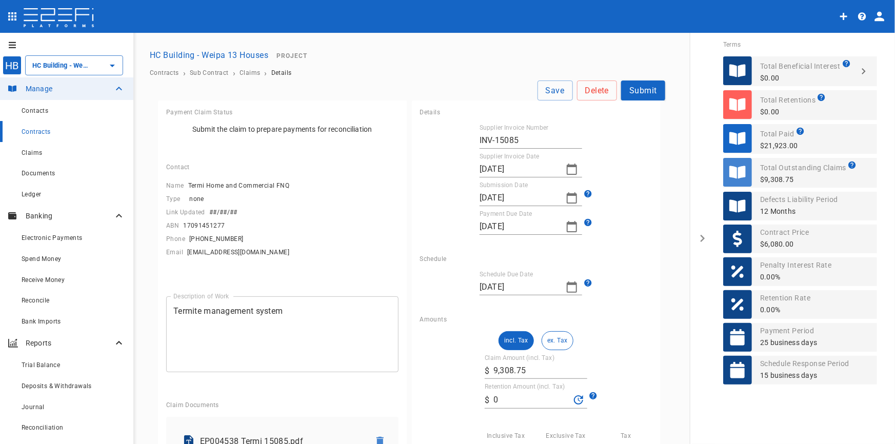
click at [633, 87] on button "Submit" at bounding box center [643, 91] width 44 height 20
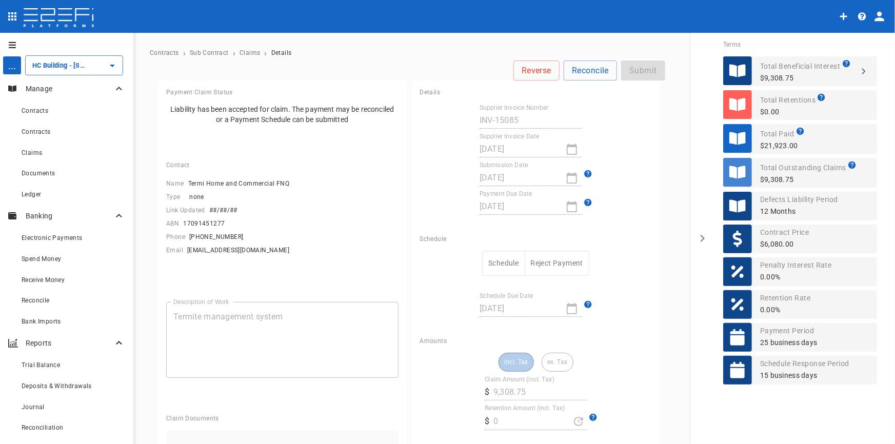
type input "HC Building - Weipa 13 Houses"
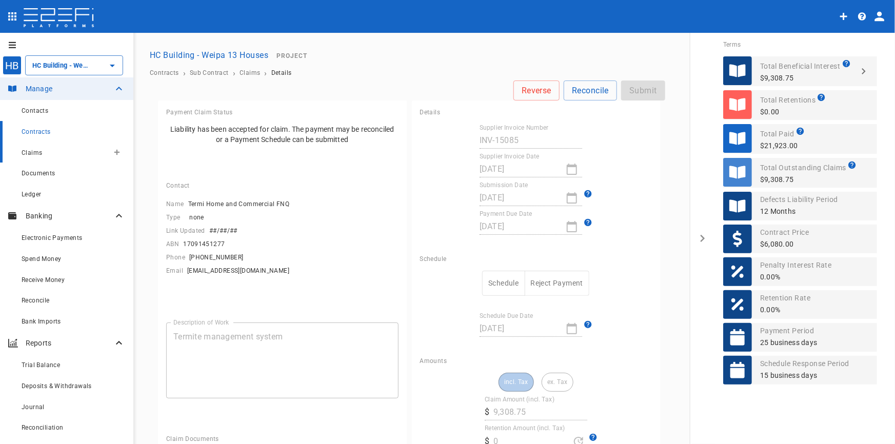
click at [36, 155] on span "Claims" at bounding box center [32, 152] width 21 height 7
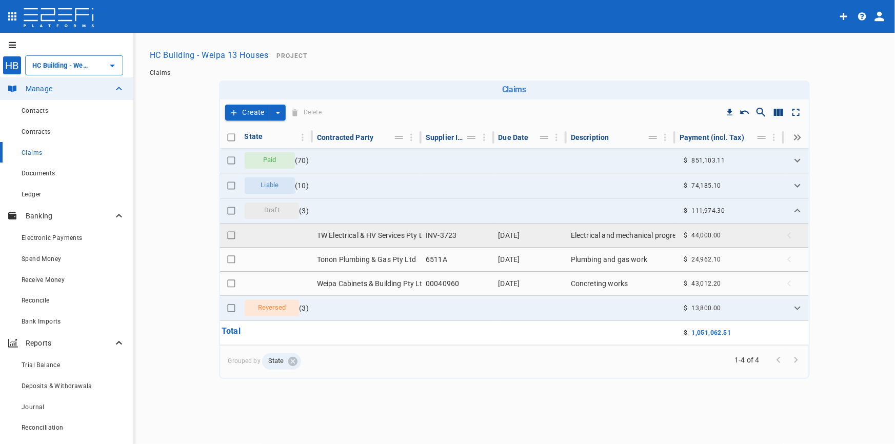
click at [362, 229] on td "TW Electrical & HV Services Pty Ltd" at bounding box center [367, 236] width 109 height 24
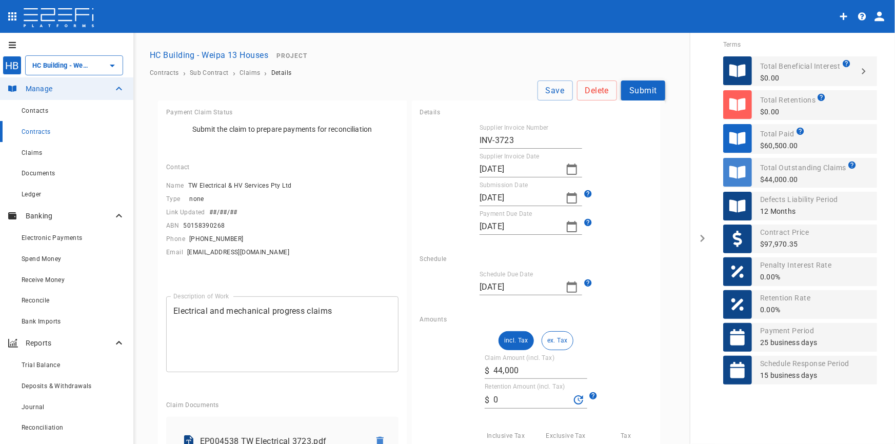
click at [627, 87] on button "Submit" at bounding box center [643, 91] width 44 height 20
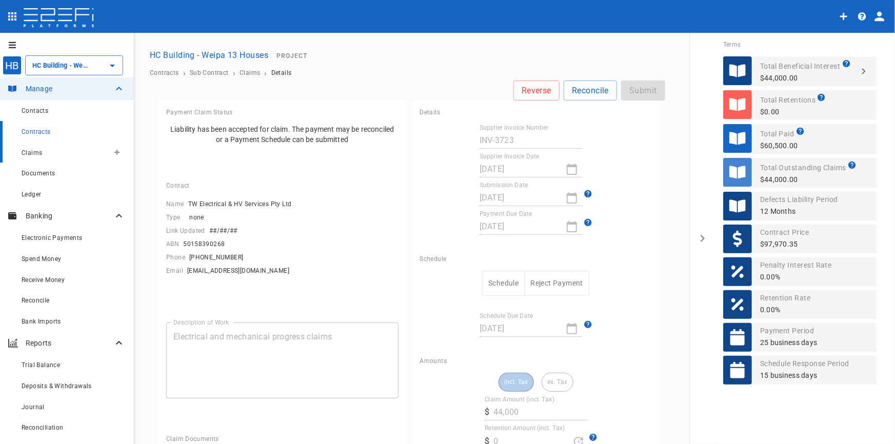
click at [32, 152] on span "Claims" at bounding box center [32, 152] width 21 height 7
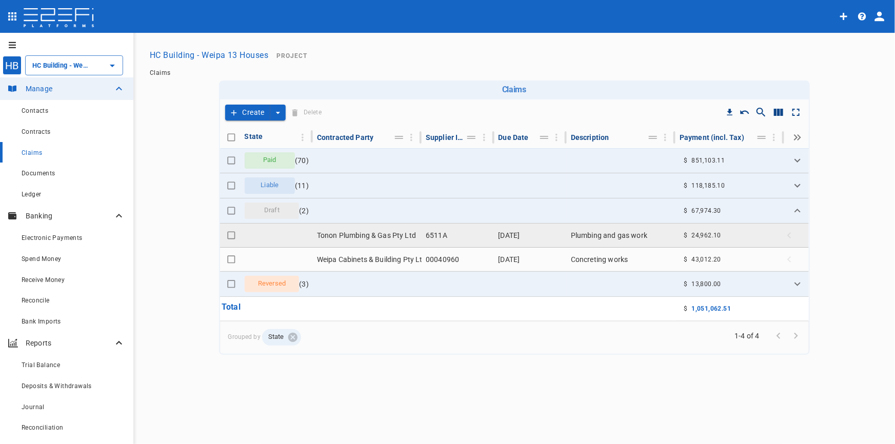
click at [420, 238] on td "Tonon Plumbing & Gas Pty Ltd" at bounding box center [367, 236] width 109 height 24
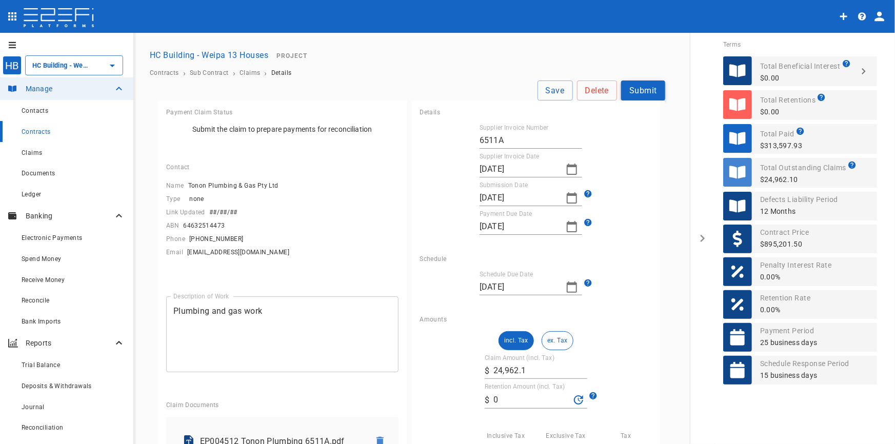
click at [647, 94] on button "Submit" at bounding box center [643, 91] width 44 height 20
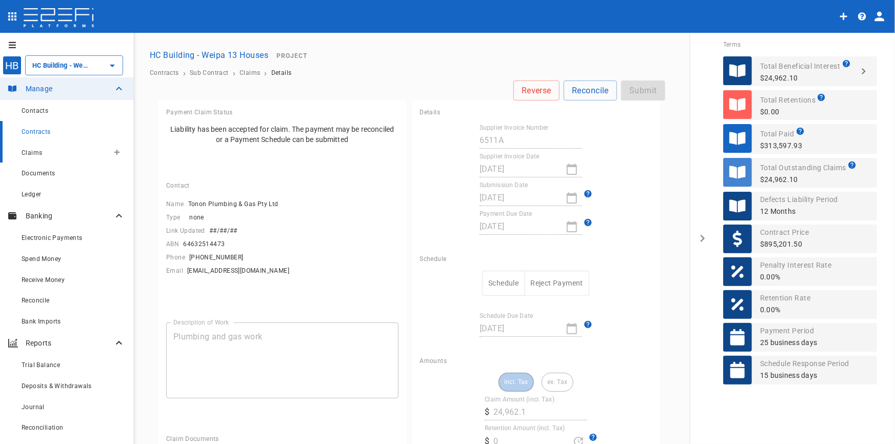
click at [42, 151] on div "Claims" at bounding box center [65, 152] width 87 height 13
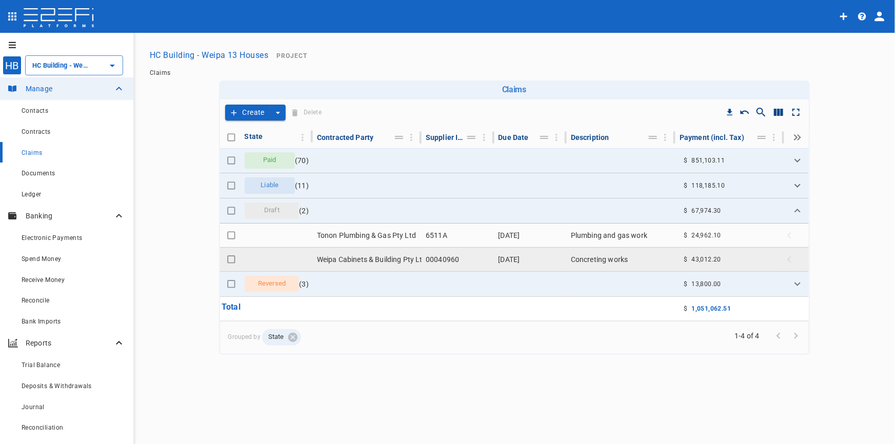
click at [405, 260] on td "Weipa Cabinets & Building Pty Ltd" at bounding box center [367, 260] width 109 height 24
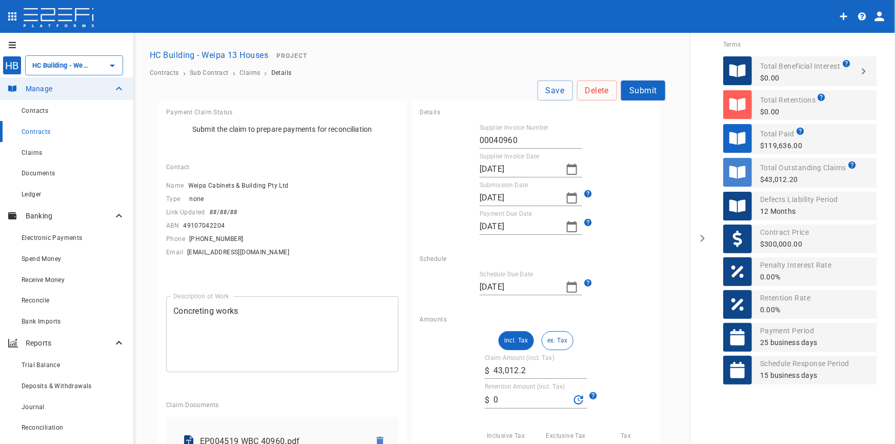
click at [643, 94] on button "Submit" at bounding box center [643, 91] width 44 height 20
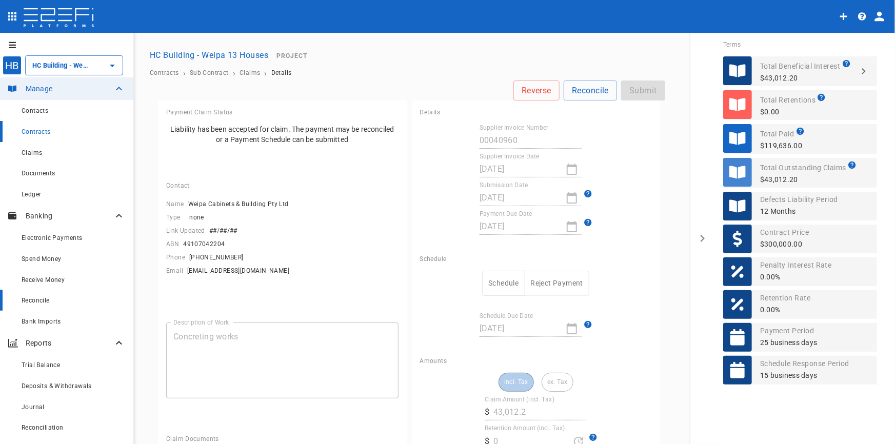
click at [48, 302] on span "Reconcile" at bounding box center [36, 300] width 28 height 7
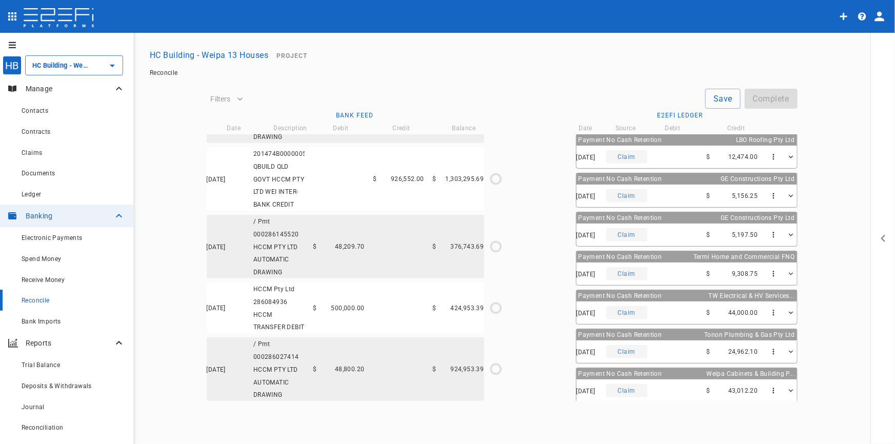
scroll to position [94, 0]
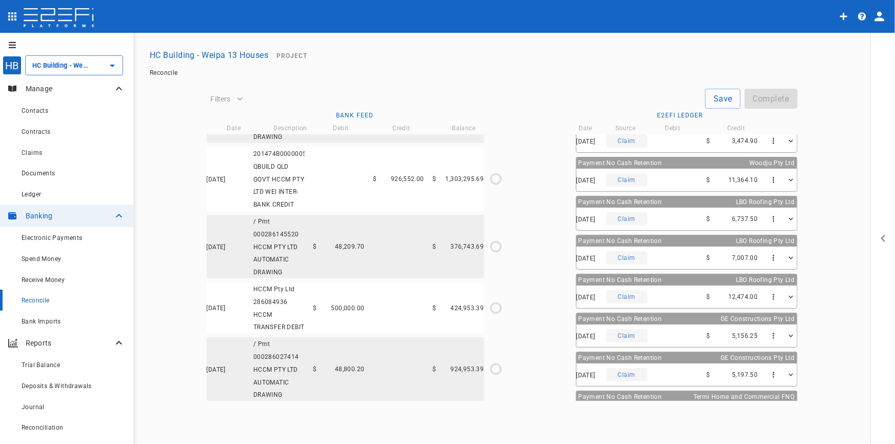
click at [660, 179] on div "16/04/2025 Claim $ 11,364.10" at bounding box center [687, 180] width 221 height 23
click at [661, 162] on div "Payment No Cash Retention Woodju Pty Ltd" at bounding box center [687, 163] width 221 height 11
click at [397, 367] on div "16/04/2025 / Pmt 000286027414 HCCM PTY LTD AUTOMATIC DRAWING $ 48,800.20 $ 924,…" at bounding box center [346, 370] width 278 height 64
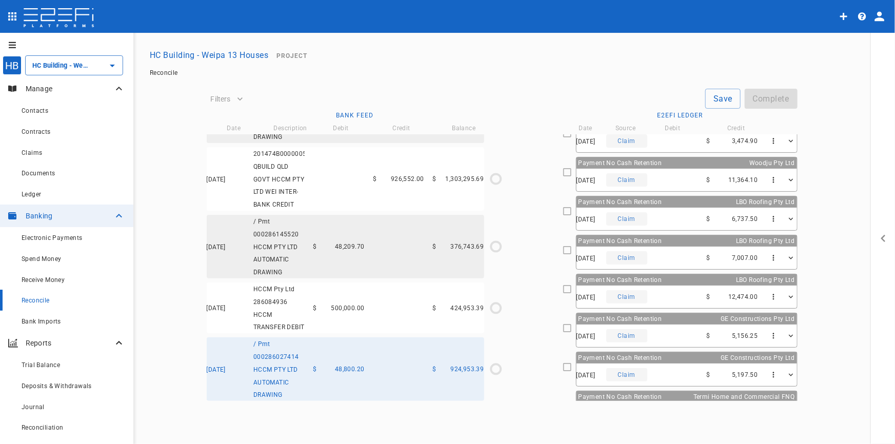
click at [681, 177] on div "16/04/2025 Claim $ 11,364.10" at bounding box center [687, 180] width 221 height 23
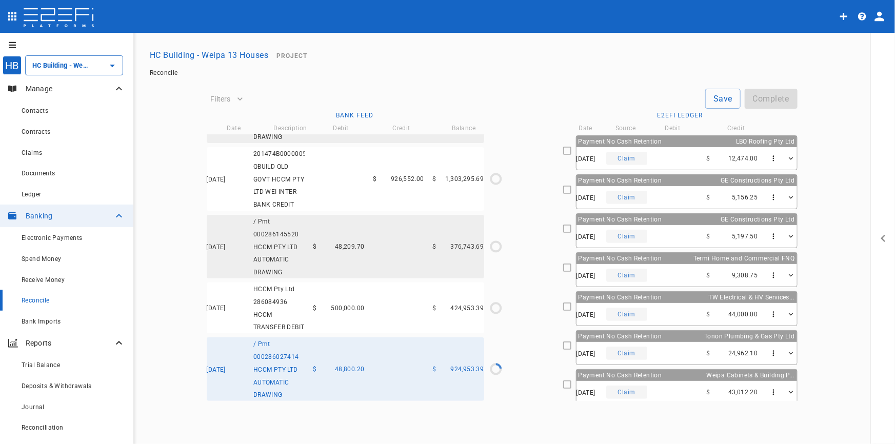
scroll to position [235, 0]
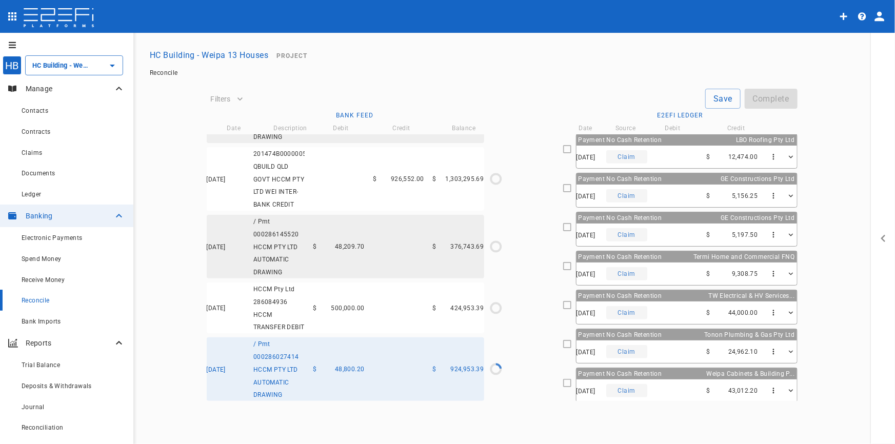
click at [597, 334] on span "Payment No Cash Retention" at bounding box center [621, 334] width 84 height 7
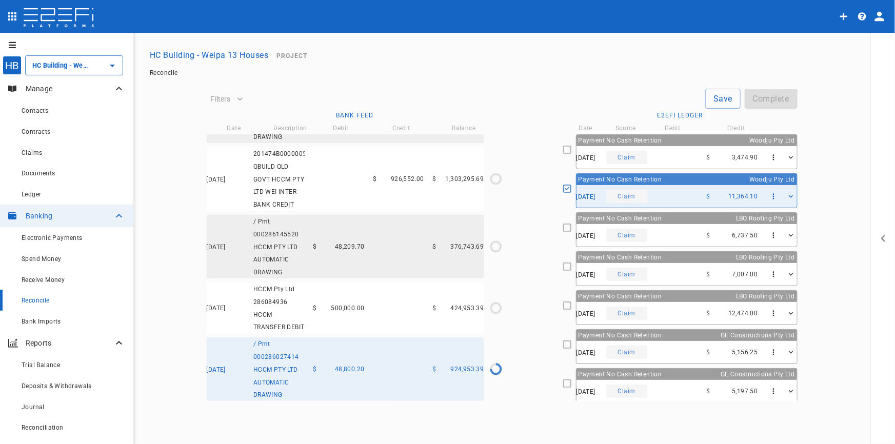
scroll to position [48, 0]
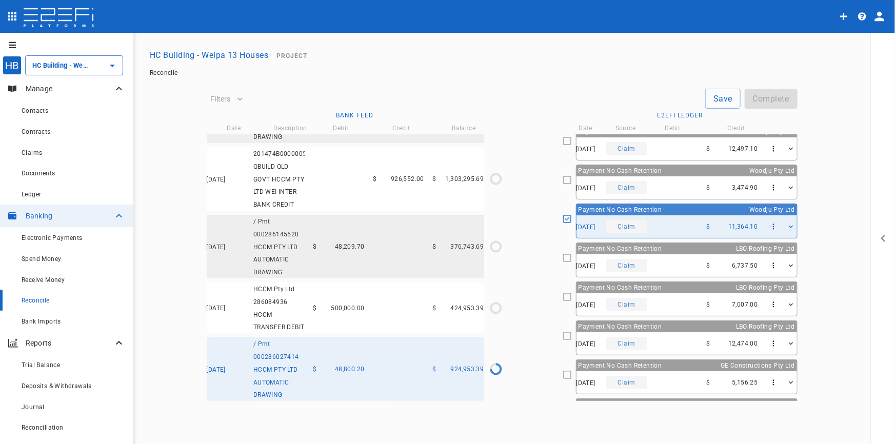
click at [620, 323] on span "Payment No Cash Retention" at bounding box center [621, 326] width 84 height 7
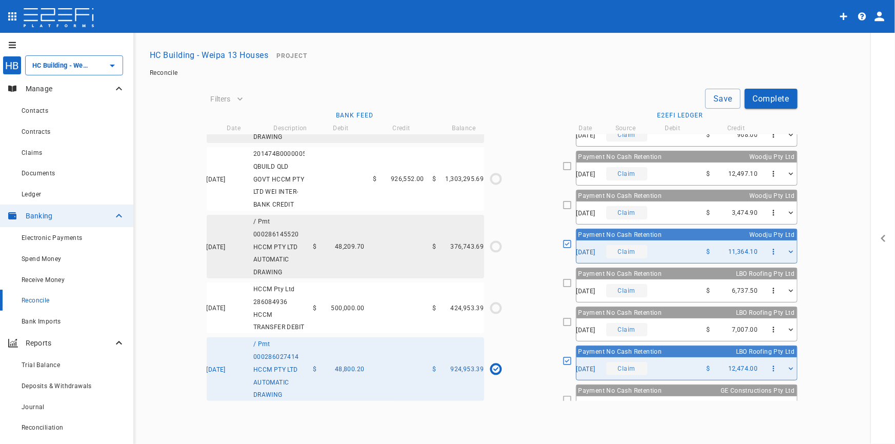
scroll to position [0, 0]
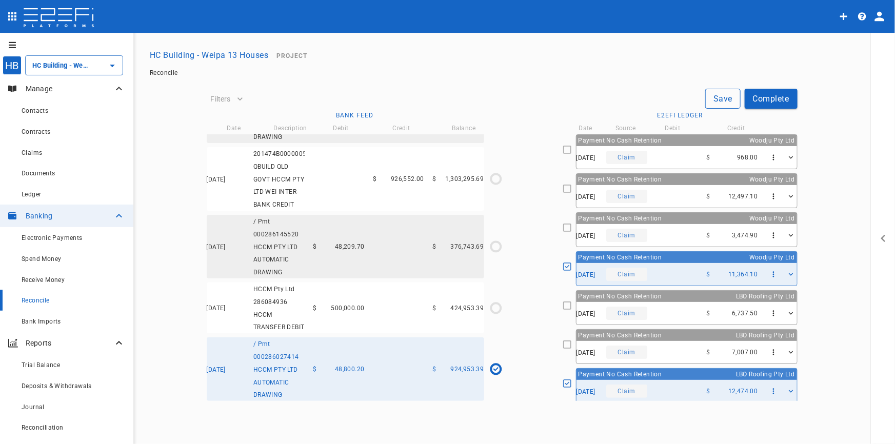
click at [729, 95] on button "Save" at bounding box center [723, 99] width 35 height 20
click at [337, 310] on span "500,000.00" at bounding box center [347, 308] width 33 height 7
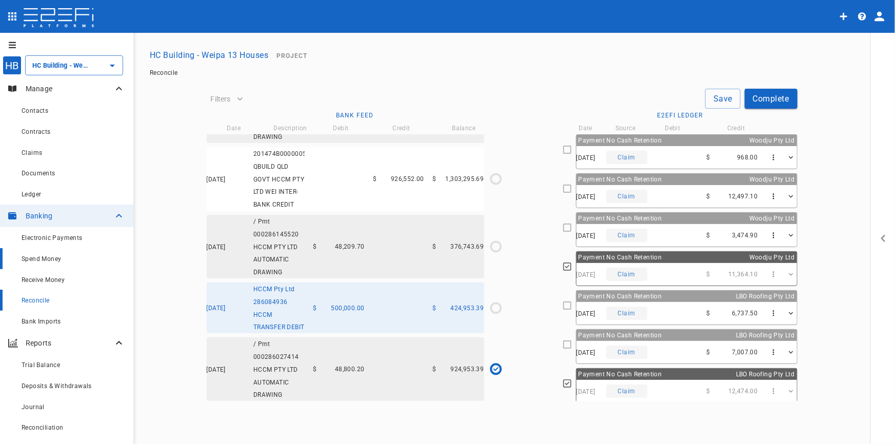
click at [30, 258] on span "Spend Money" at bounding box center [42, 259] width 40 height 7
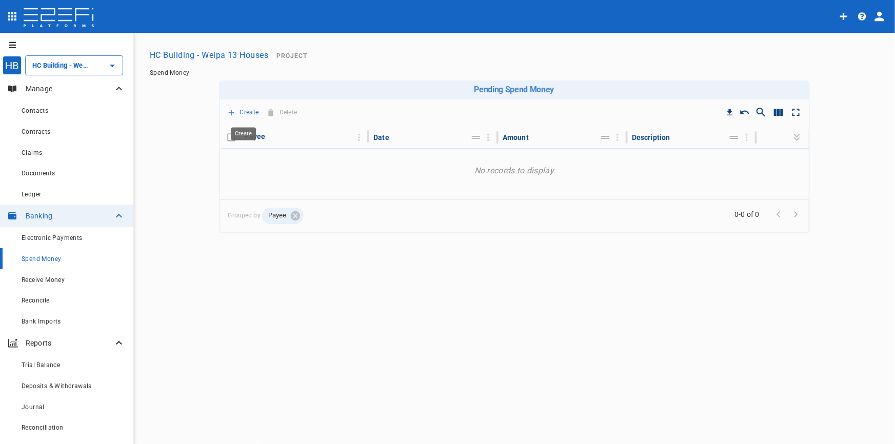
click at [244, 112] on p "Create" at bounding box center [249, 113] width 19 height 12
click at [245, 171] on span "Trustee Payment" at bounding box center [264, 171] width 62 height 12
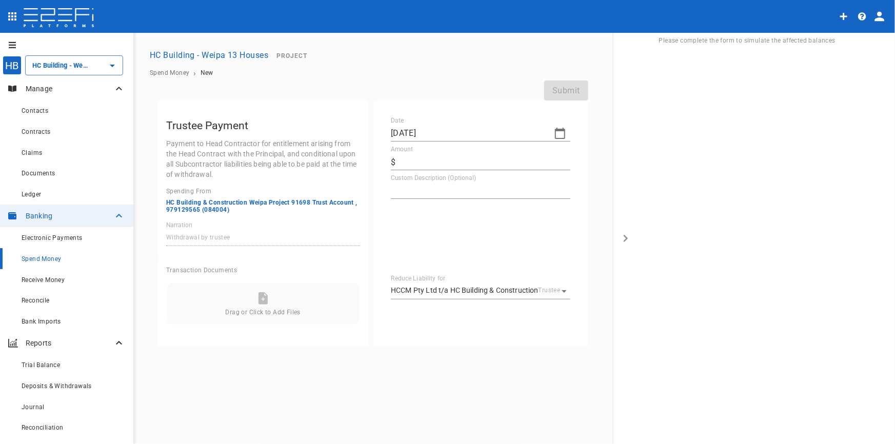
click at [563, 131] on icon "button" at bounding box center [560, 133] width 10 height 11
click at [399, 150] on icon "button" at bounding box center [400, 150] width 3 height 5
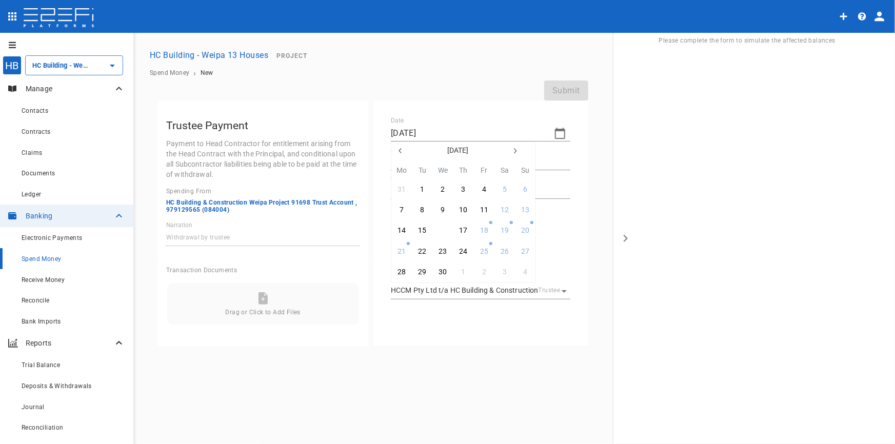
click at [445, 228] on div "16" at bounding box center [443, 230] width 8 height 11
click at [418, 163] on input "Amount" at bounding box center [485, 162] width 171 height 16
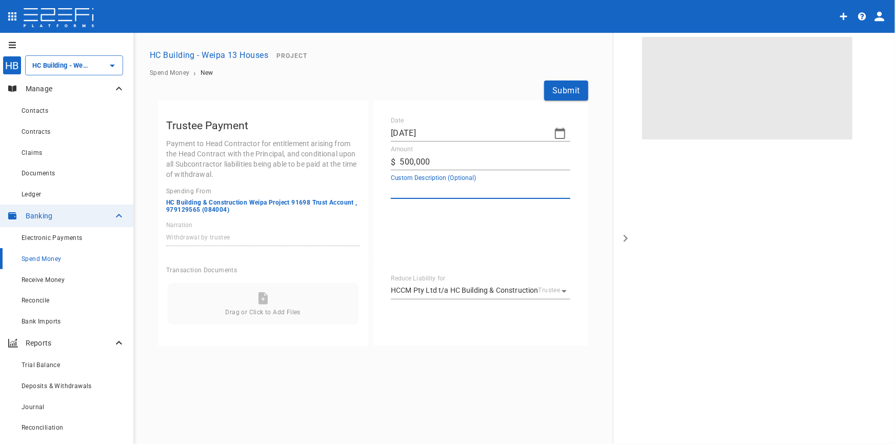
click at [431, 194] on textarea "Custom Description (Optional)" at bounding box center [481, 191] width 180 height 12
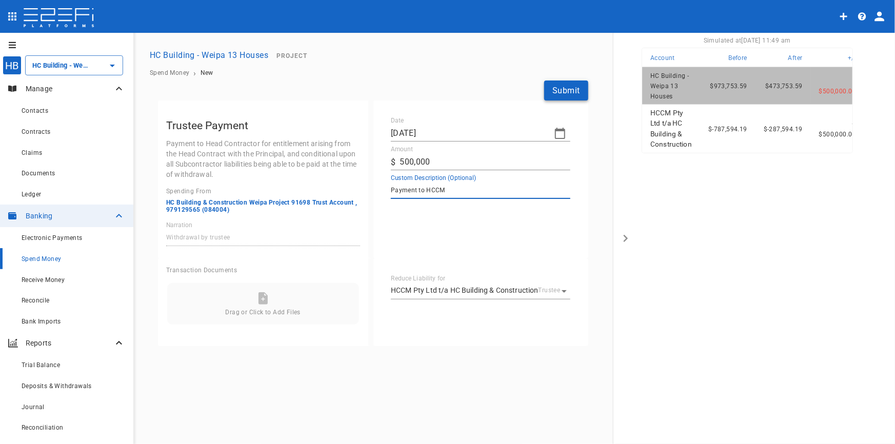
click at [577, 89] on button "Submit" at bounding box center [566, 91] width 44 height 20
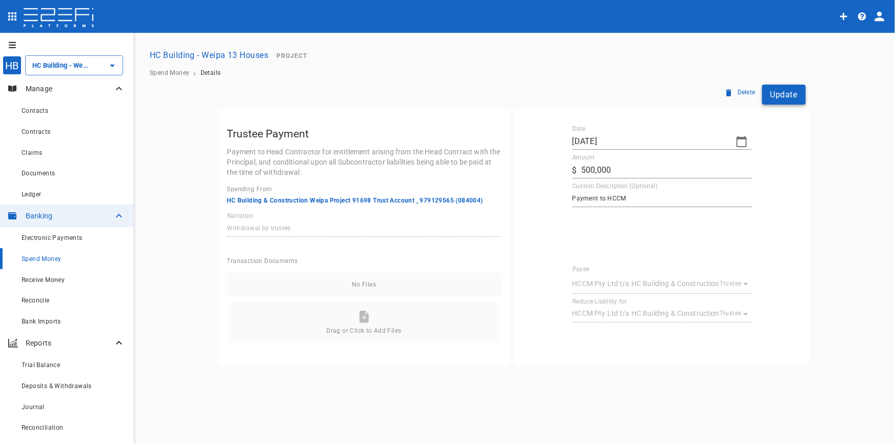
click at [787, 100] on button "Update" at bounding box center [785, 95] width 44 height 20
click at [33, 296] on div "Reconcile" at bounding box center [74, 300] width 104 height 13
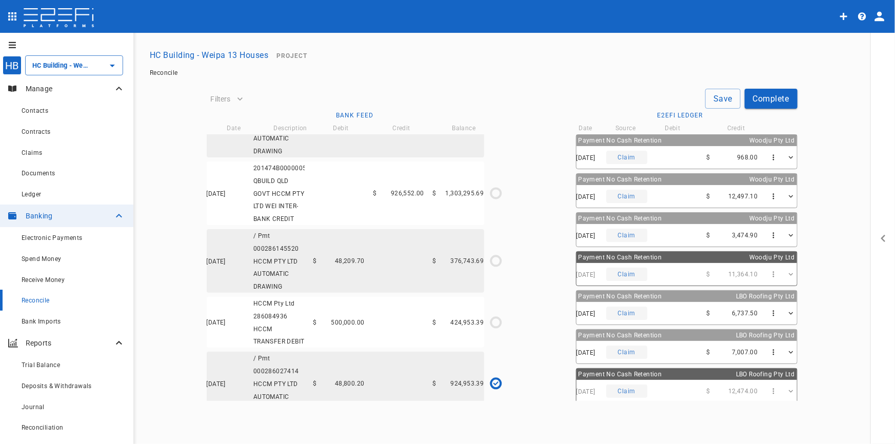
scroll to position [2617, 0]
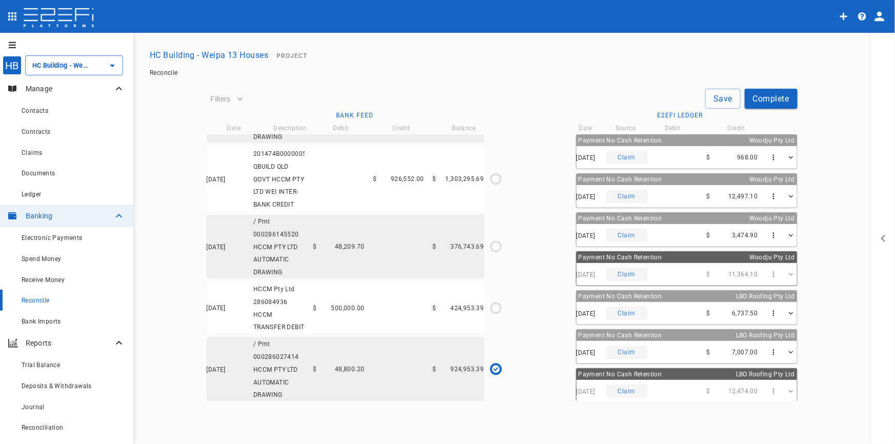
click at [375, 302] on div "16/04/2025 HCCM Pty Ltd 286084936 HCCM TRANSFER DEBIT $ 500,000.00 $ 424,953.39" at bounding box center [346, 308] width 278 height 51
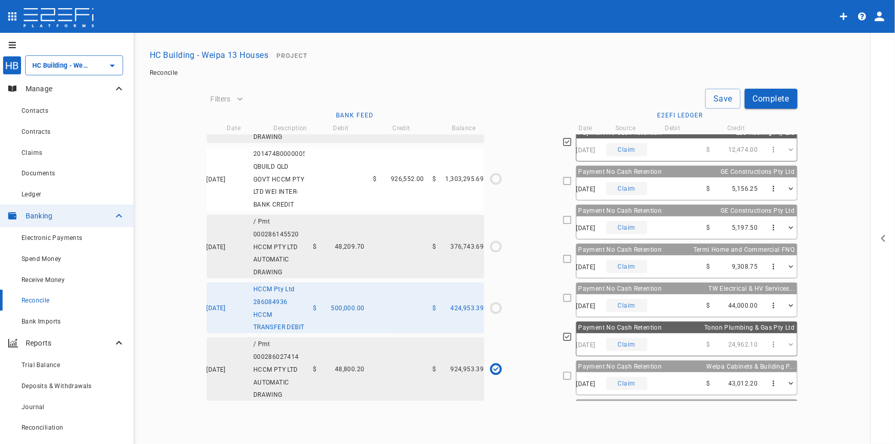
scroll to position [273, 0]
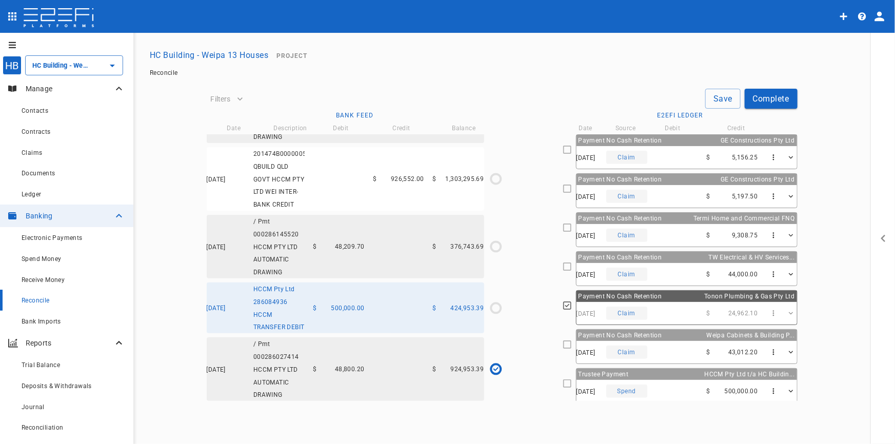
click at [633, 372] on div "Trustee Payment HCCM Pty Ltd t/a HC Buildin..." at bounding box center [687, 374] width 221 height 11
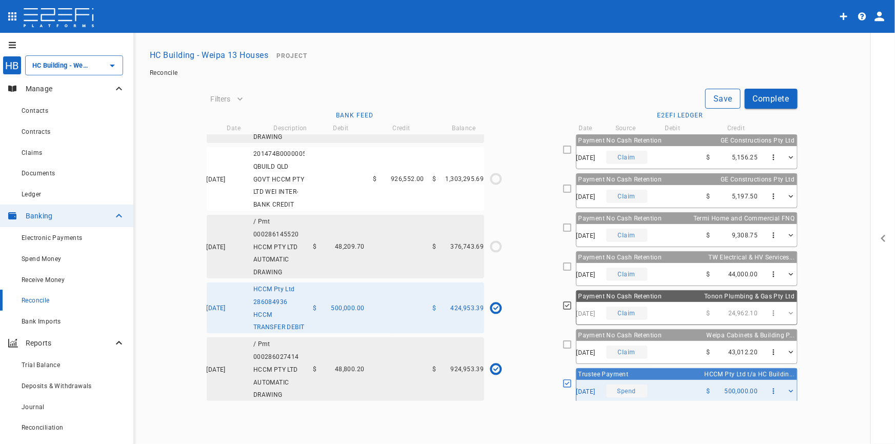
click at [714, 95] on button "Save" at bounding box center [723, 99] width 35 height 20
click at [308, 247] on div "17/04/2025 / Pmt 000286145520 HCCM PTY LTD AUTOMATIC DRAWING $ 48,209.70 $ 376,…" at bounding box center [346, 247] width 278 height 64
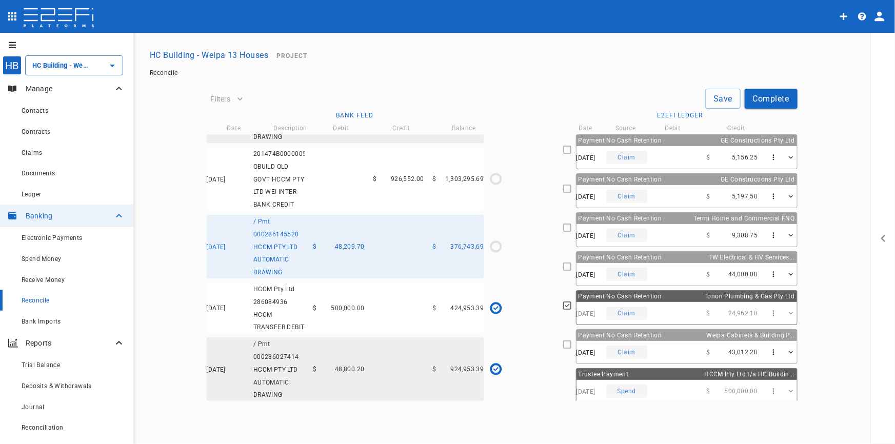
click at [405, 250] on div "17/04/2025 / Pmt 000286145520 HCCM PTY LTD AUTOMATIC DRAWING $ 48,209.70 $ 376,…" at bounding box center [346, 247] width 278 height 64
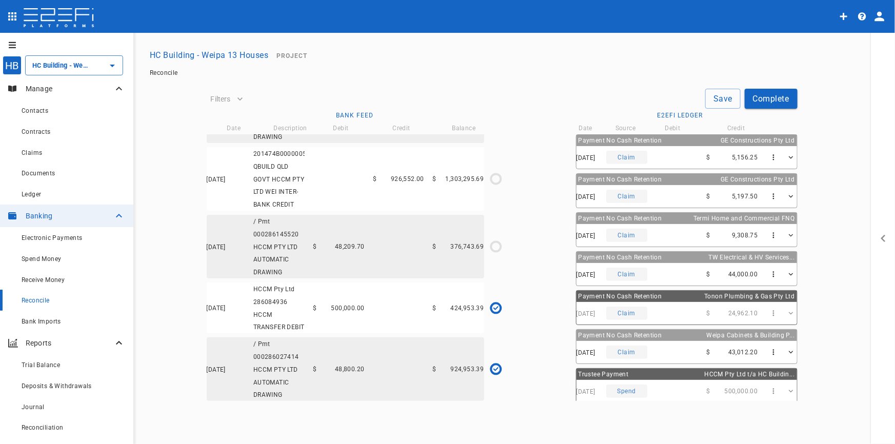
click at [405, 250] on div "17/04/2025 / Pmt 000286145520 HCCM PTY LTD AUTOMATIC DRAWING $ 48,209.70 $ 376,…" at bounding box center [346, 247] width 278 height 64
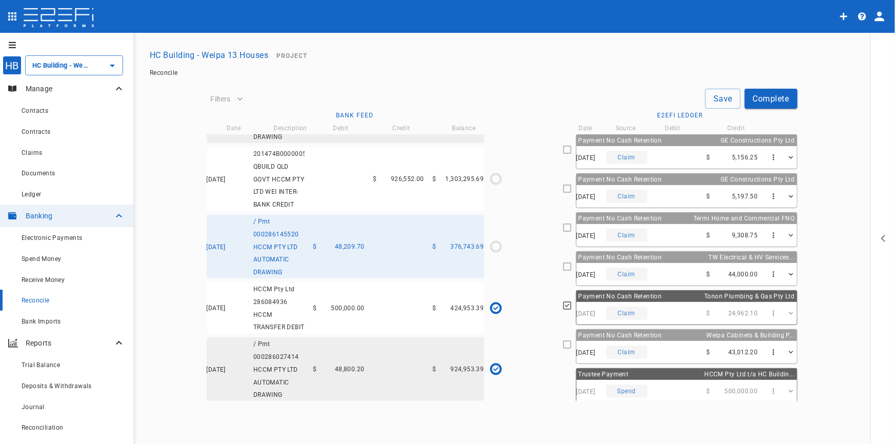
click at [660, 335] on div "Payment No Cash Retention Weipa Cabinets & Building P..." at bounding box center [687, 335] width 221 height 11
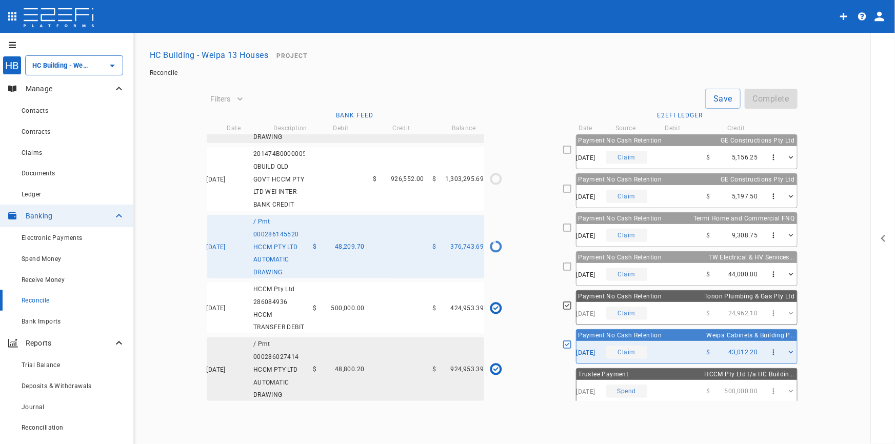
click at [664, 185] on div "28/04/2025 Claim $ 5,197.50" at bounding box center [687, 196] width 221 height 23
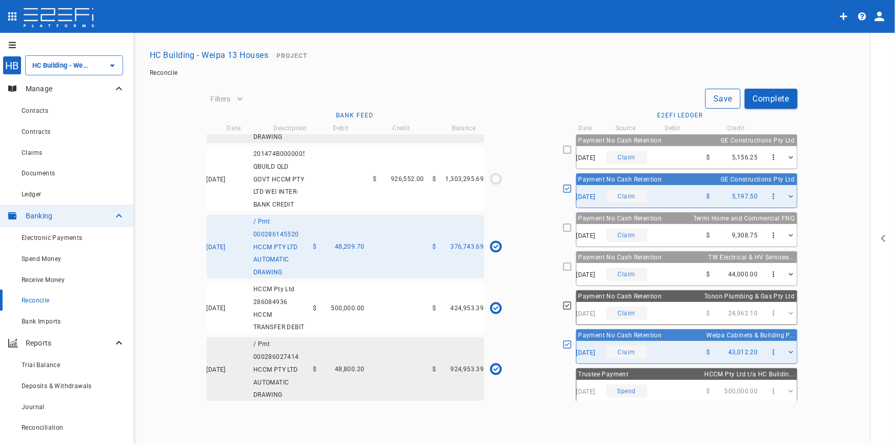
click at [717, 102] on button "Save" at bounding box center [723, 99] width 35 height 20
click at [315, 186] on div "22/04/2025 201474B00000056338 QBUILD QLD GOVT HCCM PTY LTD WEI INTER-BANK CREDI…" at bounding box center [346, 179] width 278 height 64
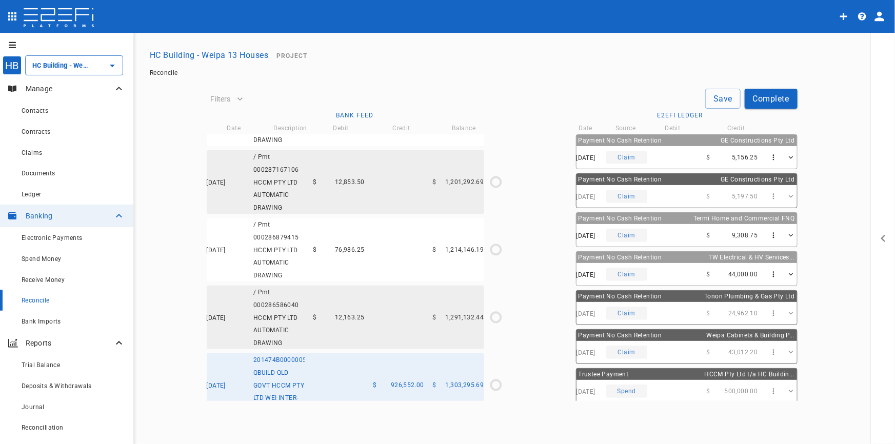
scroll to position [2617, 0]
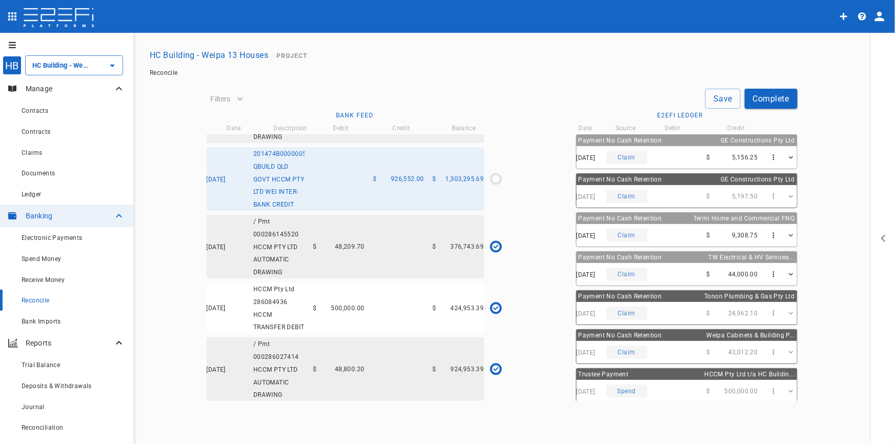
click at [880, 17] on icon "profile" at bounding box center [880, 17] width 10 height 10
click at [857, 49] on span "Logout" at bounding box center [860, 45] width 24 height 12
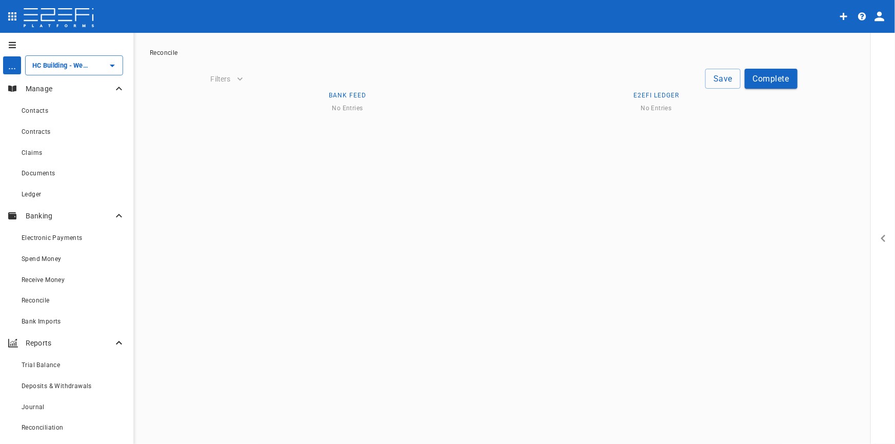
type input "HC Building - [STREET_ADDRESS]"
